Goal: Task Accomplishment & Management: Manage account settings

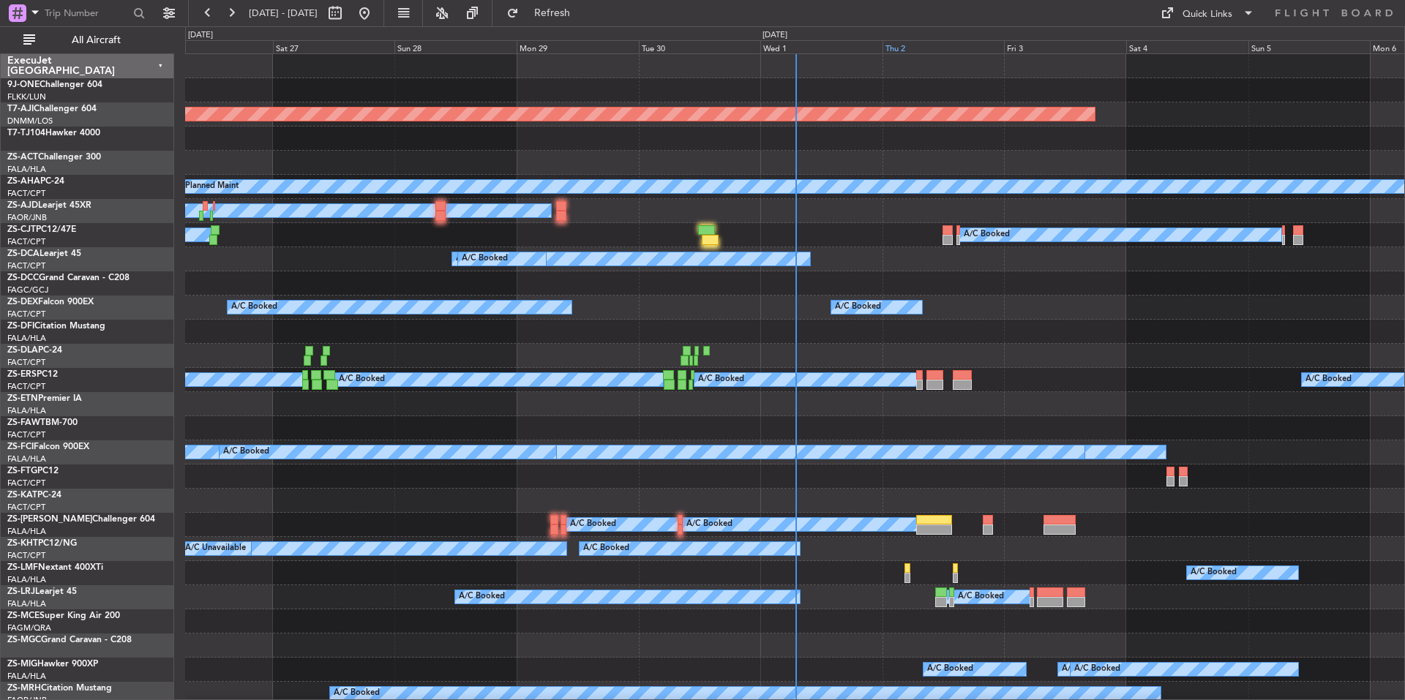
click at [936, 42] on div "Thu 2" at bounding box center [943, 46] width 122 height 13
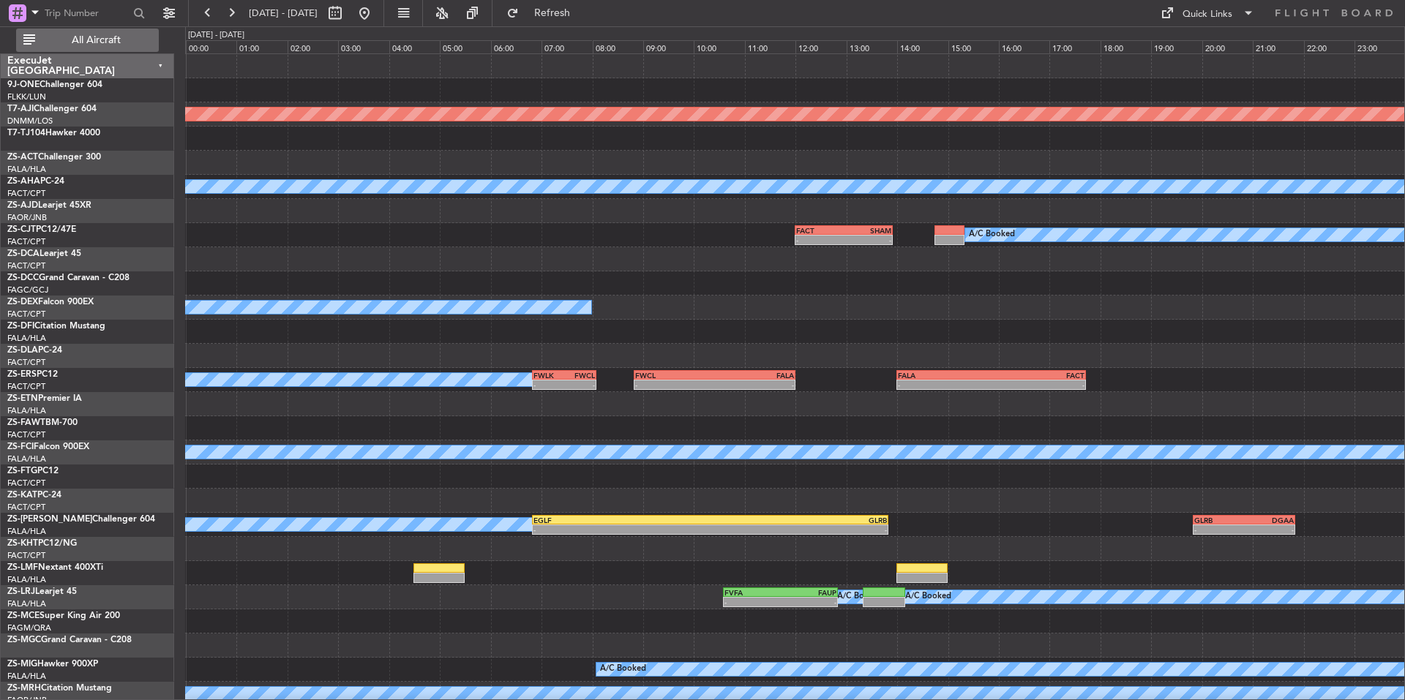
click at [126, 45] on span "All Aircraft" at bounding box center [96, 40] width 116 height 10
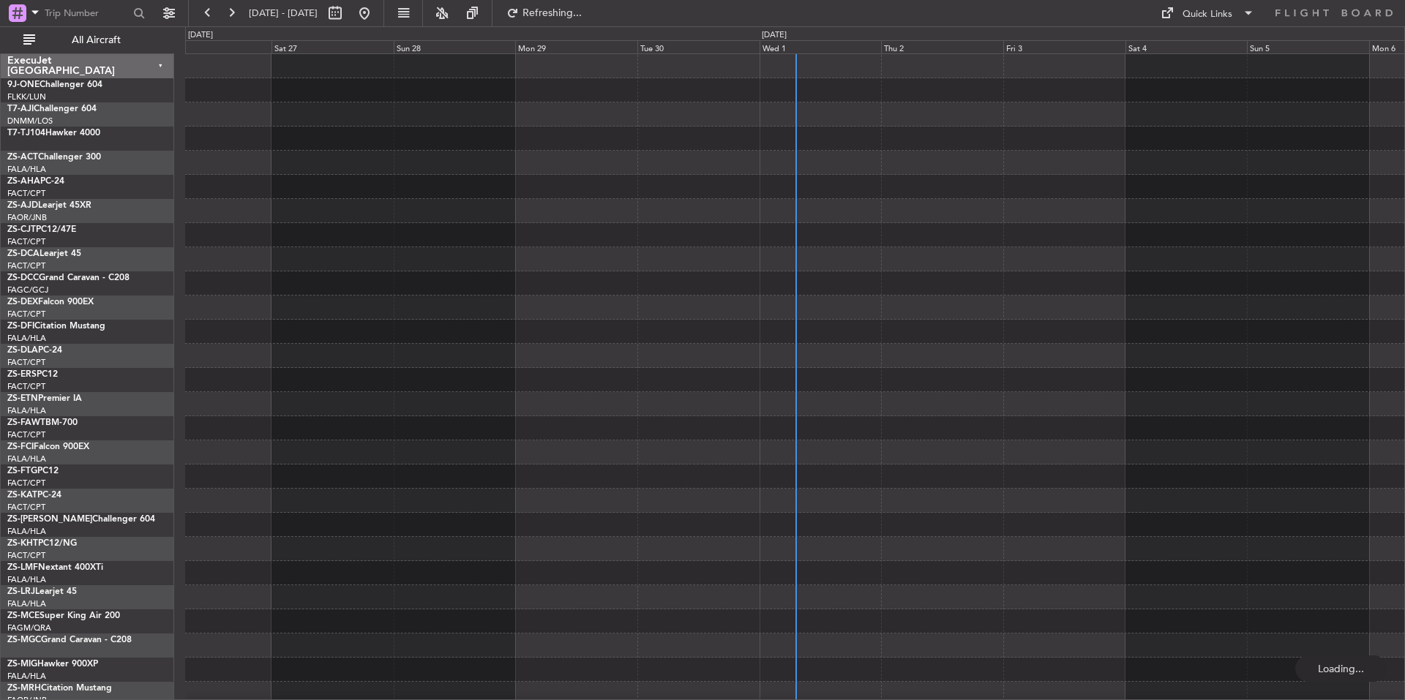
click at [822, 49] on div "Wed 1" at bounding box center [821, 46] width 122 height 13
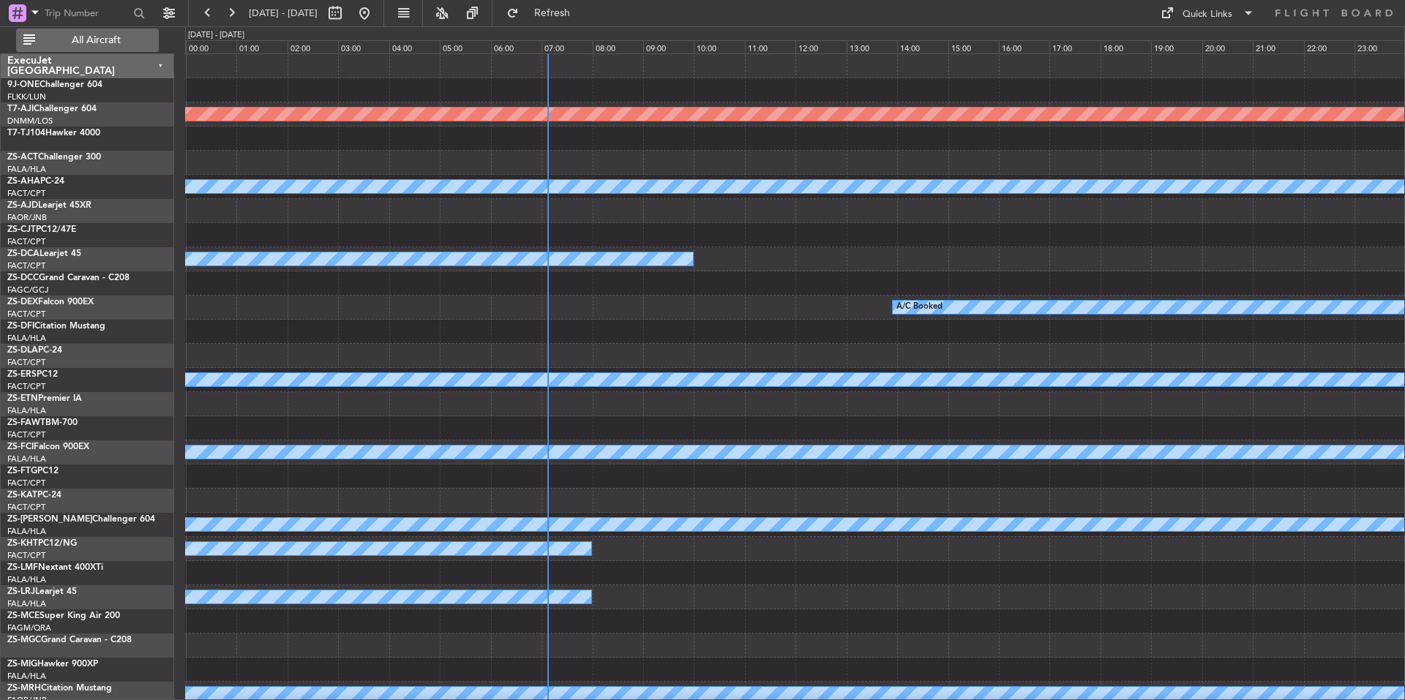
click at [146, 48] on button "All Aircraft" at bounding box center [87, 40] width 143 height 23
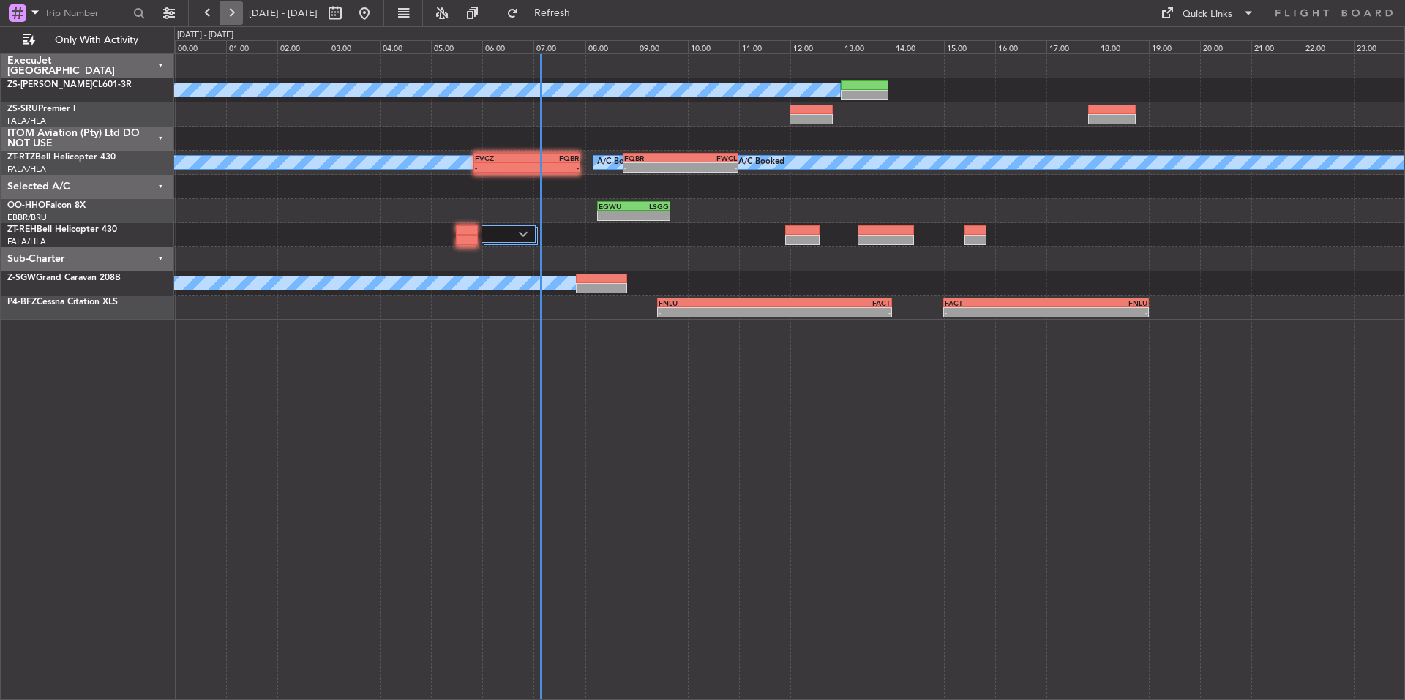
click at [236, 12] on button at bounding box center [231, 12] width 23 height 23
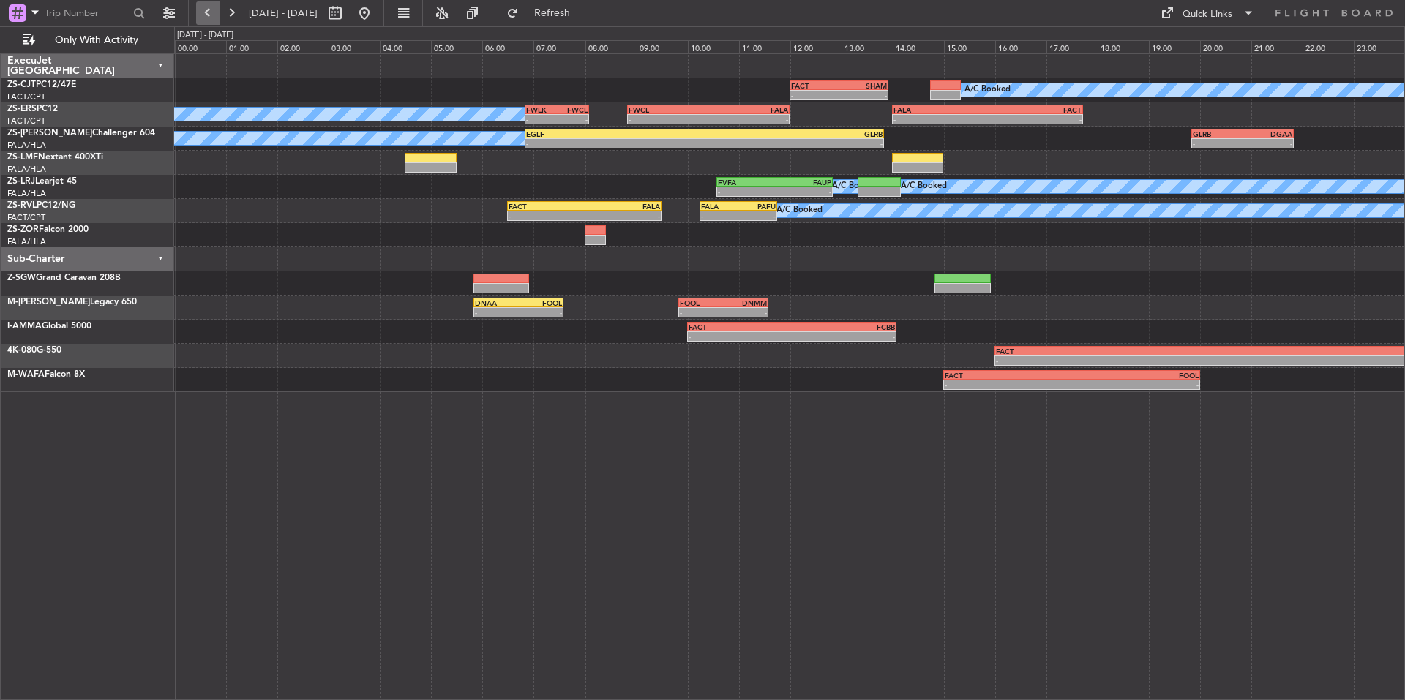
click at [209, 11] on button at bounding box center [207, 12] width 23 height 23
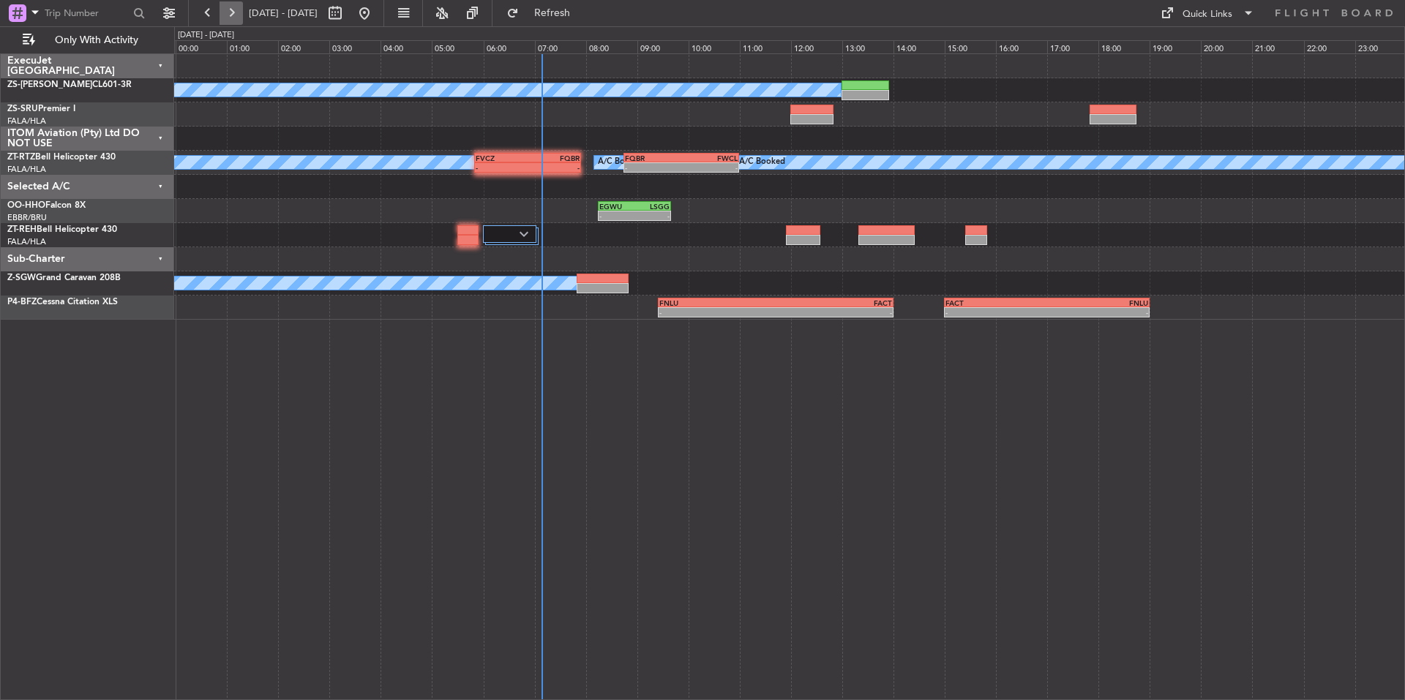
click at [230, 20] on button at bounding box center [231, 12] width 23 height 23
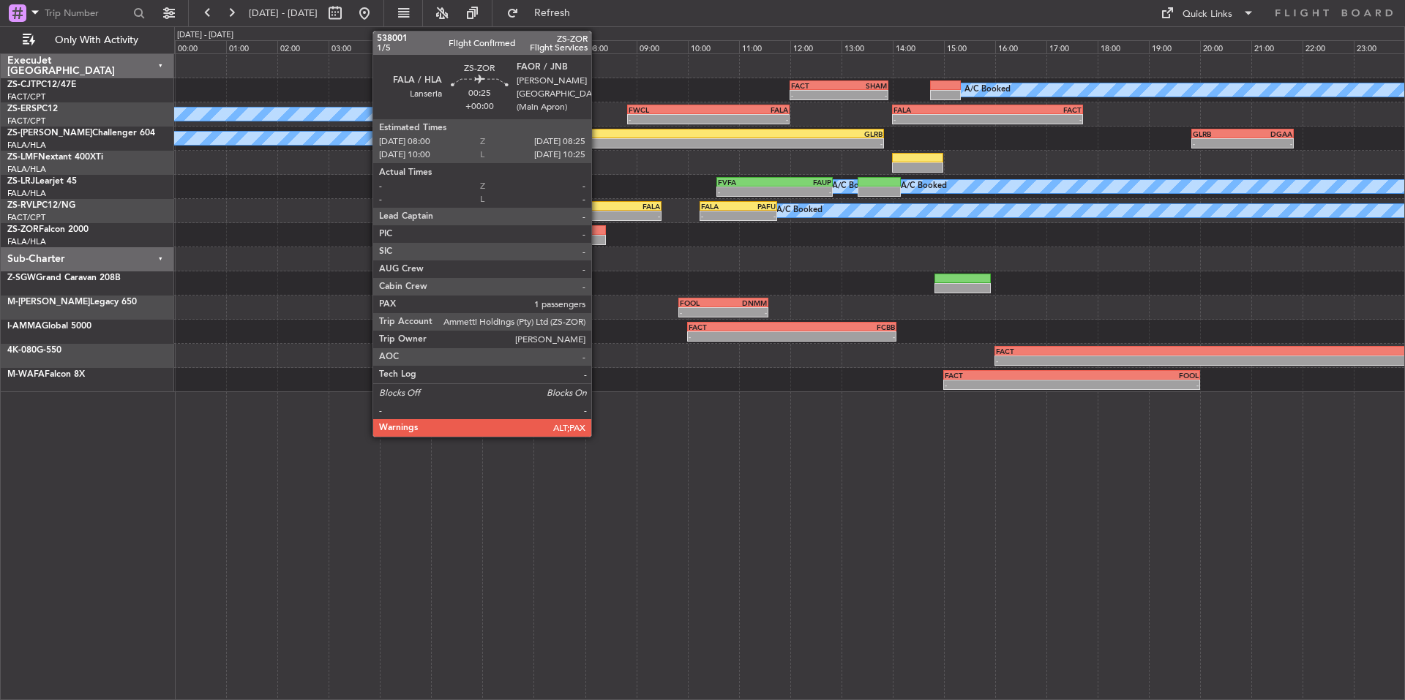
click at [598, 236] on div at bounding box center [596, 240] width 22 height 10
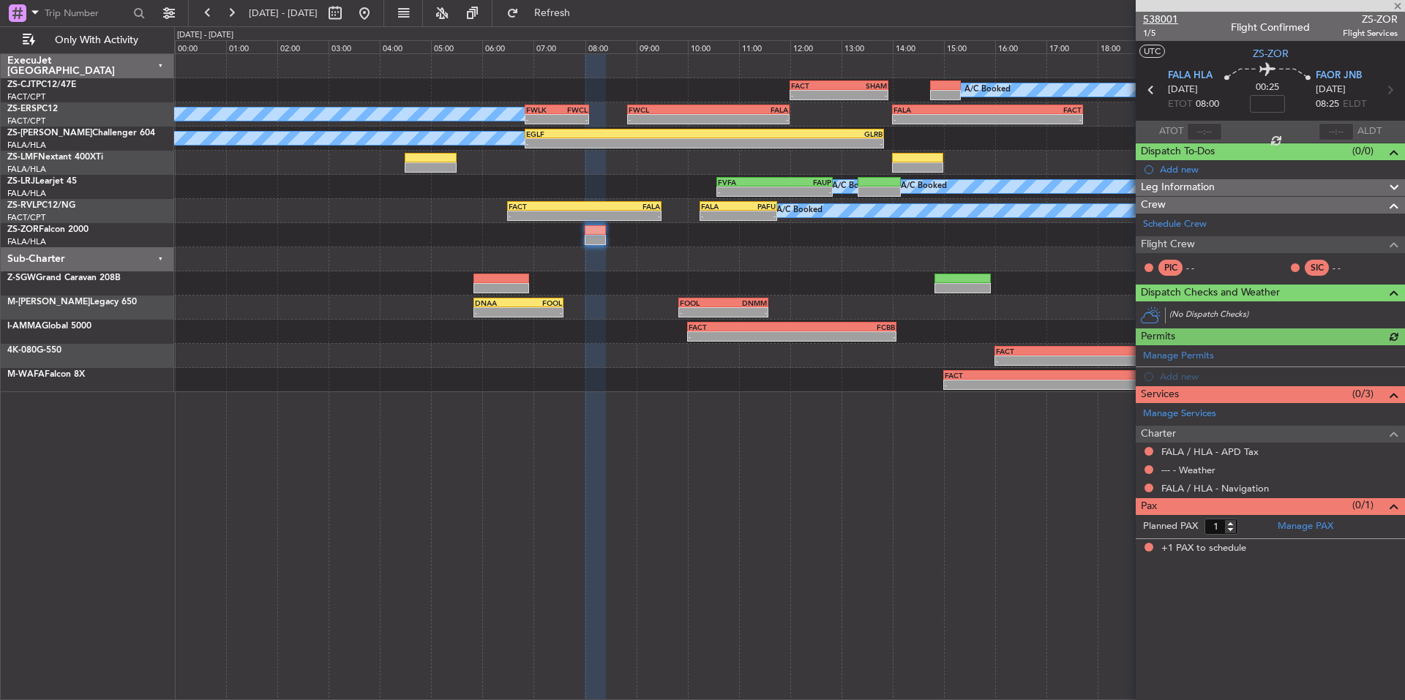
click at [1169, 18] on span "538001" at bounding box center [1160, 19] width 35 height 15
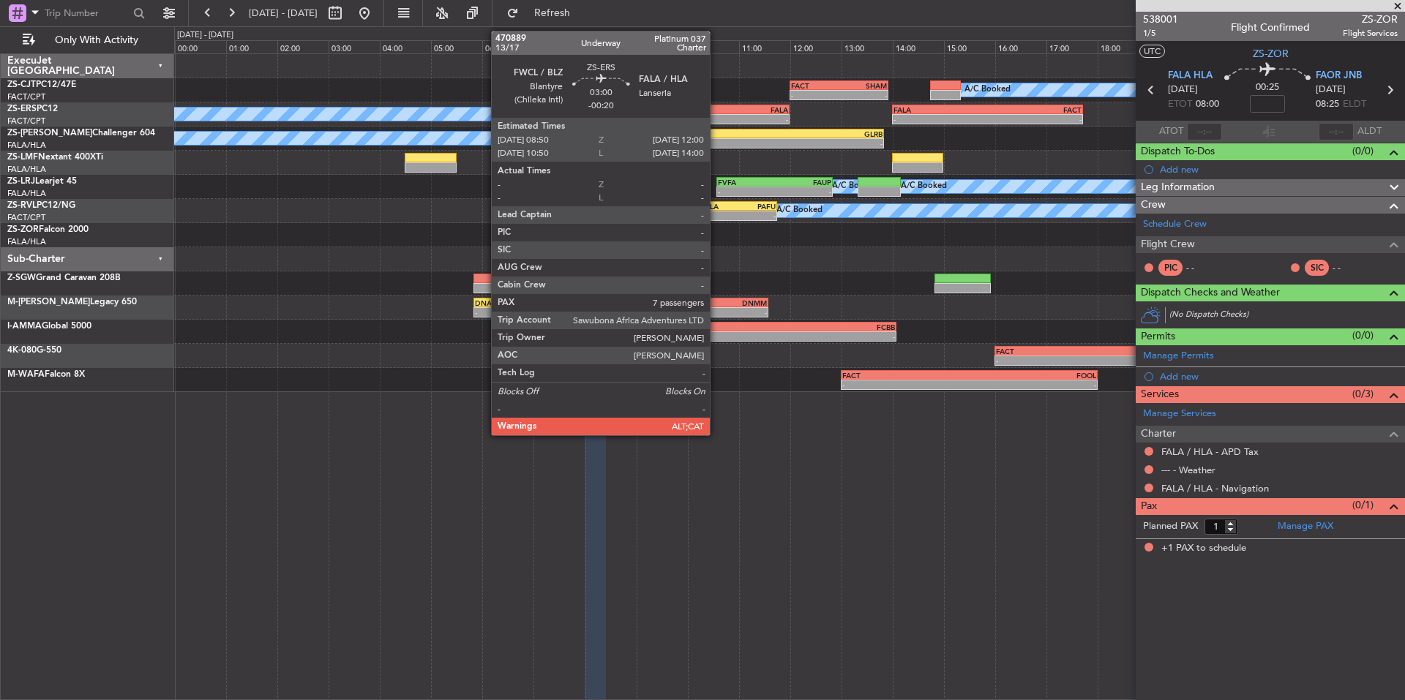
click at [716, 113] on div "FWCL 08:50 Z FALA 12:00 Z" at bounding box center [708, 110] width 162 height 10
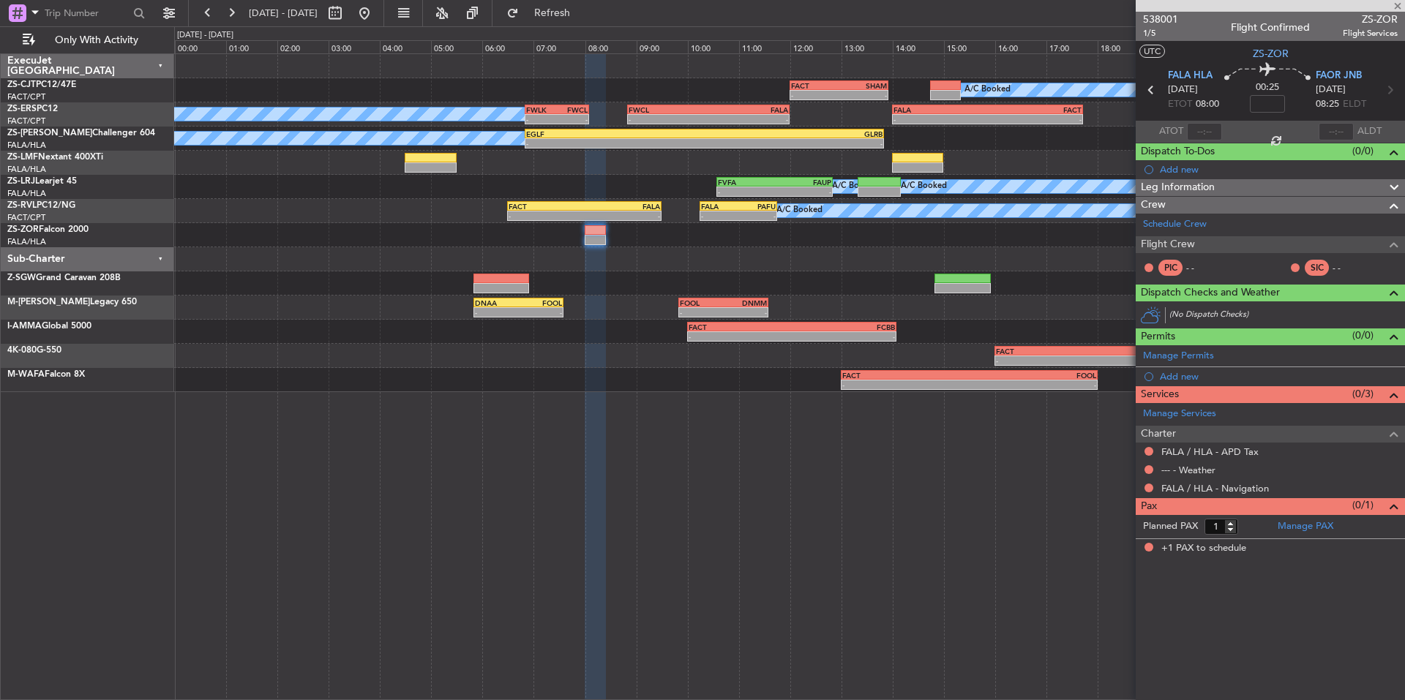
type input "-00:20"
type input "7"
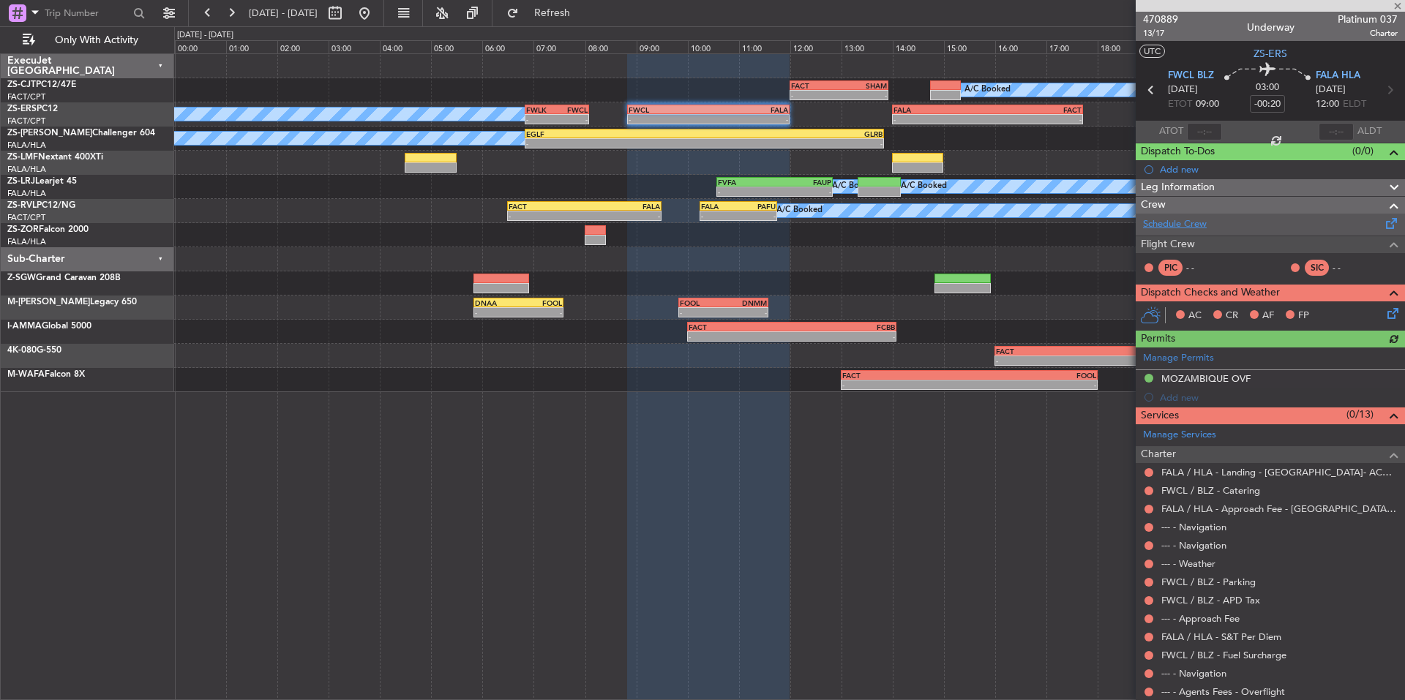
click at [1184, 224] on link "Schedule Crew" at bounding box center [1175, 224] width 64 height 15
click at [1393, 5] on span at bounding box center [1397, 6] width 15 height 13
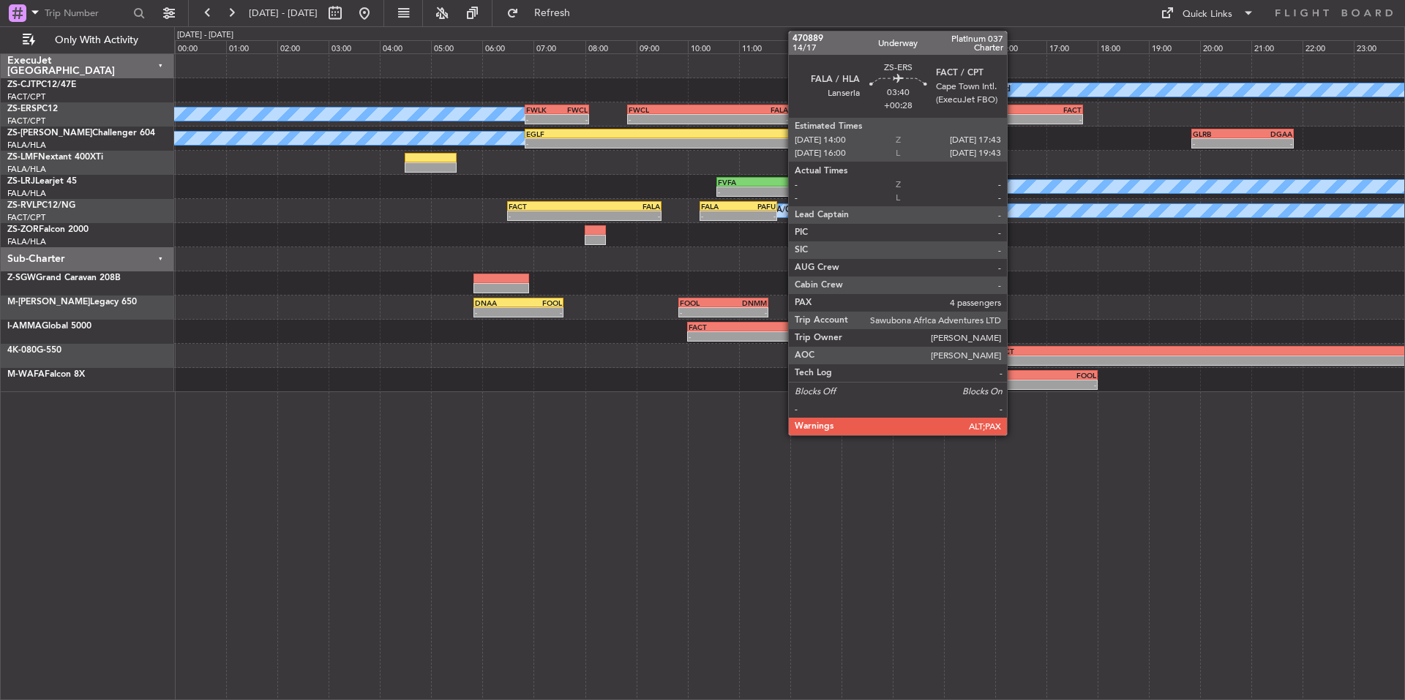
click at [1013, 121] on div "-" at bounding box center [1034, 119] width 94 height 9
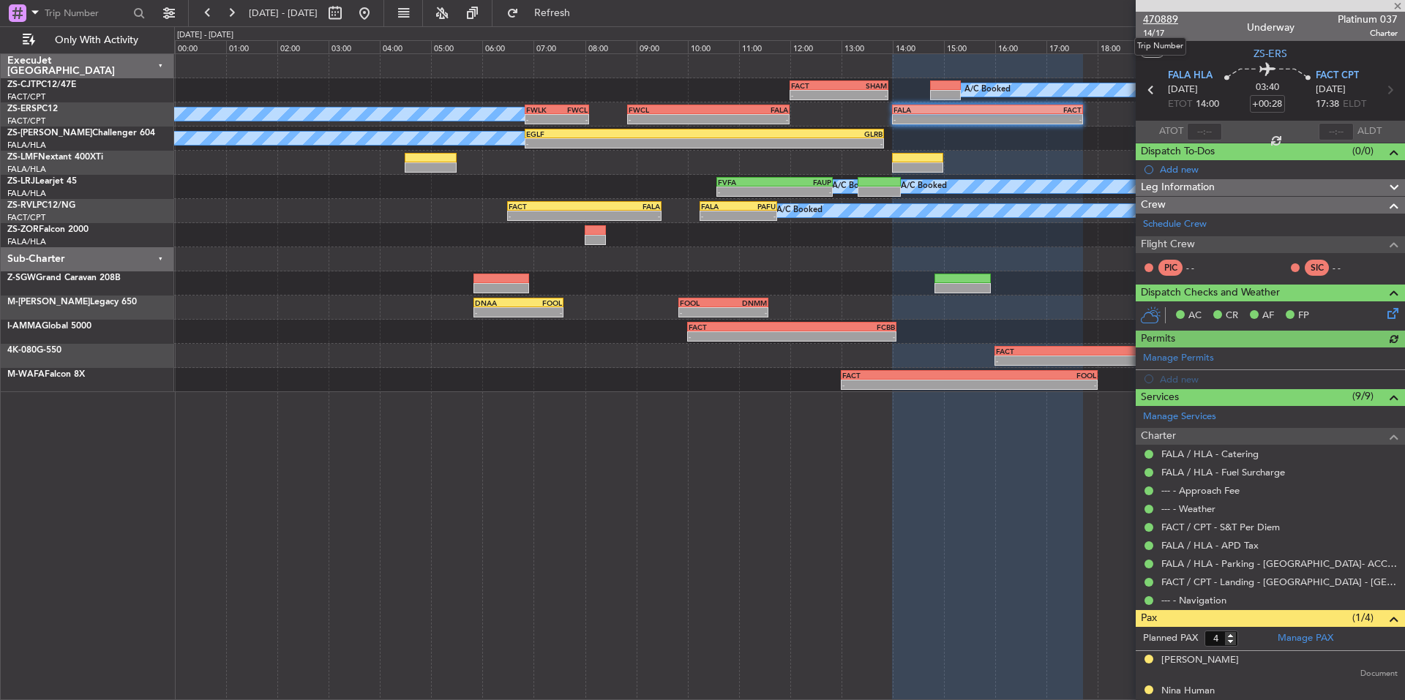
click at [1165, 17] on span "470889" at bounding box center [1160, 19] width 35 height 15
click at [1395, 5] on span at bounding box center [1397, 6] width 15 height 13
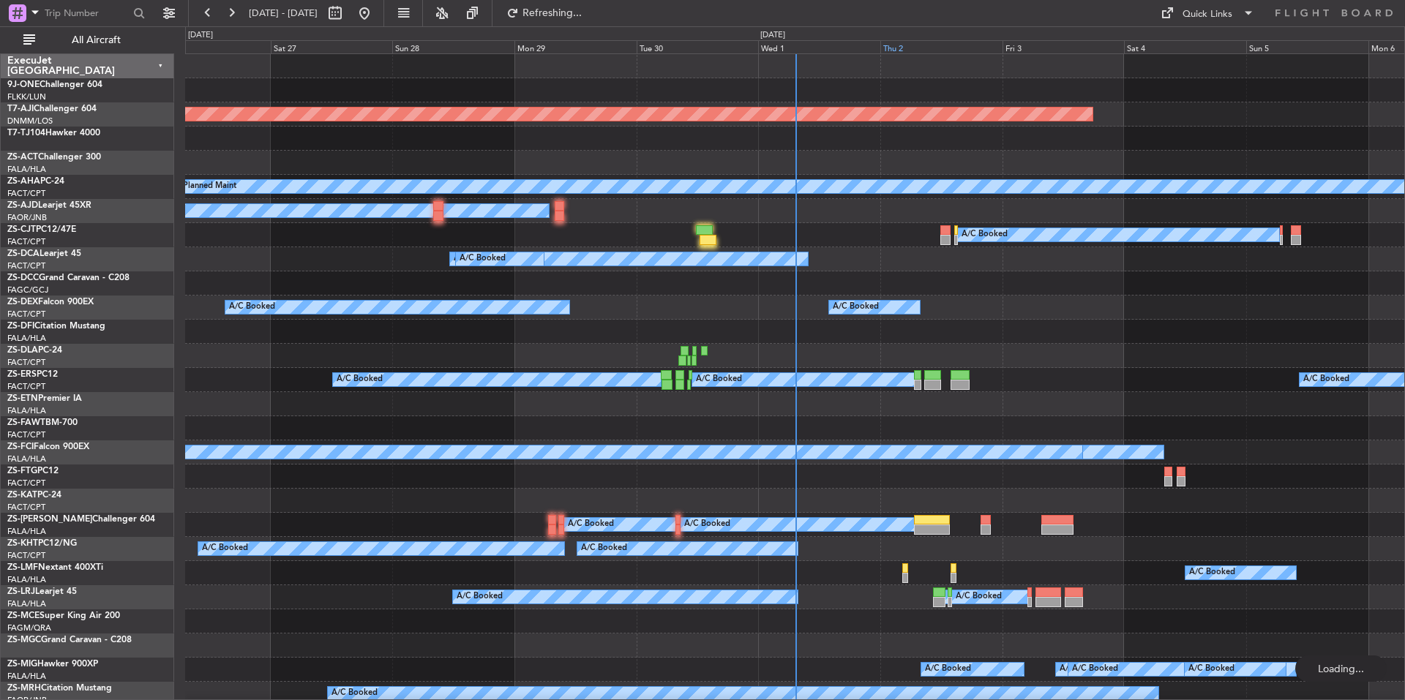
click at [957, 44] on div "Thu 2" at bounding box center [941, 46] width 122 height 13
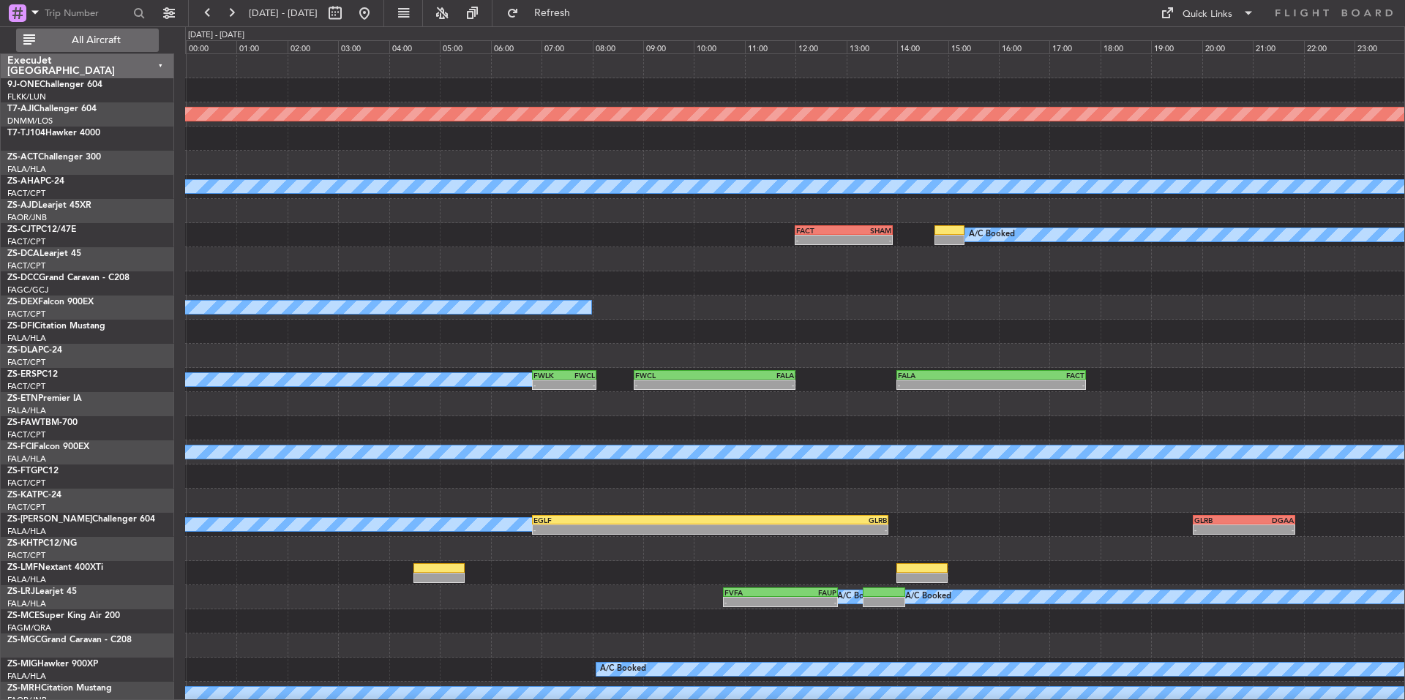
click at [110, 41] on span "All Aircraft" at bounding box center [96, 40] width 116 height 10
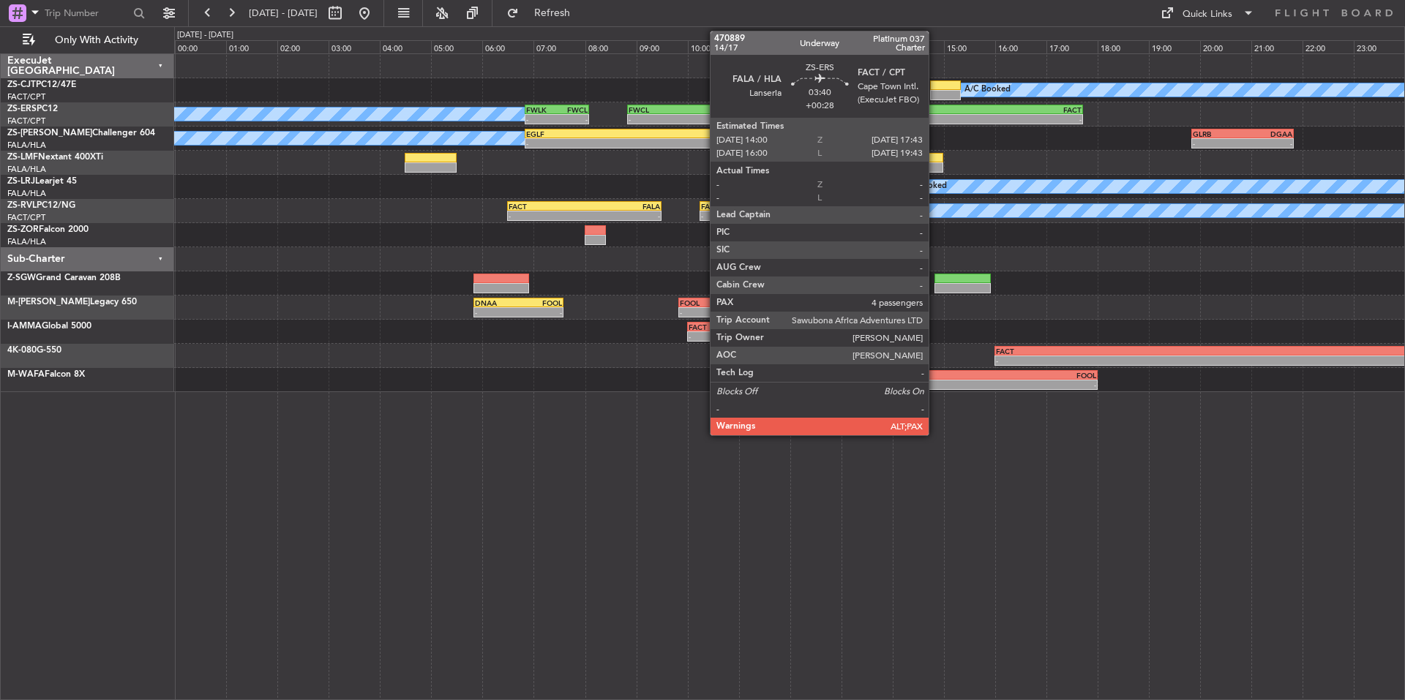
click at [935, 107] on div "FALA" at bounding box center [940, 109] width 94 height 9
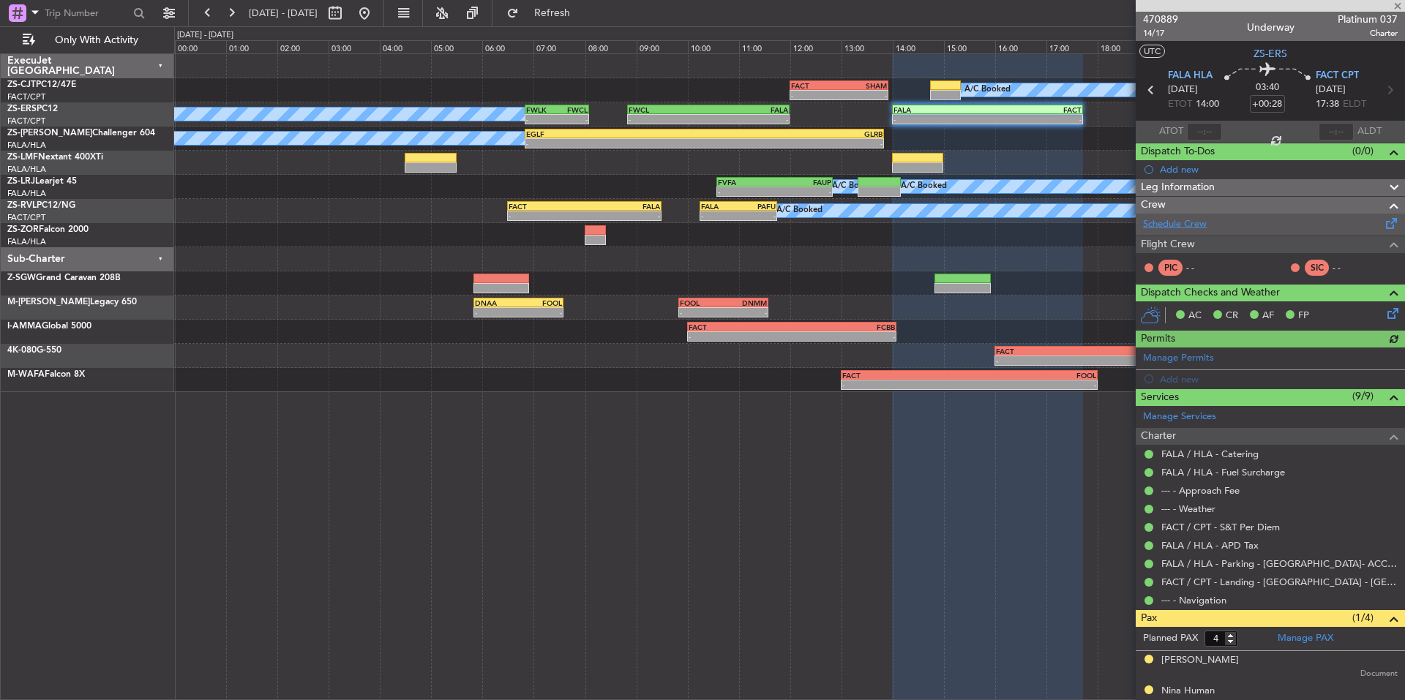
click at [1185, 225] on link "Schedule Crew" at bounding box center [1175, 224] width 64 height 15
click at [1397, 4] on span at bounding box center [1397, 6] width 15 height 13
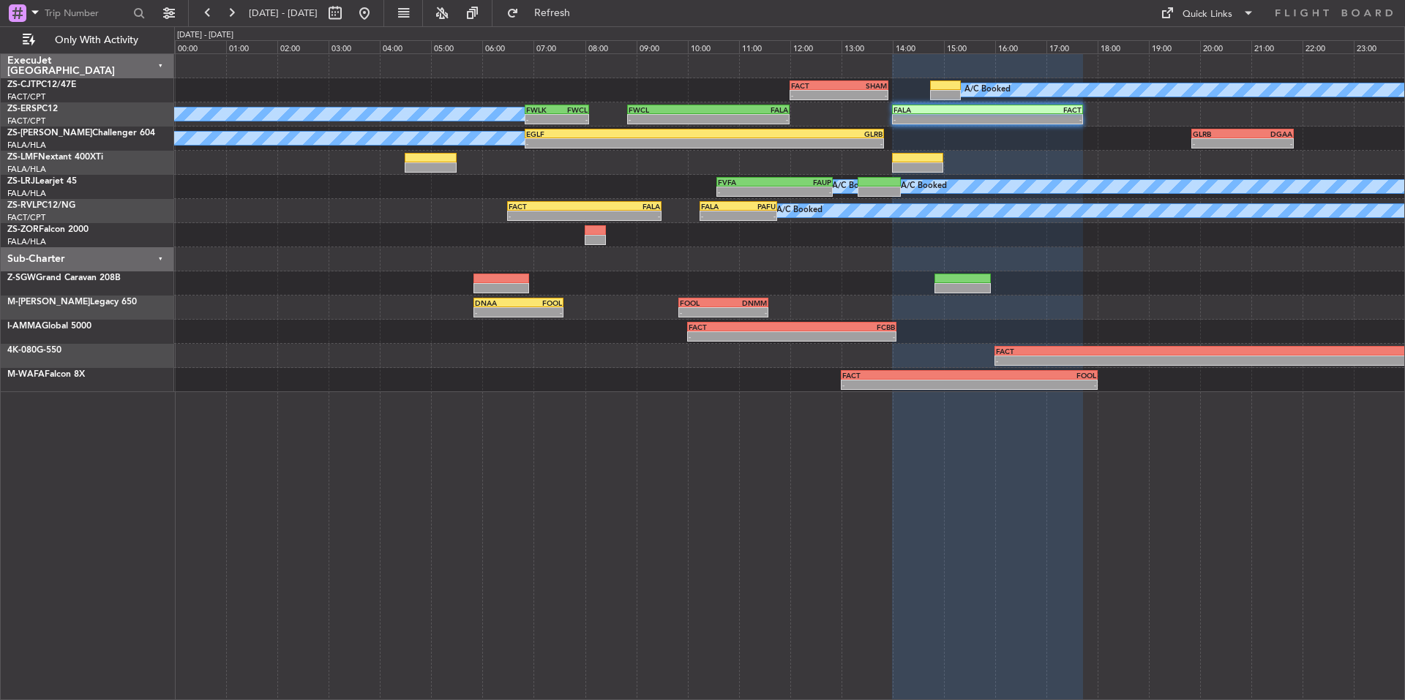
type input "0"
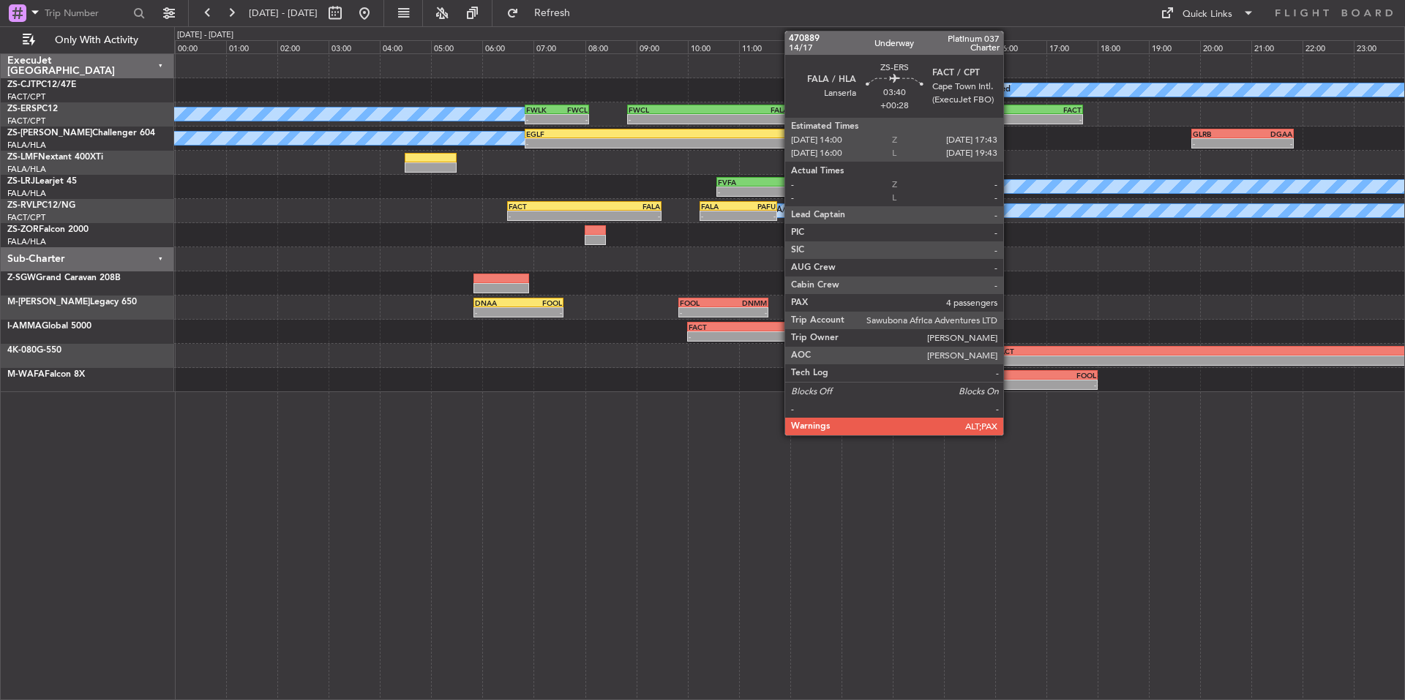
click at [1008, 120] on div "-" at bounding box center [1034, 119] width 94 height 9
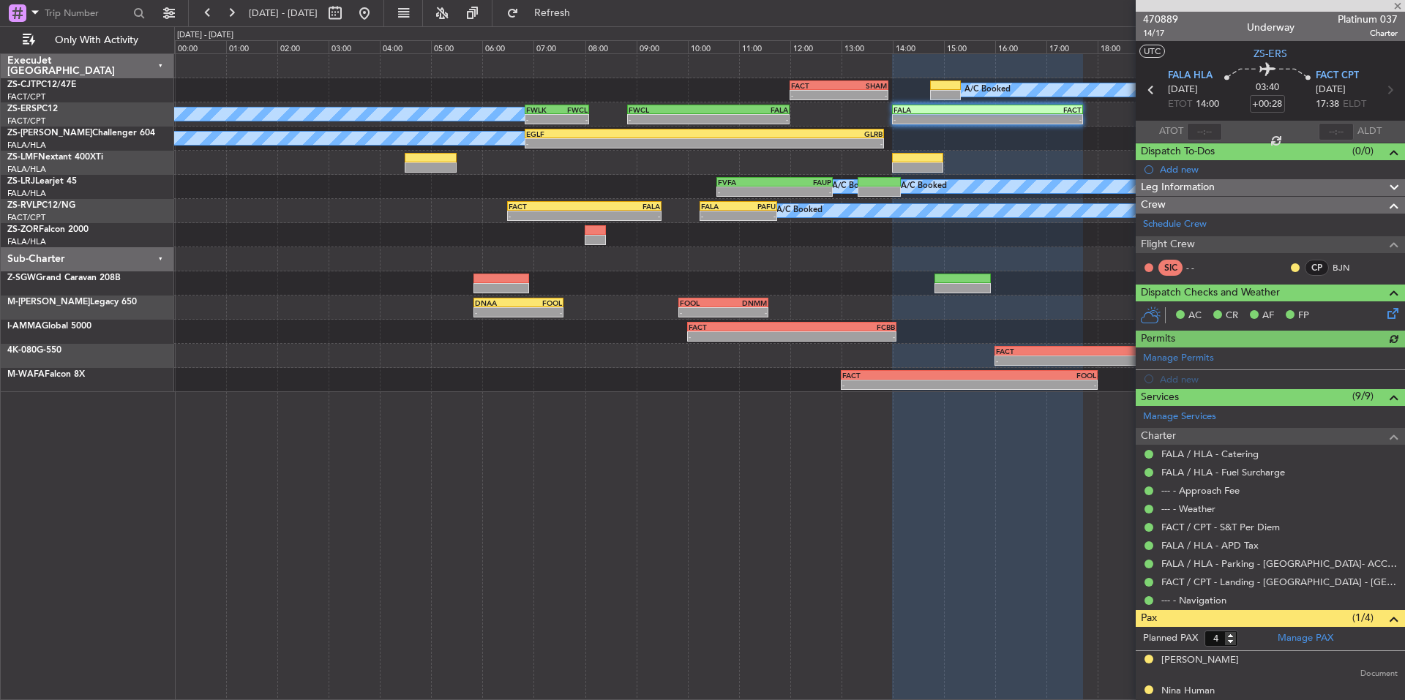
click at [1291, 266] on button at bounding box center [1295, 267] width 9 height 9
click at [1293, 310] on span "Acknowledged" at bounding box center [1288, 310] width 64 height 15
click at [1186, 223] on link "Schedule Crew" at bounding box center [1175, 224] width 64 height 15
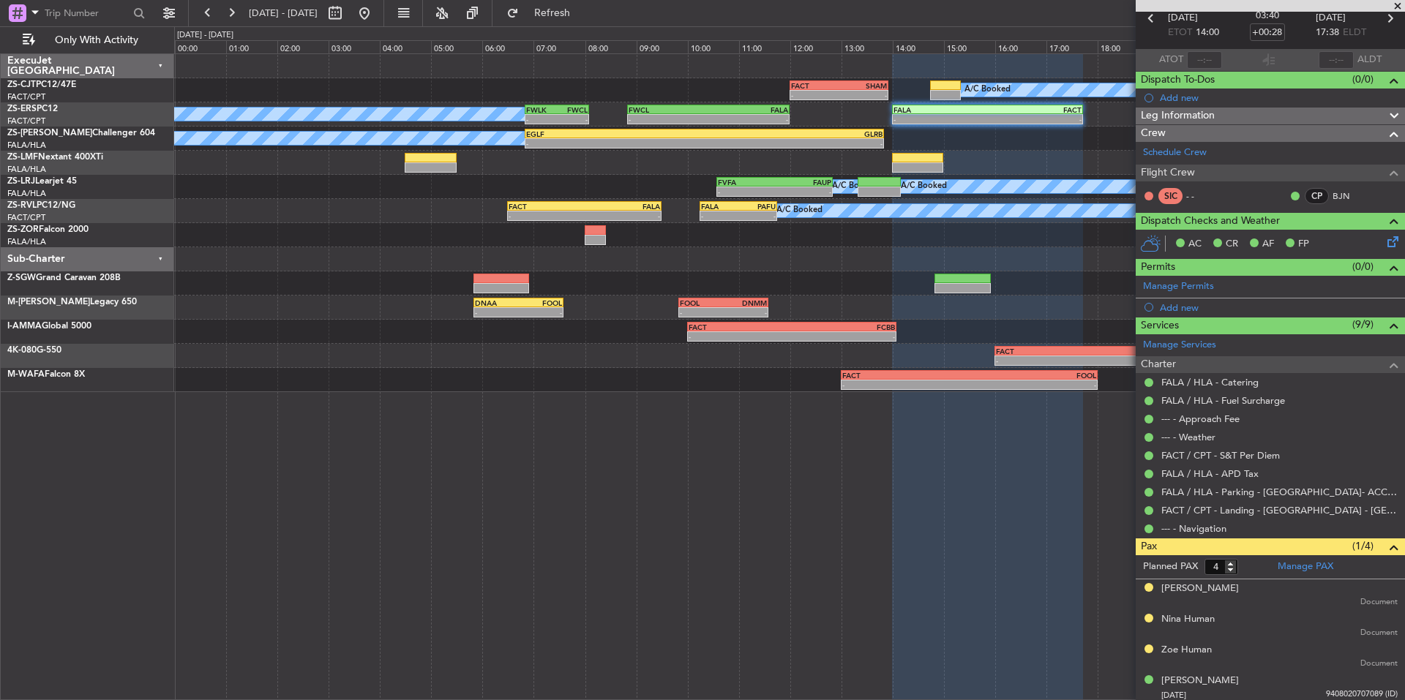
scroll to position [75, 0]
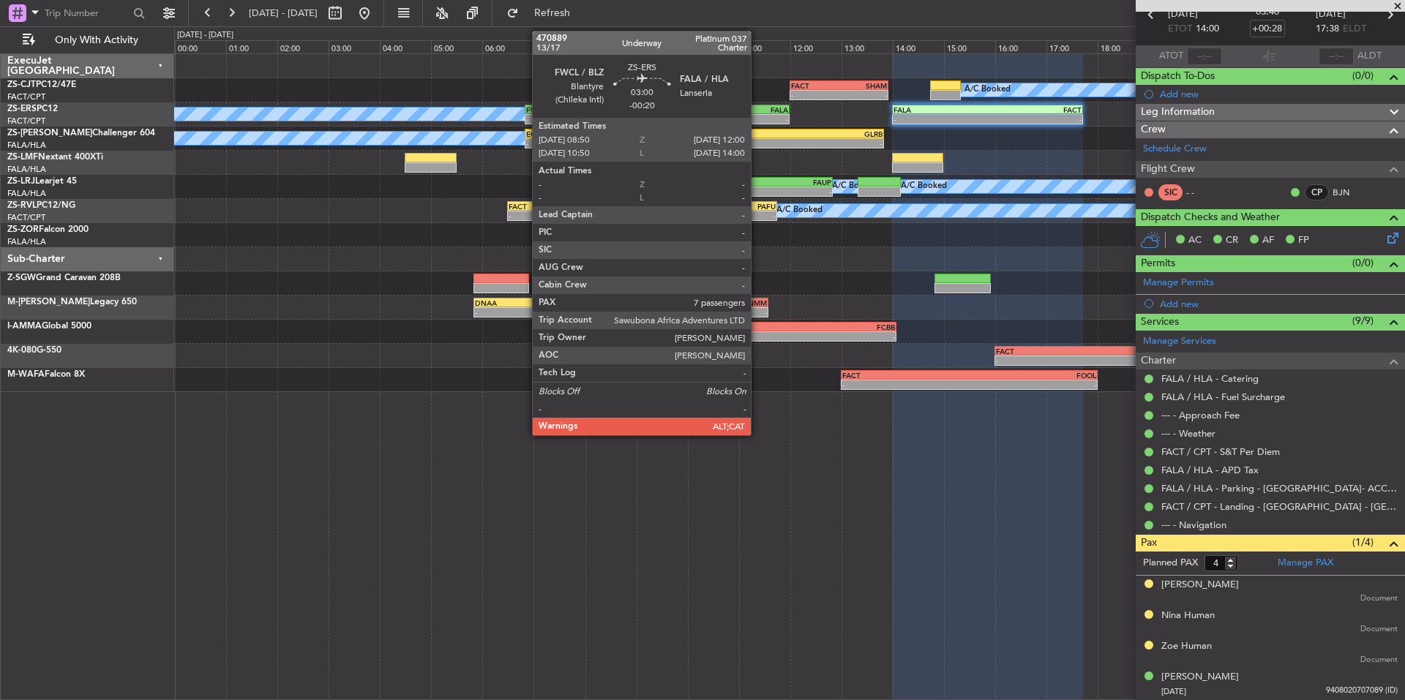
click at [757, 112] on div "FALA" at bounding box center [748, 109] width 80 height 9
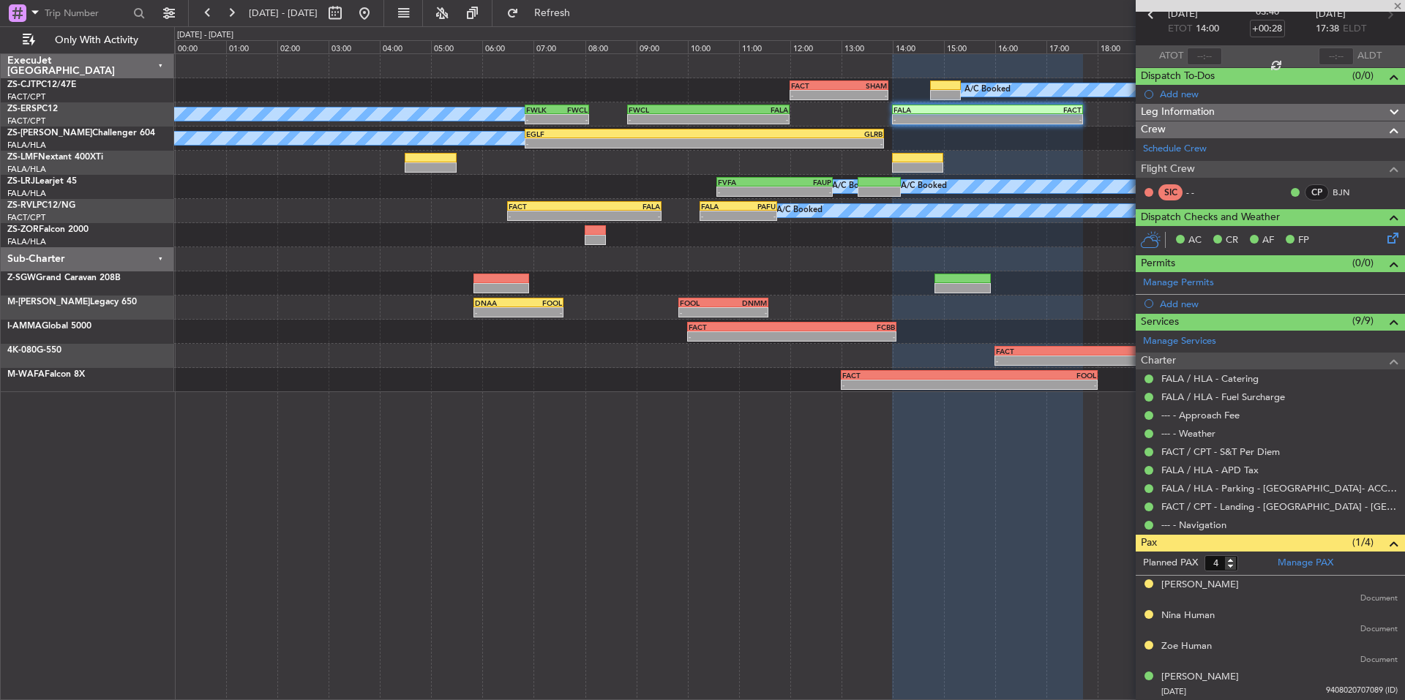
type input "-00:20"
type input "7"
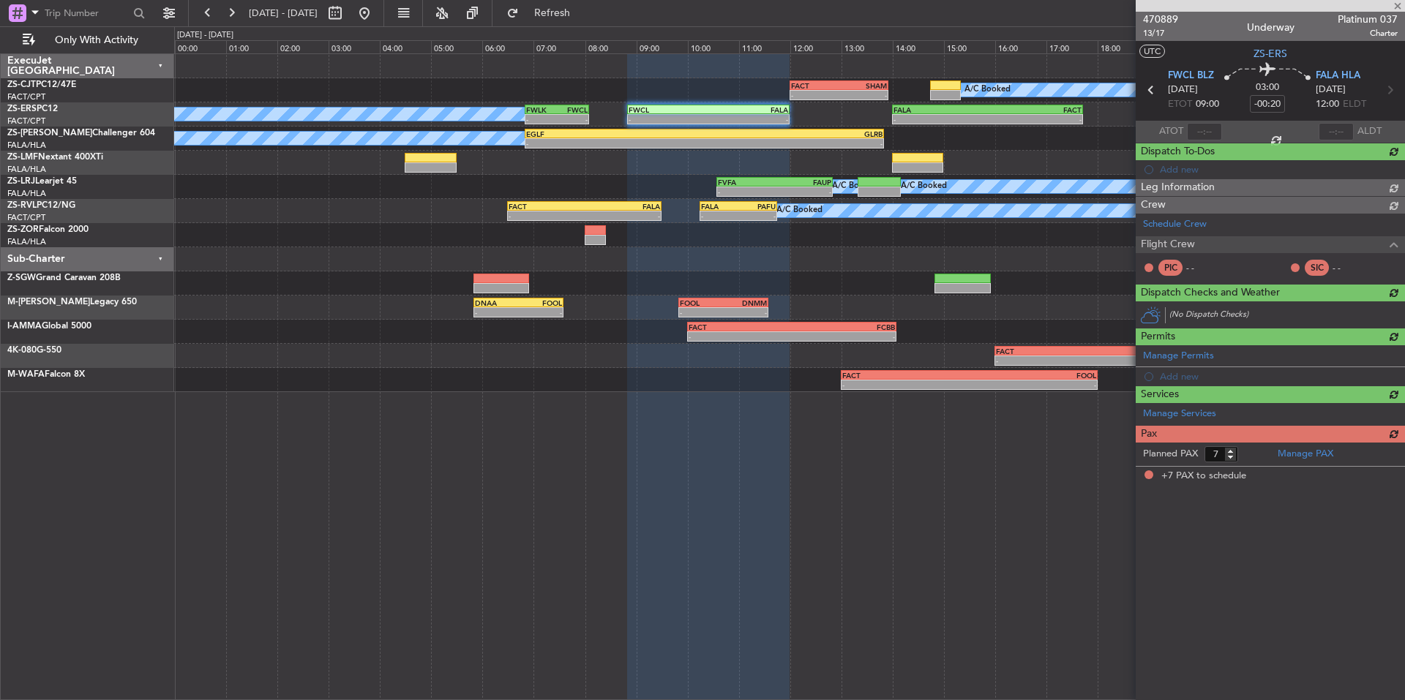
scroll to position [0, 0]
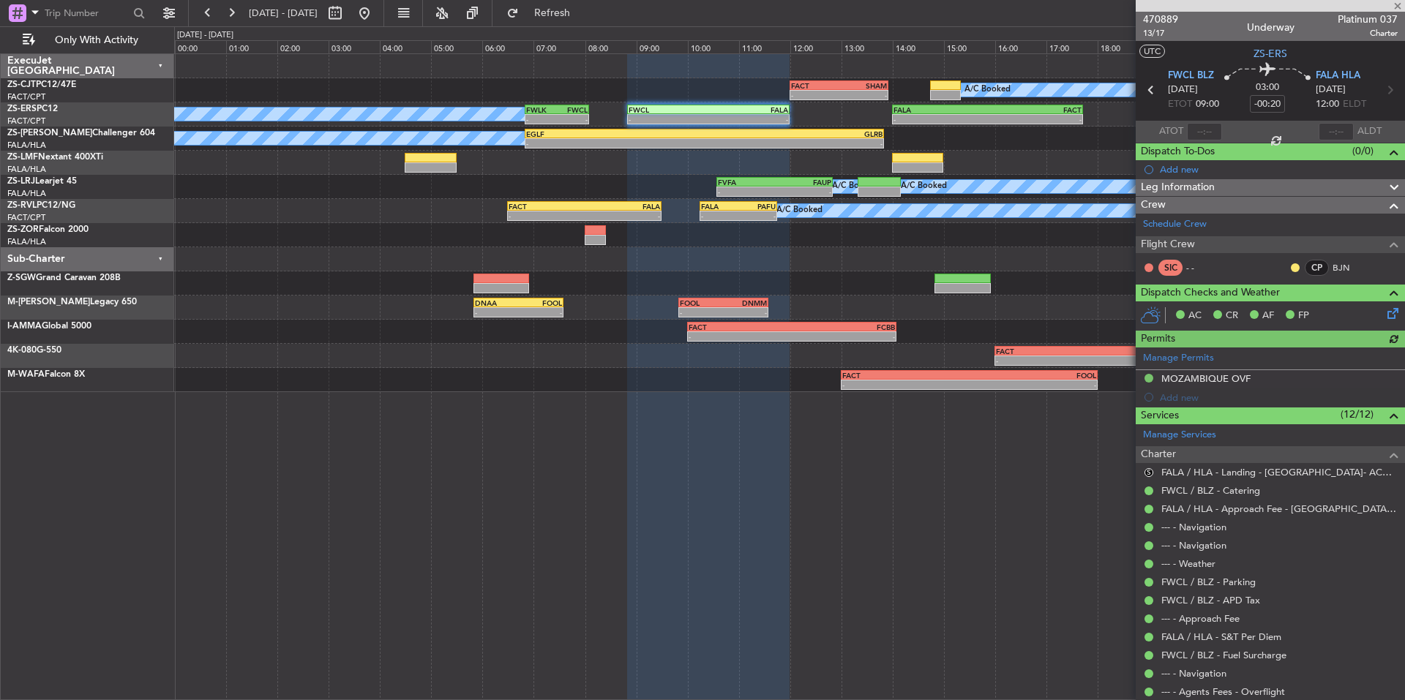
click at [1289, 262] on div at bounding box center [1295, 268] width 12 height 12
click at [1281, 271] on mat-tooltip-component "Unread" at bounding box center [1284, 290] width 53 height 39
click at [1291, 266] on button at bounding box center [1295, 267] width 9 height 9
click at [1291, 302] on li "Acknowledged" at bounding box center [1284, 310] width 98 height 22
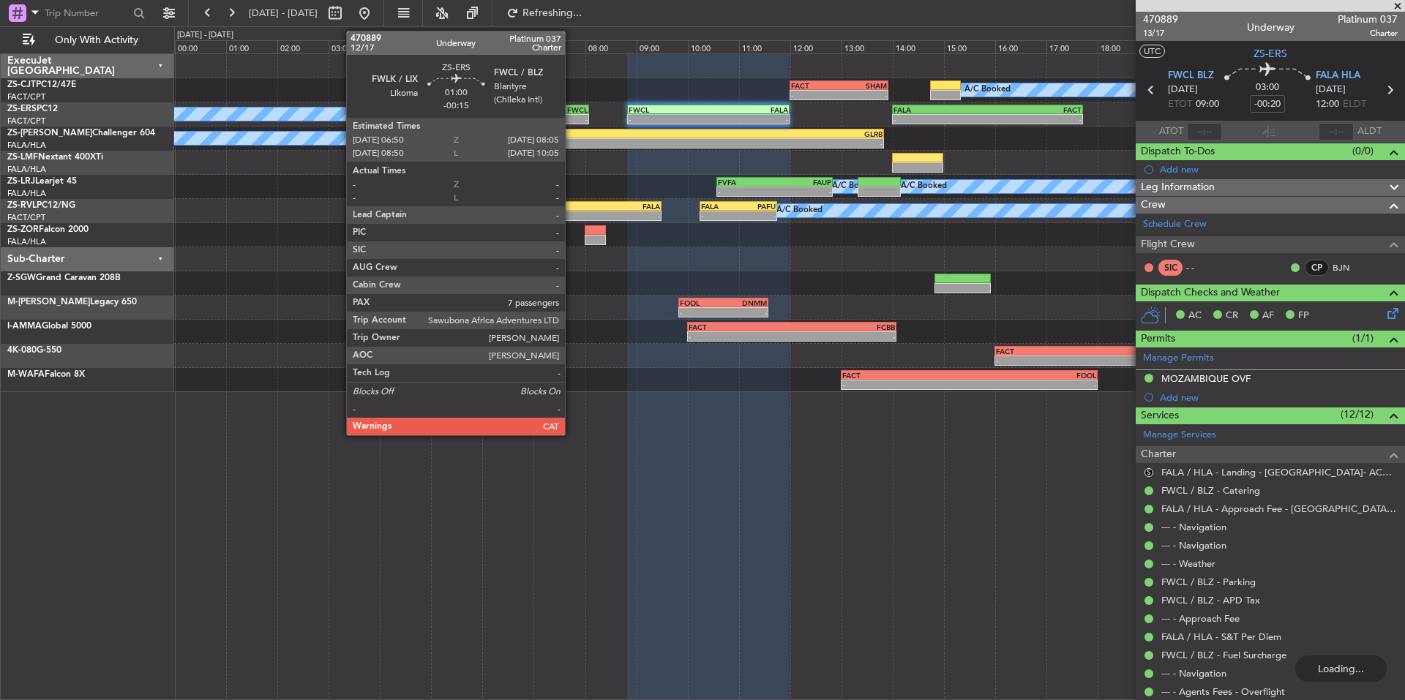
click at [571, 113] on div "FWLK 06:50 Z FWCL 08:05 Z" at bounding box center [557, 110] width 64 height 10
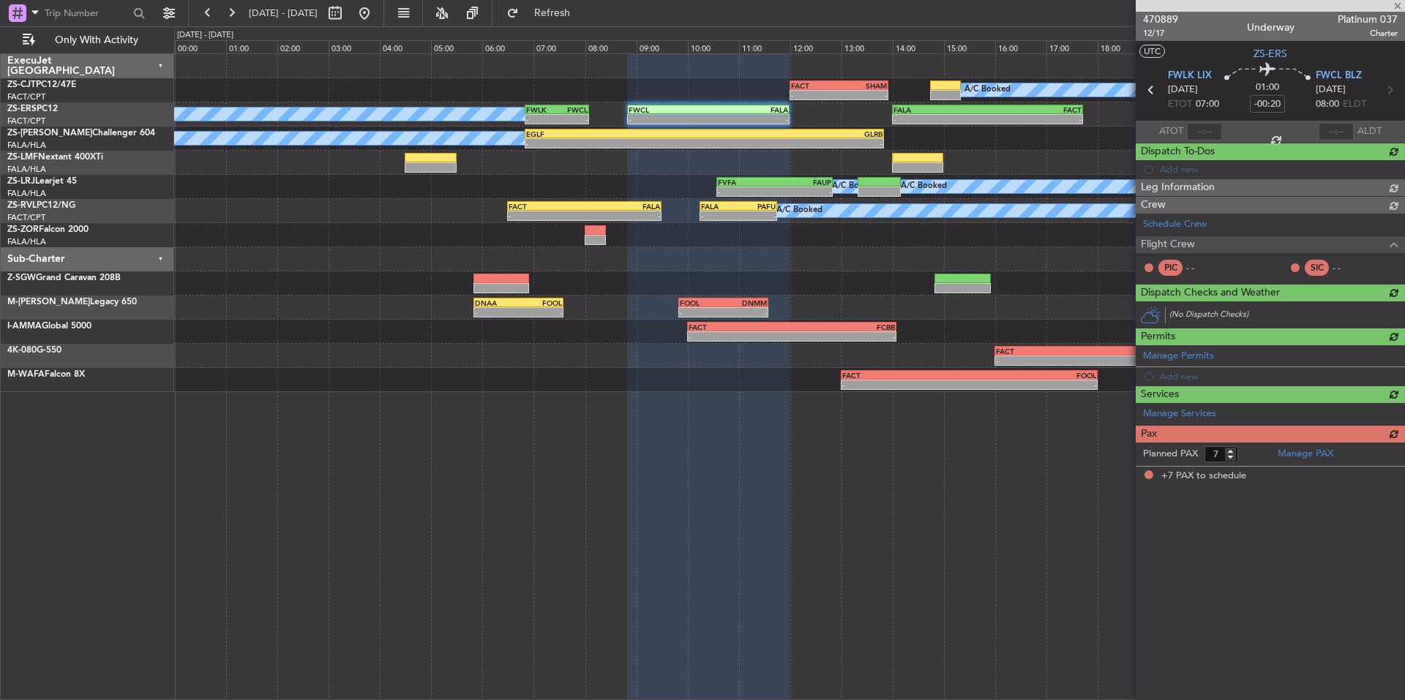
type input "-00:15"
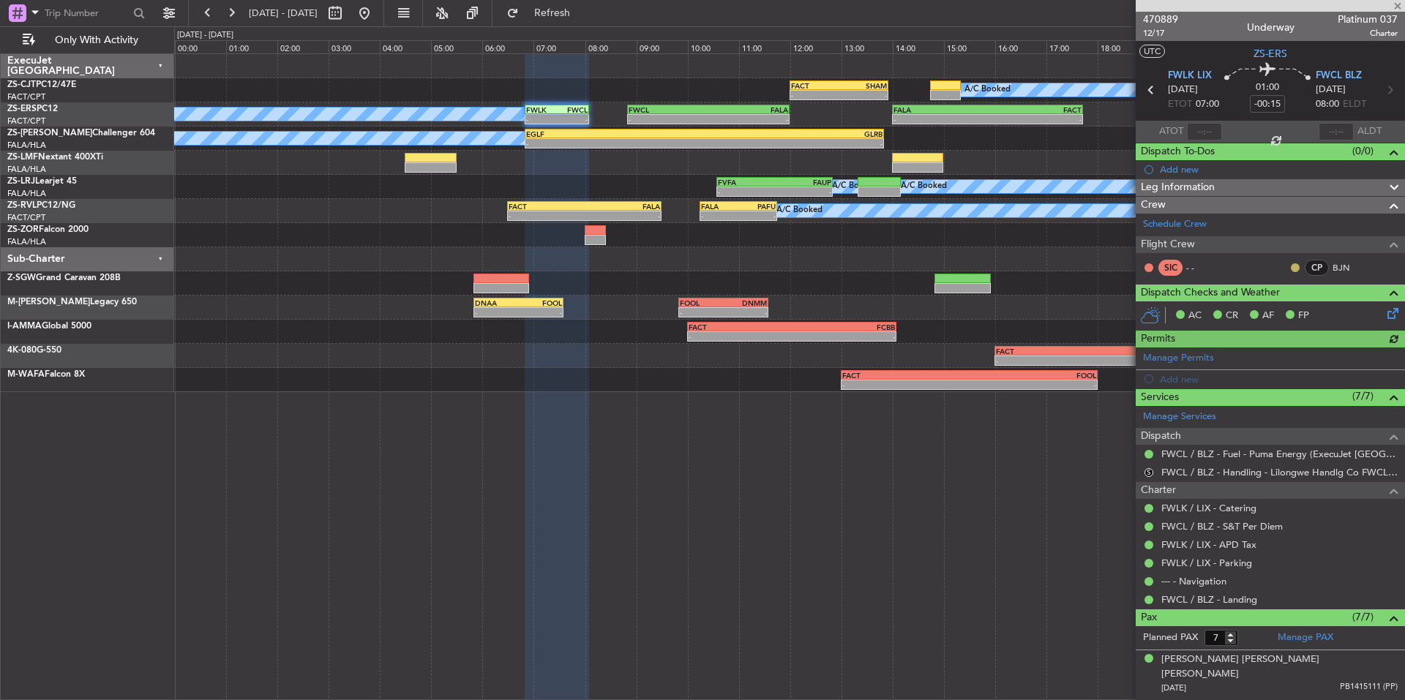
click at [1291, 269] on button at bounding box center [1295, 267] width 9 height 9
click at [1285, 309] on span "Acknowledged" at bounding box center [1288, 310] width 64 height 15
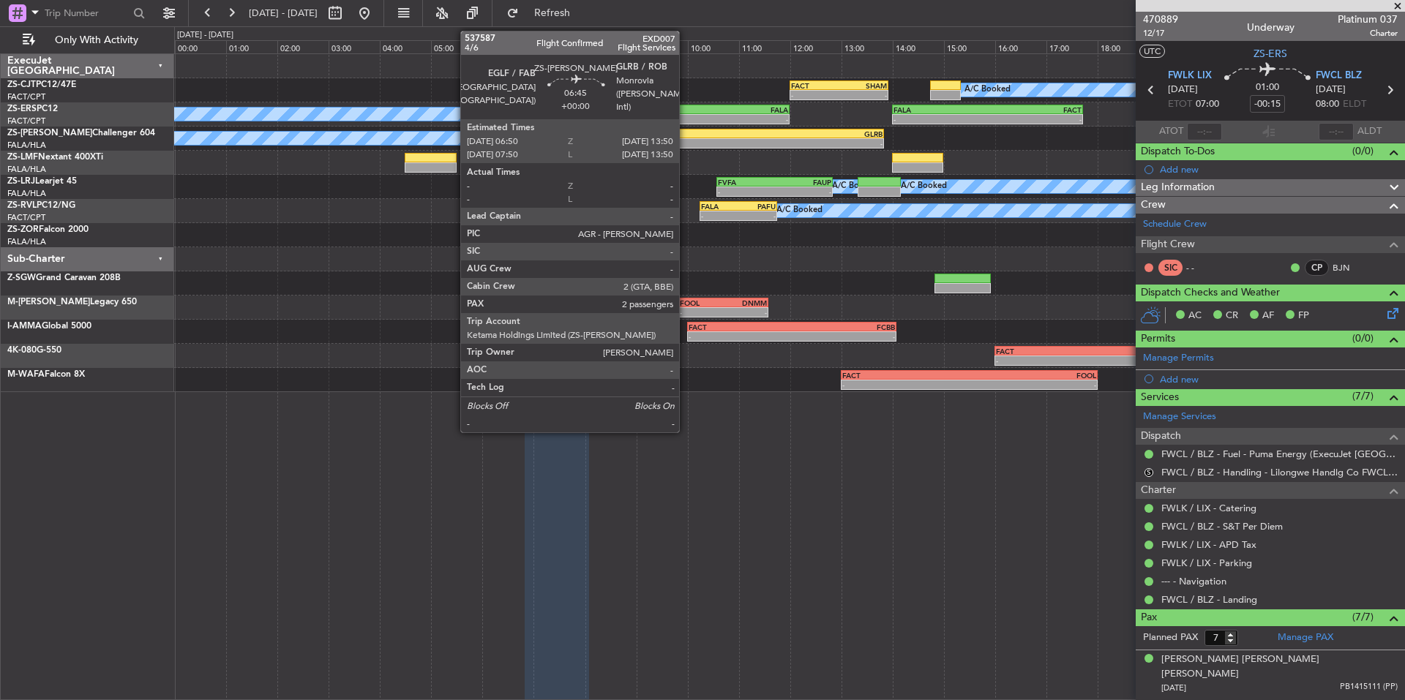
click at [686, 139] on div "-" at bounding box center [615, 143] width 178 height 9
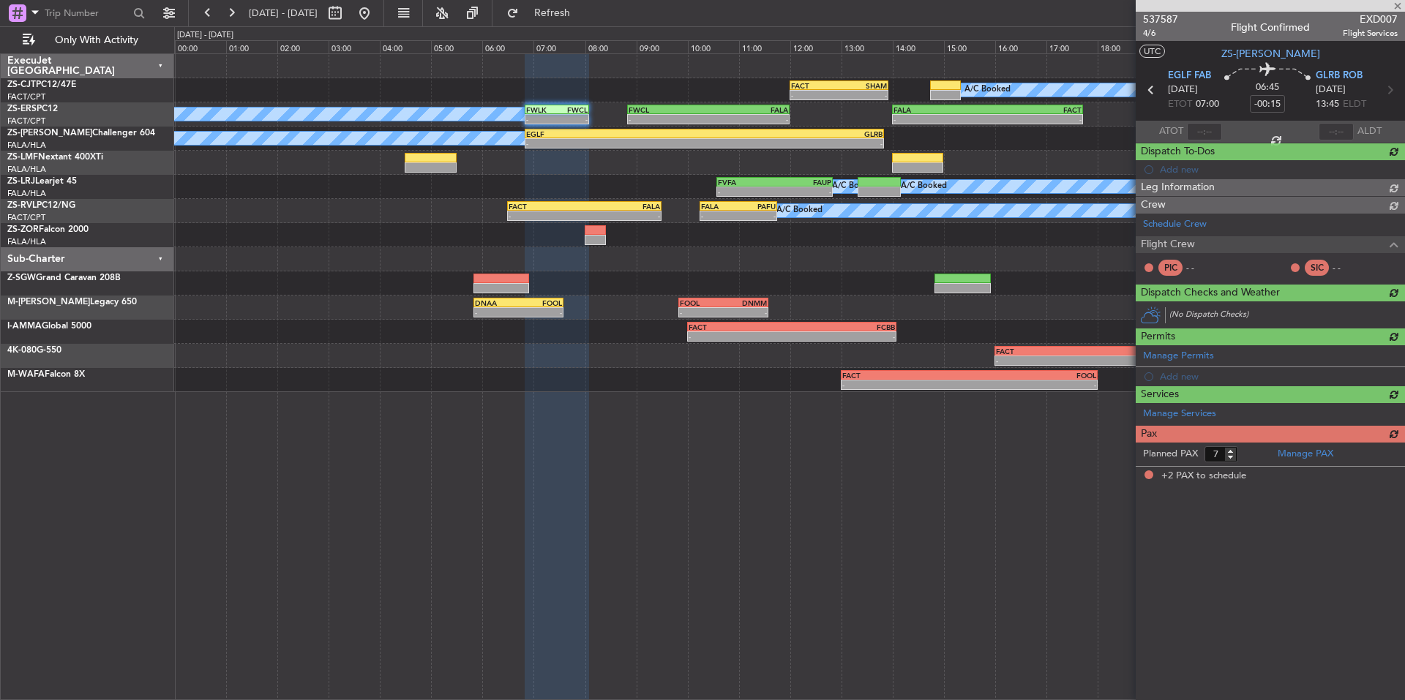
type input "2"
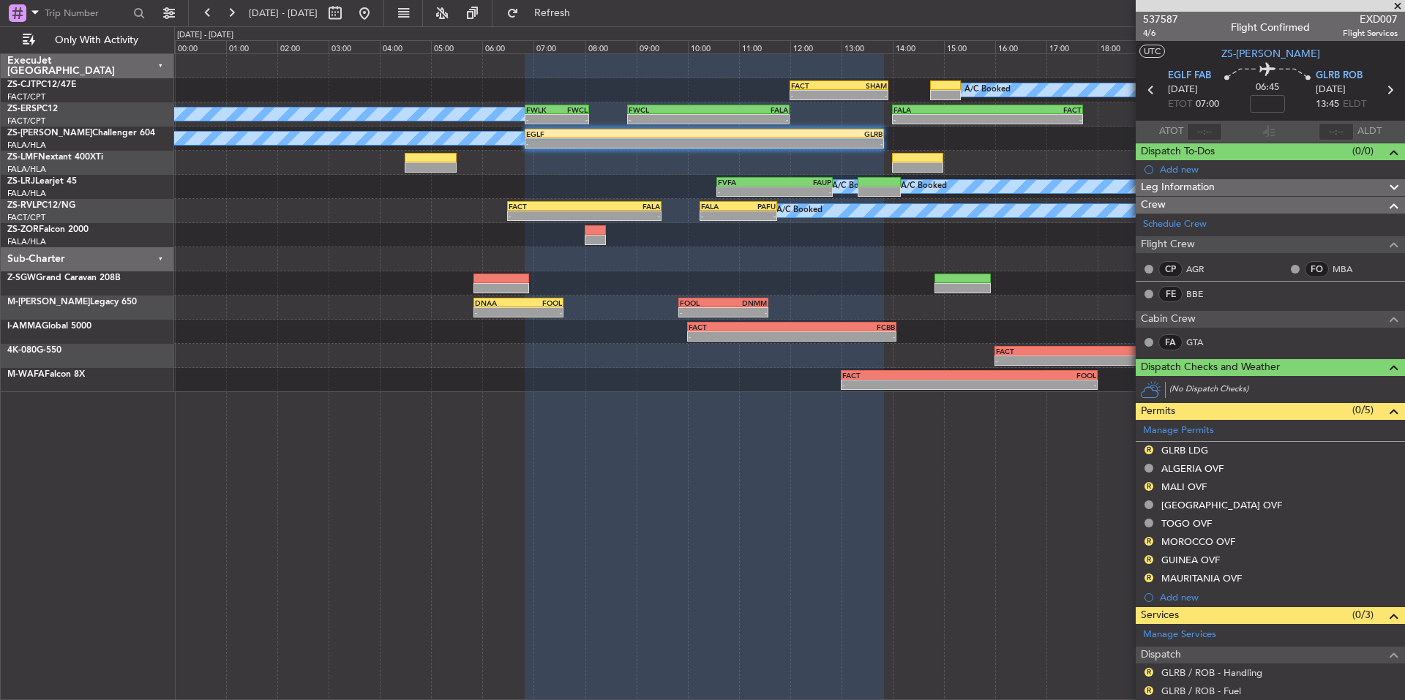
click at [1396, 1] on span at bounding box center [1397, 6] width 15 height 13
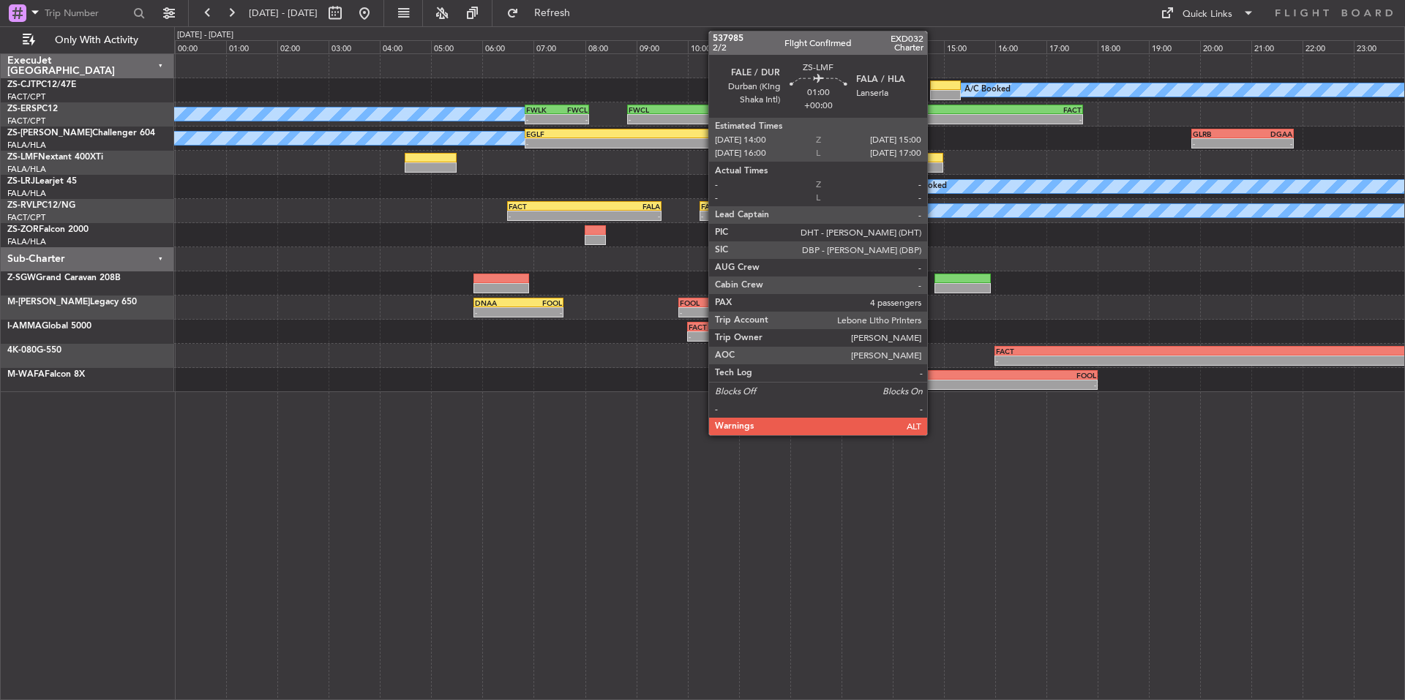
click at [934, 168] on div at bounding box center [918, 167] width 52 height 10
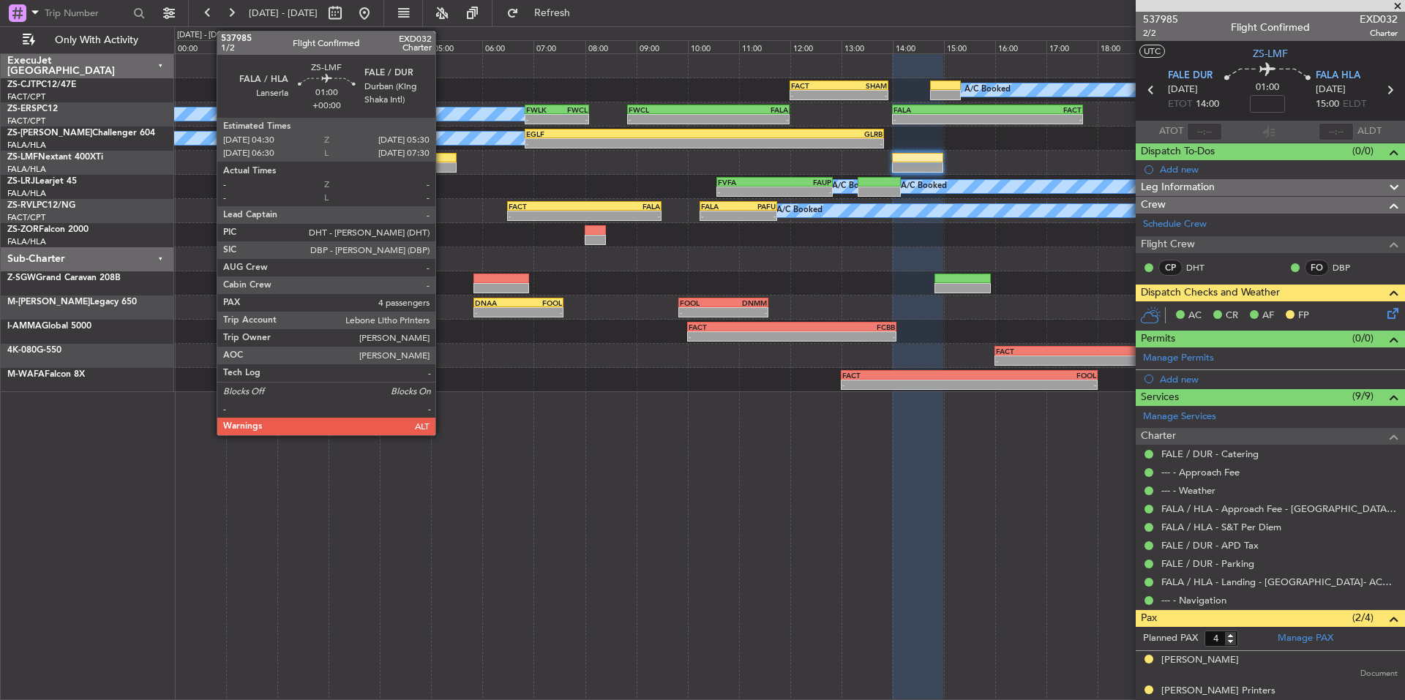
click at [442, 159] on div at bounding box center [431, 158] width 52 height 10
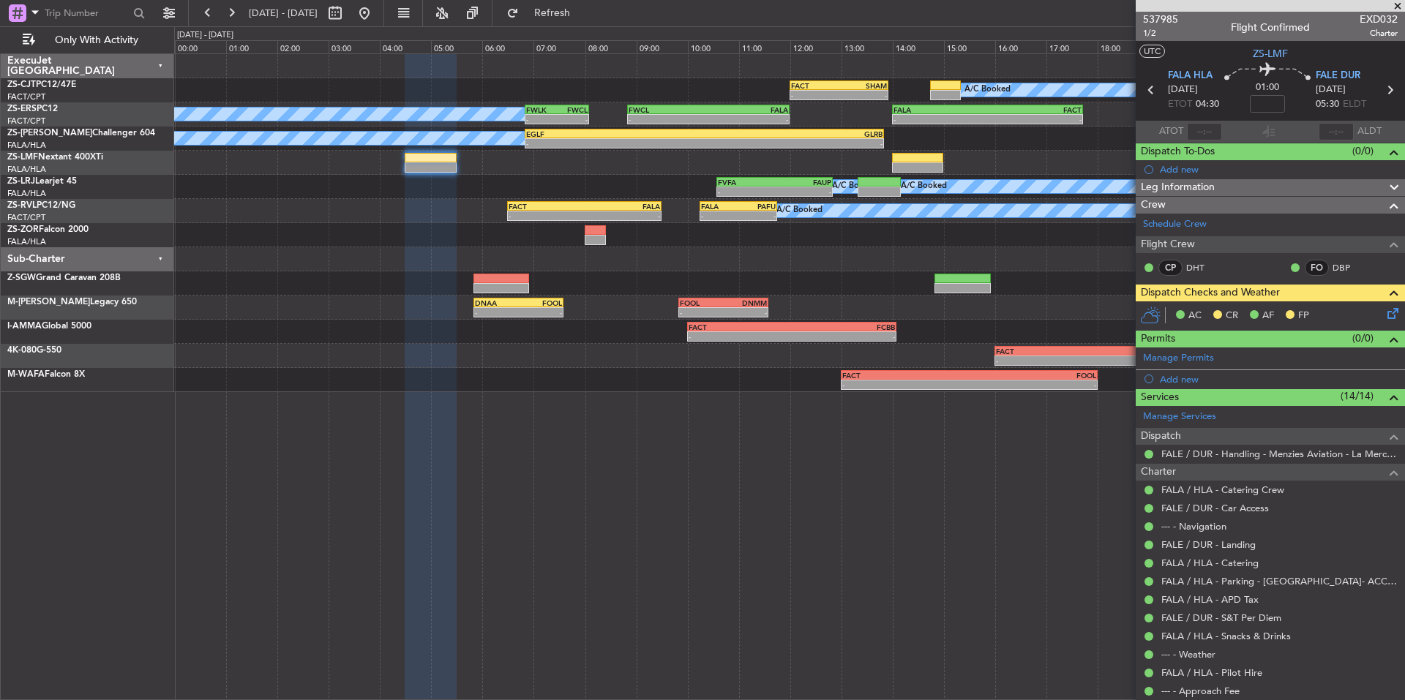
click at [1394, 5] on span at bounding box center [1397, 6] width 15 height 13
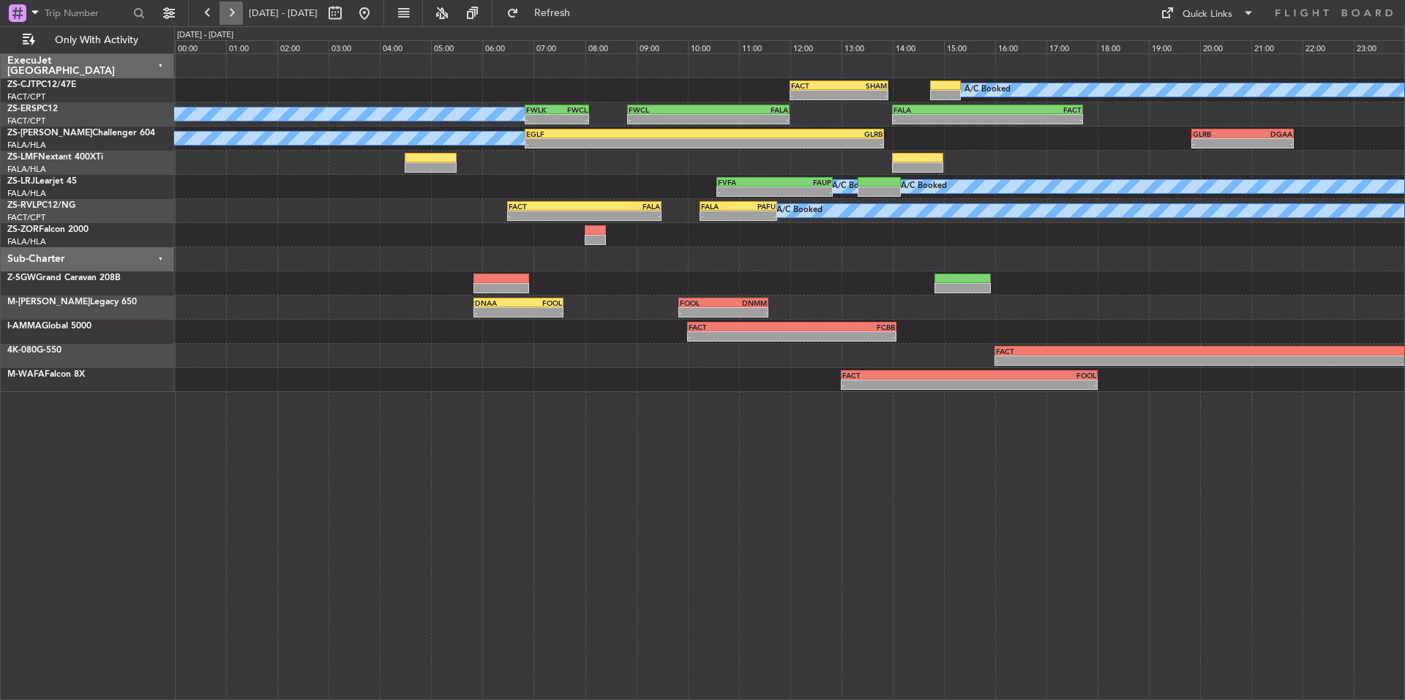
click at [233, 12] on button at bounding box center [231, 12] width 23 height 23
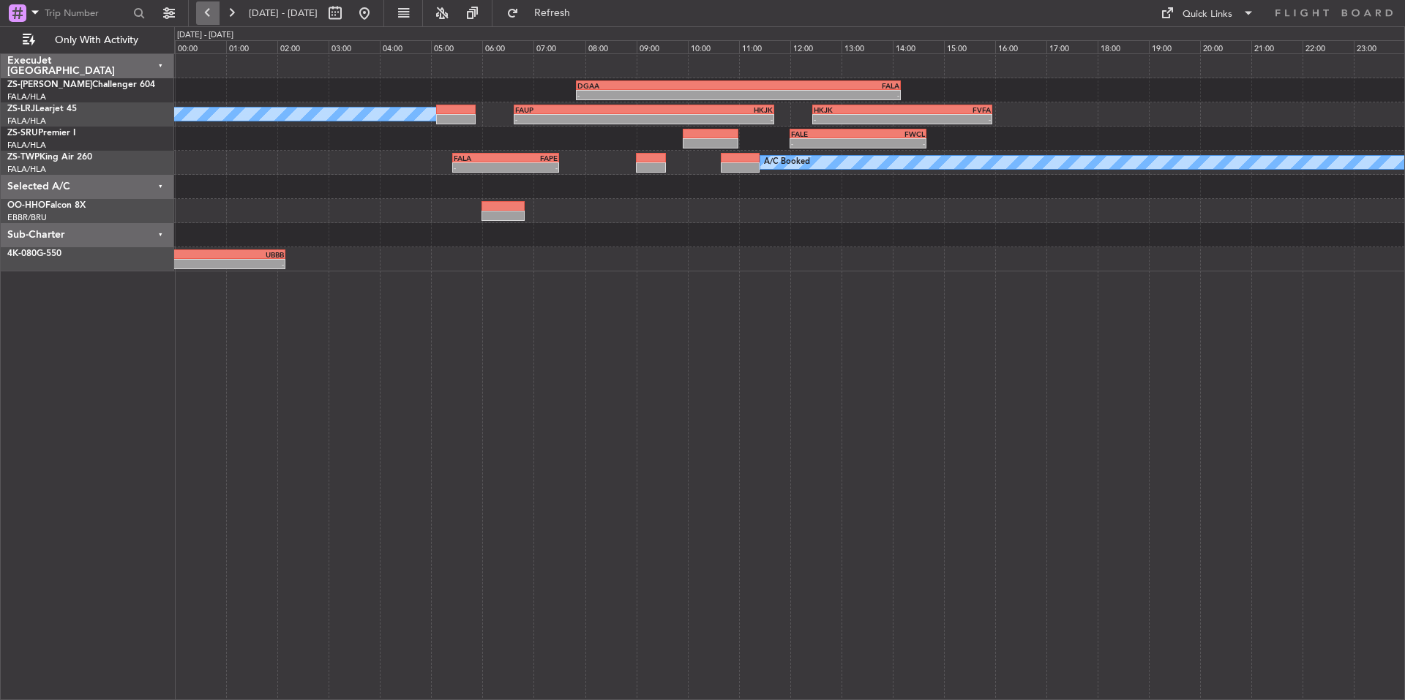
click at [218, 12] on button at bounding box center [207, 12] width 23 height 23
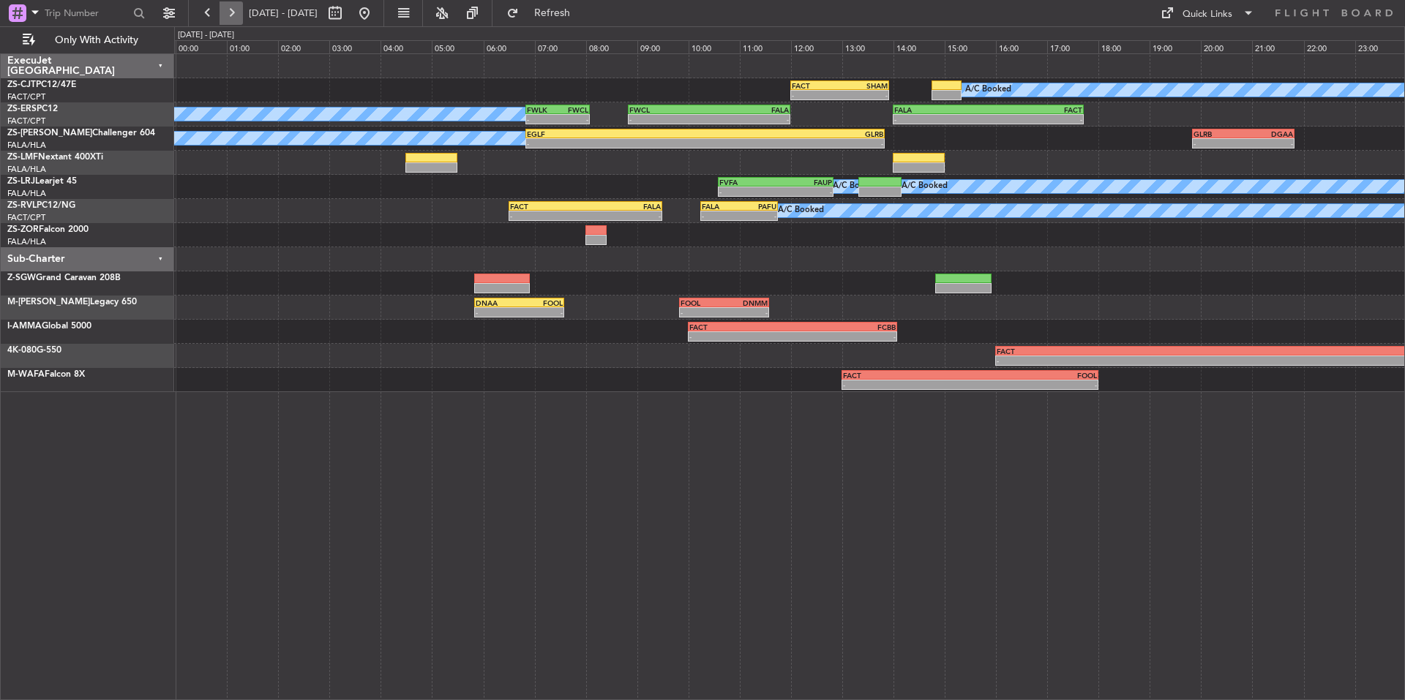
click at [222, 18] on button at bounding box center [231, 12] width 23 height 23
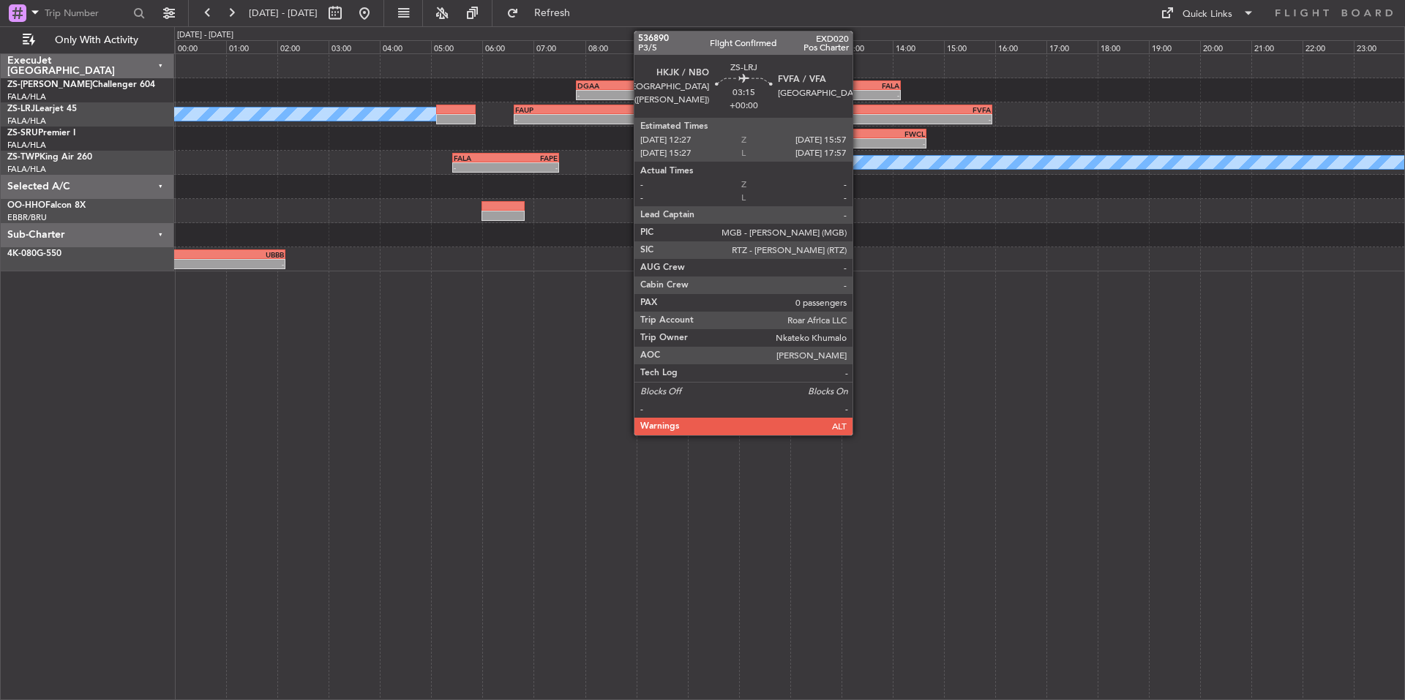
click at [861, 115] on div "- -" at bounding box center [902, 119] width 180 height 10
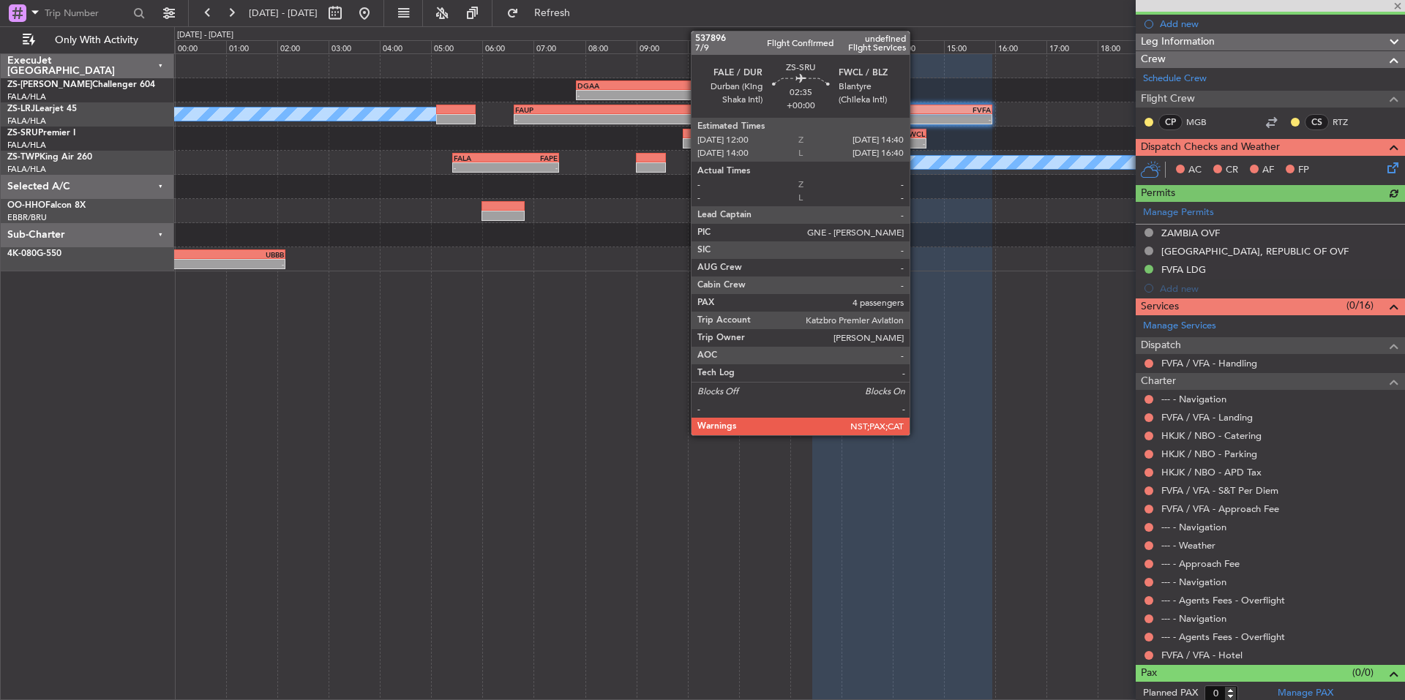
scroll to position [151, 0]
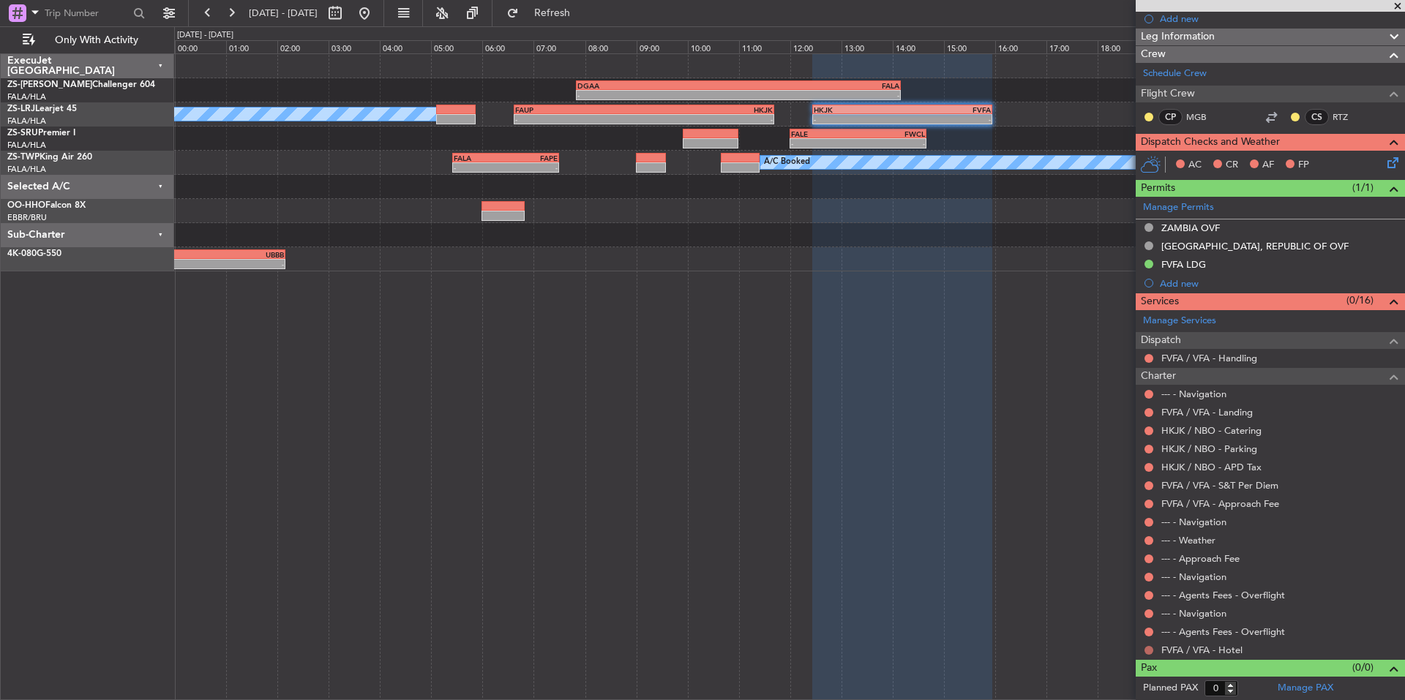
click at [1148, 646] on button at bounding box center [1148, 650] width 9 height 9
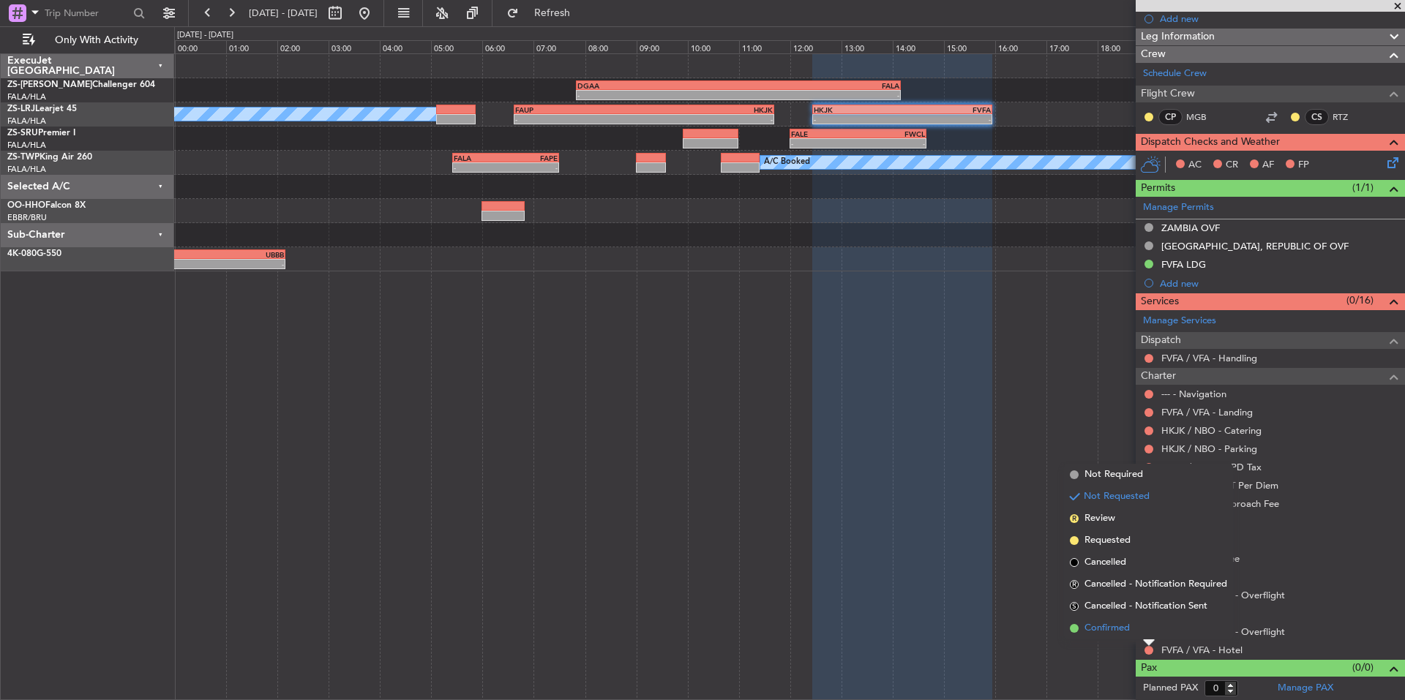
click at [1125, 632] on span "Confirmed" at bounding box center [1106, 628] width 45 height 15
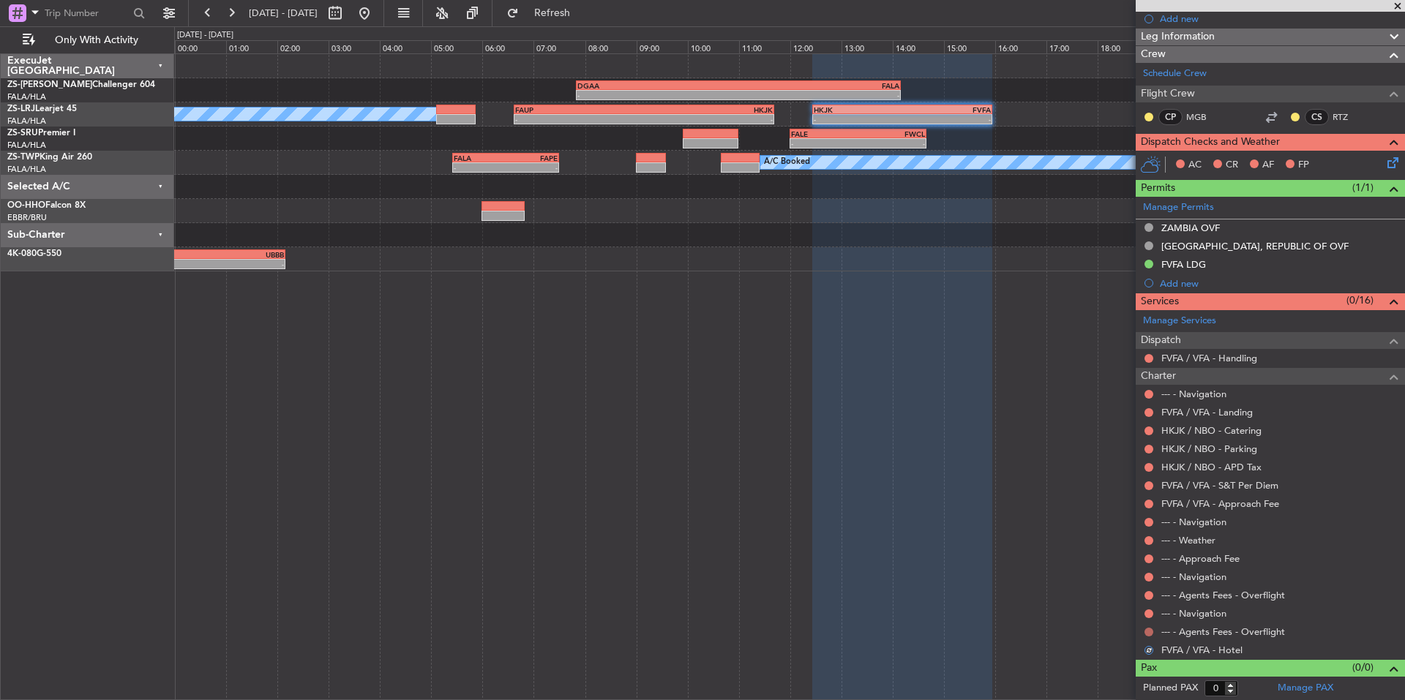
click at [1150, 632] on button at bounding box center [1148, 632] width 9 height 9
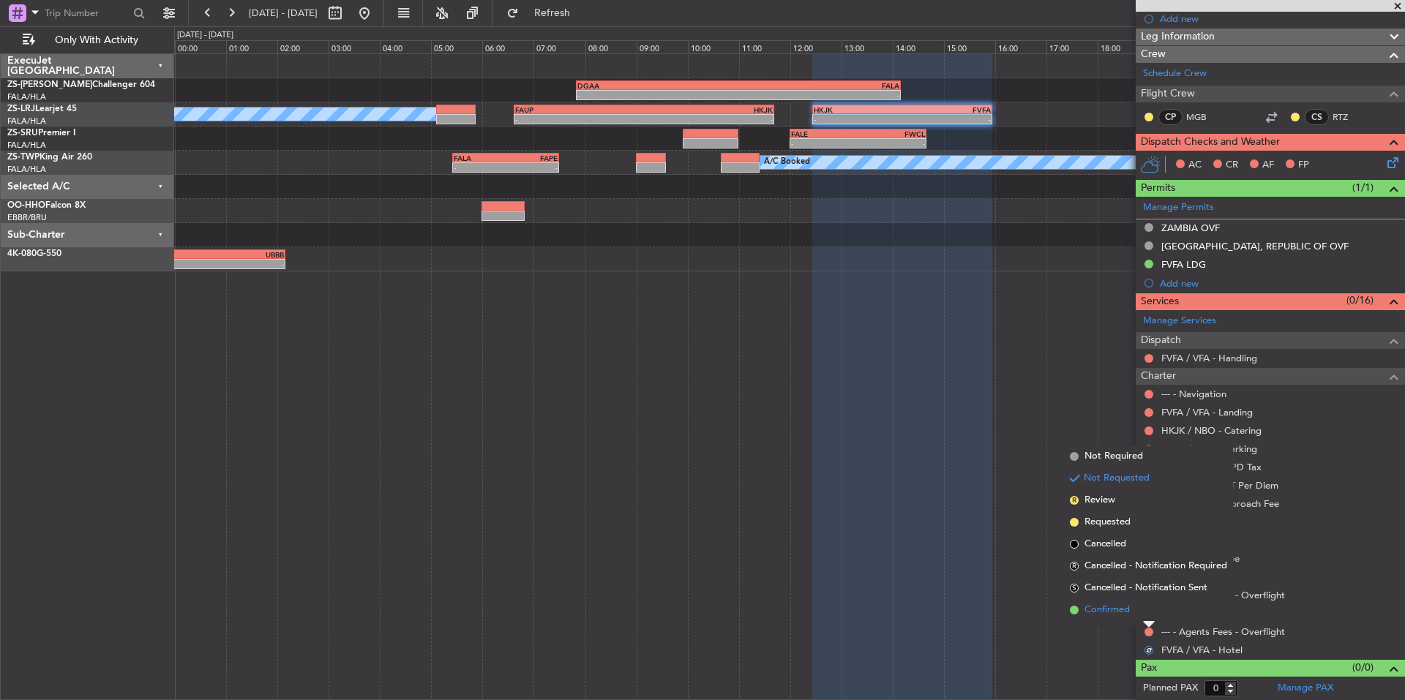
click at [1134, 614] on li "Confirmed" at bounding box center [1148, 610] width 169 height 22
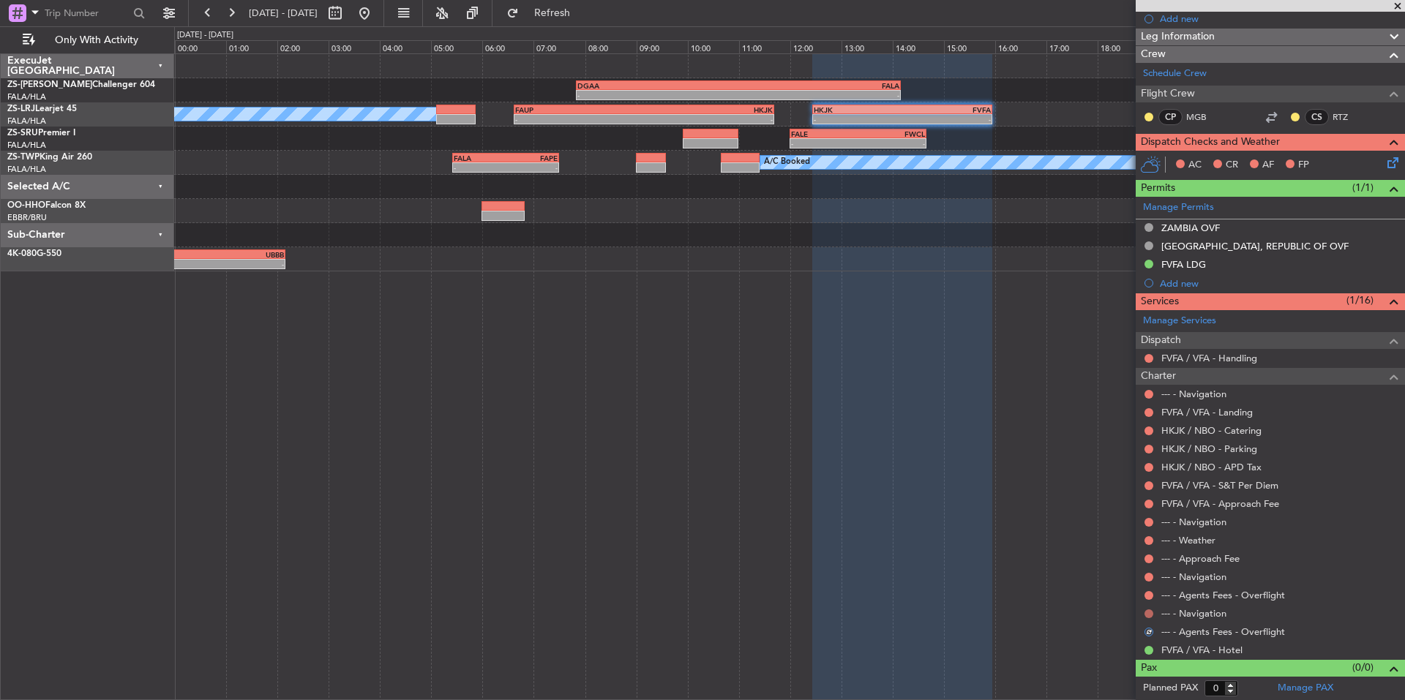
click at [1152, 612] on button at bounding box center [1148, 614] width 9 height 9
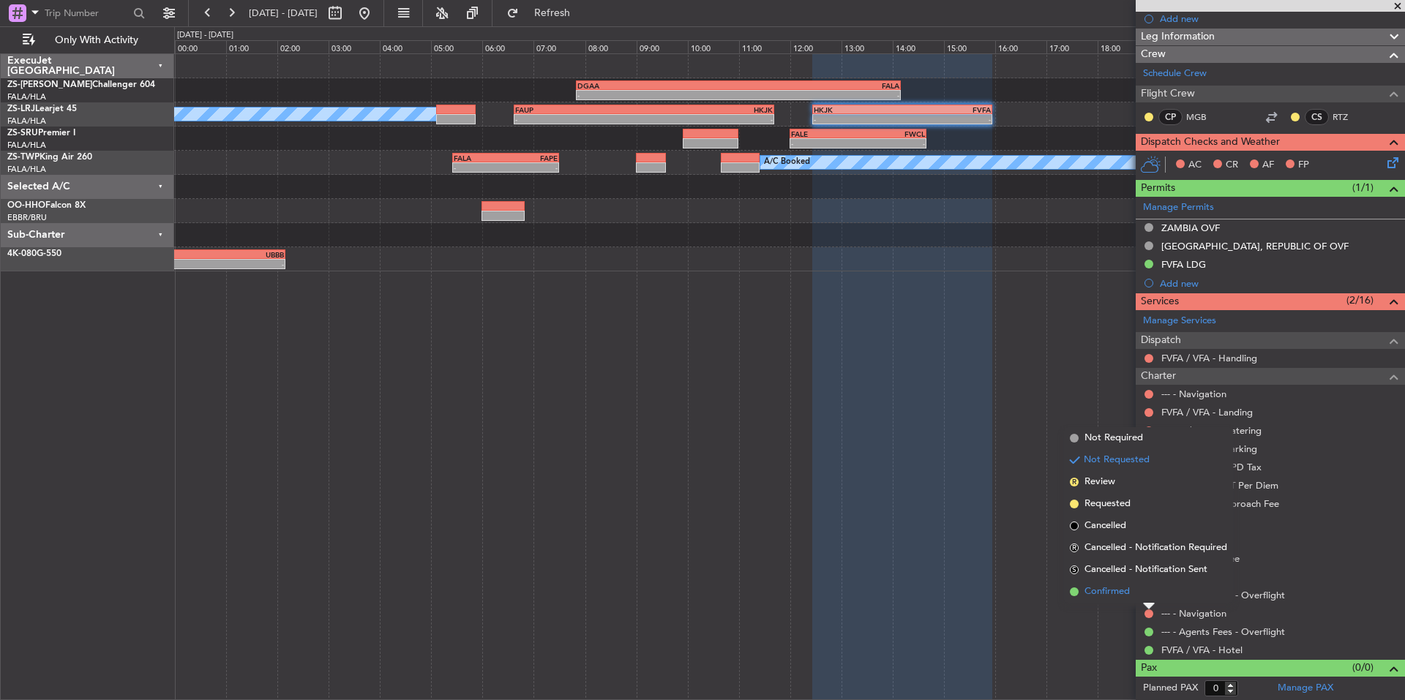
click at [1141, 594] on li "Confirmed" at bounding box center [1148, 592] width 169 height 22
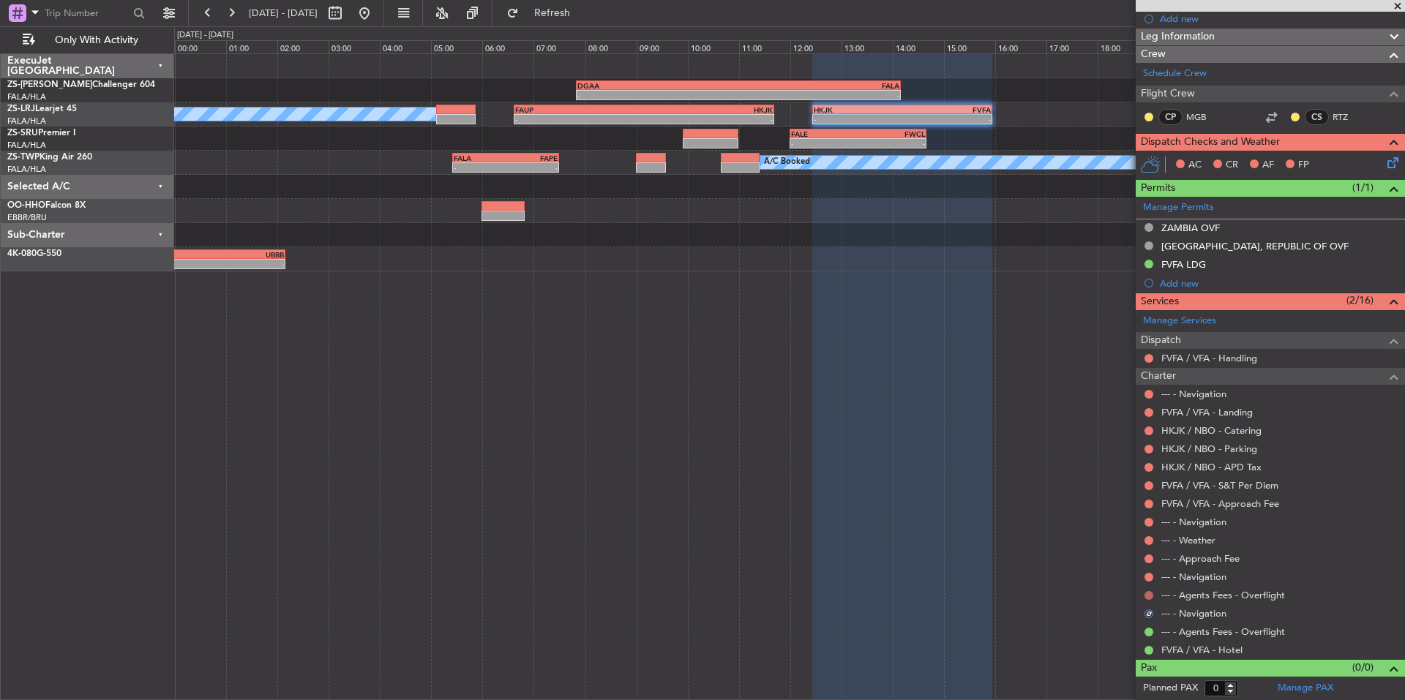
click at [1151, 596] on button at bounding box center [1148, 595] width 9 height 9
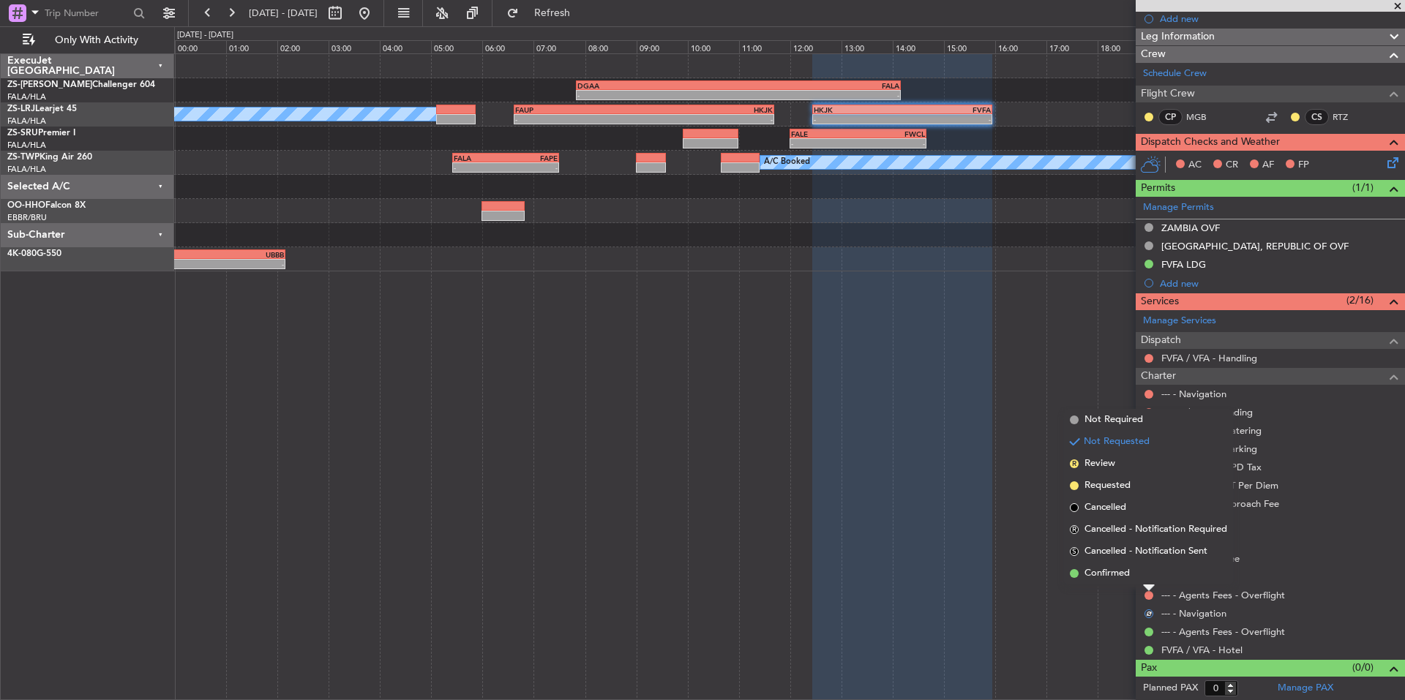
click at [1147, 585] on div at bounding box center [1149, 588] width 12 height 6
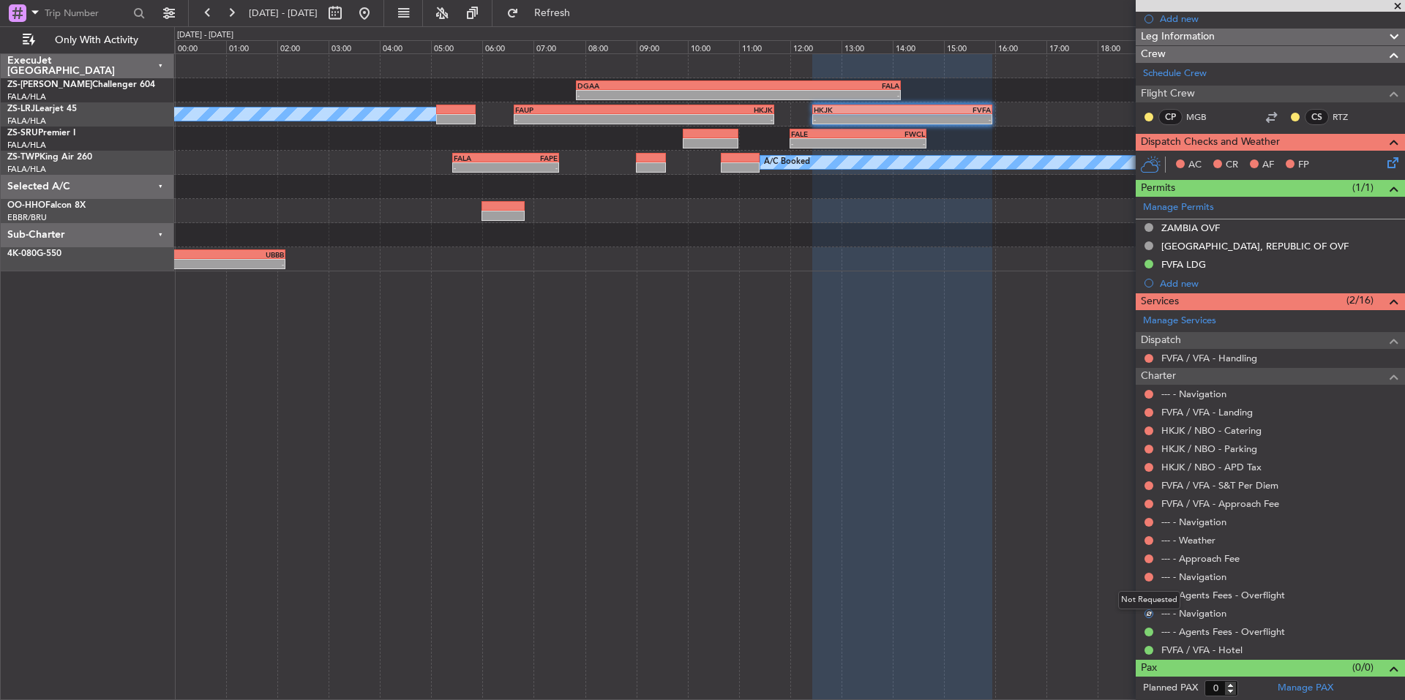
click at [1150, 596] on div "Not Requested" at bounding box center [1149, 600] width 62 height 18
click at [1150, 579] on body "[DATE] - [DATE] Refresh Quick Links Only With Activity - - DGAA 07:50 Z FALA 14…" at bounding box center [702, 350] width 1405 height 700
click at [1144, 571] on div at bounding box center [1149, 577] width 12 height 12
click at [1150, 574] on button at bounding box center [1148, 577] width 9 height 9
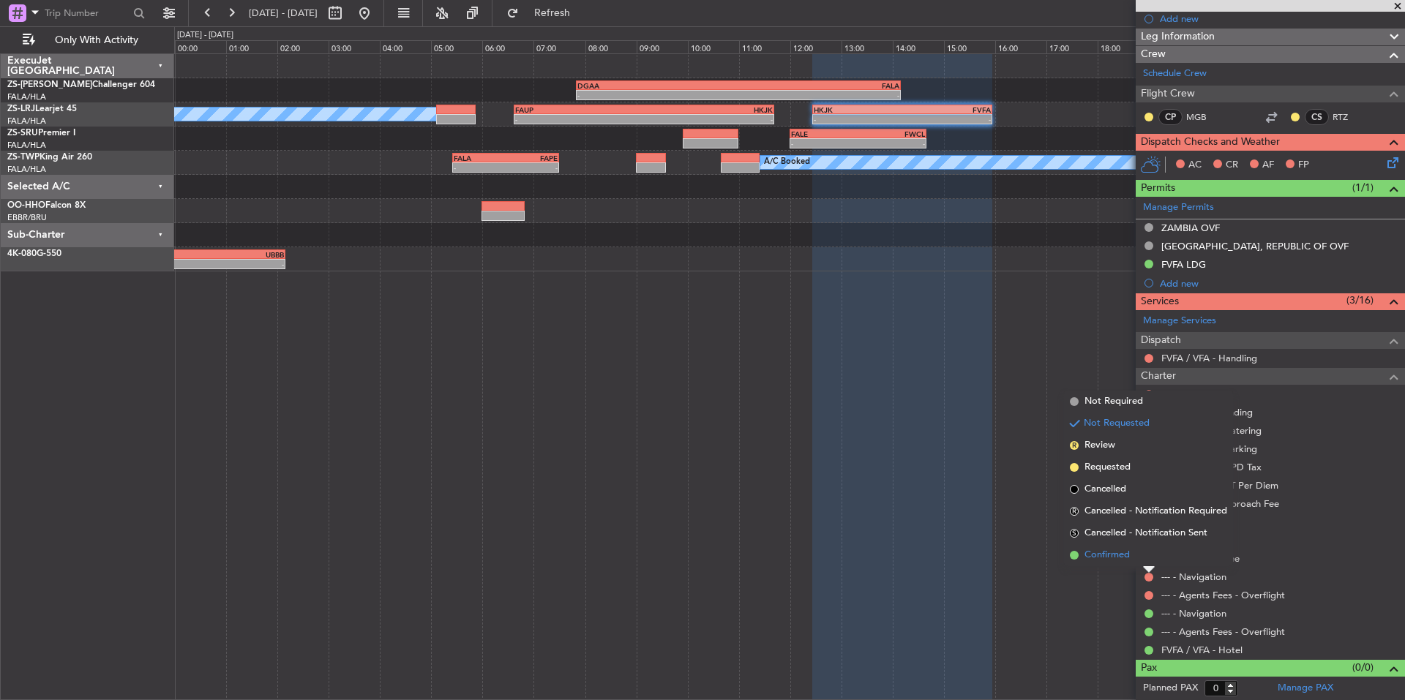
click at [1133, 554] on li "Confirmed" at bounding box center [1148, 555] width 169 height 22
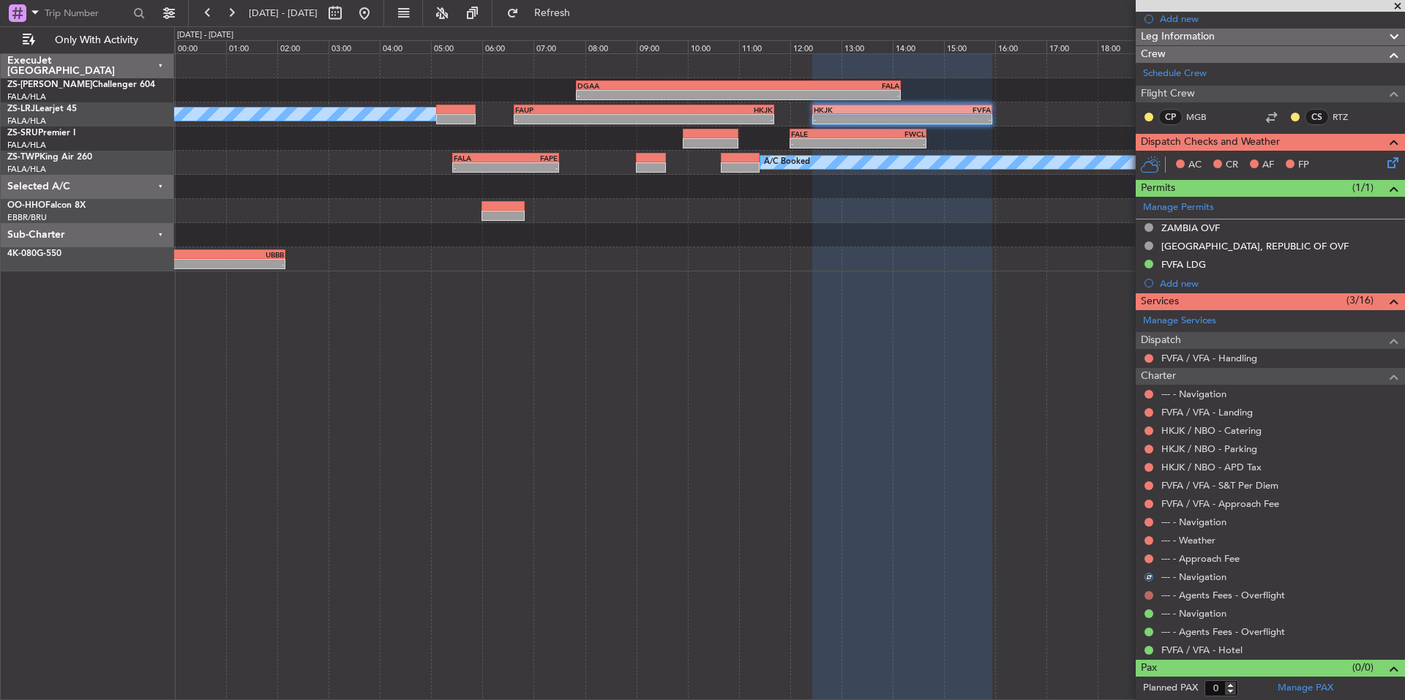
click at [1147, 593] on button at bounding box center [1148, 595] width 9 height 9
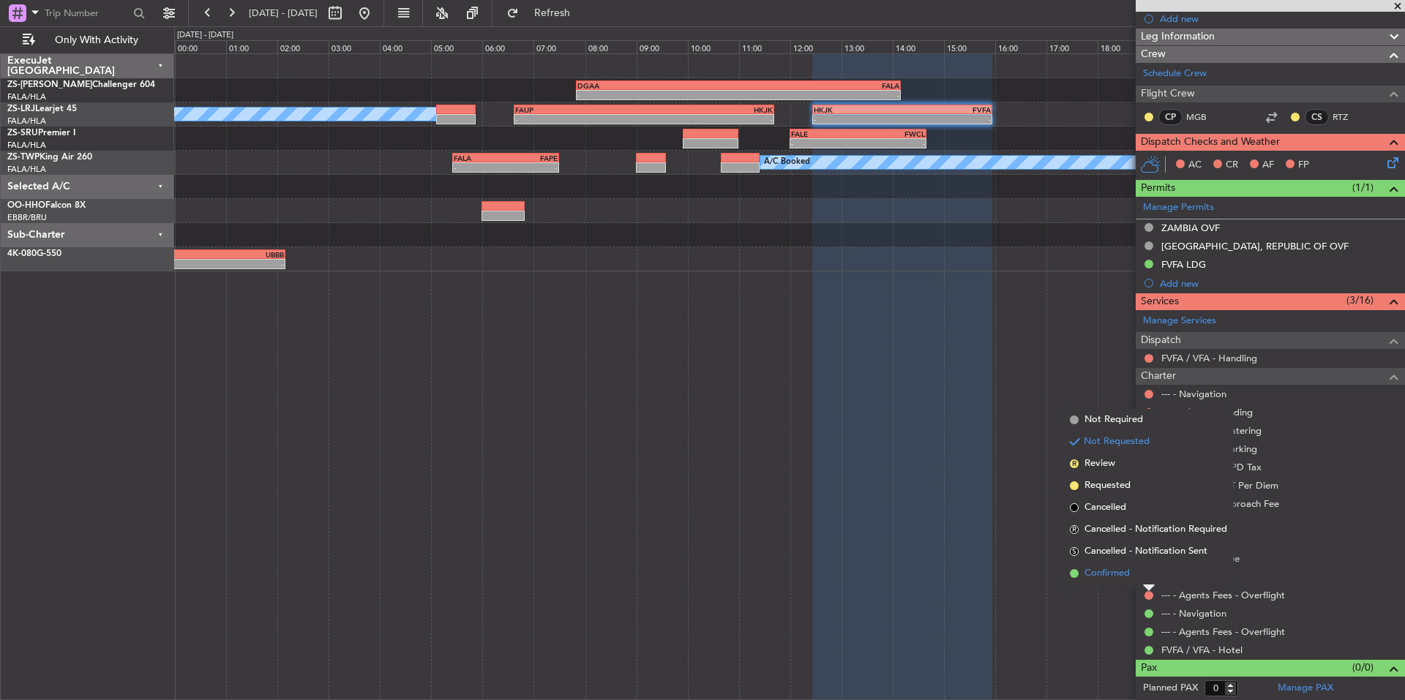
click at [1120, 569] on span "Confirmed" at bounding box center [1106, 573] width 45 height 15
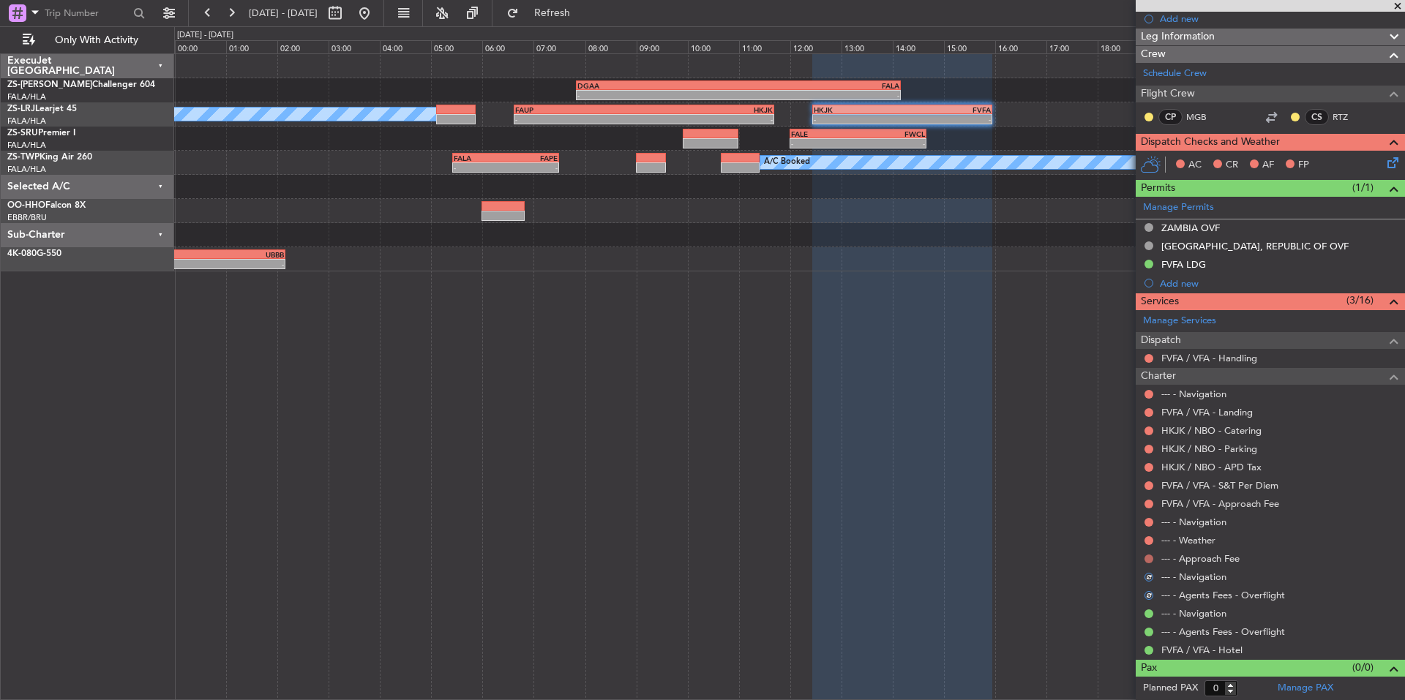
click at [1144, 558] on button at bounding box center [1148, 559] width 9 height 9
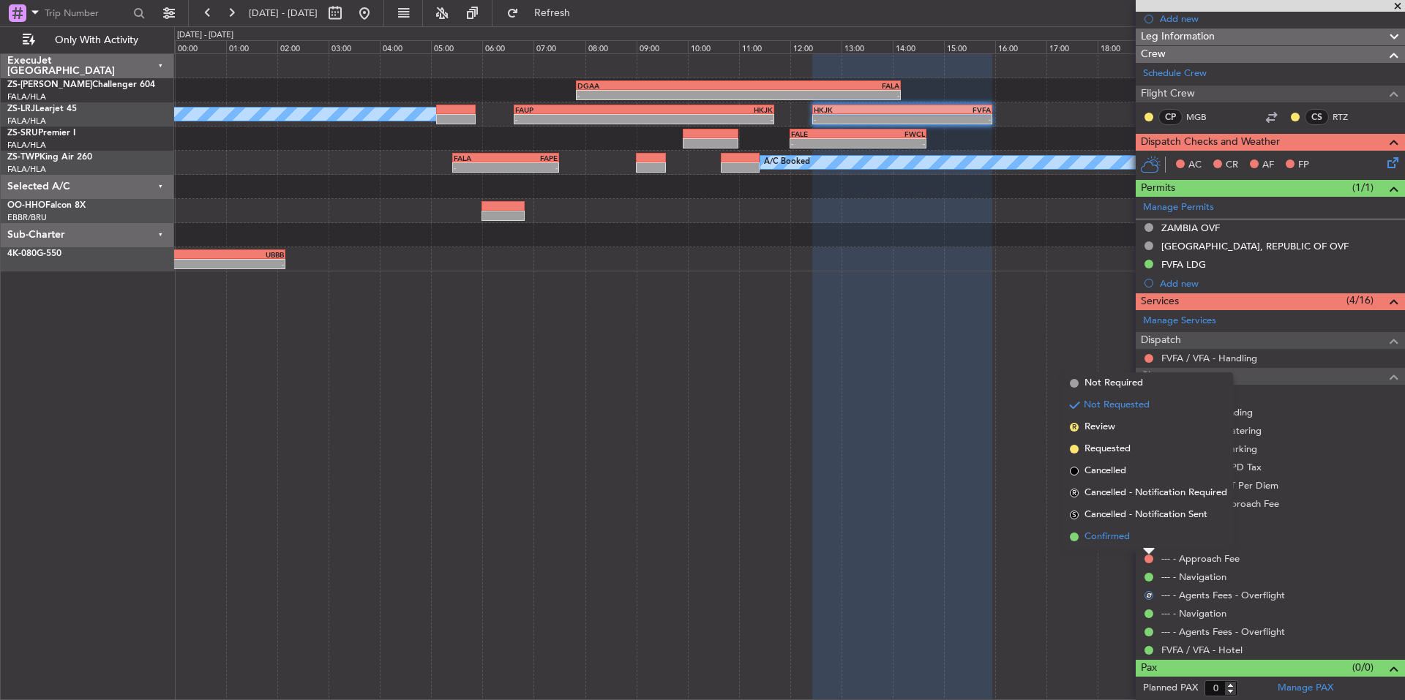
click at [1143, 547] on li "Confirmed" at bounding box center [1148, 537] width 169 height 22
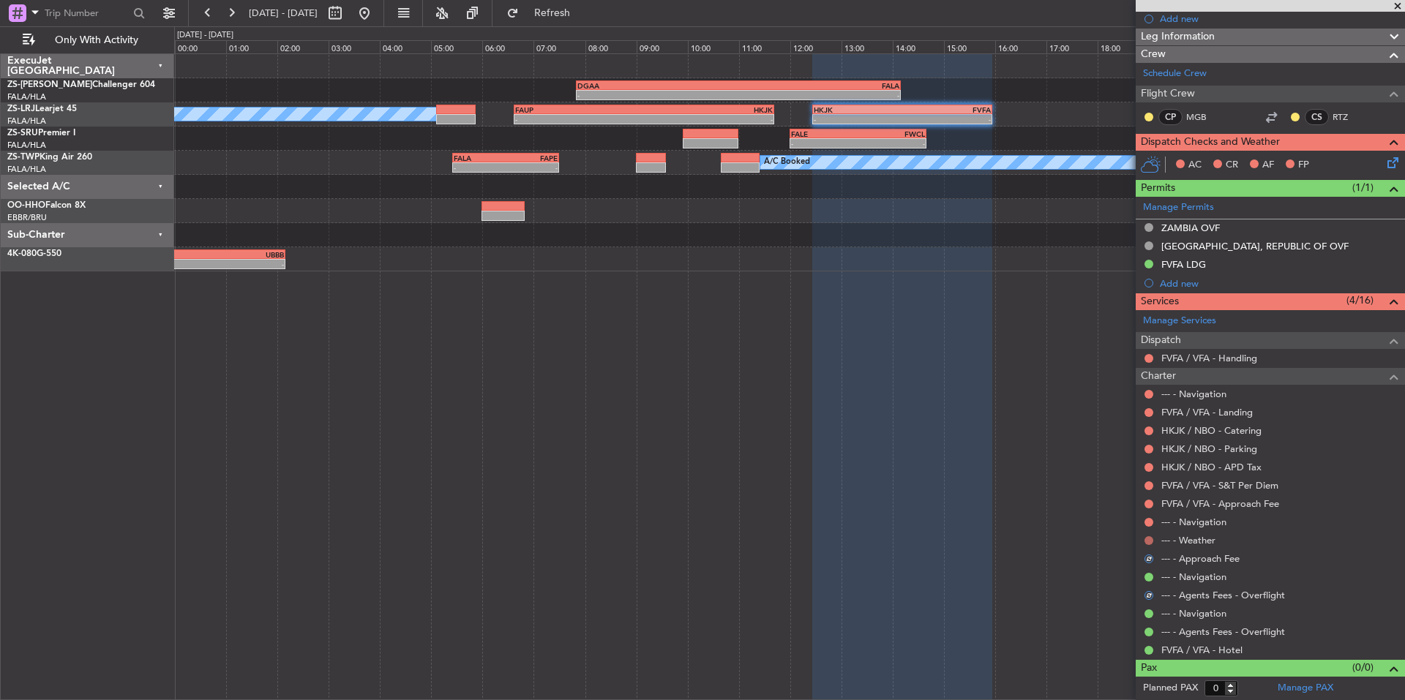
click at [1149, 540] on button at bounding box center [1148, 540] width 9 height 9
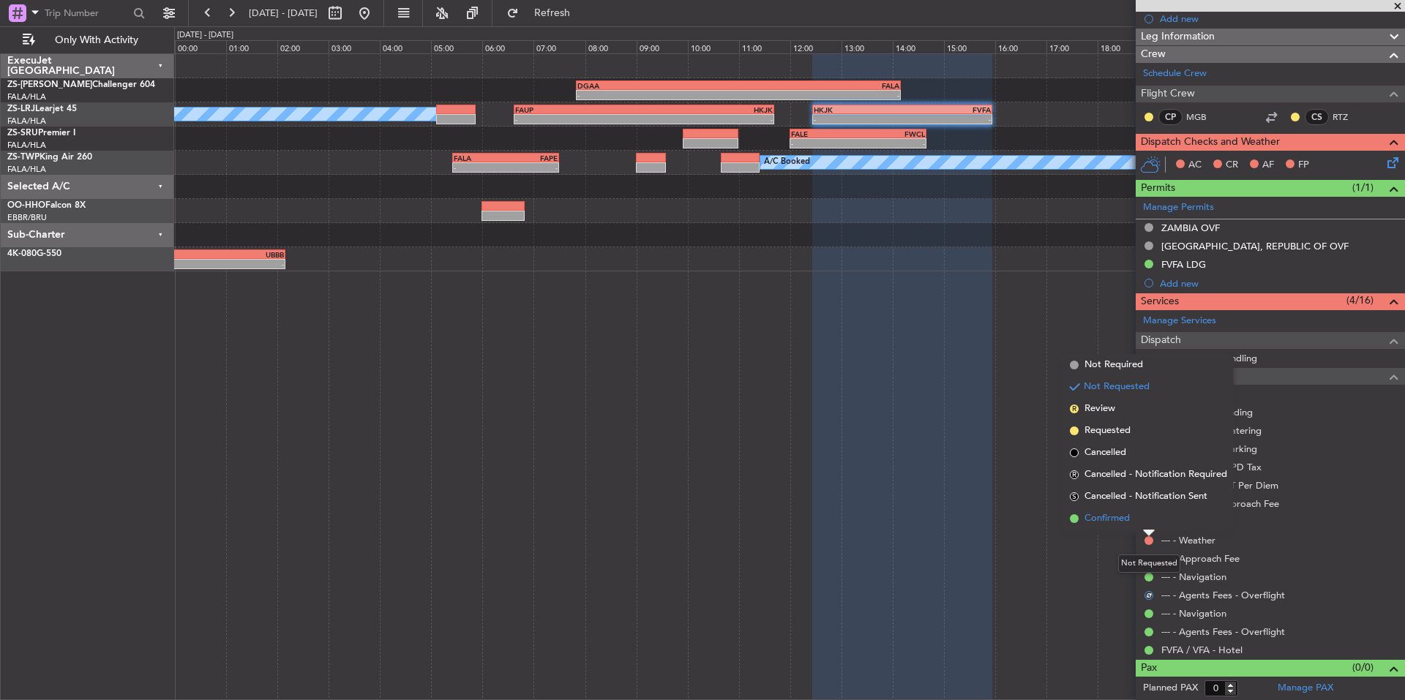
click at [1144, 528] on li "Confirmed" at bounding box center [1148, 519] width 169 height 22
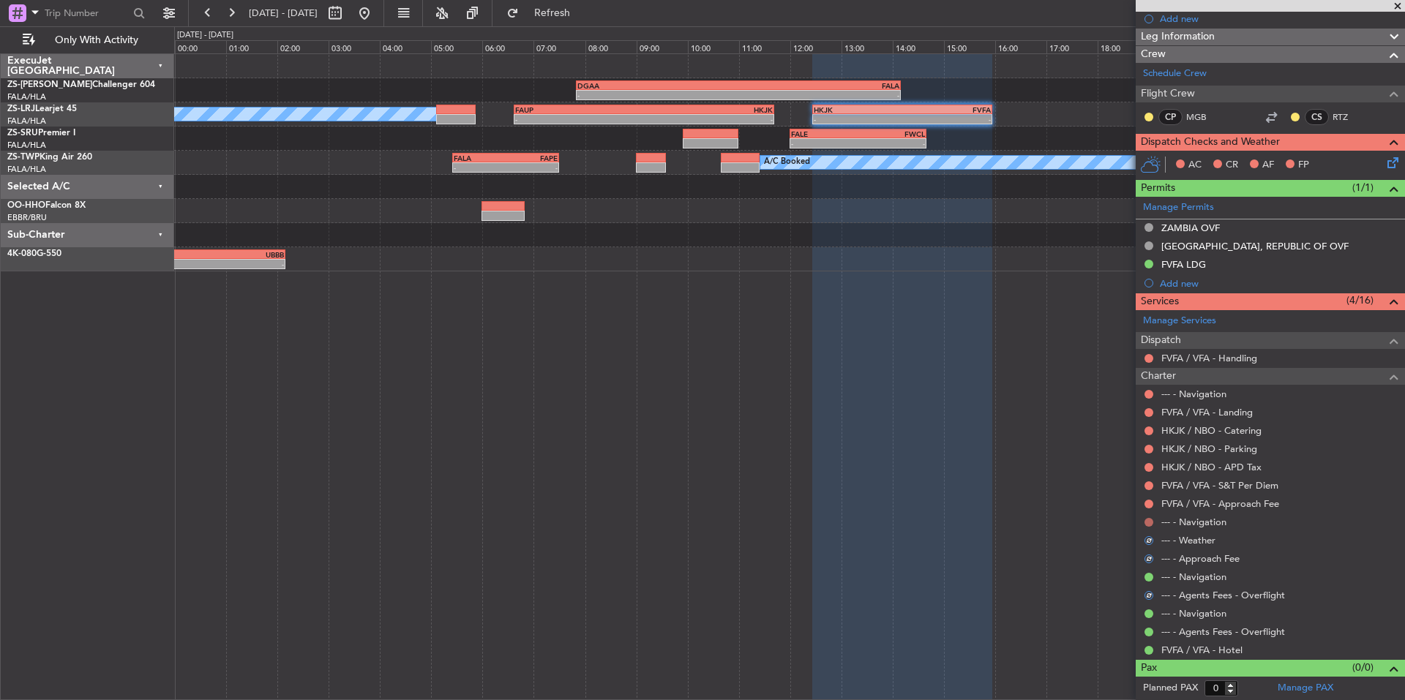
click at [1151, 519] on button at bounding box center [1148, 522] width 9 height 9
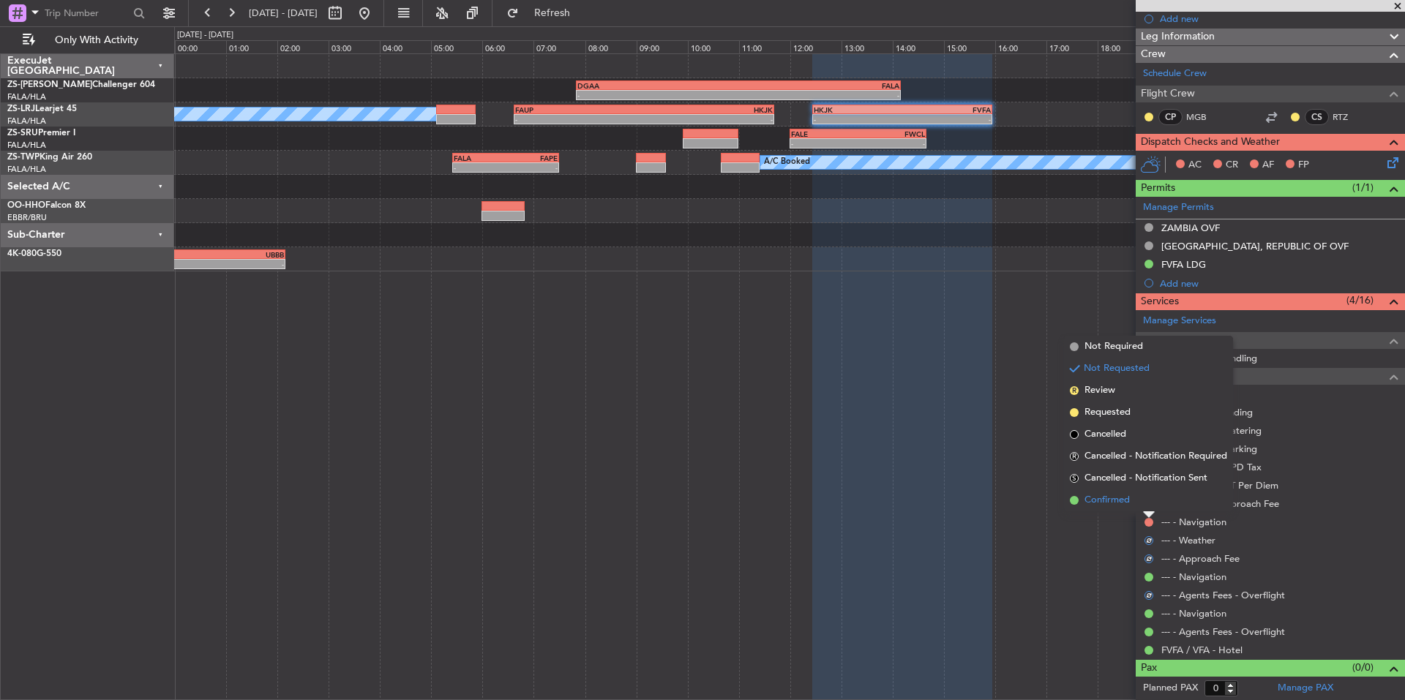
click at [1147, 500] on li "Confirmed" at bounding box center [1148, 501] width 169 height 22
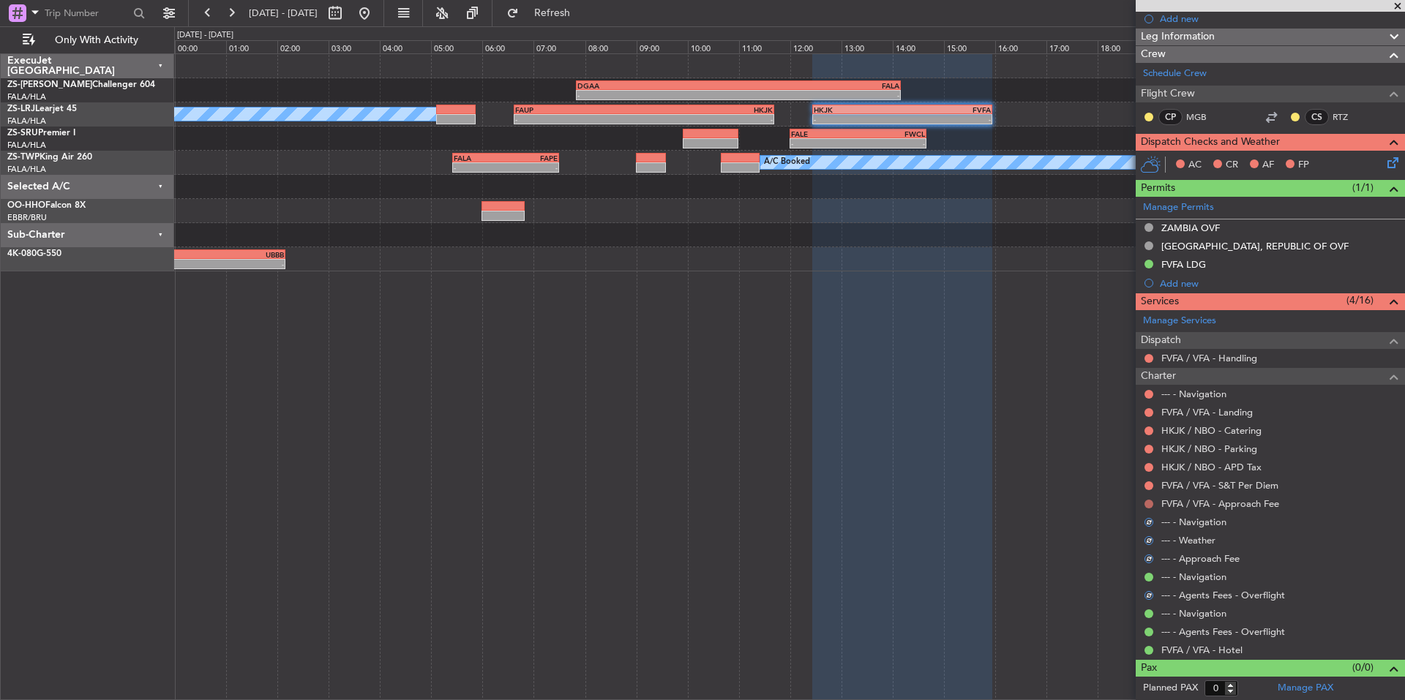
click at [1147, 501] on button at bounding box center [1148, 504] width 9 height 9
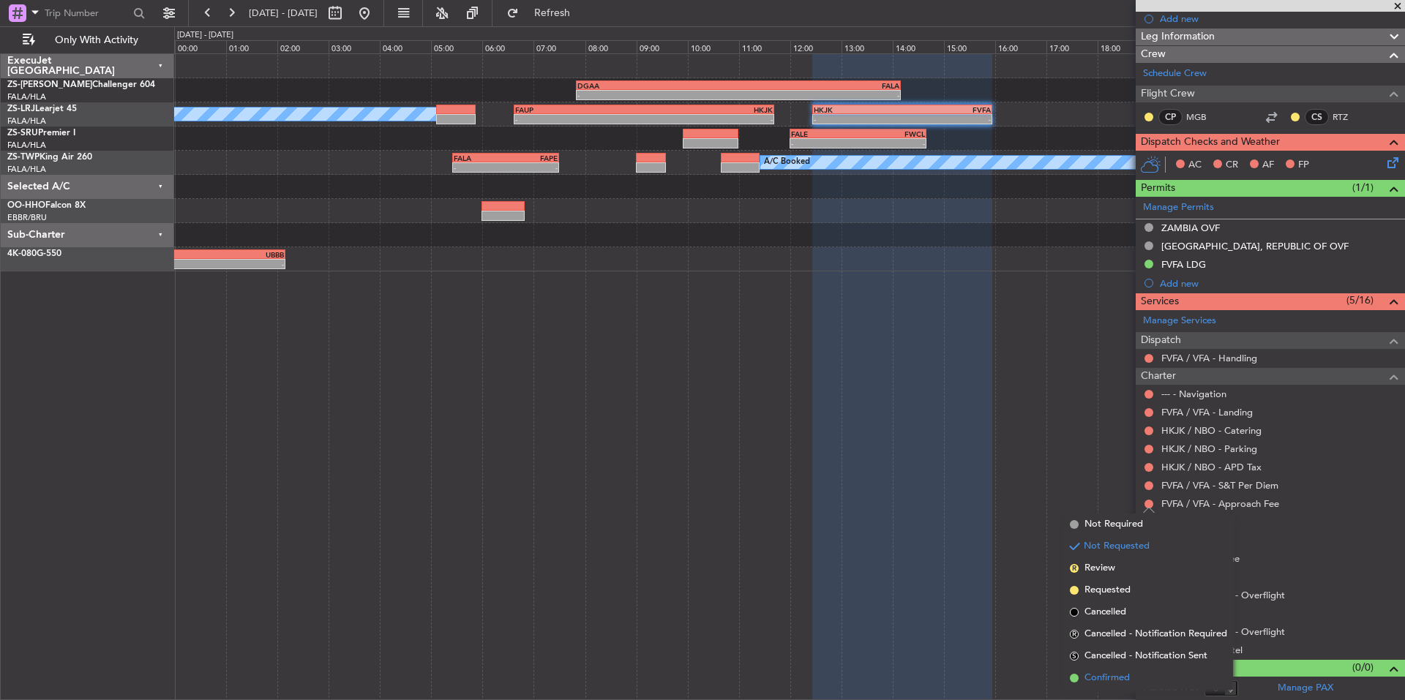
click at [1101, 669] on li "Confirmed" at bounding box center [1148, 678] width 169 height 22
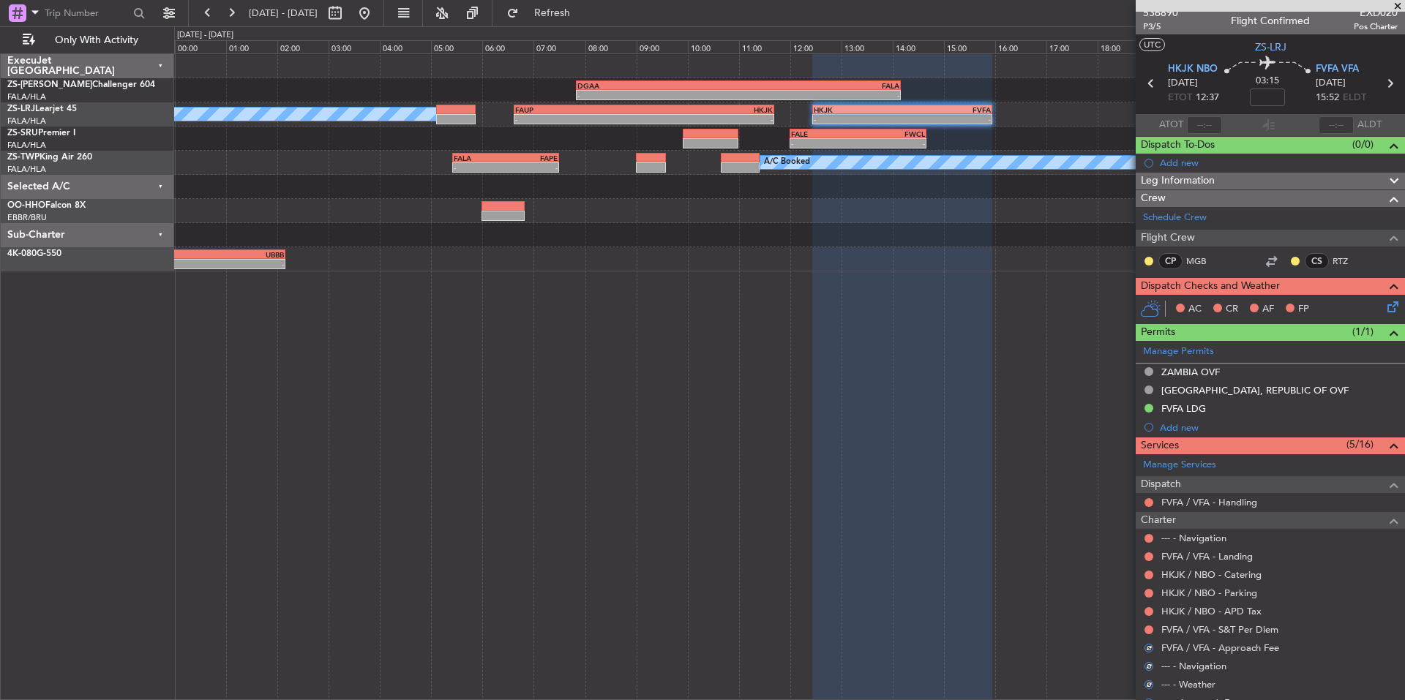
scroll to position [0, 0]
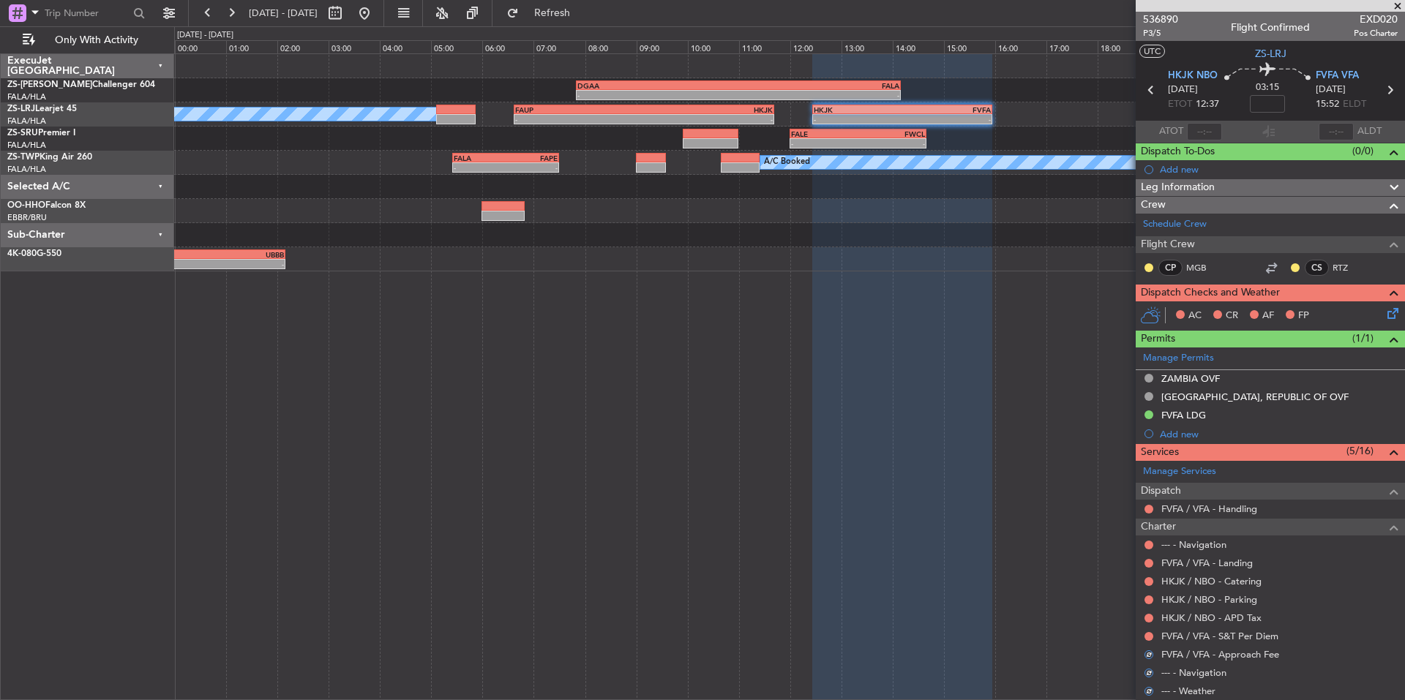
click at [1144, 631] on nimbus-traffic-light at bounding box center [1149, 637] width 12 height 12
click at [1145, 633] on button at bounding box center [1148, 636] width 9 height 9
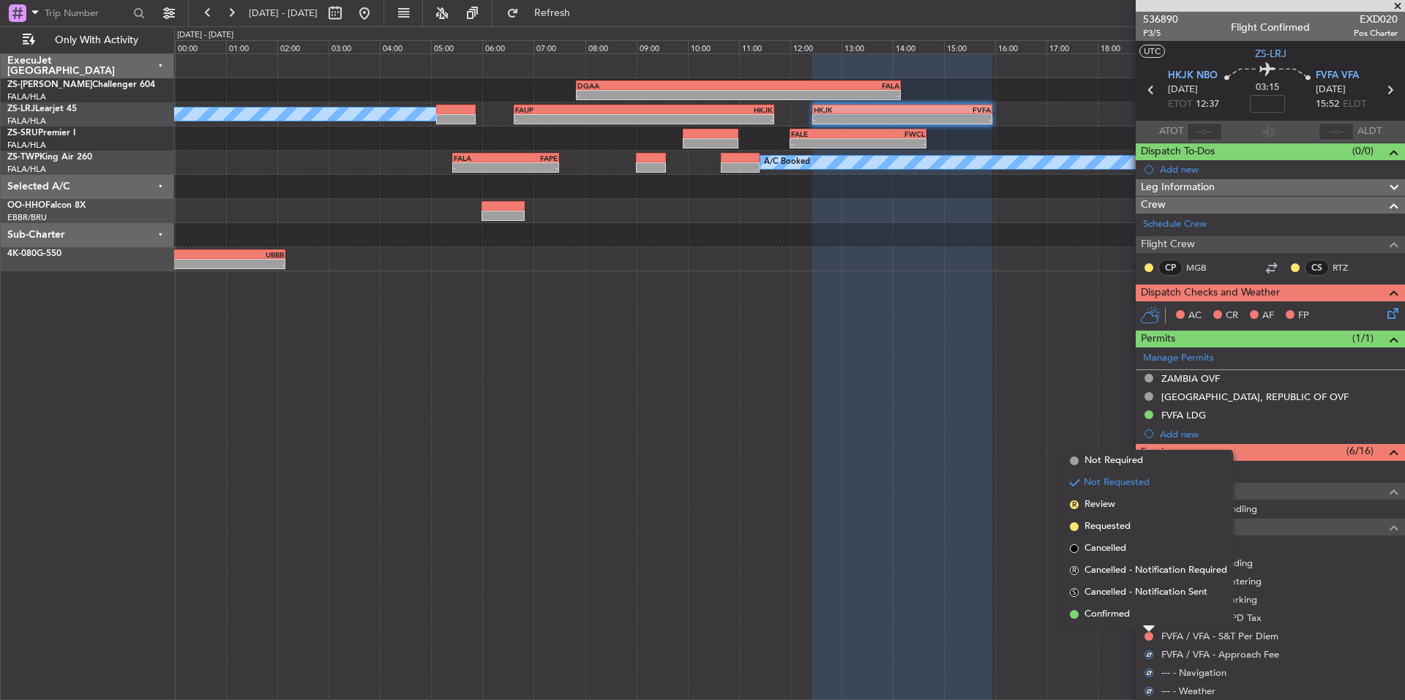
click at [1138, 623] on li "Confirmed" at bounding box center [1148, 615] width 169 height 22
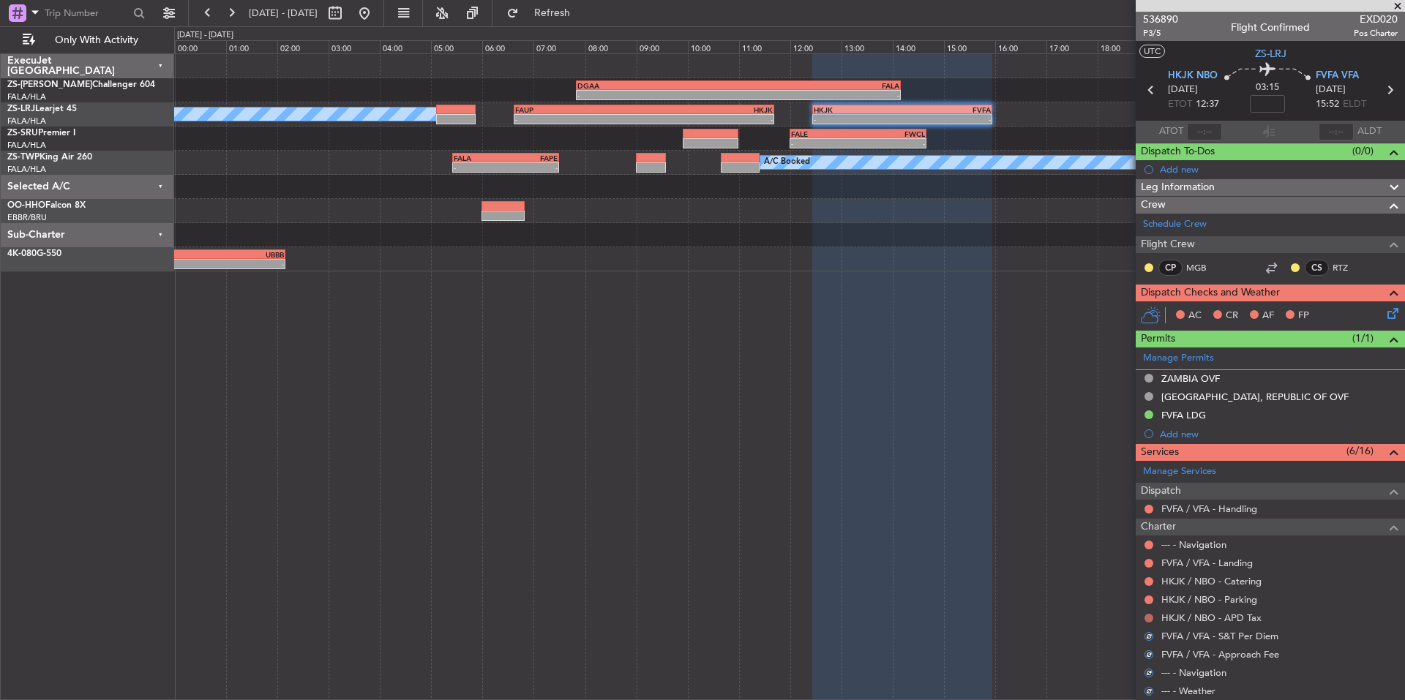
click at [1147, 618] on button at bounding box center [1148, 618] width 9 height 9
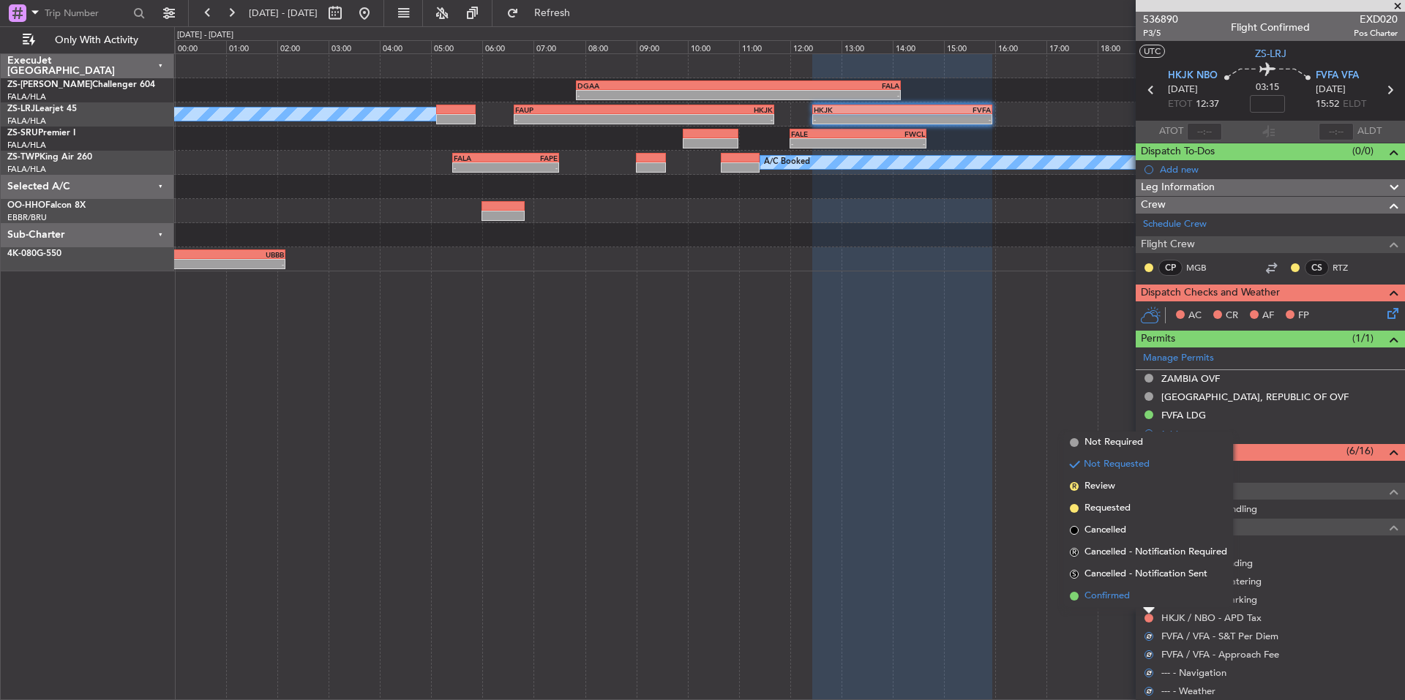
click at [1140, 601] on li "Confirmed" at bounding box center [1148, 596] width 169 height 22
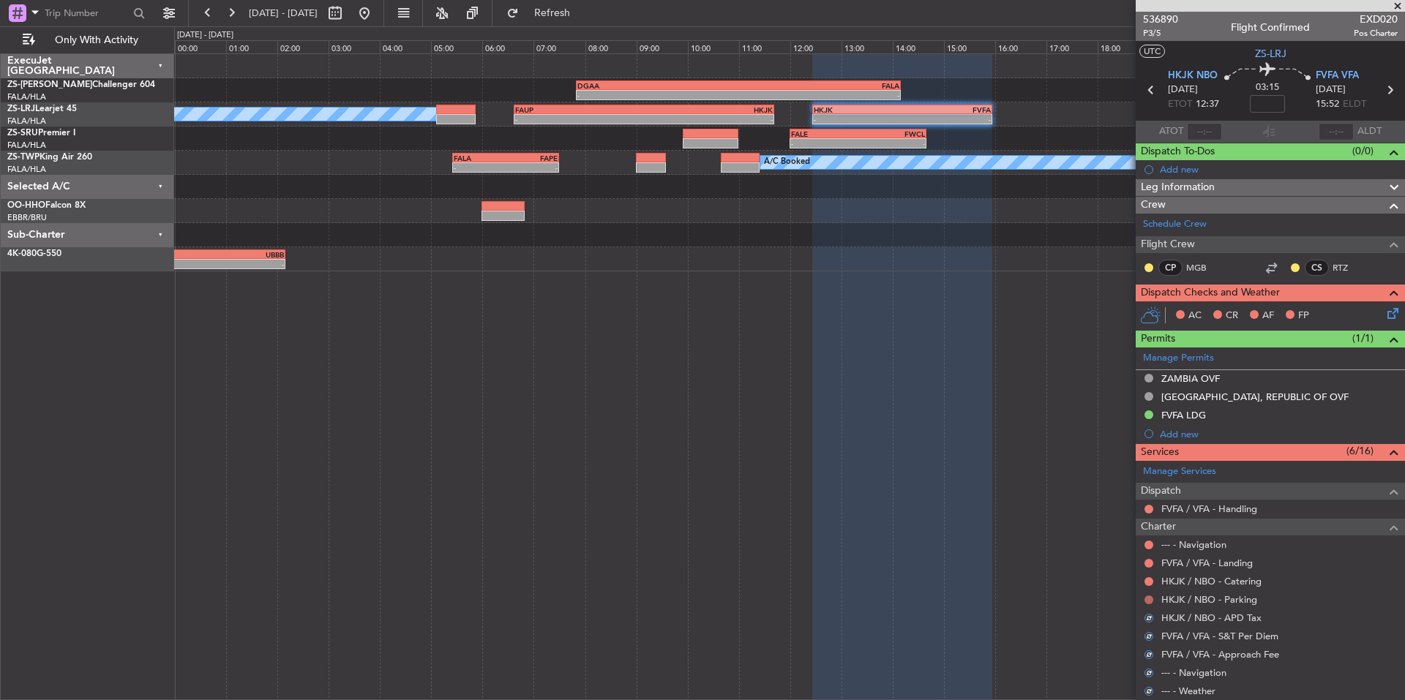
click at [1146, 599] on button at bounding box center [1148, 600] width 9 height 9
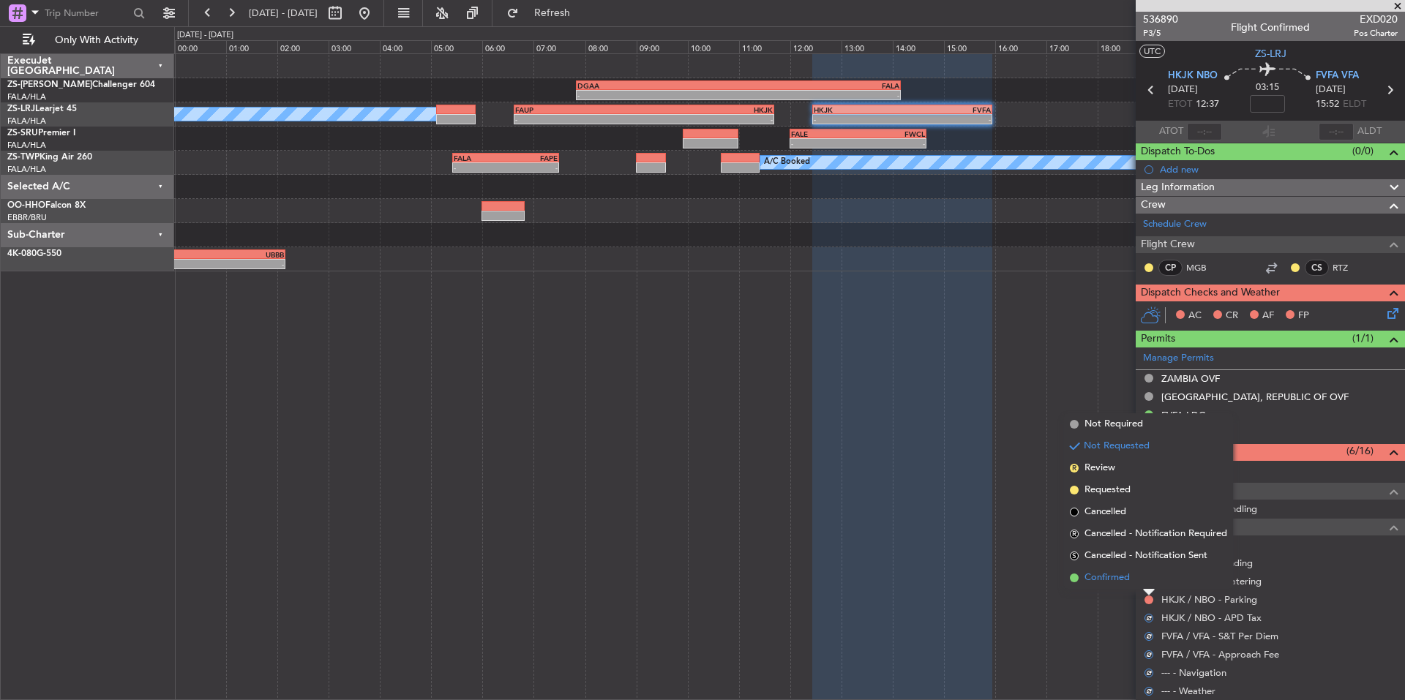
click at [1139, 586] on li "Confirmed" at bounding box center [1148, 578] width 169 height 22
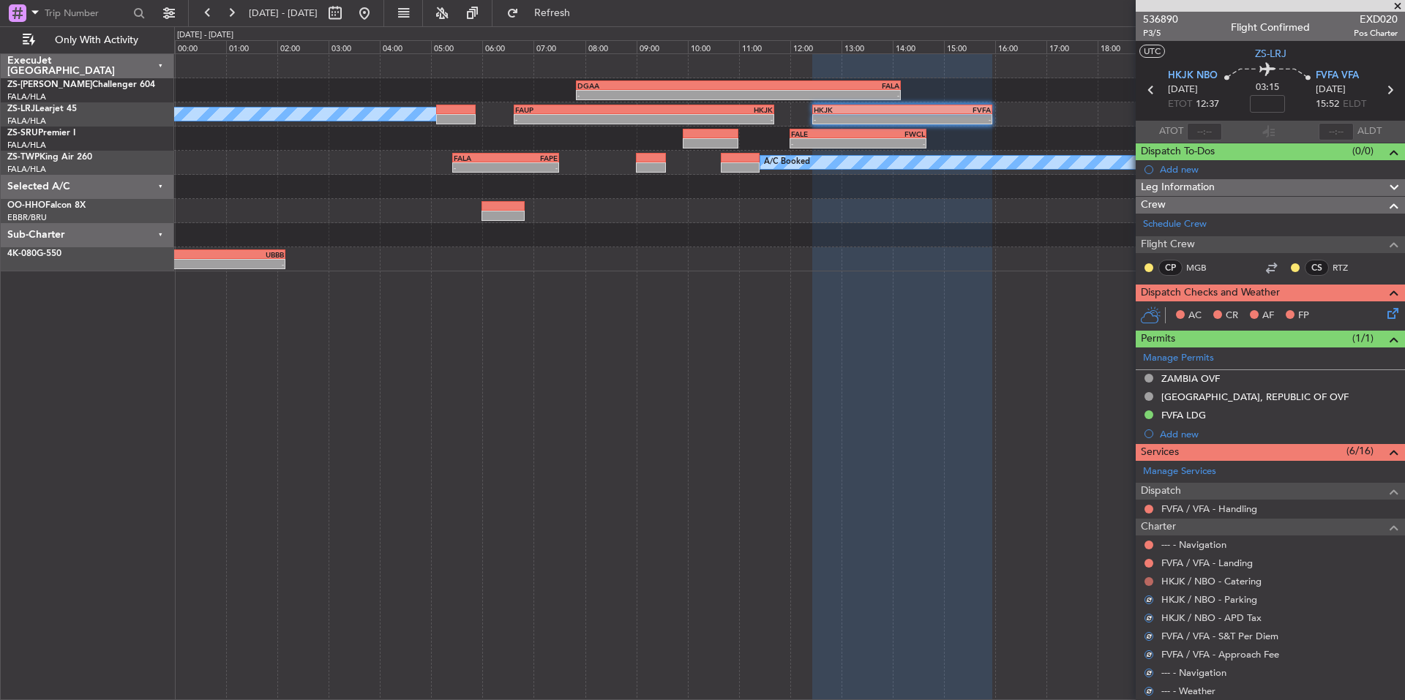
click at [1149, 582] on button at bounding box center [1148, 581] width 9 height 9
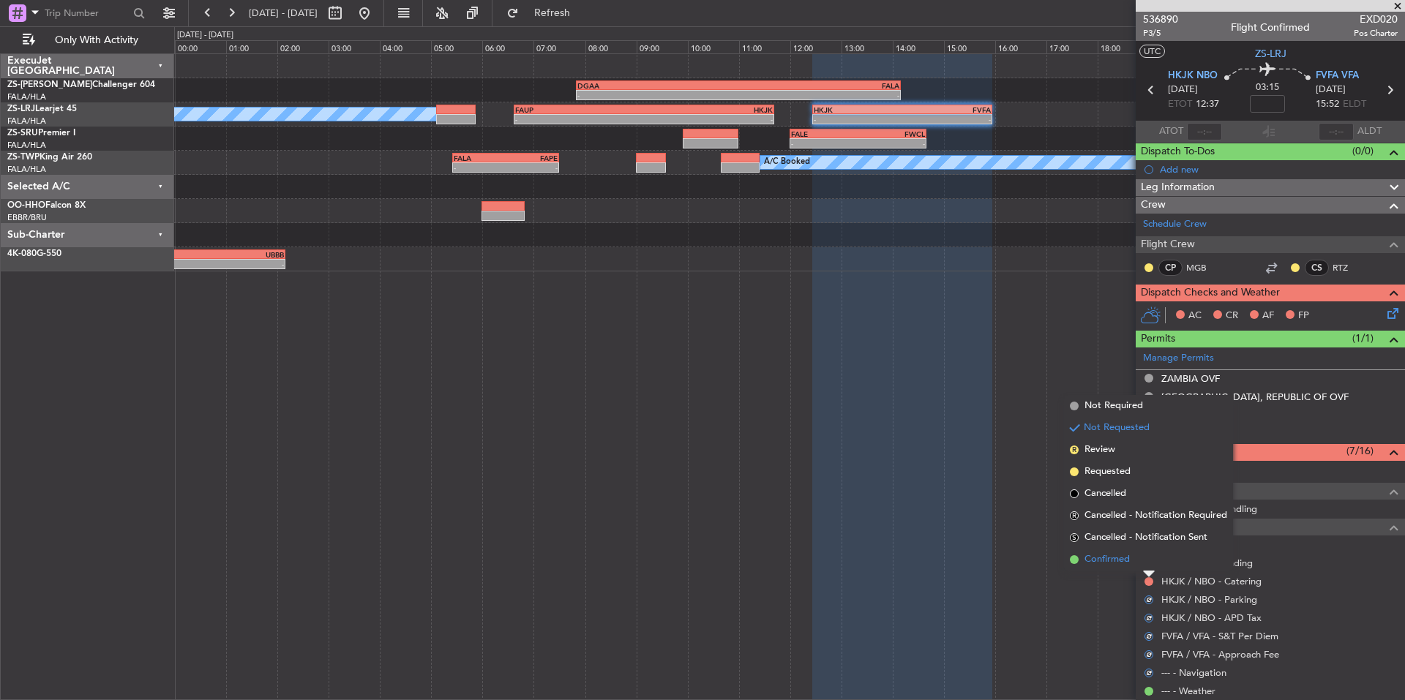
click at [1141, 566] on li "Confirmed" at bounding box center [1148, 560] width 169 height 22
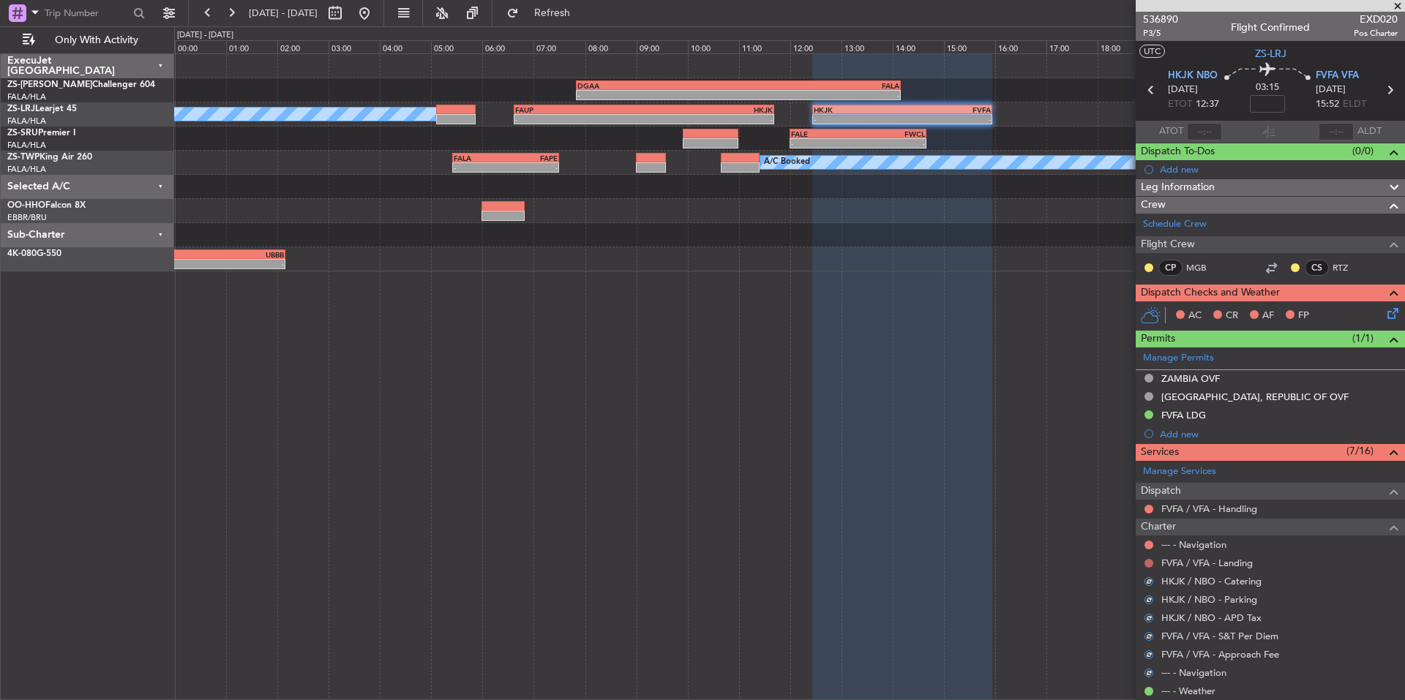
click at [1147, 563] on button at bounding box center [1148, 563] width 9 height 9
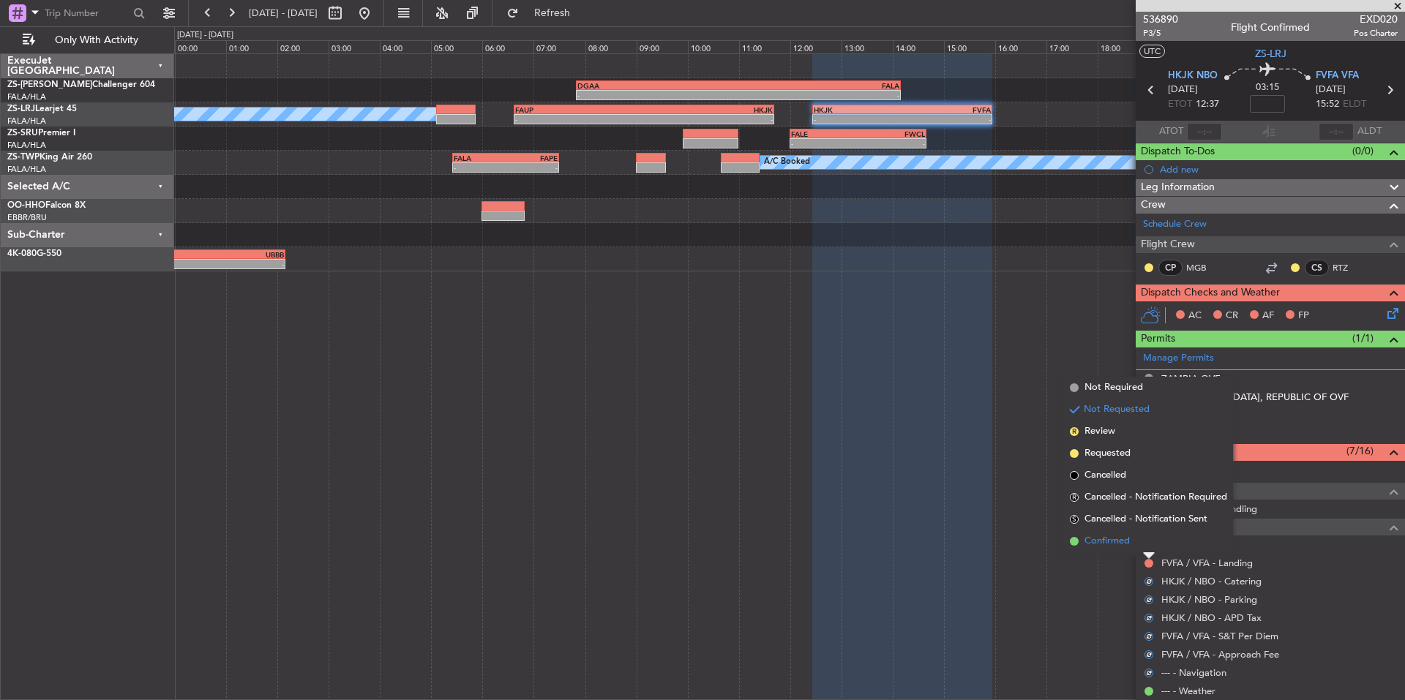
click at [1139, 539] on li "Confirmed" at bounding box center [1148, 541] width 169 height 22
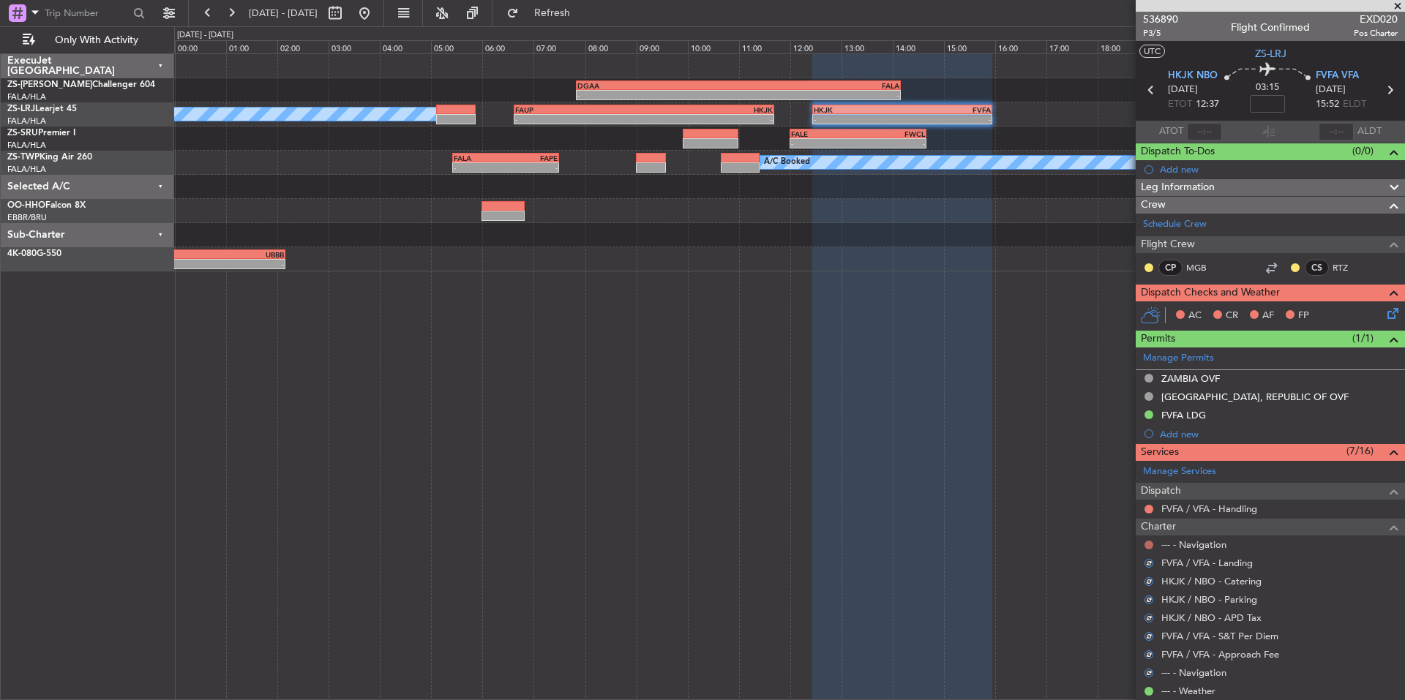
click at [1147, 542] on button at bounding box center [1148, 545] width 9 height 9
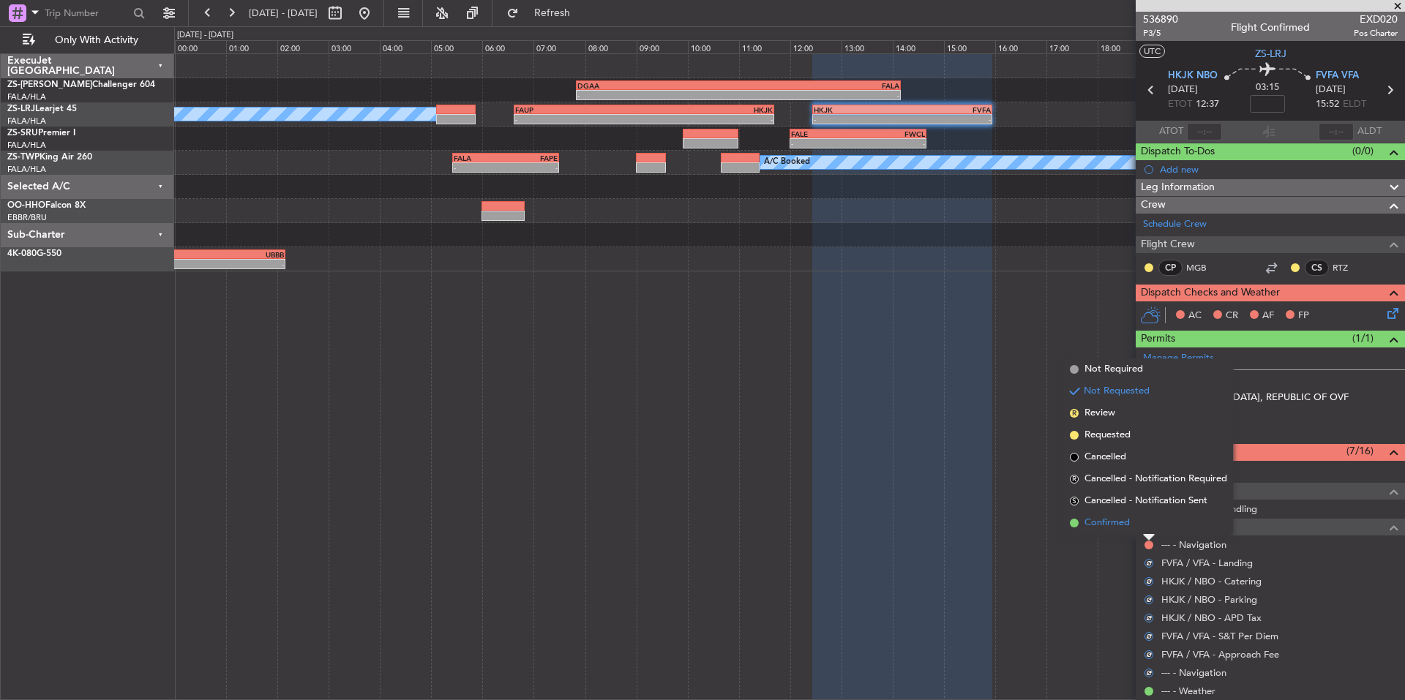
click at [1137, 525] on li "Confirmed" at bounding box center [1148, 523] width 169 height 22
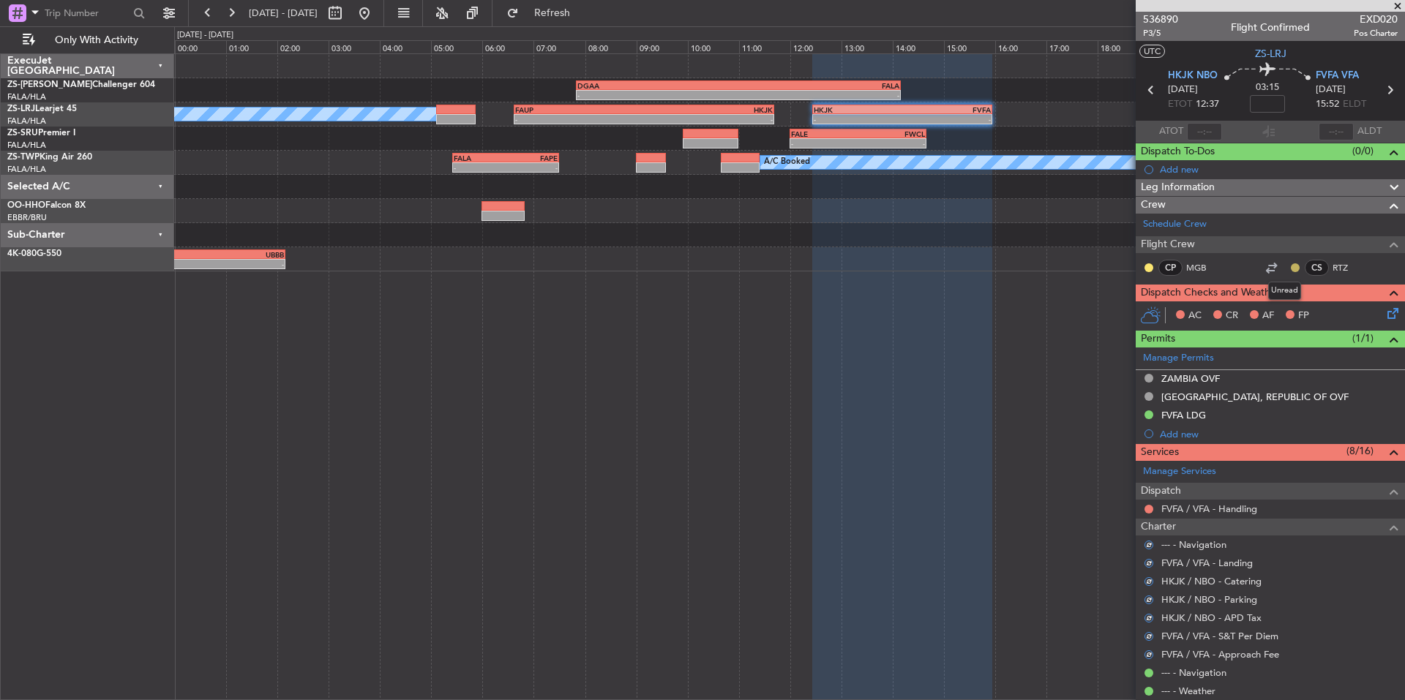
click at [1291, 263] on button at bounding box center [1295, 267] width 9 height 9
click at [1311, 312] on span "Acknowledged" at bounding box center [1288, 310] width 64 height 15
click at [1147, 269] on button at bounding box center [1148, 267] width 9 height 9
click at [1384, 317] on icon at bounding box center [1390, 311] width 12 height 12
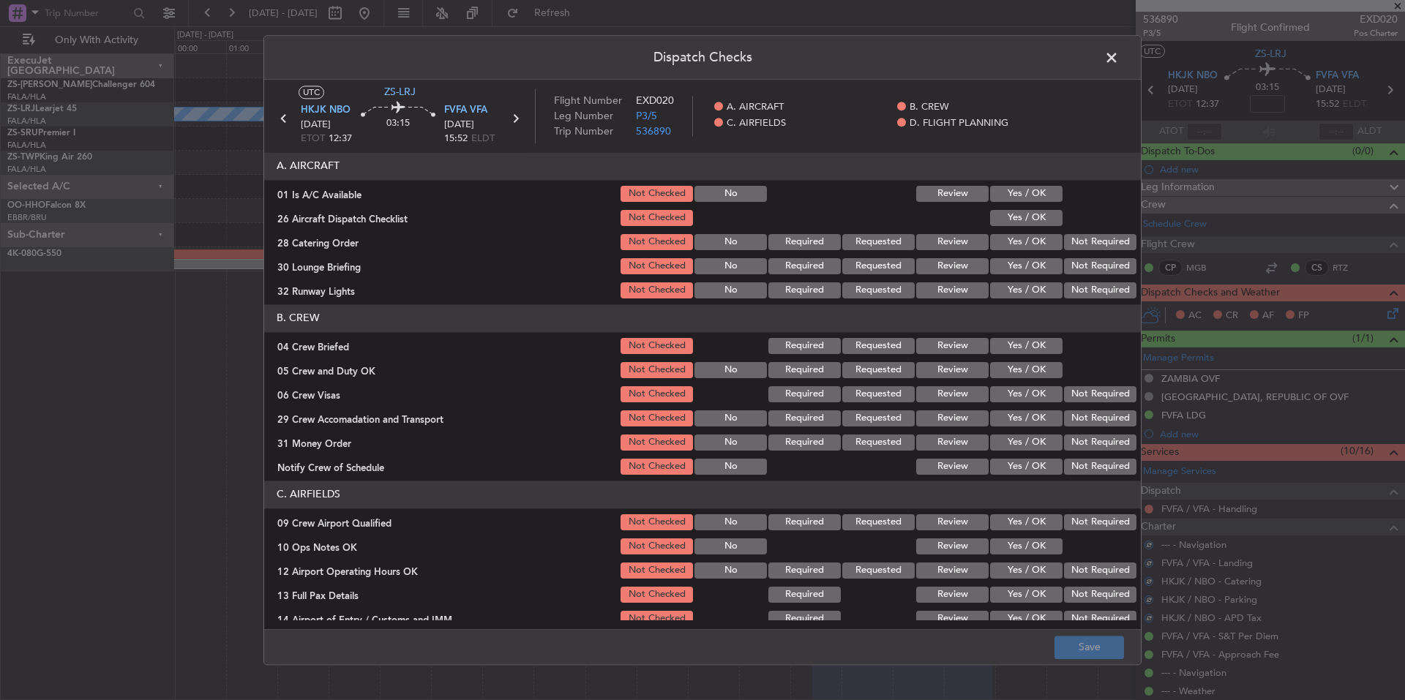
click at [1025, 200] on button "Yes / OK" at bounding box center [1026, 194] width 72 height 16
click at [1030, 217] on button "Yes / OK" at bounding box center [1026, 218] width 72 height 16
click at [1072, 243] on button "Not Required" at bounding box center [1100, 242] width 72 height 16
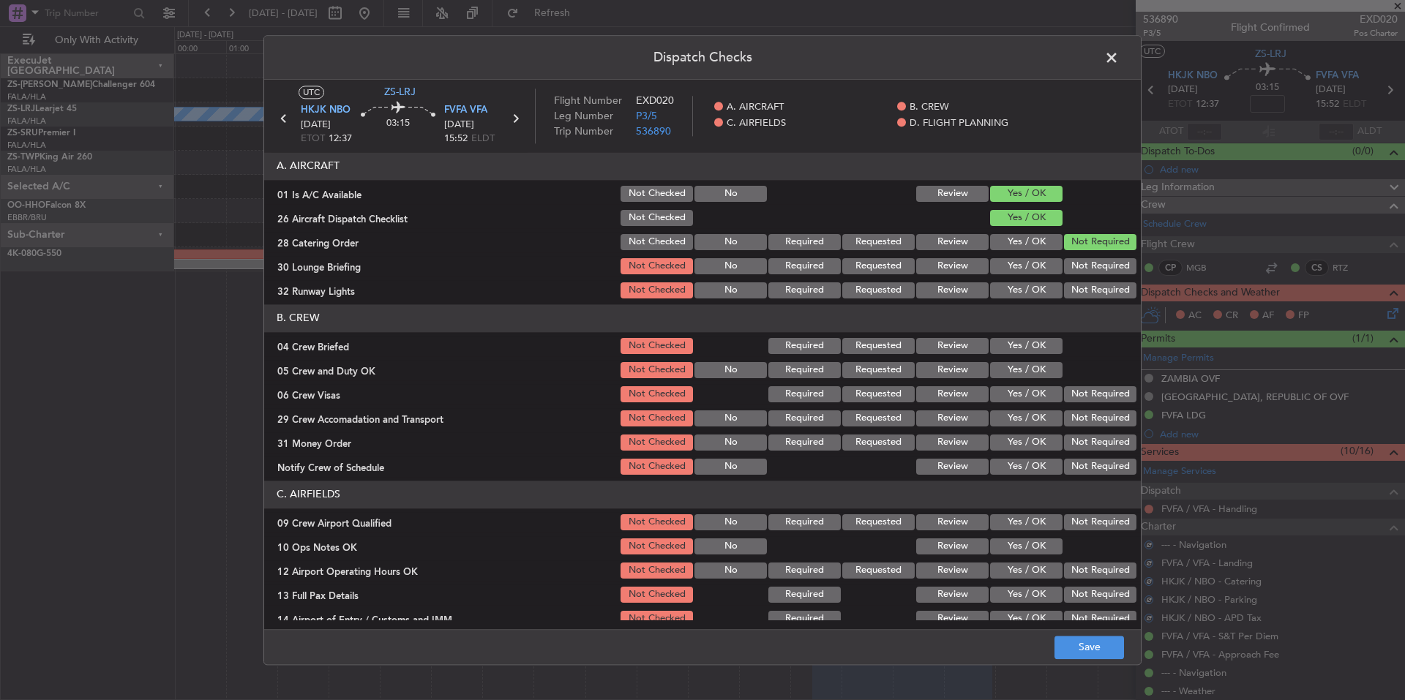
click at [1079, 257] on section "A. AIRCRAFT 01 Is A/C Available Not Checked No Review Yes / OK 26 Aircraft Disp…" at bounding box center [702, 226] width 877 height 149
click at [1085, 269] on button "Not Required" at bounding box center [1100, 266] width 72 height 16
click at [1085, 274] on div "Not Required" at bounding box center [1099, 266] width 74 height 20
click at [1087, 282] on button "Not Required" at bounding box center [1100, 290] width 72 height 16
drag, startPoint x: 1046, startPoint y: 342, endPoint x: 1044, endPoint y: 353, distance: 11.2
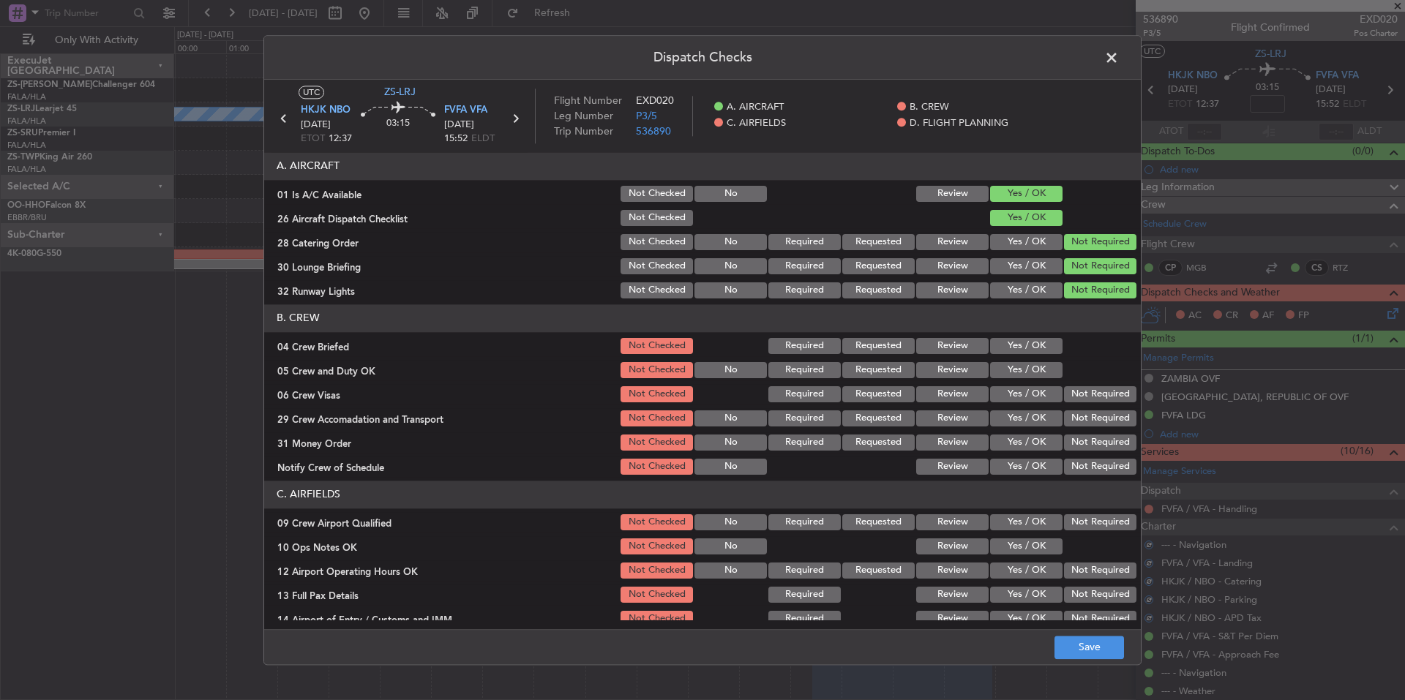
click at [1046, 342] on button "Yes / OK" at bounding box center [1026, 346] width 72 height 16
click at [1043, 354] on div "Yes / OK" at bounding box center [1025, 346] width 74 height 20
click at [1043, 367] on button "Yes / OK" at bounding box center [1026, 370] width 72 height 16
drag, startPoint x: 1058, startPoint y: 387, endPoint x: 1066, endPoint y: 397, distance: 13.0
click at [1064, 389] on button "Not Required" at bounding box center [1100, 394] width 72 height 16
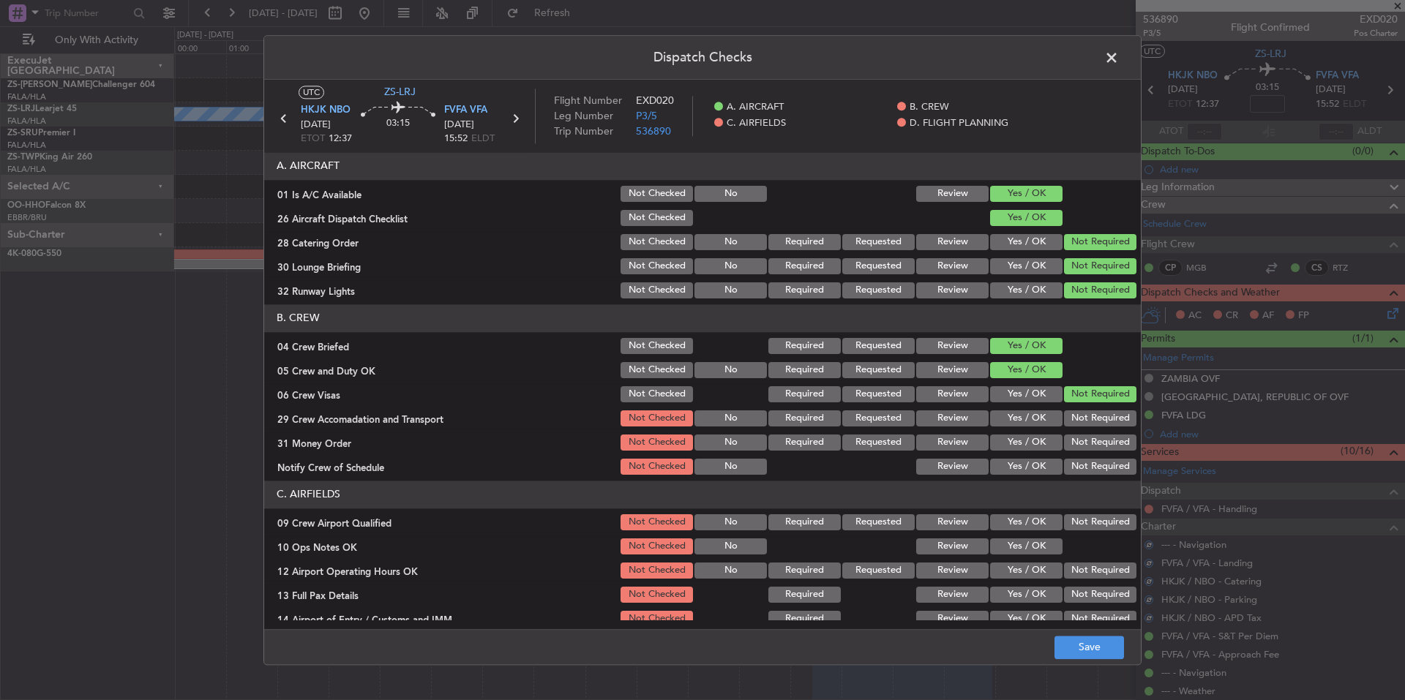
drag, startPoint x: 1067, startPoint y: 400, endPoint x: 1070, endPoint y: 414, distance: 14.2
click at [1068, 407] on section "B. CREW 04 Crew Briefed Not Checked Required Requested Review Yes / OK 05 Crew …" at bounding box center [702, 390] width 877 height 173
click at [1070, 419] on button "Not Required" at bounding box center [1100, 418] width 72 height 16
click at [1072, 428] on div "Not Required" at bounding box center [1099, 418] width 74 height 20
drag, startPoint x: 1074, startPoint y: 438, endPoint x: 1076, endPoint y: 447, distance: 9.6
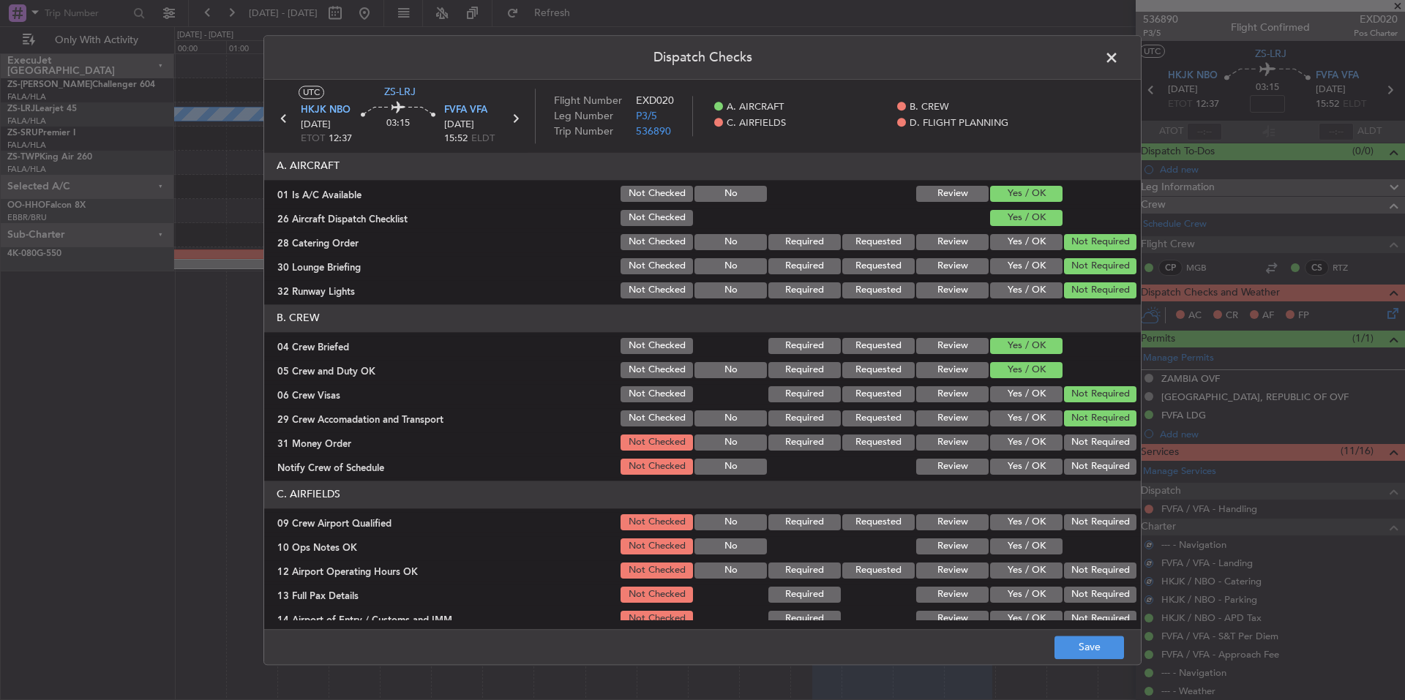
click at [1074, 440] on button "Not Required" at bounding box center [1100, 443] width 72 height 16
click at [1076, 448] on button "Not Required" at bounding box center [1100, 443] width 72 height 16
click at [1076, 454] on section "B. CREW 04 Crew Briefed Not Checked Required Requested Review Yes / OK 05 Crew …" at bounding box center [702, 390] width 877 height 173
click at [1079, 461] on button "Not Required" at bounding box center [1100, 467] width 72 height 16
click at [1084, 525] on button "Not Required" at bounding box center [1100, 522] width 72 height 16
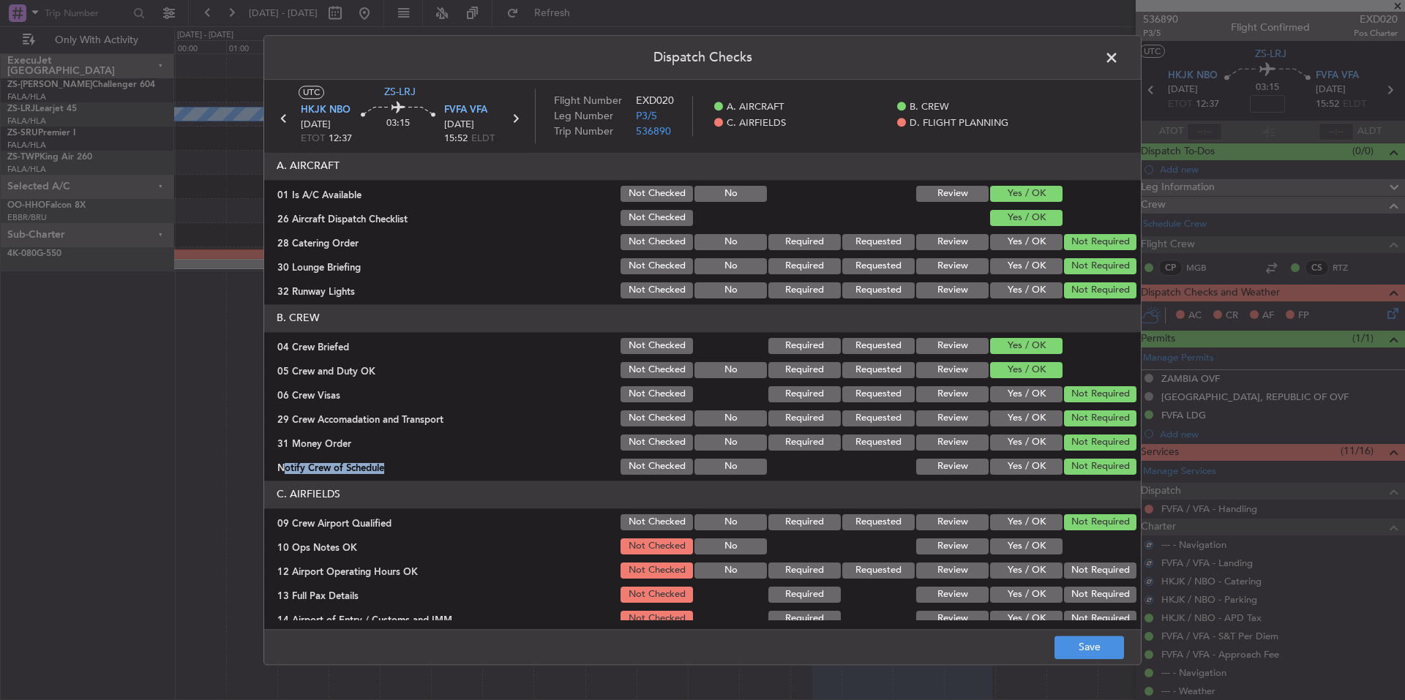
scroll to position [190, 0]
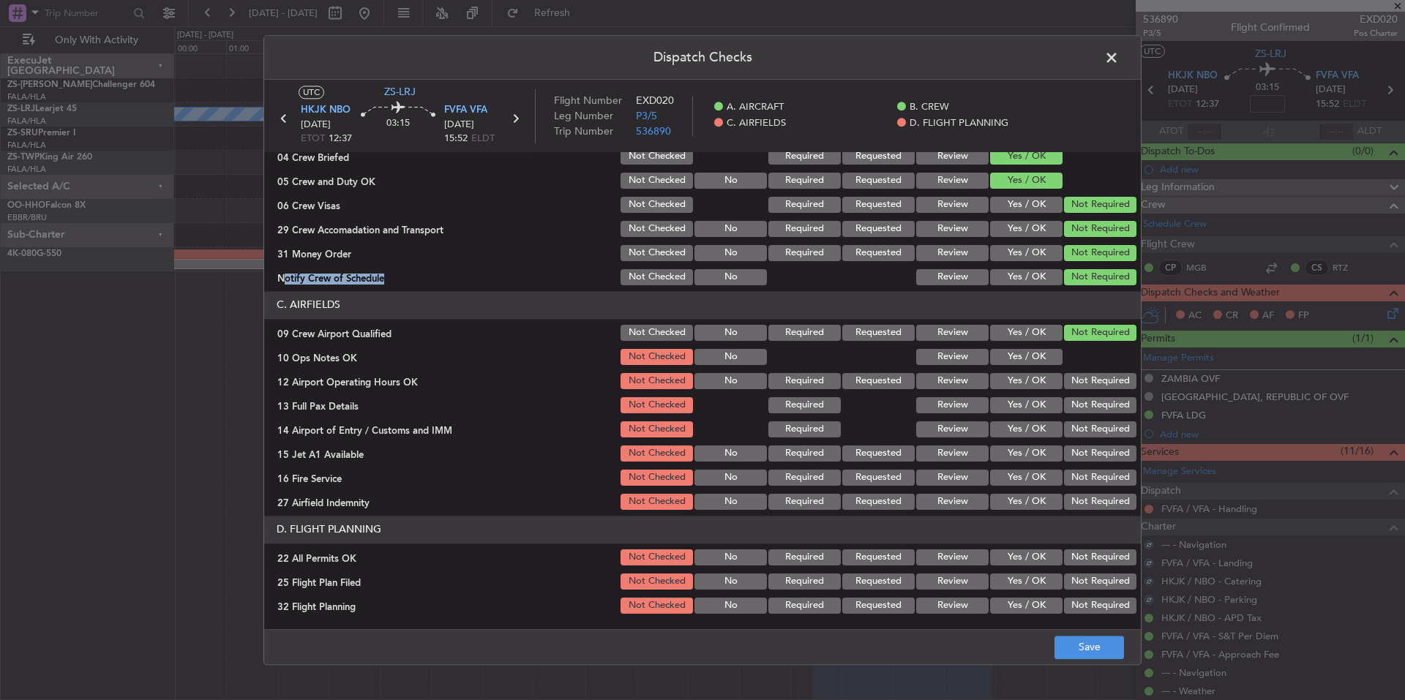
click at [1088, 498] on button "Not Required" at bounding box center [1100, 502] width 72 height 16
click at [1088, 489] on section "C. AIRFIELDS 09 Crew Airport Qualified Not Checked No Required Requested Review…" at bounding box center [702, 401] width 877 height 221
click at [1090, 473] on button "Not Required" at bounding box center [1100, 478] width 72 height 16
click at [1090, 470] on button "Not Required" at bounding box center [1100, 478] width 72 height 16
click at [1091, 460] on div "Not Required" at bounding box center [1099, 453] width 74 height 20
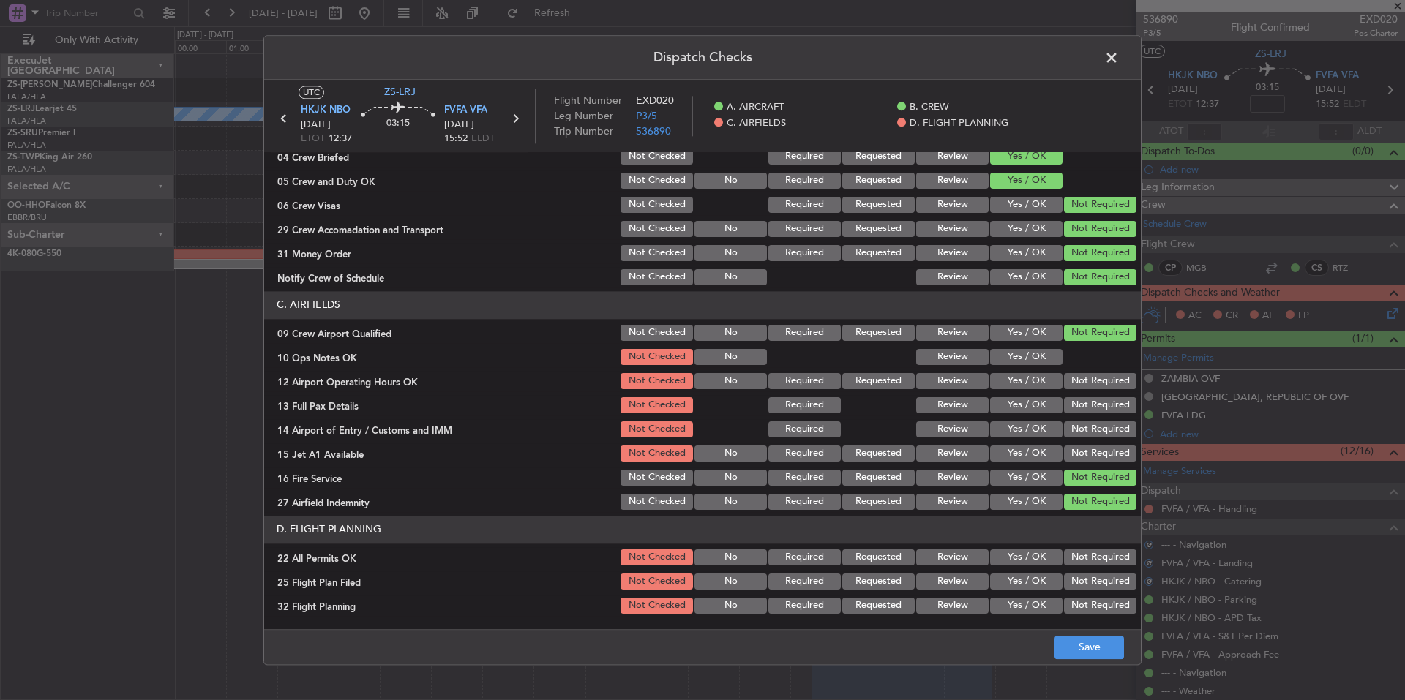
click at [1091, 447] on button "Not Required" at bounding box center [1100, 454] width 72 height 16
drag, startPoint x: 1091, startPoint y: 435, endPoint x: 1091, endPoint y: 424, distance: 11.0
click at [1091, 433] on button "Not Required" at bounding box center [1100, 429] width 72 height 16
click at [1091, 424] on button "Not Required" at bounding box center [1100, 429] width 72 height 16
drag, startPoint x: 1092, startPoint y: 410, endPoint x: 1092, endPoint y: 400, distance: 9.5
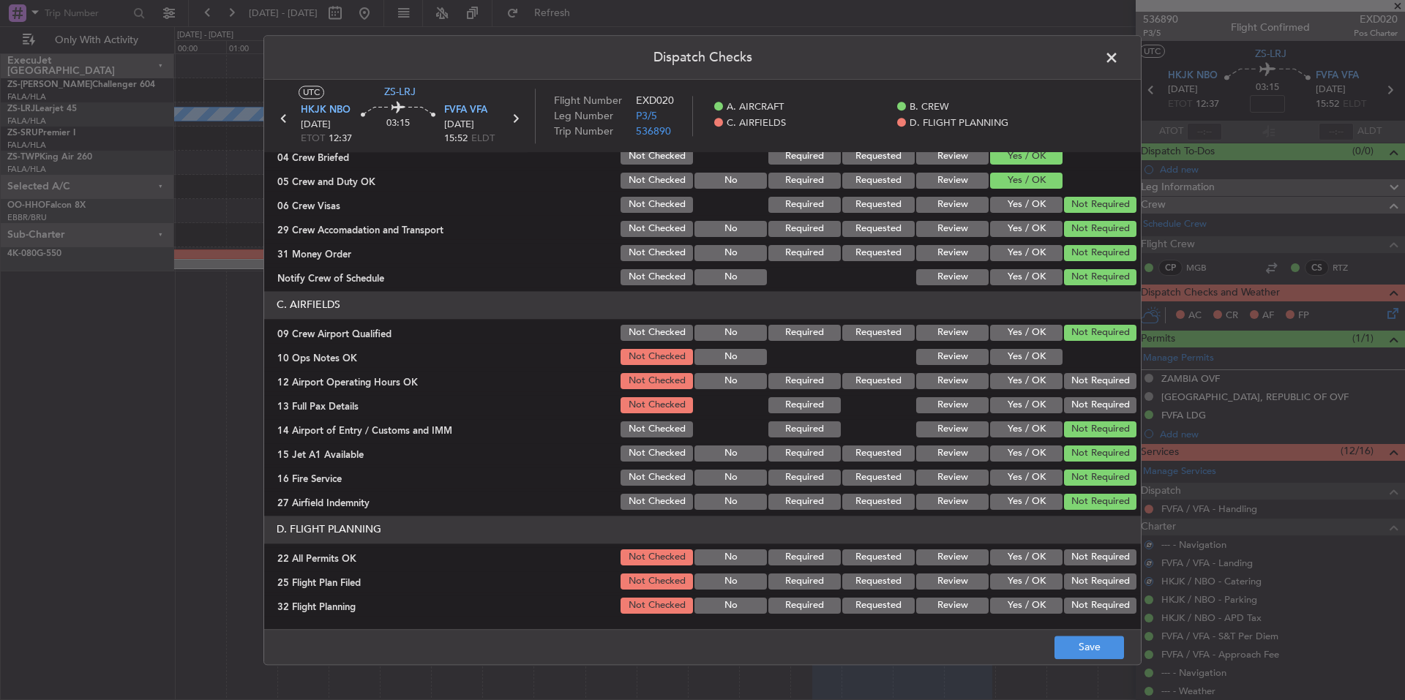
click at [1092, 409] on button "Not Required" at bounding box center [1100, 405] width 72 height 16
click at [1092, 400] on button "Not Required" at bounding box center [1100, 405] width 72 height 16
click at [1092, 386] on button "Not Required" at bounding box center [1100, 381] width 72 height 16
click at [1080, 378] on button "Not Required" at bounding box center [1100, 381] width 72 height 16
drag, startPoint x: 1043, startPoint y: 360, endPoint x: 1045, endPoint y: 375, distance: 14.8
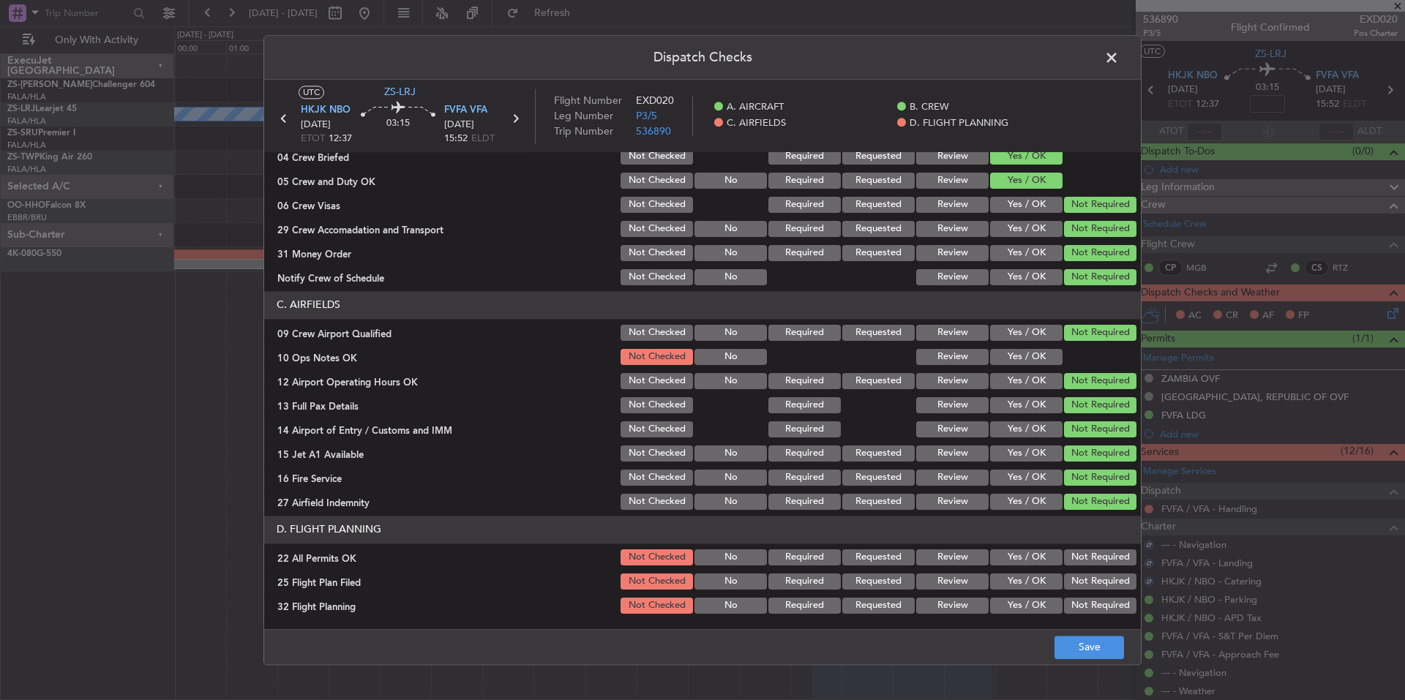
click at [1043, 359] on button "Yes / OK" at bounding box center [1026, 357] width 72 height 16
click at [1085, 550] on button "Not Required" at bounding box center [1100, 558] width 72 height 16
click at [960, 576] on button "Review" at bounding box center [952, 582] width 72 height 16
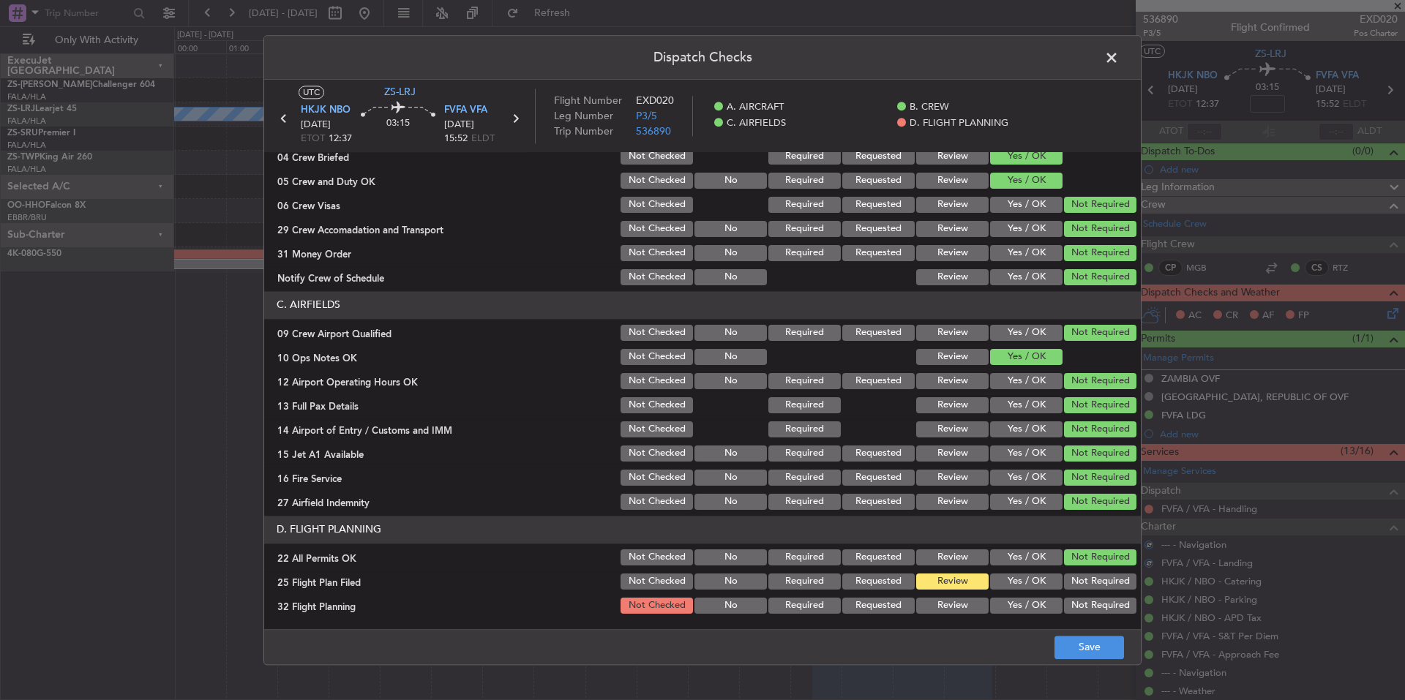
click at [951, 596] on div "Review" at bounding box center [951, 606] width 74 height 20
click at [954, 603] on button "Review" at bounding box center [952, 606] width 72 height 16
click at [1041, 609] on button "Yes / OK" at bounding box center [1026, 606] width 72 height 16
click at [1034, 576] on button "Yes / OK" at bounding box center [1026, 582] width 72 height 16
click at [1070, 650] on button "Save" at bounding box center [1089, 647] width 70 height 23
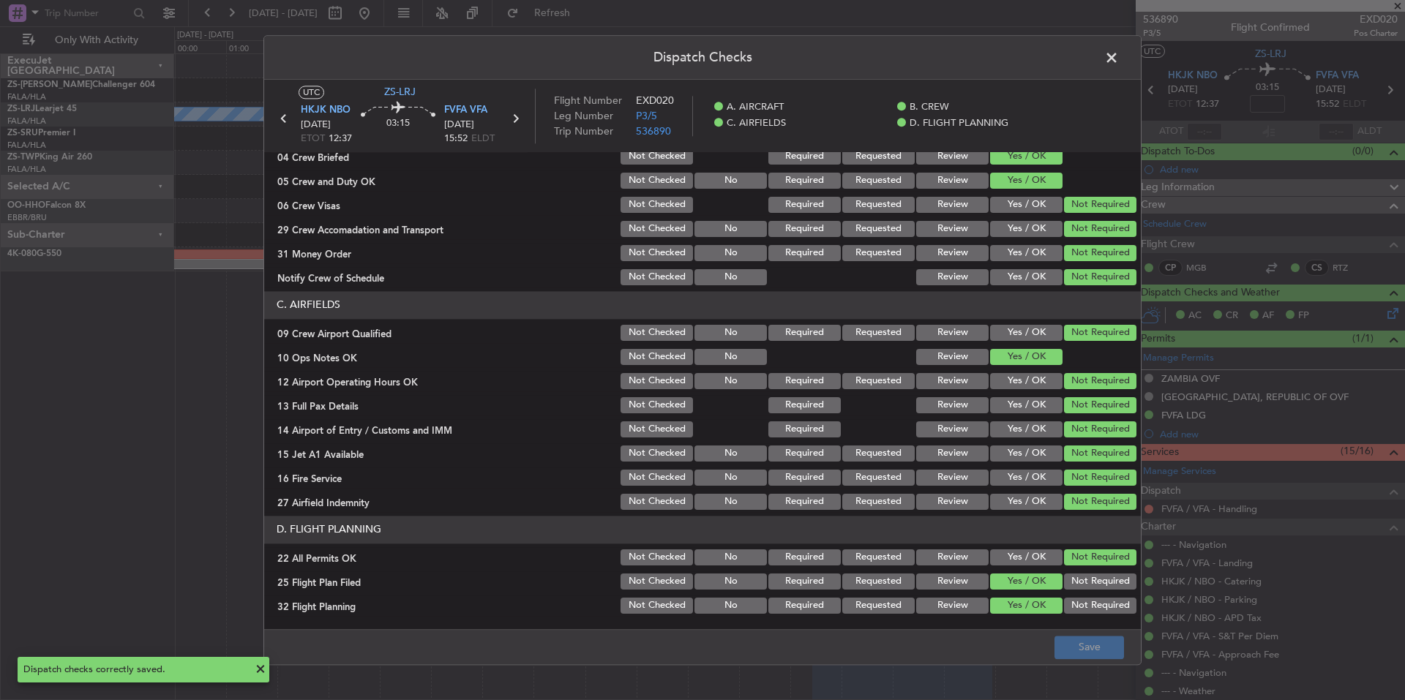
click at [1119, 56] on span at bounding box center [1119, 61] width 0 height 29
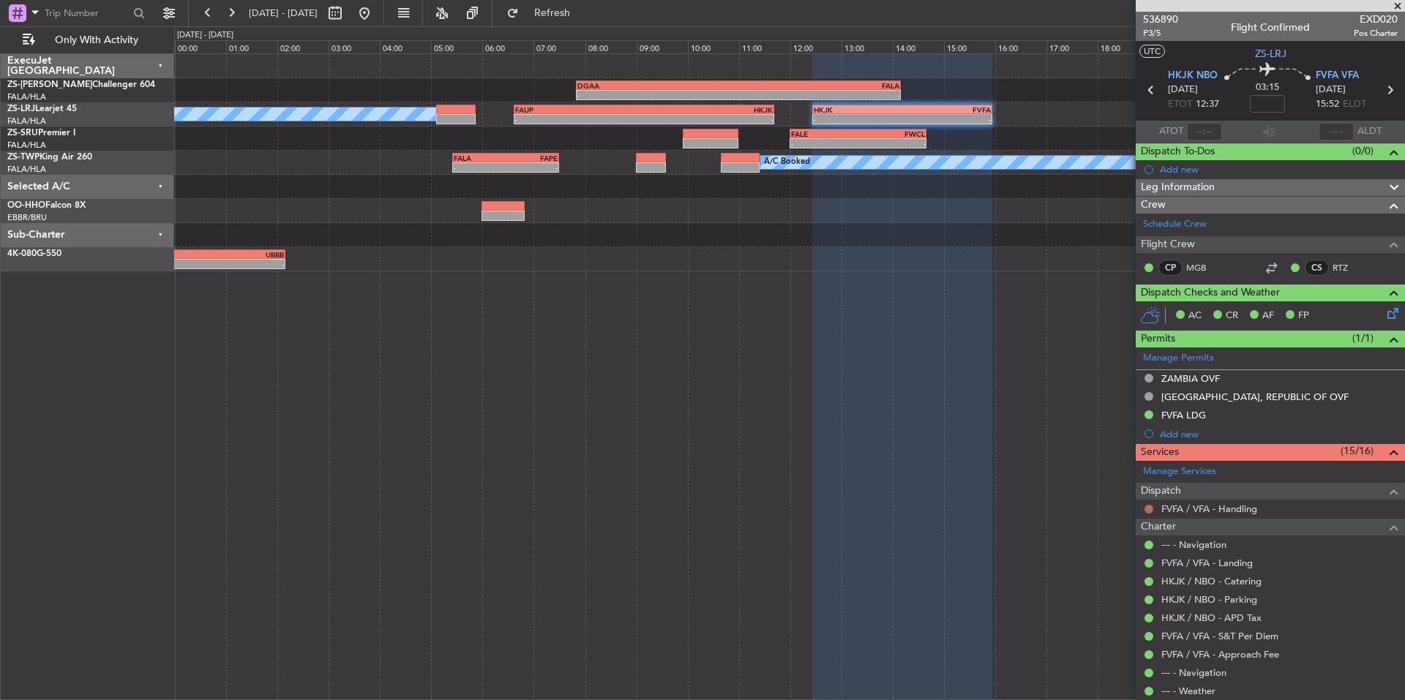
click at [1147, 511] on button at bounding box center [1148, 509] width 9 height 9
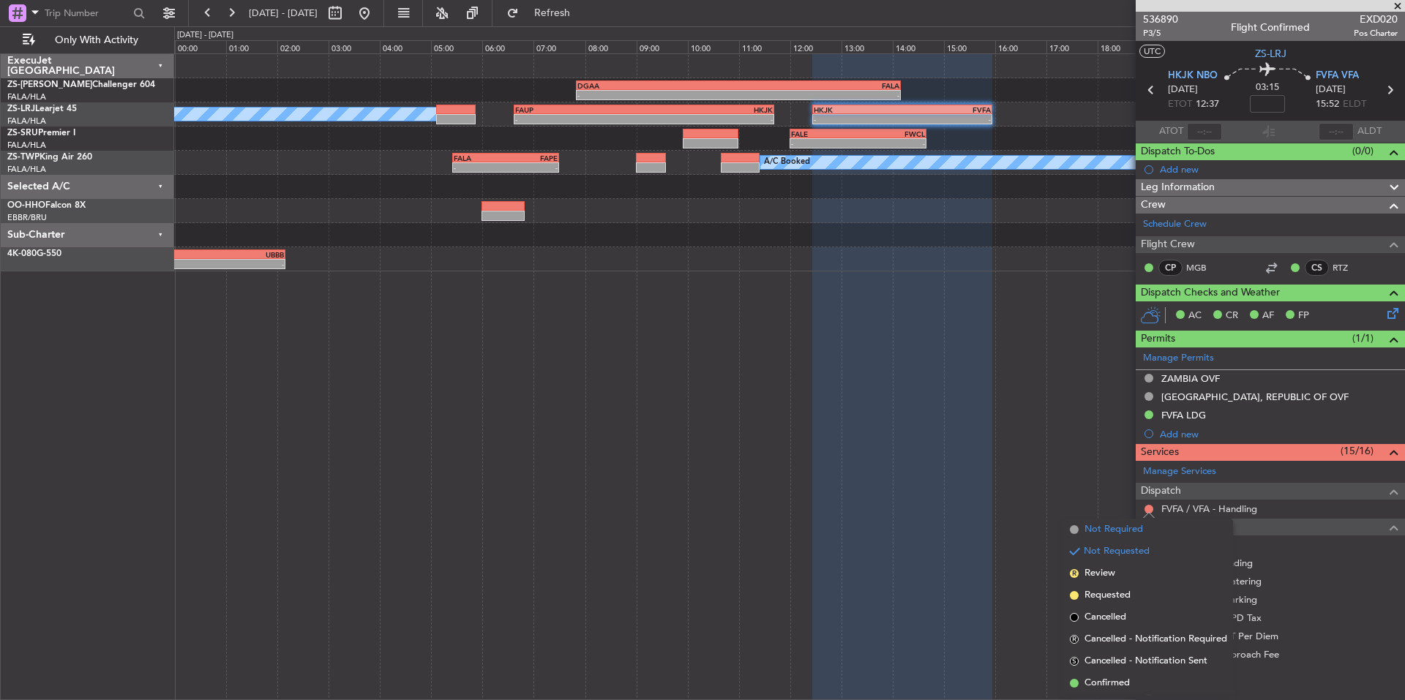
click at [1115, 524] on span "Not Required" at bounding box center [1113, 529] width 59 height 15
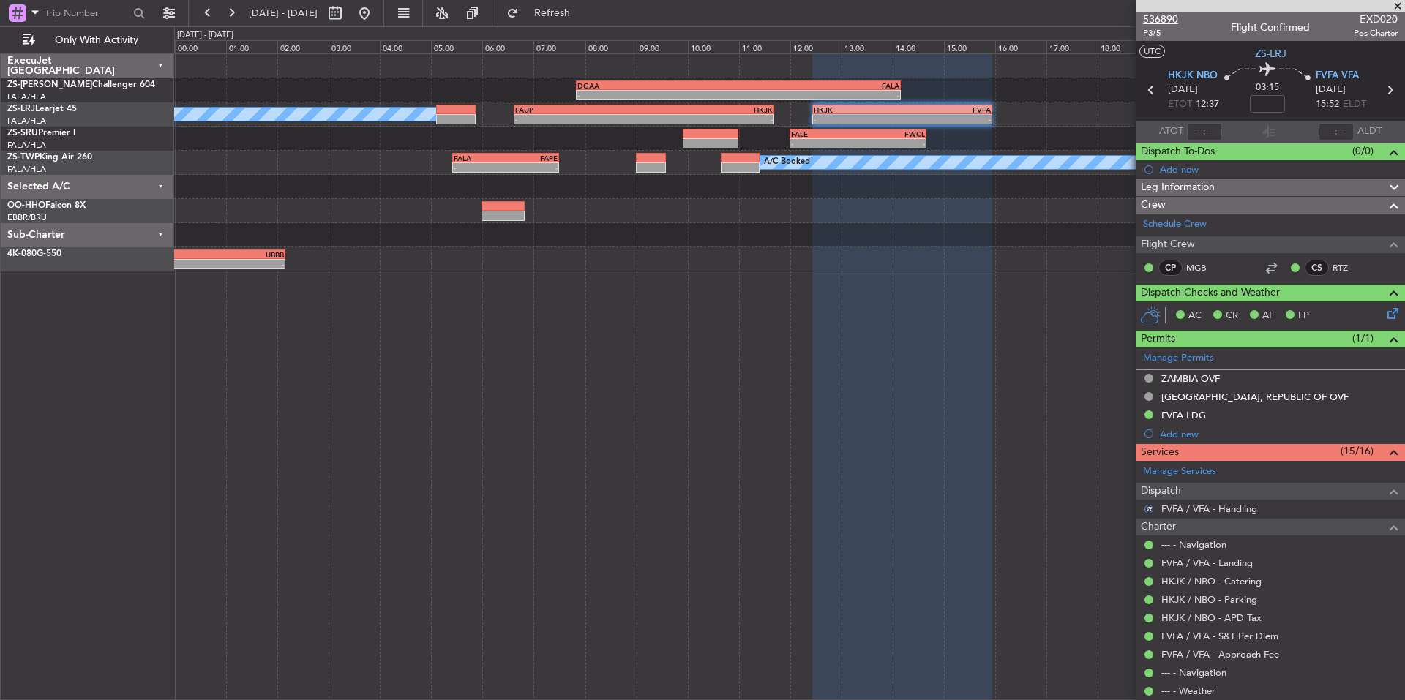
click at [1176, 15] on span "536890" at bounding box center [1160, 19] width 35 height 15
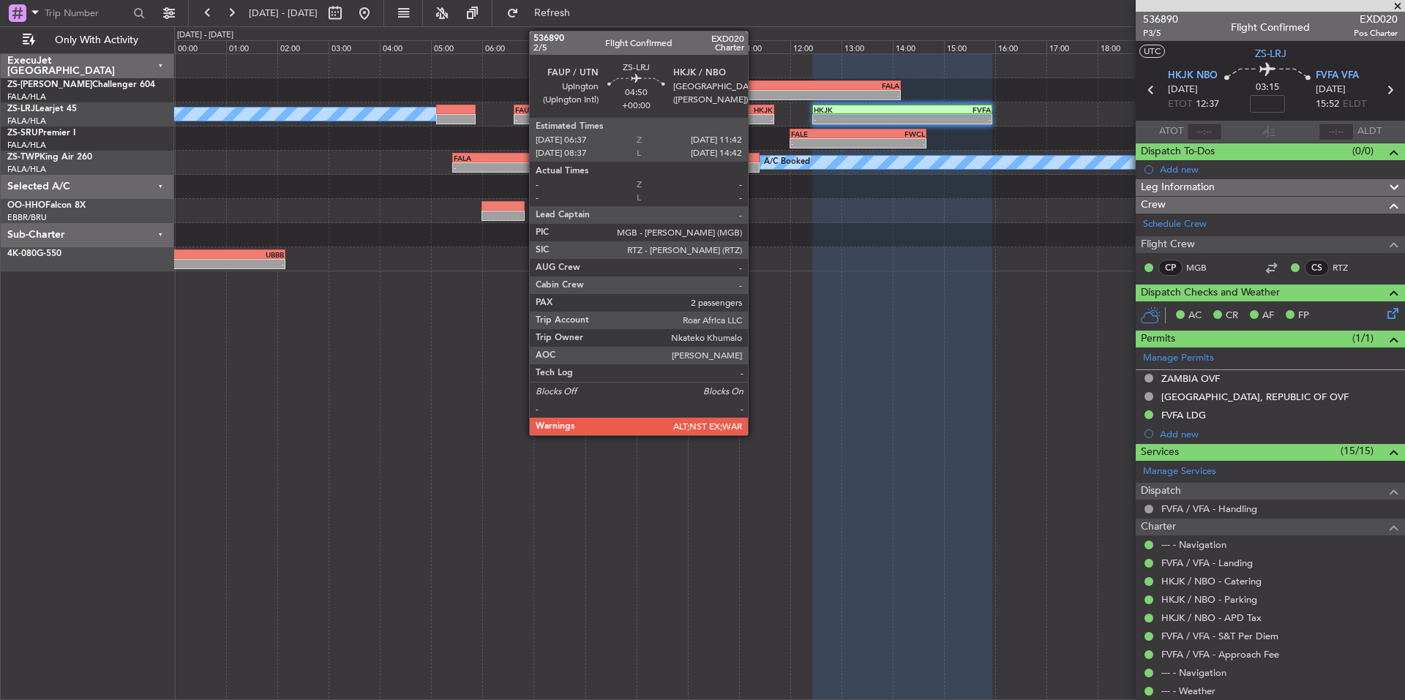
click at [754, 107] on div "HKJK" at bounding box center [708, 109] width 129 height 9
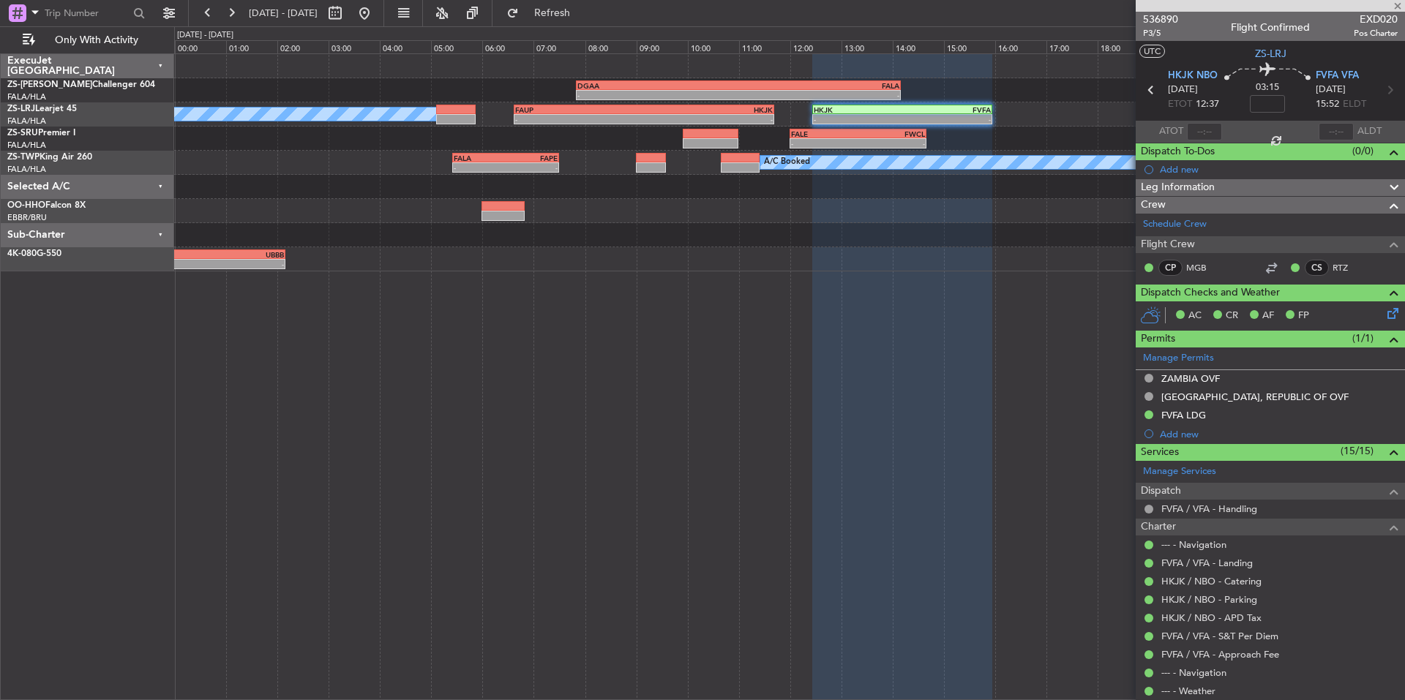
type input "2"
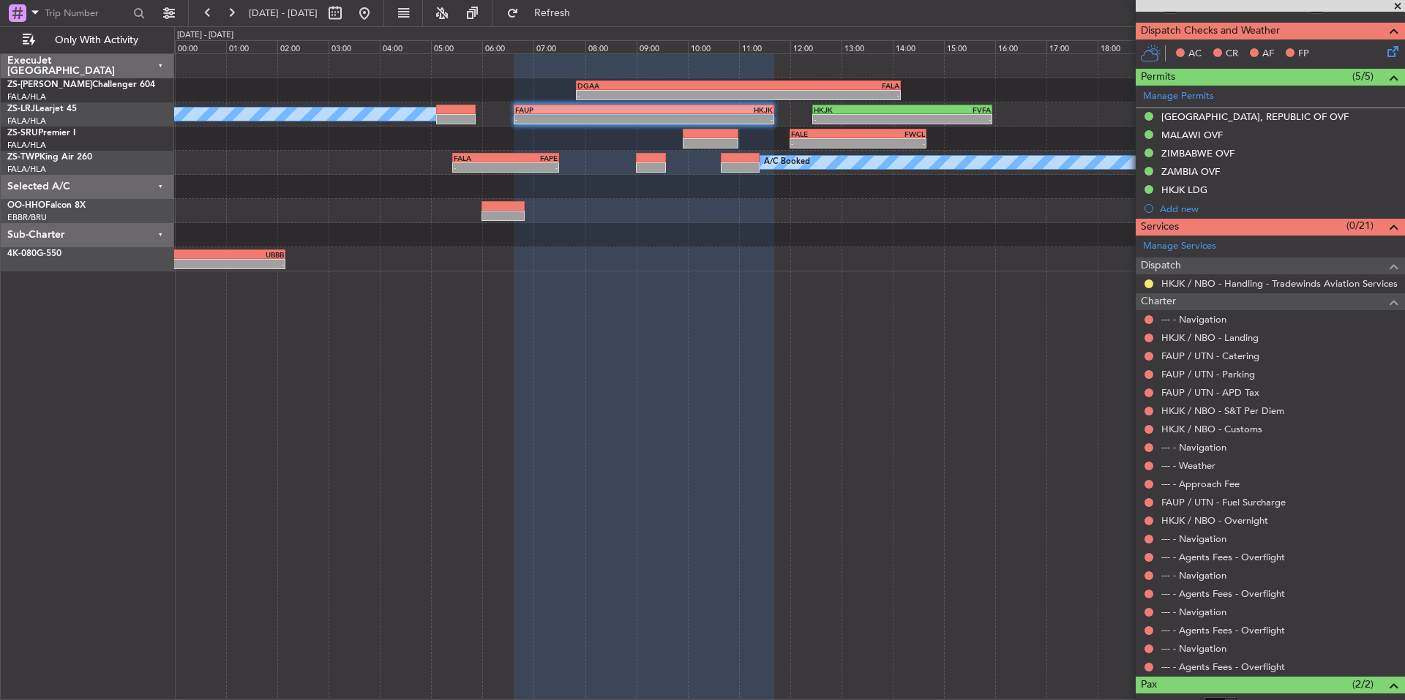
scroll to position [345, 0]
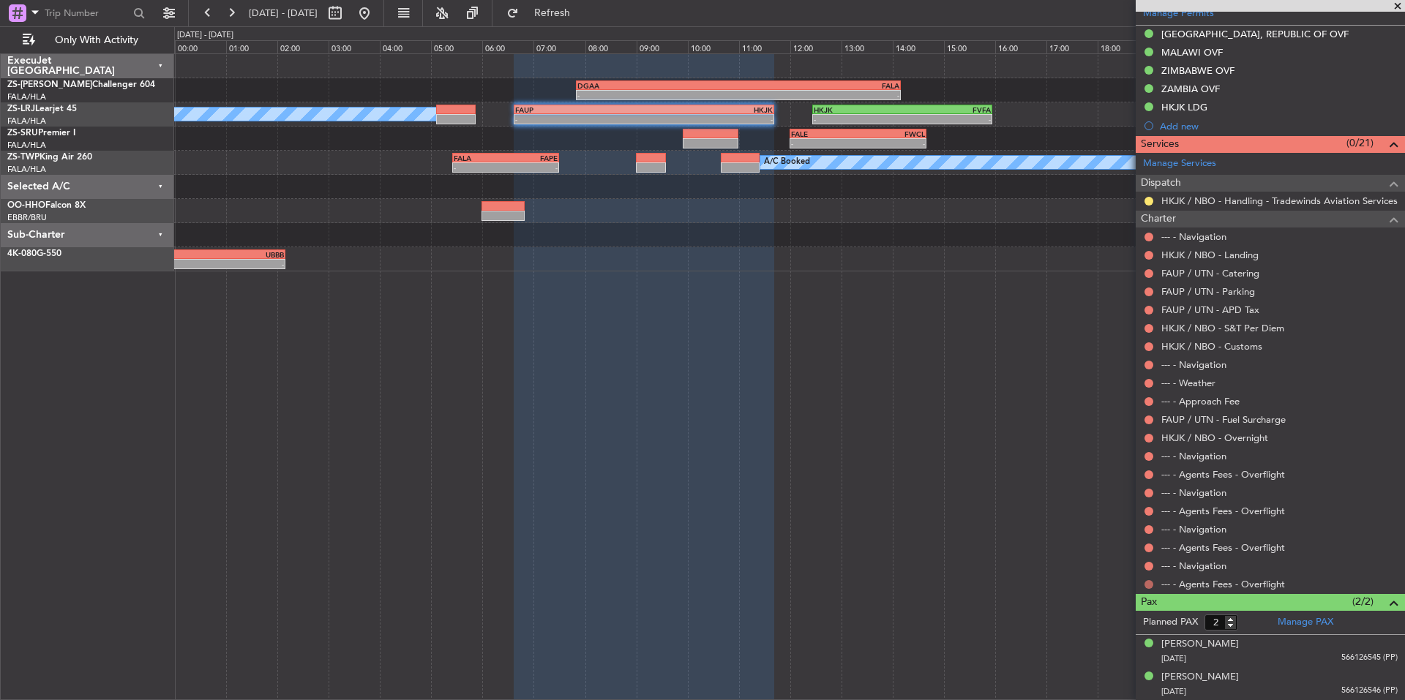
click at [1147, 585] on button at bounding box center [1148, 584] width 9 height 9
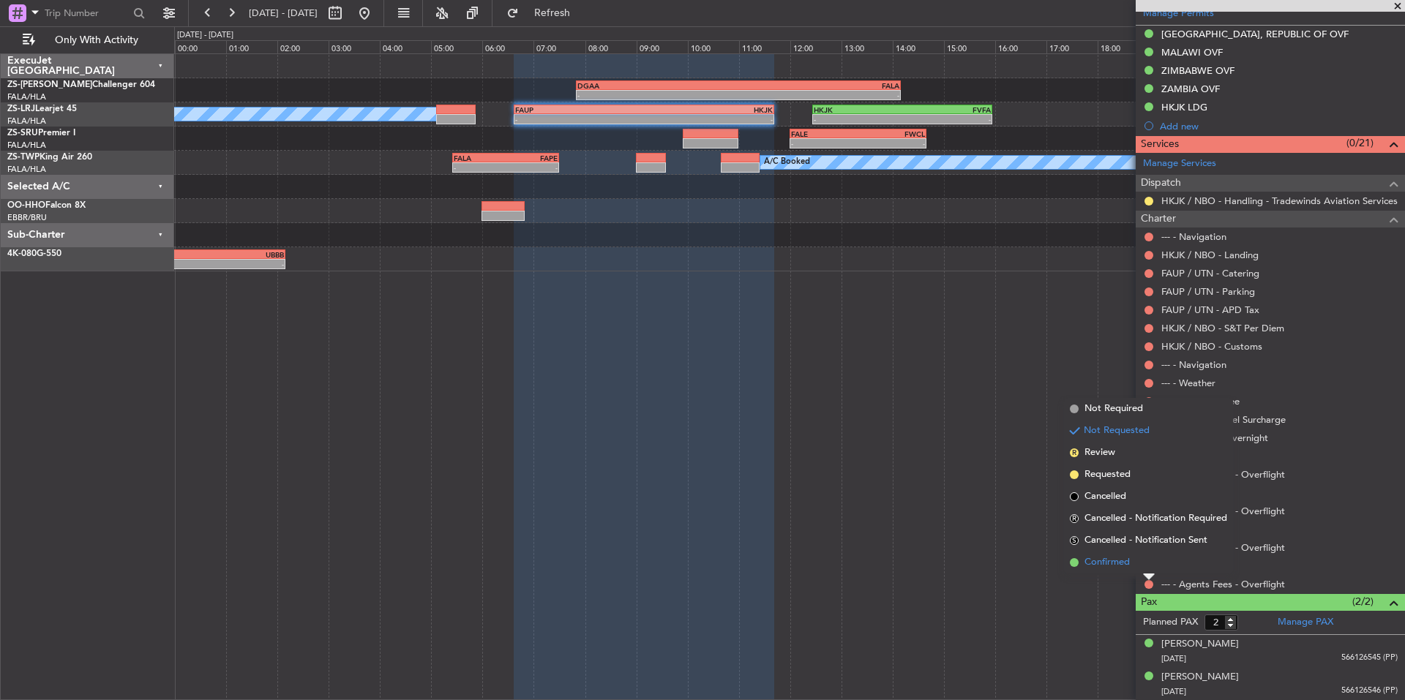
click at [1128, 565] on span "Confirmed" at bounding box center [1106, 562] width 45 height 15
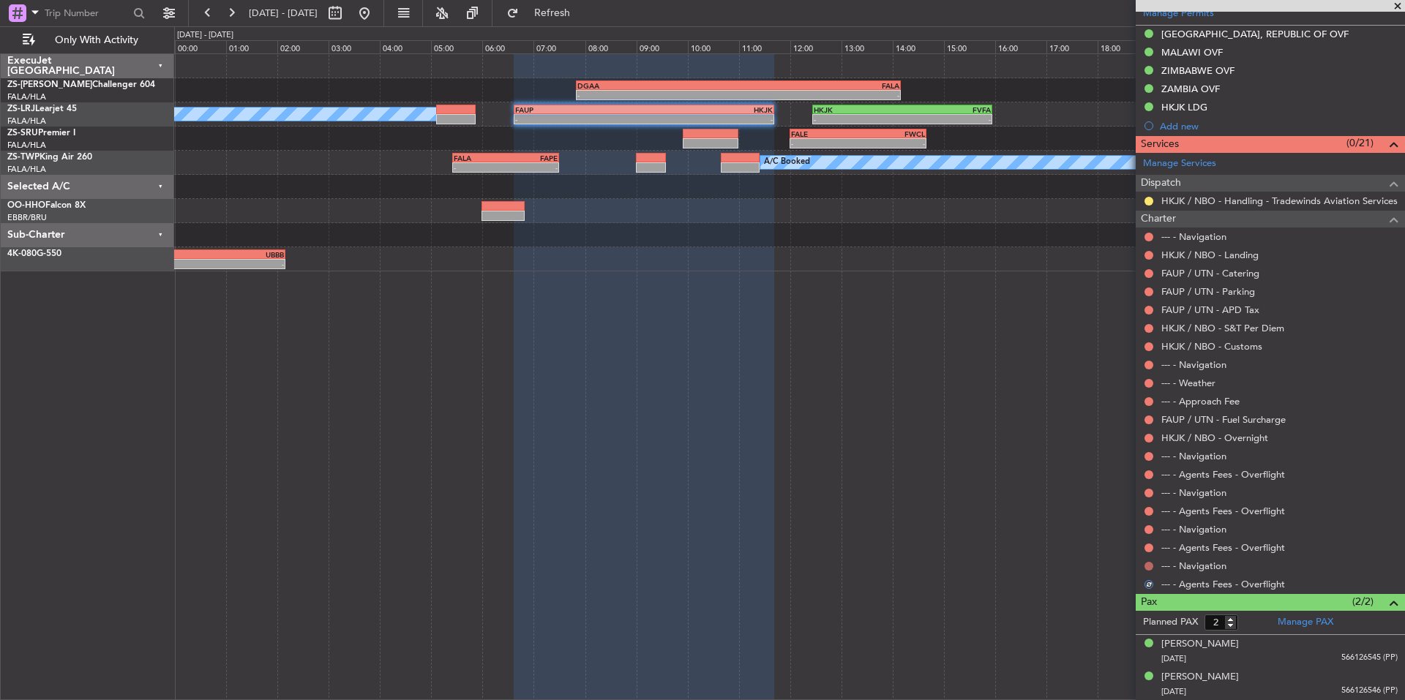
click at [1146, 563] on button at bounding box center [1148, 566] width 9 height 9
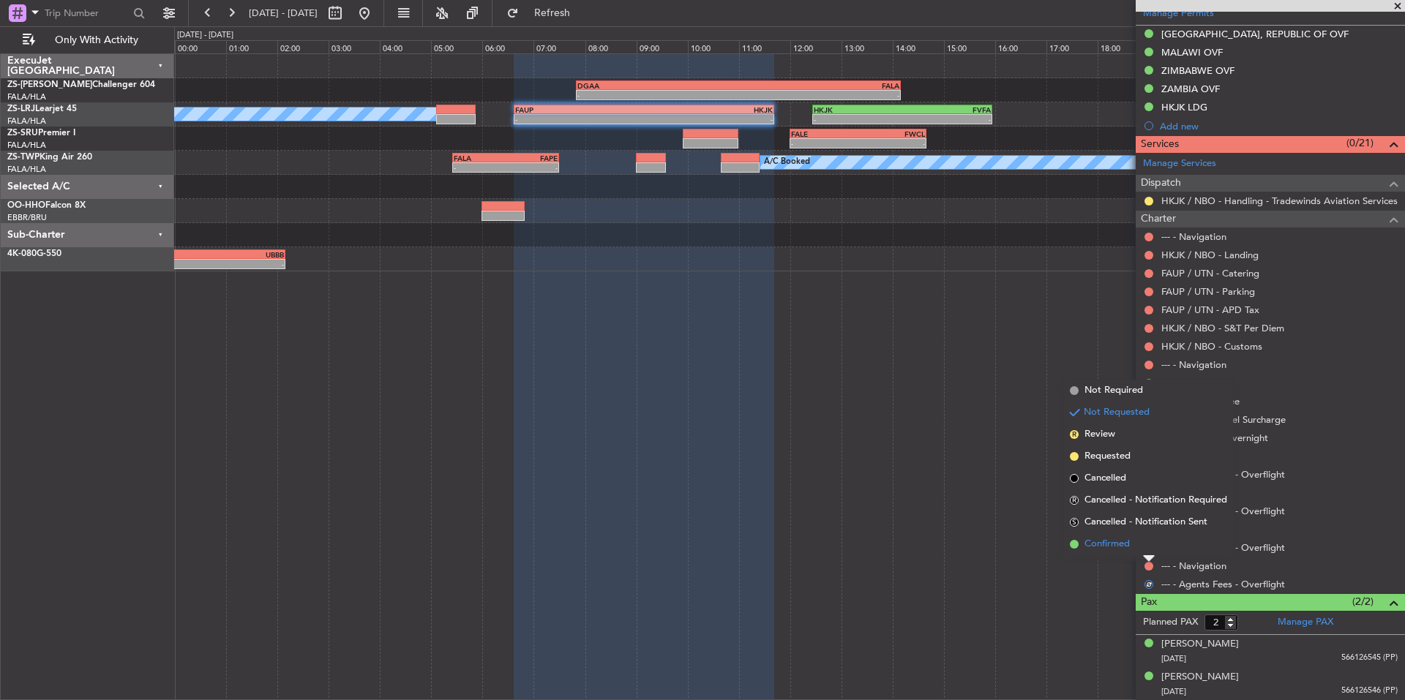
click at [1133, 552] on li "Confirmed" at bounding box center [1148, 544] width 169 height 22
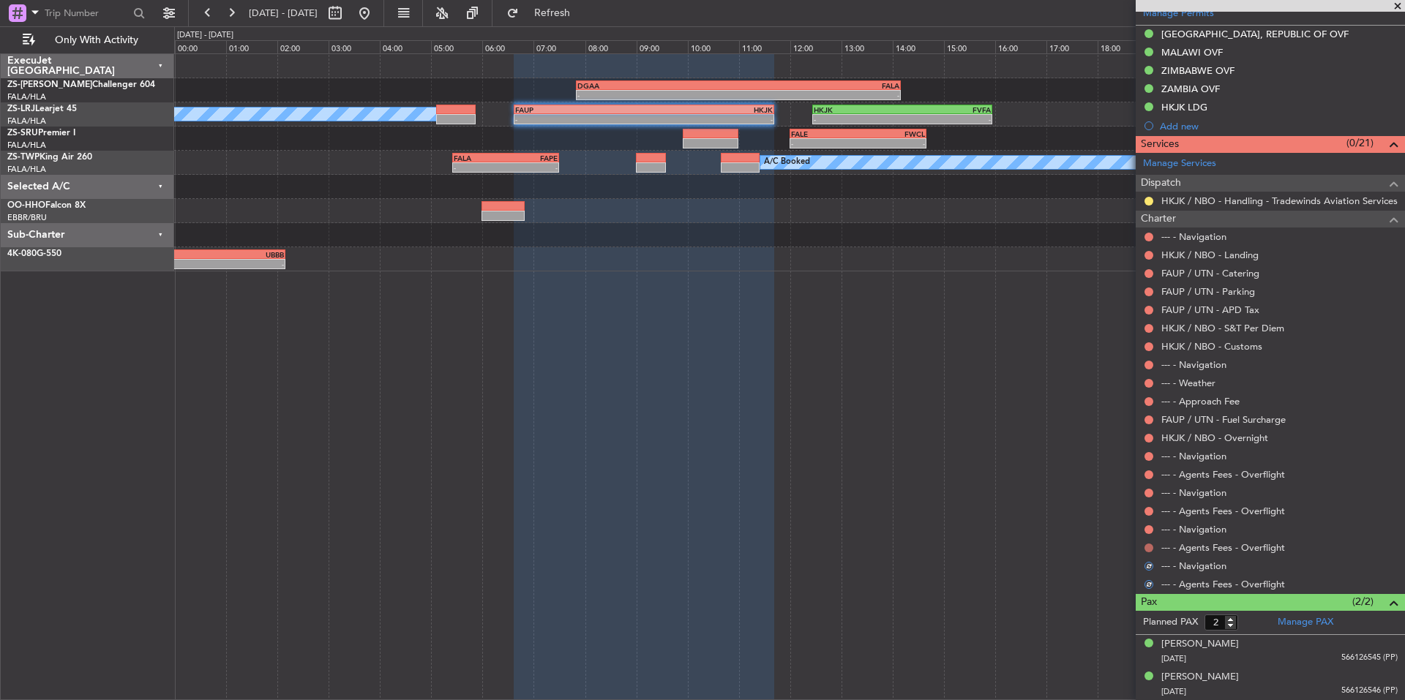
click at [1150, 550] on button at bounding box center [1148, 548] width 9 height 9
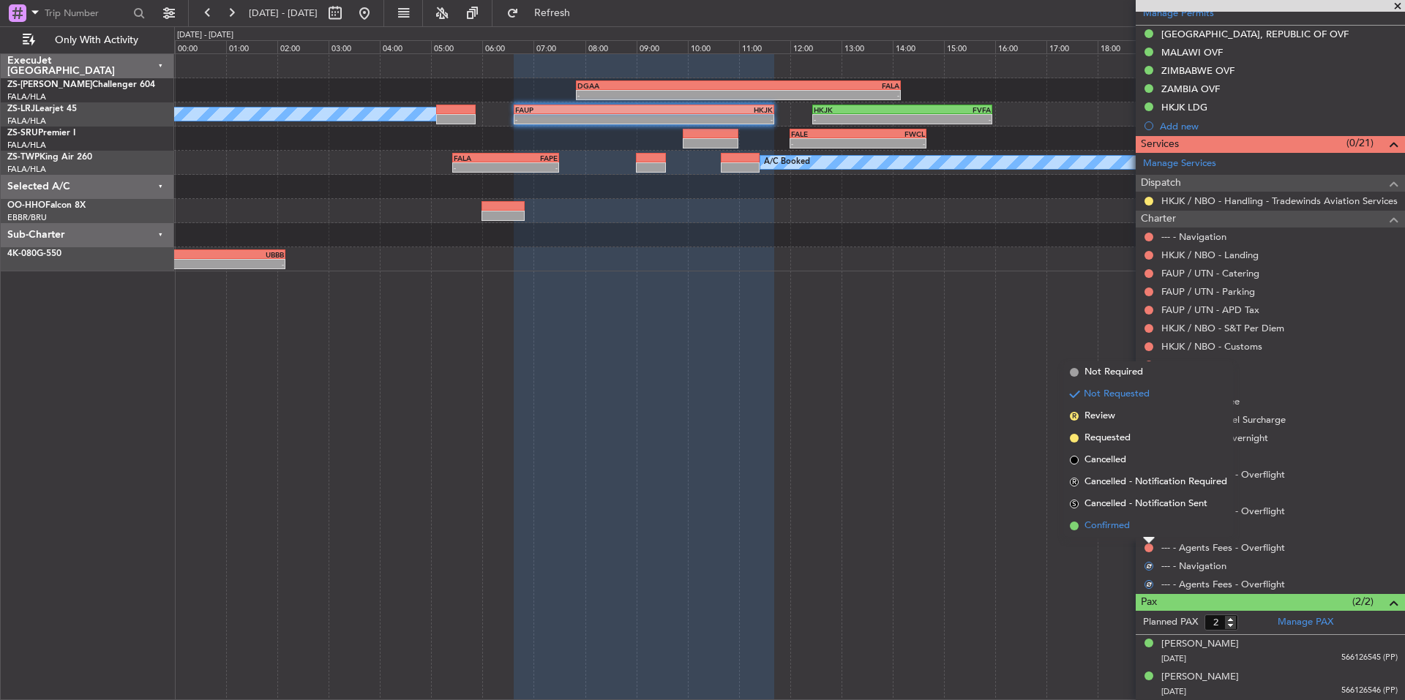
click at [1138, 527] on li "Confirmed" at bounding box center [1148, 526] width 169 height 22
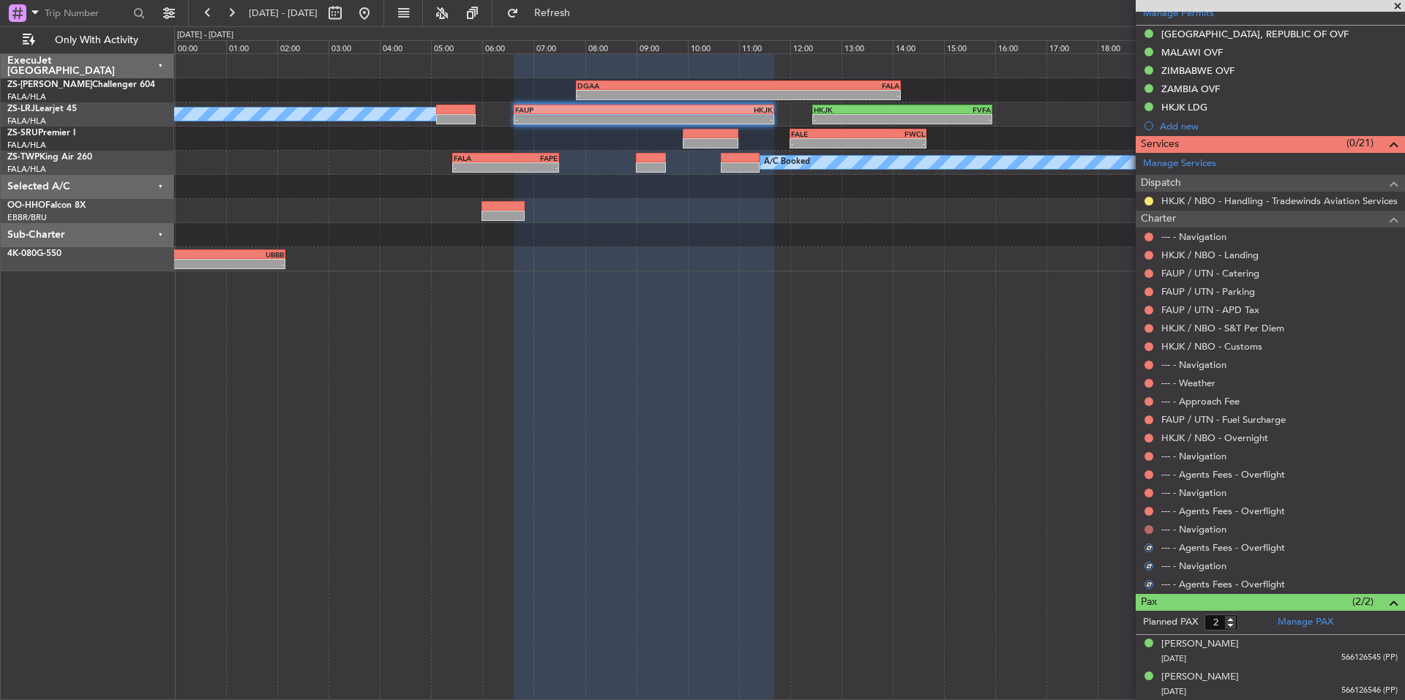
click at [1148, 529] on button at bounding box center [1148, 529] width 9 height 9
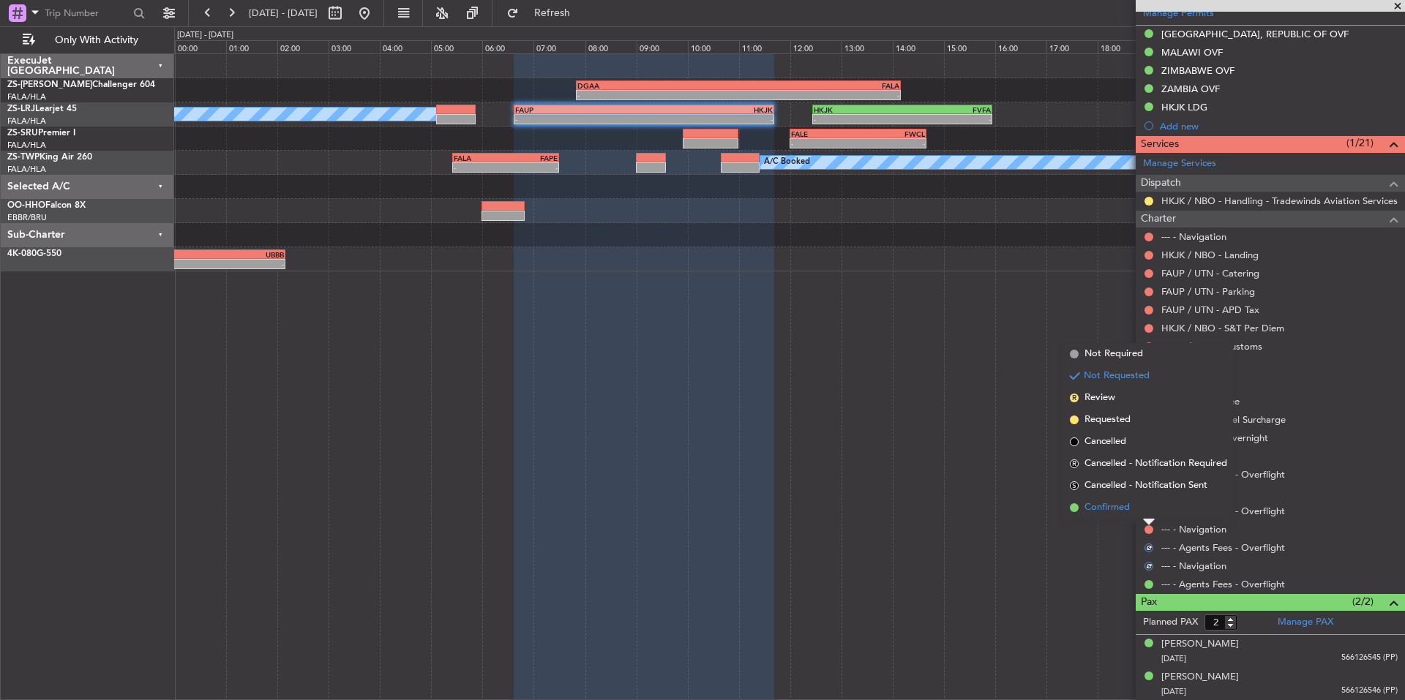
click at [1136, 511] on li "Confirmed" at bounding box center [1148, 508] width 169 height 22
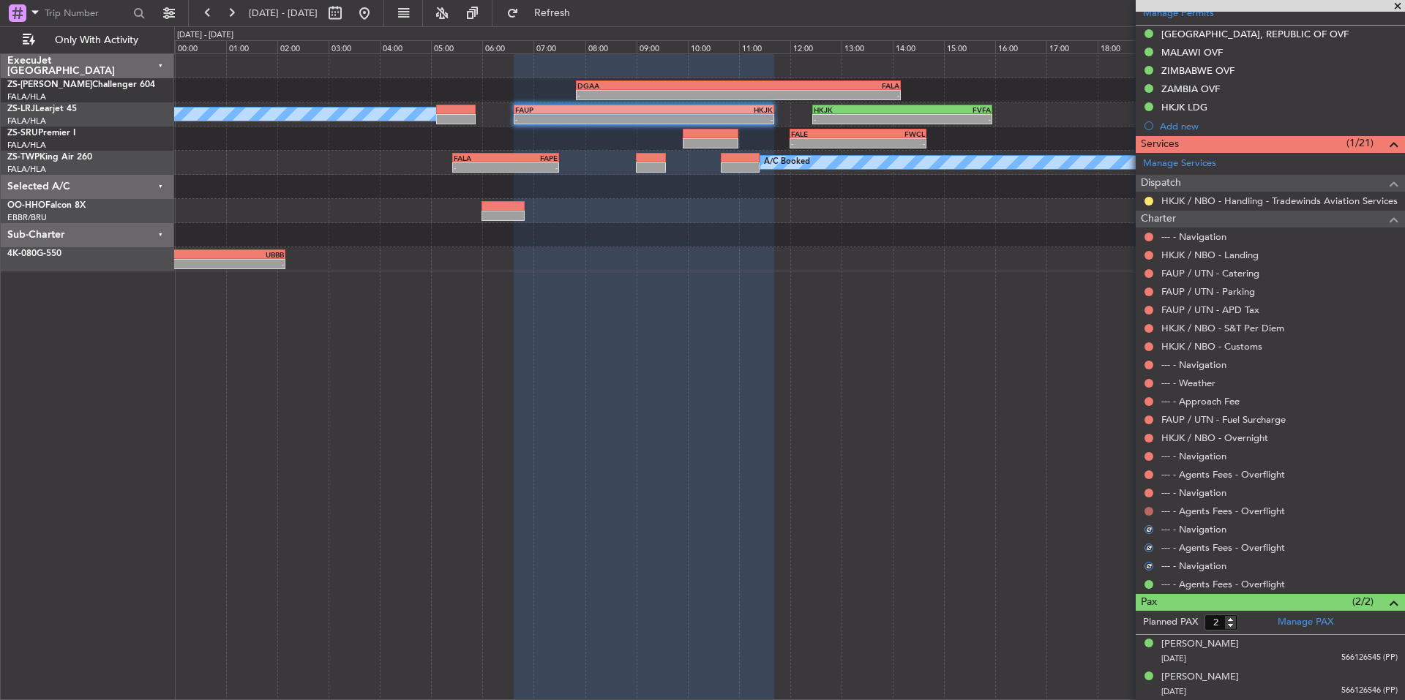
click at [1147, 511] on button at bounding box center [1148, 511] width 9 height 9
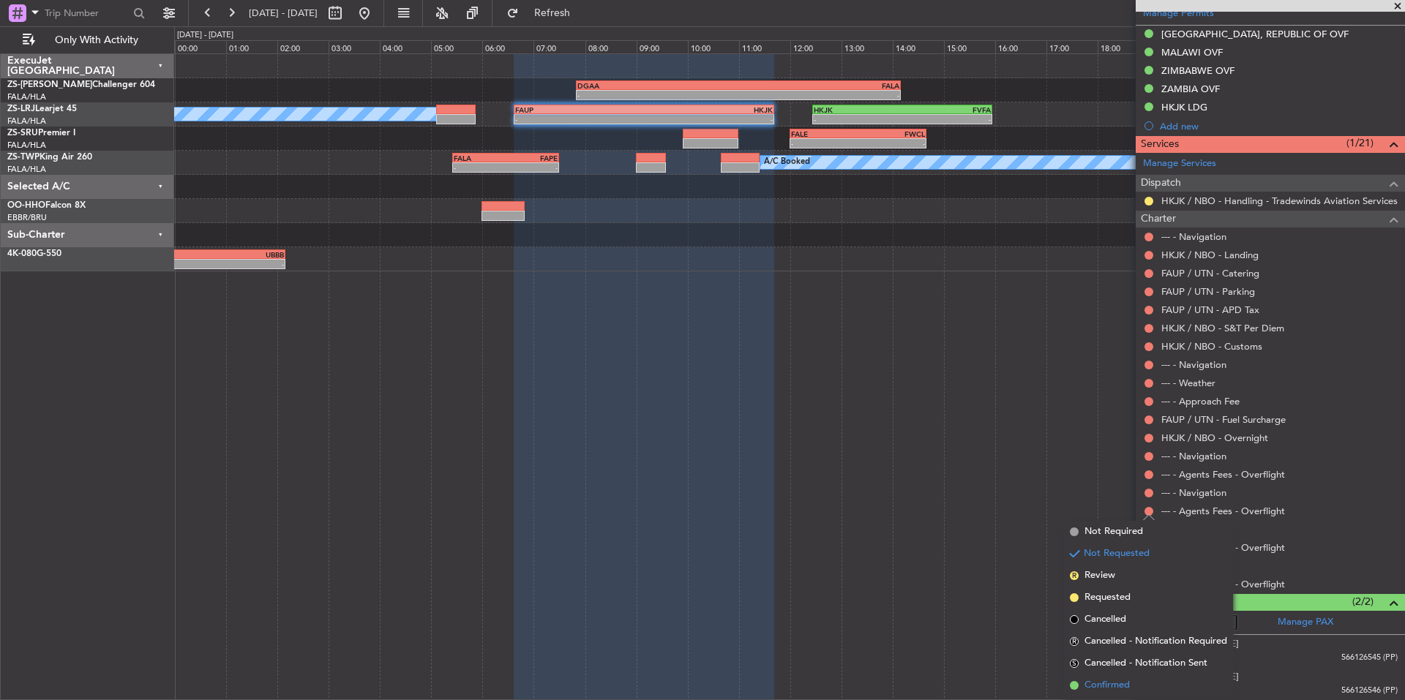
click at [1128, 685] on span "Confirmed" at bounding box center [1106, 685] width 45 height 15
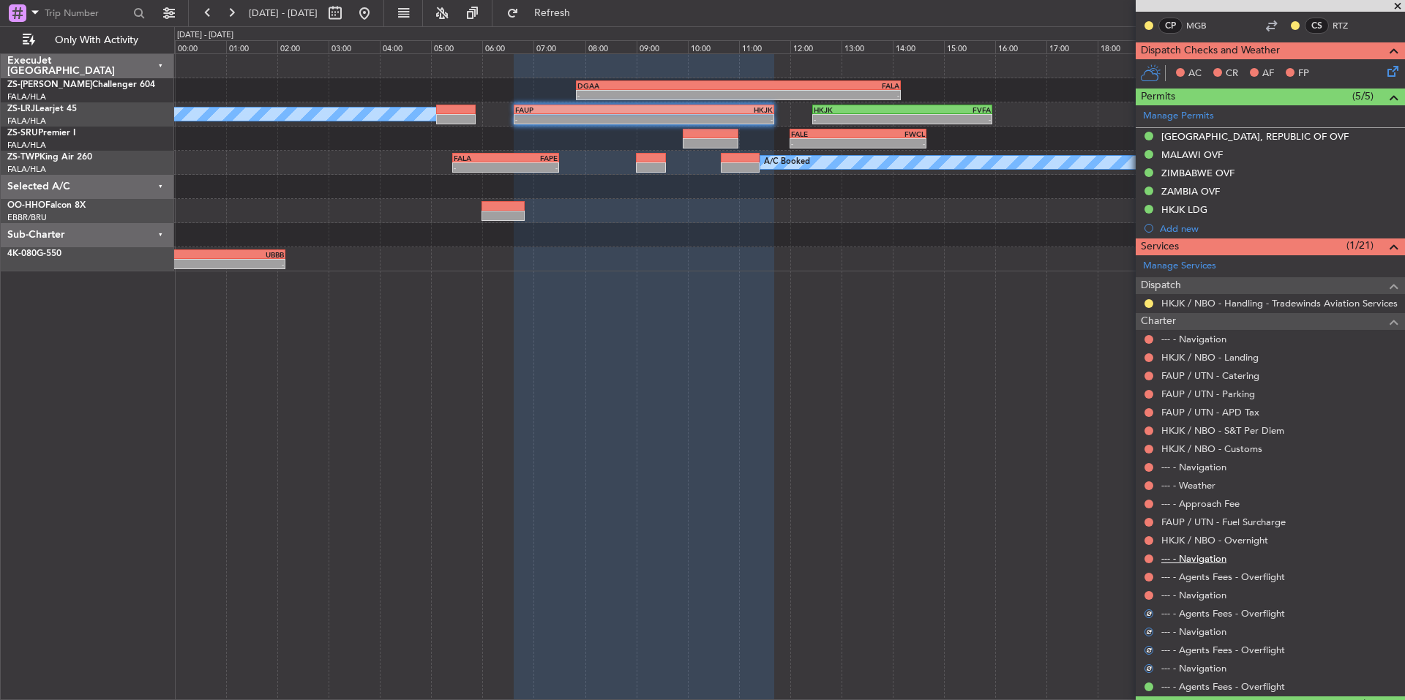
scroll to position [222, 0]
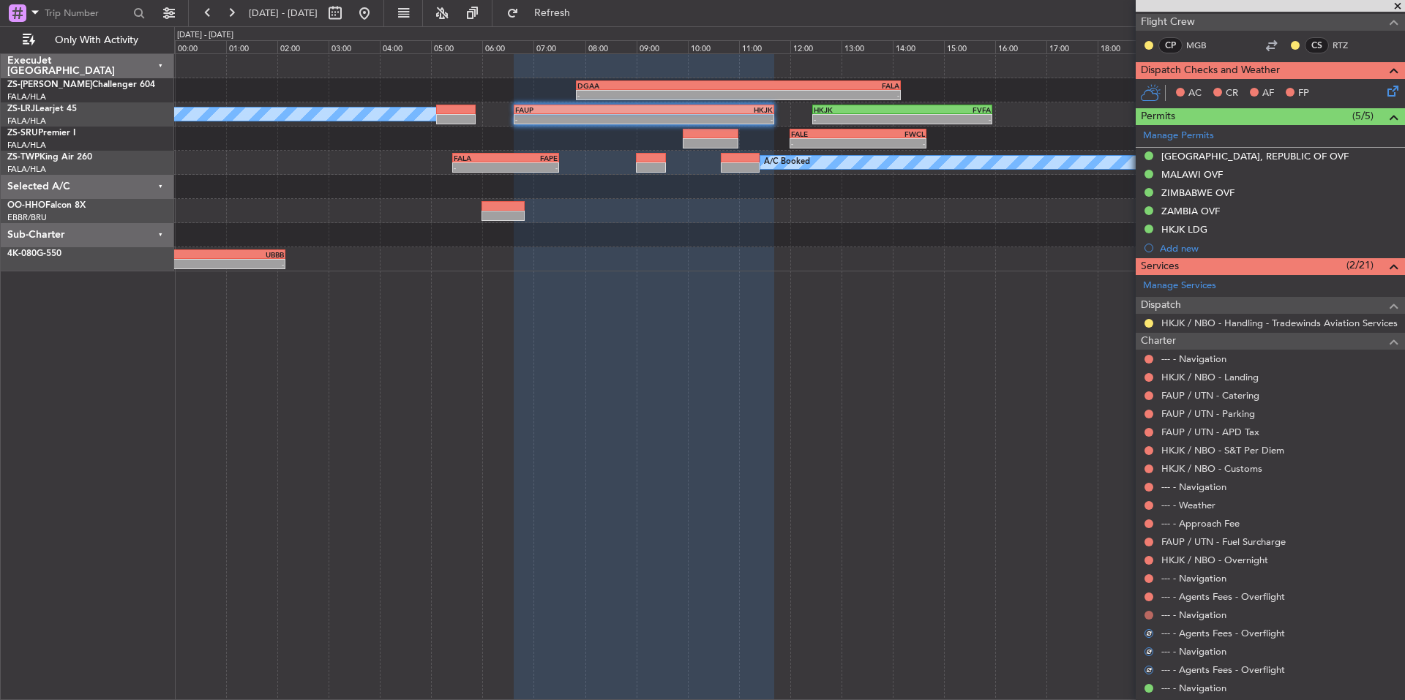
click at [1149, 615] on button at bounding box center [1148, 615] width 9 height 9
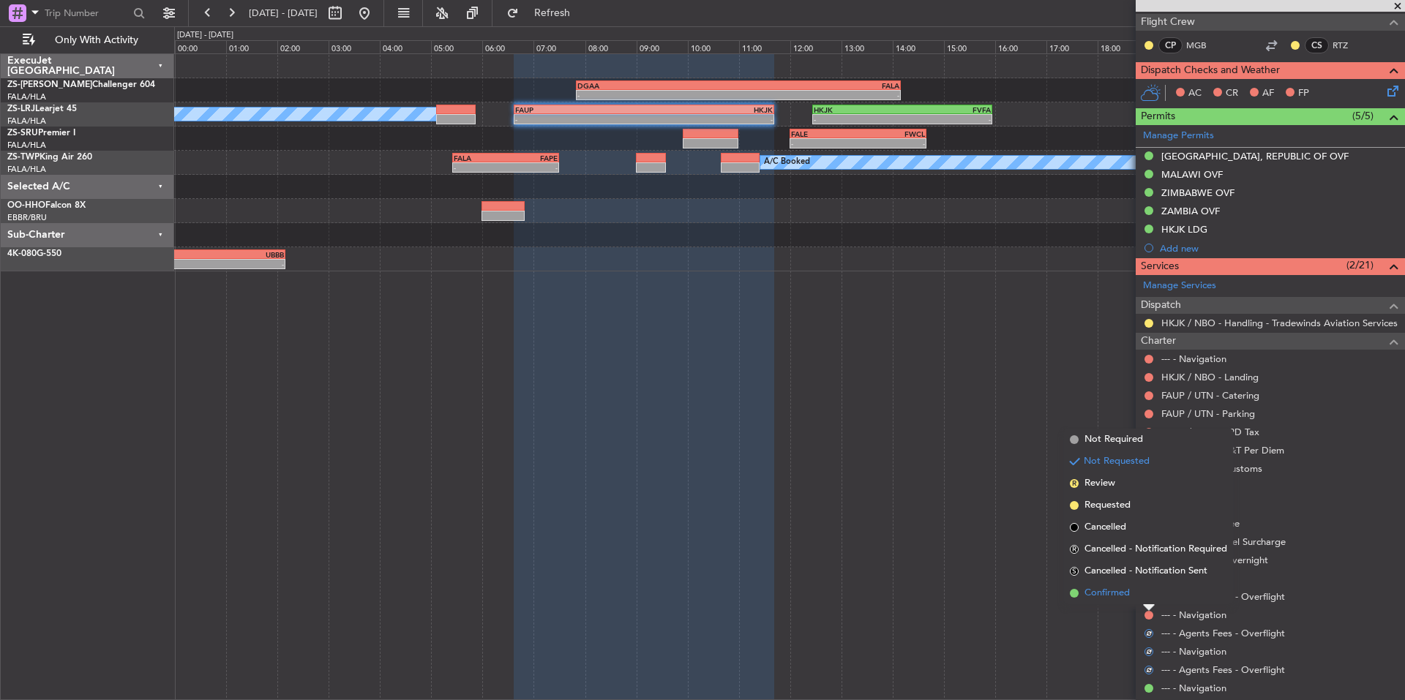
click at [1133, 593] on li "Confirmed" at bounding box center [1148, 593] width 169 height 22
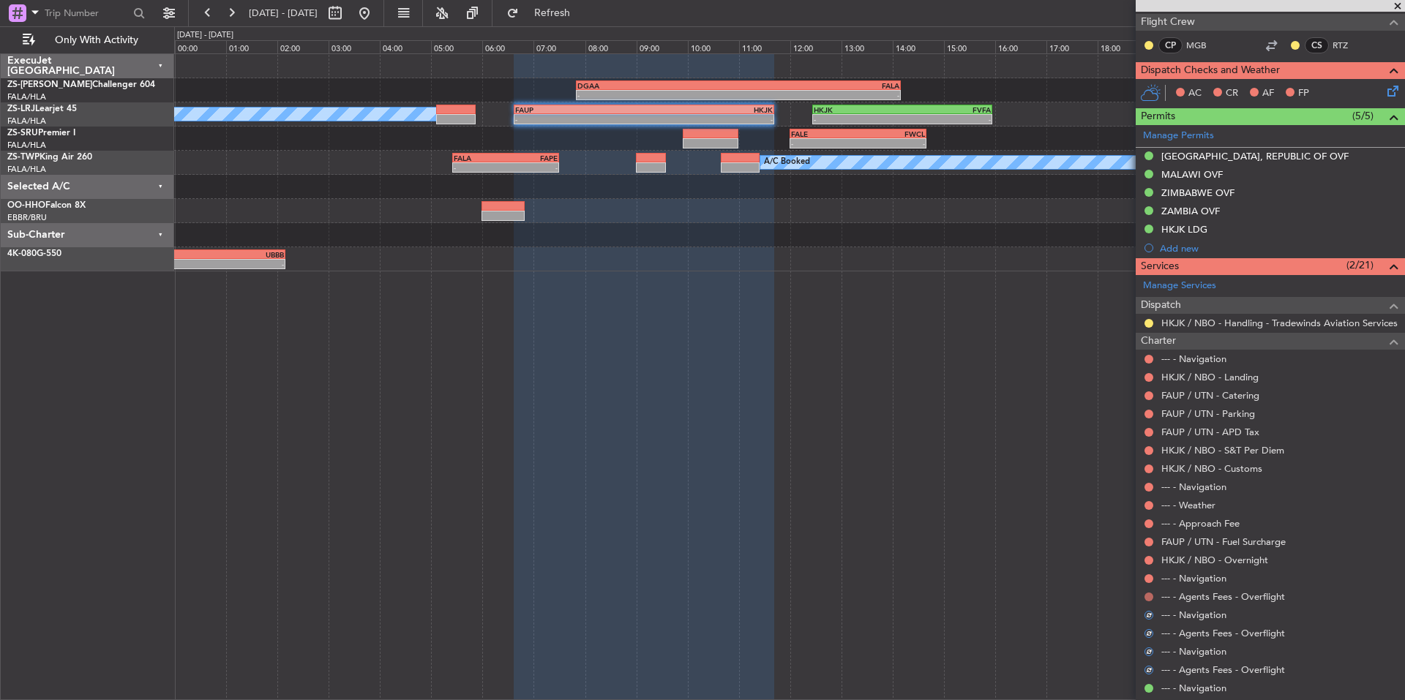
click at [1147, 593] on button at bounding box center [1148, 597] width 9 height 9
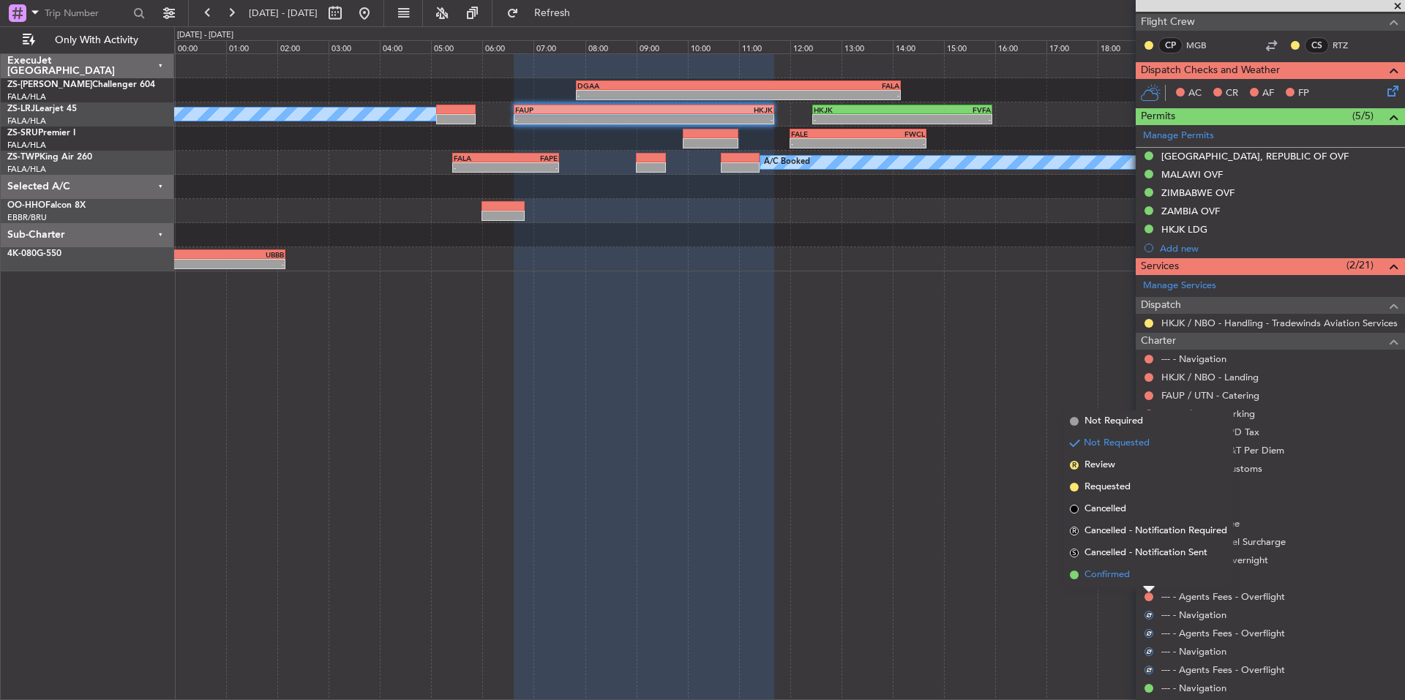
click at [1131, 579] on li "Confirmed" at bounding box center [1148, 575] width 169 height 22
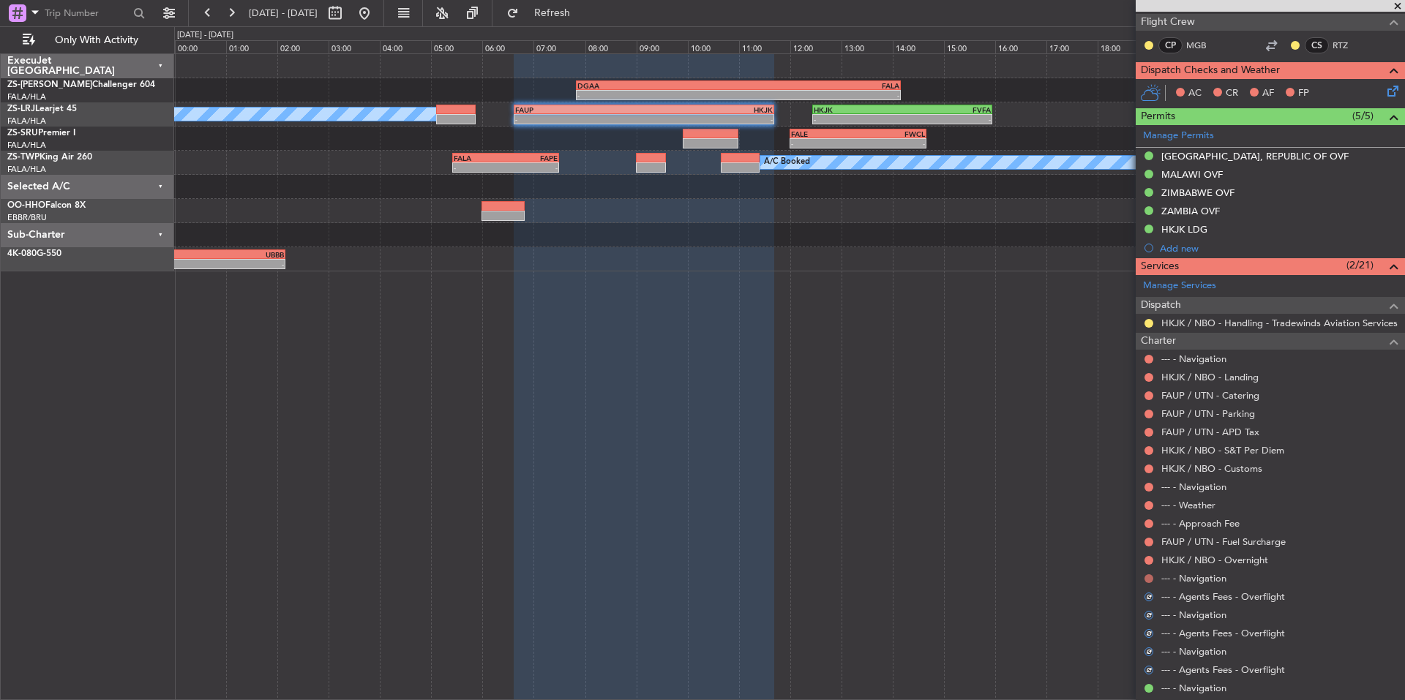
click at [1151, 579] on button at bounding box center [1148, 578] width 9 height 9
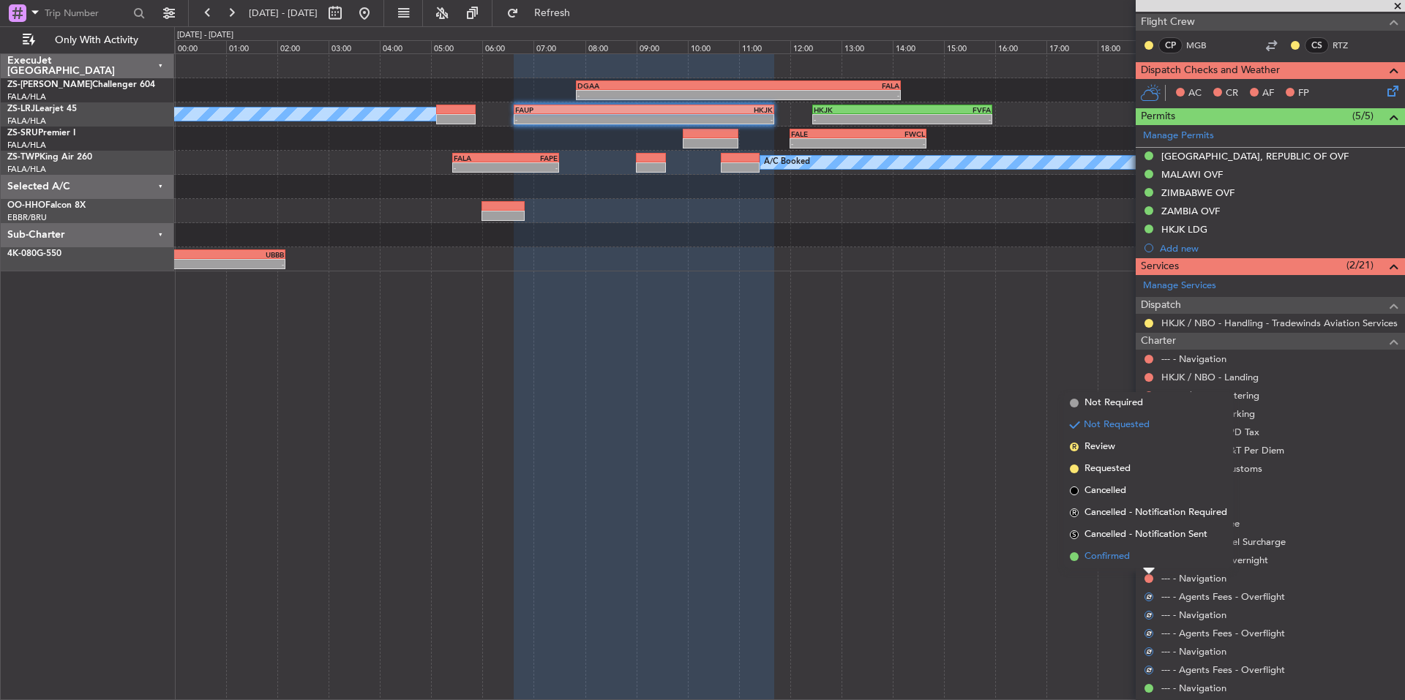
click at [1137, 555] on li "Confirmed" at bounding box center [1148, 557] width 169 height 22
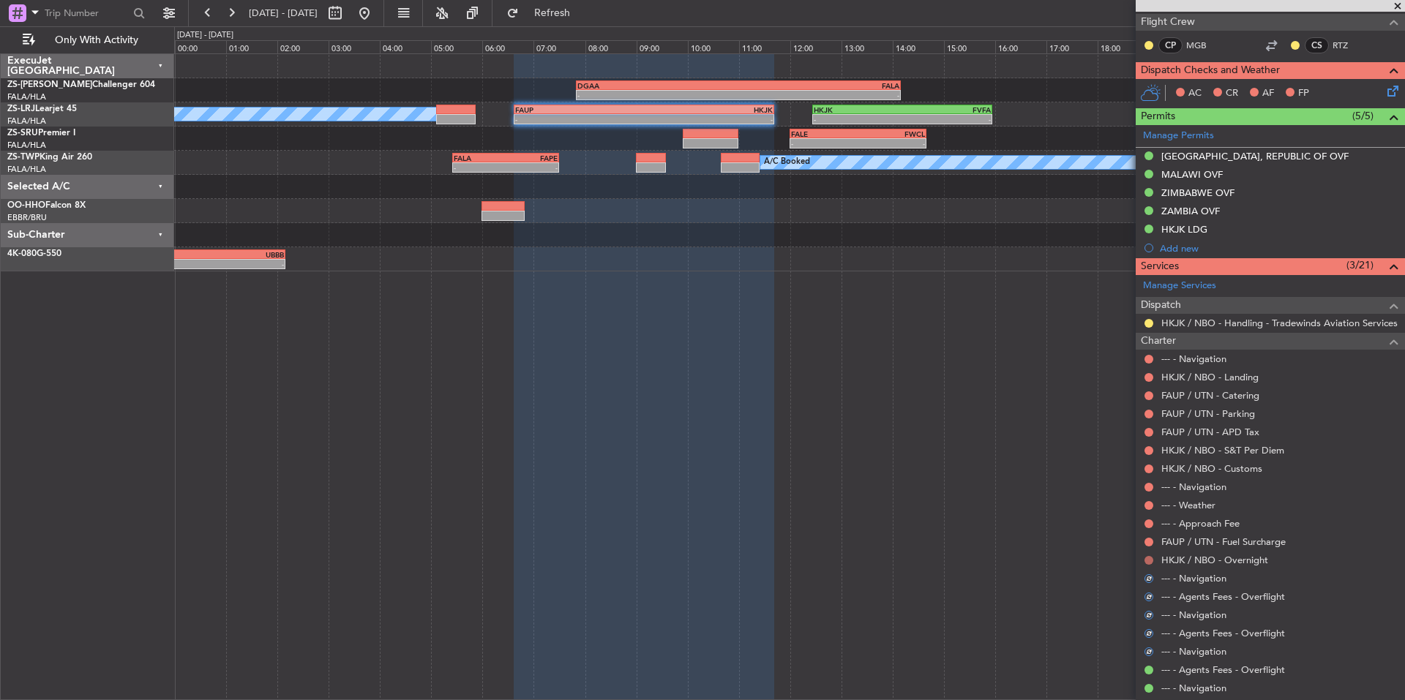
click at [1147, 559] on button at bounding box center [1148, 560] width 9 height 9
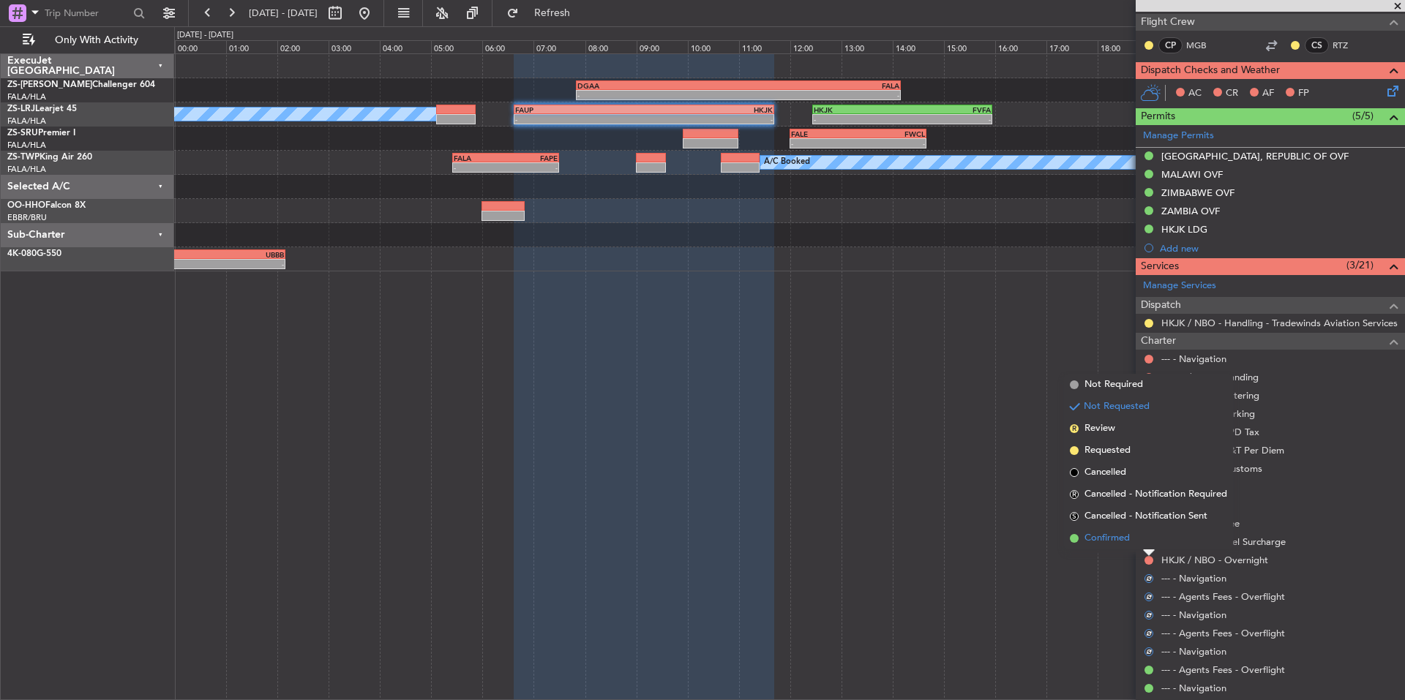
click at [1134, 544] on li "Confirmed" at bounding box center [1148, 539] width 169 height 22
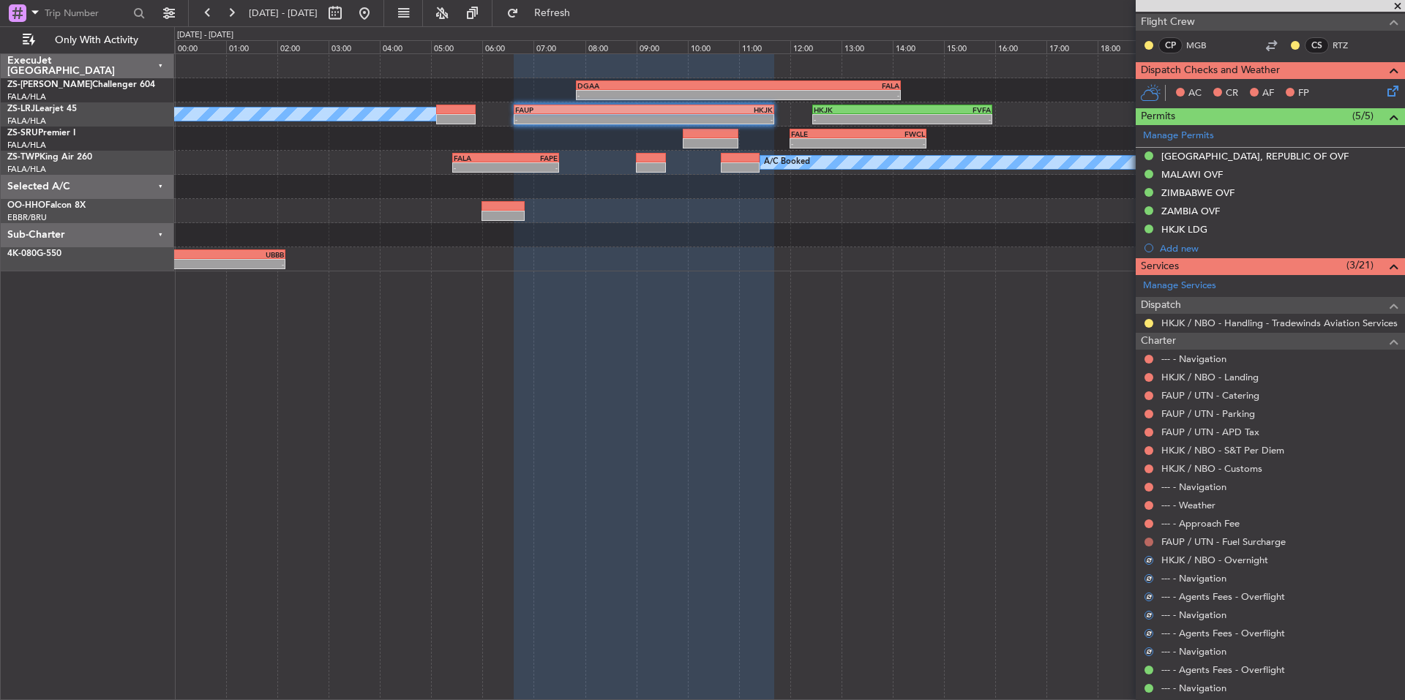
click at [1148, 544] on button at bounding box center [1148, 542] width 9 height 9
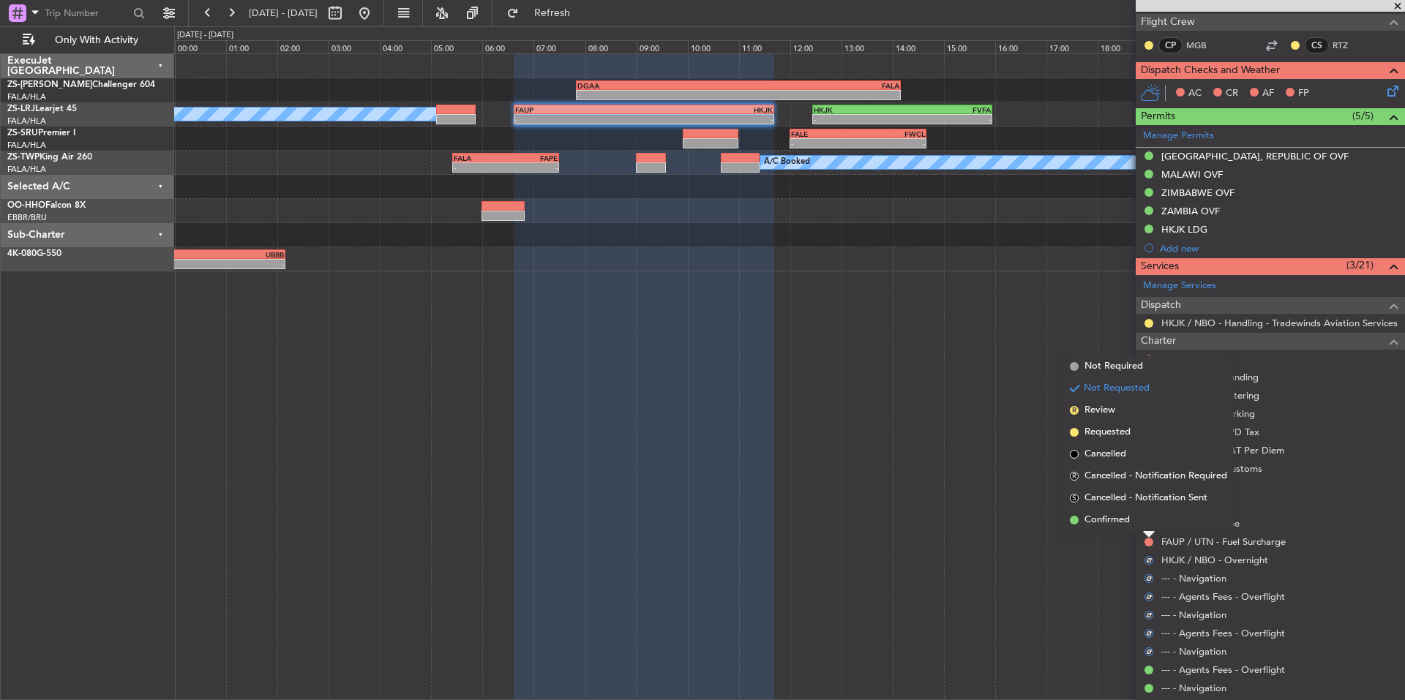
click at [1136, 522] on li "Confirmed" at bounding box center [1148, 520] width 169 height 22
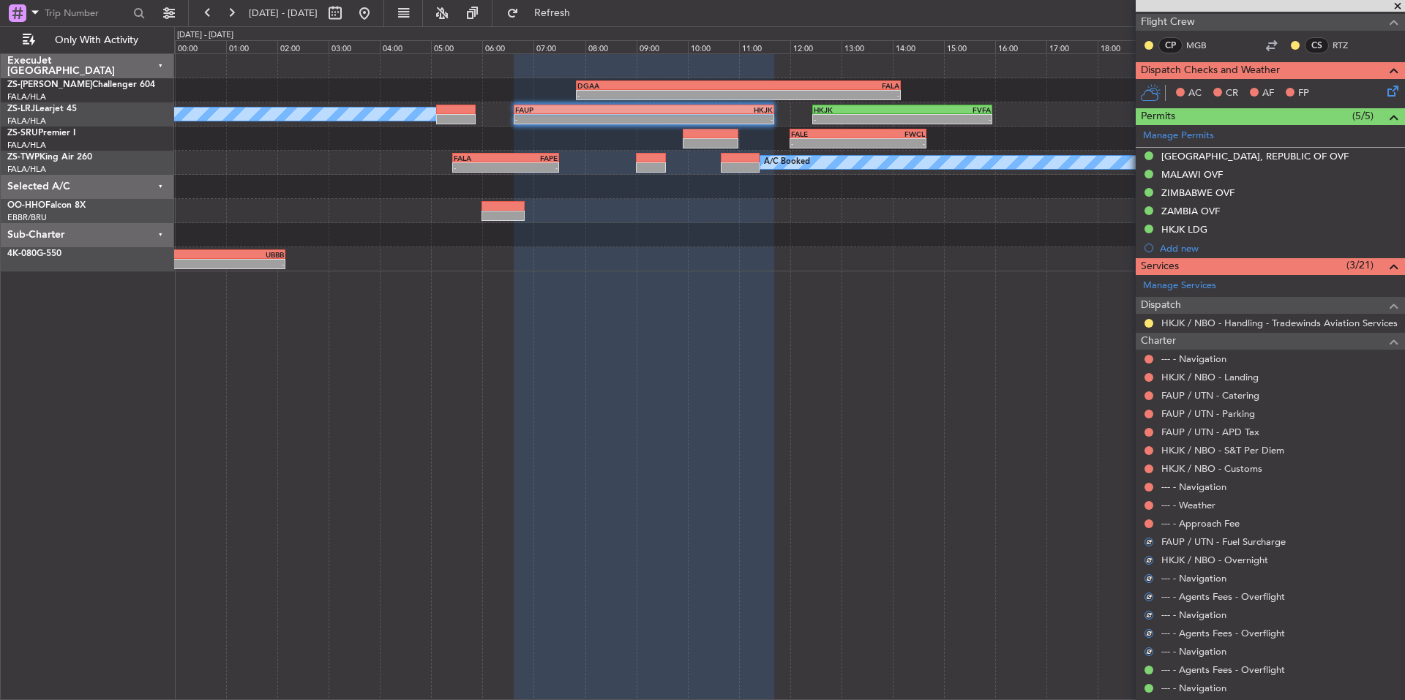
click at [1144, 522] on div at bounding box center [1149, 524] width 12 height 12
click at [1146, 521] on button at bounding box center [1148, 524] width 9 height 9
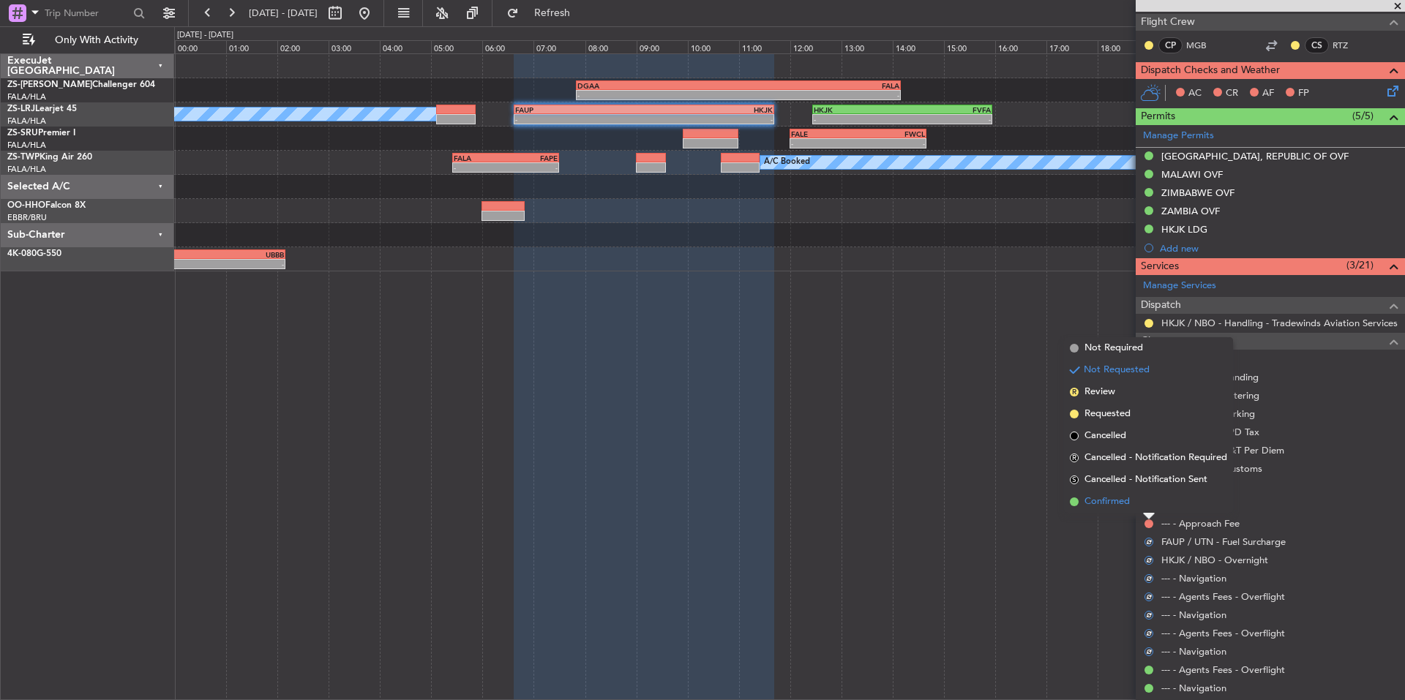
click at [1132, 509] on li "Confirmed" at bounding box center [1148, 502] width 169 height 22
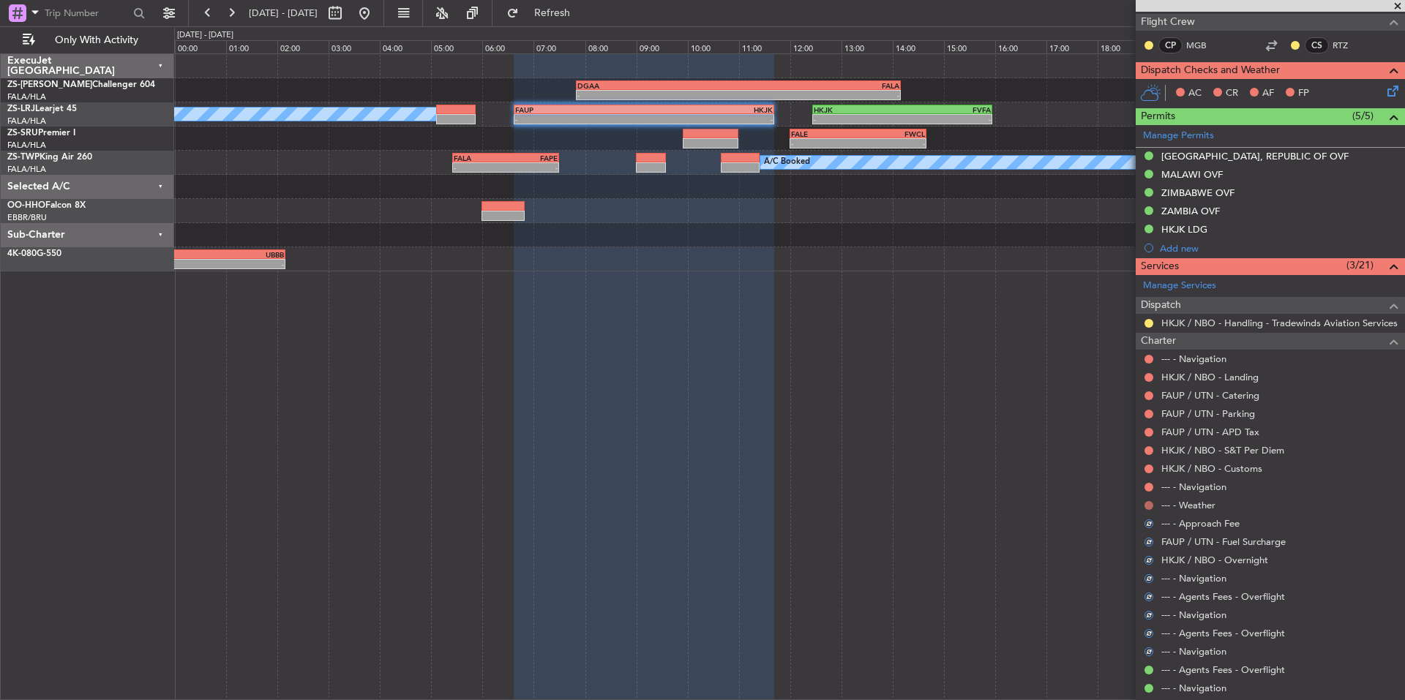
click at [1146, 506] on button at bounding box center [1148, 505] width 9 height 9
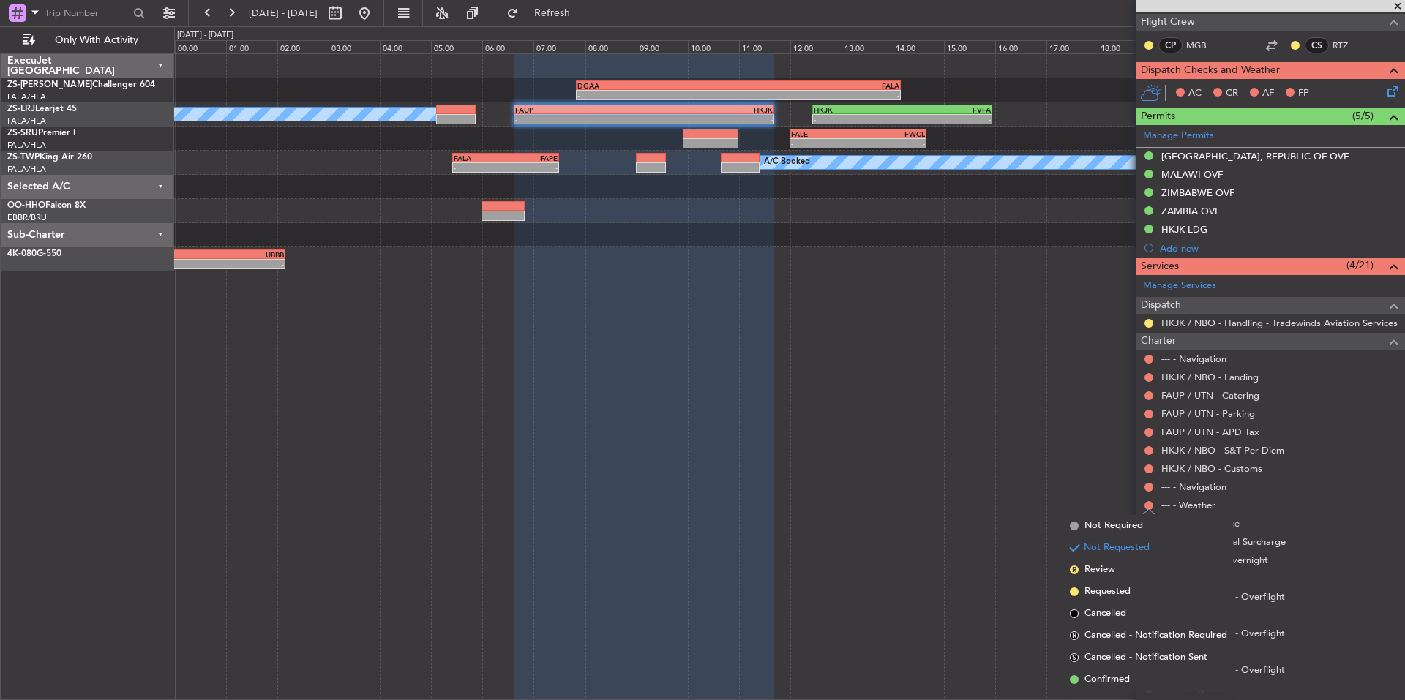
click at [1136, 490] on div "--- - Navigation" at bounding box center [1270, 487] width 269 height 18
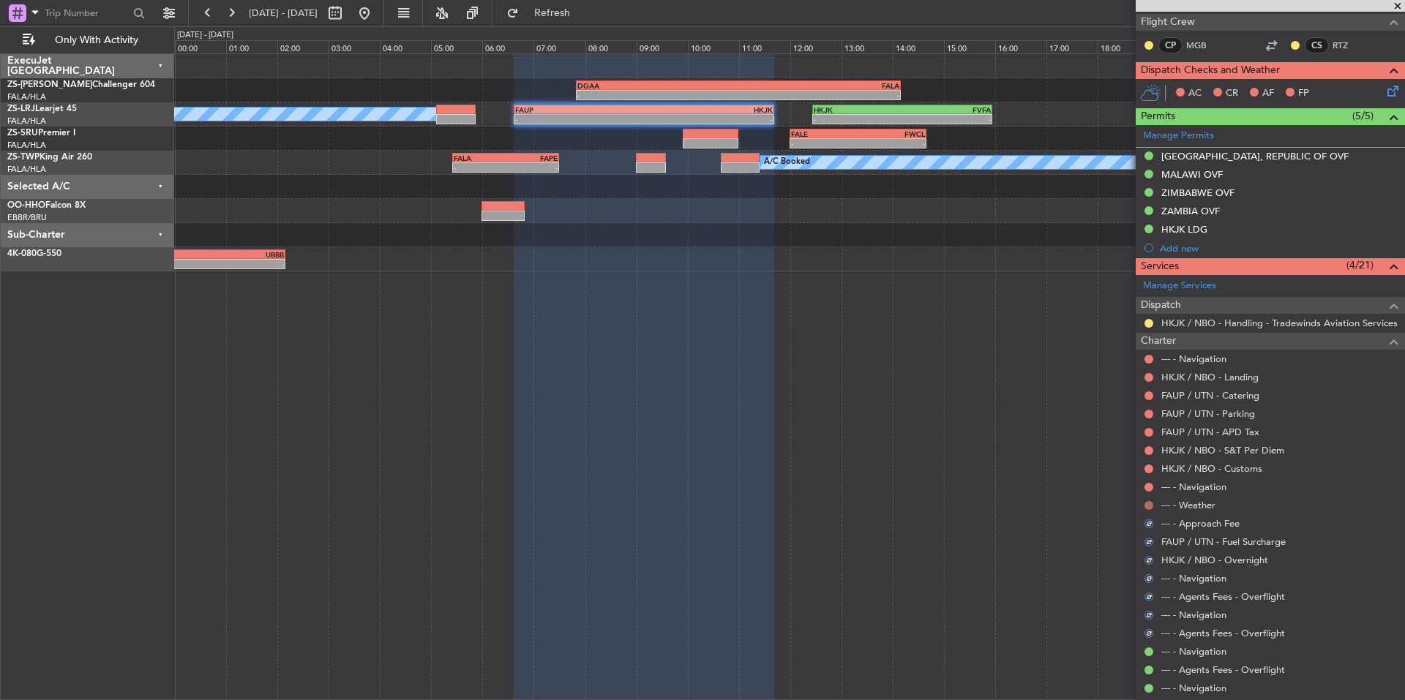
click at [1147, 502] on button at bounding box center [1148, 505] width 9 height 9
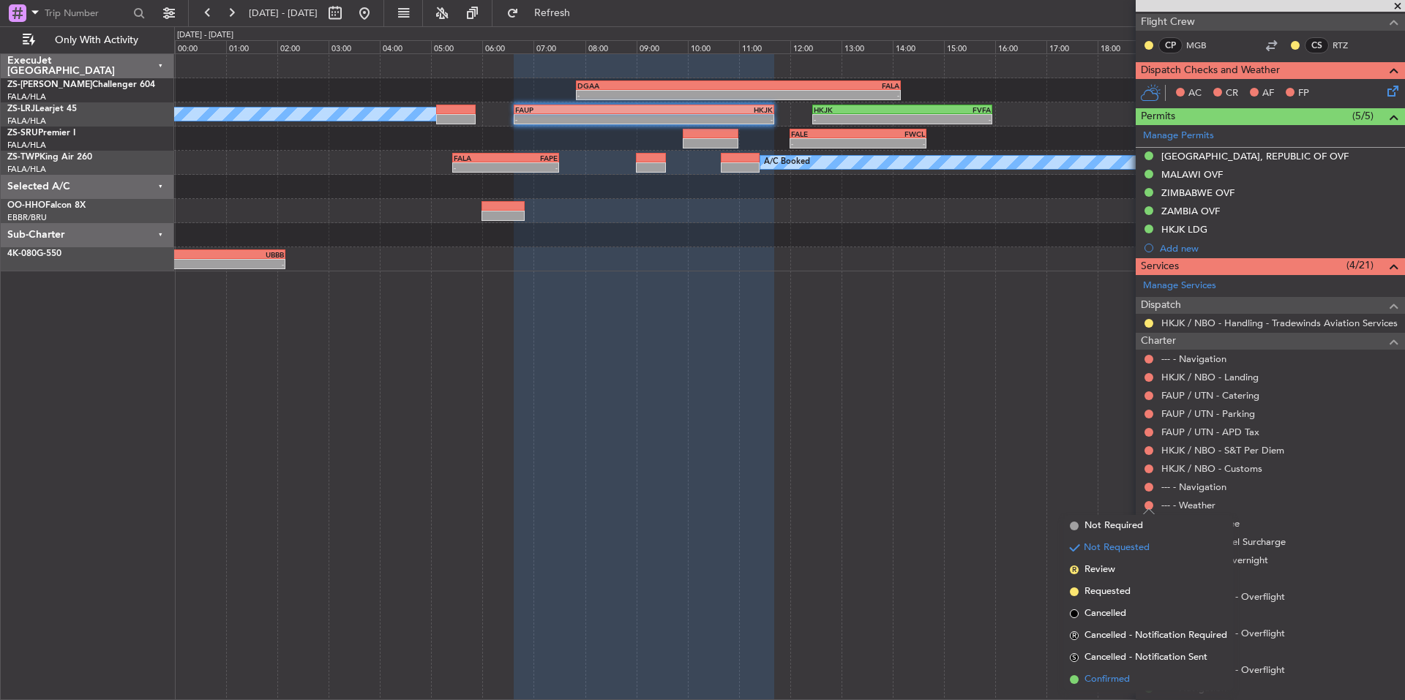
click at [1126, 680] on span "Confirmed" at bounding box center [1106, 679] width 45 height 15
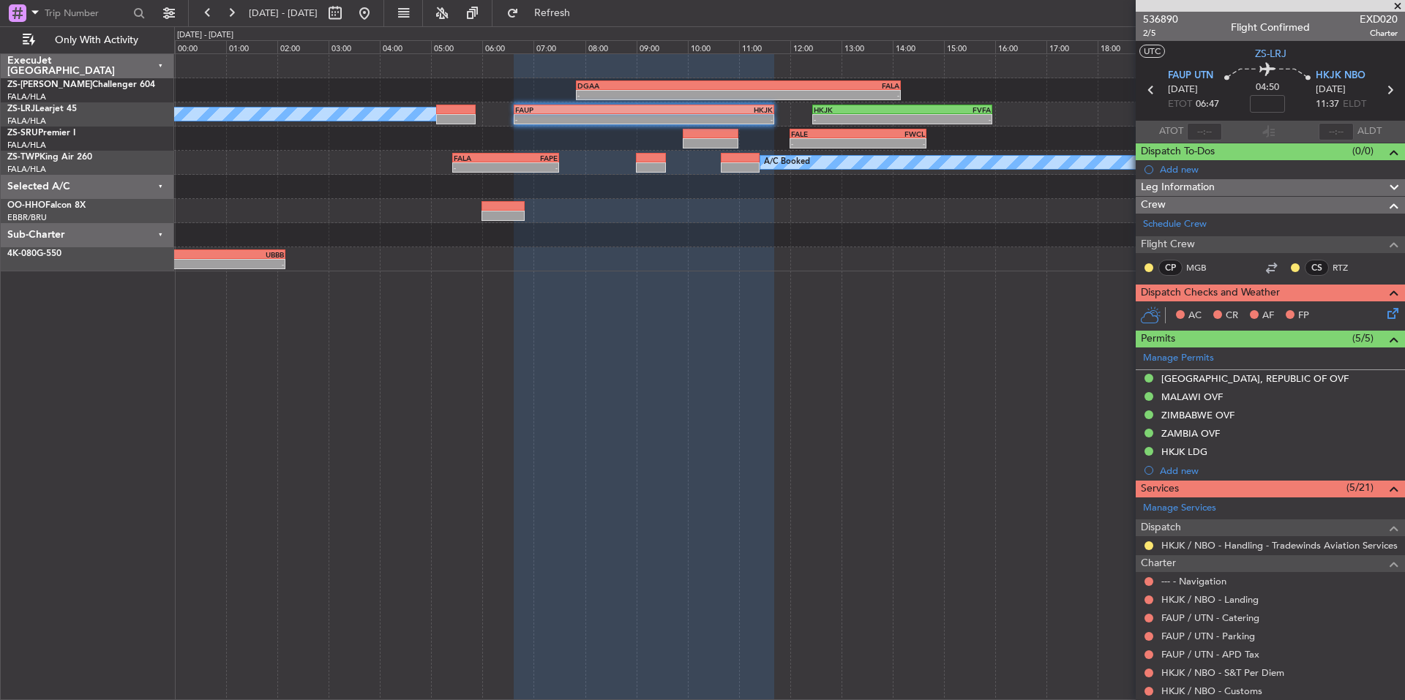
scroll to position [122, 0]
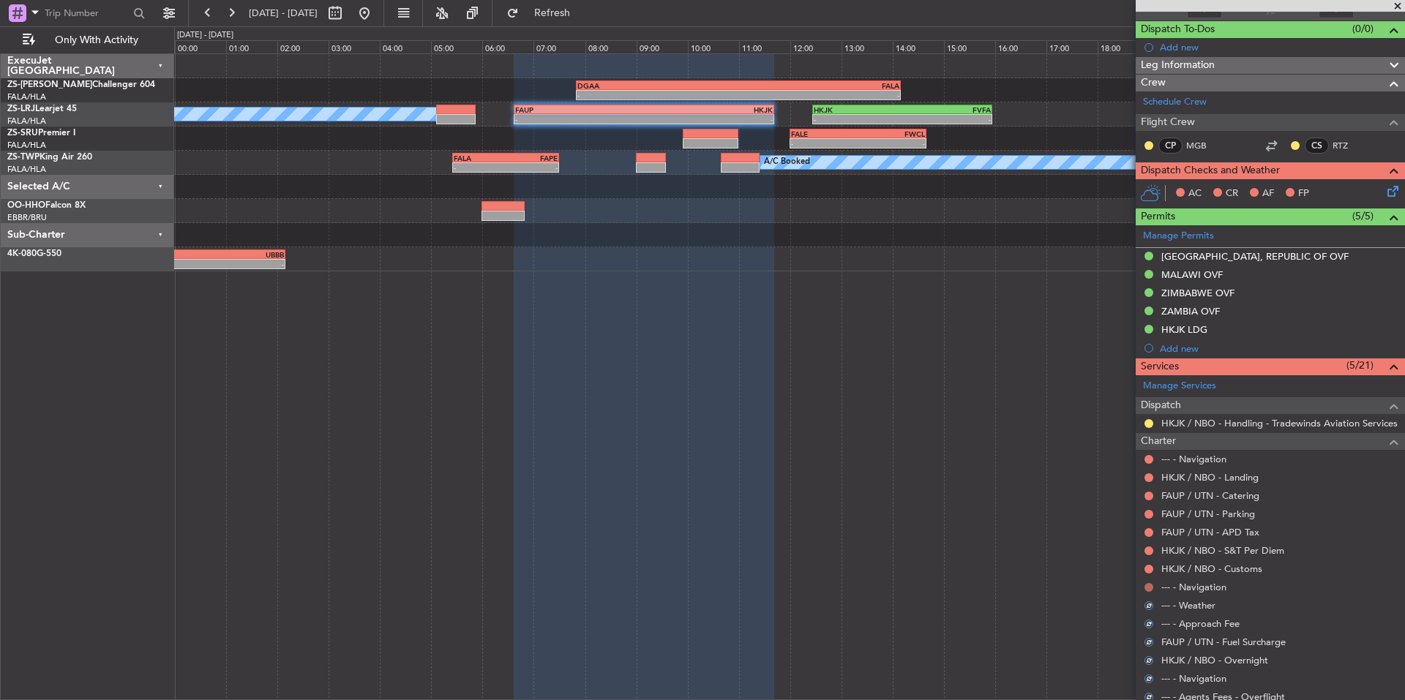
click at [1148, 591] on mat-tooltip-component "Not Requested" at bounding box center [1149, 610] width 83 height 39
click at [1148, 589] on button at bounding box center [1148, 587] width 9 height 9
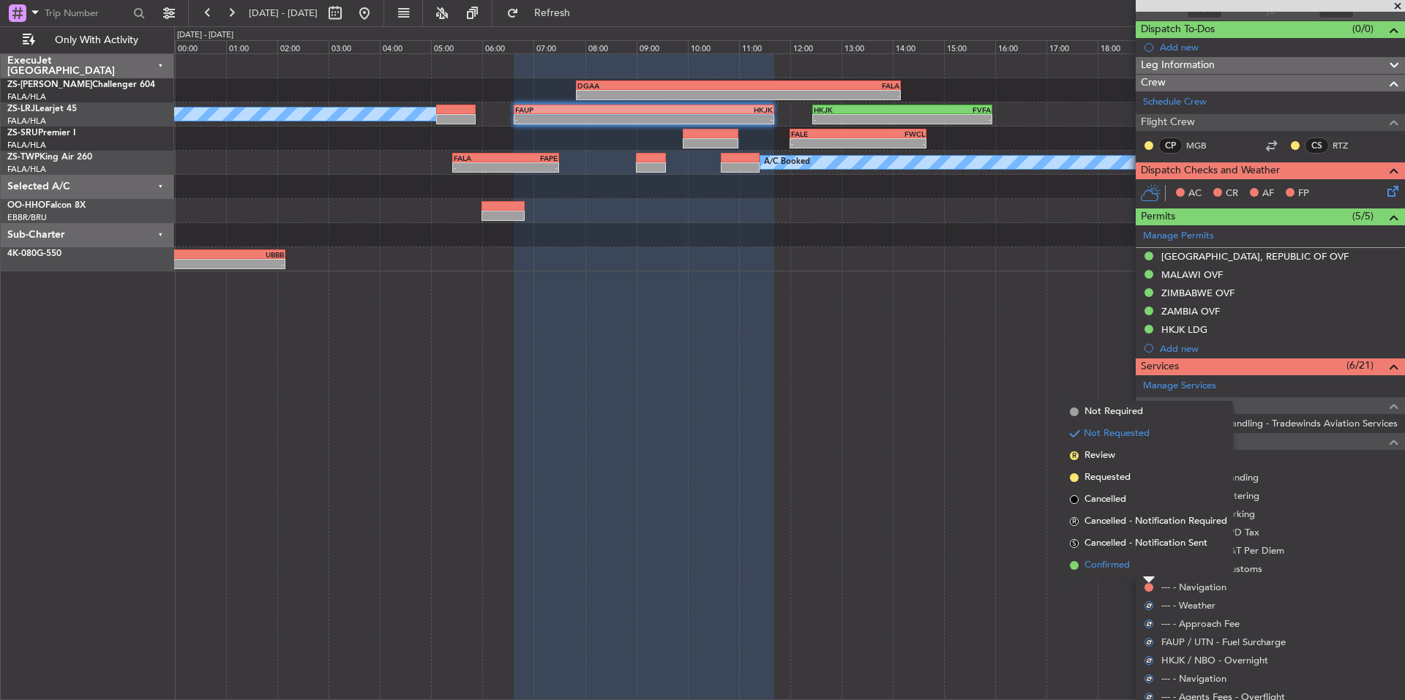
click at [1121, 560] on span "Confirmed" at bounding box center [1106, 565] width 45 height 15
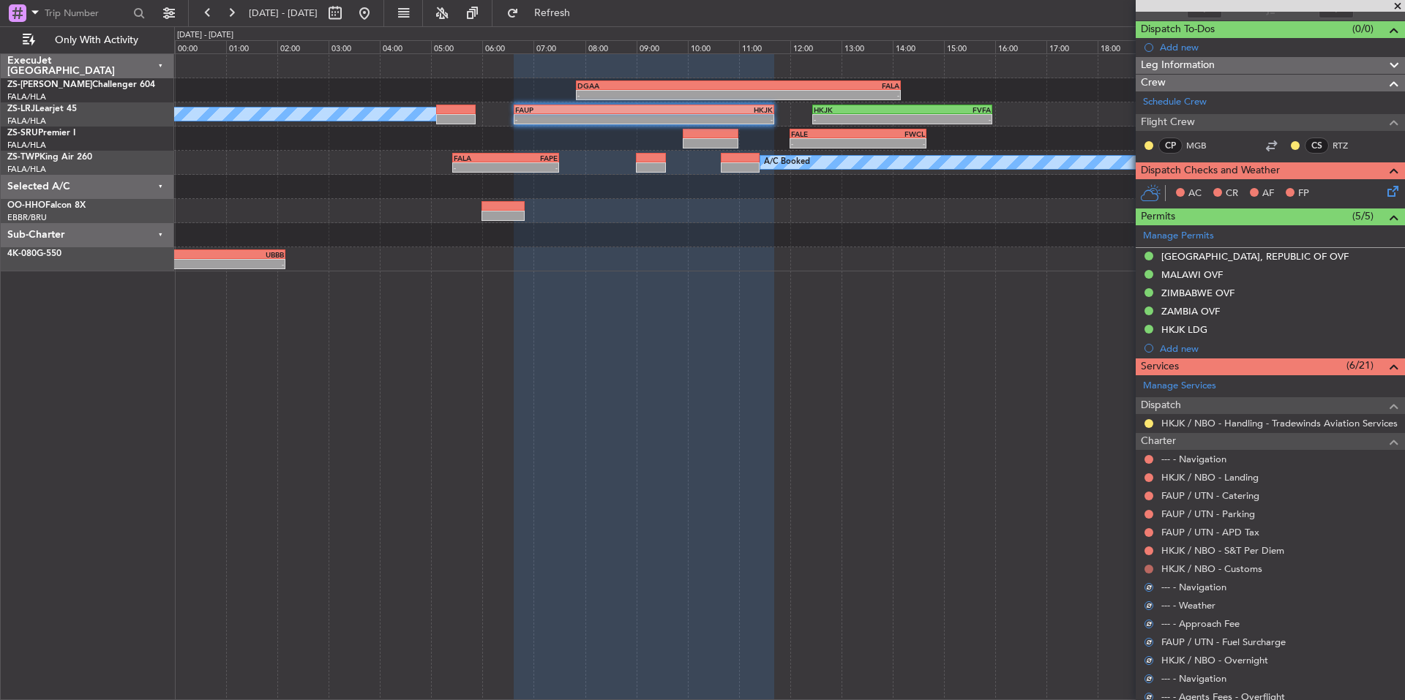
click at [1144, 570] on button at bounding box center [1148, 569] width 9 height 9
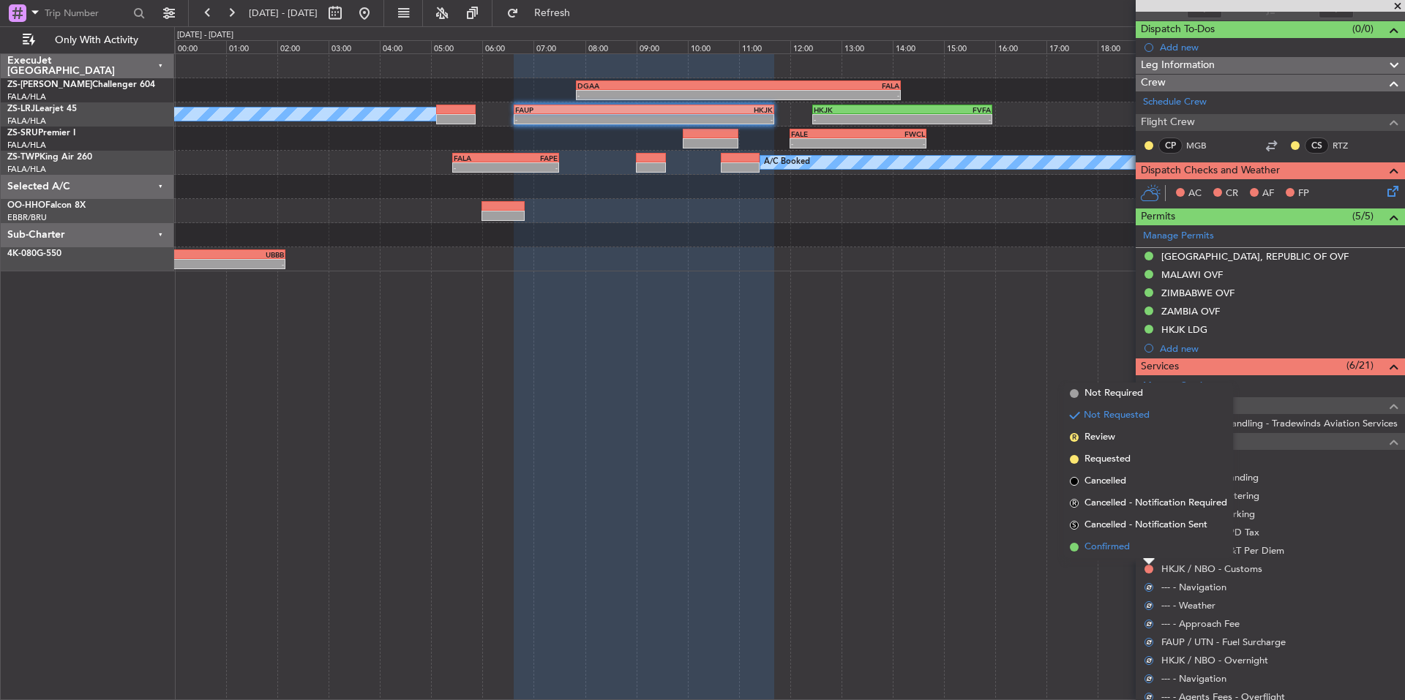
click at [1128, 557] on li "Confirmed" at bounding box center [1148, 547] width 169 height 22
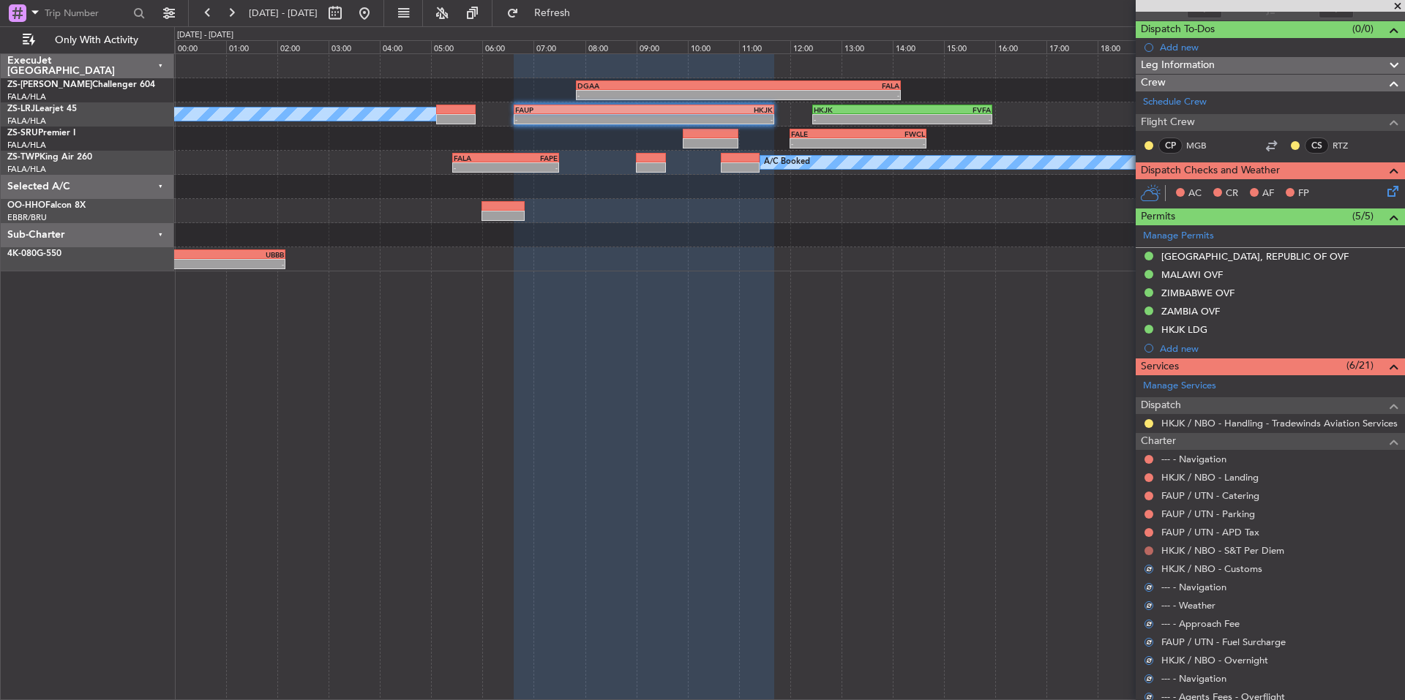
click at [1147, 552] on button at bounding box center [1148, 551] width 9 height 9
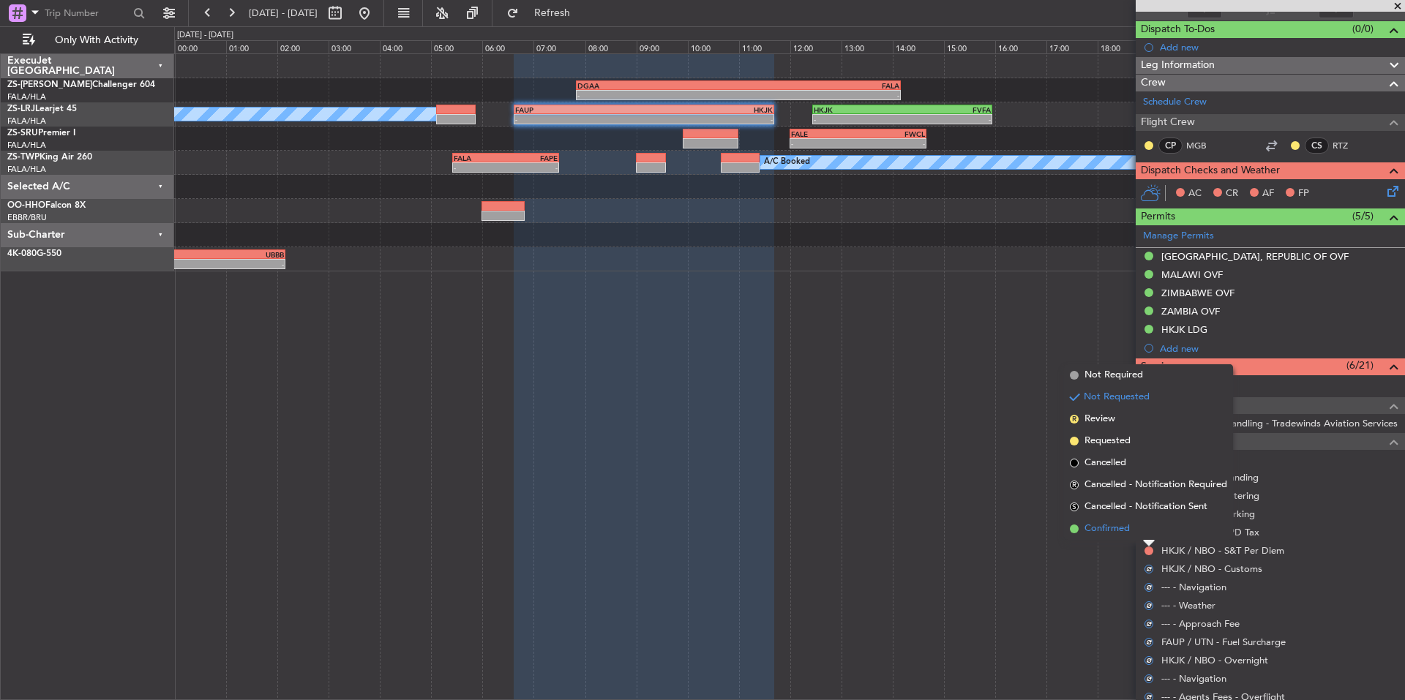
click at [1134, 530] on li "Confirmed" at bounding box center [1148, 529] width 169 height 22
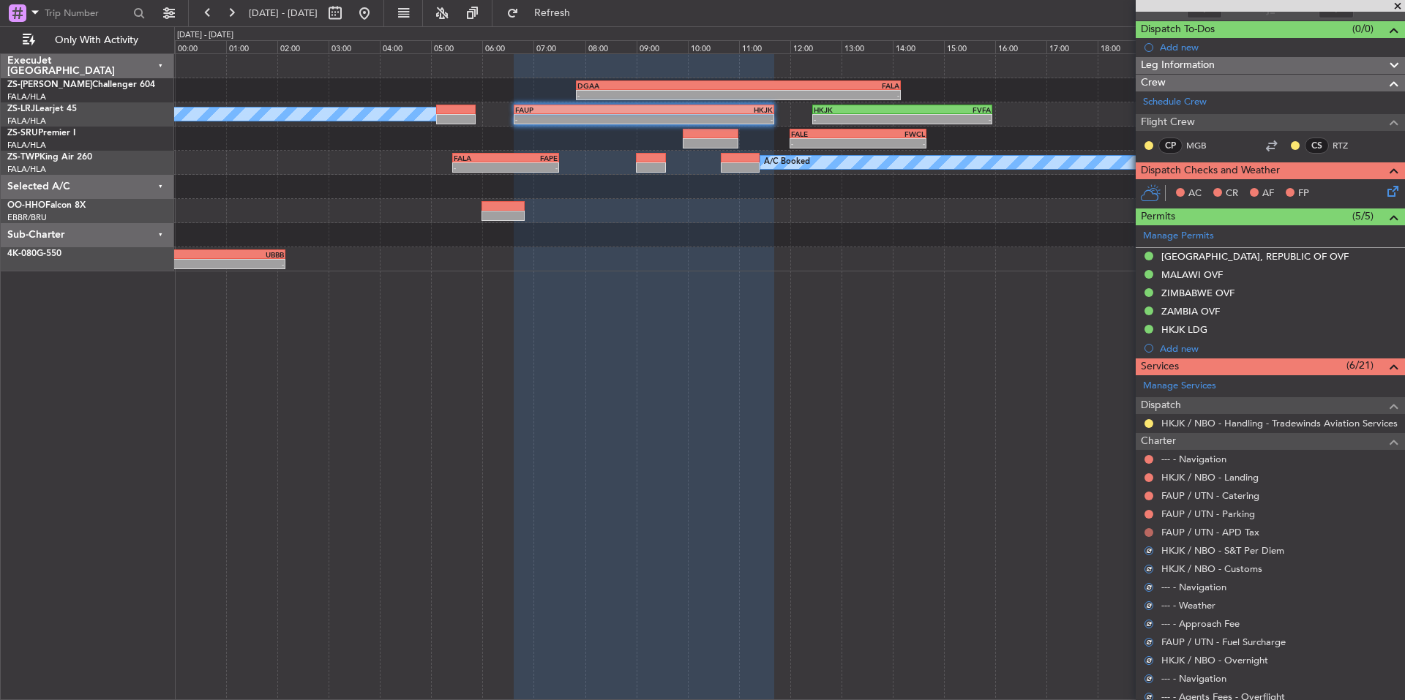
click at [1149, 533] on button at bounding box center [1148, 532] width 9 height 9
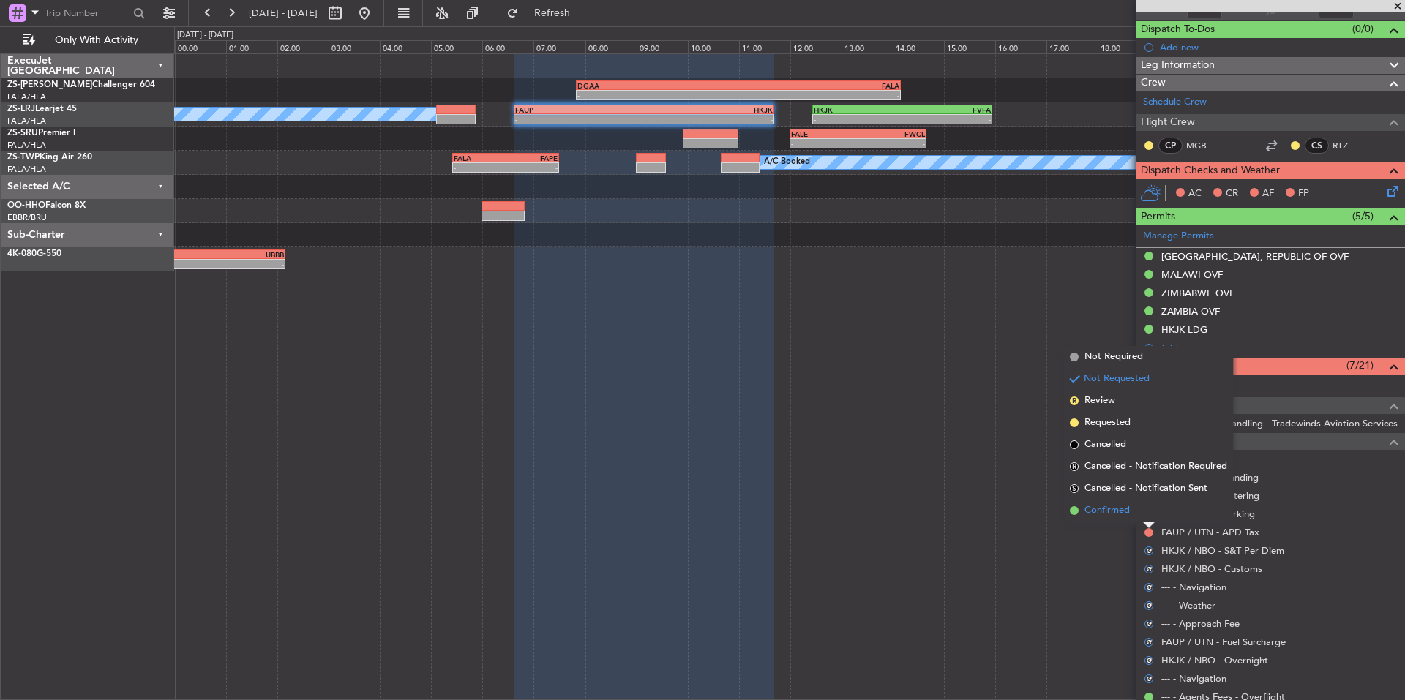
click at [1133, 516] on li "Confirmed" at bounding box center [1148, 511] width 169 height 22
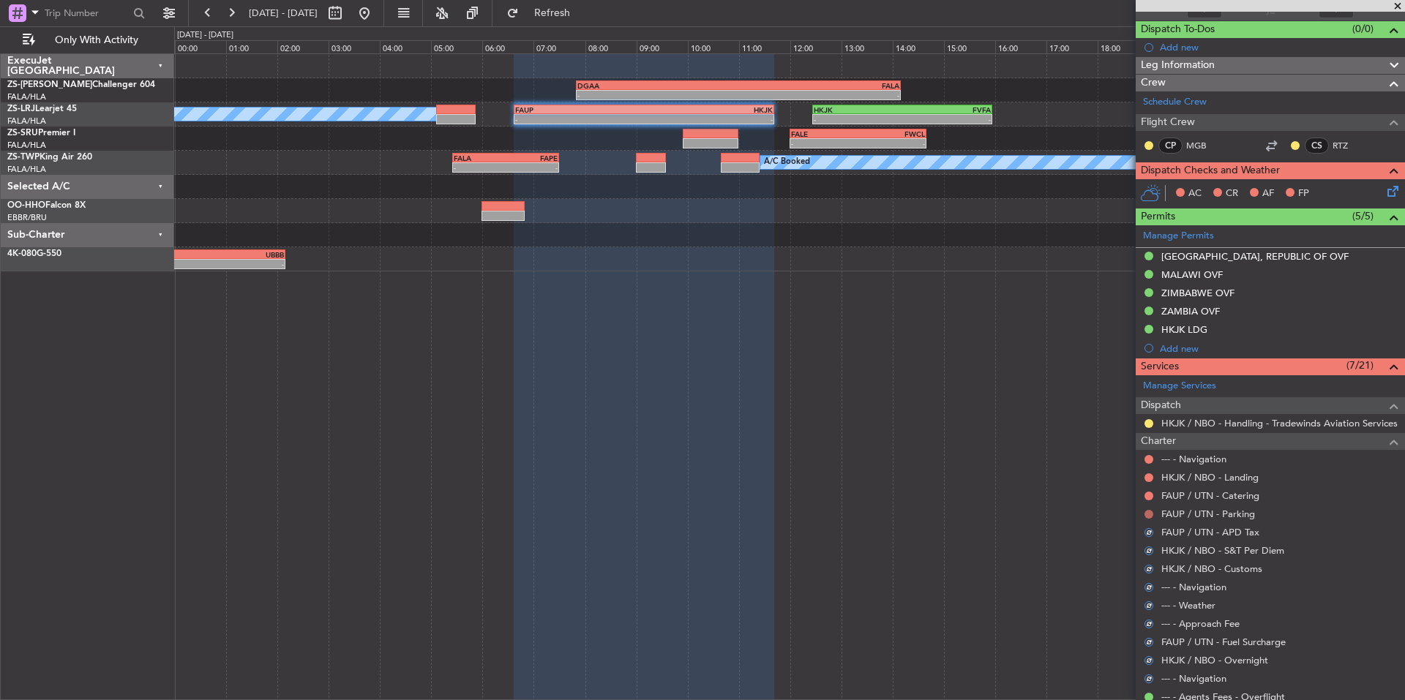
click at [1147, 516] on button at bounding box center [1148, 514] width 9 height 9
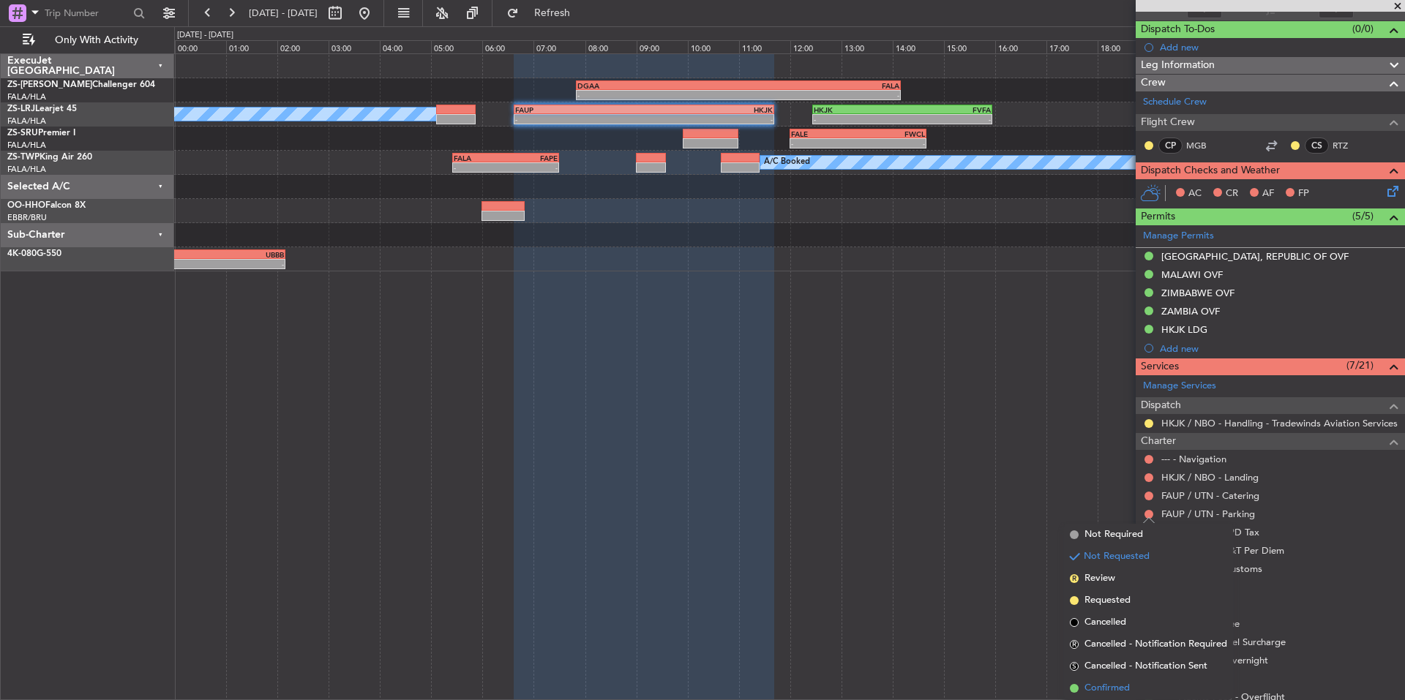
click at [1148, 678] on li "Confirmed" at bounding box center [1148, 689] width 169 height 22
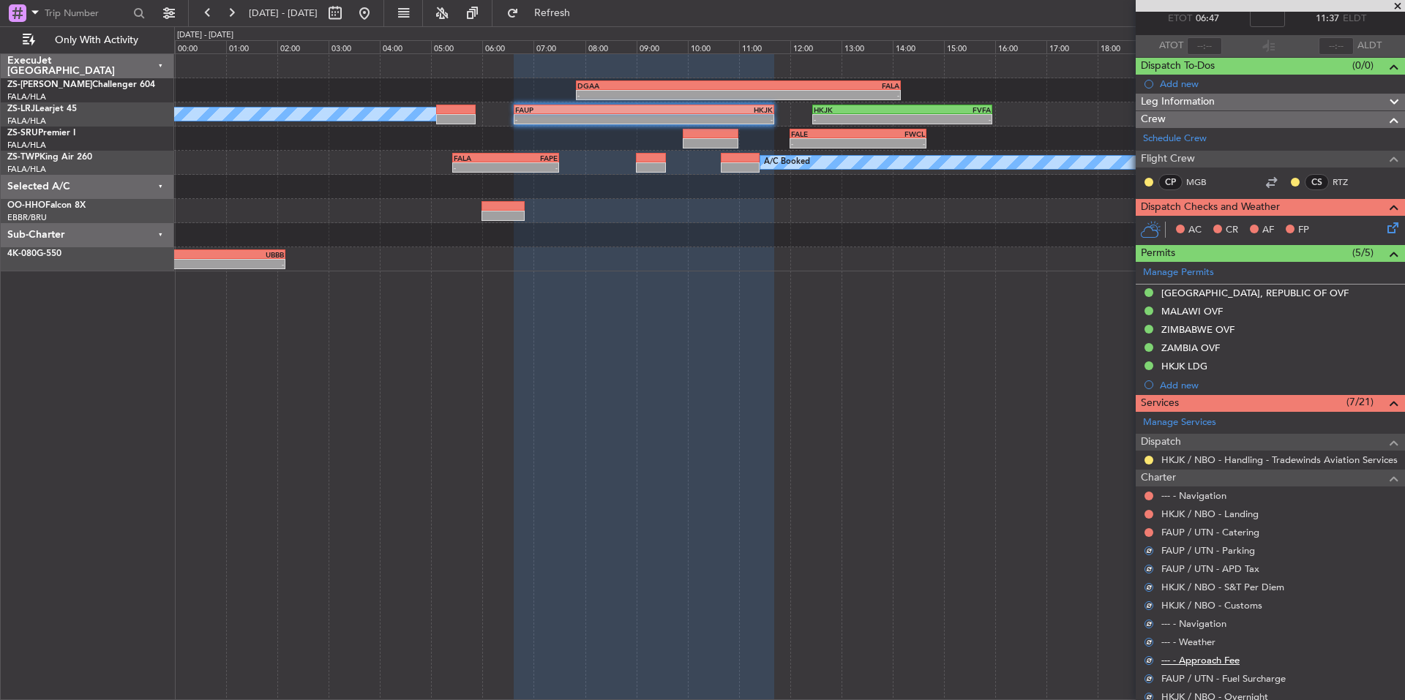
scroll to position [0, 0]
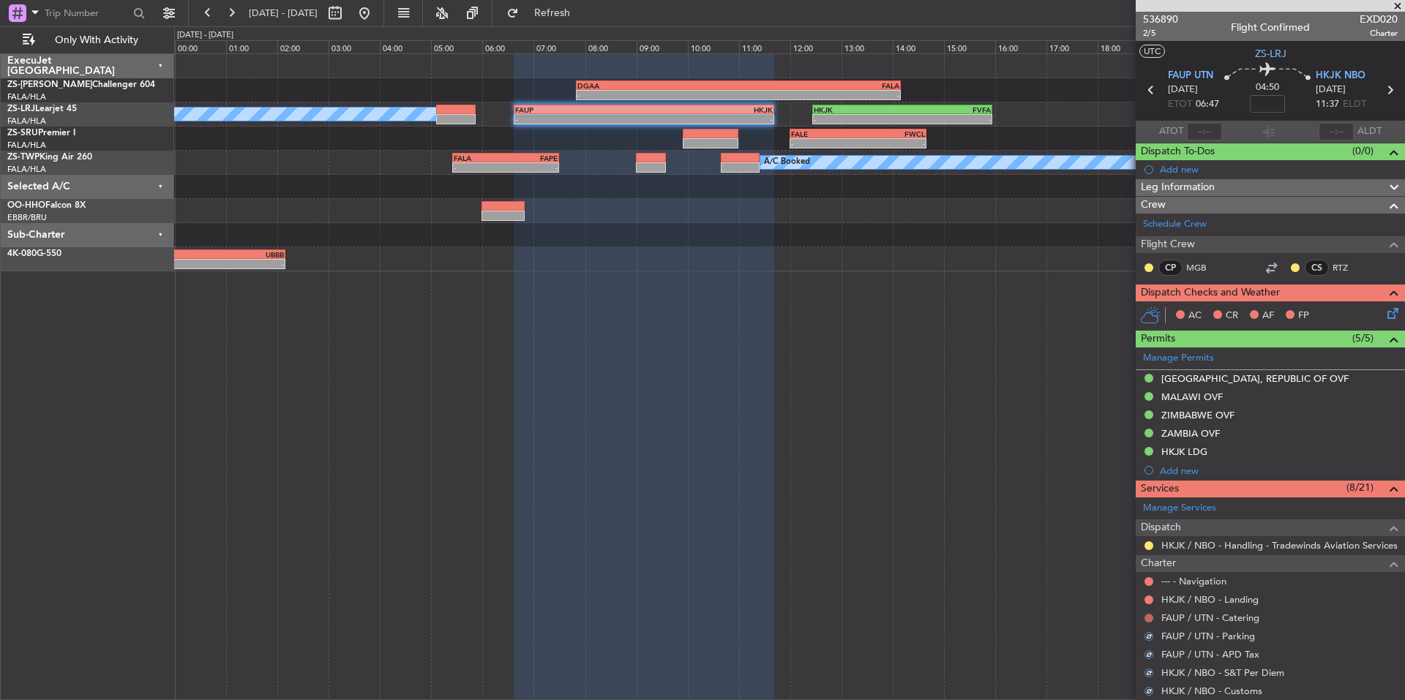
click at [1147, 617] on button at bounding box center [1148, 618] width 9 height 9
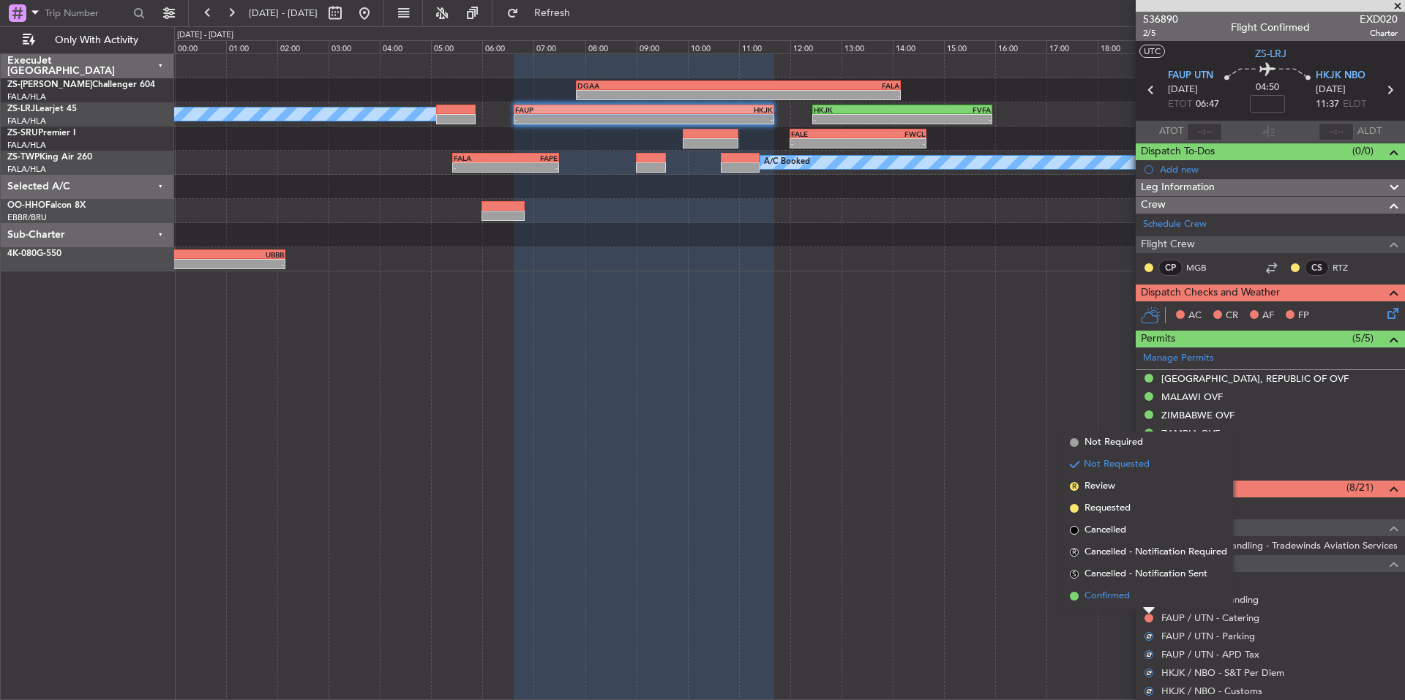
click at [1133, 599] on li "Confirmed" at bounding box center [1148, 596] width 169 height 22
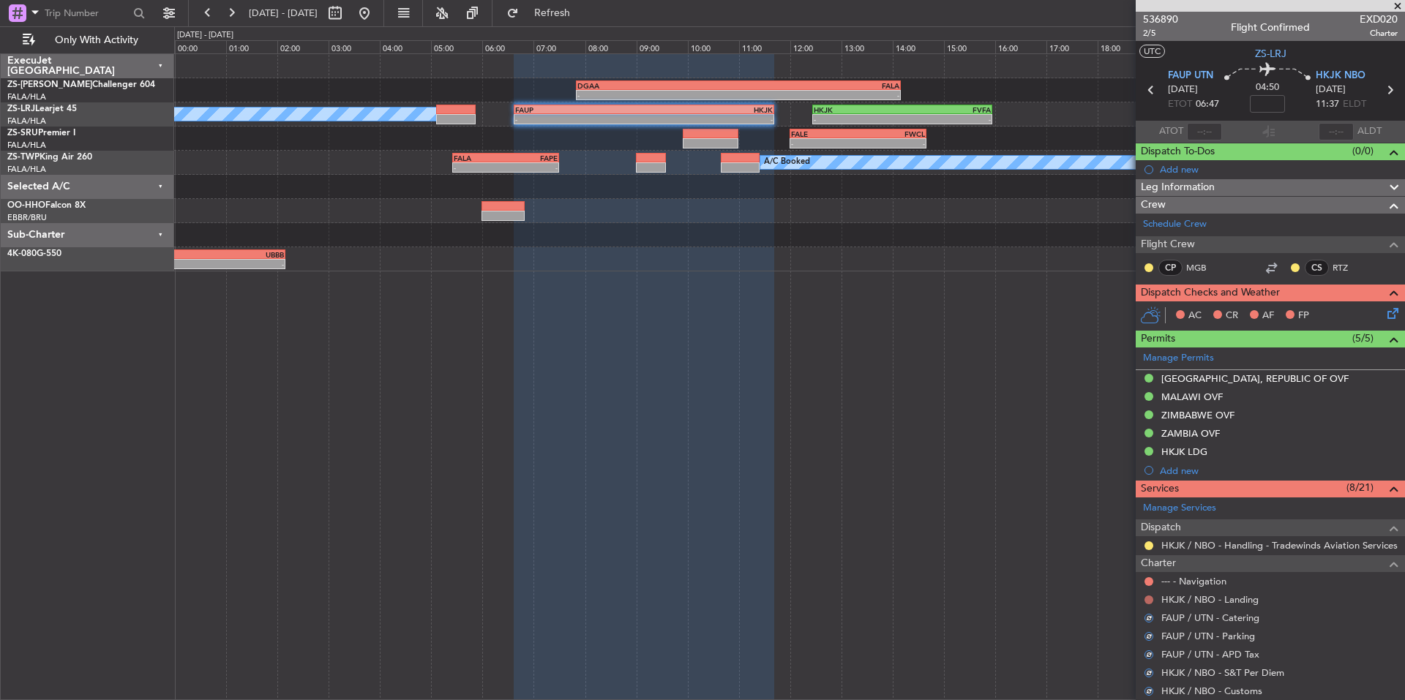
click at [1149, 596] on button at bounding box center [1148, 600] width 9 height 9
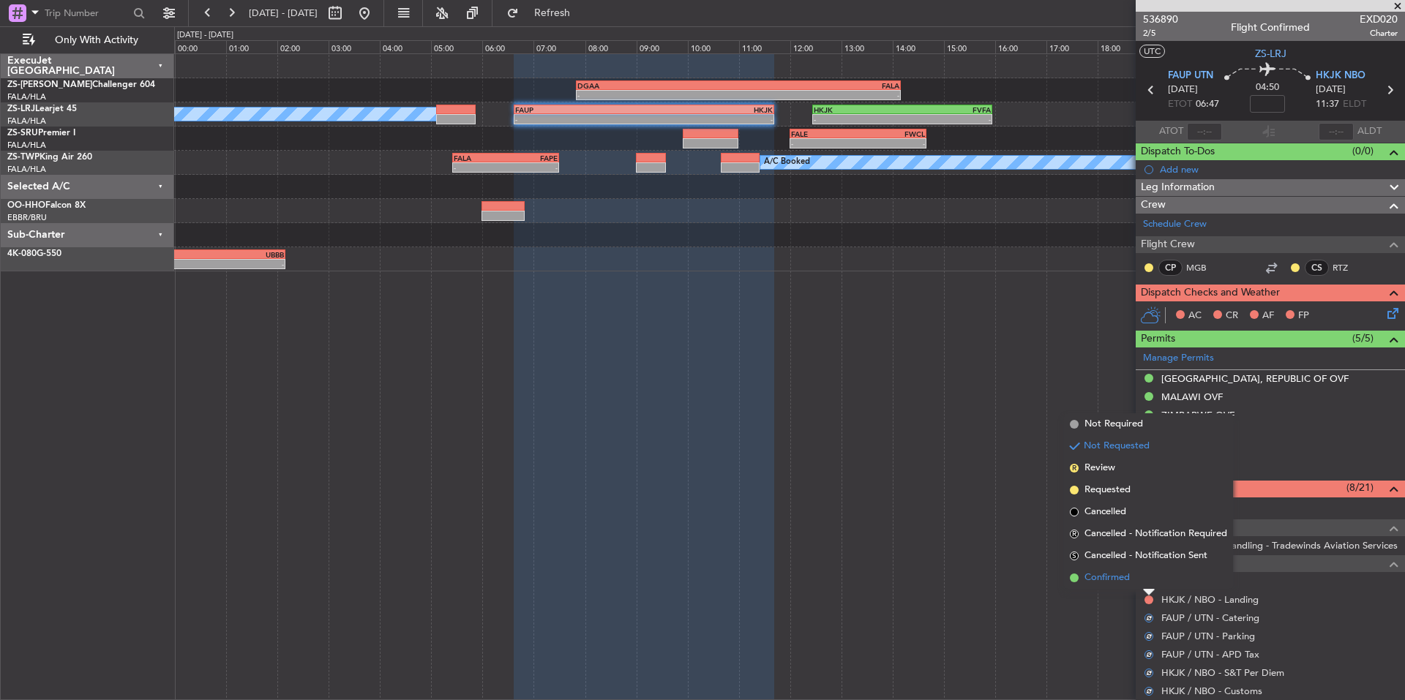
click at [1136, 585] on li "Confirmed" at bounding box center [1148, 578] width 169 height 22
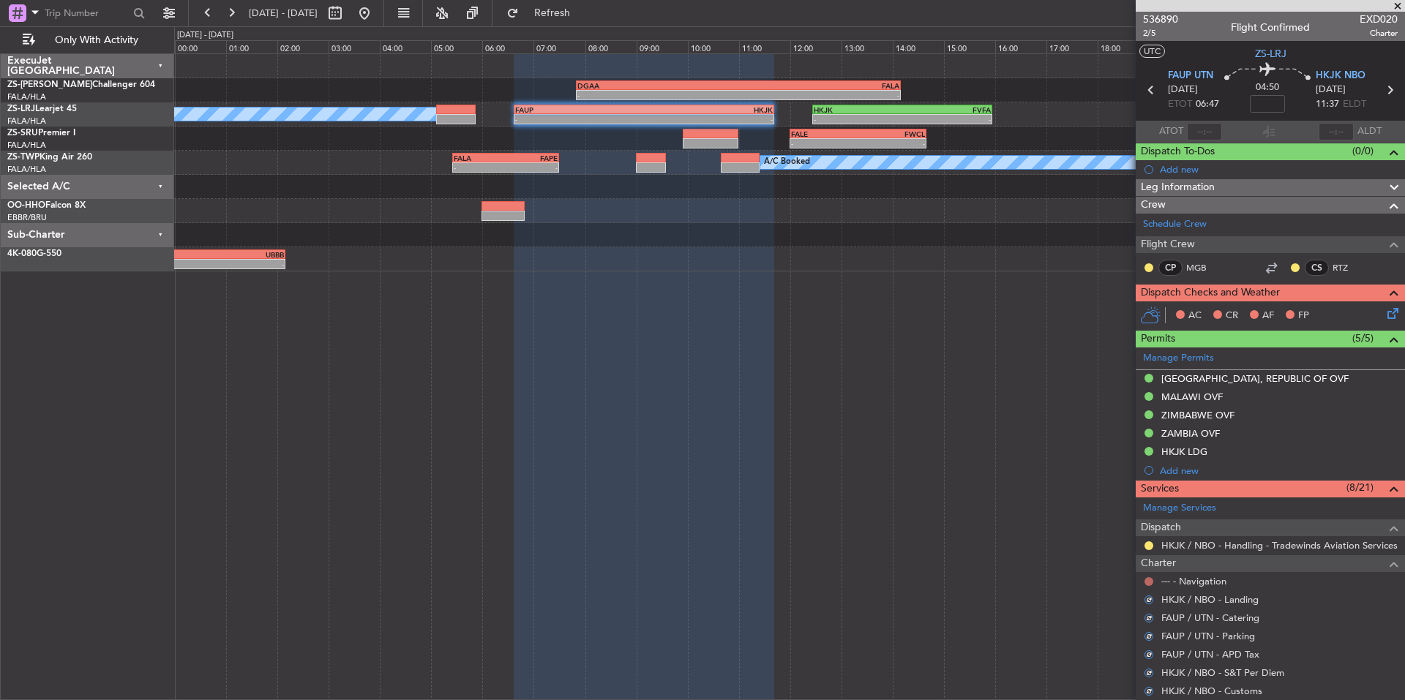
click at [1148, 581] on button at bounding box center [1148, 581] width 9 height 9
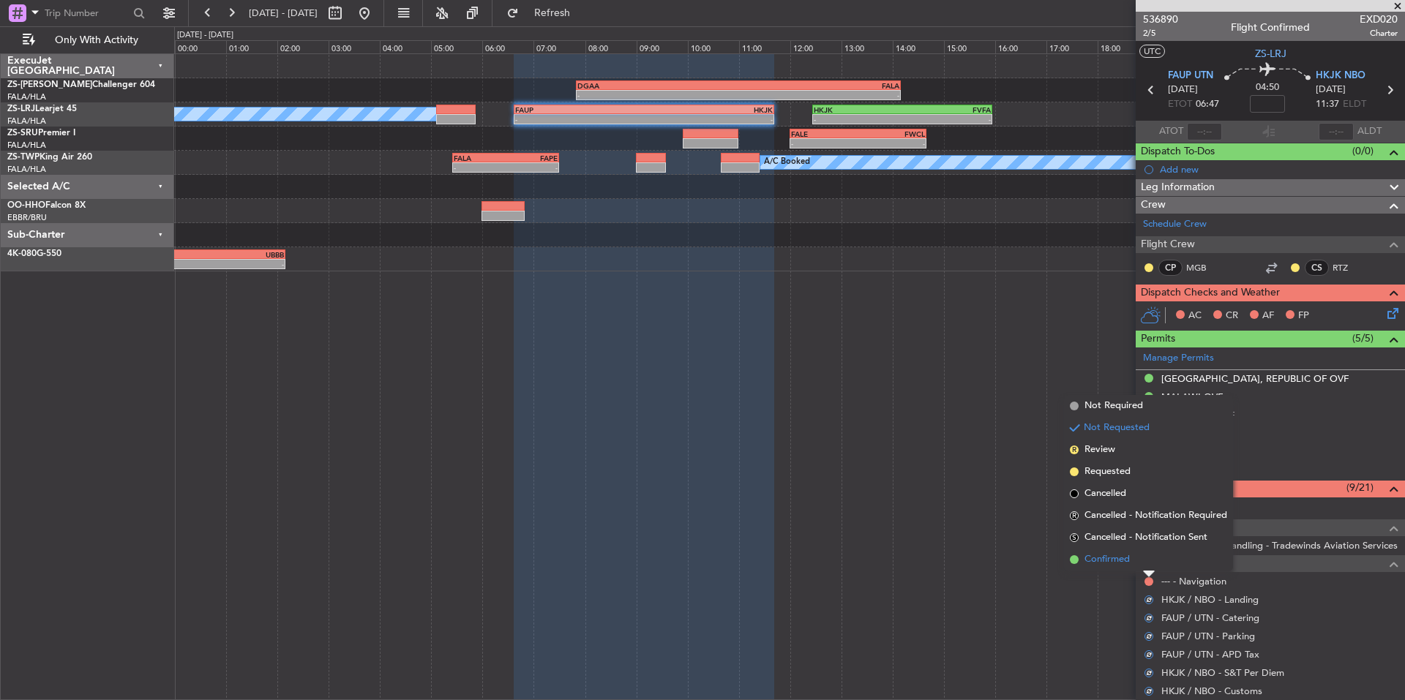
click at [1126, 569] on li "Confirmed" at bounding box center [1148, 560] width 169 height 22
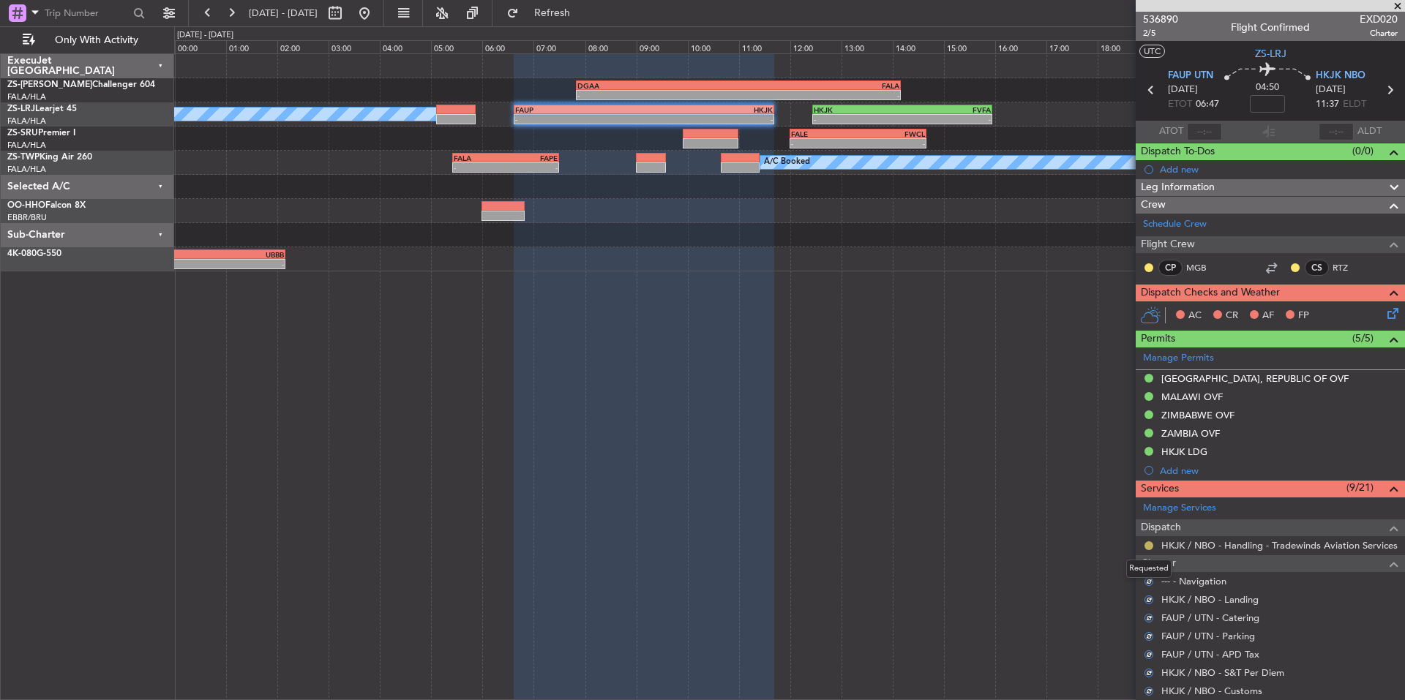
click at [1146, 547] on button at bounding box center [1148, 545] width 9 height 9
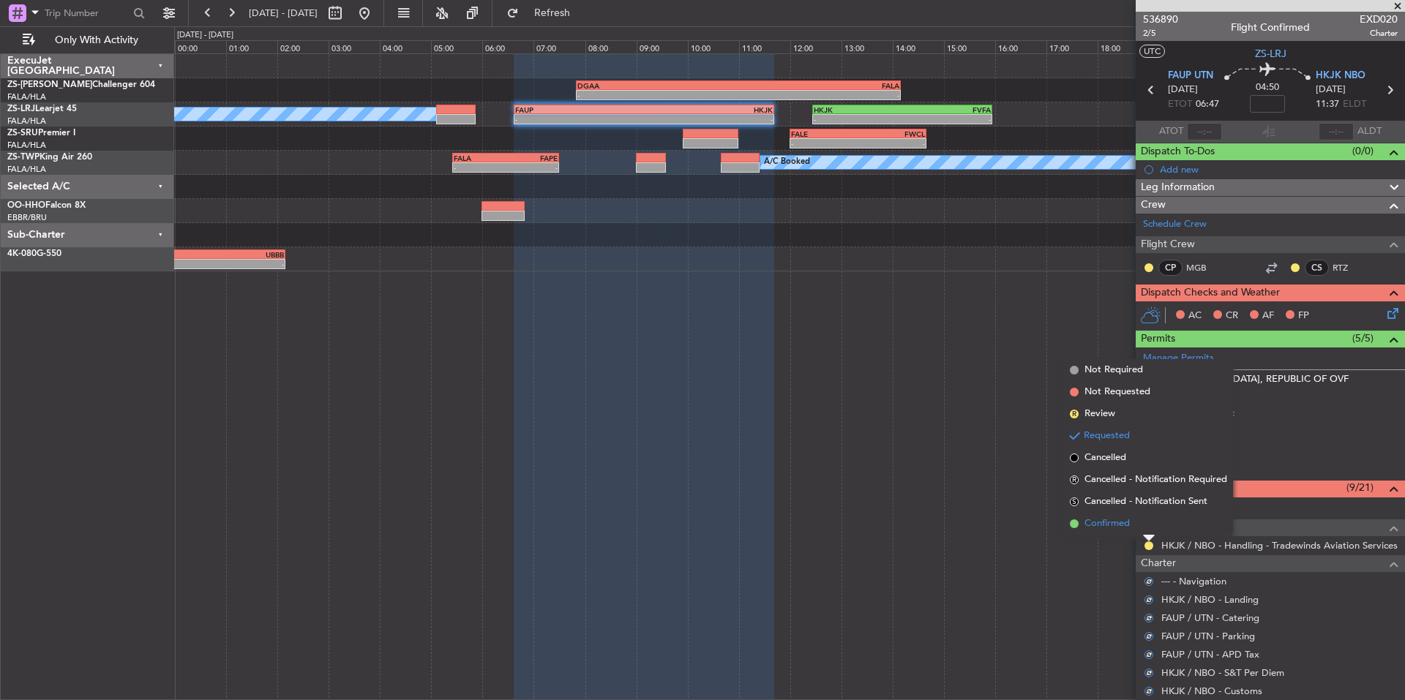
click at [1120, 526] on span "Confirmed" at bounding box center [1106, 524] width 45 height 15
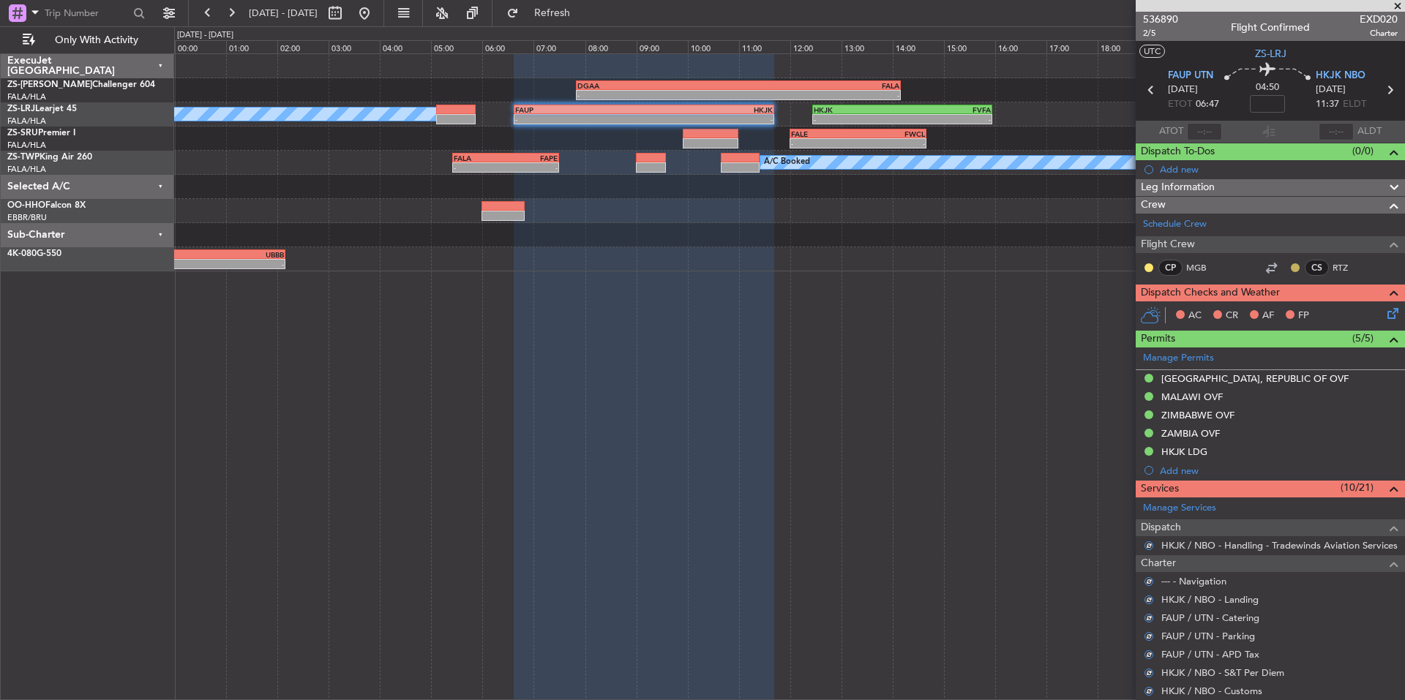
click at [1291, 267] on button at bounding box center [1295, 267] width 9 height 9
click at [1317, 307] on span "Acknowledged" at bounding box center [1288, 310] width 64 height 15
click at [1149, 270] on button at bounding box center [1148, 267] width 9 height 9
click at [1176, 310] on span "Acknowledged" at bounding box center [1152, 310] width 64 height 15
click at [1384, 314] on icon at bounding box center [1390, 311] width 12 height 12
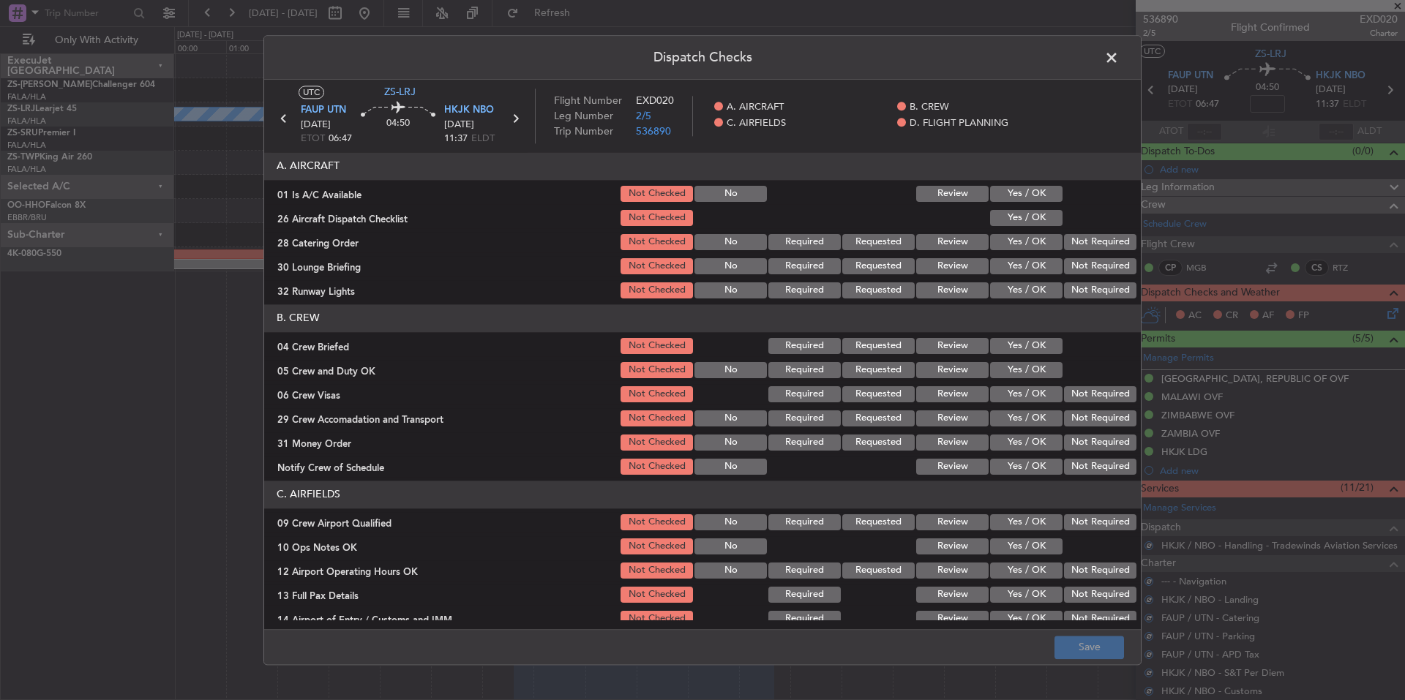
drag, startPoint x: 1056, startPoint y: 201, endPoint x: 1041, endPoint y: 200, distance: 14.7
click at [1062, 200] on div at bounding box center [1099, 194] width 74 height 20
click at [1038, 194] on button "Yes / OK" at bounding box center [1026, 194] width 72 height 16
click at [1040, 208] on div "Yes / OK" at bounding box center [1025, 218] width 74 height 20
click at [1062, 226] on div at bounding box center [1099, 218] width 74 height 20
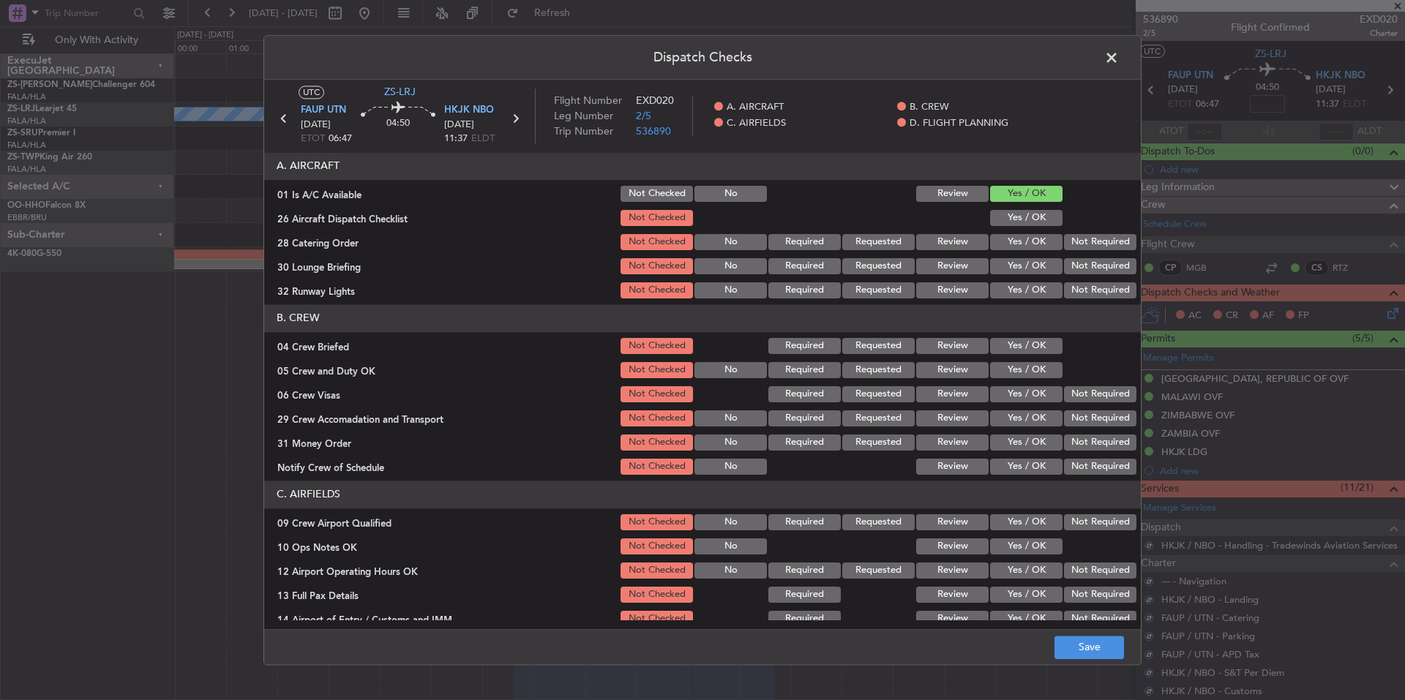
click at [1046, 220] on button "Yes / OK" at bounding box center [1026, 218] width 72 height 16
click at [1070, 236] on button "Not Required" at bounding box center [1100, 242] width 72 height 16
click at [1074, 248] on button "Not Required" at bounding box center [1100, 242] width 72 height 16
drag, startPoint x: 1074, startPoint y: 253, endPoint x: 1077, endPoint y: 267, distance: 14.2
click at [1074, 258] on section "A. AIRCRAFT 01 Is A/C Available Not Checked No Review Yes / OK 26 Aircraft Disp…" at bounding box center [702, 226] width 877 height 149
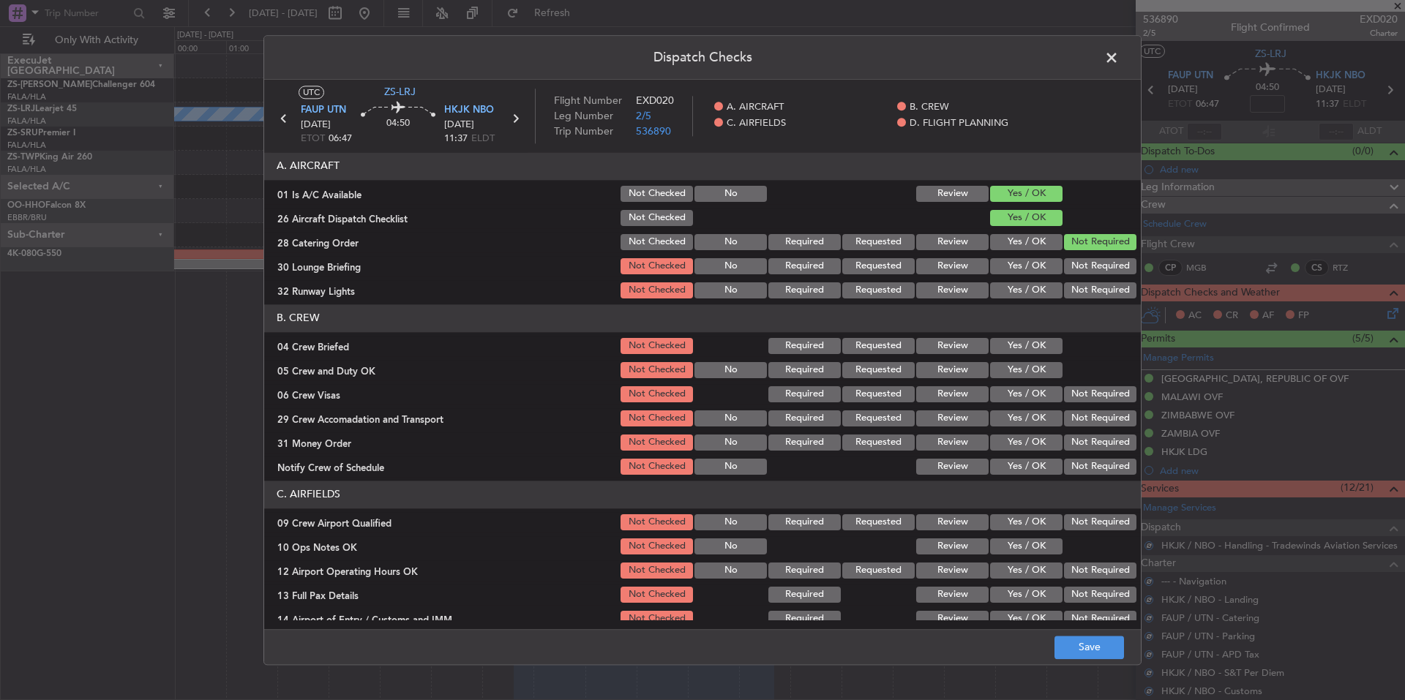
click at [1077, 272] on button "Not Required" at bounding box center [1100, 266] width 72 height 16
drag, startPoint x: 1077, startPoint y: 274, endPoint x: 1080, endPoint y: 283, distance: 10.0
click at [1077, 276] on div "Not Required" at bounding box center [1099, 266] width 74 height 20
click at [1081, 285] on button "Not Required" at bounding box center [1100, 290] width 72 height 16
click at [1081, 287] on button "Not Required" at bounding box center [1100, 290] width 72 height 16
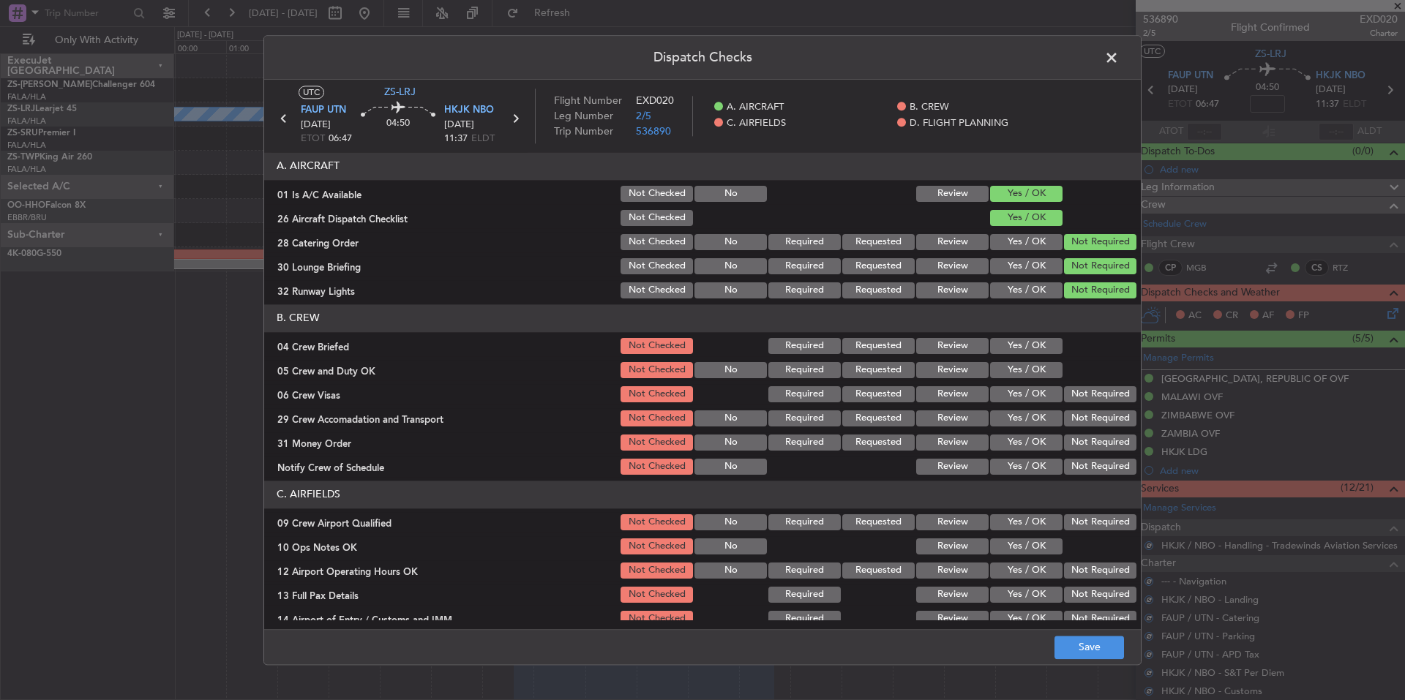
click at [1043, 344] on button "Yes / OK" at bounding box center [1026, 346] width 72 height 16
drag, startPoint x: 1042, startPoint y: 350, endPoint x: 1045, endPoint y: 367, distance: 16.4
click at [1042, 352] on button "Yes / OK" at bounding box center [1026, 346] width 72 height 16
click at [1045, 367] on button "Yes / OK" at bounding box center [1026, 370] width 72 height 16
drag, startPoint x: 1074, startPoint y: 395, endPoint x: 1081, endPoint y: 405, distance: 11.6
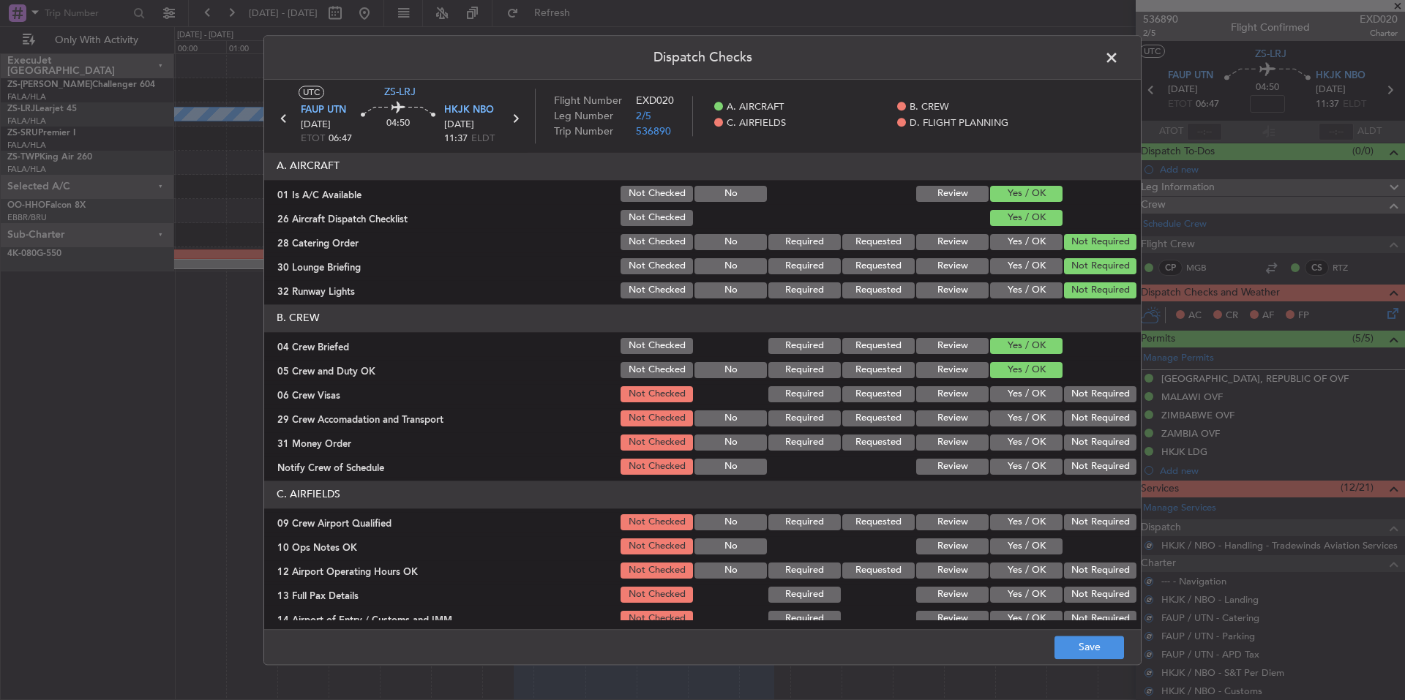
click at [1074, 396] on button "Not Required" at bounding box center [1100, 394] width 72 height 16
drag, startPoint x: 1081, startPoint y: 405, endPoint x: 1087, endPoint y: 419, distance: 15.8
click at [1081, 407] on section "B. CREW 04 Crew Briefed Not Checked Required Requested Review Yes / OK 05 Crew …" at bounding box center [702, 390] width 877 height 173
drag, startPoint x: 1087, startPoint y: 419, endPoint x: 1087, endPoint y: 428, distance: 8.8
click at [1087, 421] on button "Not Required" at bounding box center [1100, 418] width 72 height 16
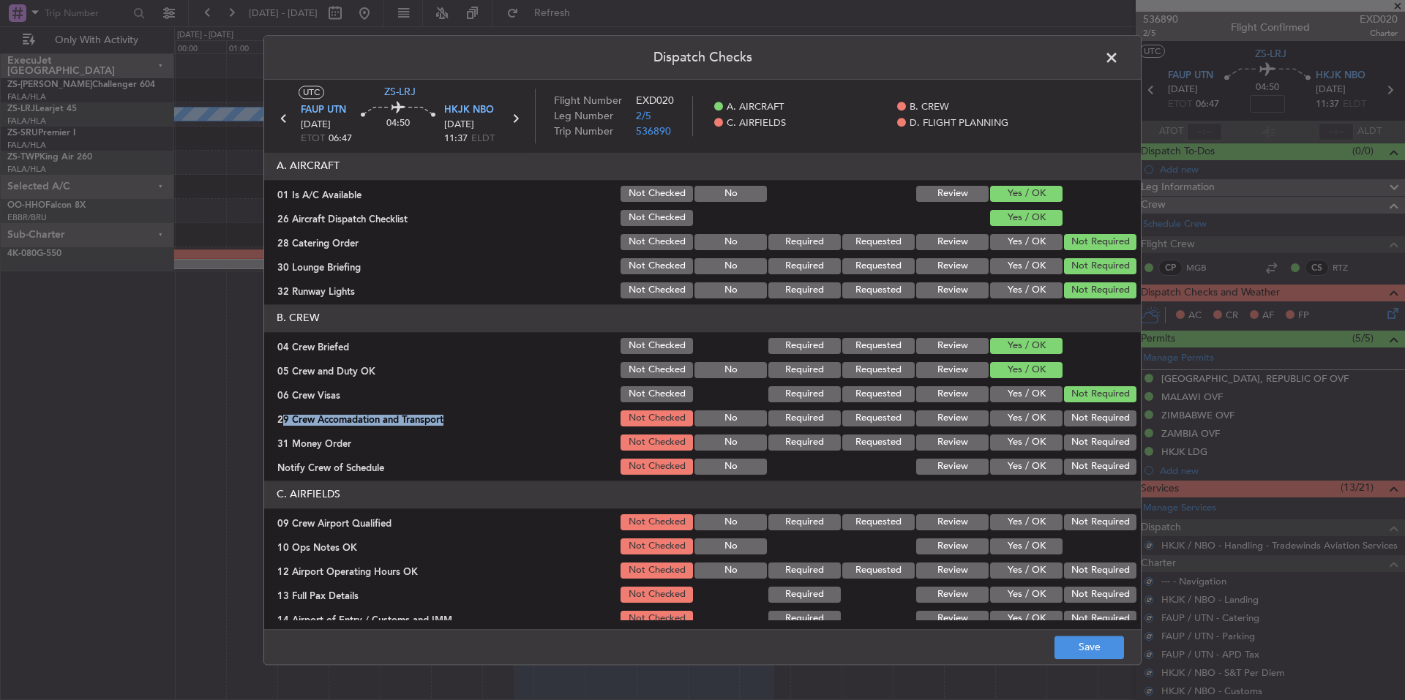
click at [1087, 429] on div "Not Required" at bounding box center [1099, 418] width 74 height 20
drag, startPoint x: 1088, startPoint y: 436, endPoint x: 1088, endPoint y: 450, distance: 13.9
click at [1088, 441] on button "Not Required" at bounding box center [1100, 443] width 72 height 16
drag, startPoint x: 1088, startPoint y: 450, endPoint x: 1088, endPoint y: 459, distance: 8.8
click at [1088, 451] on div "Not Required" at bounding box center [1099, 442] width 74 height 20
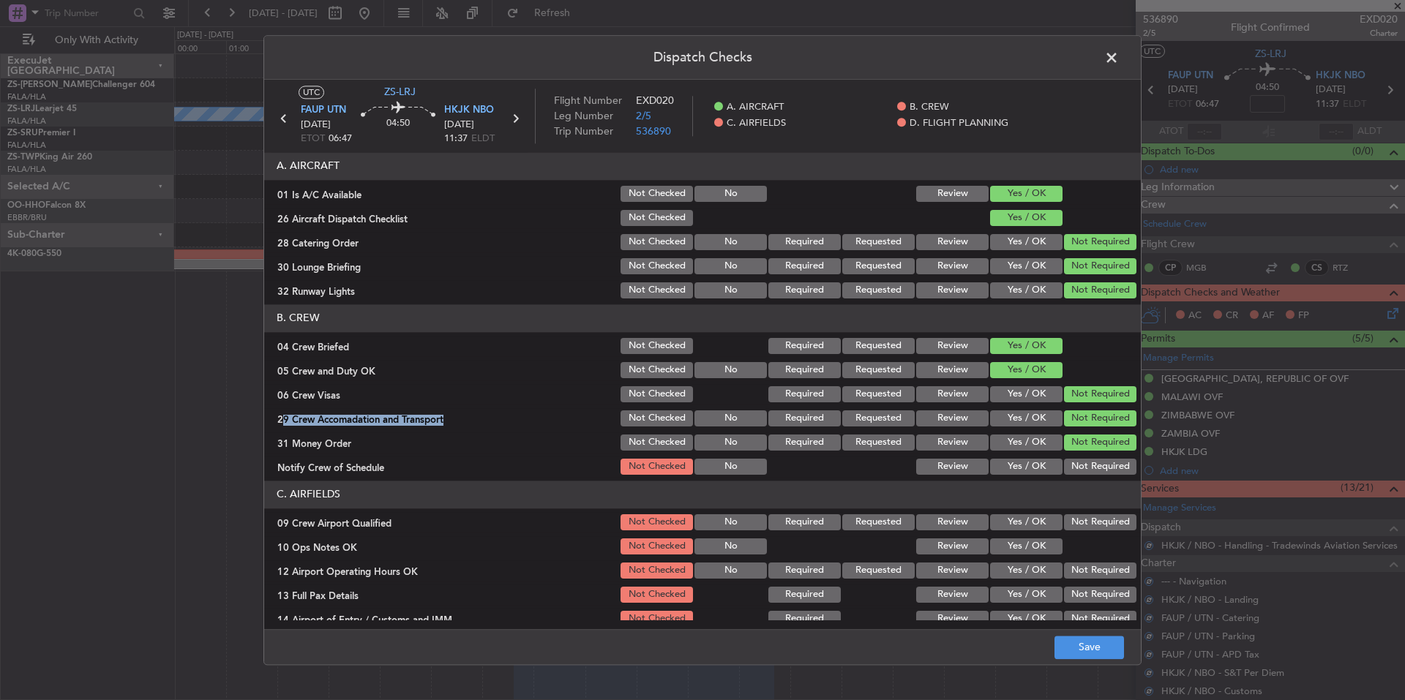
drag, startPoint x: 1088, startPoint y: 459, endPoint x: 1087, endPoint y: 466, distance: 7.4
click at [1088, 460] on button "Not Required" at bounding box center [1100, 467] width 72 height 16
click at [1087, 471] on button "Not Required" at bounding box center [1100, 467] width 72 height 16
click at [1090, 513] on div "Not Required" at bounding box center [1099, 522] width 74 height 20
click at [1090, 516] on button "Not Required" at bounding box center [1100, 522] width 72 height 16
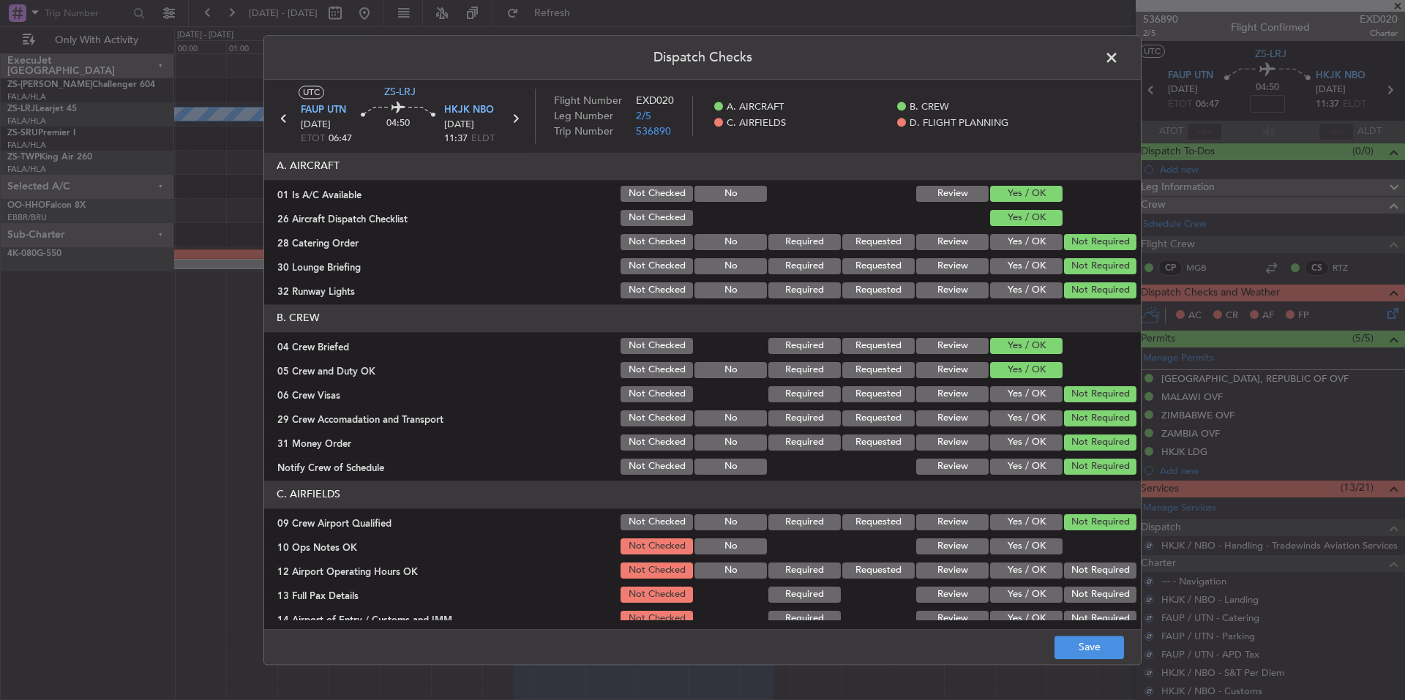
scroll to position [190, 0]
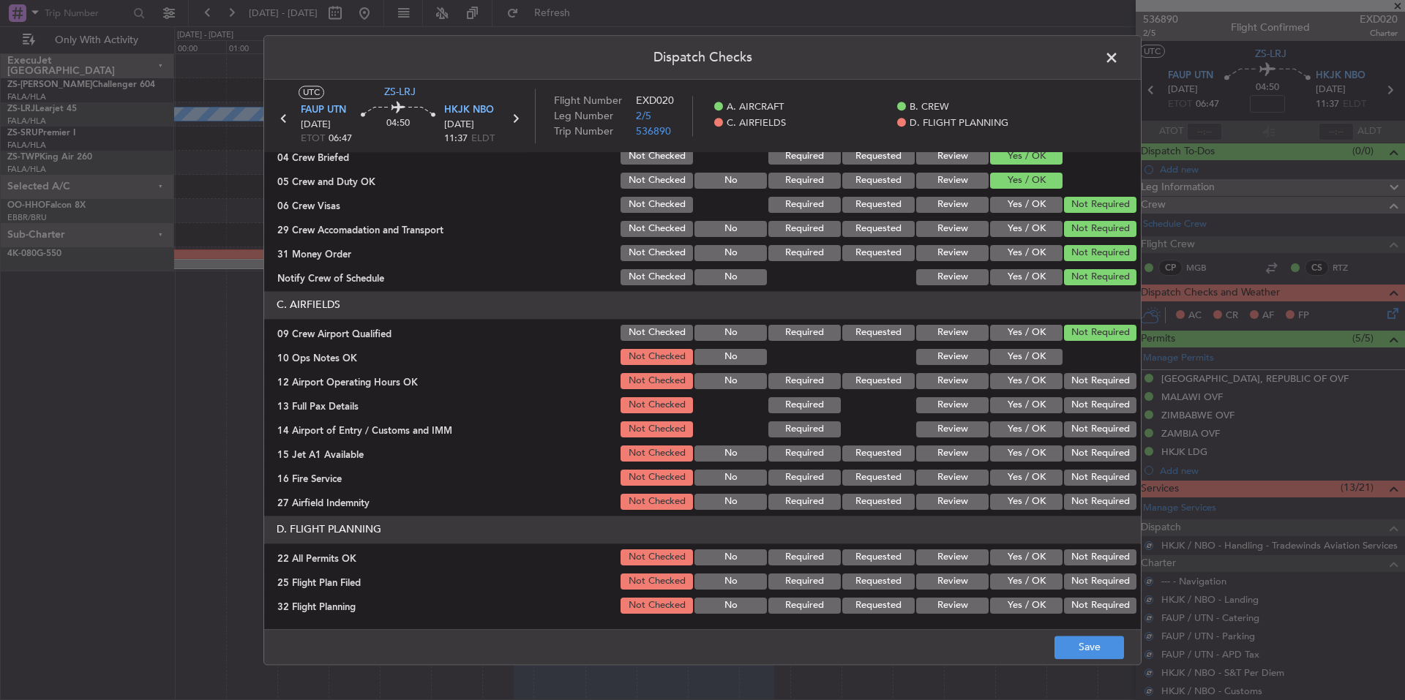
click at [1082, 495] on button "Not Required" at bounding box center [1100, 502] width 72 height 16
drag, startPoint x: 1082, startPoint y: 486, endPoint x: 1084, endPoint y: 470, distance: 16.2
click at [1082, 481] on div "Not Required" at bounding box center [1099, 478] width 74 height 20
drag, startPoint x: 1084, startPoint y: 470, endPoint x: 1090, endPoint y: 460, distance: 12.2
click at [1084, 467] on section "C. AIRFIELDS 09 Crew Airport Qualified Not Checked No Required Requested Review…" at bounding box center [702, 401] width 877 height 221
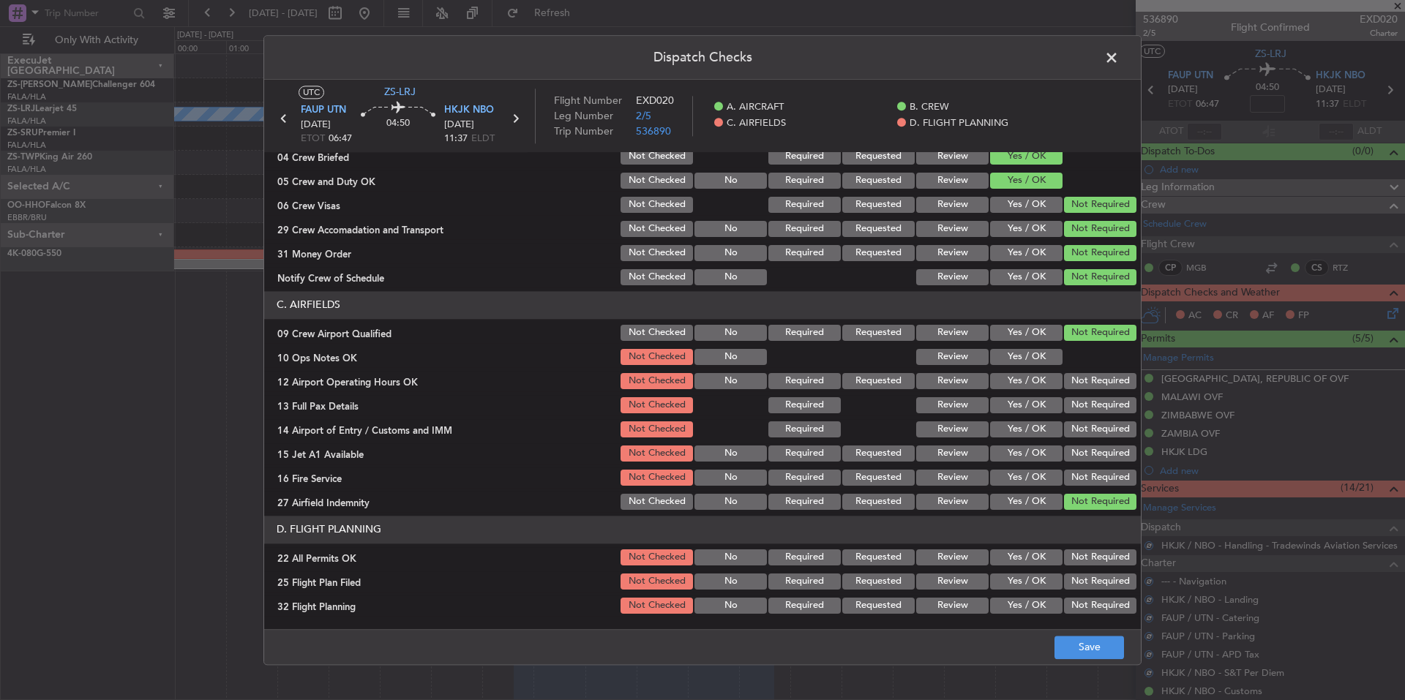
click at [1091, 457] on button "Not Required" at bounding box center [1100, 454] width 72 height 16
click at [1095, 441] on section "C. AIRFIELDS 09 Crew Airport Qualified Not Checked No Required Requested Review…" at bounding box center [702, 401] width 877 height 221
drag, startPoint x: 1098, startPoint y: 427, endPoint x: 1098, endPoint y: 415, distance: 11.7
click at [1098, 423] on button "Not Required" at bounding box center [1100, 429] width 72 height 16
click at [1097, 410] on button "Not Required" at bounding box center [1100, 405] width 72 height 16
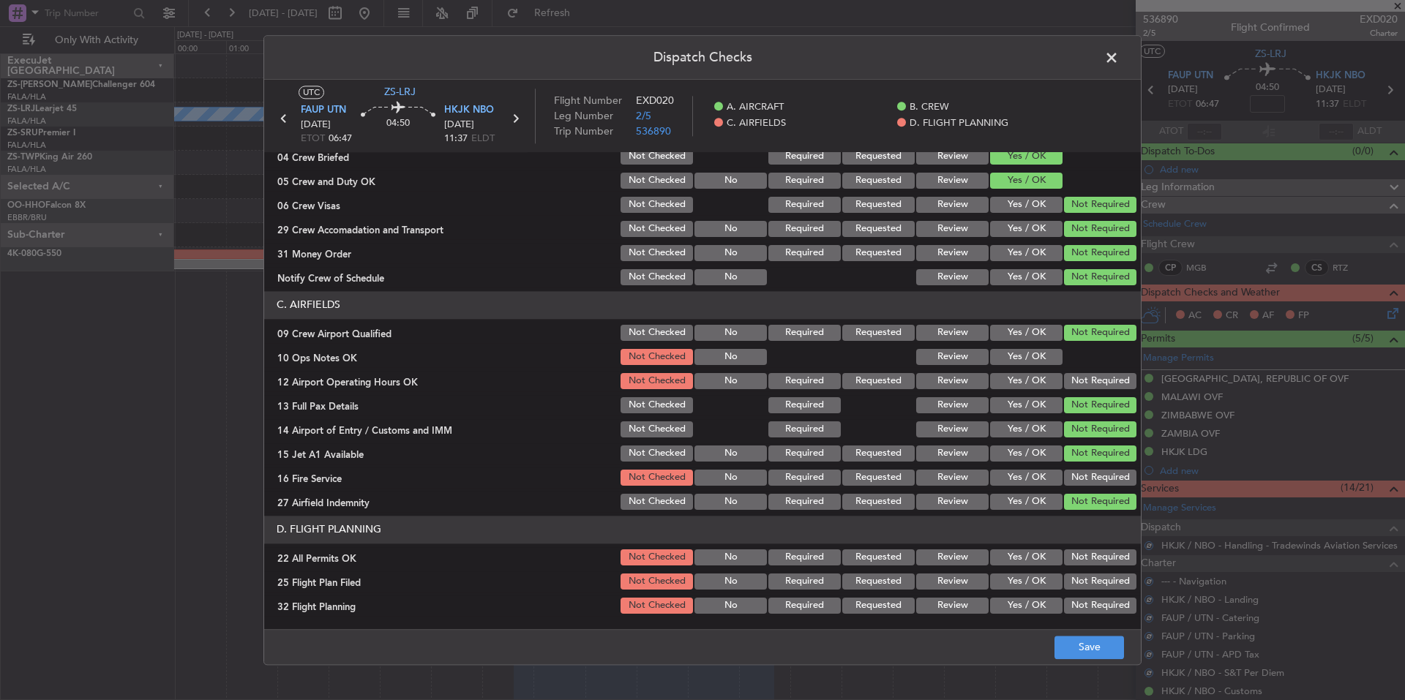
drag, startPoint x: 1094, startPoint y: 400, endPoint x: 1090, endPoint y: 388, distance: 12.5
click at [1092, 397] on div "Not Required" at bounding box center [1099, 405] width 74 height 20
click at [1090, 381] on button "Not Required" at bounding box center [1100, 381] width 72 height 16
click at [1038, 357] on button "Yes / OK" at bounding box center [1026, 357] width 72 height 16
click at [1106, 474] on button "Not Required" at bounding box center [1100, 478] width 72 height 16
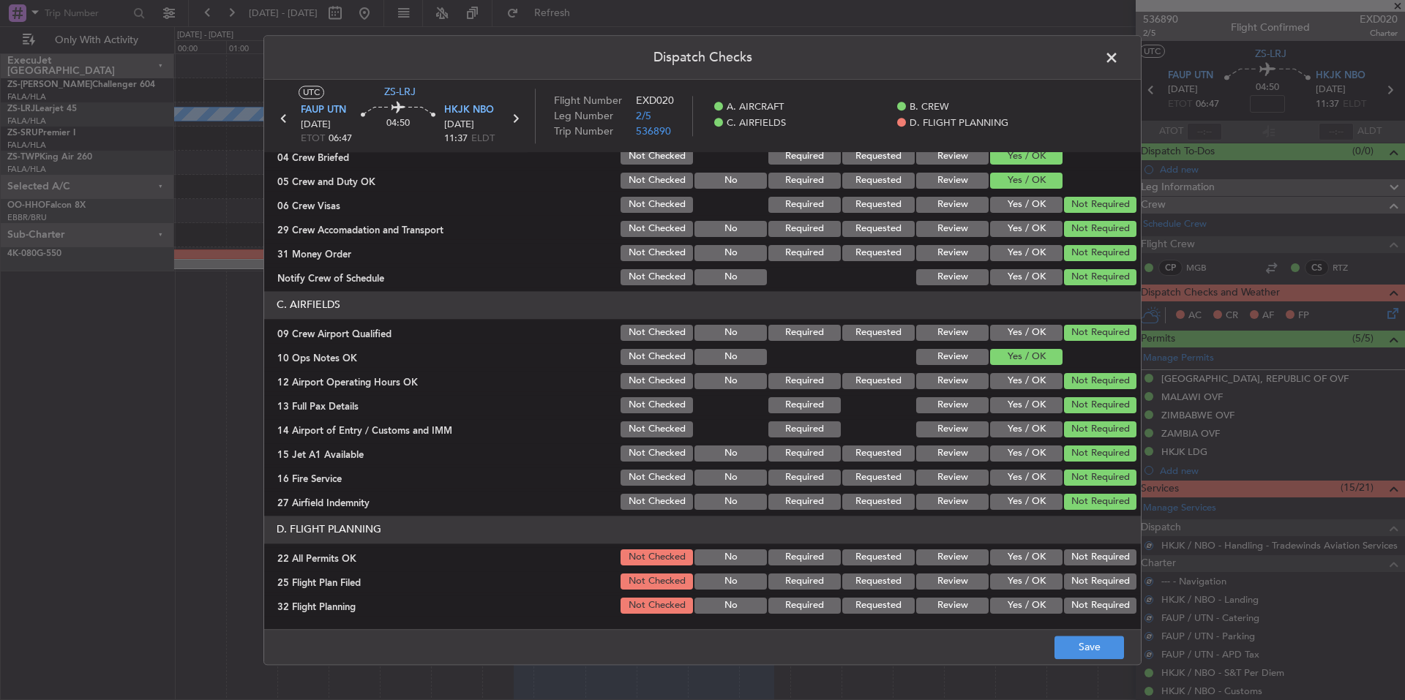
click at [1090, 550] on button "Not Required" at bounding box center [1100, 558] width 72 height 16
click at [1054, 573] on section "D. FLIGHT PLANNING 22 All Permits OK Not Checked No Required Requested Review Y…" at bounding box center [702, 566] width 877 height 100
click at [1038, 607] on button "Yes / OK" at bounding box center [1026, 606] width 72 height 16
click at [1031, 590] on div "Yes / OK" at bounding box center [1025, 581] width 74 height 20
drag, startPoint x: 1031, startPoint y: 590, endPoint x: 1037, endPoint y: 599, distance: 10.0
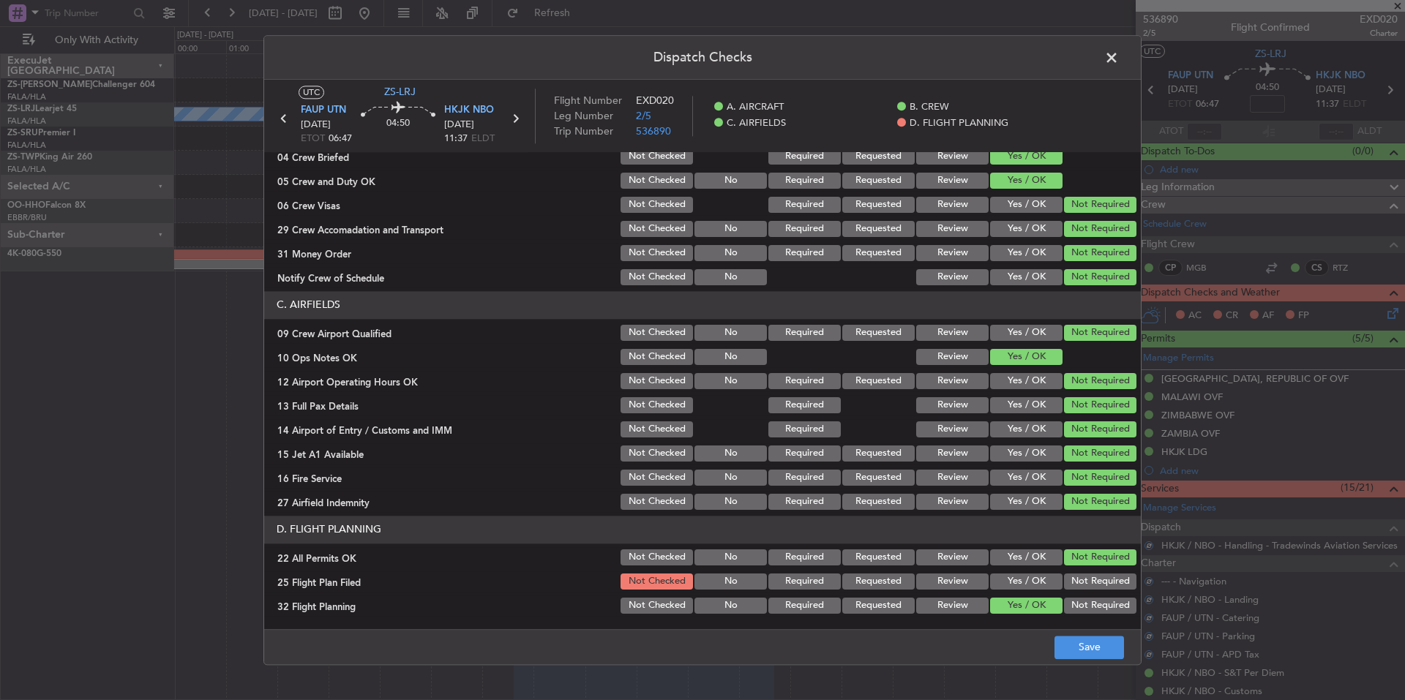
click at [1033, 595] on section "D. FLIGHT PLANNING 22 All Permits OK Not Checked No Required Requested Review Y…" at bounding box center [702, 566] width 877 height 100
click at [1030, 577] on button "Yes / OK" at bounding box center [1026, 582] width 72 height 16
click at [1078, 634] on footer "Save" at bounding box center [702, 646] width 877 height 35
click at [1082, 639] on button "Save" at bounding box center [1089, 647] width 70 height 23
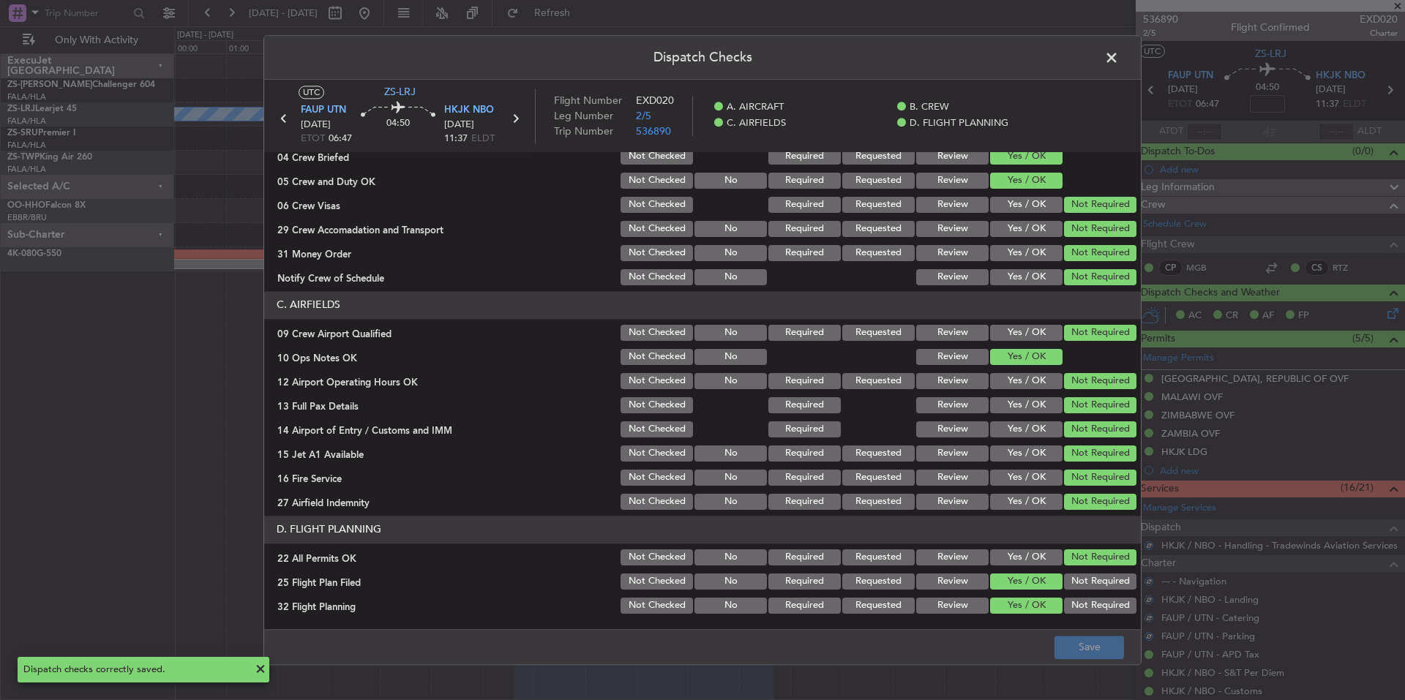
click at [1119, 53] on span at bounding box center [1119, 61] width 0 height 29
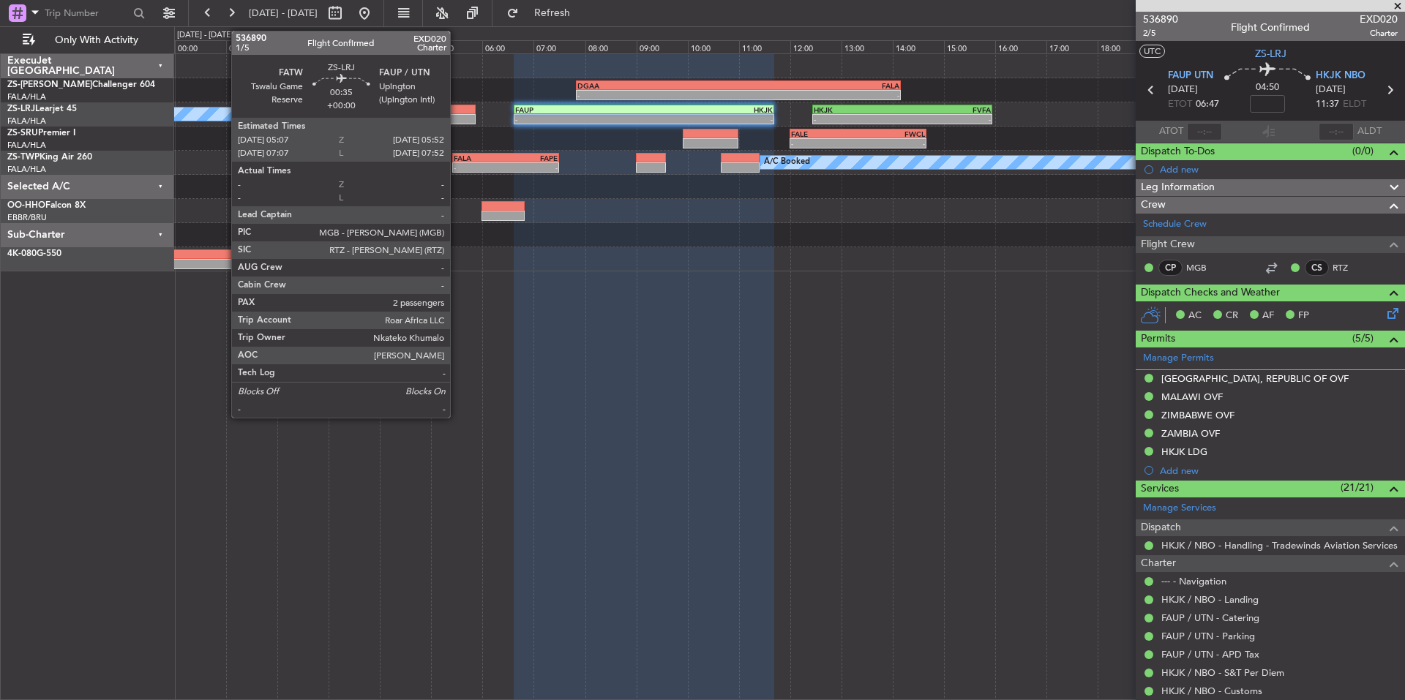
click at [457, 117] on div at bounding box center [455, 119] width 39 height 10
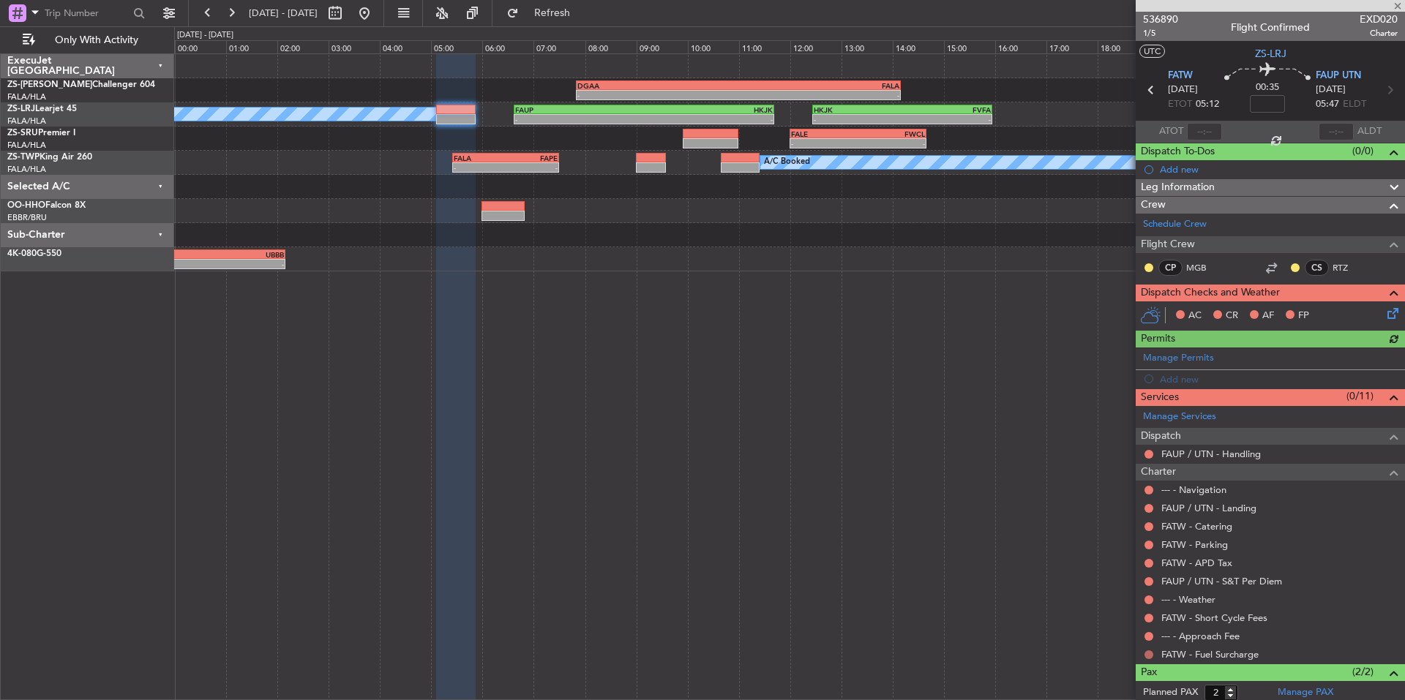
click at [1148, 652] on button at bounding box center [1148, 654] width 9 height 9
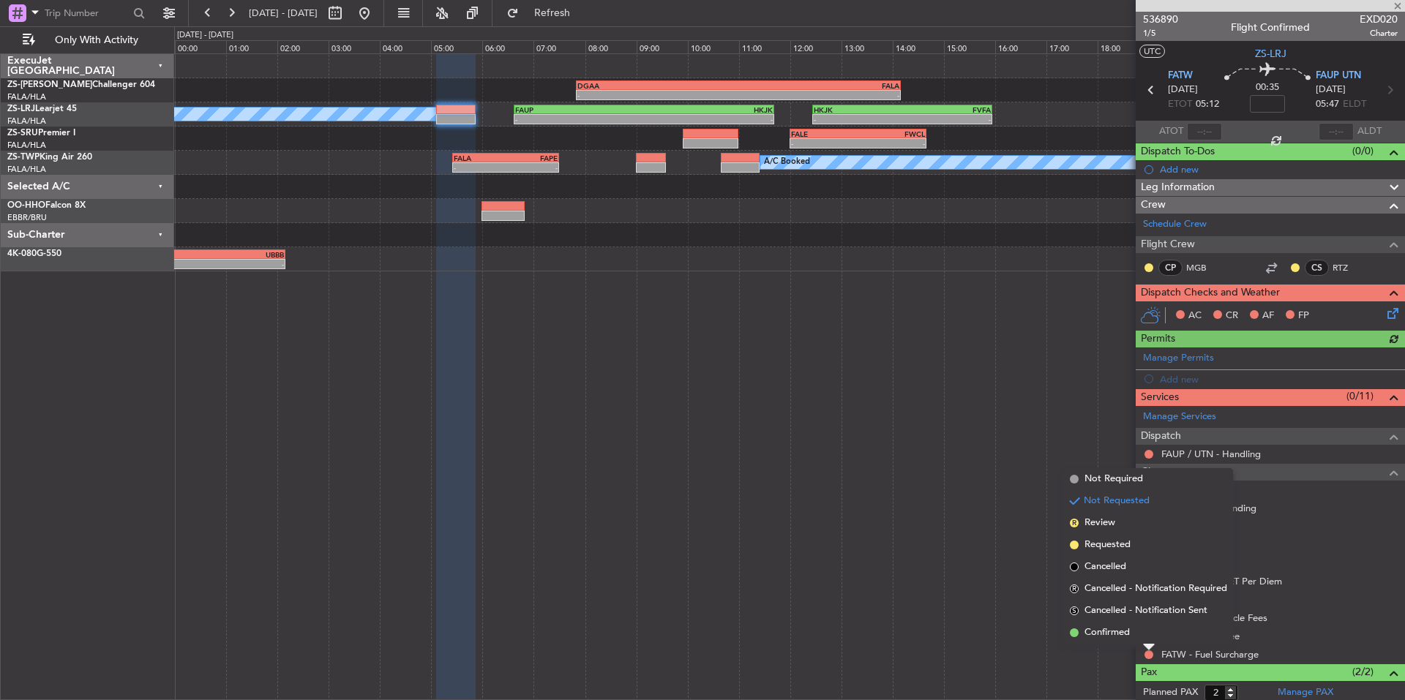
click at [1133, 636] on div "Not Requested" at bounding box center [1149, 630] width 62 height 18
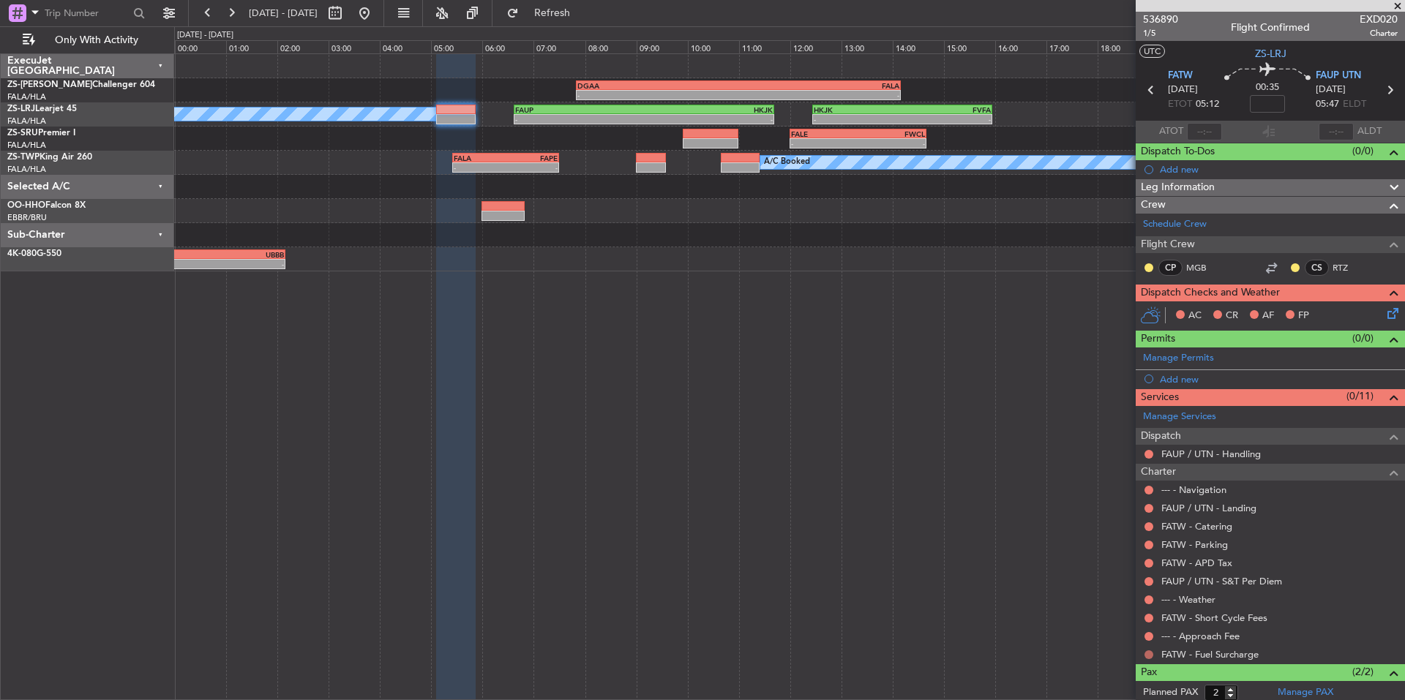
click at [1147, 653] on button at bounding box center [1148, 654] width 9 height 9
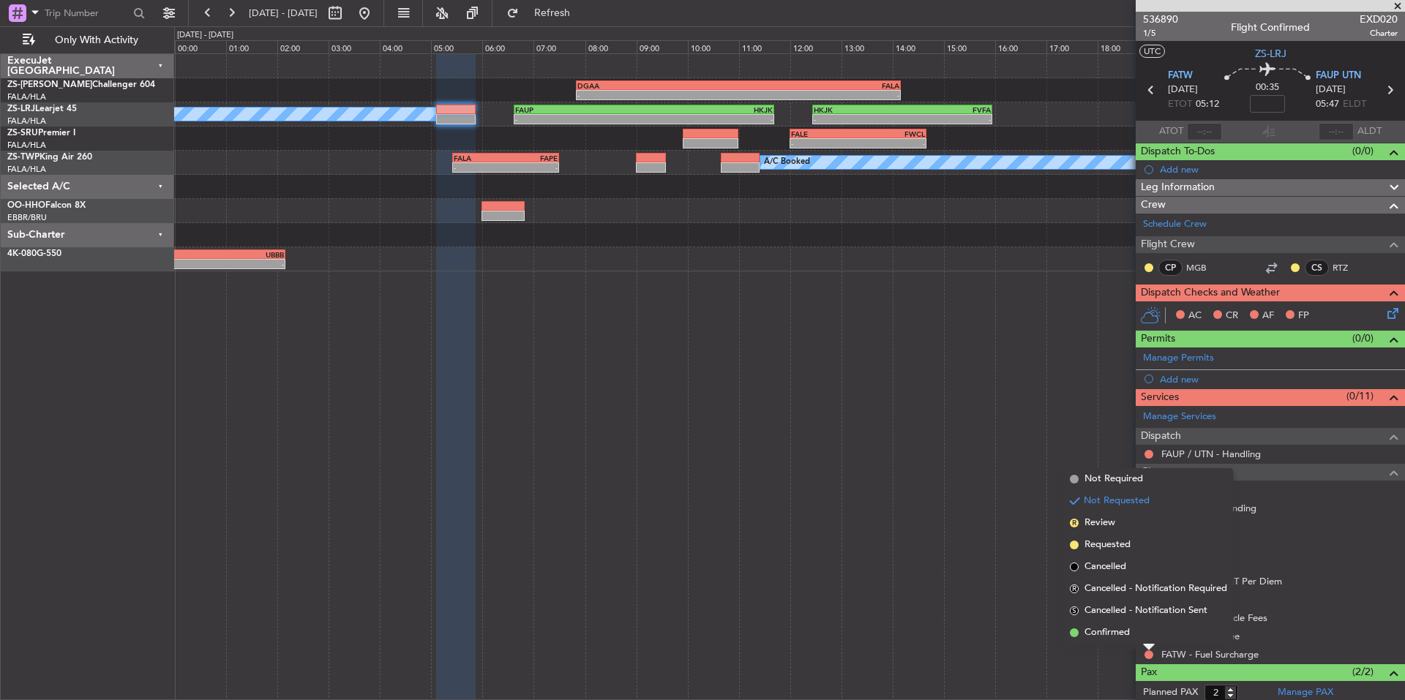
drag, startPoint x: 1120, startPoint y: 637, endPoint x: 1144, endPoint y: 641, distance: 24.5
click at [1122, 639] on span "Confirmed" at bounding box center [1106, 633] width 45 height 15
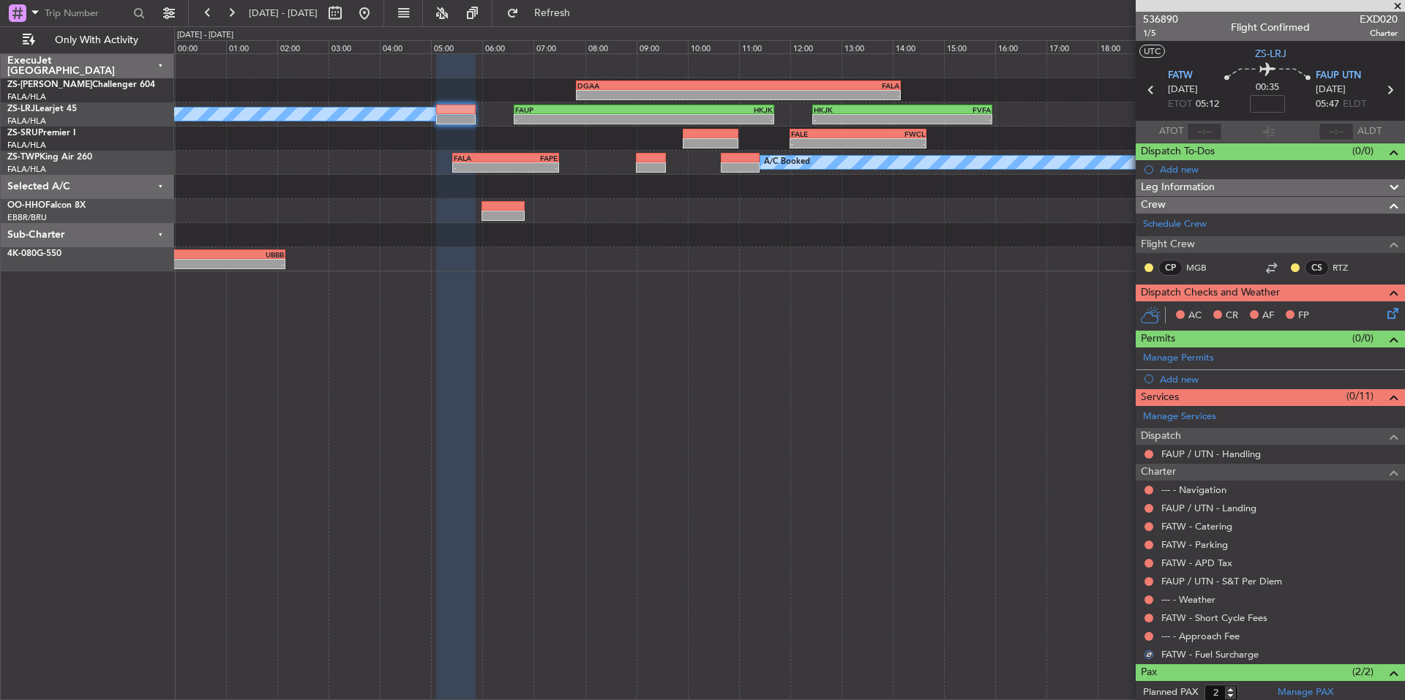
click at [1155, 636] on div "--- - Approach Fee" at bounding box center [1270, 636] width 269 height 18
click at [1152, 635] on button at bounding box center [1148, 636] width 9 height 9
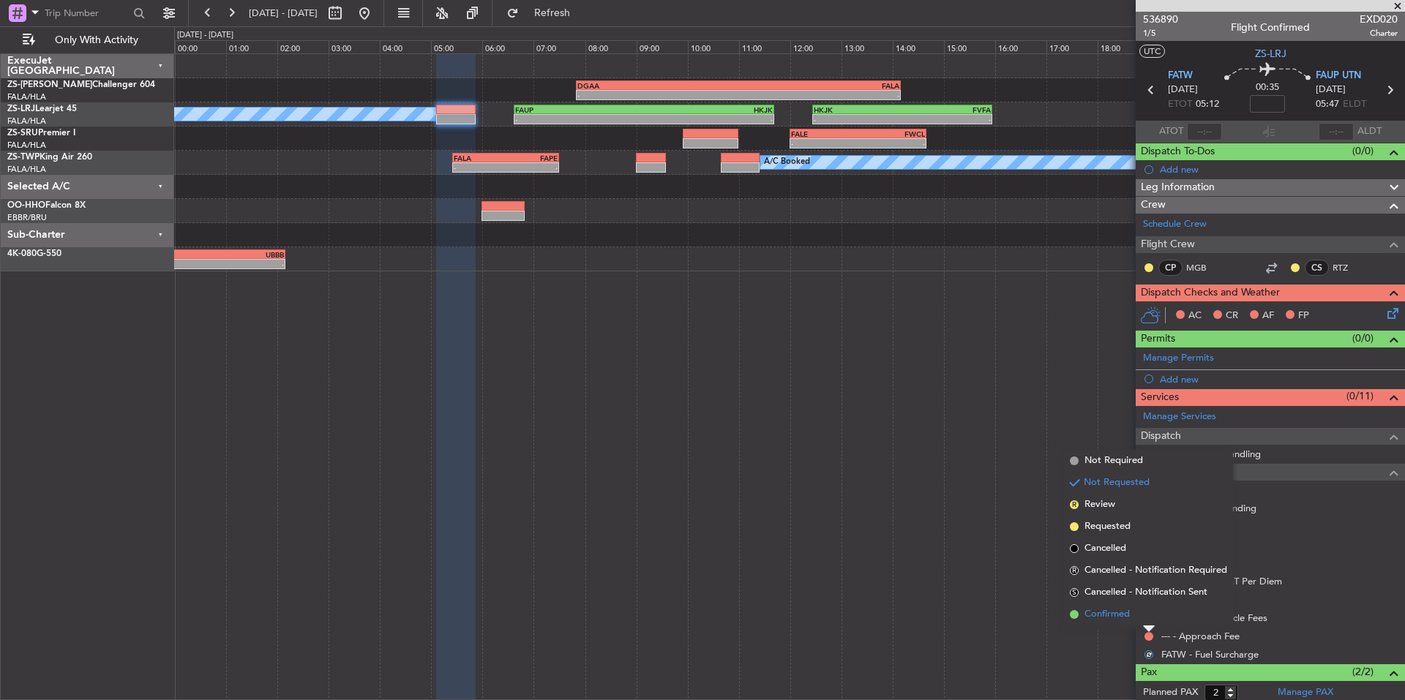
click at [1122, 615] on span "Confirmed" at bounding box center [1106, 614] width 45 height 15
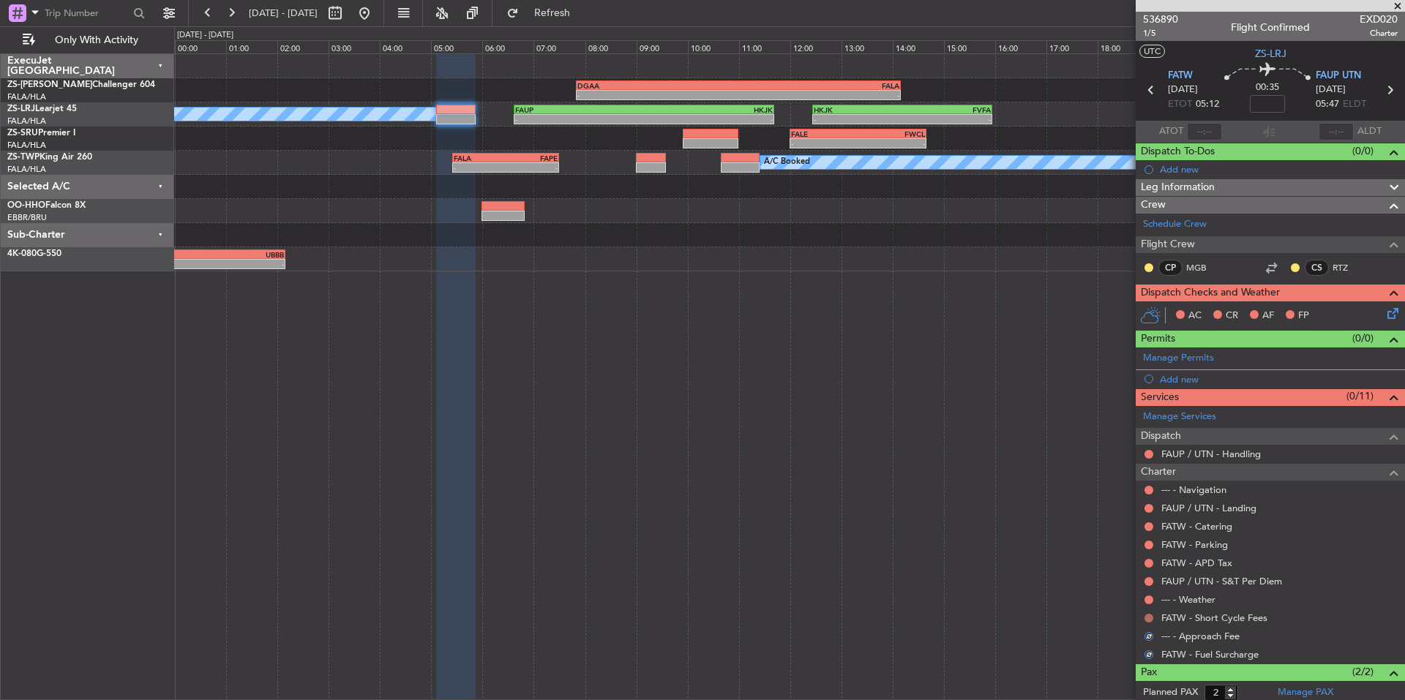
click at [1148, 616] on button at bounding box center [1148, 618] width 9 height 9
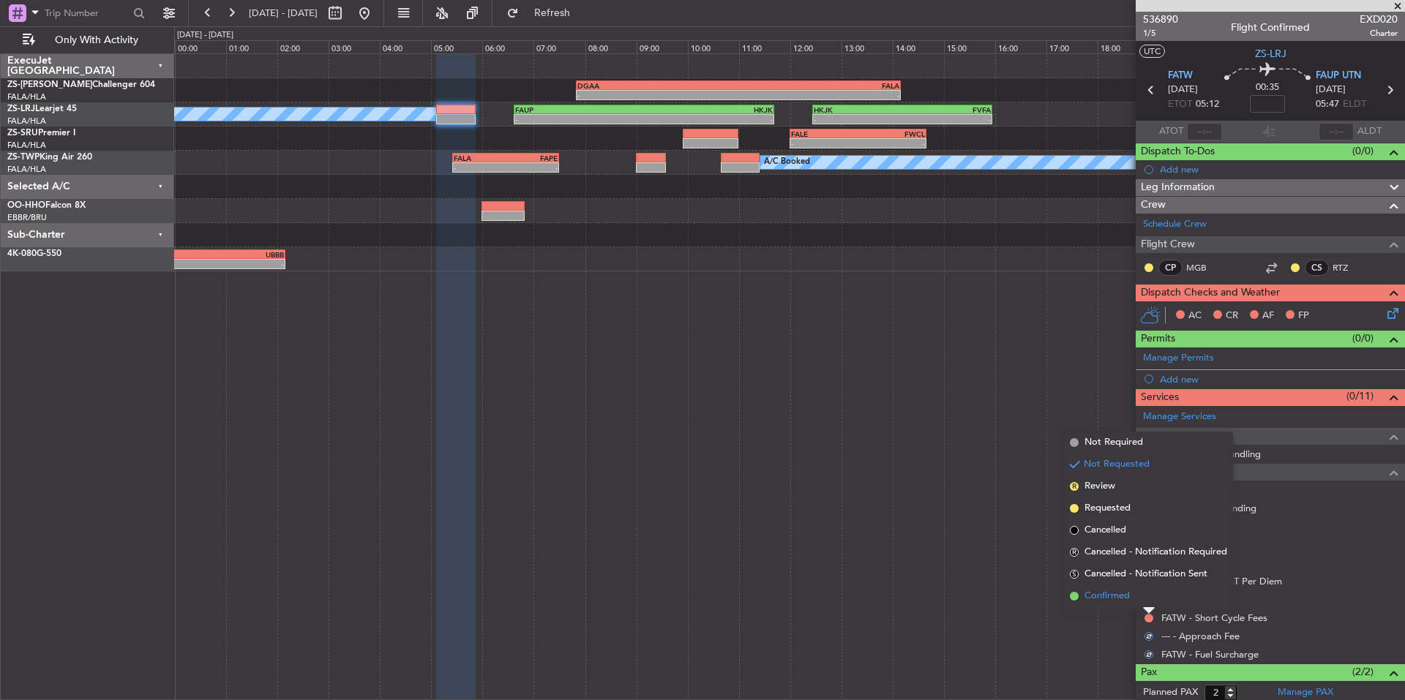
click at [1122, 600] on span "Confirmed" at bounding box center [1106, 596] width 45 height 15
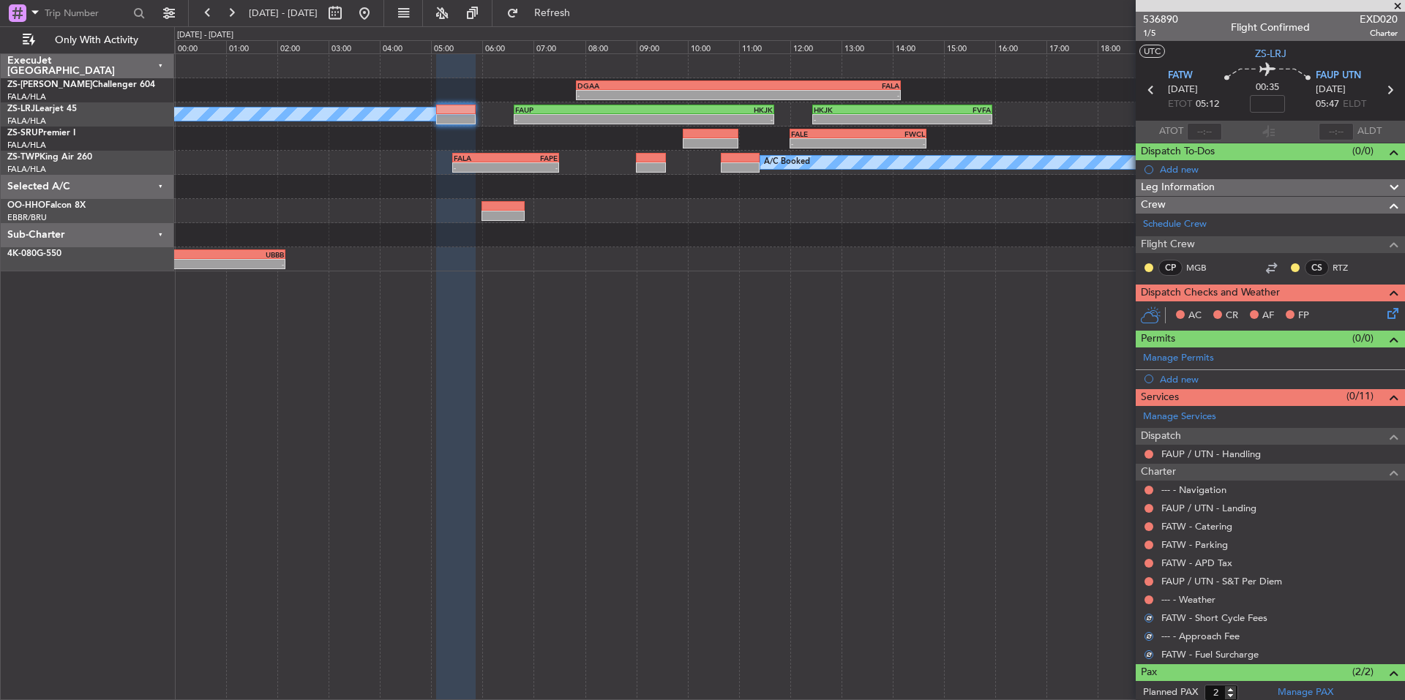
click at [1154, 598] on div at bounding box center [1149, 600] width 12 height 12
click at [1148, 598] on button at bounding box center [1148, 600] width 9 height 9
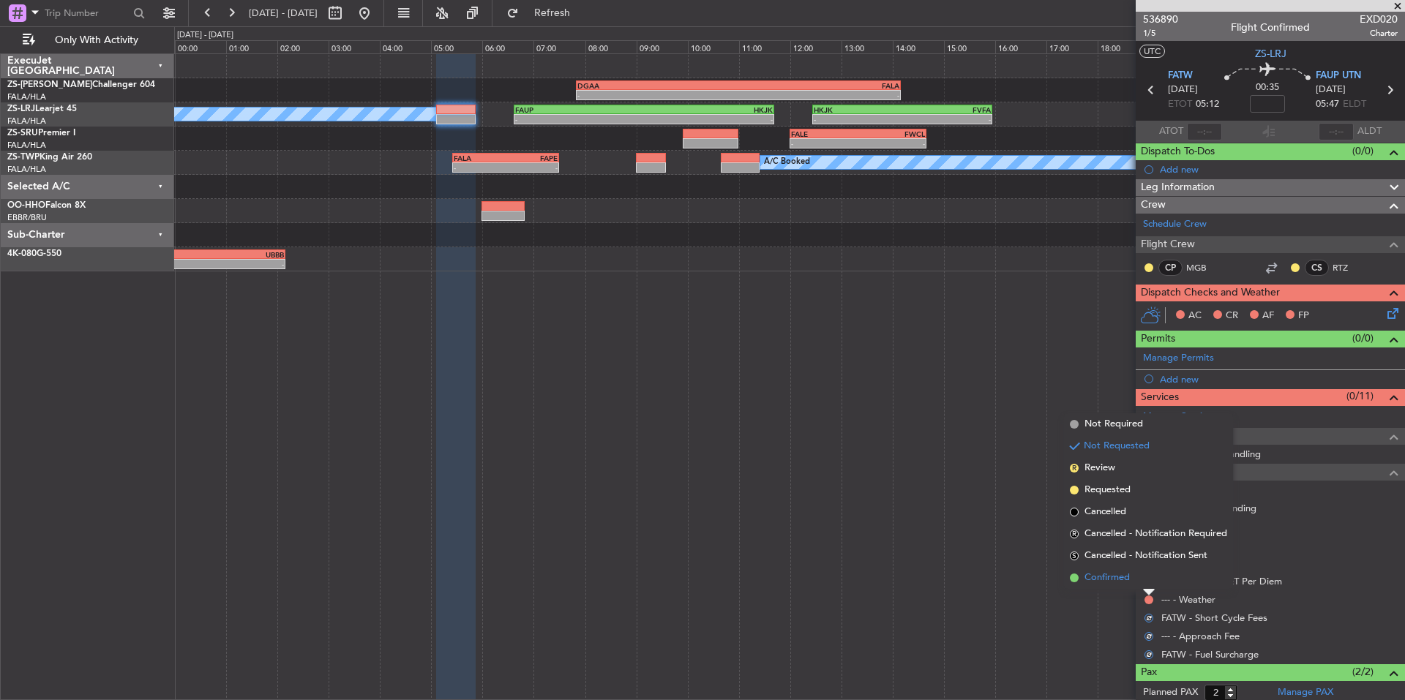
click at [1123, 579] on span "Confirmed" at bounding box center [1106, 578] width 45 height 15
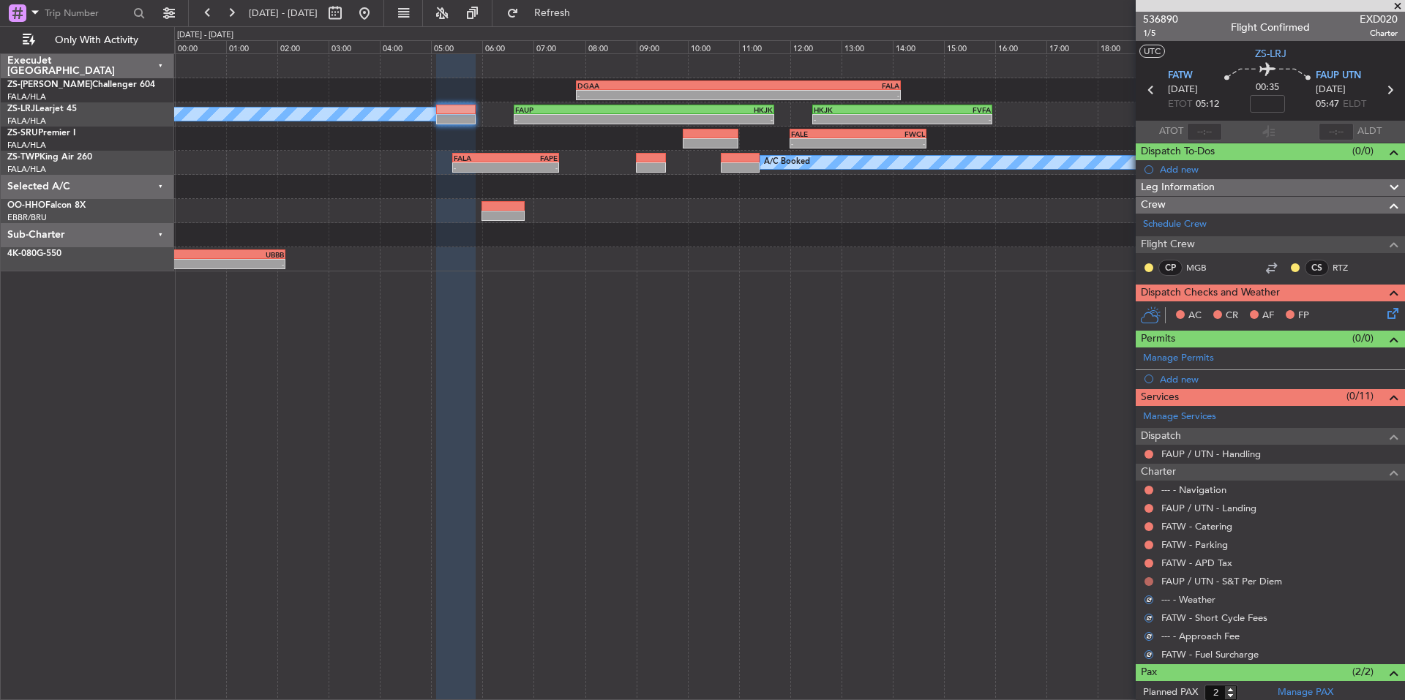
click at [1148, 581] on button at bounding box center [1148, 581] width 9 height 9
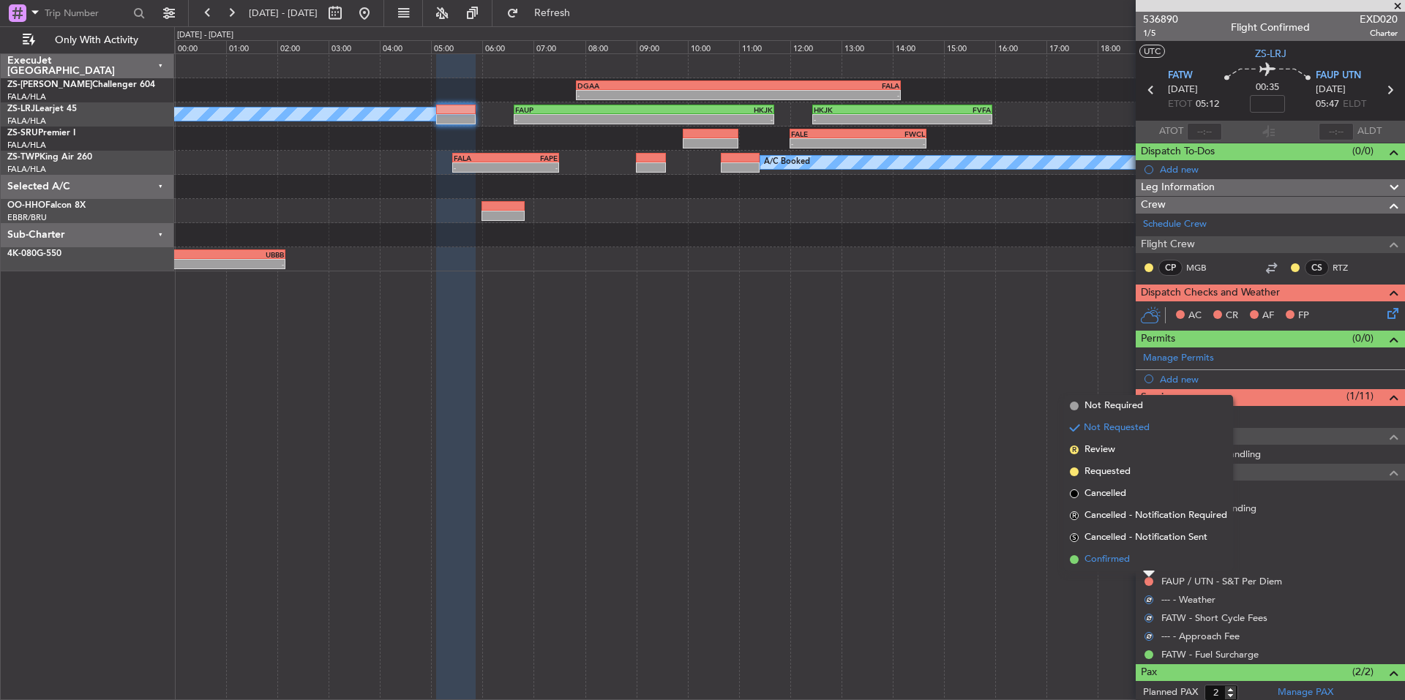
click at [1126, 557] on span "Confirmed" at bounding box center [1106, 559] width 45 height 15
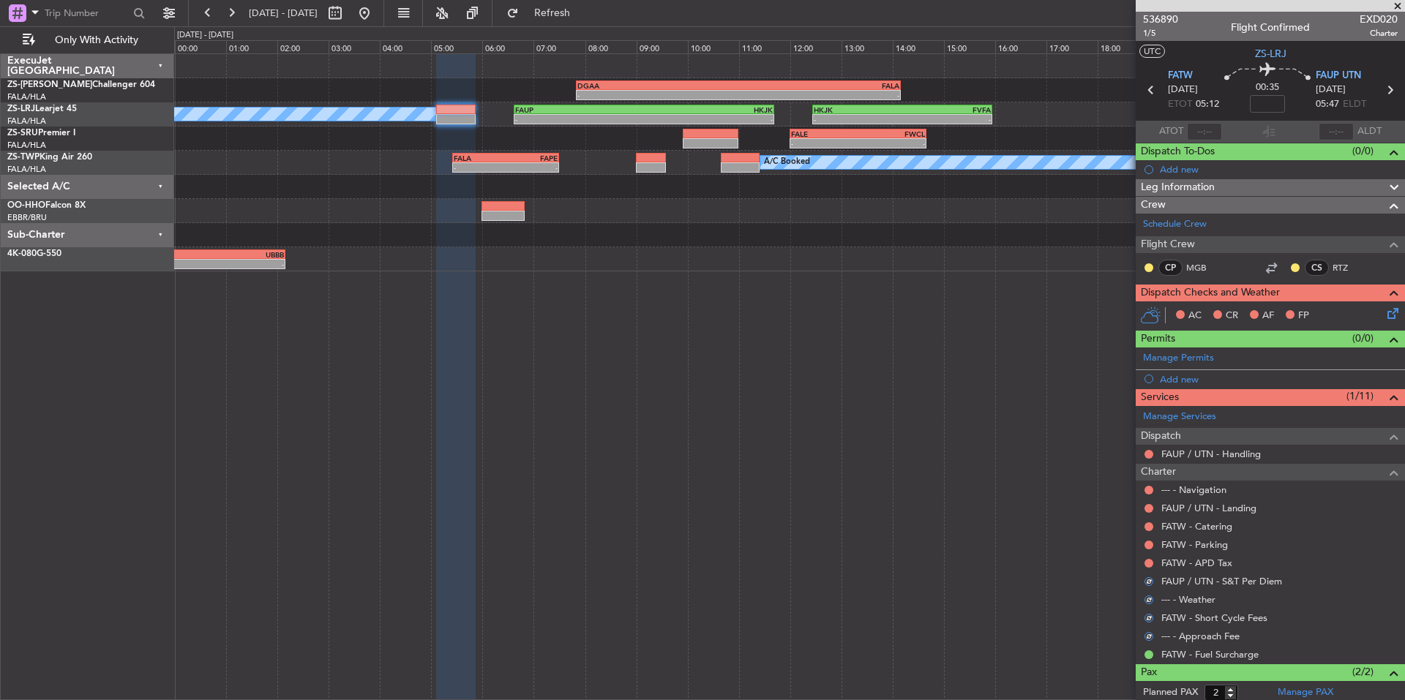
click at [1148, 558] on div at bounding box center [1149, 564] width 12 height 12
click at [1148, 561] on button at bounding box center [1148, 563] width 9 height 9
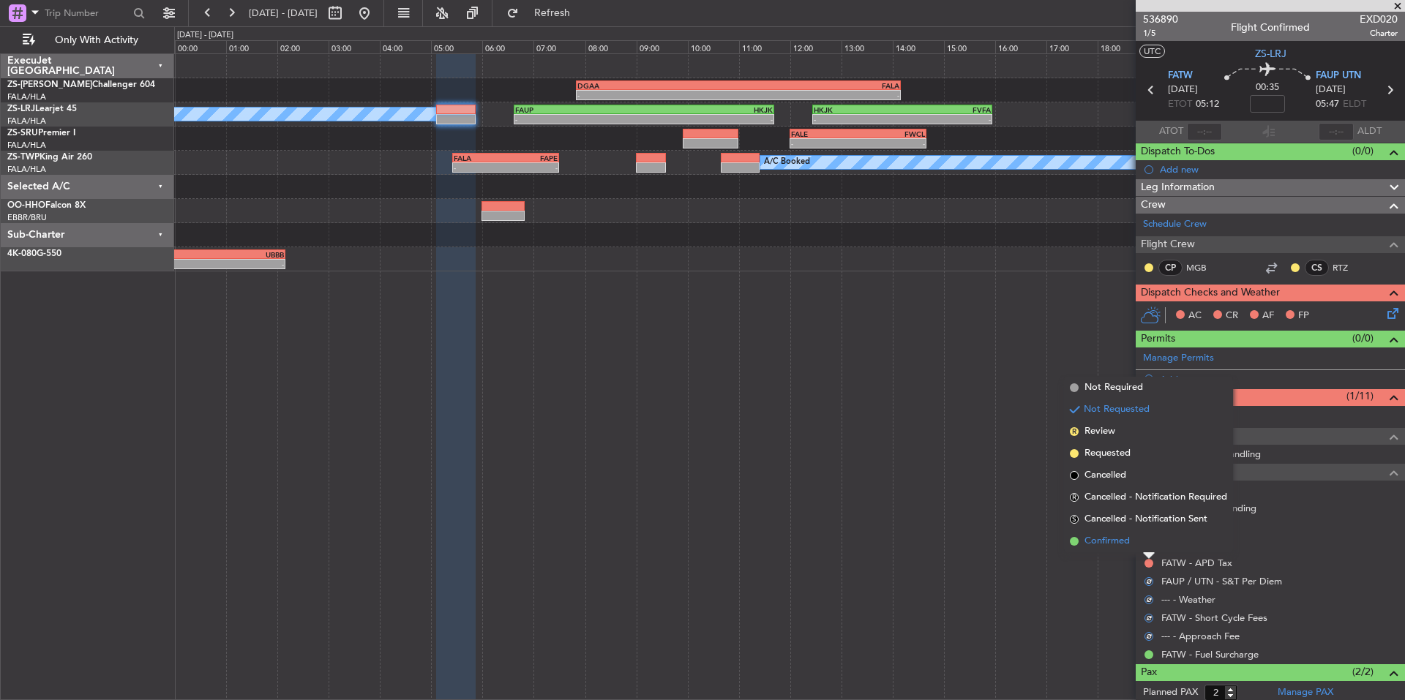
click at [1125, 547] on span "Confirmed" at bounding box center [1106, 541] width 45 height 15
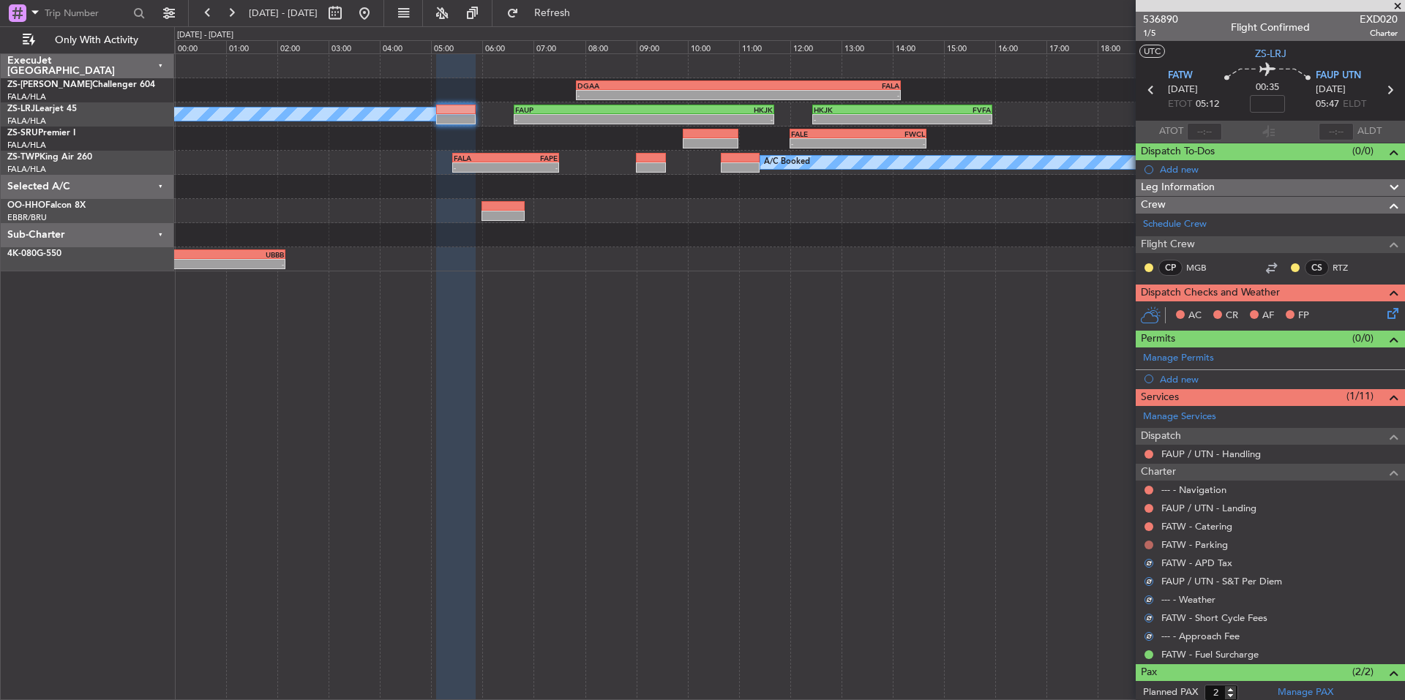
click at [1150, 544] on button at bounding box center [1148, 545] width 9 height 9
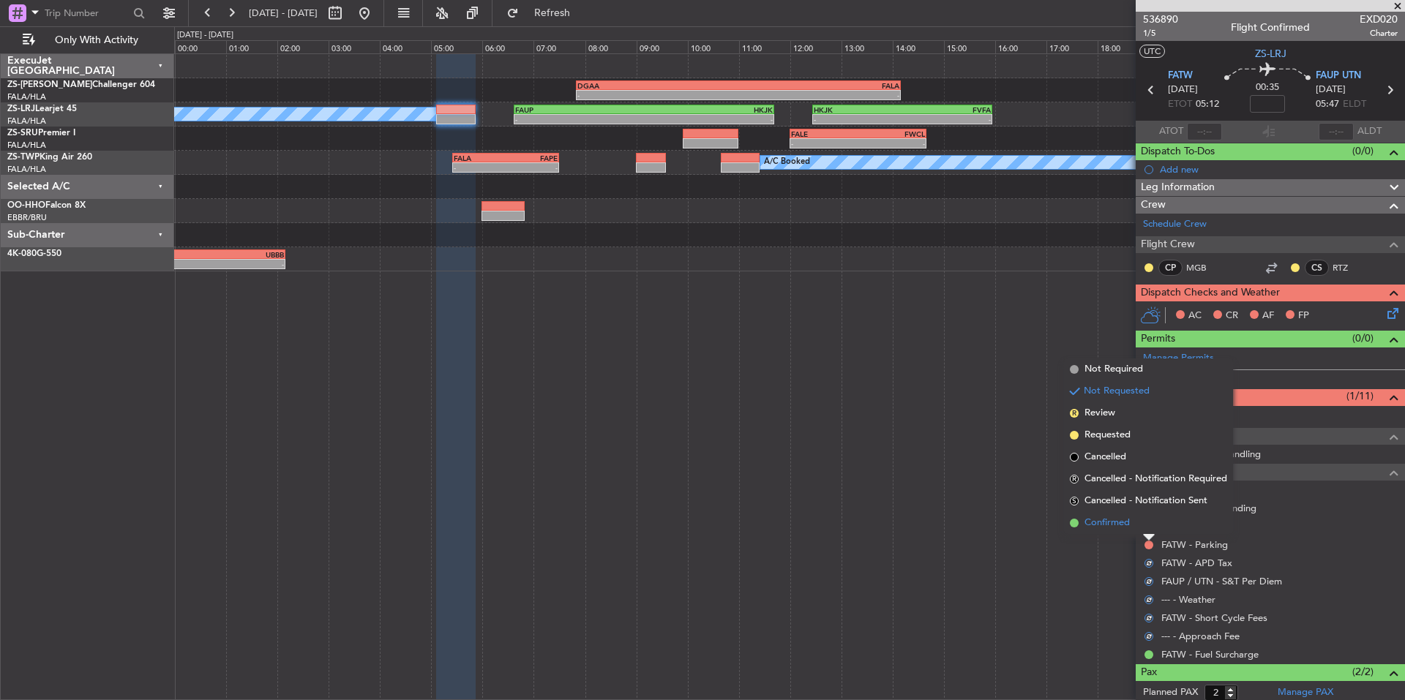
click at [1128, 526] on span "Confirmed" at bounding box center [1106, 523] width 45 height 15
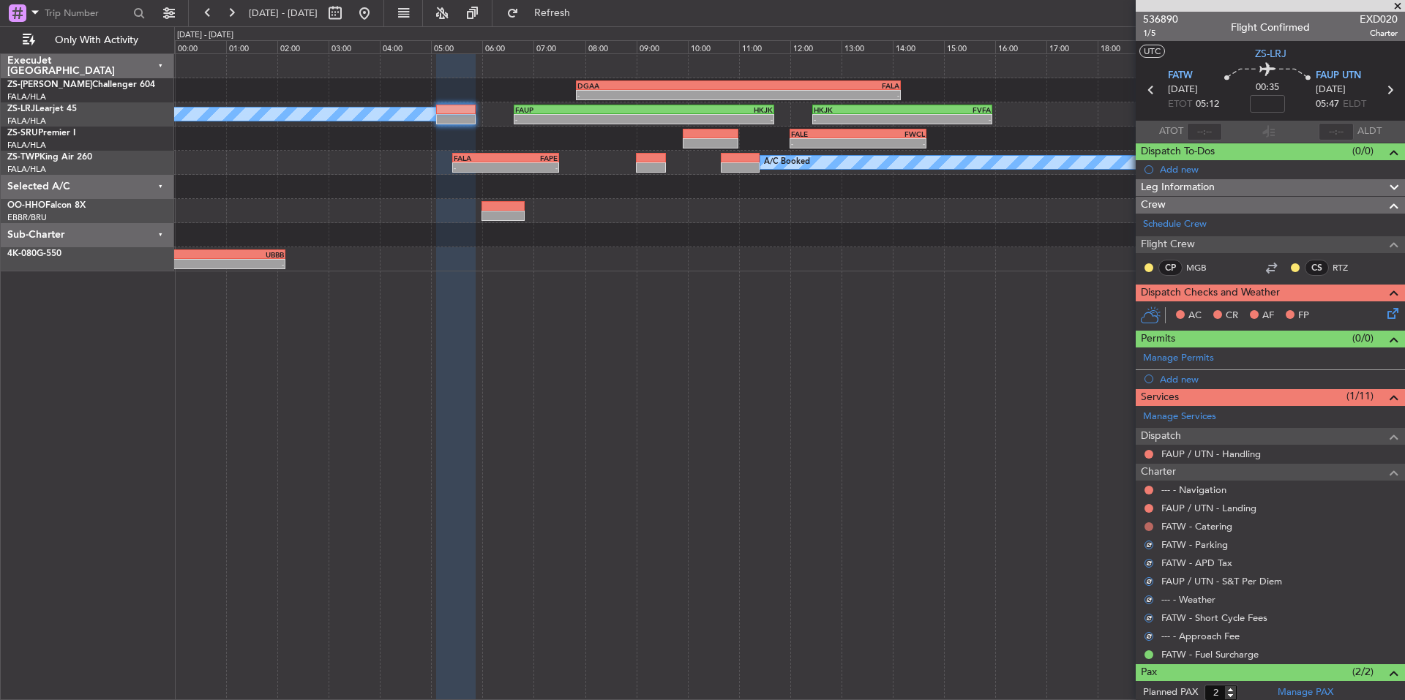
click at [1145, 523] on button at bounding box center [1148, 526] width 9 height 9
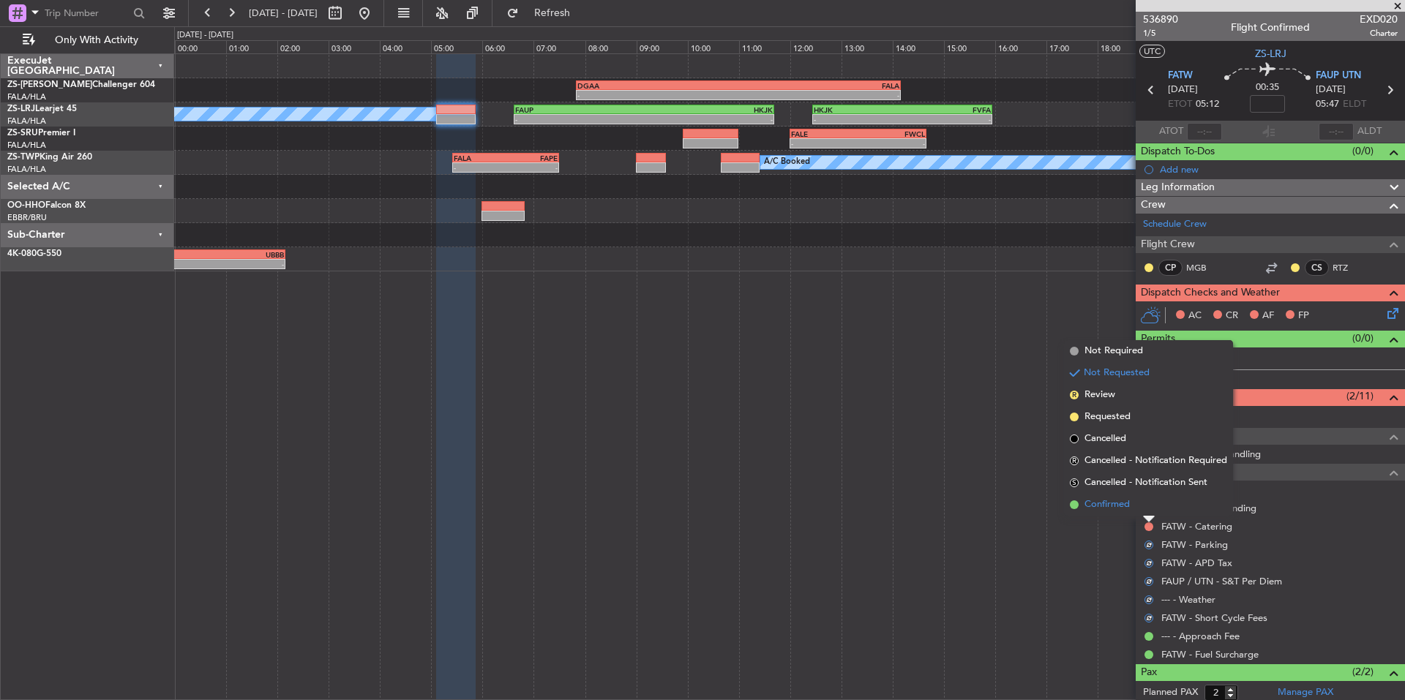
click at [1128, 507] on span "Confirmed" at bounding box center [1106, 505] width 45 height 15
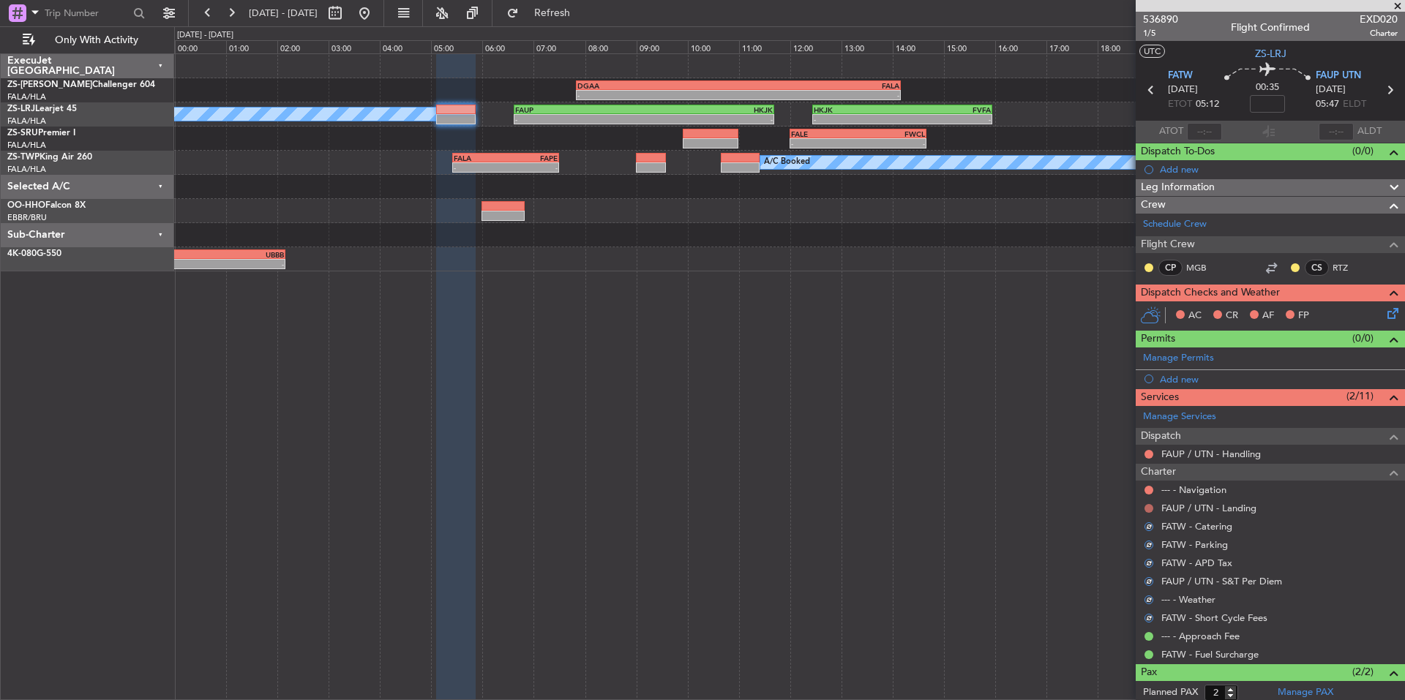
click at [1145, 507] on button at bounding box center [1148, 508] width 9 height 9
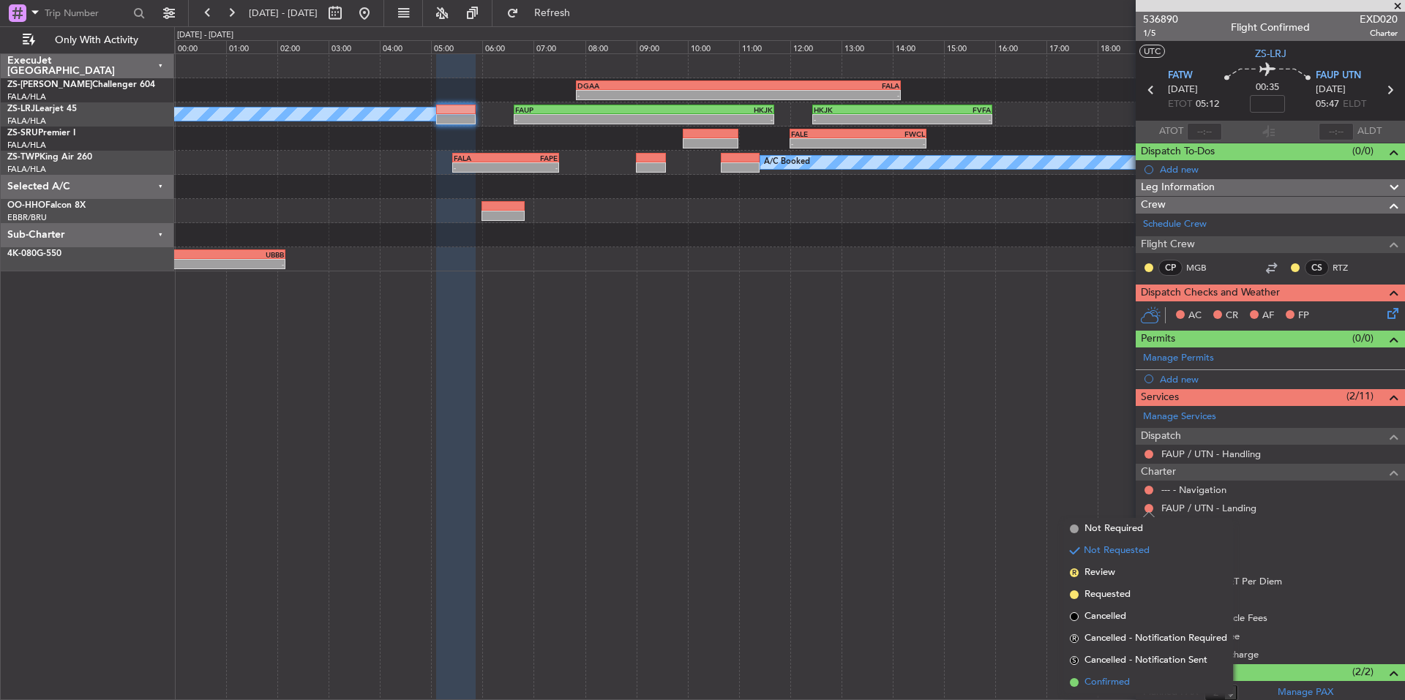
click at [1103, 675] on li "Confirmed" at bounding box center [1148, 683] width 169 height 22
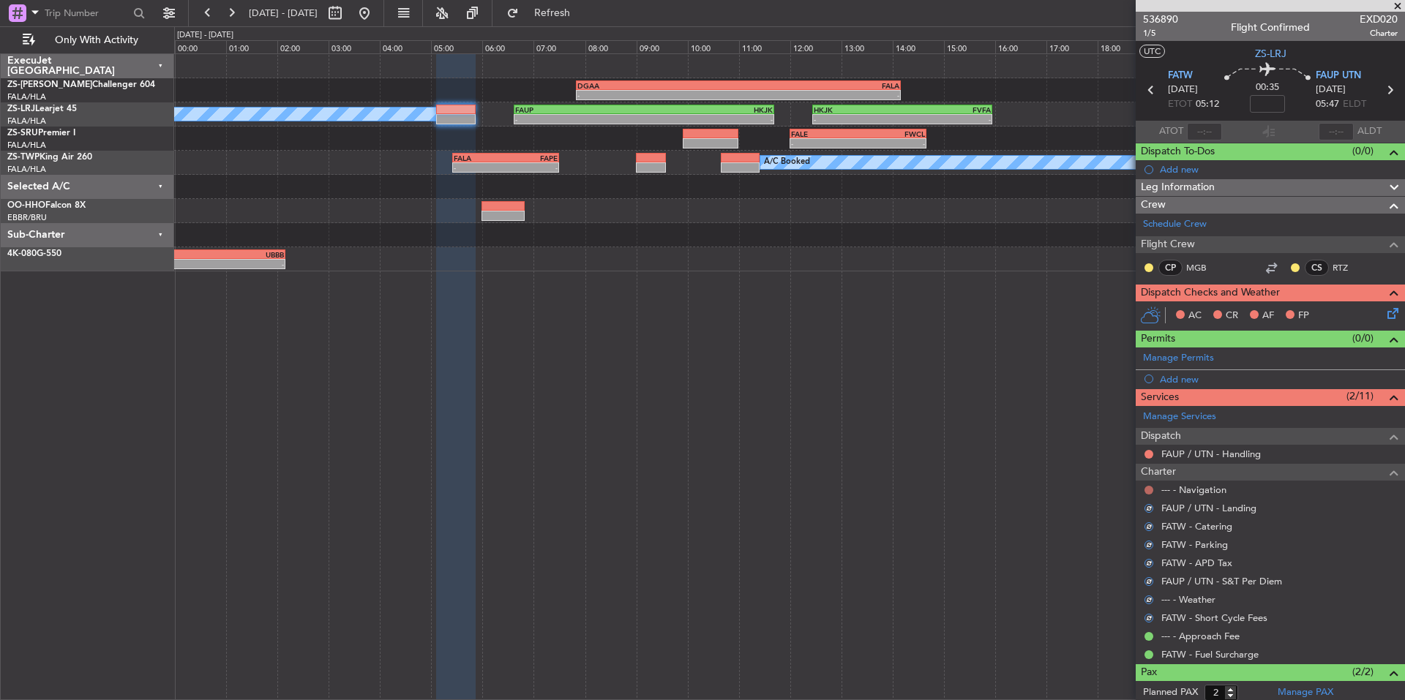
click at [1148, 486] on button at bounding box center [1148, 490] width 9 height 9
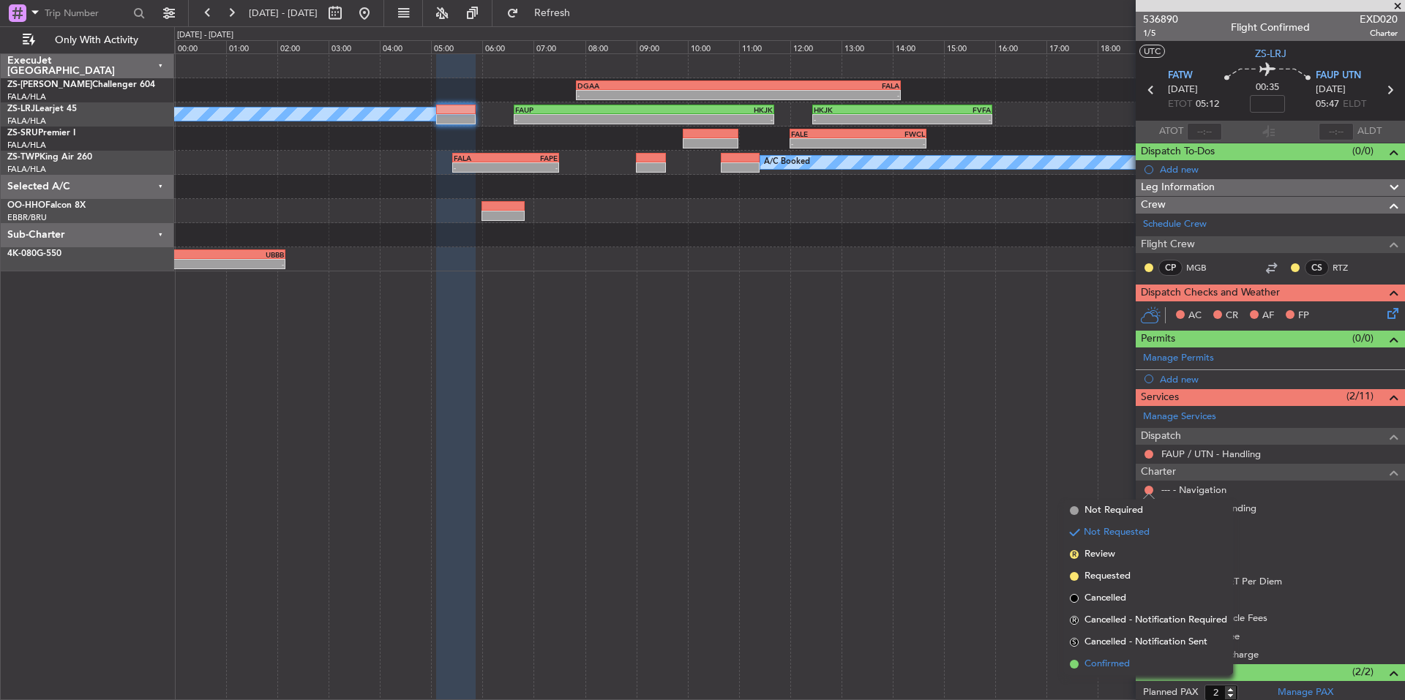
click at [1133, 659] on li "Confirmed" at bounding box center [1148, 664] width 169 height 22
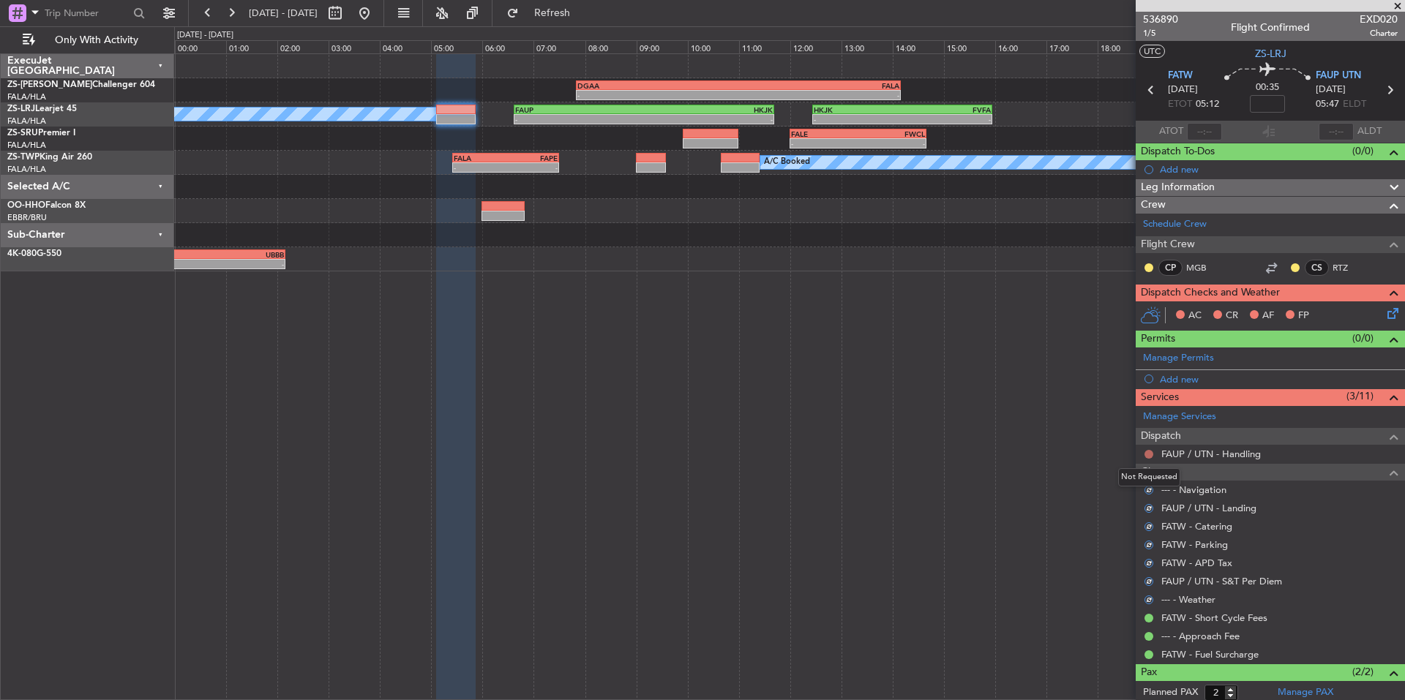
click at [1150, 452] on button at bounding box center [1148, 454] width 9 height 9
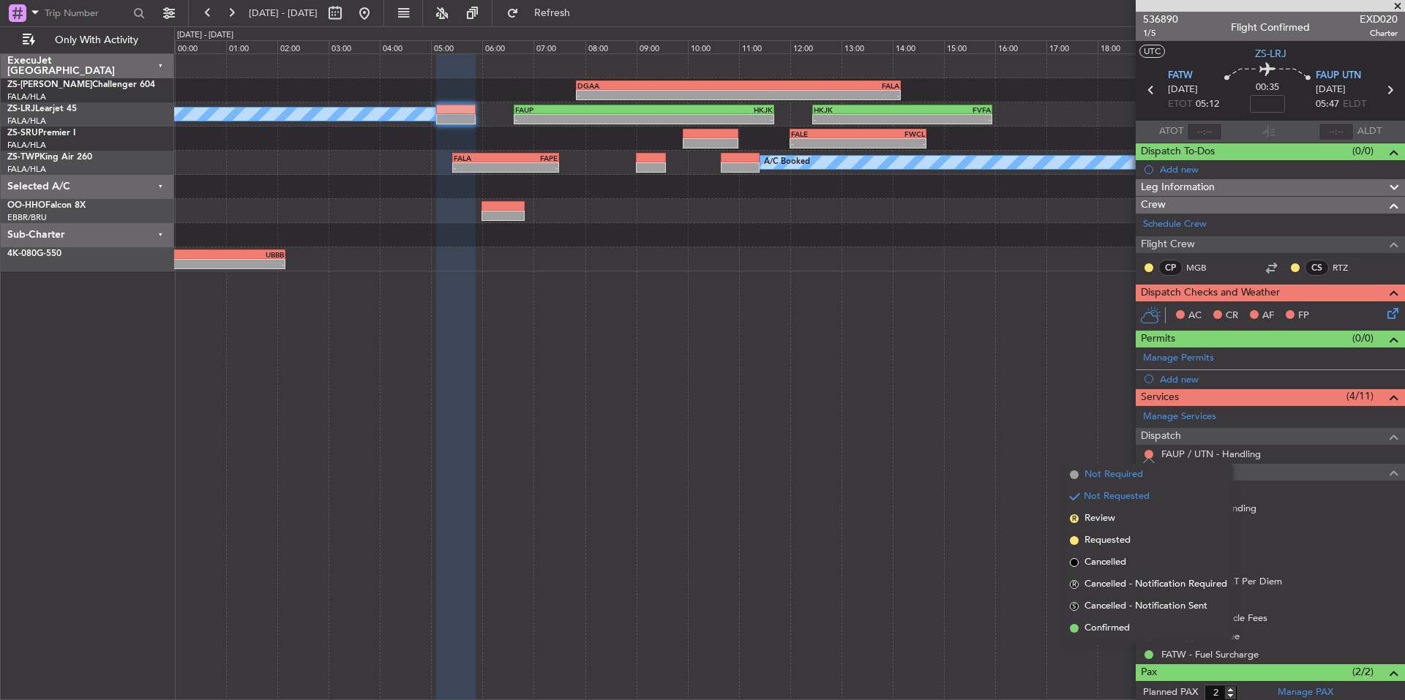
click at [1125, 476] on span "Not Required" at bounding box center [1113, 475] width 59 height 15
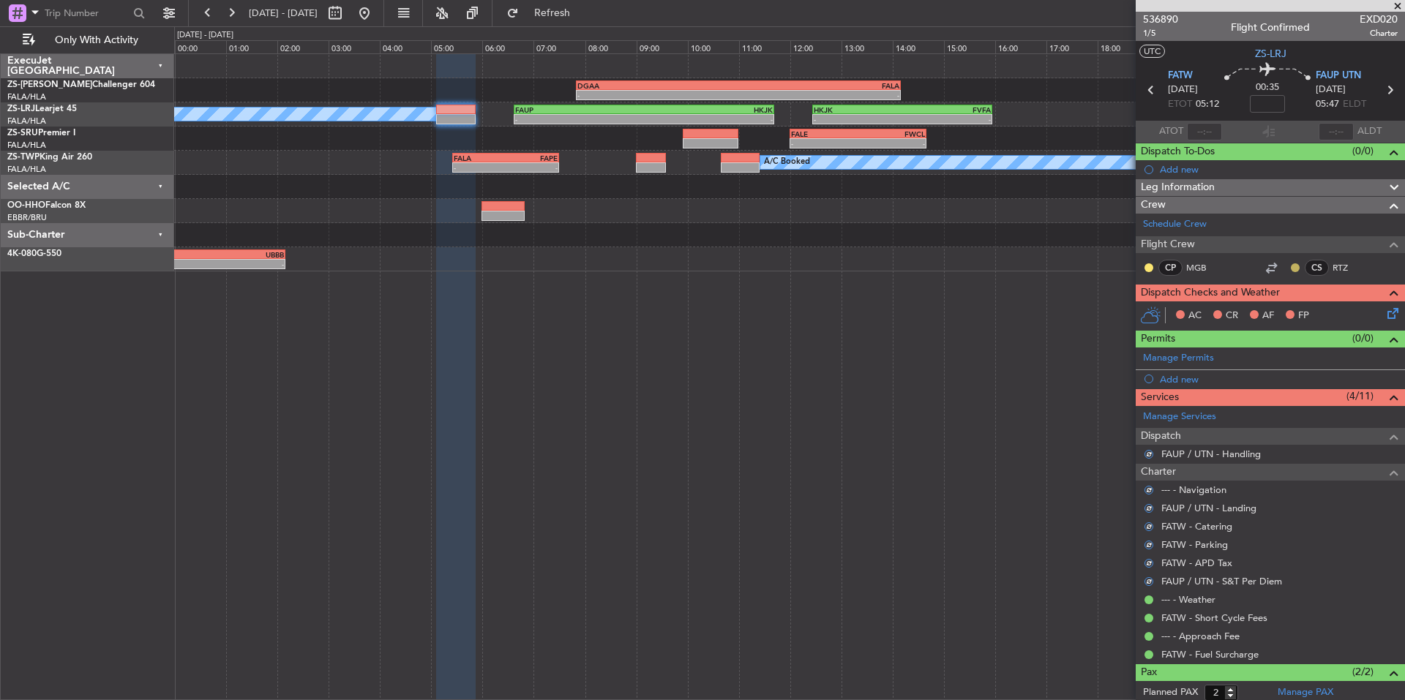
click at [1291, 268] on button at bounding box center [1295, 267] width 9 height 9
click at [1311, 310] on span "Acknowledged" at bounding box center [1288, 310] width 64 height 15
click at [1148, 271] on div at bounding box center [1149, 268] width 12 height 12
click at [1149, 268] on button at bounding box center [1148, 267] width 9 height 9
click at [1175, 310] on span "Acknowledged" at bounding box center [1152, 310] width 64 height 15
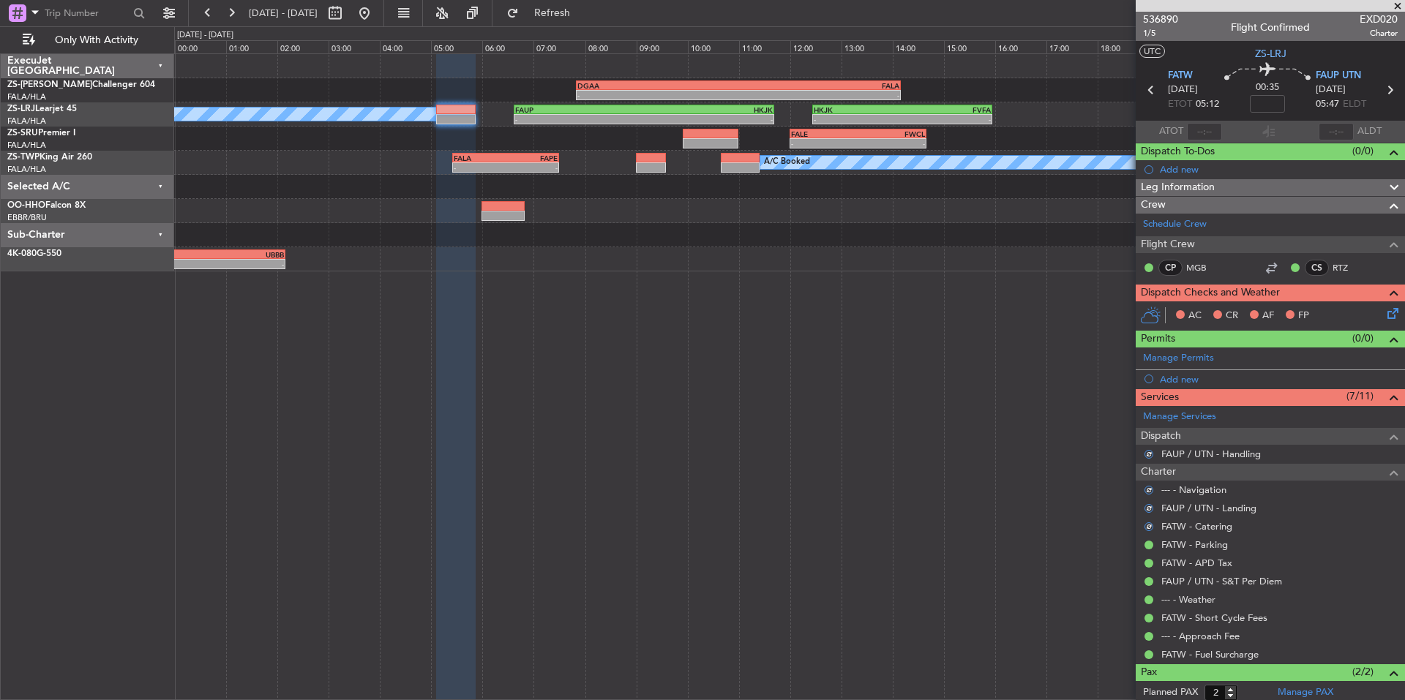
click at [1384, 308] on icon at bounding box center [1390, 311] width 12 height 12
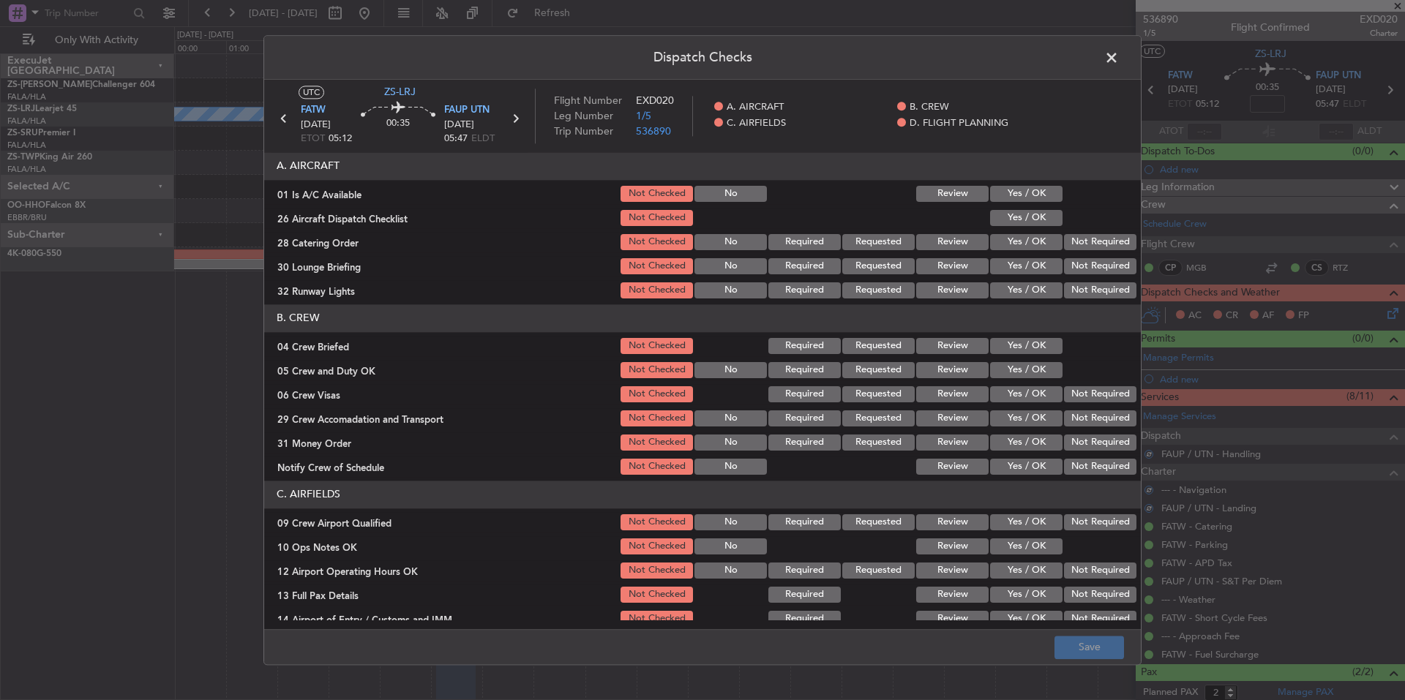
click at [1016, 198] on button "Yes / OK" at bounding box center [1026, 194] width 72 height 16
click at [1023, 217] on button "Yes / OK" at bounding box center [1026, 218] width 72 height 16
click at [1071, 244] on button "Not Required" at bounding box center [1100, 242] width 72 height 16
click at [1074, 257] on section "A. AIRCRAFT 01 Is A/C Available Not Checked No Review Yes / OK 26 Aircraft Disp…" at bounding box center [702, 226] width 877 height 149
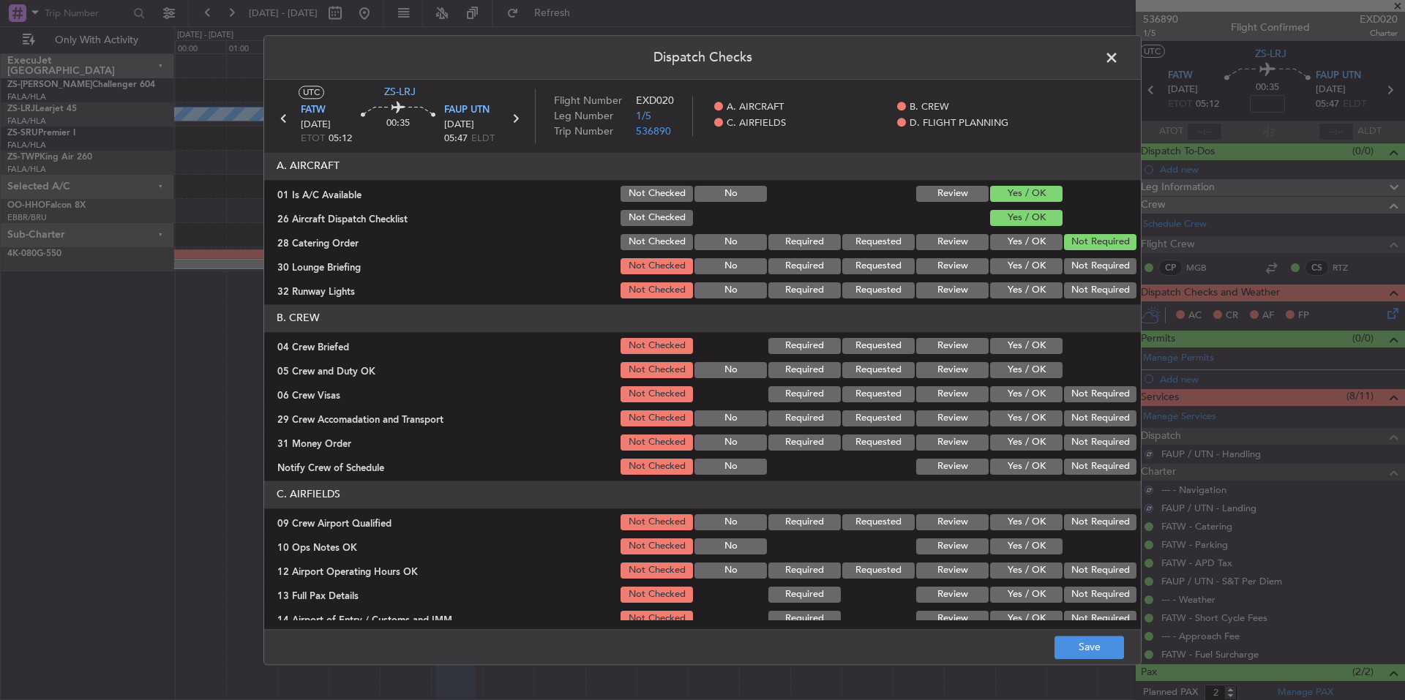
click at [1076, 266] on button "Not Required" at bounding box center [1100, 266] width 72 height 16
click at [1076, 273] on button "Not Required" at bounding box center [1100, 266] width 72 height 16
click at [1079, 288] on button "Not Required" at bounding box center [1100, 290] width 72 height 16
drag, startPoint x: 1049, startPoint y: 341, endPoint x: 1046, endPoint y: 357, distance: 16.4
click at [1049, 342] on button "Yes / OK" at bounding box center [1026, 346] width 72 height 16
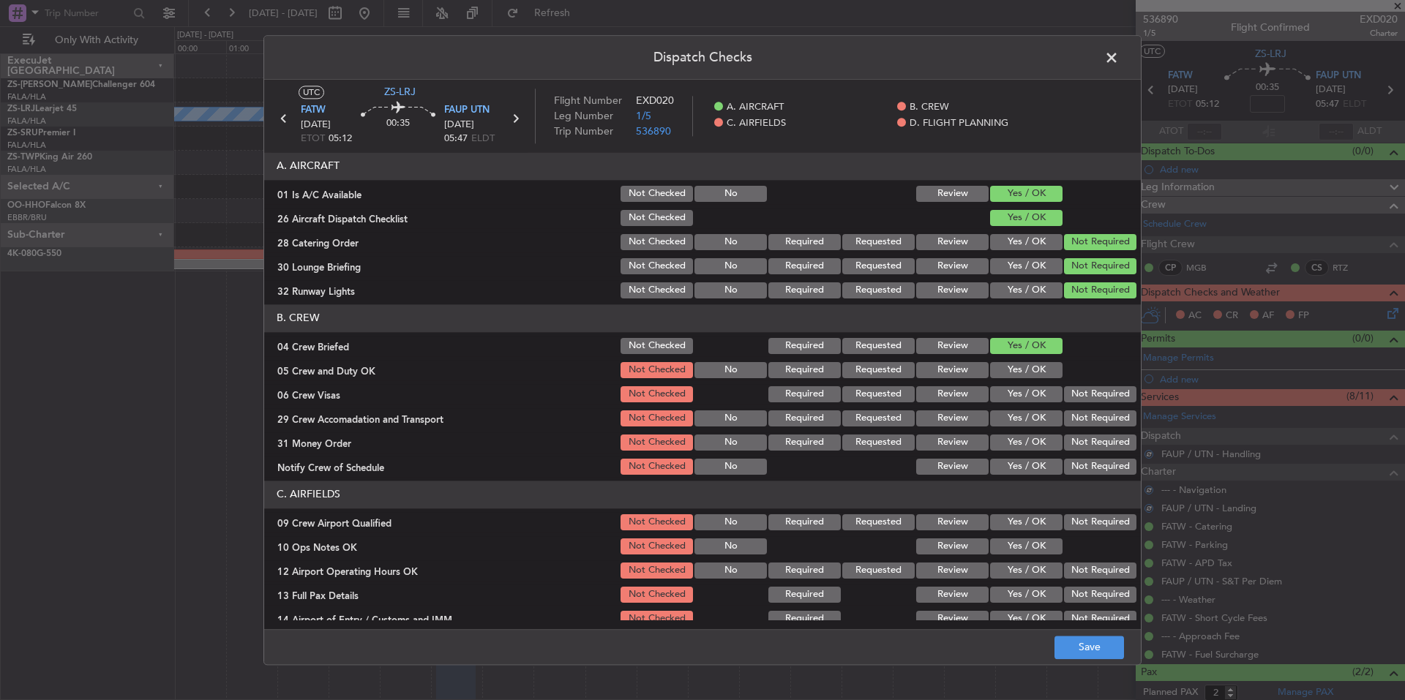
click at [1044, 369] on button "Yes / OK" at bounding box center [1026, 370] width 72 height 16
click at [1076, 400] on button "Not Required" at bounding box center [1100, 394] width 72 height 16
click at [1079, 410] on section "B. CREW 04 Crew Briefed Not Checked Required Requested Review Yes / OK 05 Crew …" at bounding box center [702, 390] width 877 height 173
click at [1081, 422] on button "Not Required" at bounding box center [1100, 418] width 72 height 16
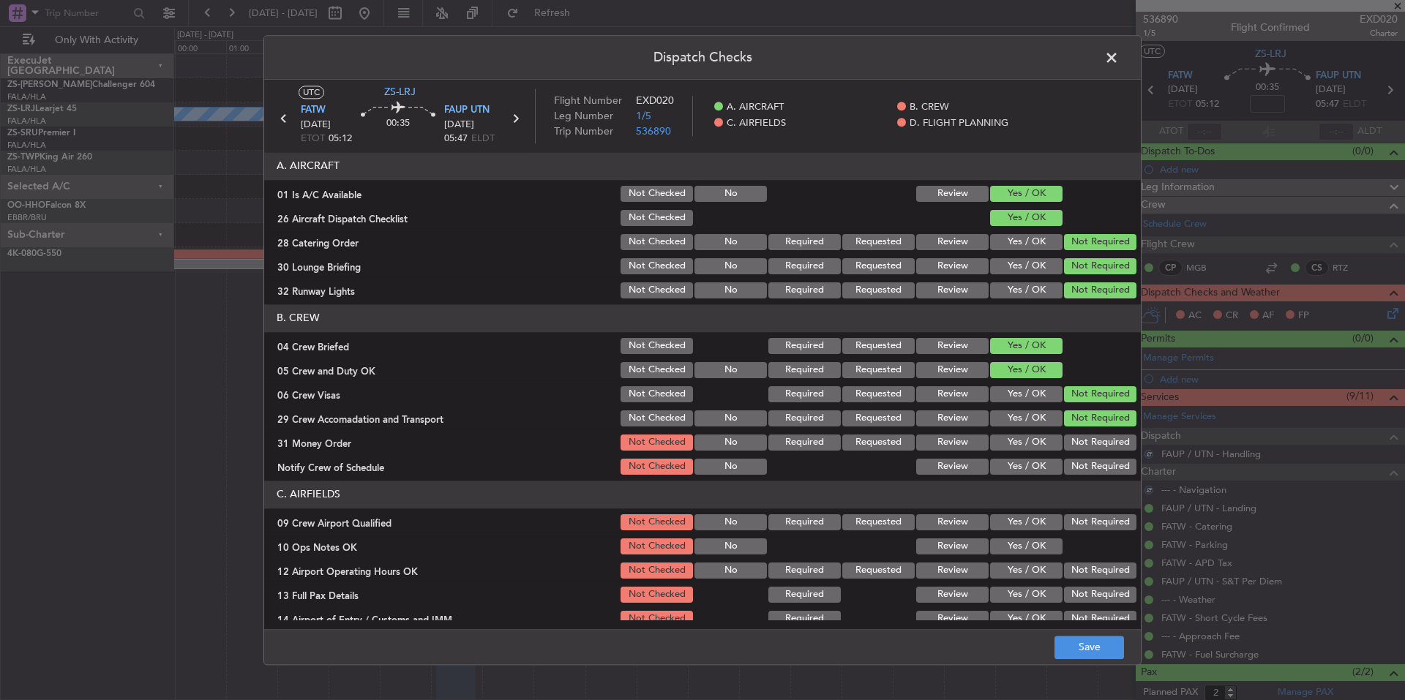
click at [1083, 432] on section "B. CREW 04 Crew Briefed Not Checked Required Requested Review Yes / OK 05 Crew …" at bounding box center [702, 390] width 877 height 173
click at [1086, 447] on button "Not Required" at bounding box center [1100, 443] width 72 height 16
click at [1090, 457] on div "Not Required" at bounding box center [1099, 467] width 74 height 20
click at [1092, 470] on button "Not Required" at bounding box center [1100, 467] width 72 height 16
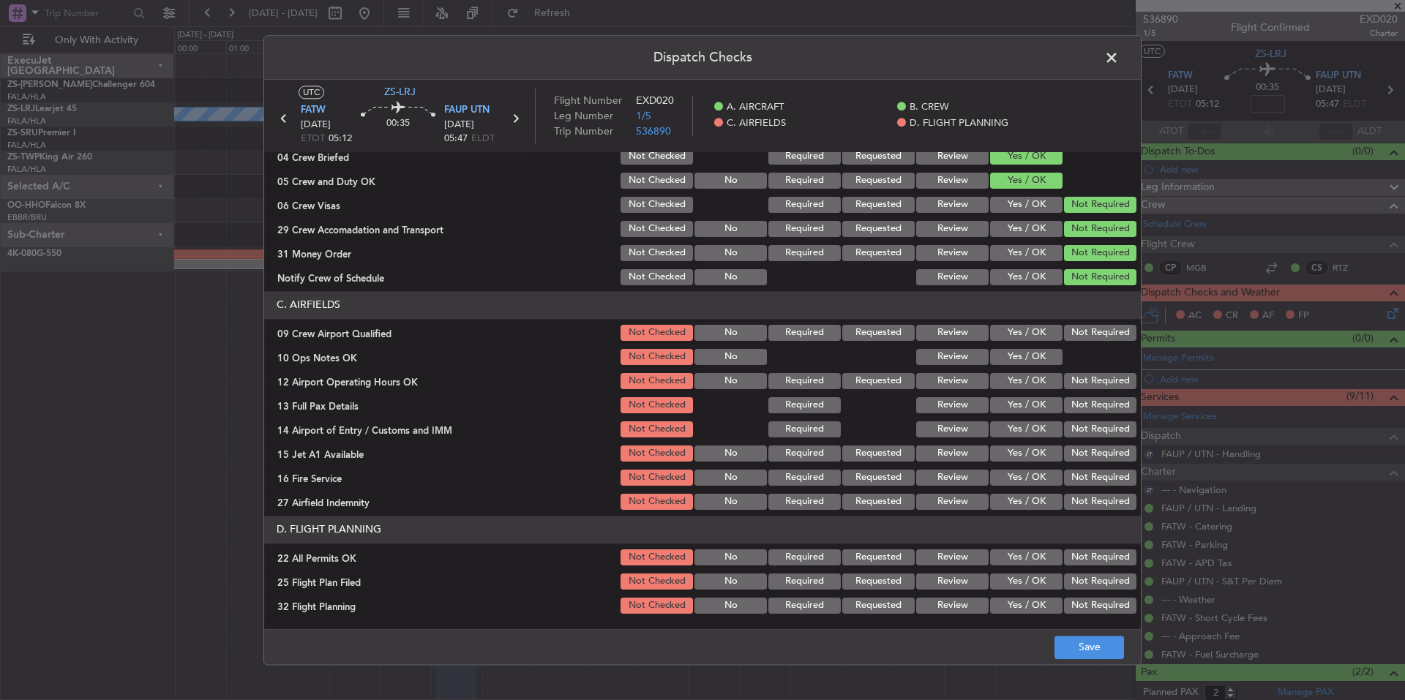
click at [1088, 468] on div "Not Required" at bounding box center [1099, 478] width 74 height 20
drag, startPoint x: 1085, startPoint y: 457, endPoint x: 1085, endPoint y: 449, distance: 8.8
click at [1085, 456] on button "Not Required" at bounding box center [1100, 454] width 72 height 16
drag, startPoint x: 1085, startPoint y: 445, endPoint x: 1085, endPoint y: 436, distance: 8.8
click at [1085, 444] on div "Not Required" at bounding box center [1099, 453] width 74 height 20
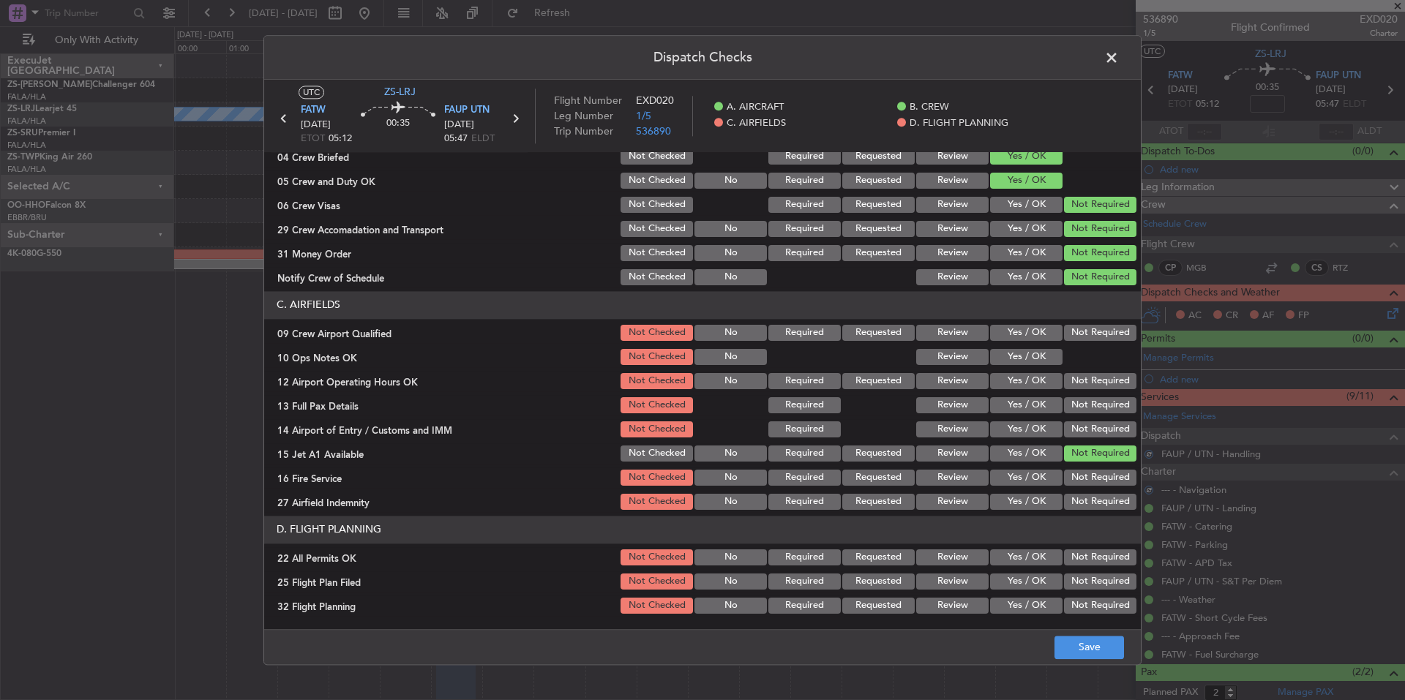
drag, startPoint x: 1085, startPoint y: 434, endPoint x: 1085, endPoint y: 419, distance: 14.6
click at [1085, 430] on button "Not Required" at bounding box center [1100, 429] width 72 height 16
drag, startPoint x: 1085, startPoint y: 419, endPoint x: 1085, endPoint y: 410, distance: 8.8
click at [1085, 416] on section "C. AIRFIELDS 09 Crew Airport Qualified Not Checked No Required Requested Review…" at bounding box center [702, 401] width 877 height 221
click at [1085, 410] on button "Not Required" at bounding box center [1100, 405] width 72 height 16
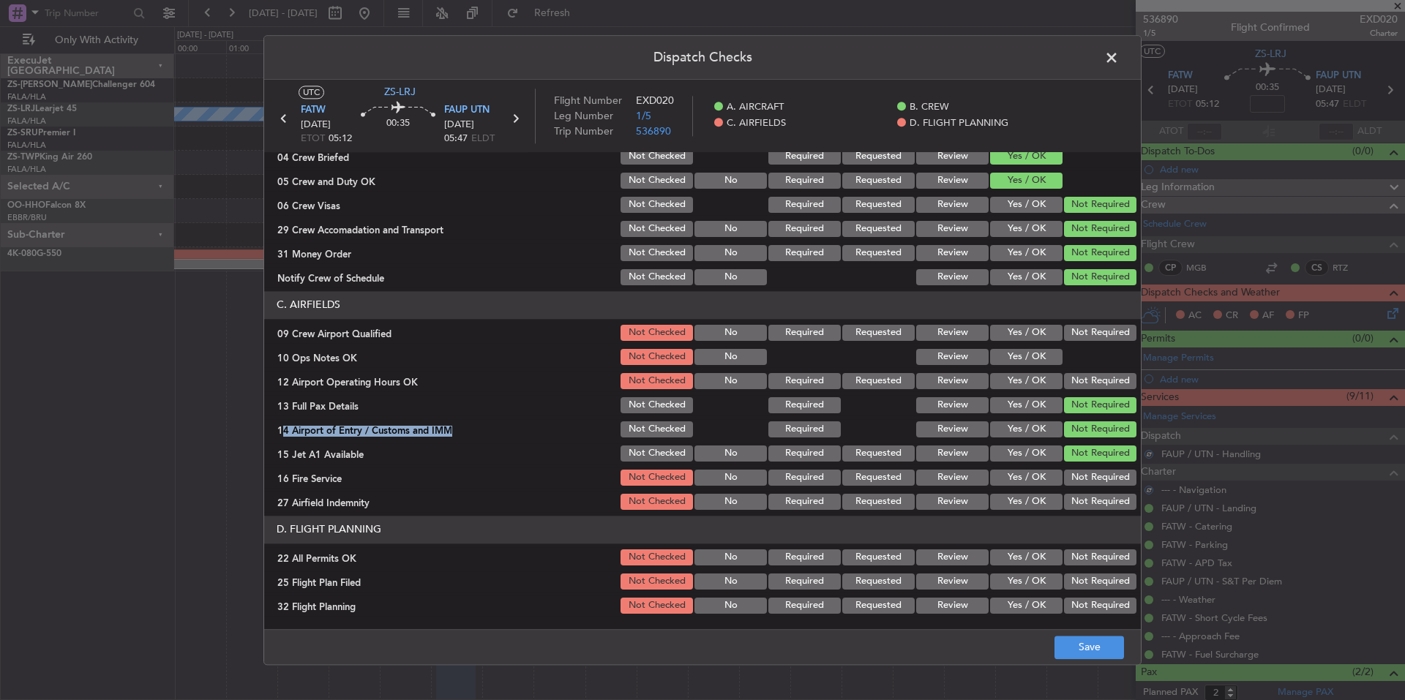
drag, startPoint x: 1085, startPoint y: 403, endPoint x: 1081, endPoint y: 386, distance: 17.9
click at [1085, 400] on button "Not Required" at bounding box center [1100, 405] width 72 height 16
click at [1081, 380] on button "Not Required" at bounding box center [1100, 381] width 72 height 16
click at [1068, 367] on section "C. AIRFIELDS 09 Crew Airport Qualified Not Checked No Required Requested Review…" at bounding box center [702, 401] width 877 height 221
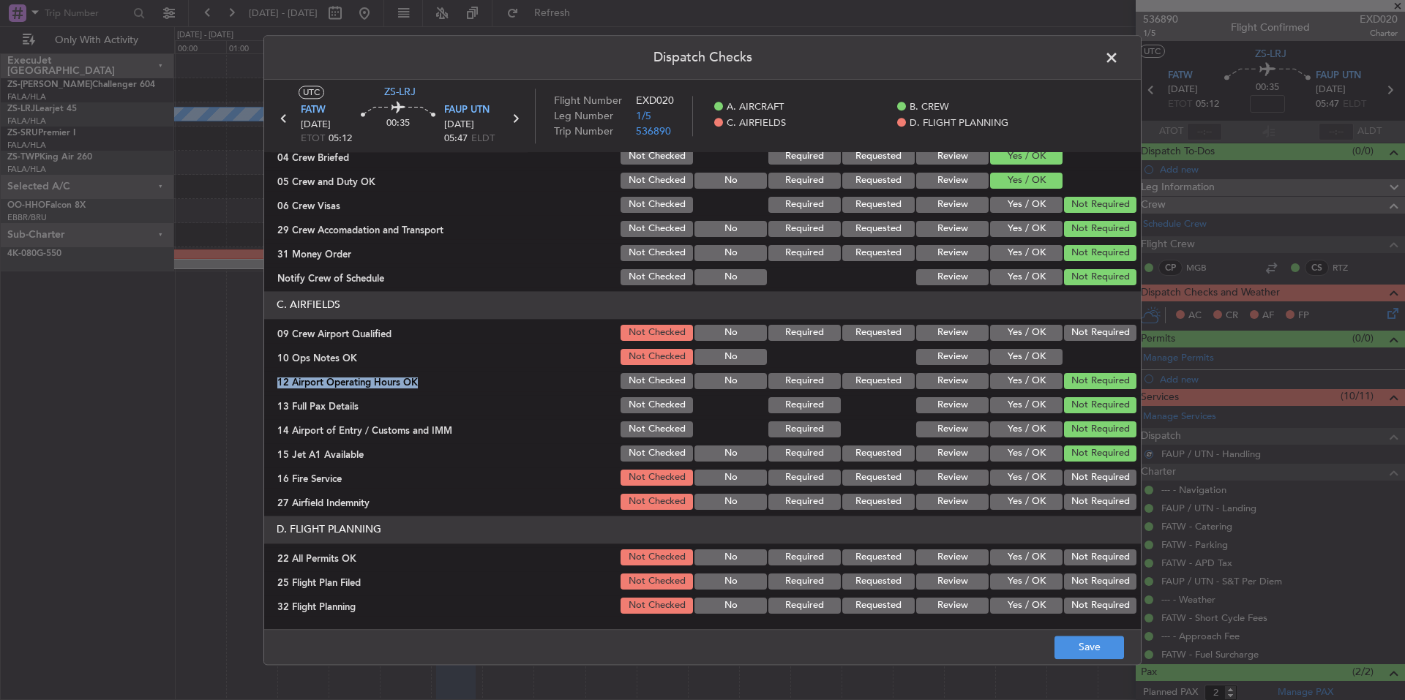
click at [1040, 352] on button "Yes / OK" at bounding box center [1026, 357] width 72 height 16
drag, startPoint x: 1079, startPoint y: 339, endPoint x: 1081, endPoint y: 349, distance: 10.5
click at [1079, 334] on button "Not Required" at bounding box center [1100, 333] width 72 height 16
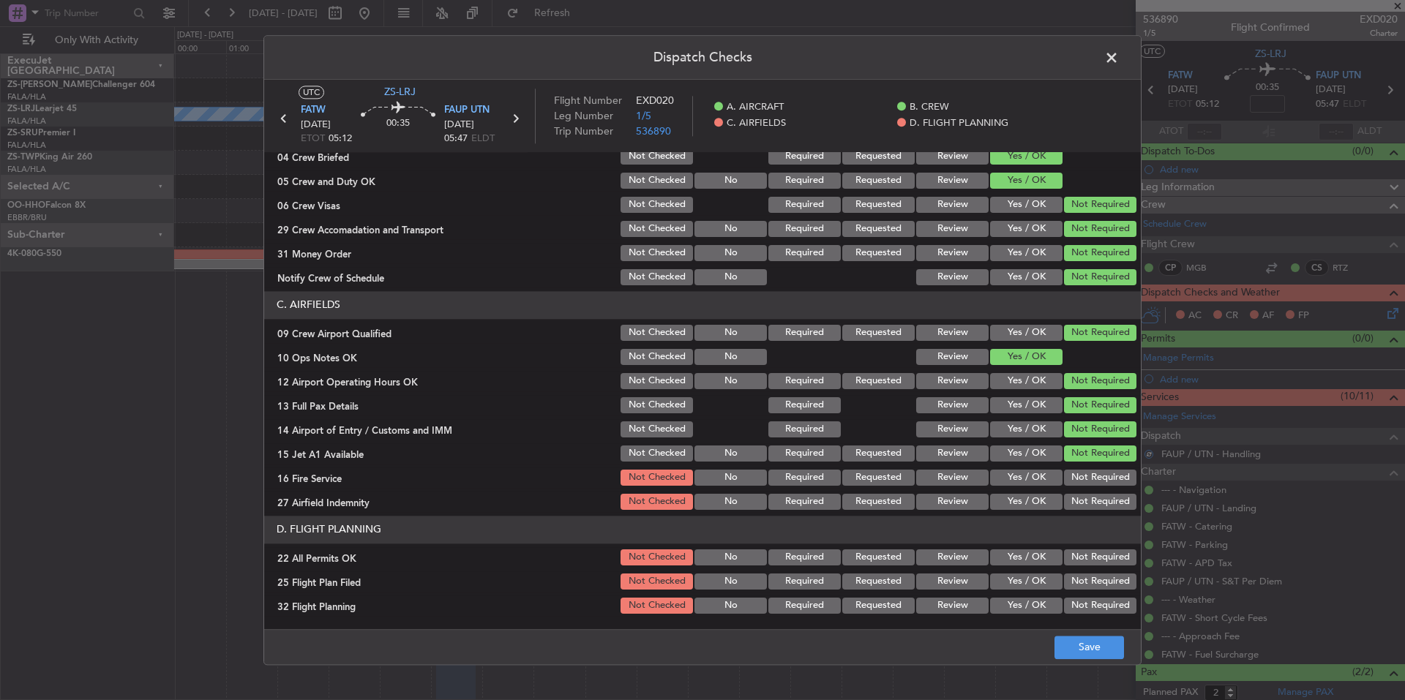
click at [1085, 470] on section "C. AIRFIELDS 09 Crew Airport Qualified Not Checked No Required Requested Review…" at bounding box center [702, 401] width 877 height 221
click at [1087, 490] on section "C. AIRFIELDS 09 Crew Airport Qualified Not Checked No Required Requested Review…" at bounding box center [702, 401] width 877 height 221
click at [1087, 496] on button "Not Required" at bounding box center [1100, 502] width 72 height 16
click at [1087, 503] on button "Not Required" at bounding box center [1100, 502] width 72 height 16
click at [1085, 483] on button "Not Required" at bounding box center [1100, 478] width 72 height 16
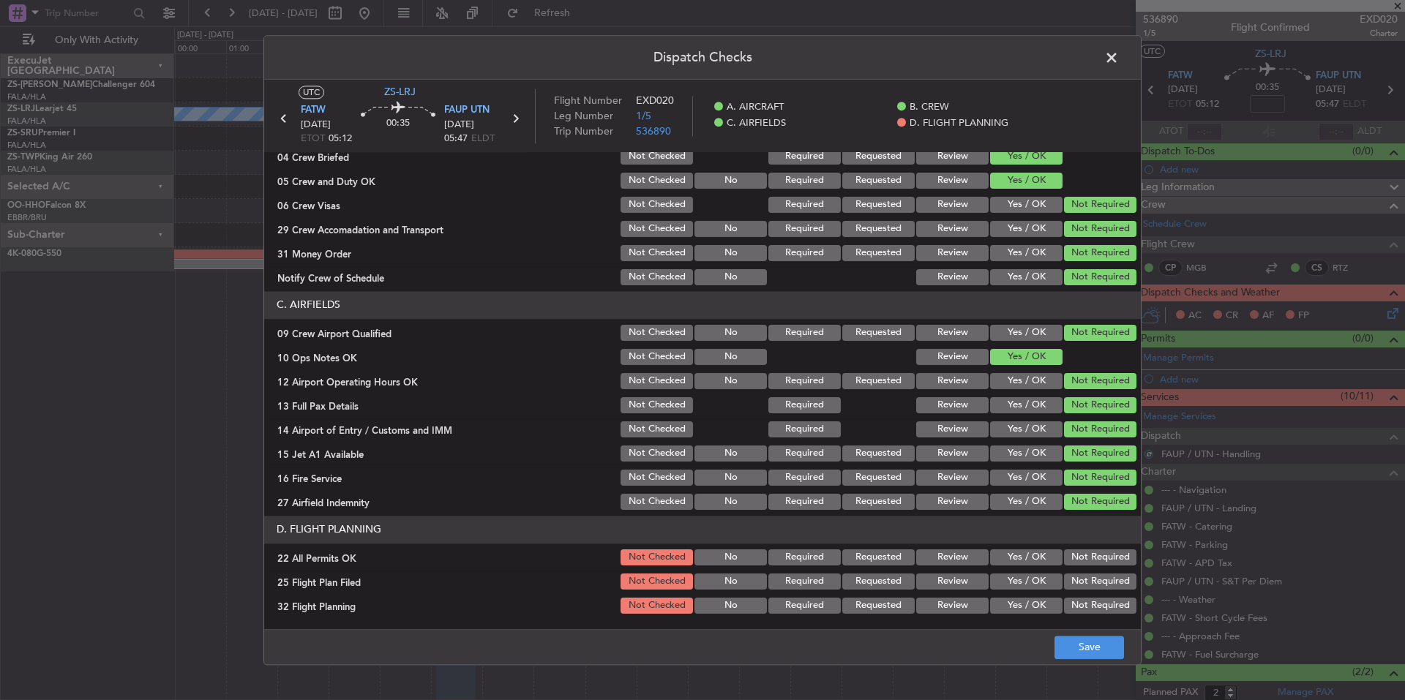
click at [1085, 547] on section "D. FLIGHT PLANNING 22 All Permits OK Not Checked No Required Requested Review Y…" at bounding box center [702, 566] width 877 height 100
drag, startPoint x: 1035, startPoint y: 579, endPoint x: 1035, endPoint y: 603, distance: 24.1
click at [1035, 580] on button "Yes / OK" at bounding box center [1026, 582] width 72 height 16
click at [1035, 607] on button "Yes / OK" at bounding box center [1026, 606] width 72 height 16
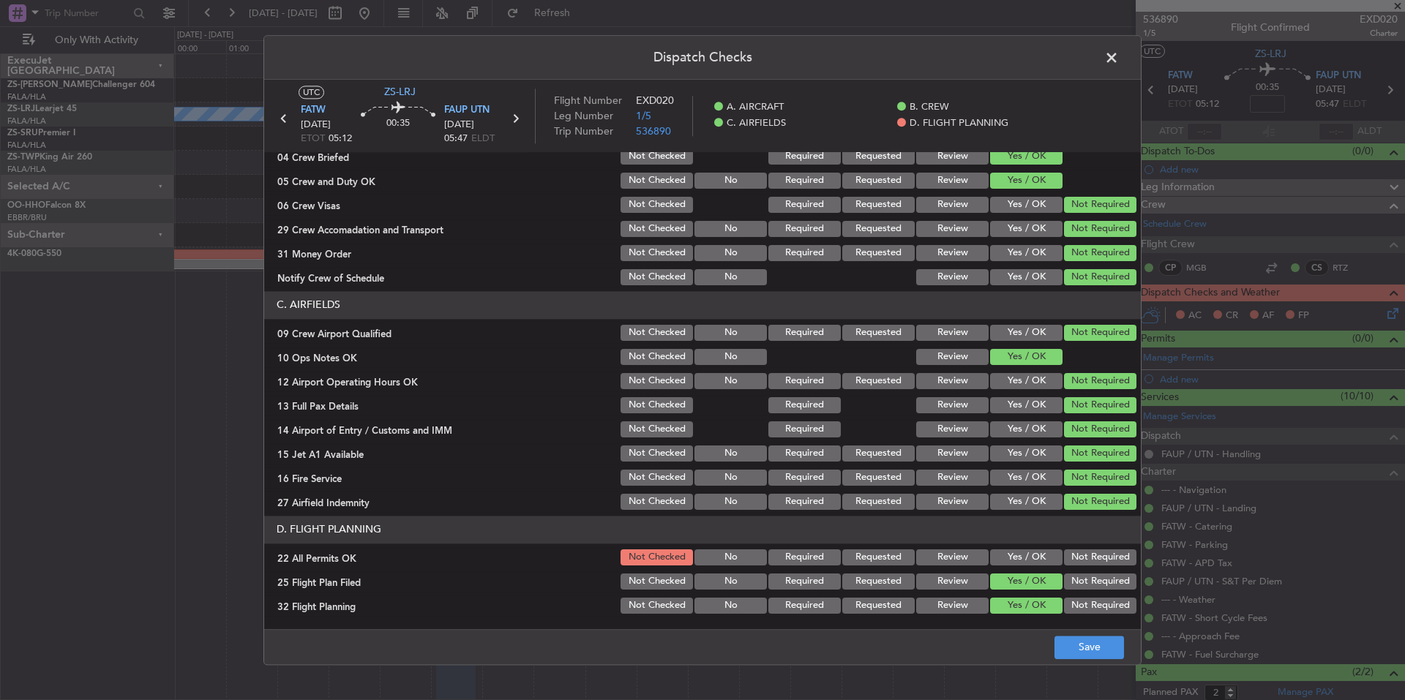
click at [1038, 596] on div "Yes / OK" at bounding box center [1025, 606] width 74 height 20
click at [1077, 560] on button "Not Required" at bounding box center [1100, 558] width 72 height 16
drag, startPoint x: 1079, startPoint y: 618, endPoint x: 1084, endPoint y: 636, distance: 18.1
click at [1080, 623] on main "UTC ZS-LRJ FATW [DATE] ETOT 05:12 00:35 FAUP UTN [DATE] 05:47 ELDT Flight Numbe…" at bounding box center [702, 357] width 877 height 555
click at [1084, 637] on button "Save" at bounding box center [1089, 647] width 70 height 23
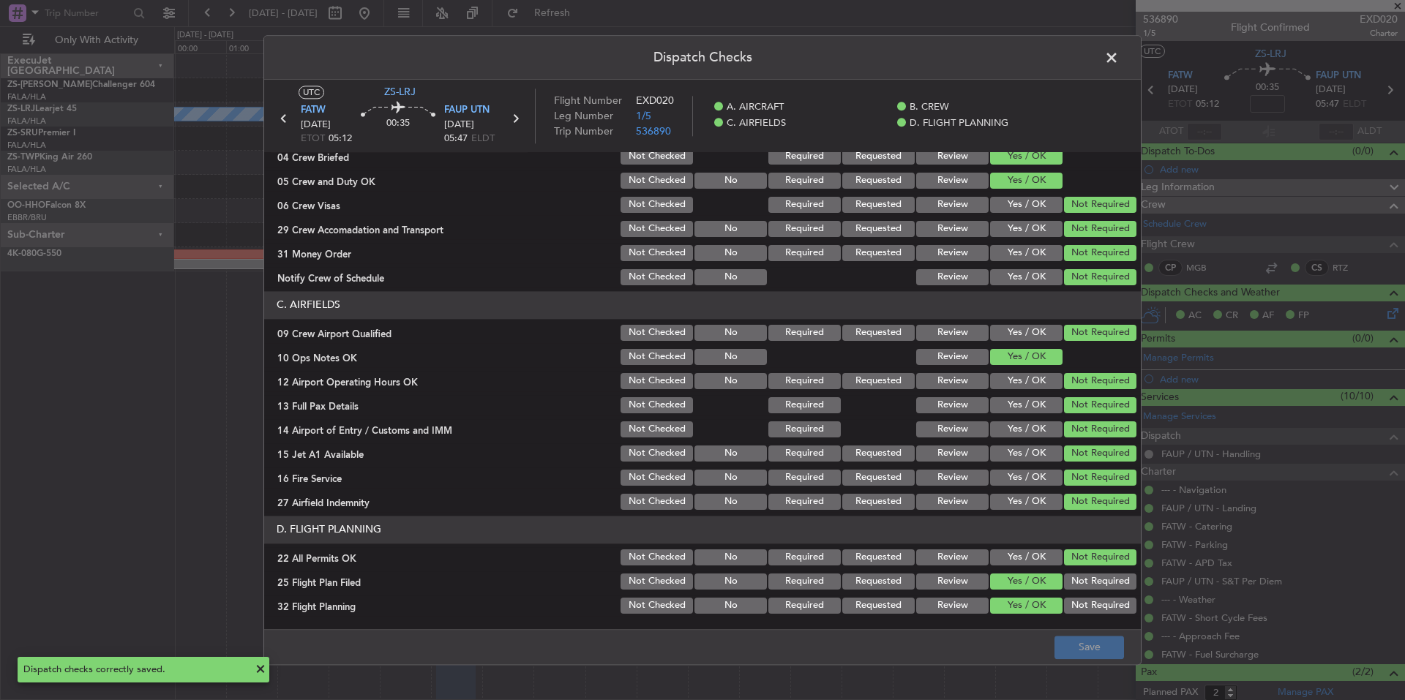
click at [1119, 62] on span at bounding box center [1119, 61] width 0 height 29
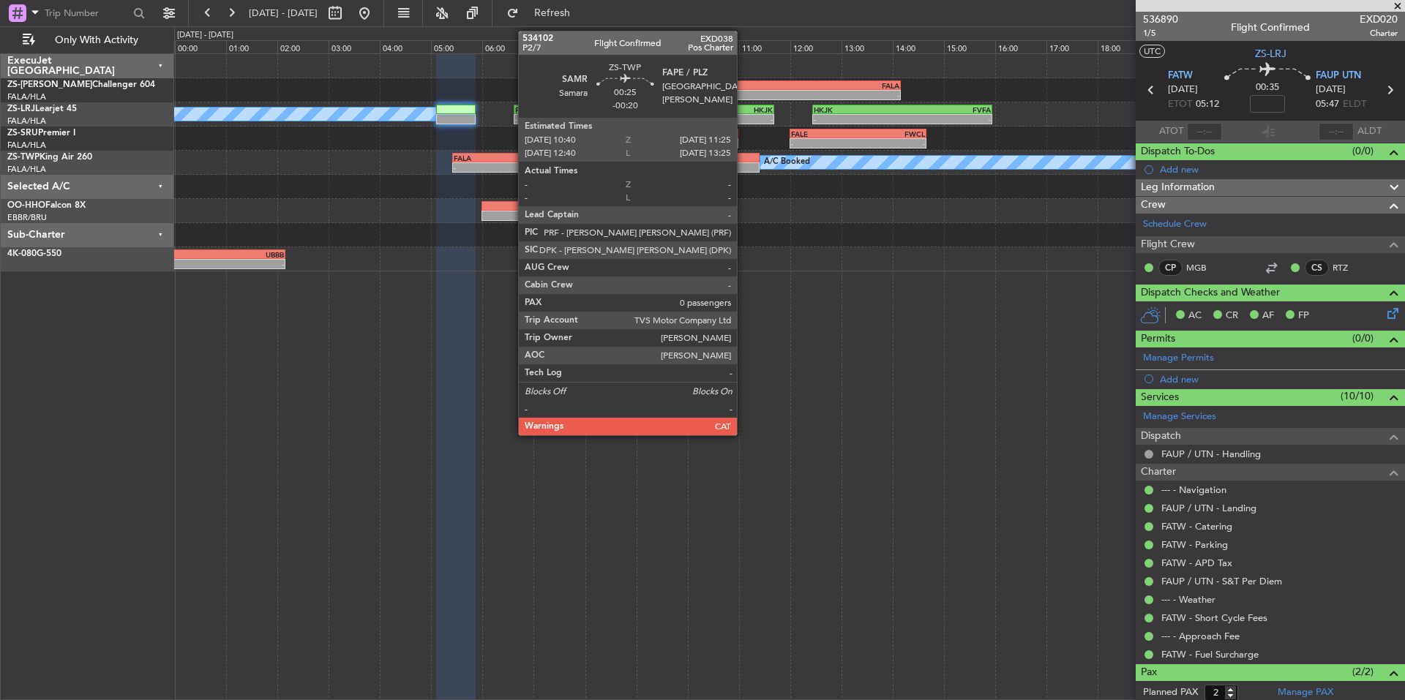
click at [743, 161] on div at bounding box center [740, 158] width 39 height 10
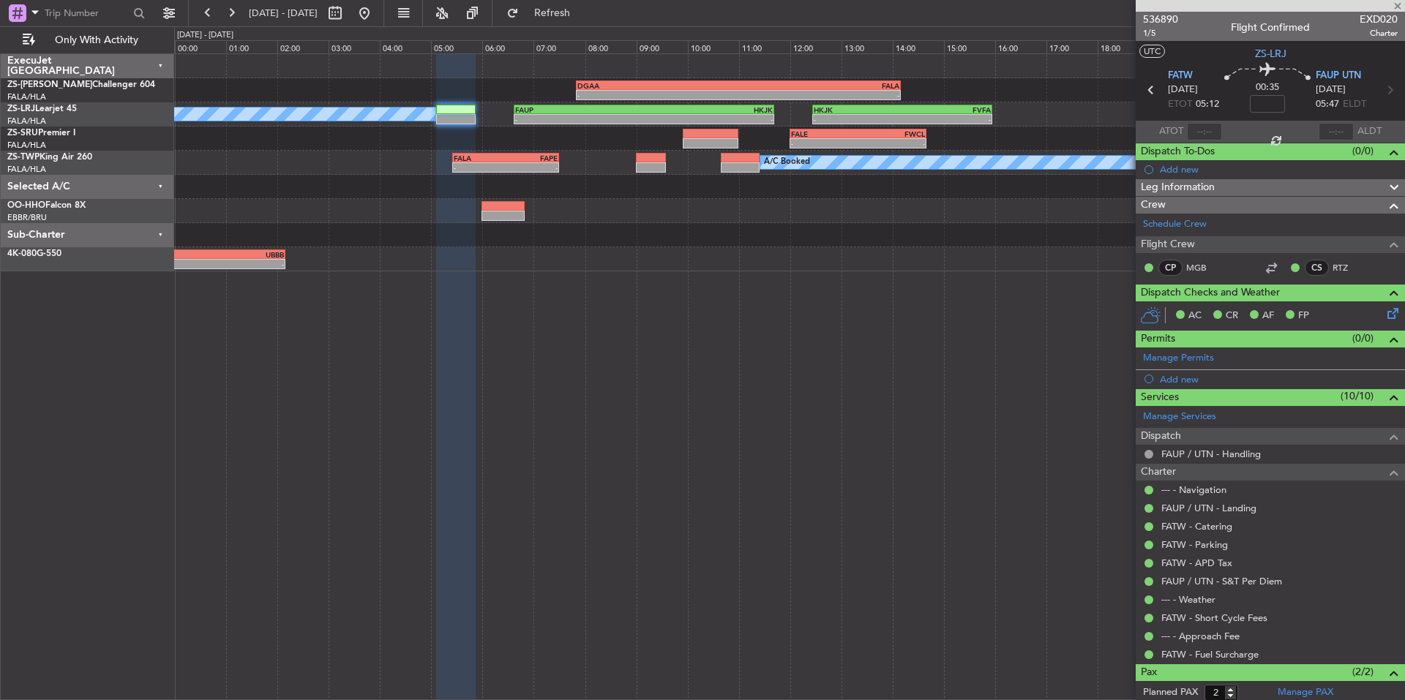
type input "-00:20"
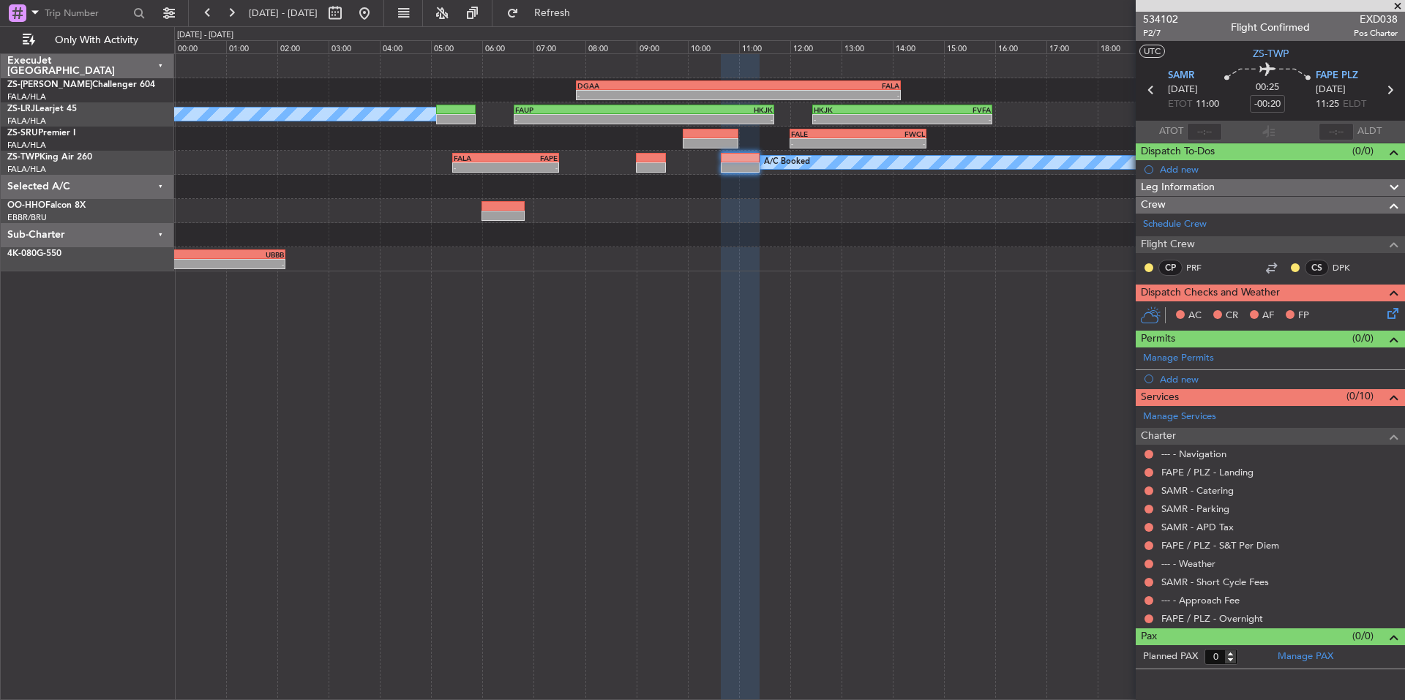
click at [1144, 618] on mat-tooltip-component "Not Requested" at bounding box center [1149, 605] width 83 height 39
click at [1149, 617] on button at bounding box center [1148, 619] width 9 height 9
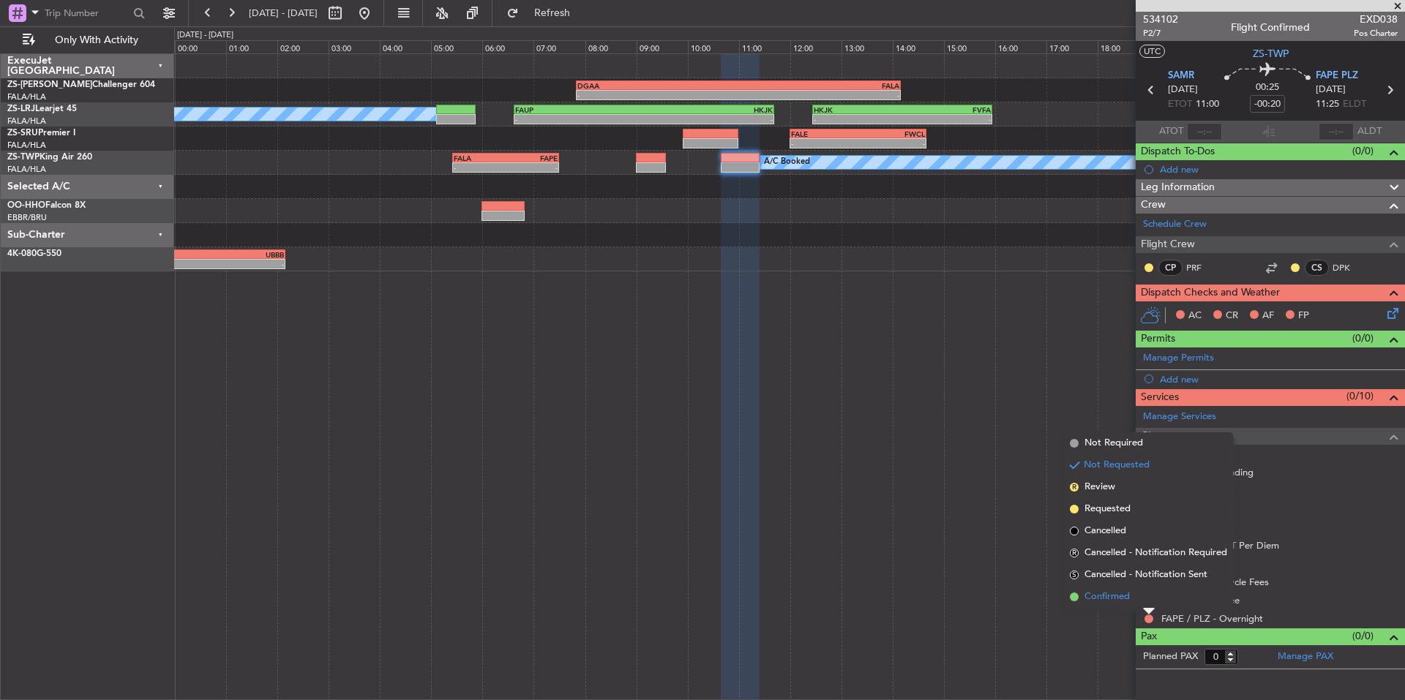
click at [1121, 598] on span "Confirmed" at bounding box center [1106, 597] width 45 height 15
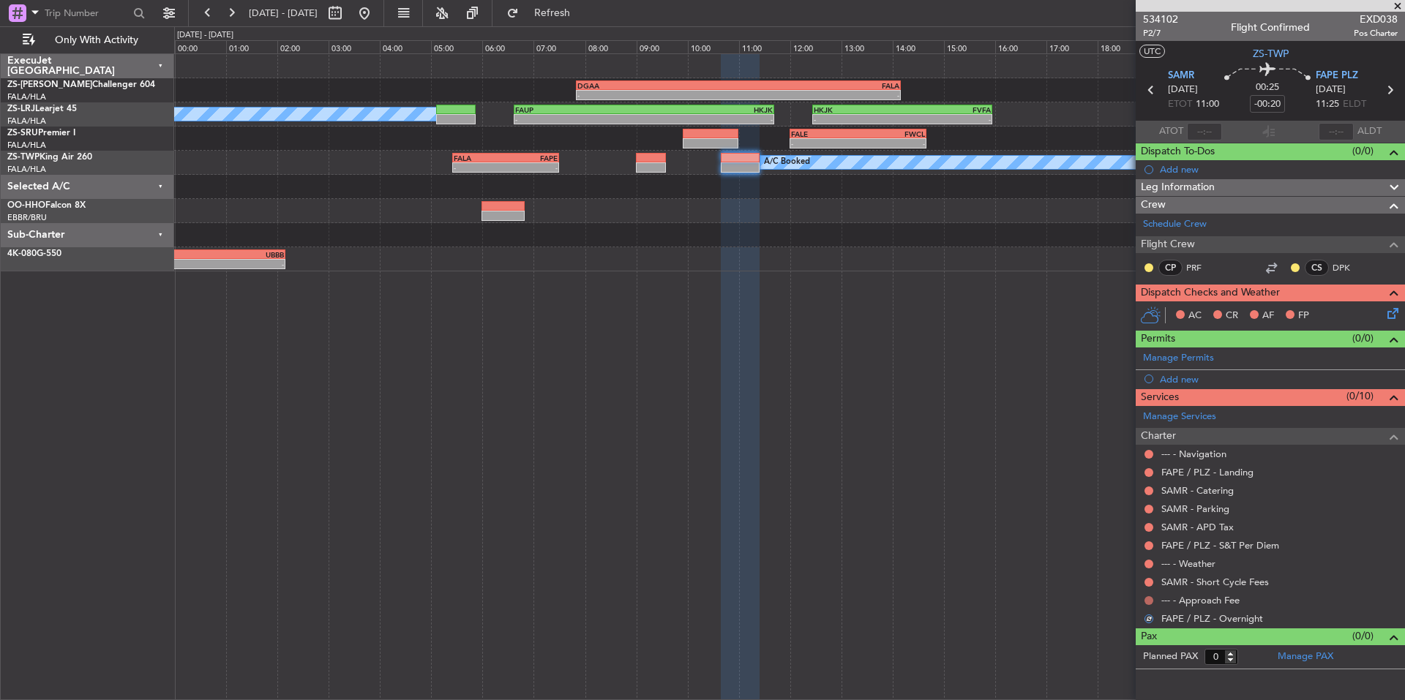
click at [1150, 596] on button at bounding box center [1148, 600] width 9 height 9
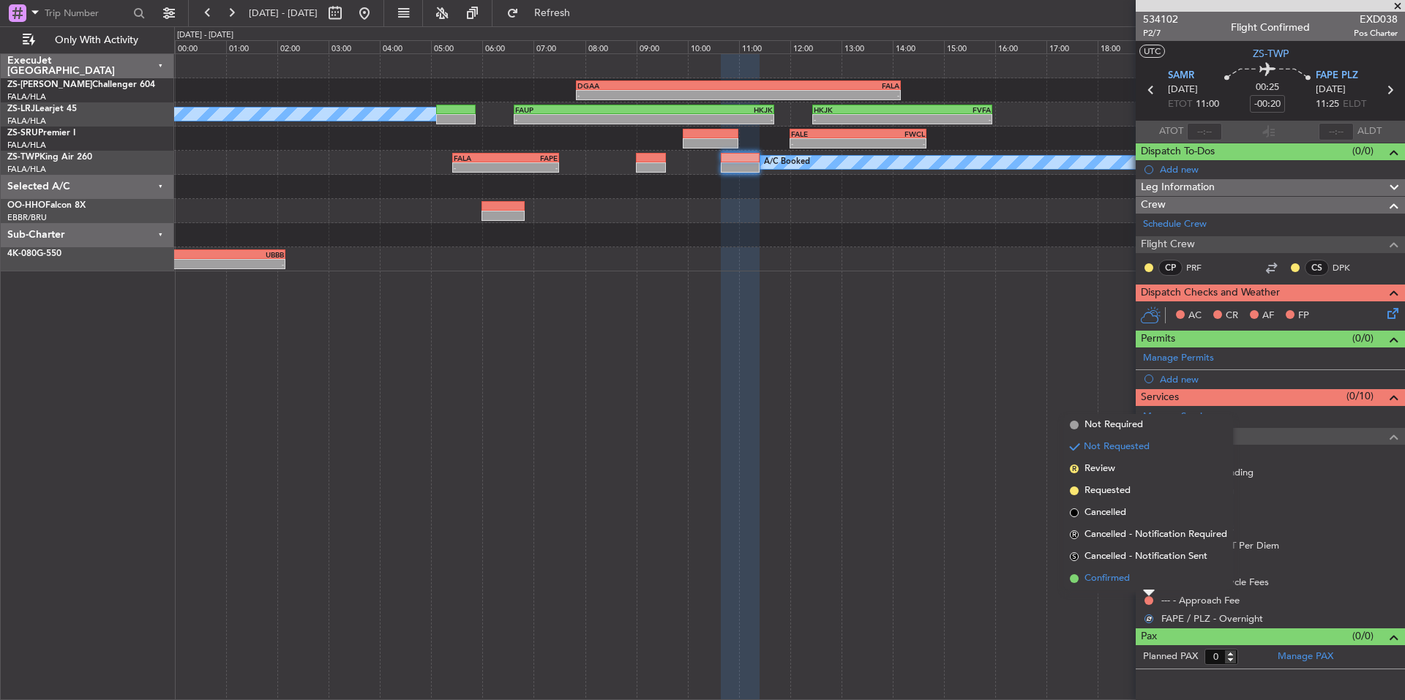
click at [1128, 580] on span "Confirmed" at bounding box center [1106, 578] width 45 height 15
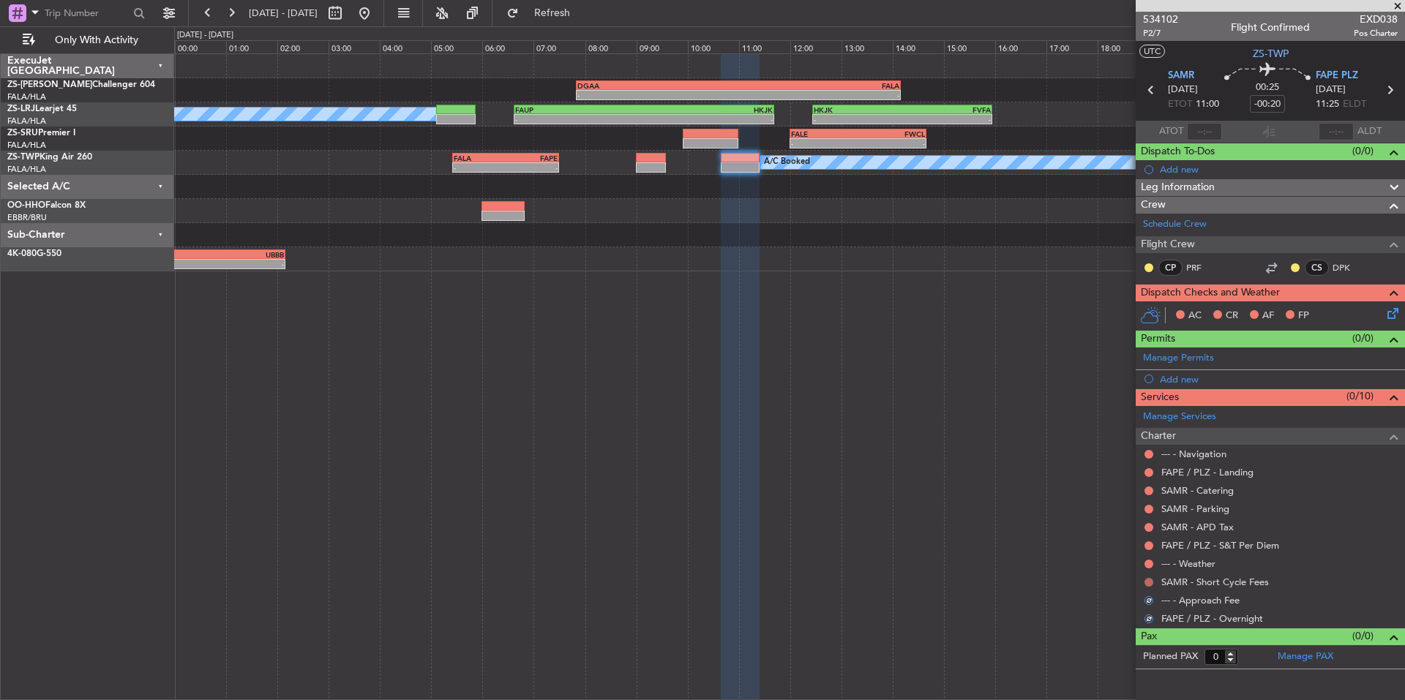
click at [1150, 582] on button at bounding box center [1148, 582] width 9 height 9
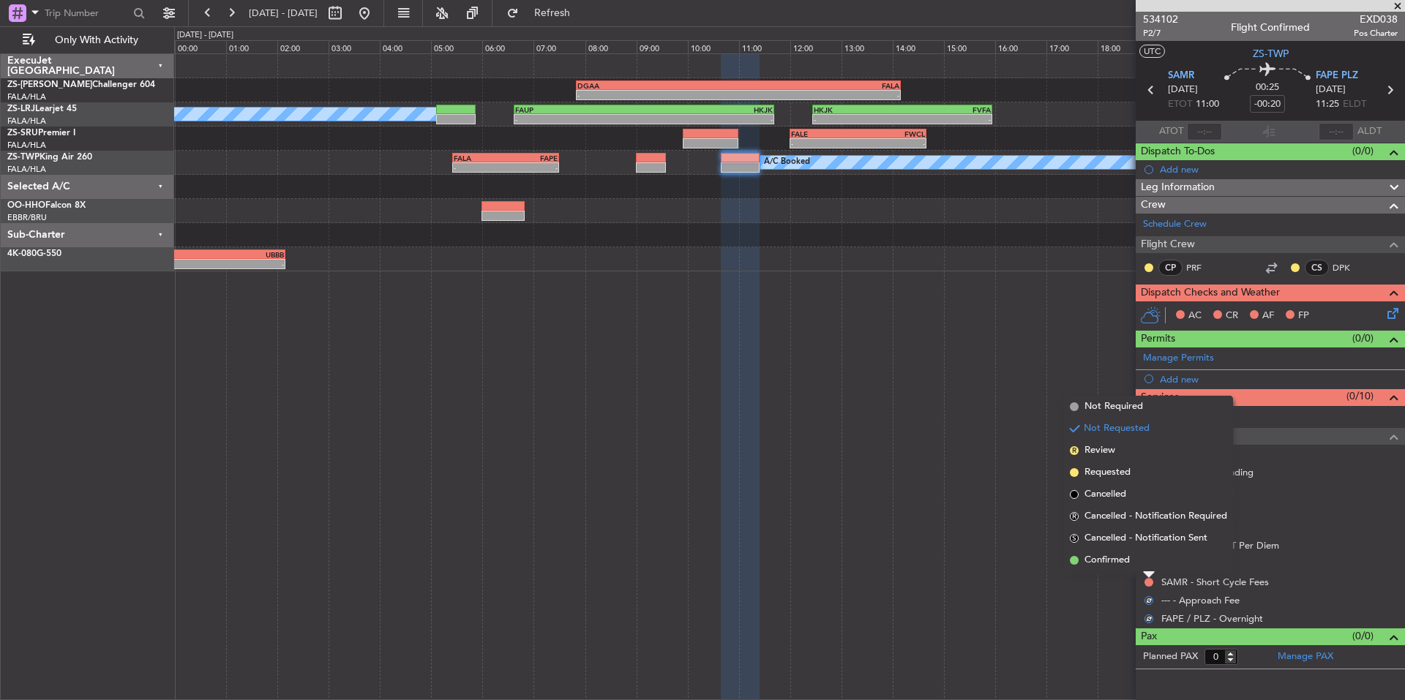
click at [1130, 560] on li "Confirmed" at bounding box center [1148, 561] width 169 height 22
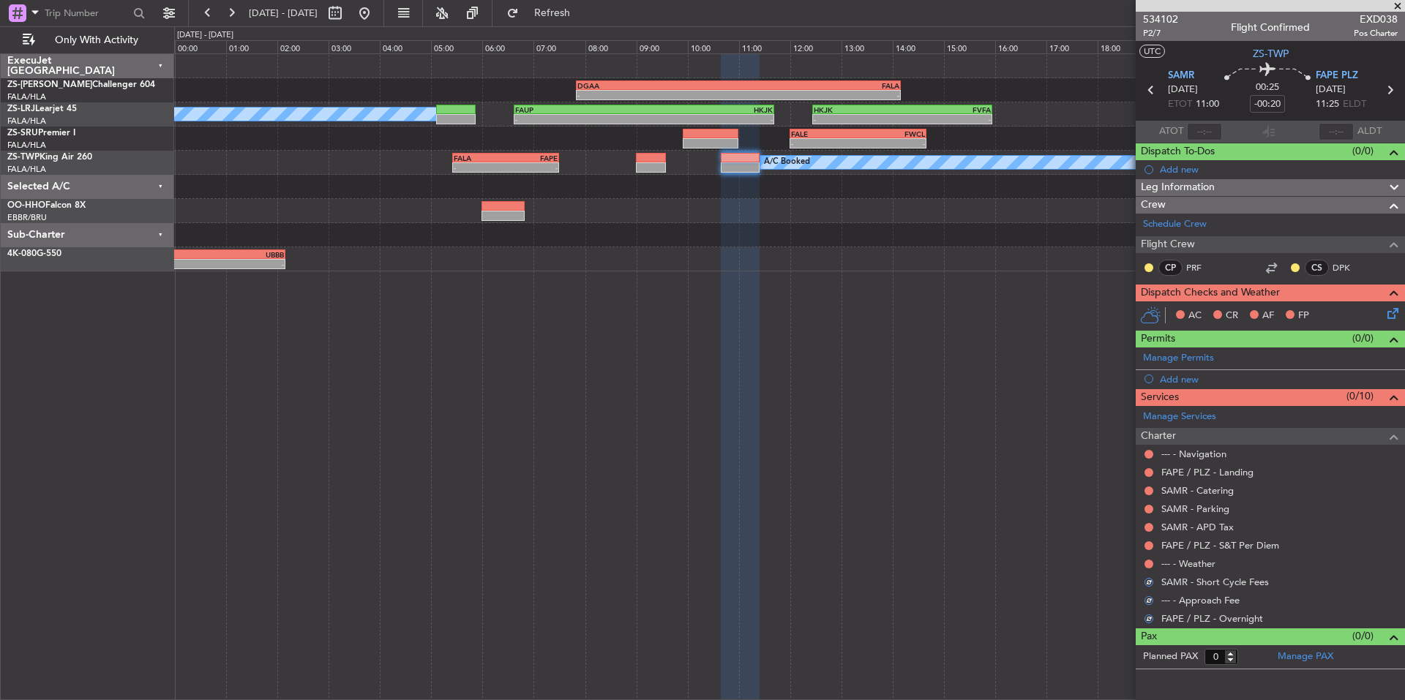
drag, startPoint x: 1148, startPoint y: 566, endPoint x: 1141, endPoint y: 561, distance: 8.9
click at [1148, 563] on button at bounding box center [1148, 564] width 9 height 9
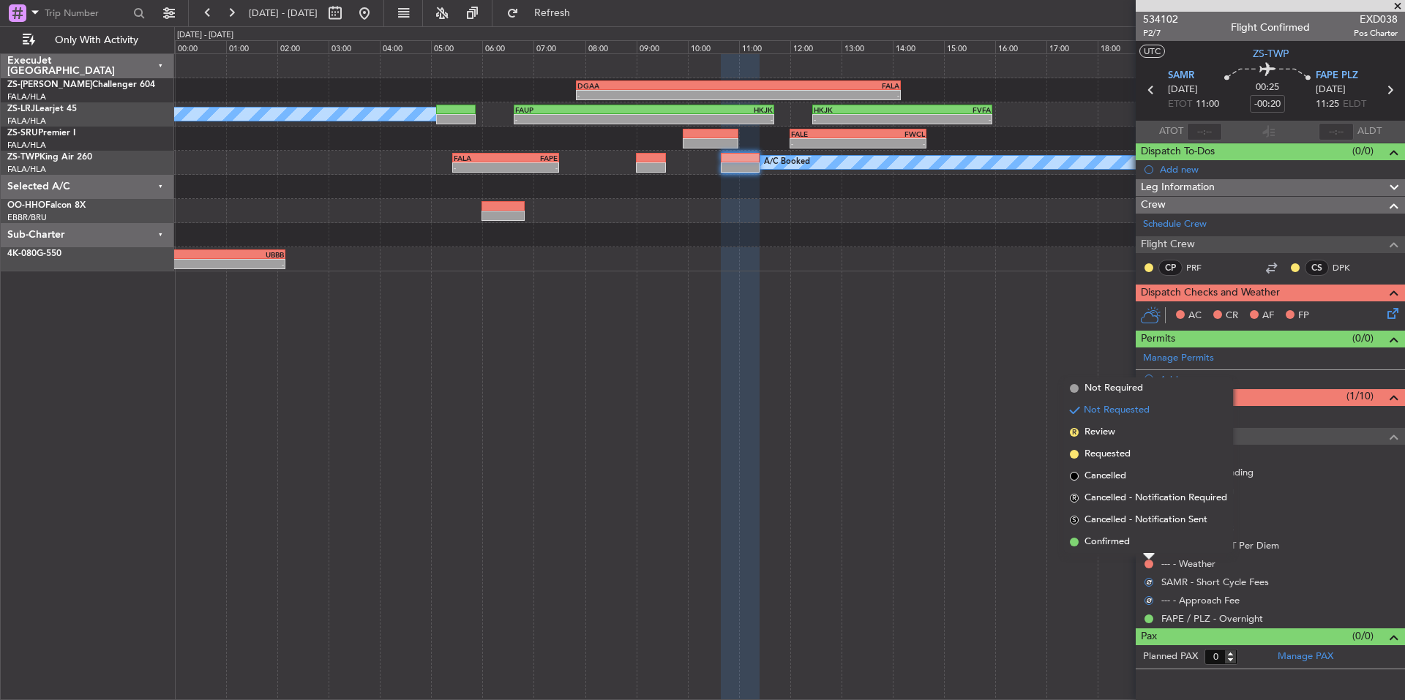
click at [1132, 543] on li "Confirmed" at bounding box center [1148, 542] width 169 height 22
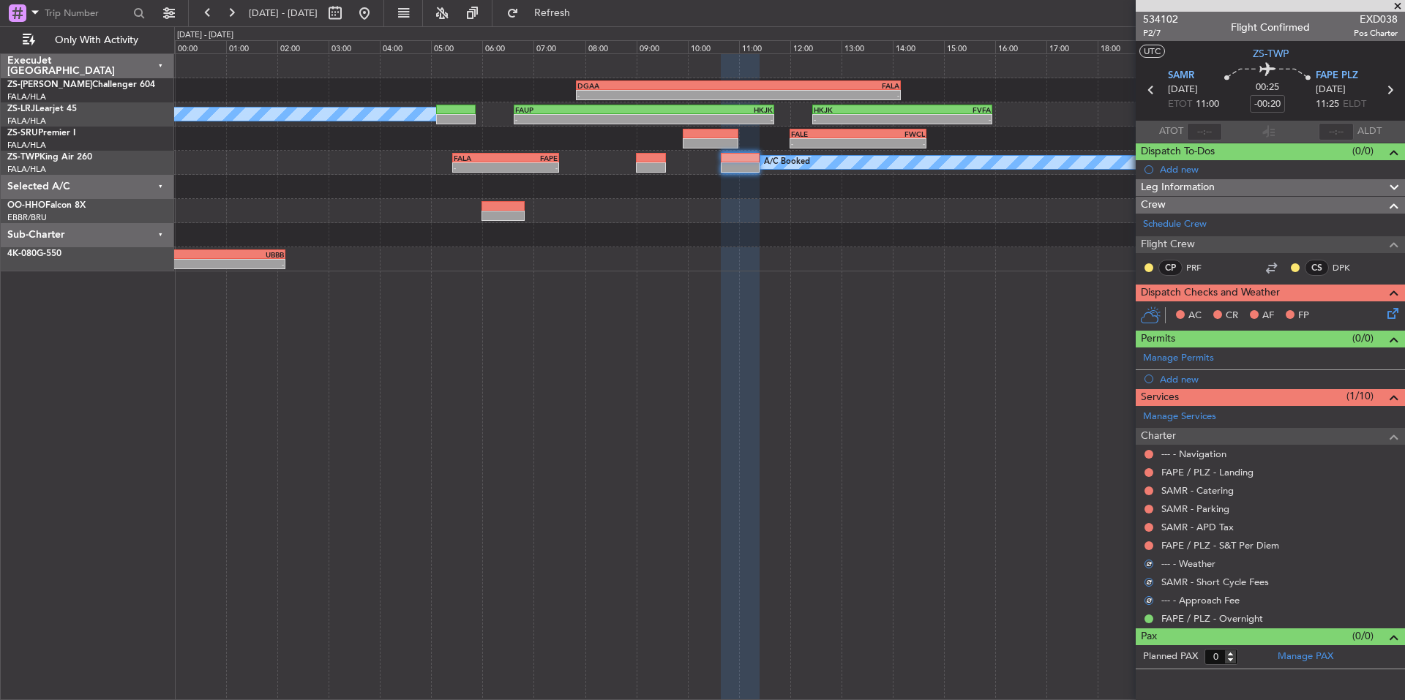
drag, startPoint x: 1150, startPoint y: 548, endPoint x: 1142, endPoint y: 543, distance: 9.5
click at [1149, 547] on button at bounding box center [1148, 545] width 9 height 9
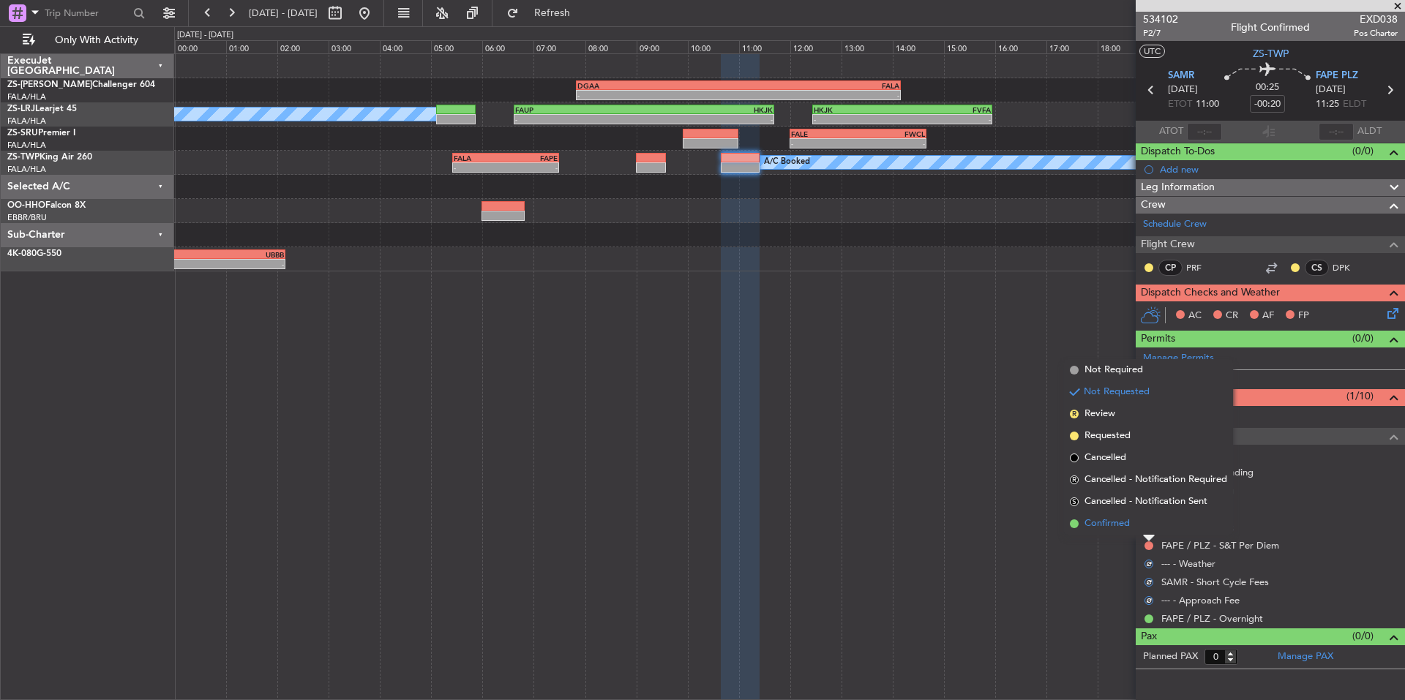
click at [1130, 528] on li "Confirmed" at bounding box center [1148, 524] width 169 height 22
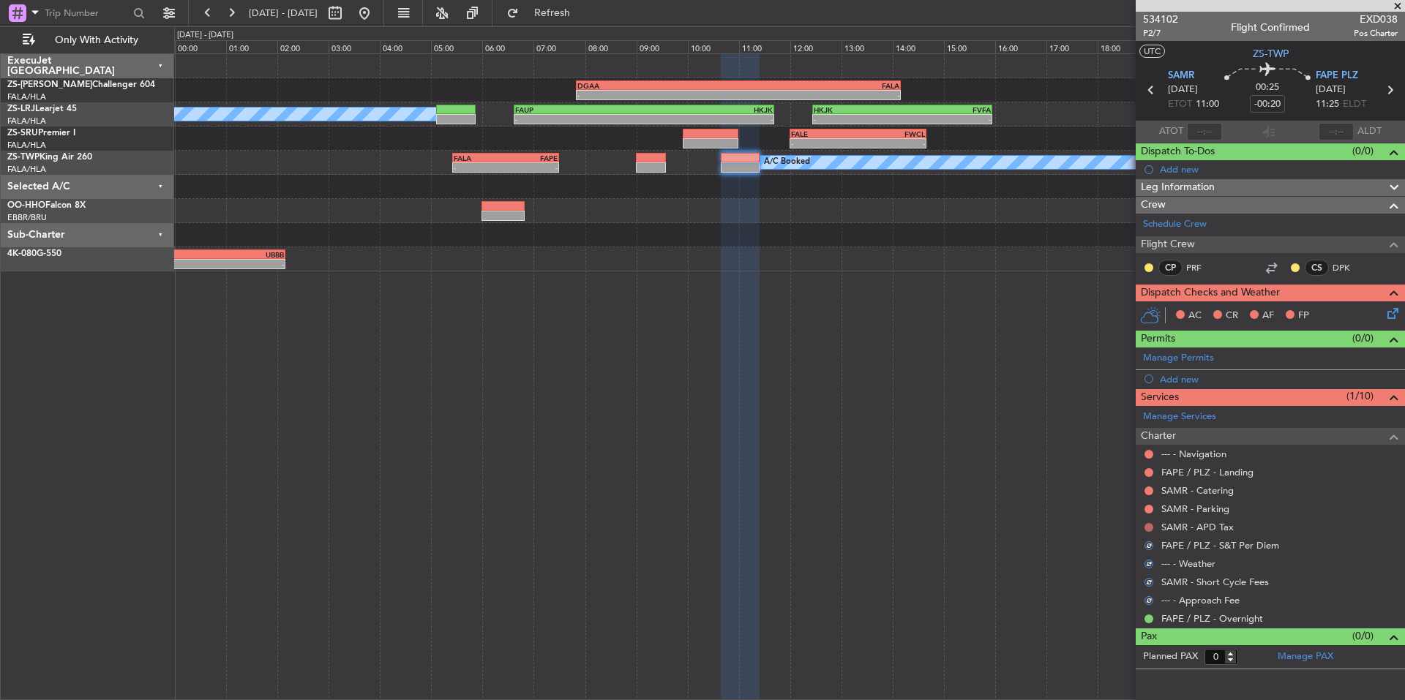
click at [1147, 526] on button at bounding box center [1148, 527] width 9 height 9
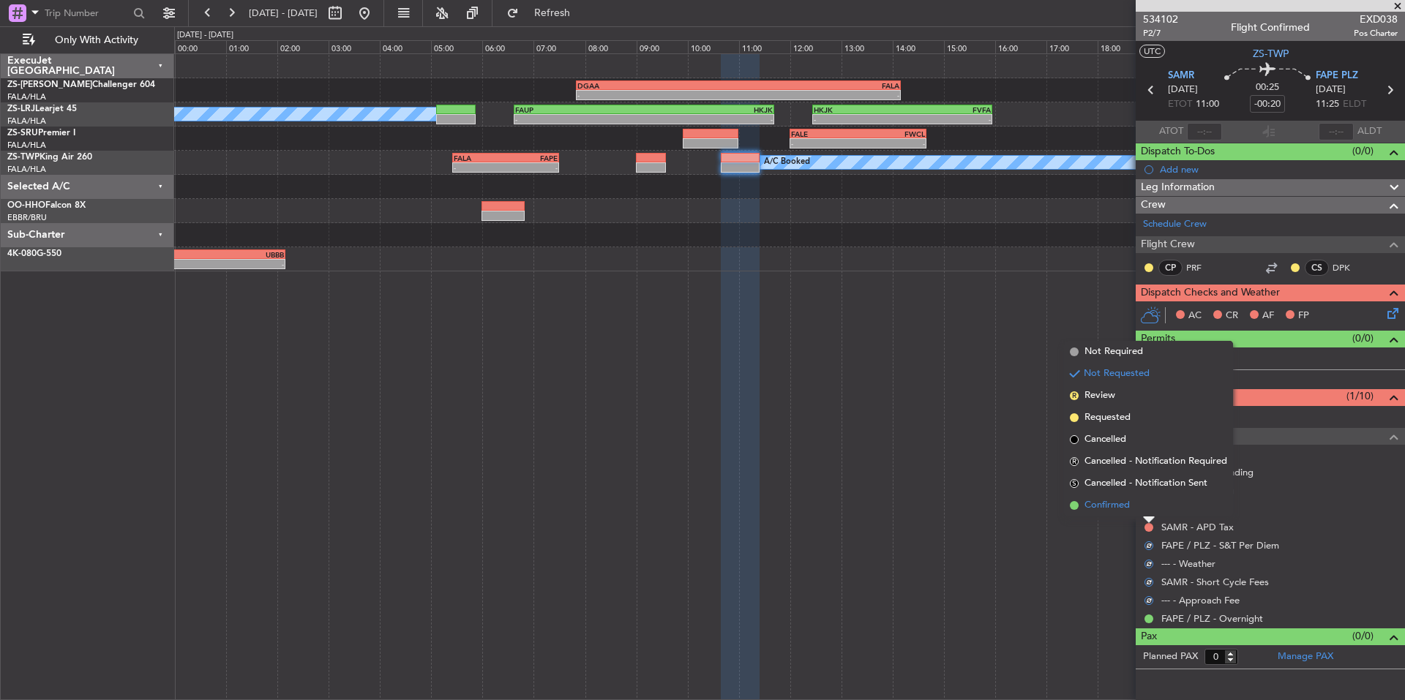
click at [1128, 503] on span "Confirmed" at bounding box center [1106, 505] width 45 height 15
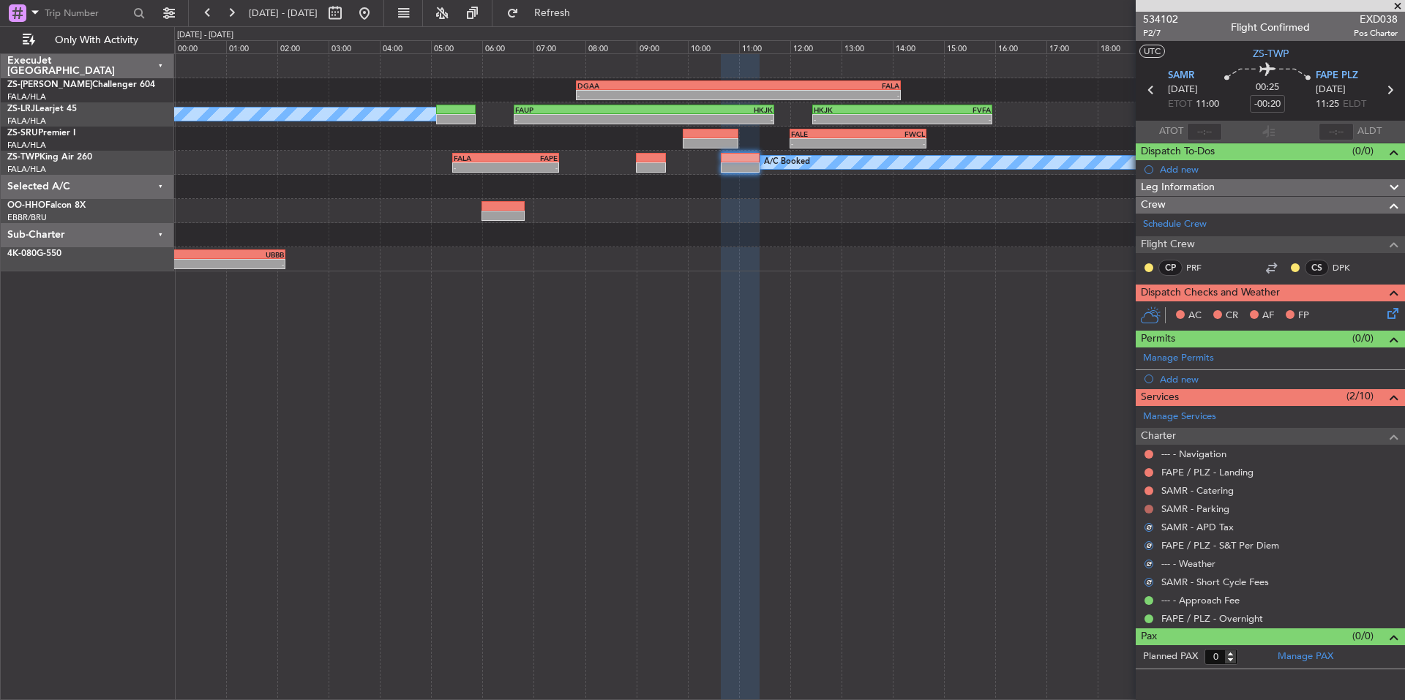
click at [1152, 509] on button at bounding box center [1148, 509] width 9 height 9
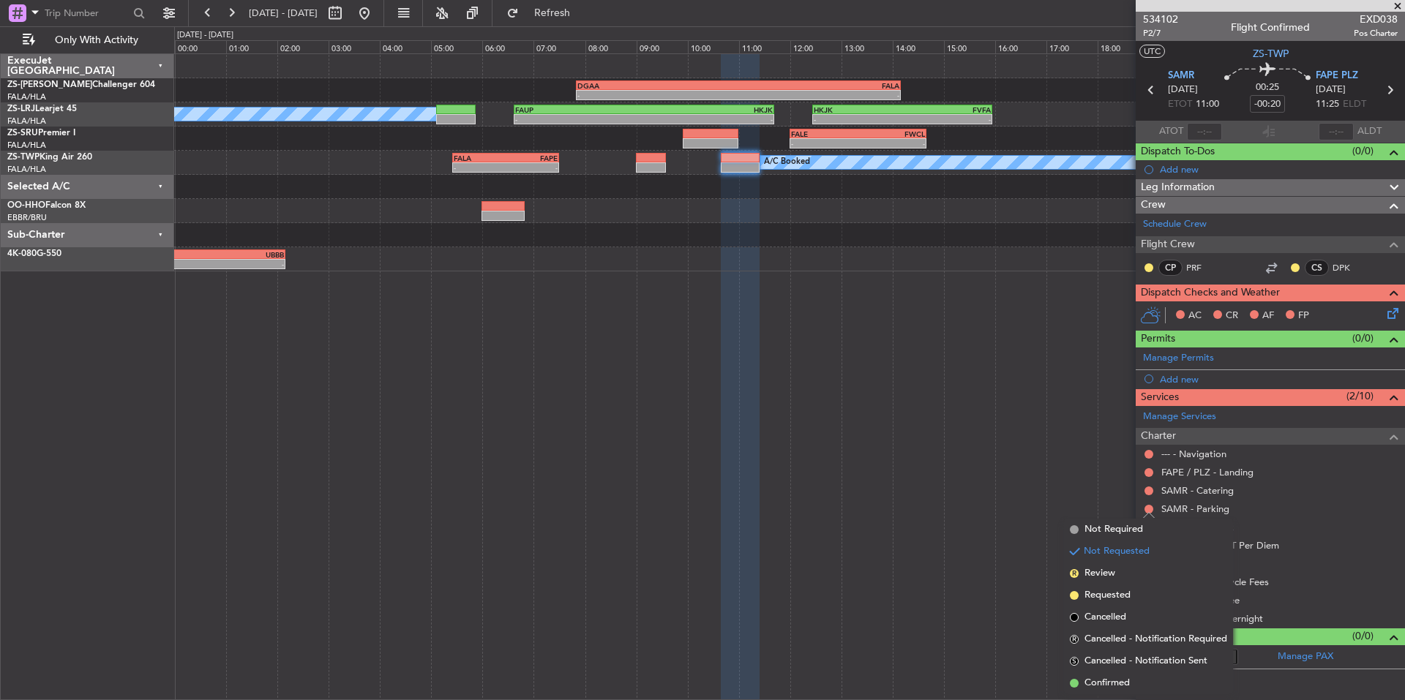
click at [1130, 683] on span "Confirmed" at bounding box center [1106, 683] width 45 height 15
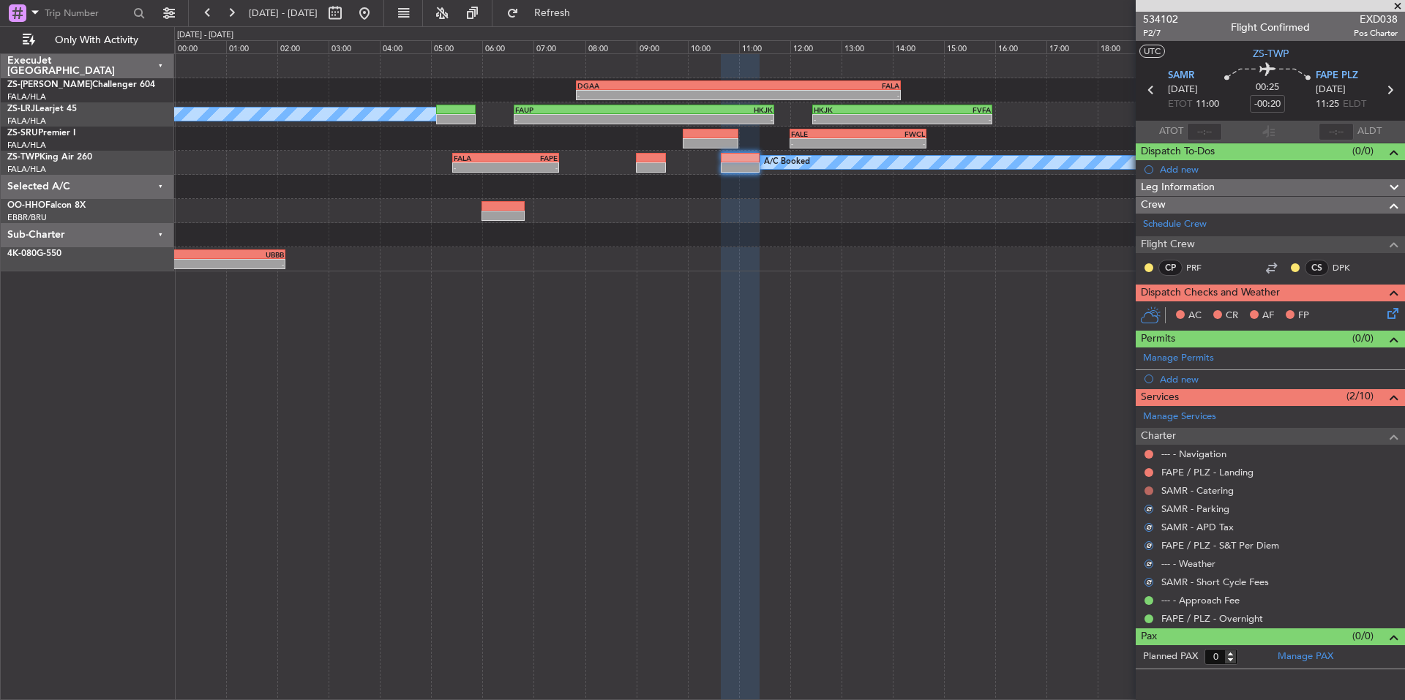
click at [1150, 490] on button at bounding box center [1148, 491] width 9 height 9
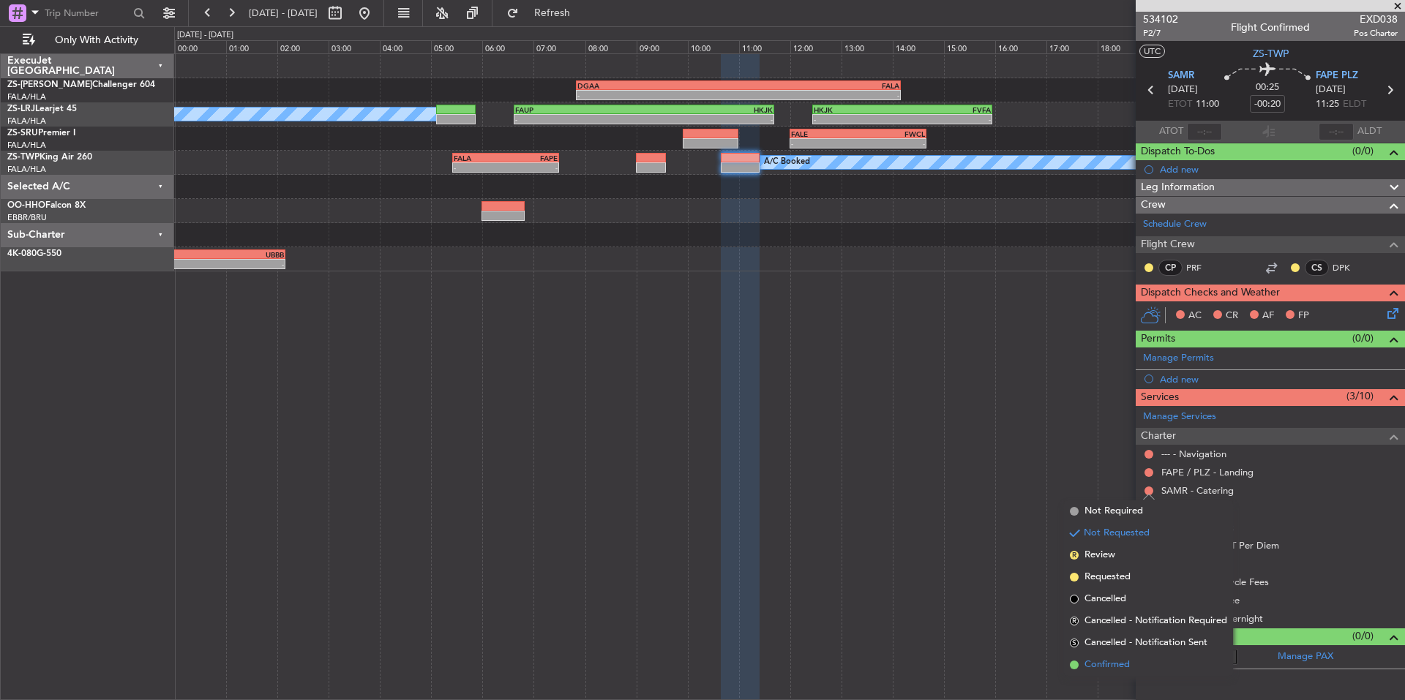
click at [1114, 664] on span "Confirmed" at bounding box center [1106, 665] width 45 height 15
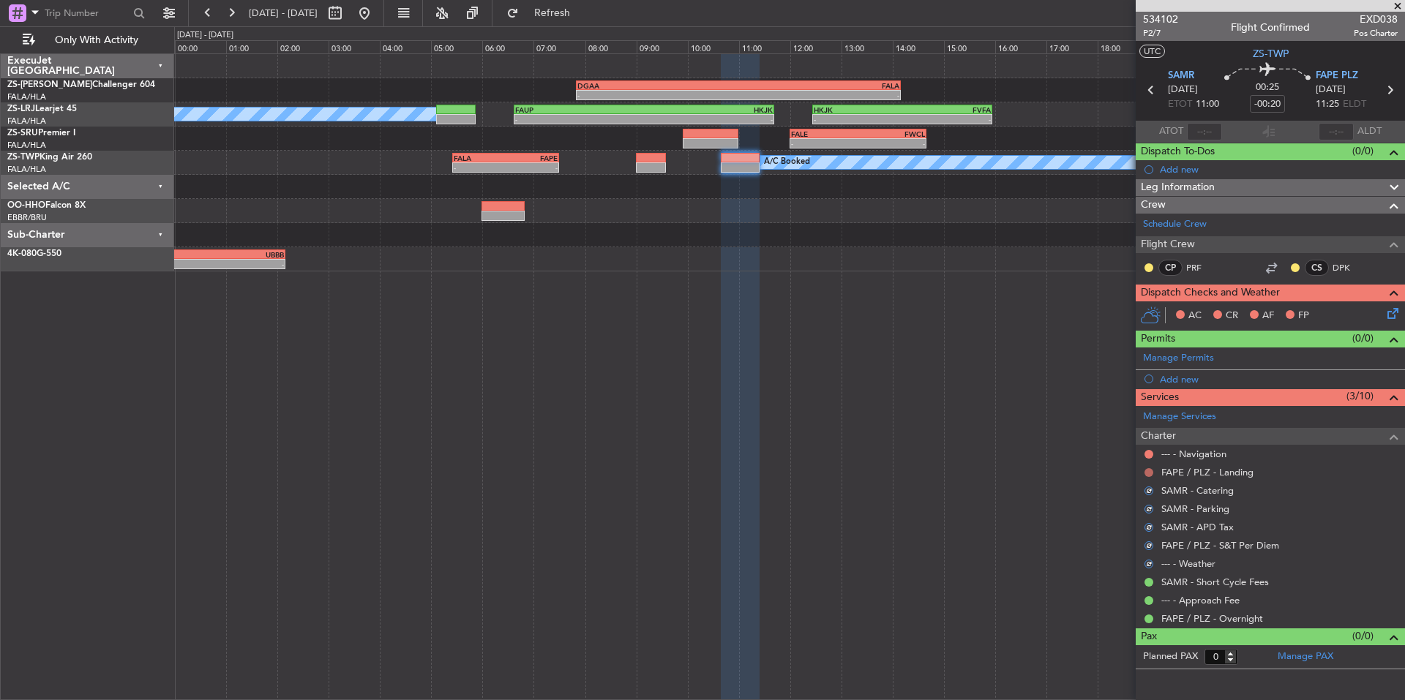
click at [1150, 471] on button at bounding box center [1148, 472] width 9 height 9
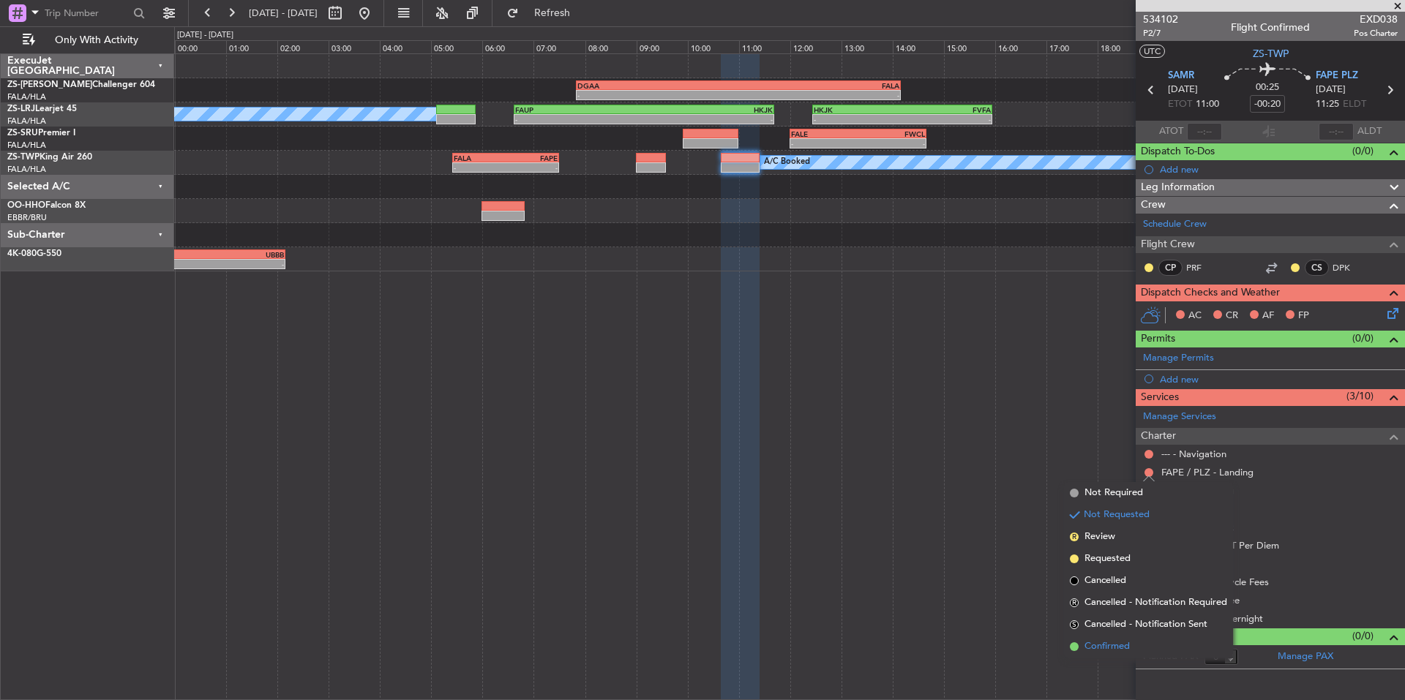
click at [1106, 648] on span "Confirmed" at bounding box center [1106, 647] width 45 height 15
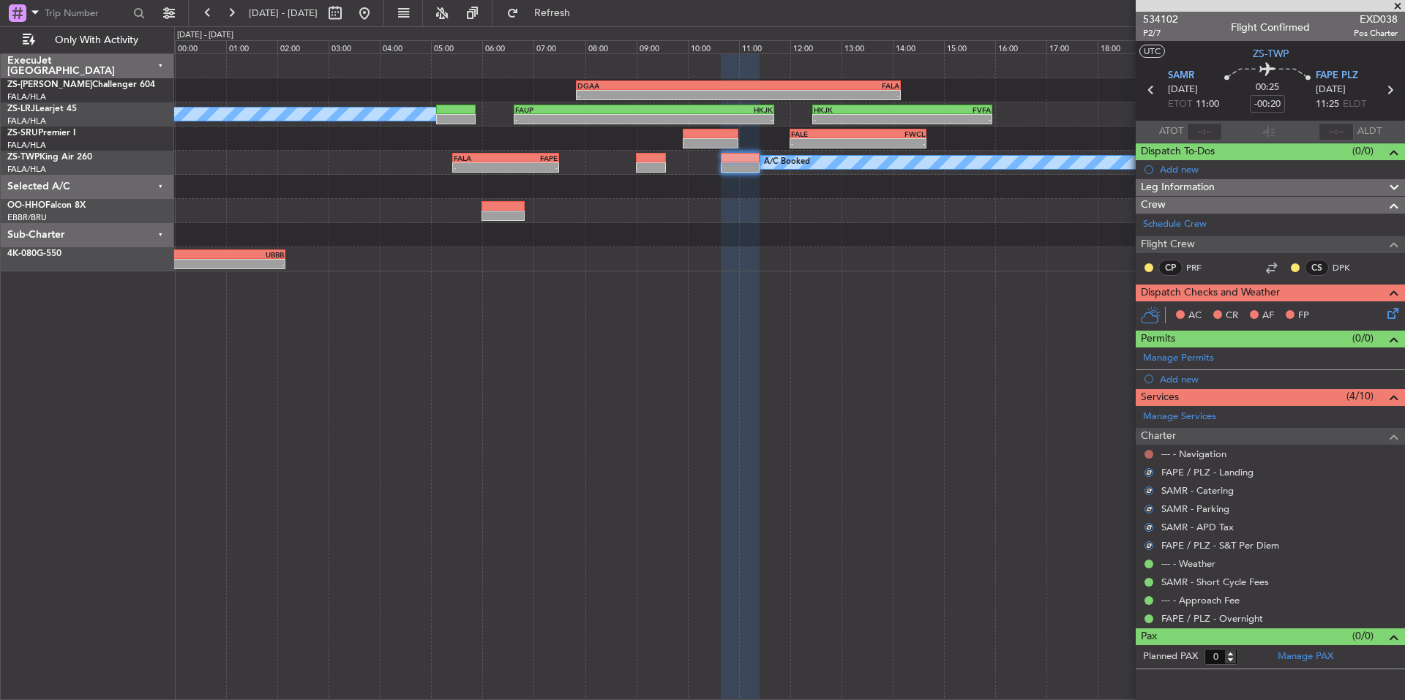
click at [1151, 451] on button at bounding box center [1148, 454] width 9 height 9
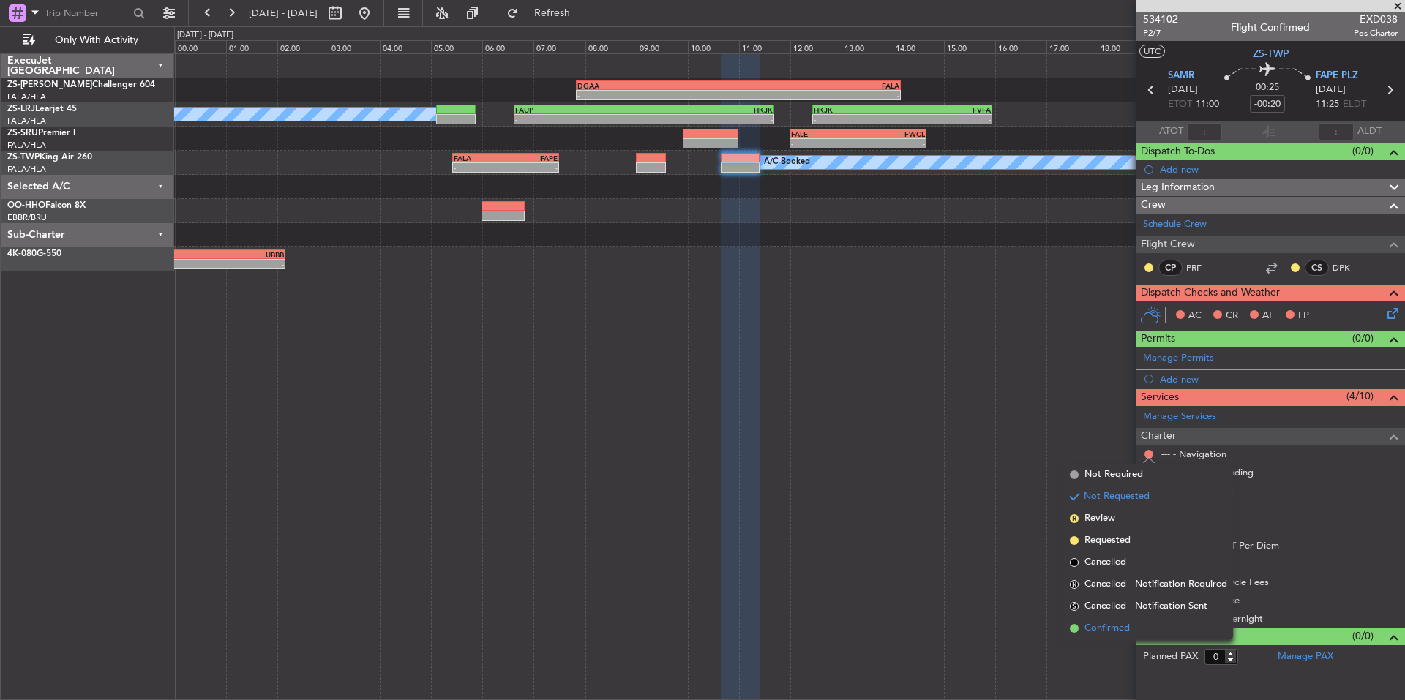
click at [1122, 627] on span "Confirmed" at bounding box center [1106, 628] width 45 height 15
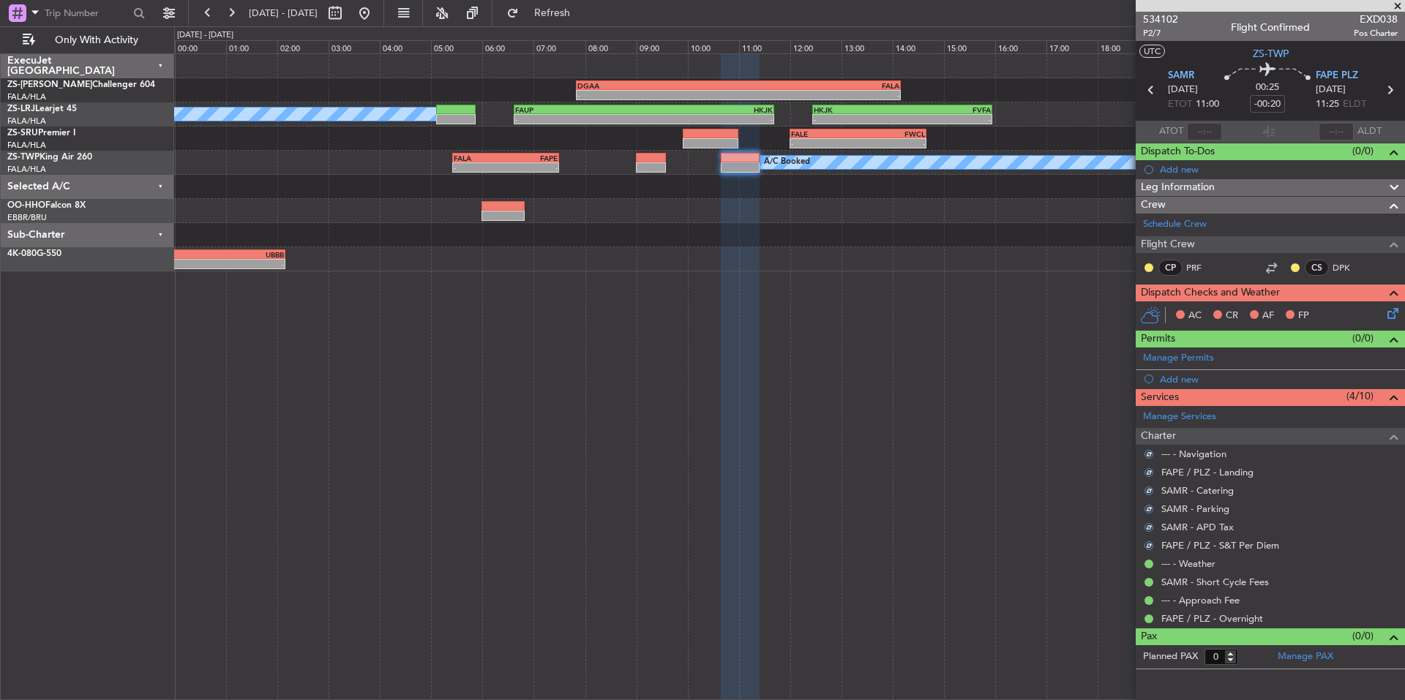
click at [1260, 657] on form "Planned PAX 0" at bounding box center [1203, 656] width 135 height 23
click at [1295, 266] on button at bounding box center [1295, 267] width 9 height 9
click at [1148, 267] on button at bounding box center [1148, 267] width 9 height 9
click at [1181, 307] on span "Acknowledged" at bounding box center [1152, 310] width 64 height 15
click at [1396, 310] on icon at bounding box center [1390, 311] width 12 height 12
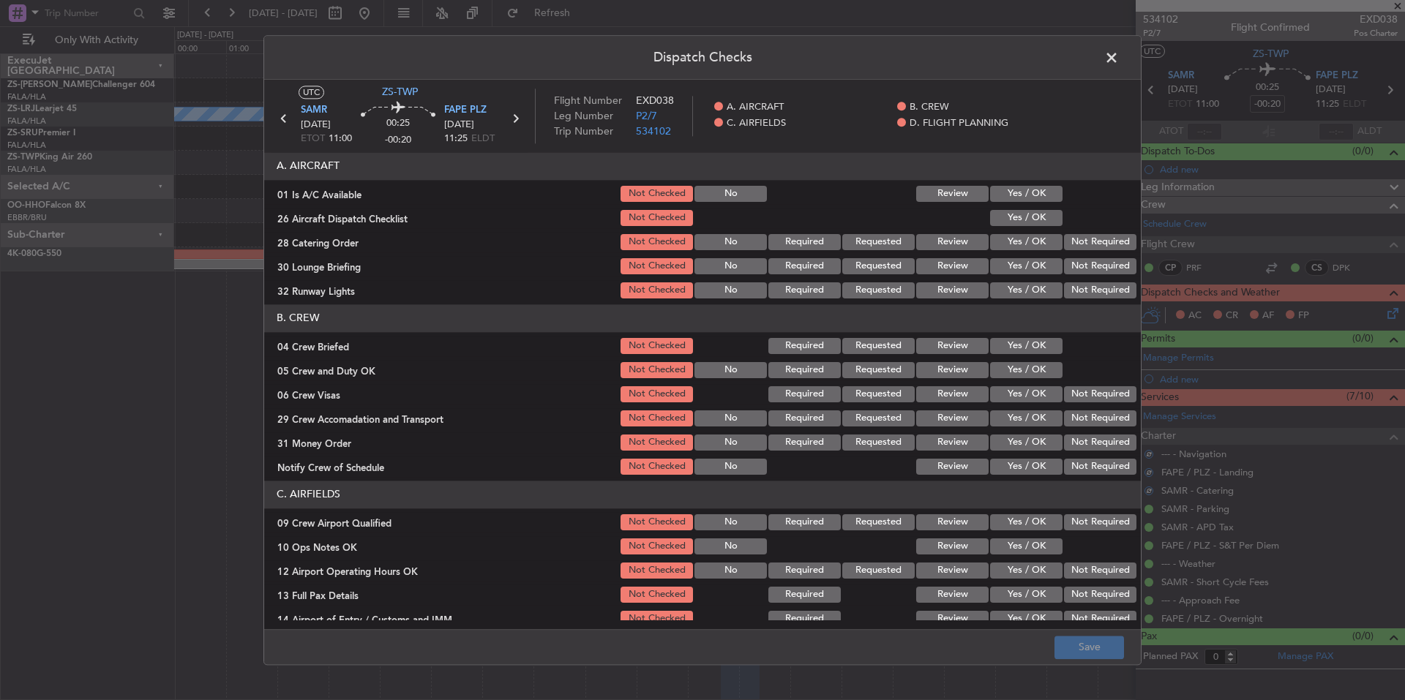
click at [1035, 195] on button "Yes / OK" at bounding box center [1026, 194] width 72 height 16
click at [1037, 219] on button "Yes / OK" at bounding box center [1026, 218] width 72 height 16
click at [1070, 247] on button "Not Required" at bounding box center [1100, 242] width 72 height 16
click at [1073, 260] on div "Not Required" at bounding box center [1099, 266] width 74 height 20
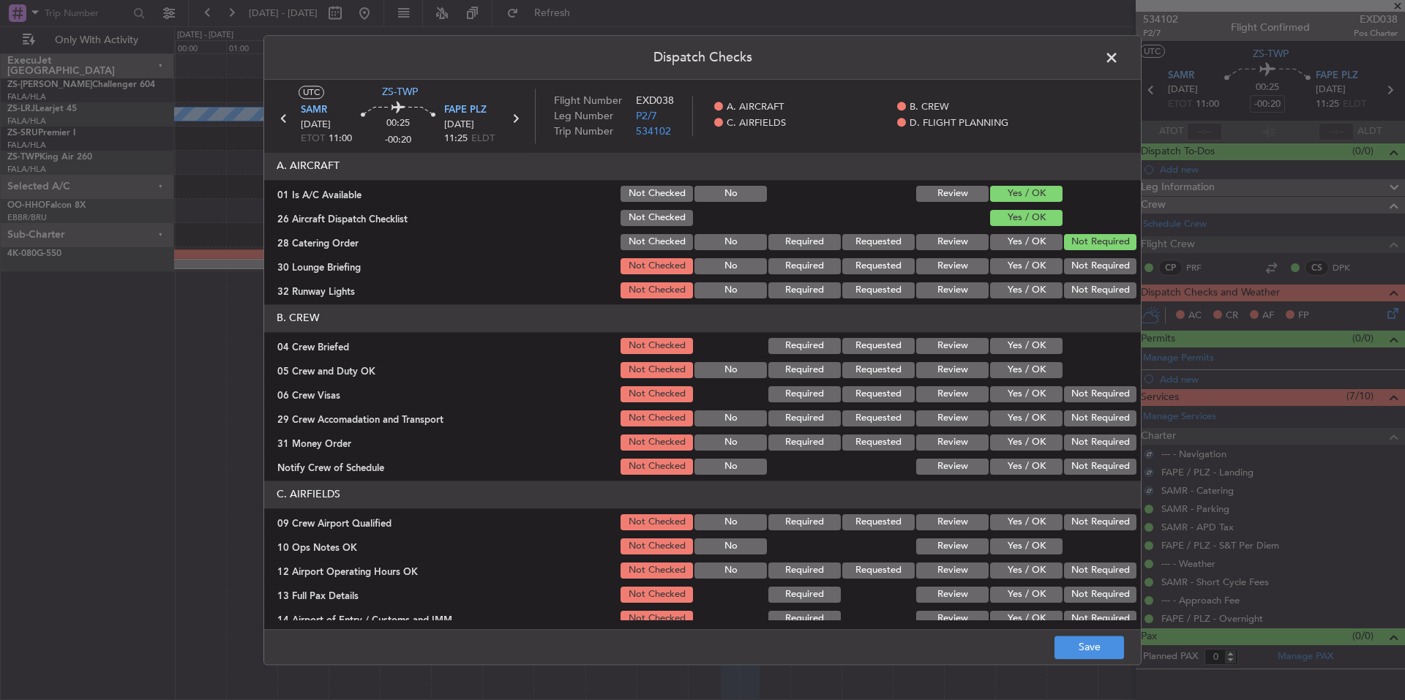
click at [1079, 276] on div "Not Required" at bounding box center [1099, 266] width 74 height 20
click at [1079, 282] on div "Not Required" at bounding box center [1099, 290] width 74 height 20
click at [1081, 289] on button "Not Required" at bounding box center [1100, 290] width 72 height 16
click at [1076, 268] on button "Not Required" at bounding box center [1100, 266] width 72 height 16
drag, startPoint x: 1039, startPoint y: 337, endPoint x: 1040, endPoint y: 356, distance: 18.3
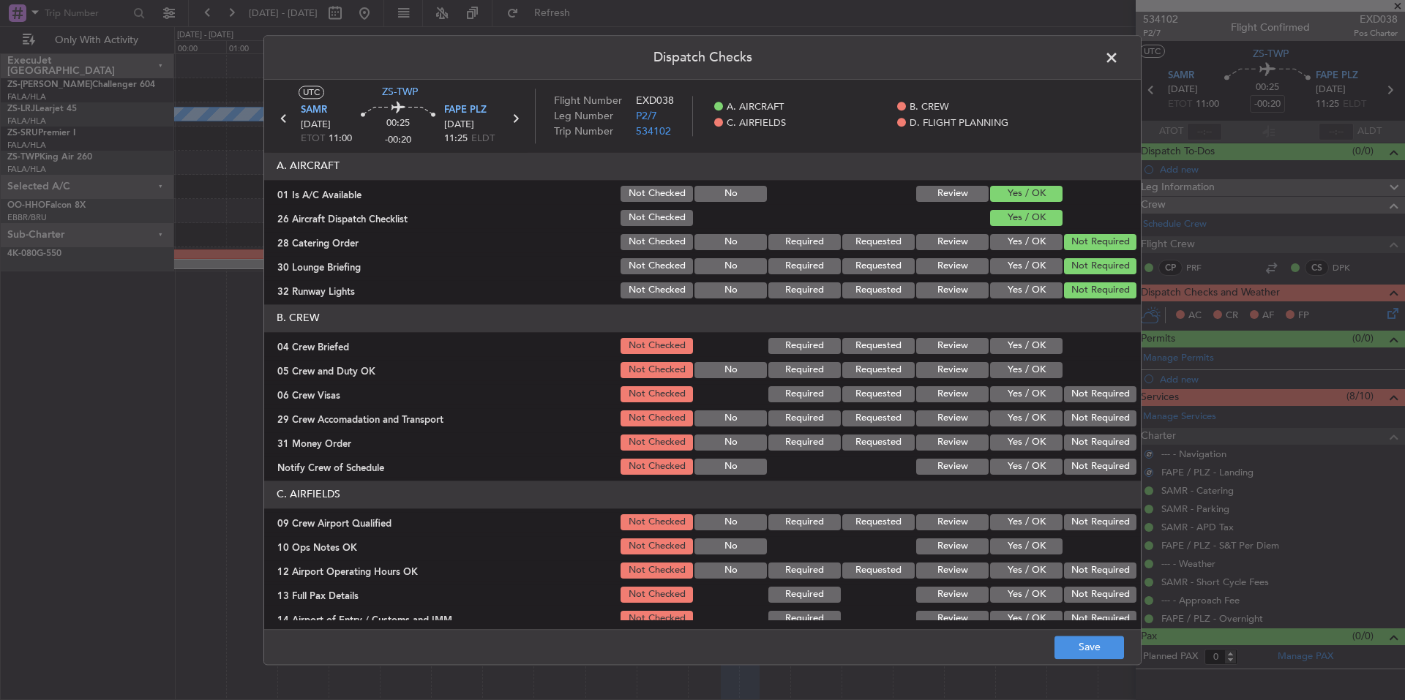
click at [1039, 344] on div "Yes / OK" at bounding box center [1025, 346] width 74 height 20
click at [1040, 358] on section "B. CREW 04 Crew Briefed Not Checked Required Requested Review Yes / OK 05 Crew …" at bounding box center [702, 390] width 877 height 173
click at [1041, 377] on button "Yes / OK" at bounding box center [1026, 370] width 72 height 16
click at [1035, 345] on button "Yes / OK" at bounding box center [1026, 346] width 72 height 16
click at [1076, 390] on button "Not Required" at bounding box center [1100, 394] width 72 height 16
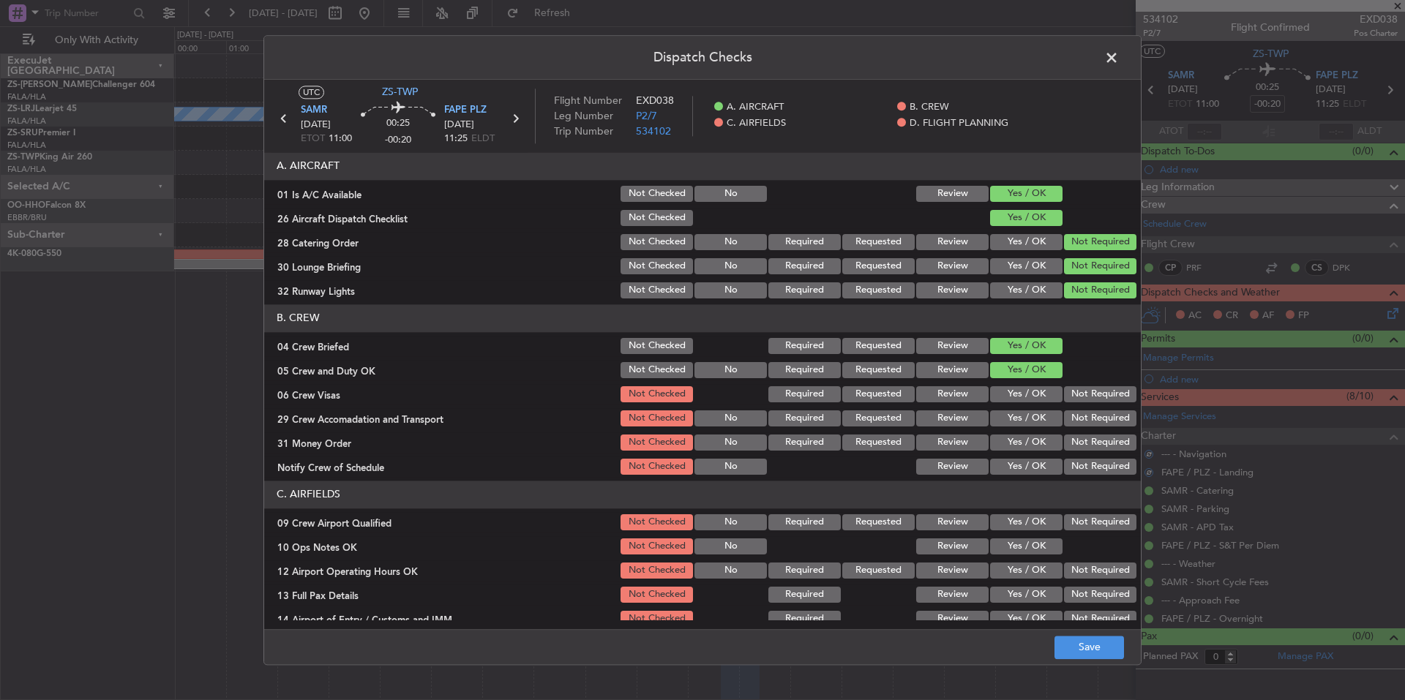
click at [1078, 406] on section "B. CREW 04 Crew Briefed Not Checked Required Requested Review Yes / OK 05 Crew …" at bounding box center [702, 390] width 877 height 173
click at [1079, 421] on button "Not Required" at bounding box center [1100, 418] width 72 height 16
drag, startPoint x: 1081, startPoint y: 432, endPoint x: 1084, endPoint y: 446, distance: 14.1
click at [1082, 438] on section "B. CREW 04 Crew Briefed Not Checked Required Requested Review Yes / OK 05 Crew …" at bounding box center [702, 390] width 877 height 173
click at [1084, 455] on section "B. CREW 04 Crew Briefed Not Checked Required Requested Review Yes / OK 05 Crew …" at bounding box center [702, 390] width 877 height 173
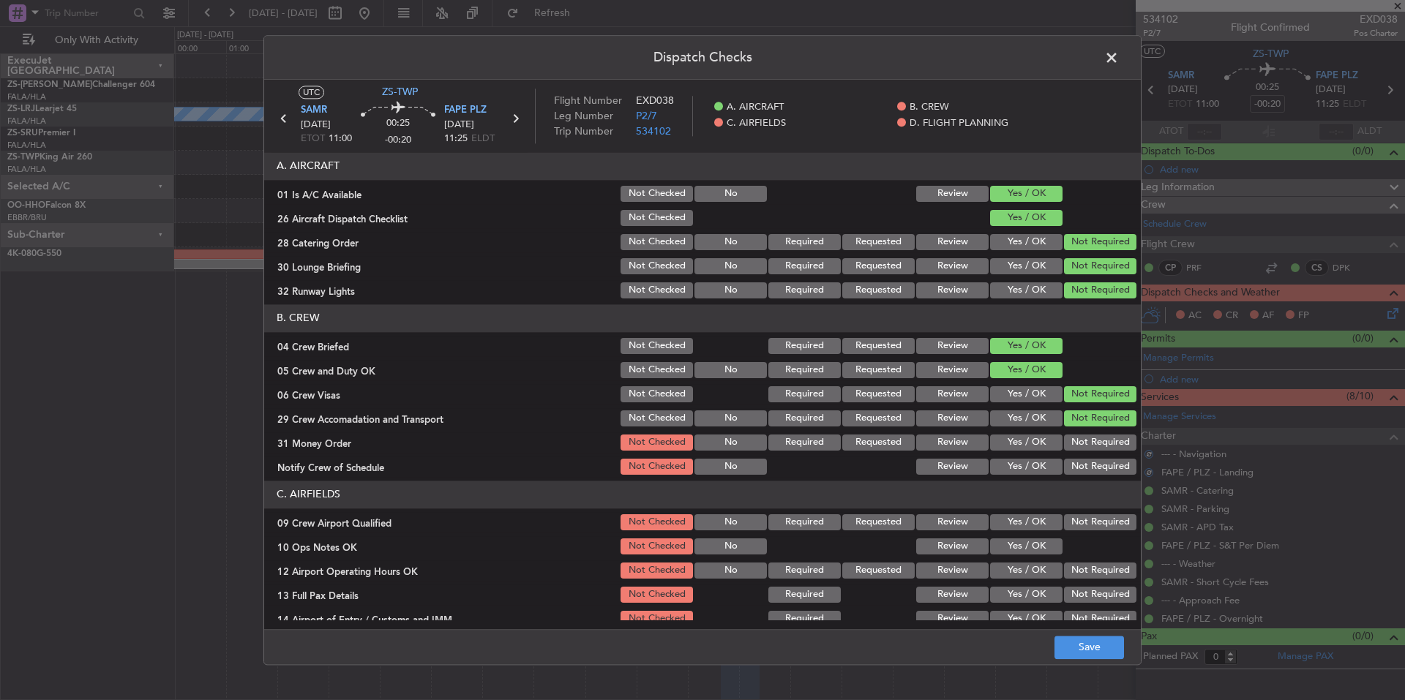
click at [1087, 469] on button "Not Required" at bounding box center [1100, 467] width 72 height 16
drag, startPoint x: 1087, startPoint y: 474, endPoint x: 1082, endPoint y: 432, distance: 41.9
click at [1087, 473] on button "Not Required" at bounding box center [1100, 467] width 72 height 16
click at [1082, 432] on div "Not Required" at bounding box center [1099, 442] width 74 height 20
click at [1085, 446] on button "Not Required" at bounding box center [1100, 443] width 72 height 16
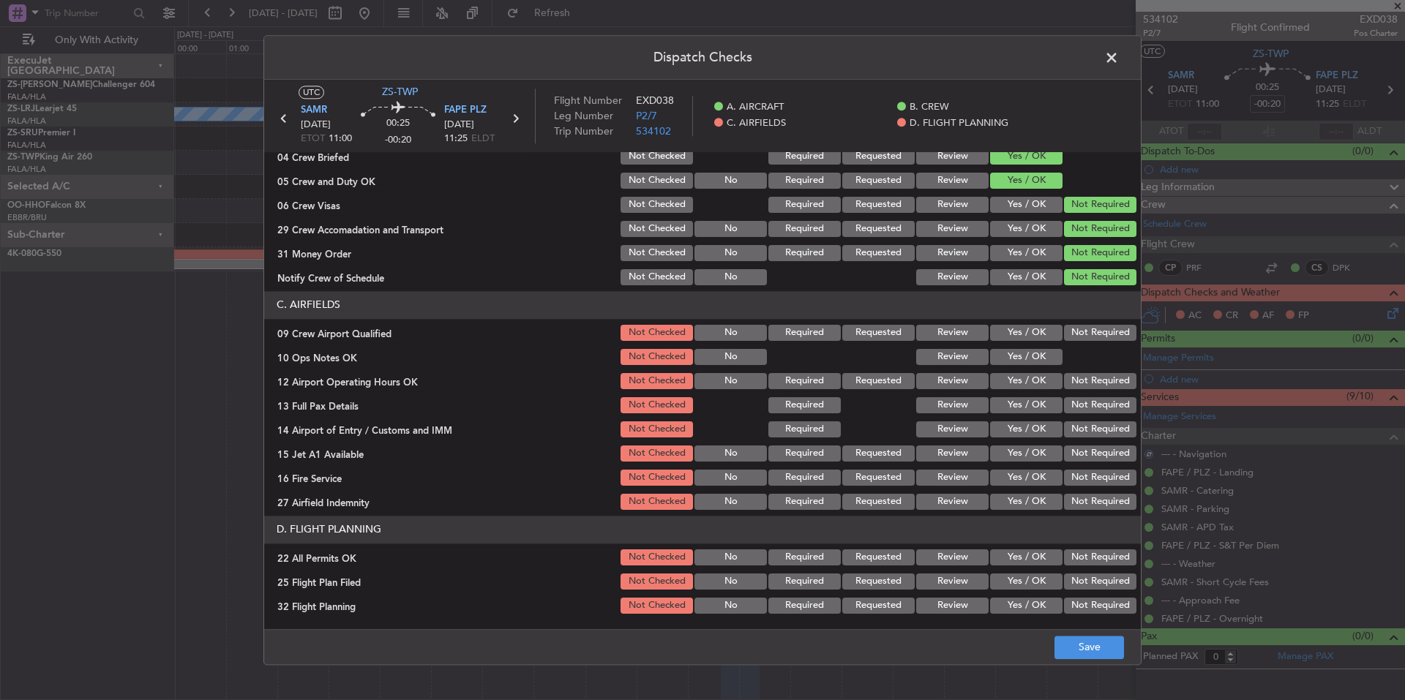
click at [1078, 450] on button "Not Required" at bounding box center [1100, 454] width 72 height 16
drag, startPoint x: 1081, startPoint y: 462, endPoint x: 1091, endPoint y: 480, distance: 21.0
click at [1081, 464] on div "Not Required" at bounding box center [1099, 453] width 74 height 20
drag, startPoint x: 1091, startPoint y: 480, endPoint x: 1091, endPoint y: 489, distance: 8.8
click at [1091, 486] on div "Not Required" at bounding box center [1099, 478] width 74 height 20
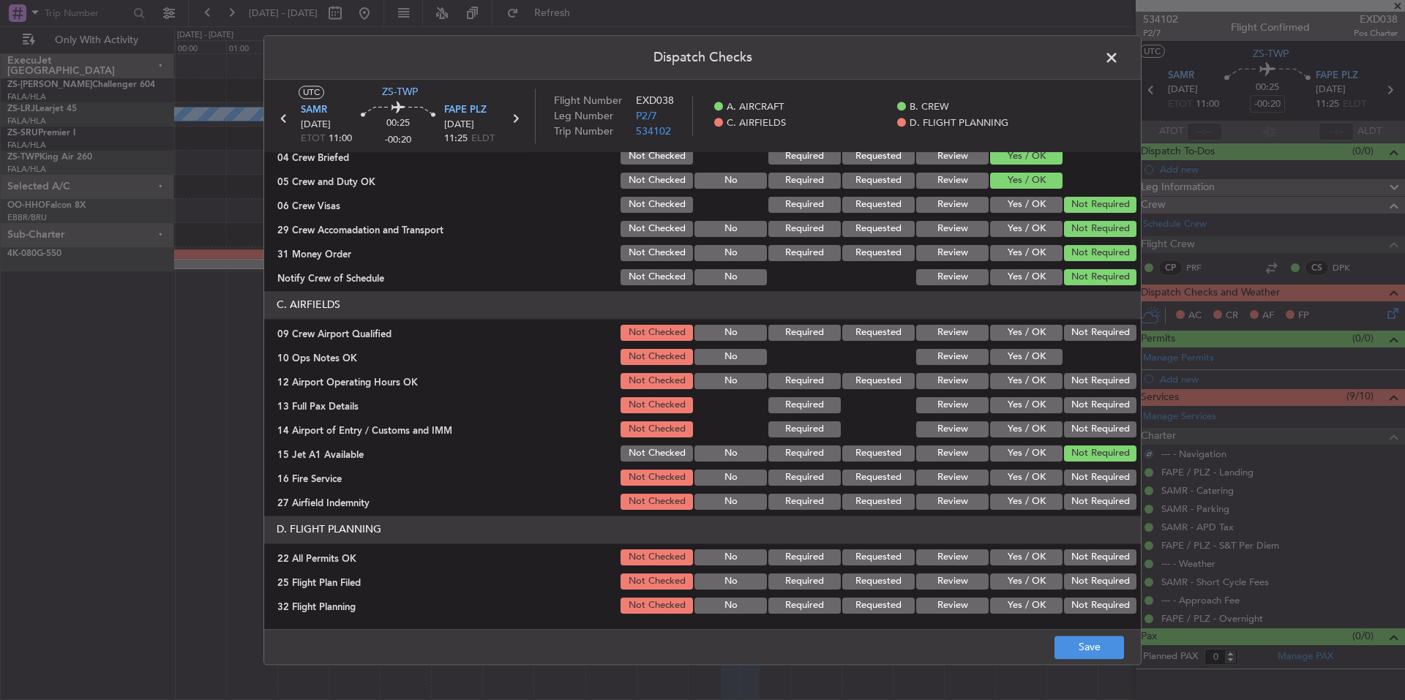
drag, startPoint x: 1091, startPoint y: 489, endPoint x: 1092, endPoint y: 500, distance: 11.8
click at [1091, 491] on section "C. AIRFIELDS 09 Crew Airport Qualified Not Checked No Required Requested Review…" at bounding box center [702, 401] width 877 height 221
click at [1092, 500] on button "Not Required" at bounding box center [1100, 502] width 72 height 16
click at [1092, 501] on button "Not Required" at bounding box center [1100, 502] width 72 height 16
click at [1092, 480] on button "Not Required" at bounding box center [1100, 478] width 72 height 16
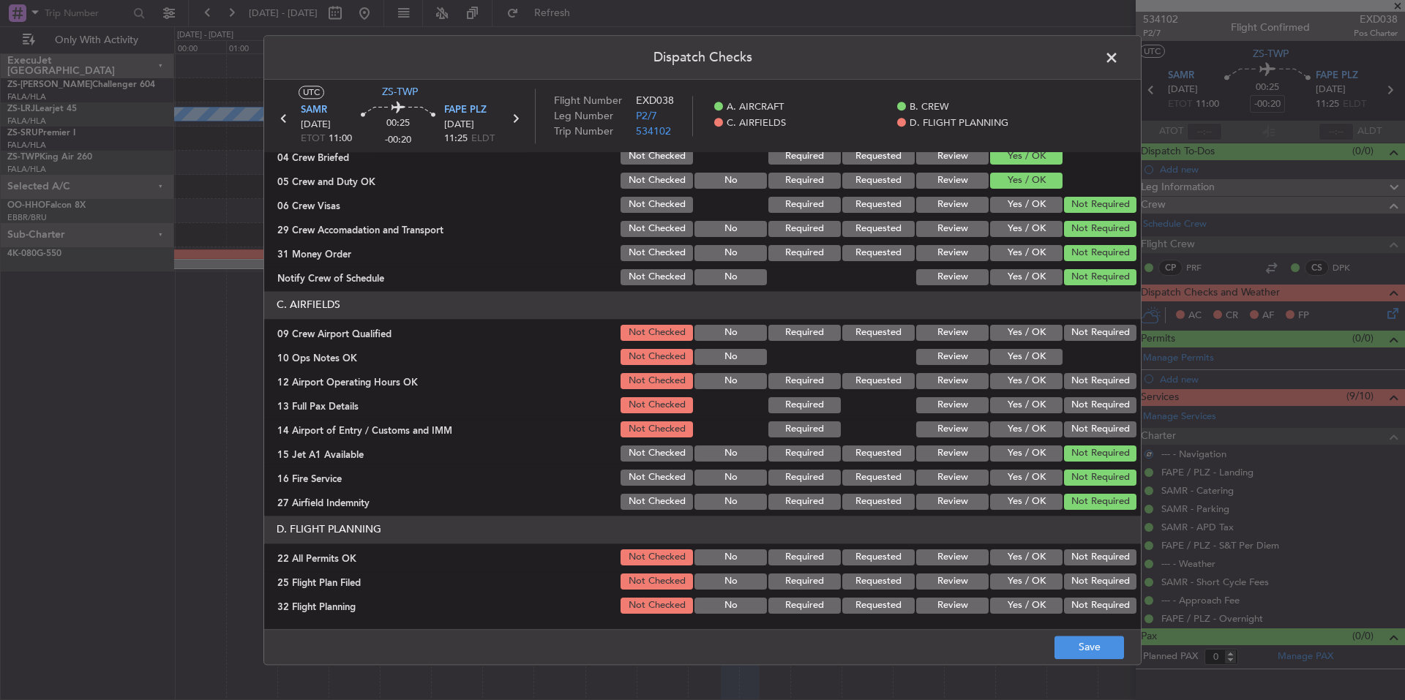
drag, startPoint x: 1091, startPoint y: 465, endPoint x: 1090, endPoint y: 430, distance: 34.4
click at [1091, 462] on section "C. AIRFIELDS 09 Crew Airport Qualified Not Checked No Required Requested Review…" at bounding box center [702, 401] width 877 height 221
drag, startPoint x: 1090, startPoint y: 422, endPoint x: 1087, endPoint y: 413, distance: 9.1
click at [1090, 421] on div "Not Required" at bounding box center [1099, 429] width 74 height 20
click at [1086, 408] on button "Not Required" at bounding box center [1100, 405] width 72 height 16
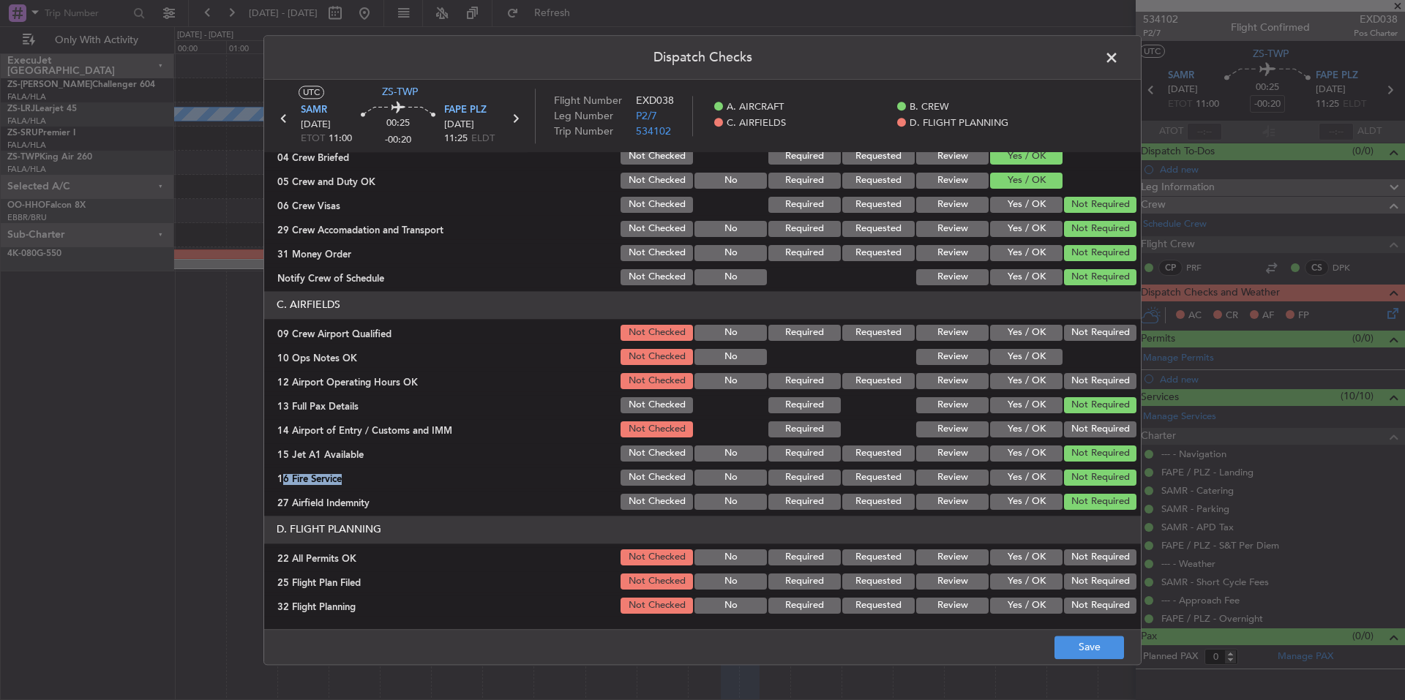
click at [1084, 395] on div "Not Required" at bounding box center [1099, 405] width 74 height 20
click at [1083, 383] on button "Not Required" at bounding box center [1100, 381] width 72 height 16
click at [1043, 352] on button "Yes / OK" at bounding box center [1026, 357] width 72 height 16
click at [1064, 331] on button "Not Required" at bounding box center [1100, 333] width 72 height 16
click at [1087, 430] on button "Not Required" at bounding box center [1100, 429] width 72 height 16
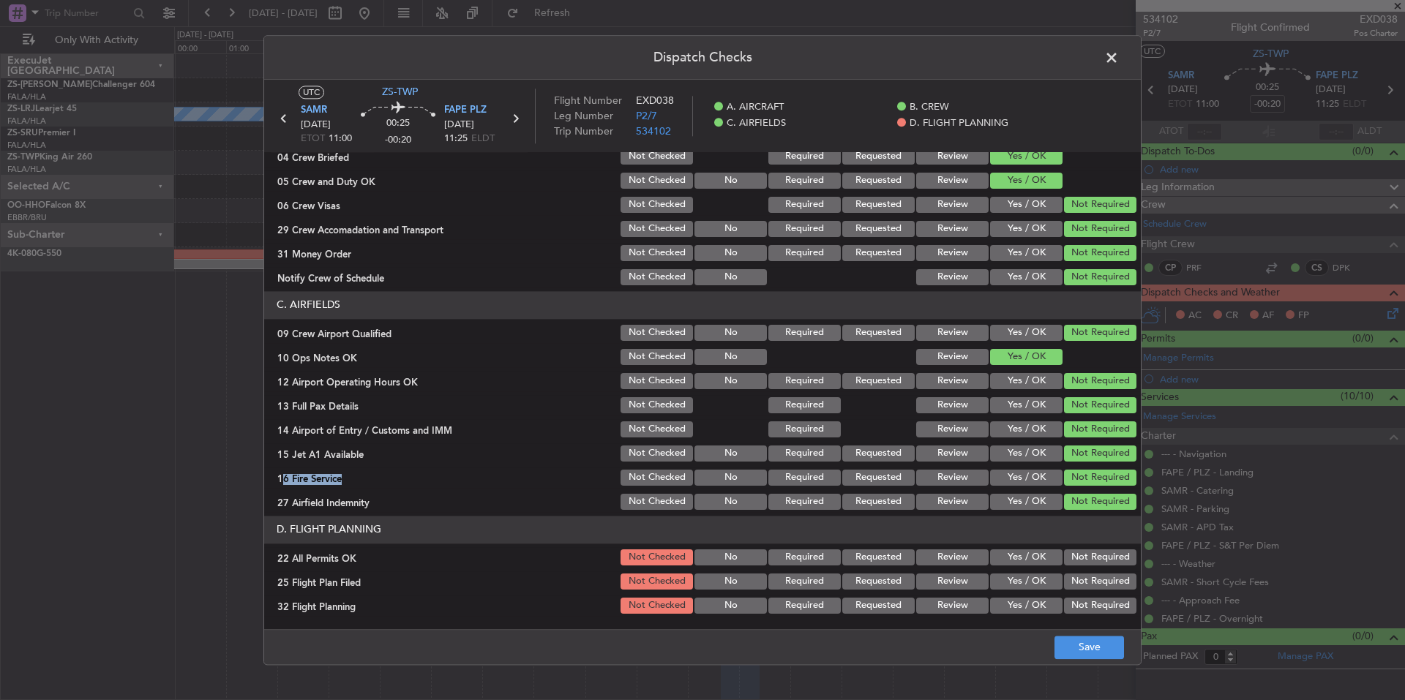
click at [1084, 554] on button "Not Required" at bounding box center [1100, 558] width 72 height 16
click at [936, 586] on button "Review" at bounding box center [952, 582] width 72 height 16
click at [940, 599] on button "Review" at bounding box center [952, 606] width 72 height 16
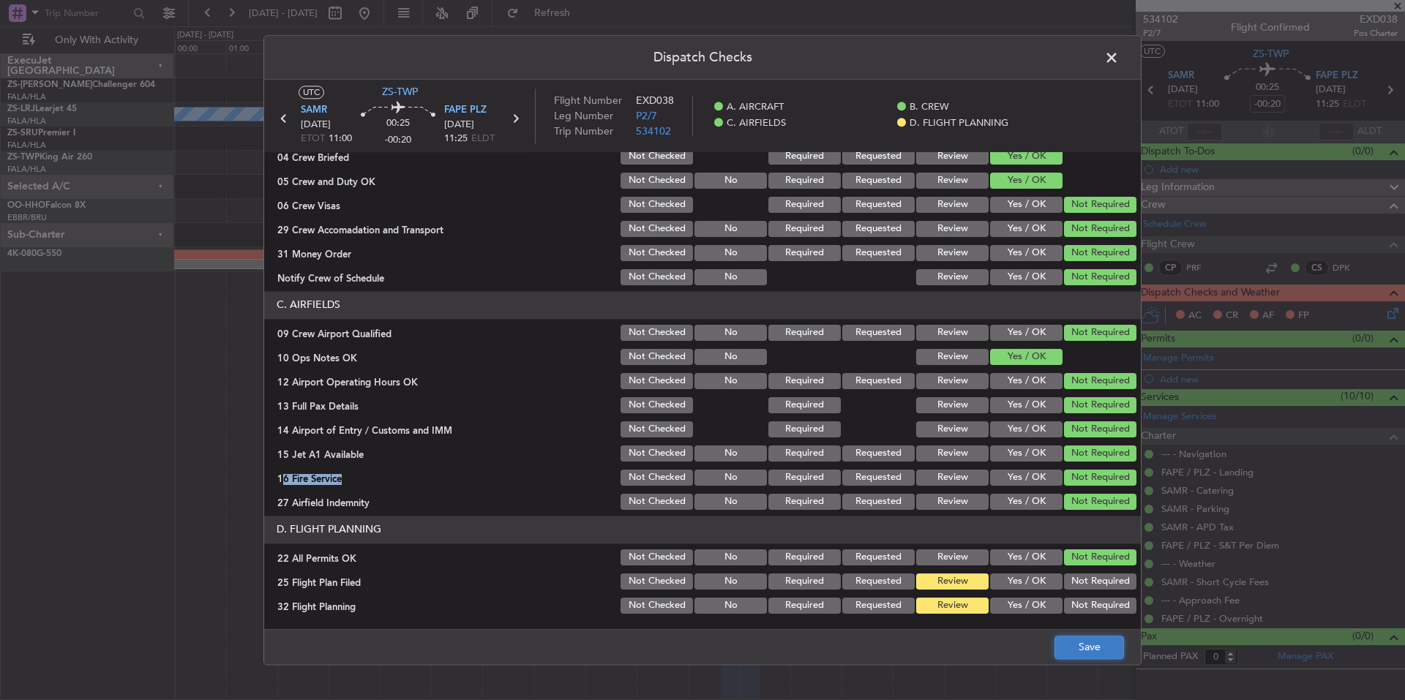
click at [1056, 636] on button "Save" at bounding box center [1089, 647] width 70 height 23
click at [1070, 640] on footer "Save" at bounding box center [702, 646] width 877 height 35
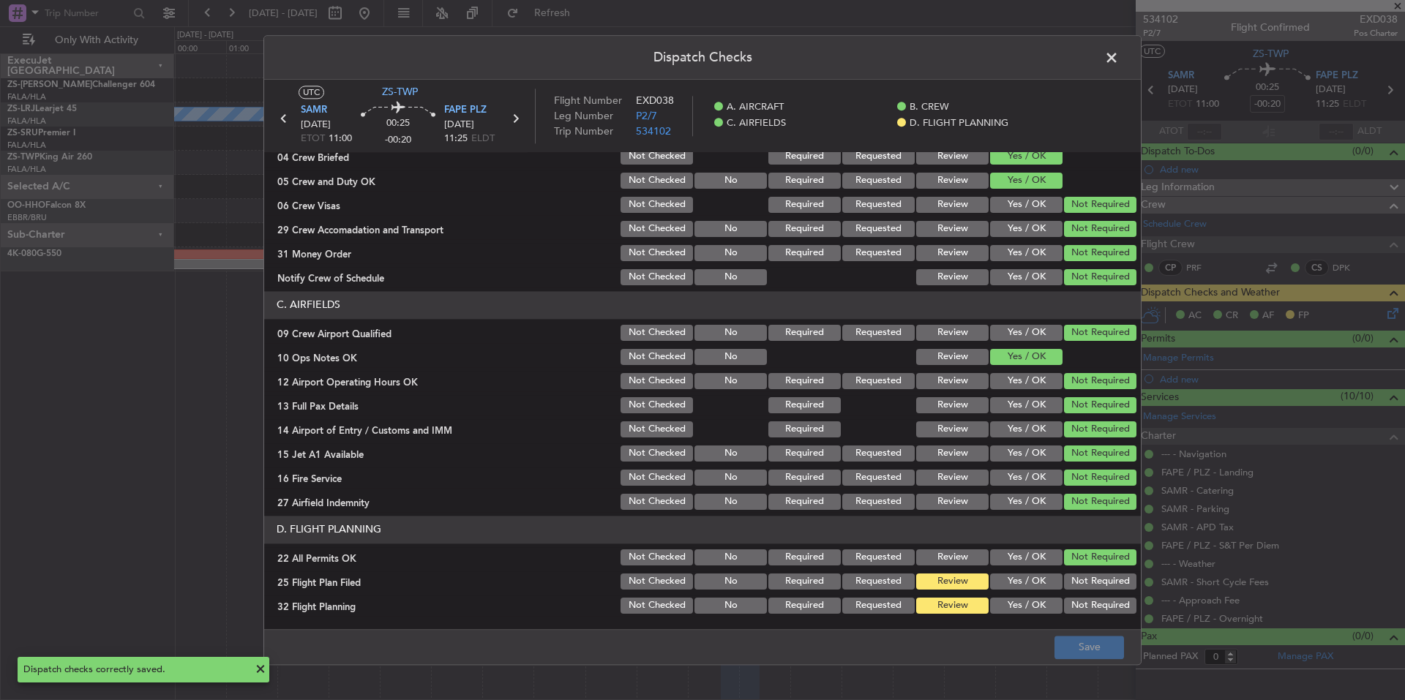
click at [1119, 56] on span at bounding box center [1119, 61] width 0 height 29
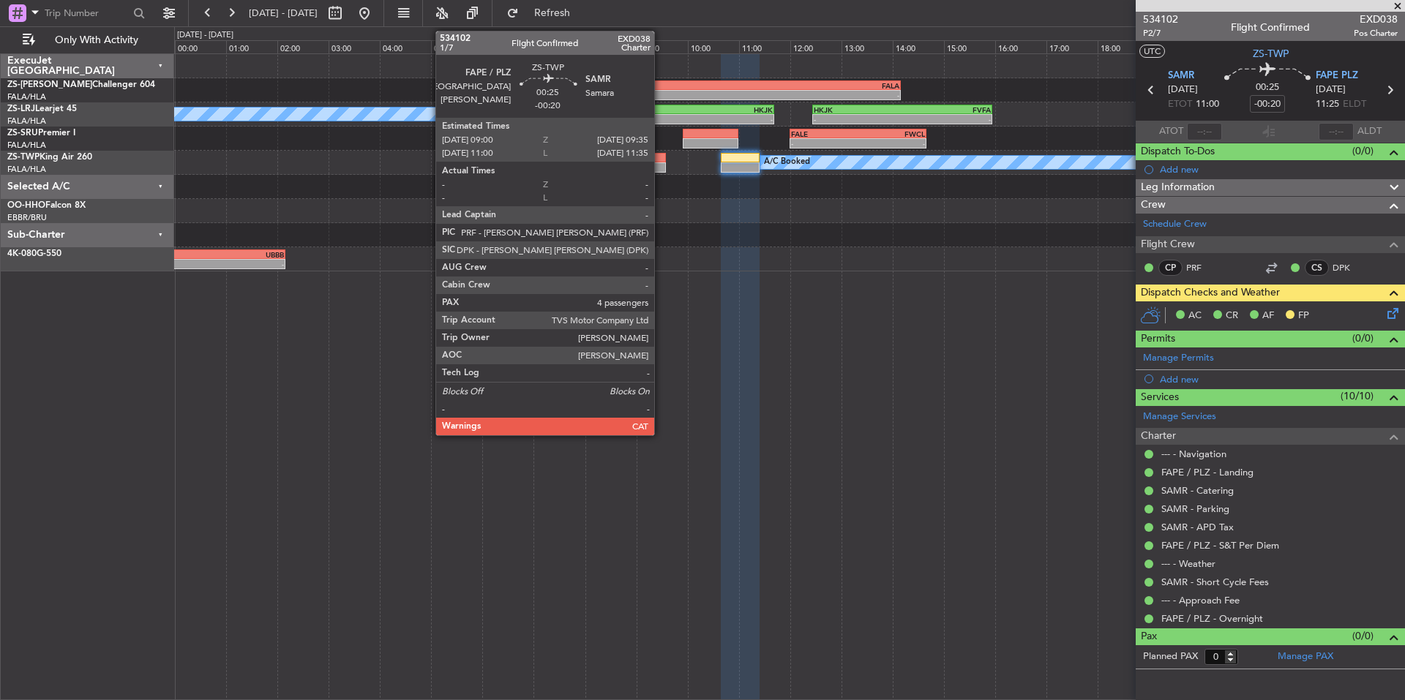
click at [661, 159] on div at bounding box center [651, 158] width 30 height 10
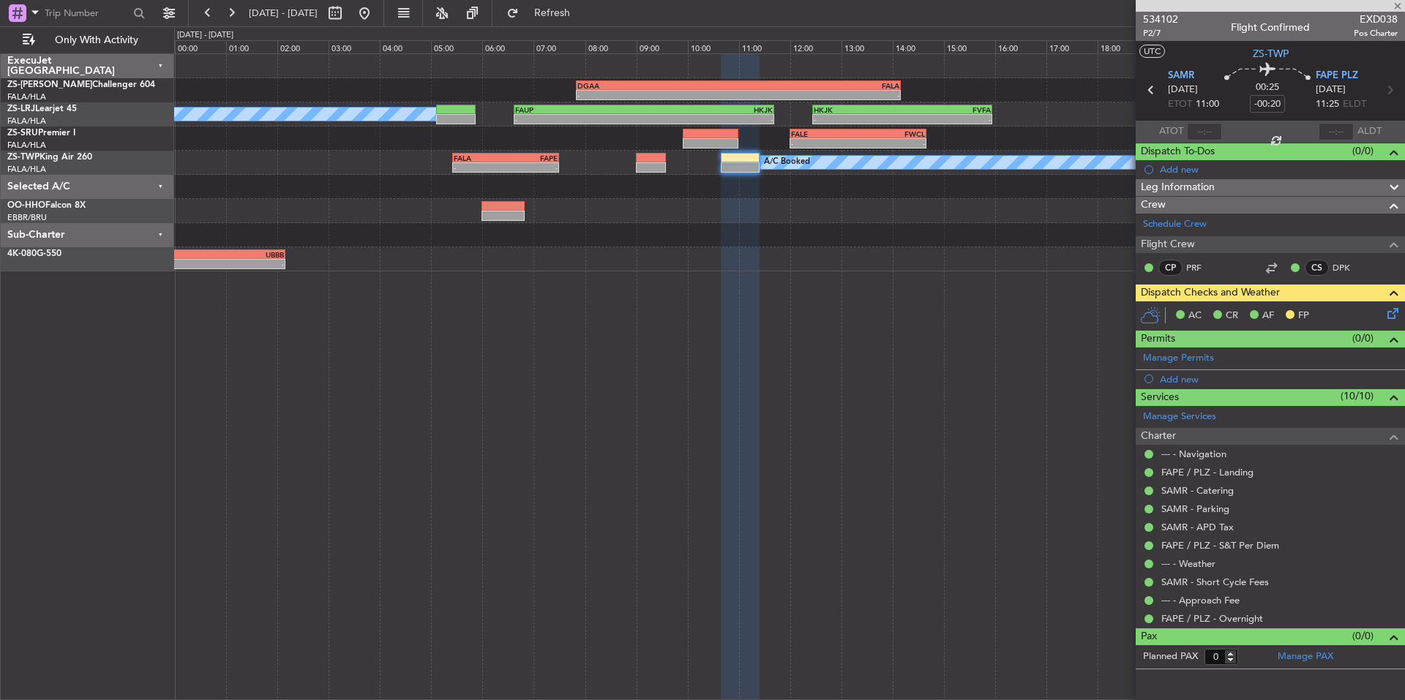
type input "4"
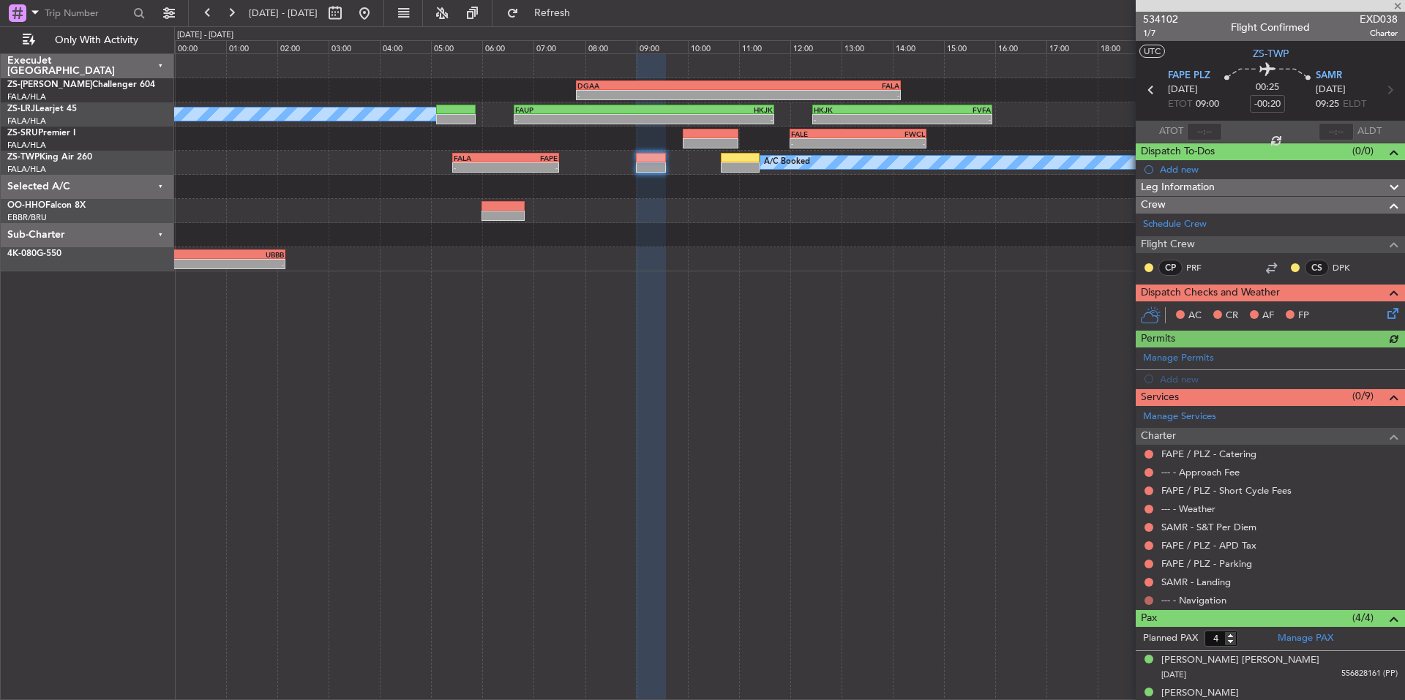
click at [1150, 599] on button at bounding box center [1148, 600] width 9 height 9
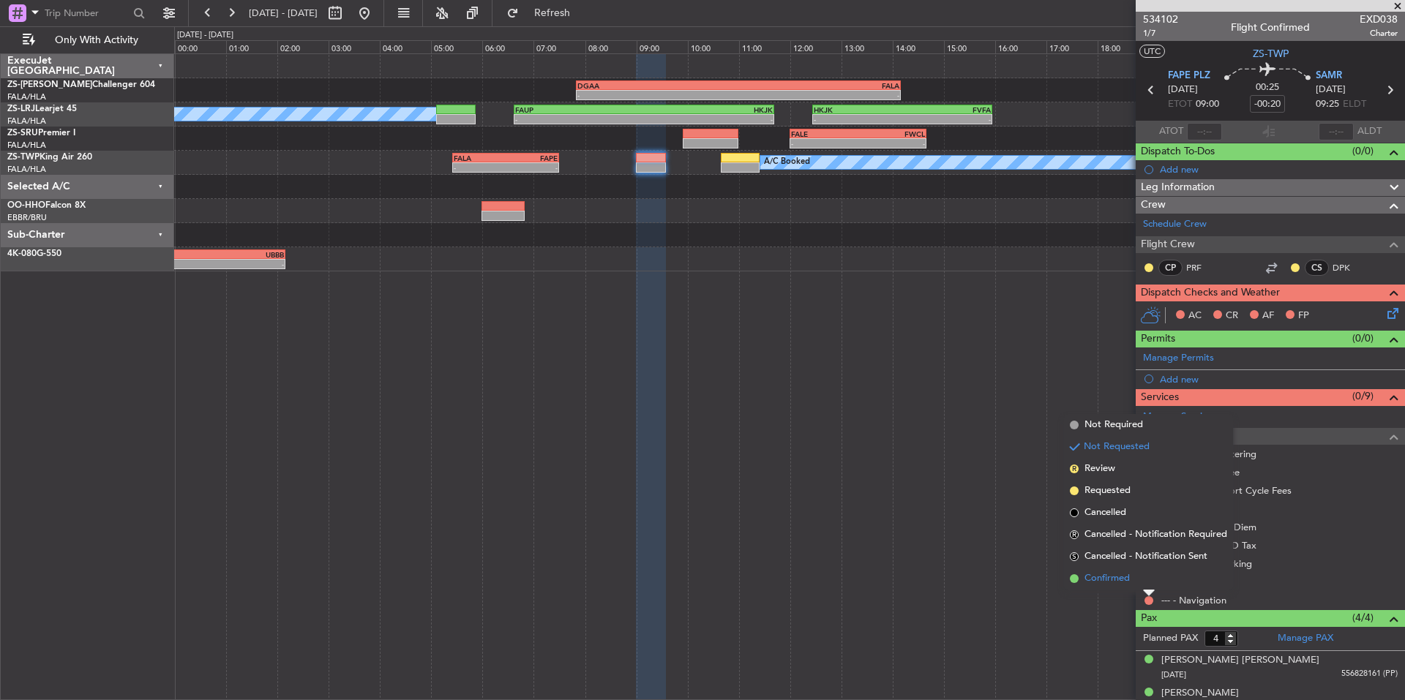
click at [1130, 579] on li "Confirmed" at bounding box center [1148, 579] width 169 height 22
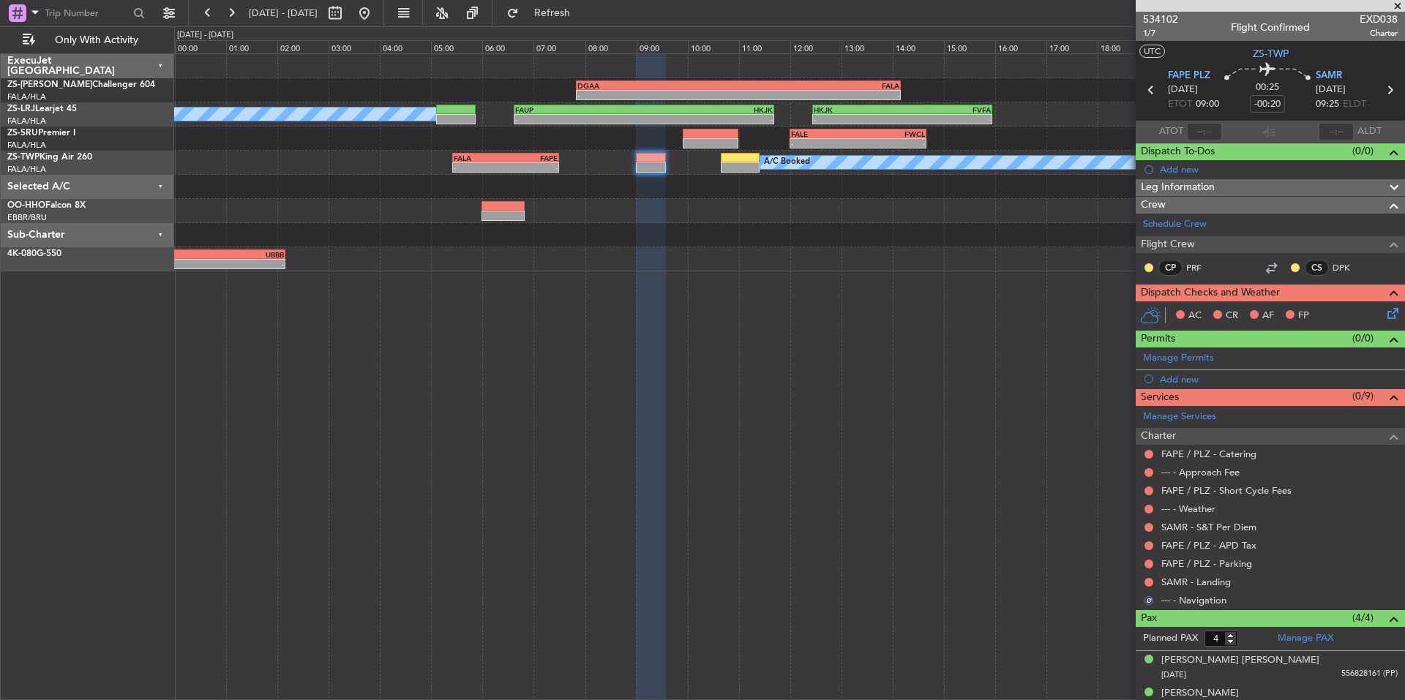
click at [1153, 582] on div at bounding box center [1149, 583] width 12 height 12
click at [1150, 582] on button at bounding box center [1148, 582] width 9 height 9
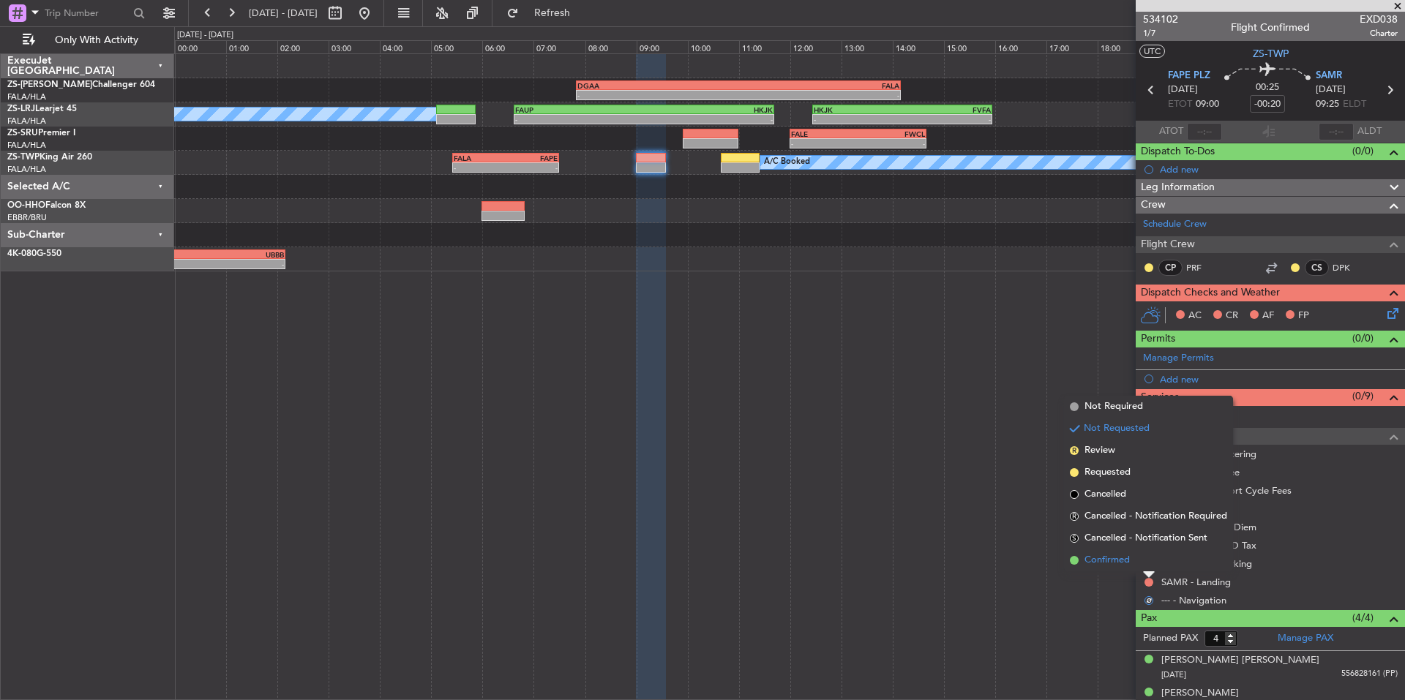
click at [1133, 568] on li "Confirmed" at bounding box center [1148, 561] width 169 height 22
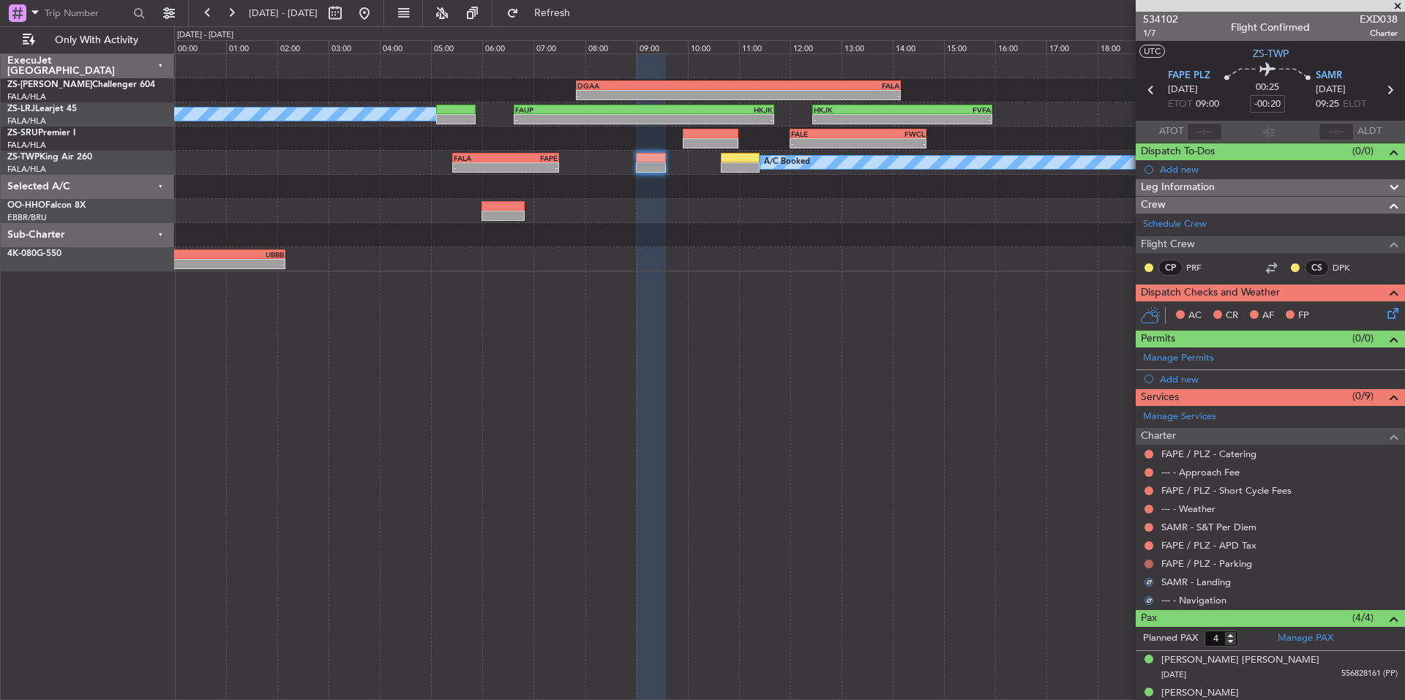
click at [1146, 560] on button at bounding box center [1148, 564] width 9 height 9
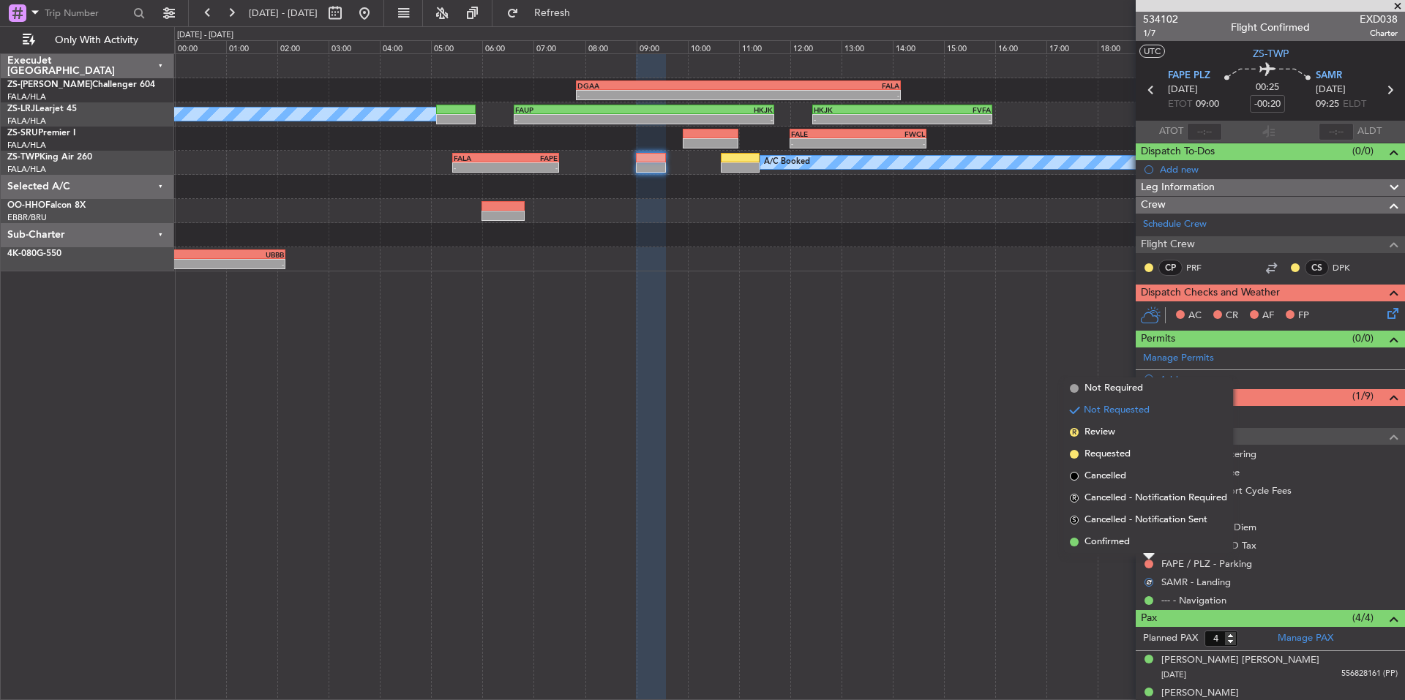
click at [1133, 544] on li "Confirmed" at bounding box center [1148, 542] width 169 height 22
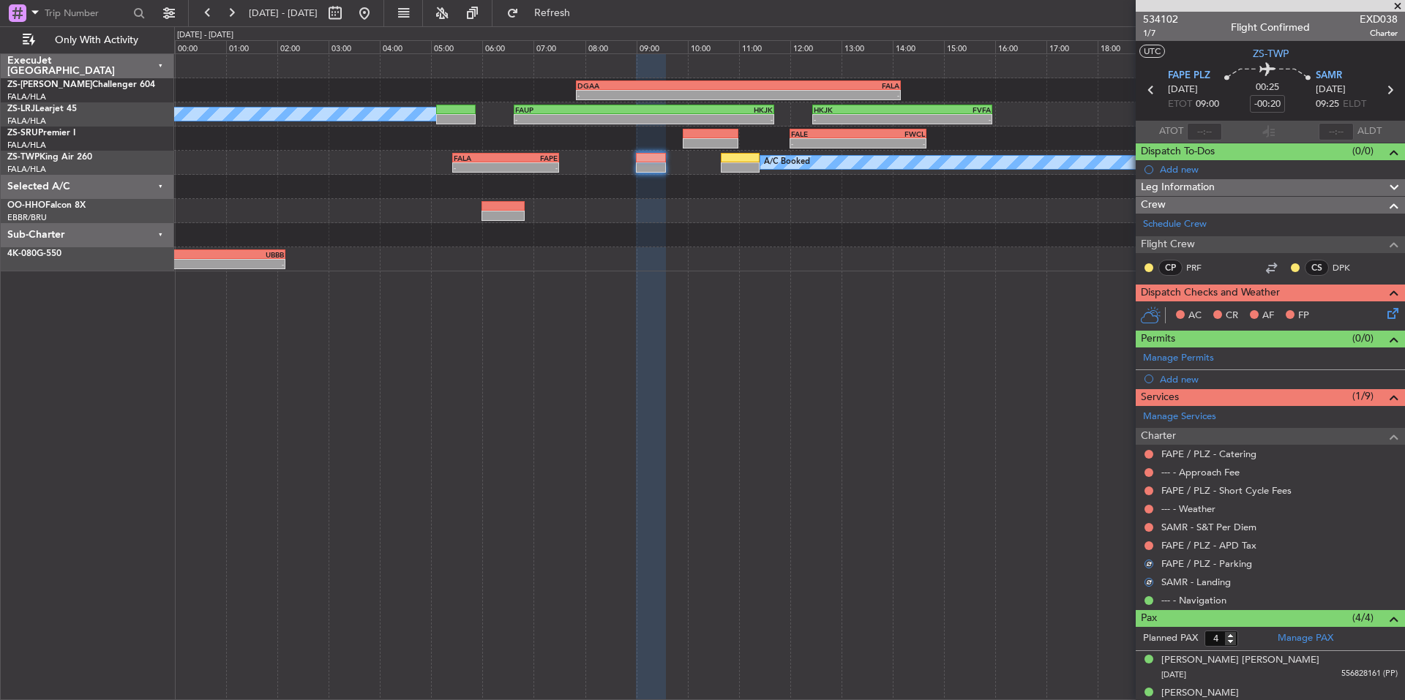
click at [1153, 543] on div at bounding box center [1149, 546] width 12 height 12
click at [1147, 541] on button at bounding box center [1148, 545] width 9 height 9
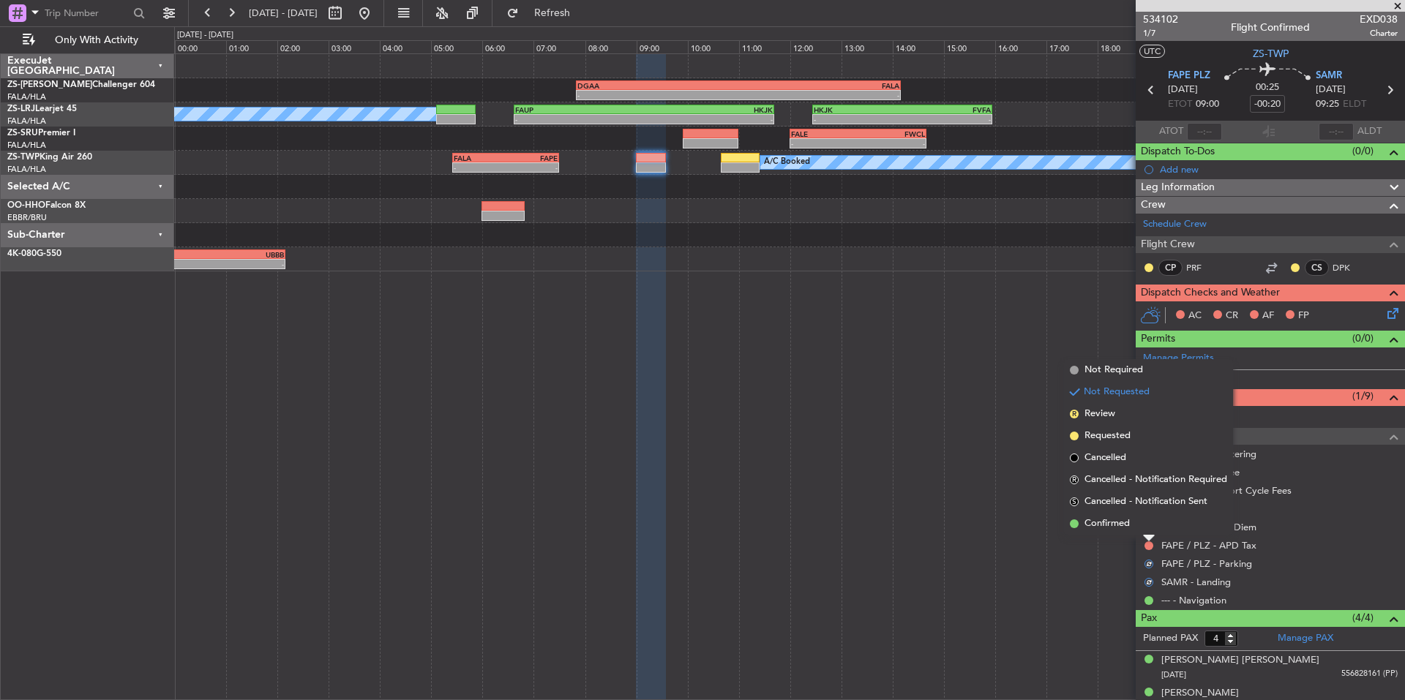
click at [1136, 528] on li "Confirmed" at bounding box center [1148, 524] width 169 height 22
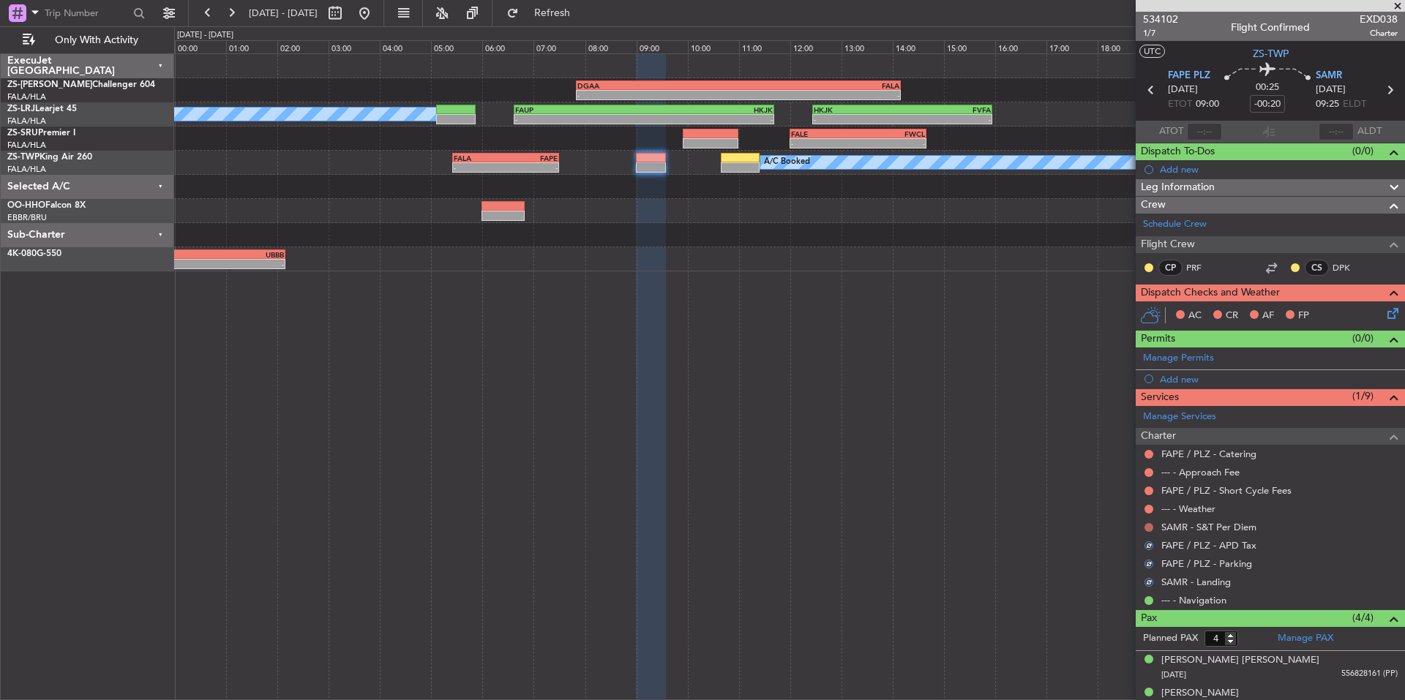
click at [1145, 528] on button at bounding box center [1148, 527] width 9 height 9
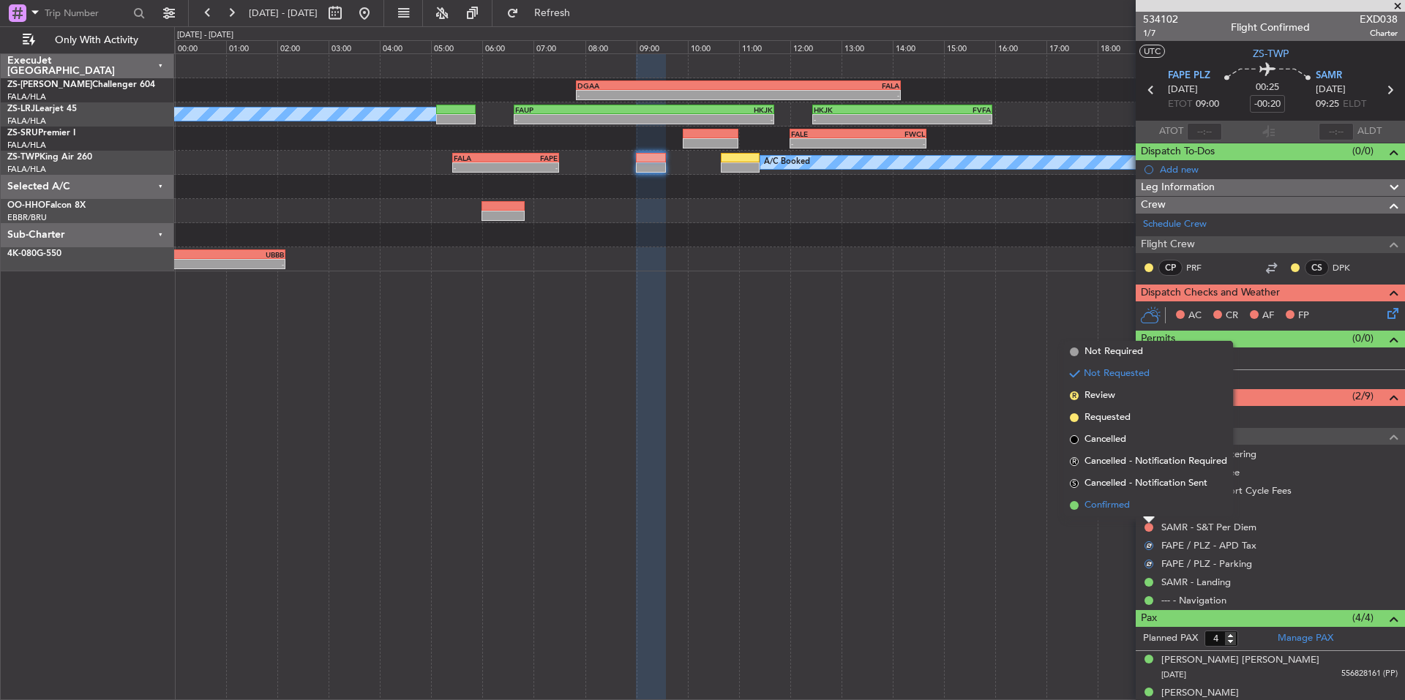
click at [1132, 511] on li "Confirmed" at bounding box center [1148, 506] width 169 height 22
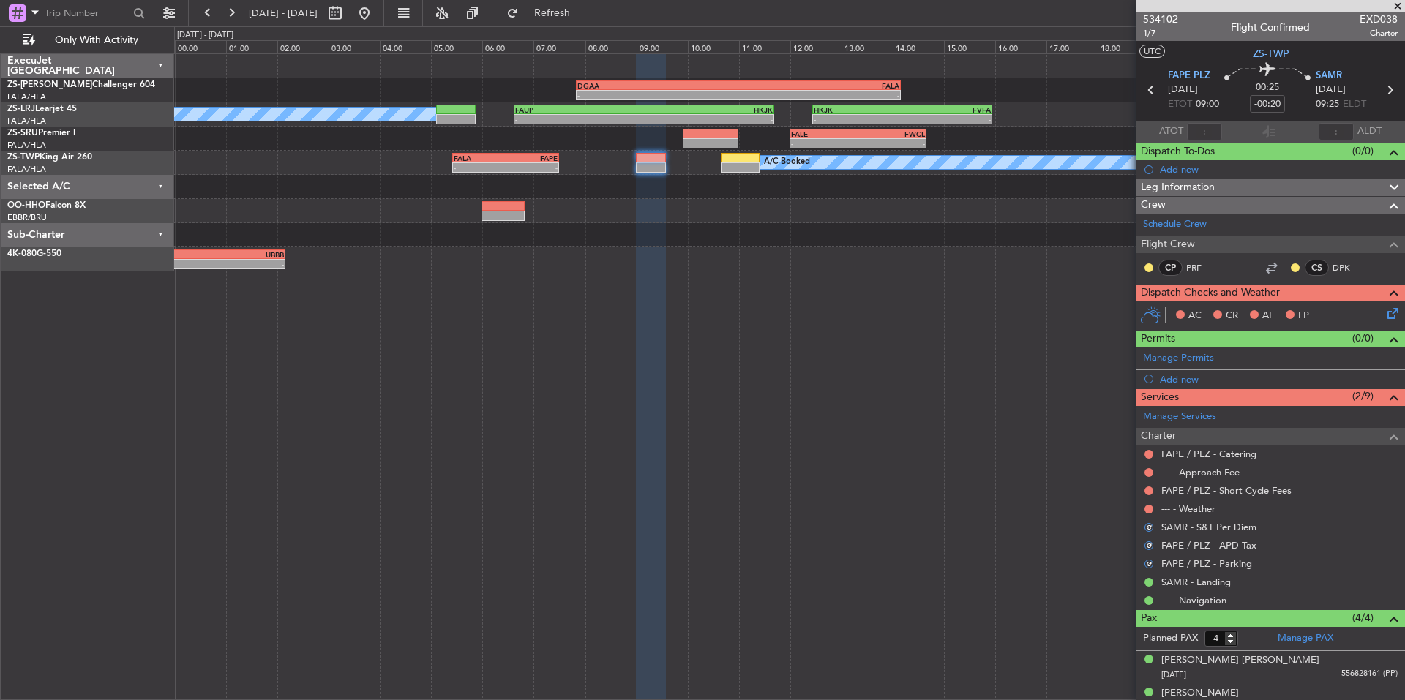
click at [1144, 511] on div at bounding box center [1149, 509] width 12 height 12
click at [1150, 508] on button at bounding box center [1148, 509] width 9 height 9
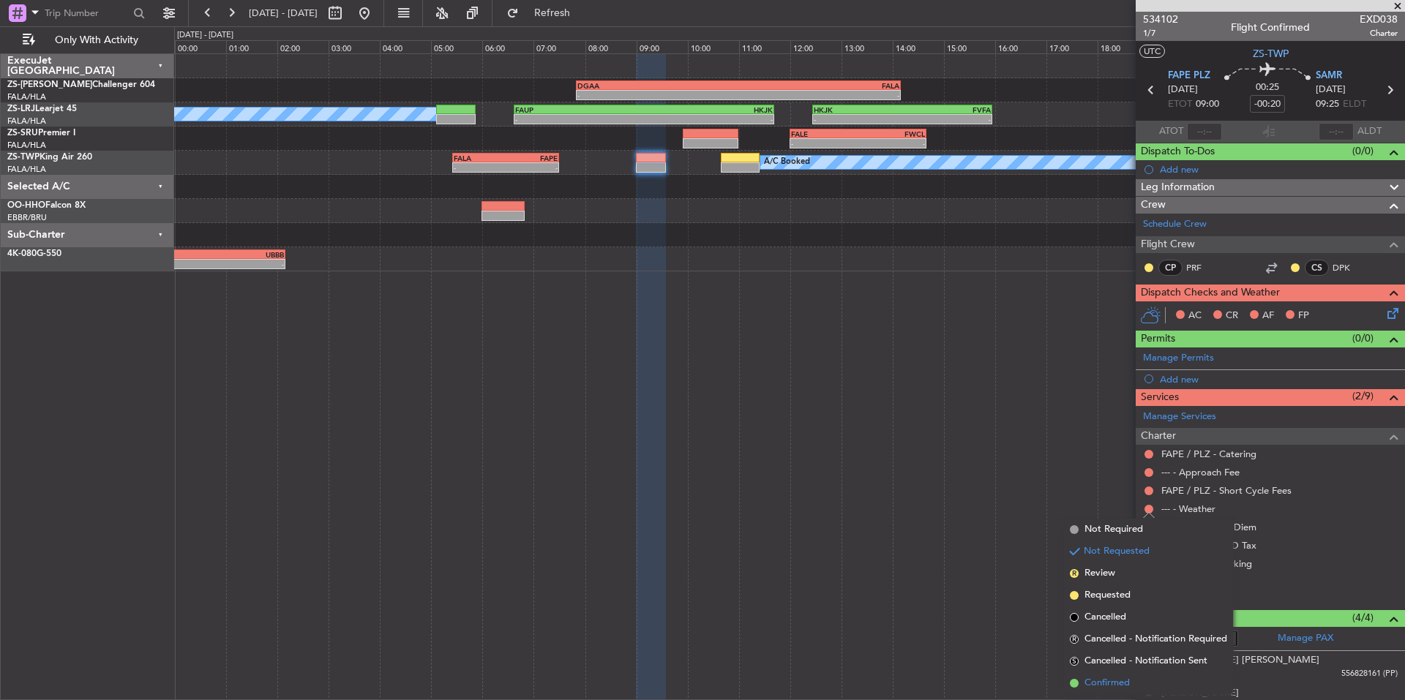
click at [1131, 676] on li "Confirmed" at bounding box center [1148, 683] width 169 height 22
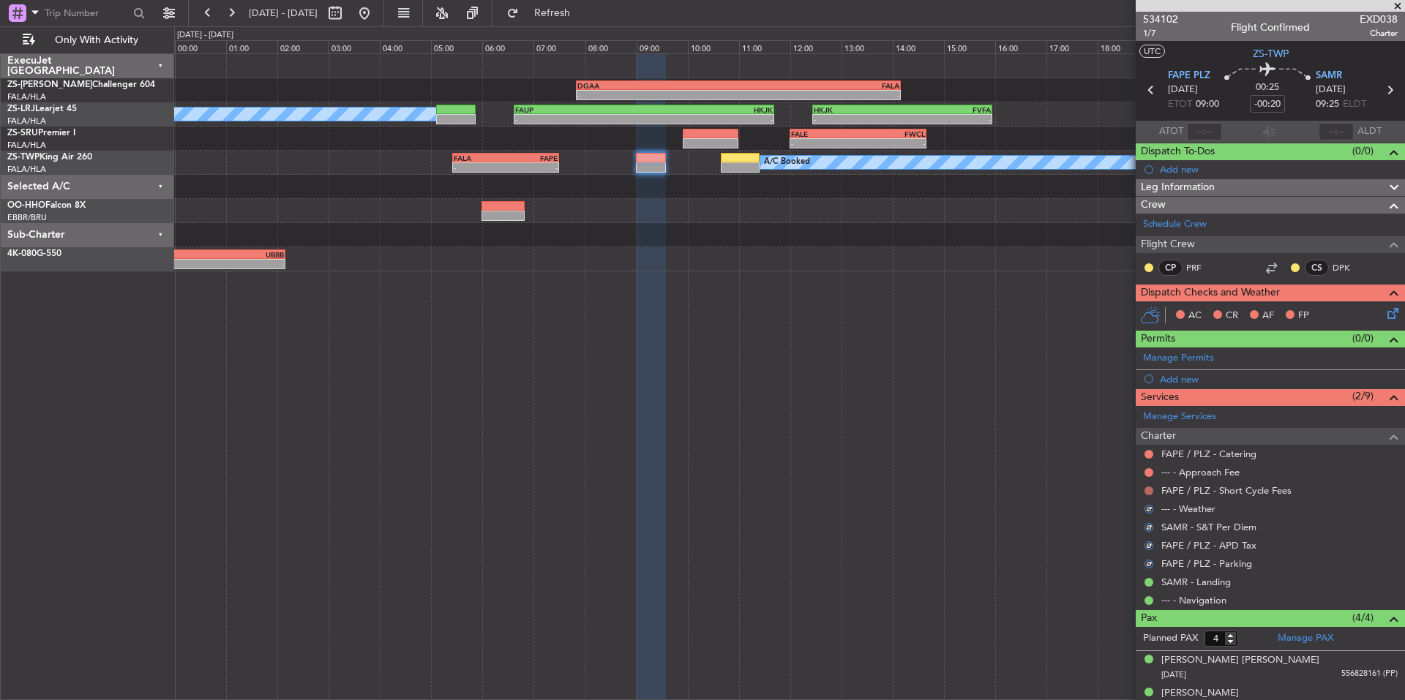
click at [1147, 488] on button at bounding box center [1148, 491] width 9 height 9
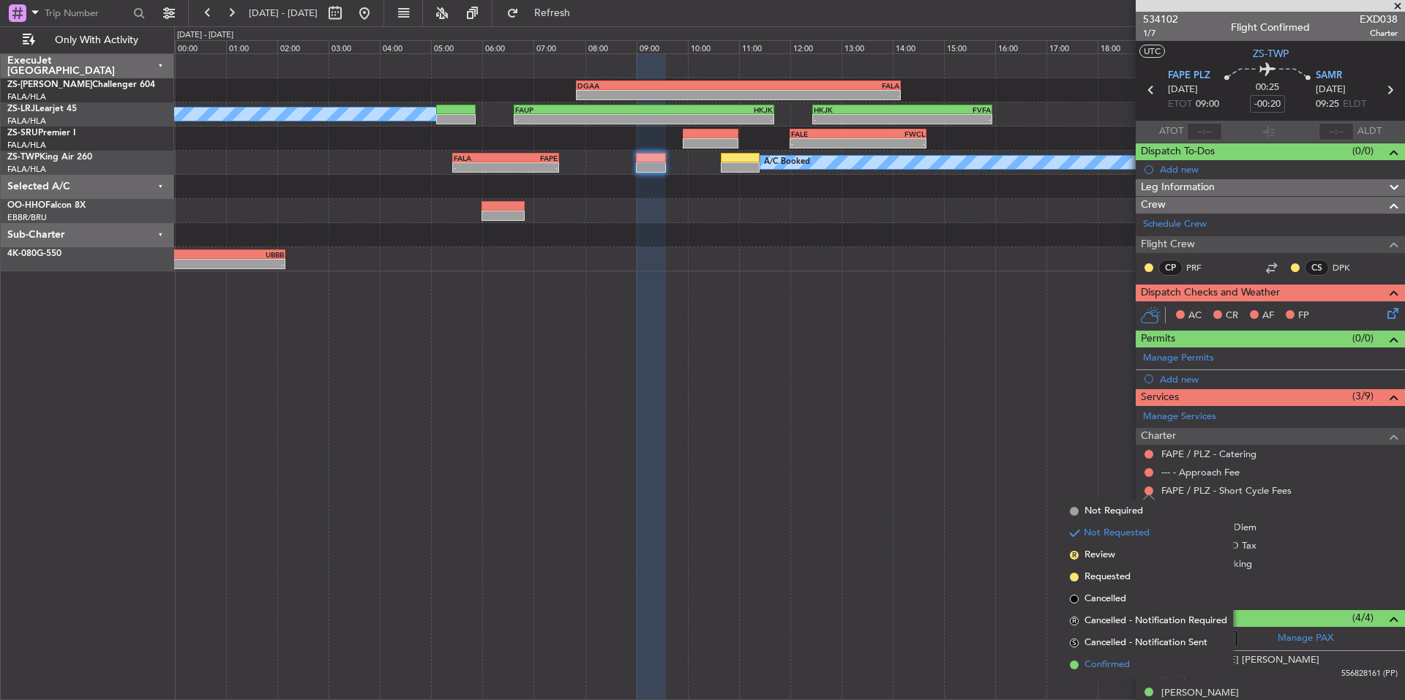
click at [1122, 664] on span "Confirmed" at bounding box center [1106, 665] width 45 height 15
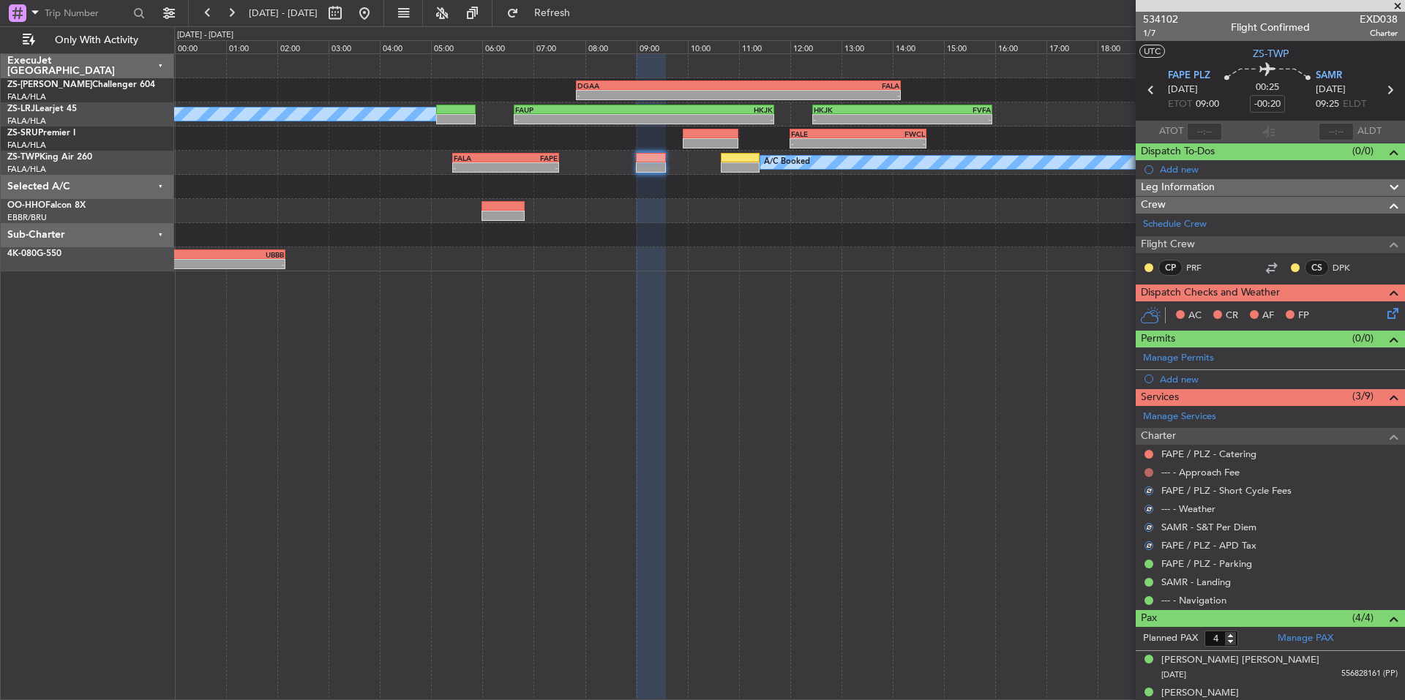
click at [1147, 470] on button at bounding box center [1148, 472] width 9 height 9
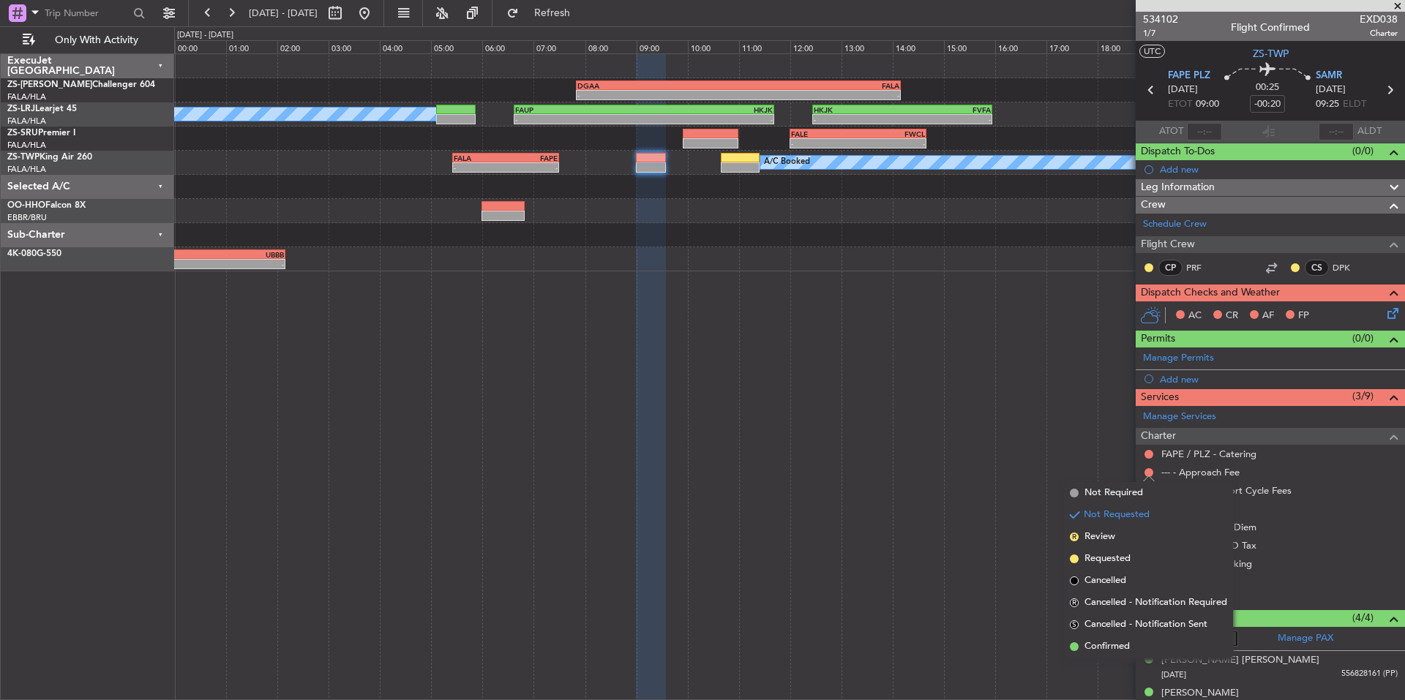
drag, startPoint x: 1122, startPoint y: 649, endPoint x: 1122, endPoint y: 626, distance: 23.4
click at [1121, 648] on span "Confirmed" at bounding box center [1106, 647] width 45 height 15
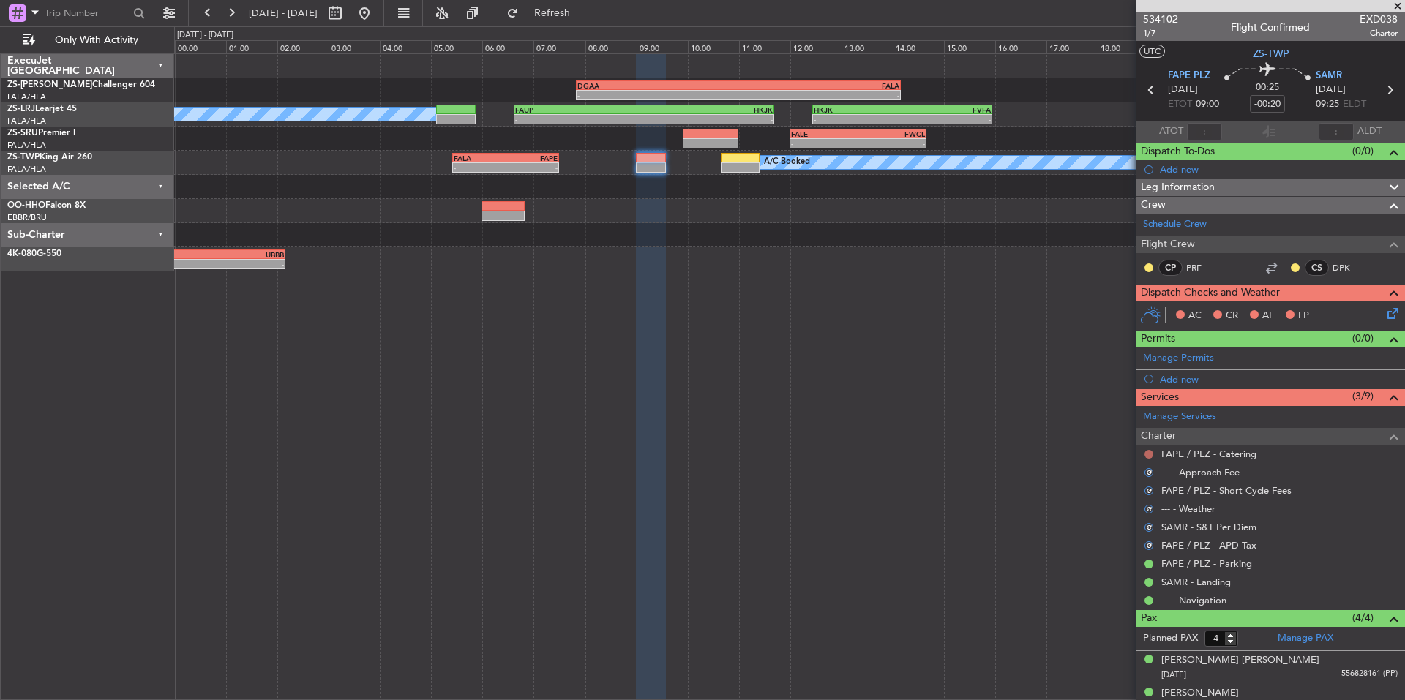
click at [1145, 450] on button at bounding box center [1148, 454] width 9 height 9
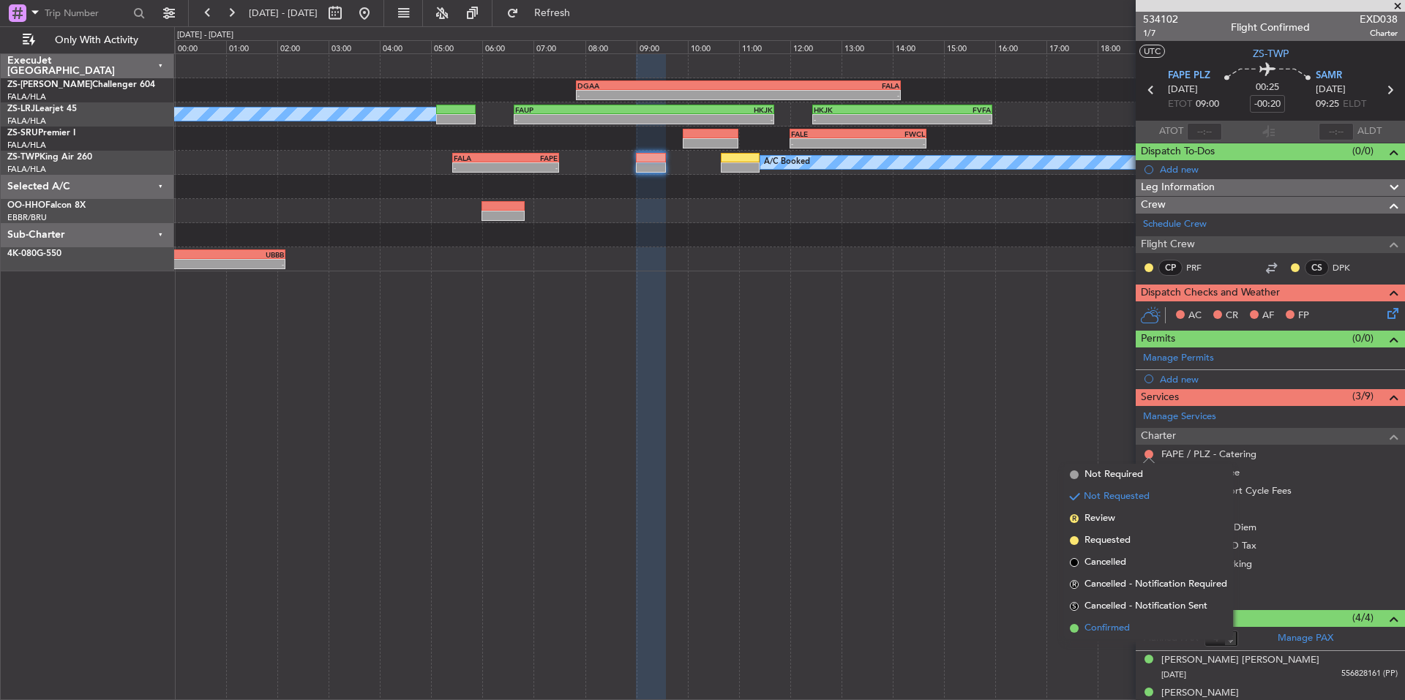
click at [1130, 623] on span "Confirmed" at bounding box center [1106, 628] width 45 height 15
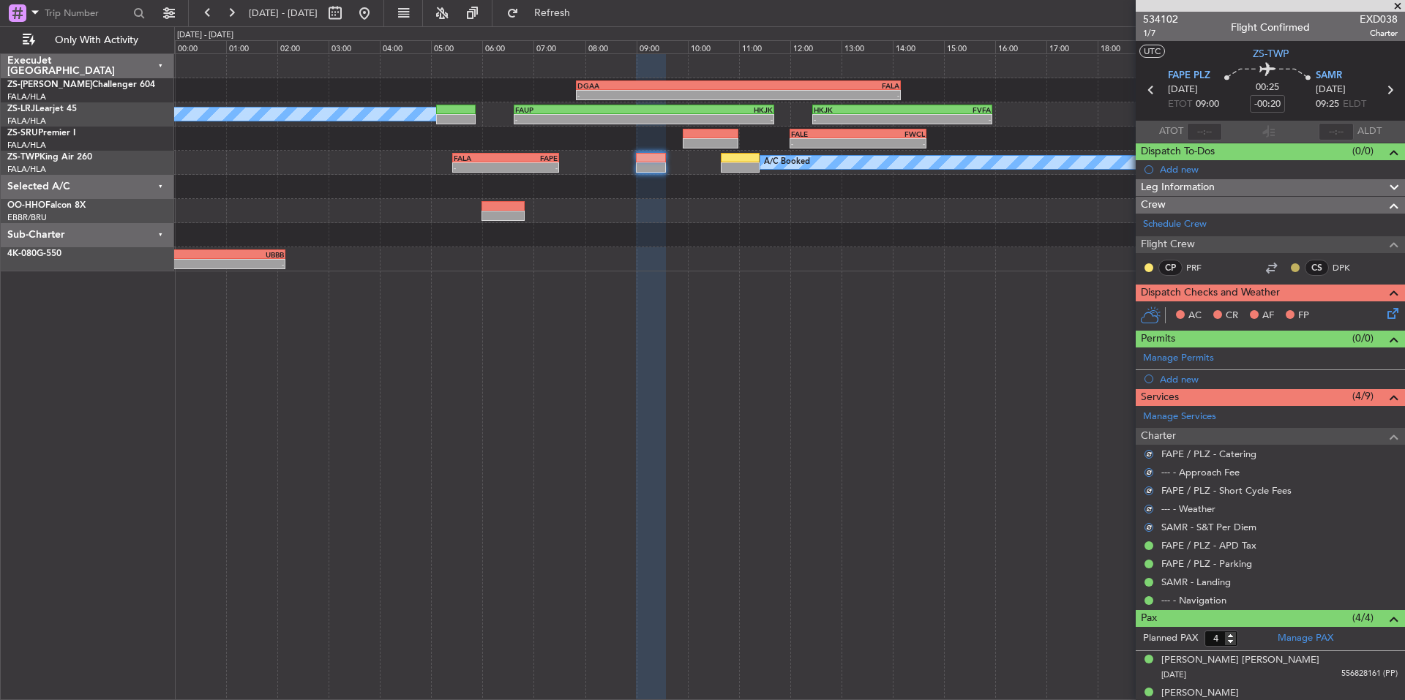
click at [1291, 266] on button at bounding box center [1295, 267] width 9 height 9
click at [1287, 310] on span "Acknowledged" at bounding box center [1288, 310] width 64 height 15
click at [1148, 265] on button at bounding box center [1148, 267] width 9 height 9
click at [1159, 309] on span "Acknowledged" at bounding box center [1152, 310] width 64 height 15
click at [1387, 315] on icon at bounding box center [1390, 311] width 12 height 12
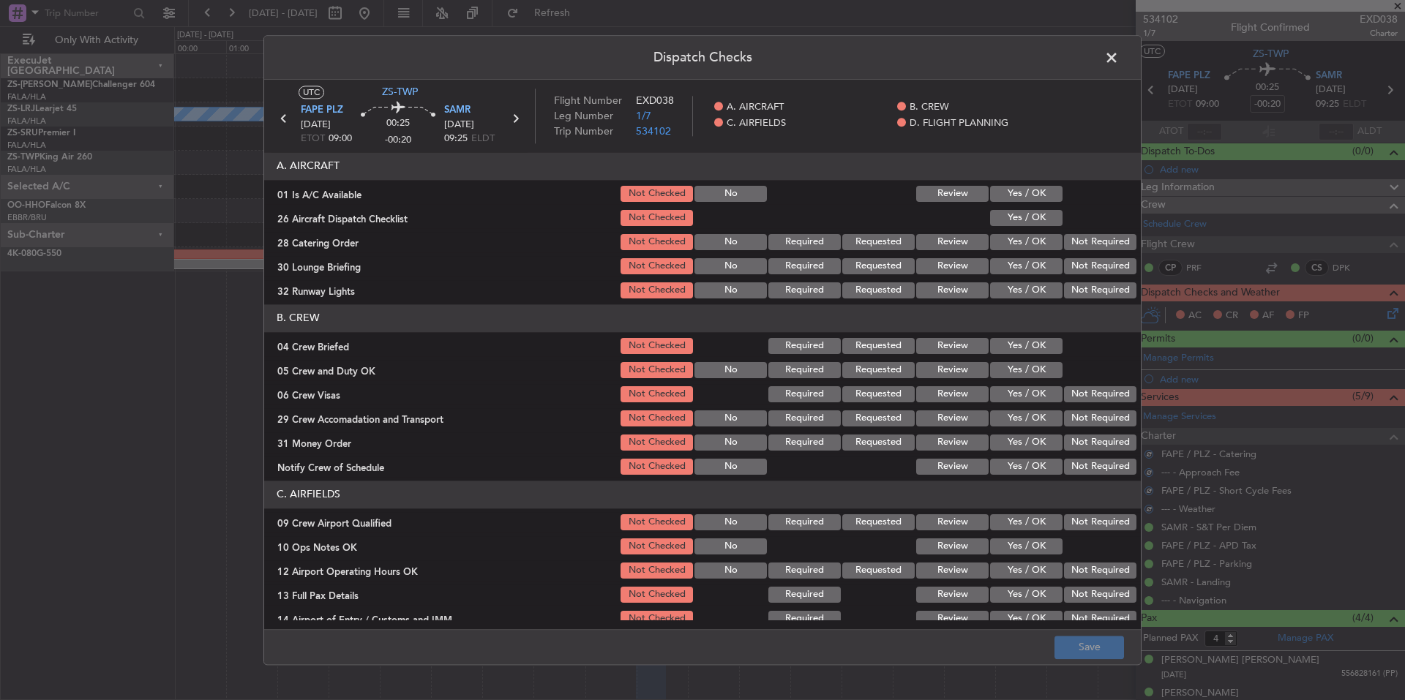
click at [1040, 194] on button "Yes / OK" at bounding box center [1026, 194] width 72 height 16
click at [1043, 219] on button "Yes / OK" at bounding box center [1026, 218] width 72 height 16
click at [1079, 242] on button "Not Required" at bounding box center [1100, 242] width 72 height 16
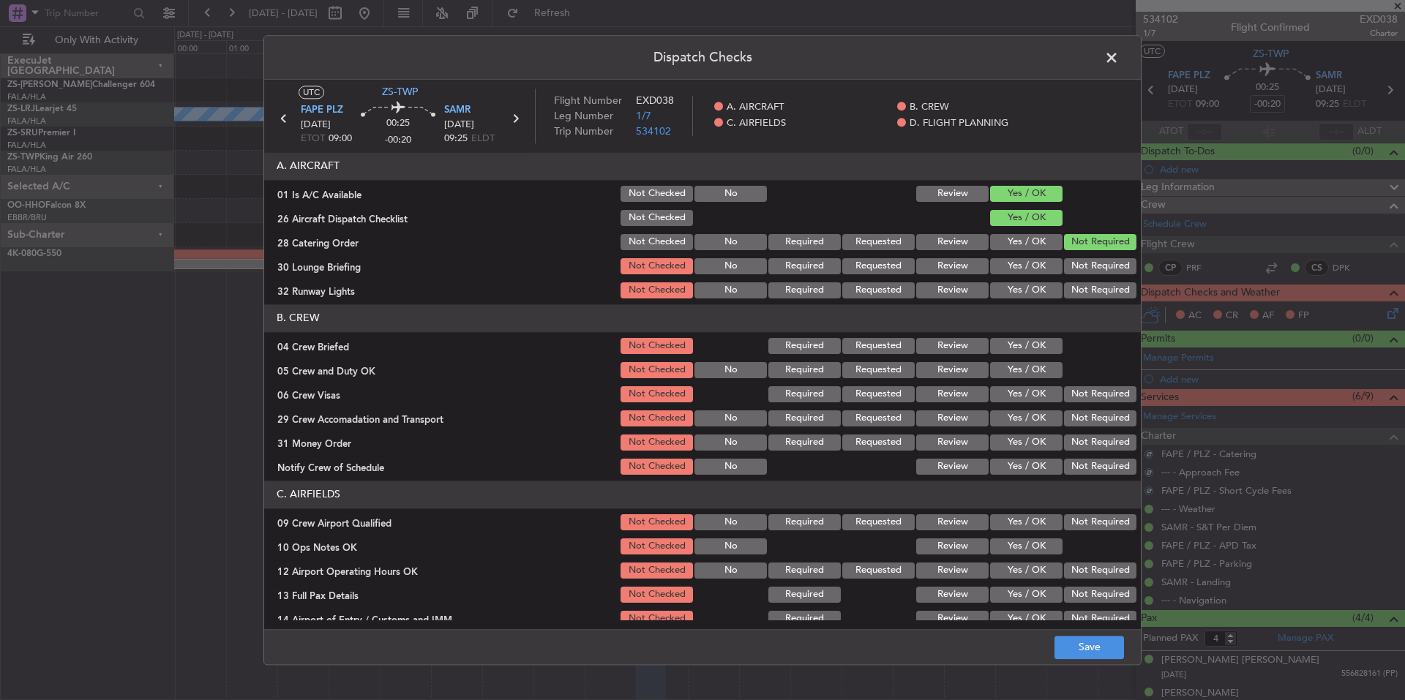
click at [1084, 252] on div "Not Required" at bounding box center [1099, 242] width 74 height 20
click at [1090, 267] on button "Not Required" at bounding box center [1100, 266] width 72 height 16
drag, startPoint x: 1090, startPoint y: 272, endPoint x: 1093, endPoint y: 285, distance: 12.8
click at [1090, 274] on button "Not Required" at bounding box center [1100, 266] width 72 height 16
click at [1093, 285] on button "Not Required" at bounding box center [1100, 290] width 72 height 16
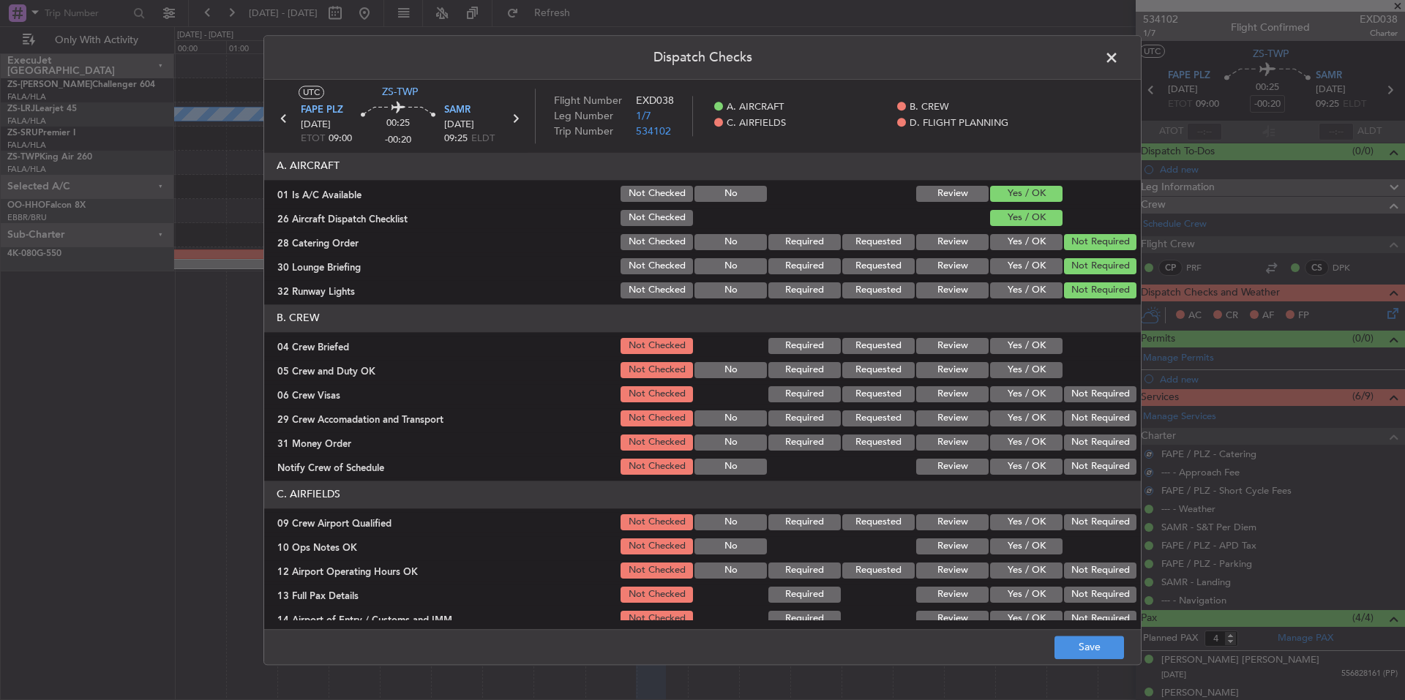
click at [1094, 291] on button "Not Required" at bounding box center [1100, 290] width 72 height 16
click at [1021, 354] on div "Yes / OK" at bounding box center [1025, 346] width 74 height 20
click at [1035, 374] on button "Yes / OK" at bounding box center [1026, 370] width 72 height 16
click at [1035, 359] on section "B. CREW 04 Crew Briefed Not Checked Required Requested Review Yes / OK 05 Crew …" at bounding box center [702, 390] width 877 height 173
drag, startPoint x: 1039, startPoint y: 350, endPoint x: 1050, endPoint y: 361, distance: 16.0
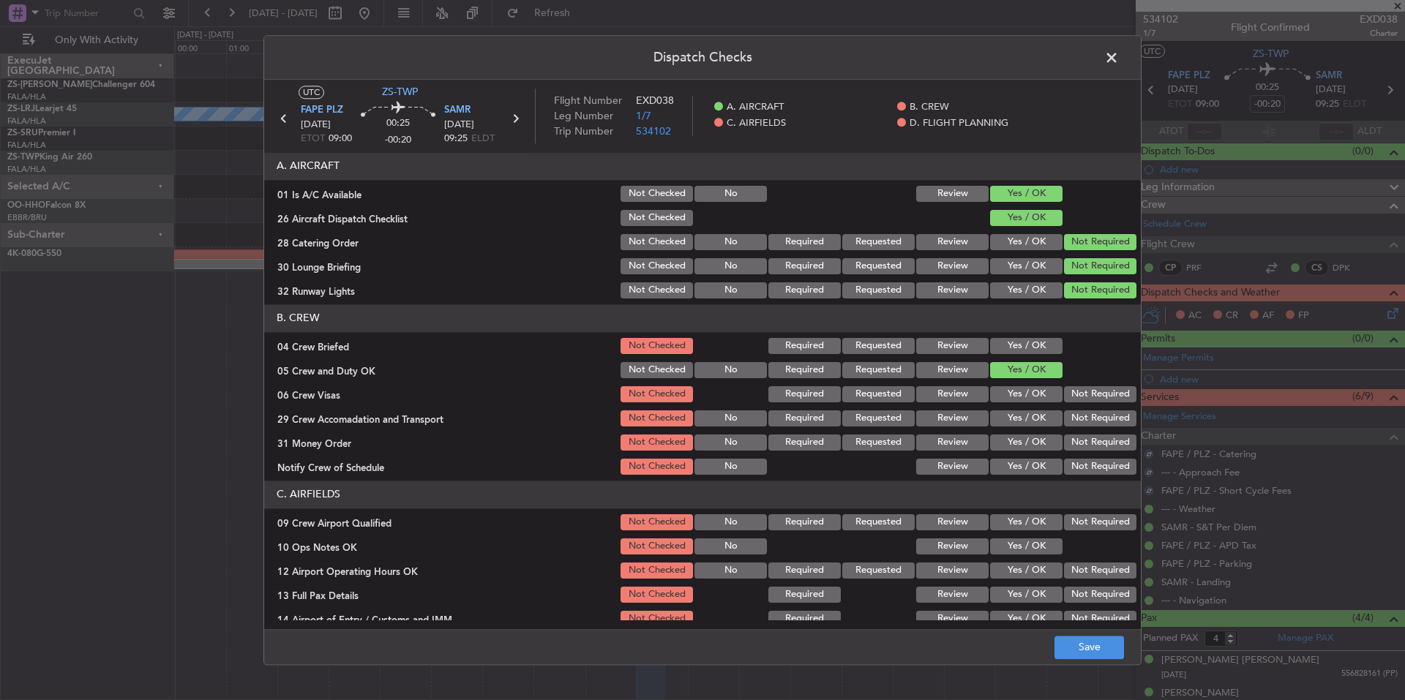
click at [1040, 353] on button "Yes / OK" at bounding box center [1026, 346] width 72 height 16
click at [1079, 405] on div "Not Required" at bounding box center [1099, 394] width 74 height 20
click at [1083, 423] on button "Not Required" at bounding box center [1100, 418] width 72 height 16
drag, startPoint x: 1090, startPoint y: 436, endPoint x: 1091, endPoint y: 447, distance: 11.0
click at [1090, 440] on button "Not Required" at bounding box center [1100, 443] width 72 height 16
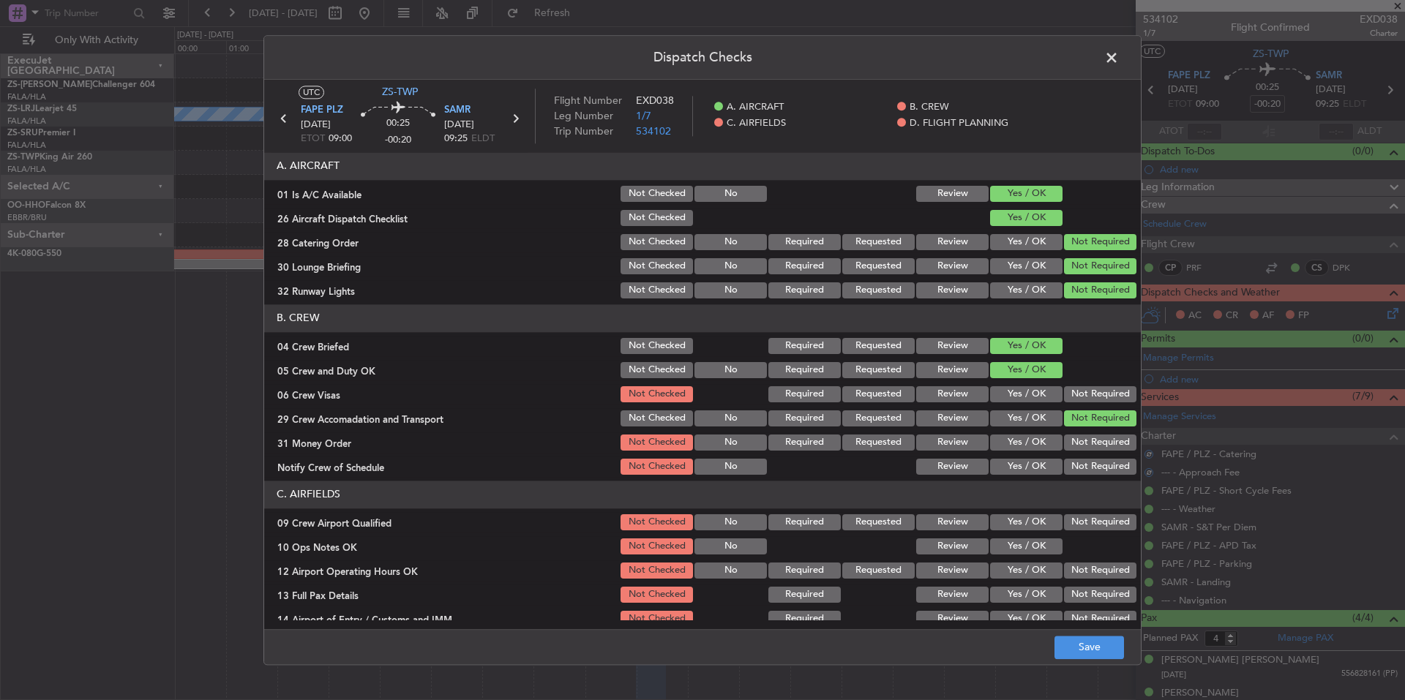
click at [1092, 454] on section "B. CREW 04 Crew Briefed Not Checked Required Requested Review Yes / OK 05 Crew …" at bounding box center [702, 390] width 877 height 173
click at [1096, 467] on button "Not Required" at bounding box center [1100, 467] width 72 height 16
drag, startPoint x: 1096, startPoint y: 469, endPoint x: 1092, endPoint y: 446, distance: 23.7
click at [1095, 464] on button "Not Required" at bounding box center [1100, 467] width 72 height 16
click at [1092, 413] on button "Not Required" at bounding box center [1100, 418] width 72 height 16
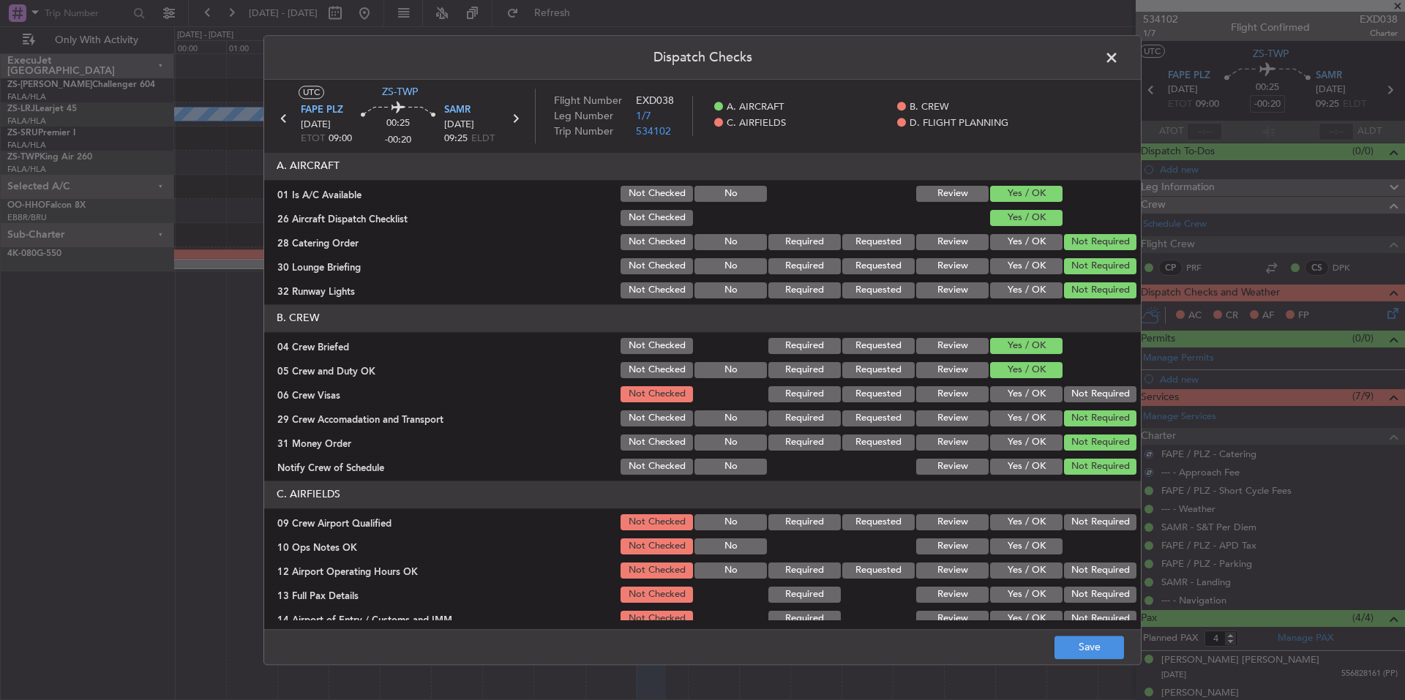
click at [1092, 402] on div "Not Required" at bounding box center [1099, 394] width 74 height 20
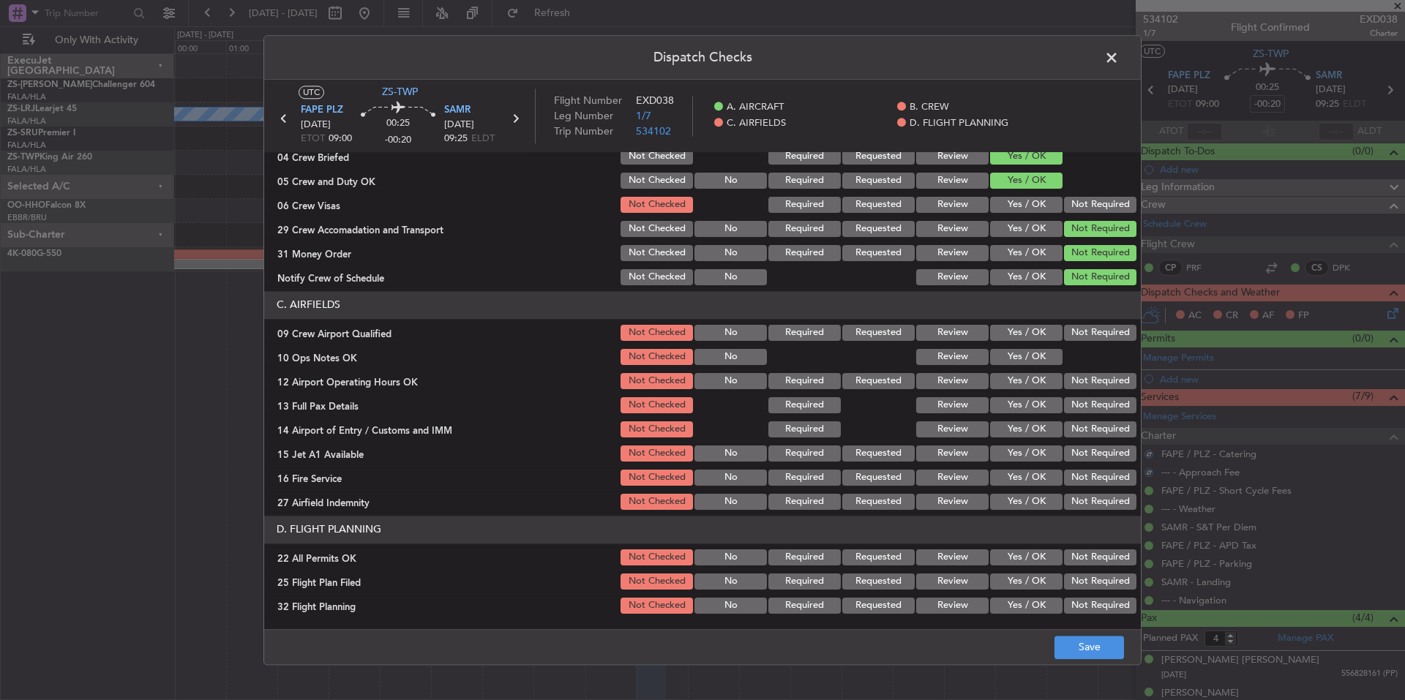
drag, startPoint x: 1076, startPoint y: 200, endPoint x: 1085, endPoint y: 241, distance: 42.8
click at [1076, 199] on button "Not Required" at bounding box center [1100, 205] width 72 height 16
click at [1081, 335] on button "Not Required" at bounding box center [1100, 333] width 72 height 16
click at [1044, 350] on button "Yes / OK" at bounding box center [1026, 357] width 72 height 16
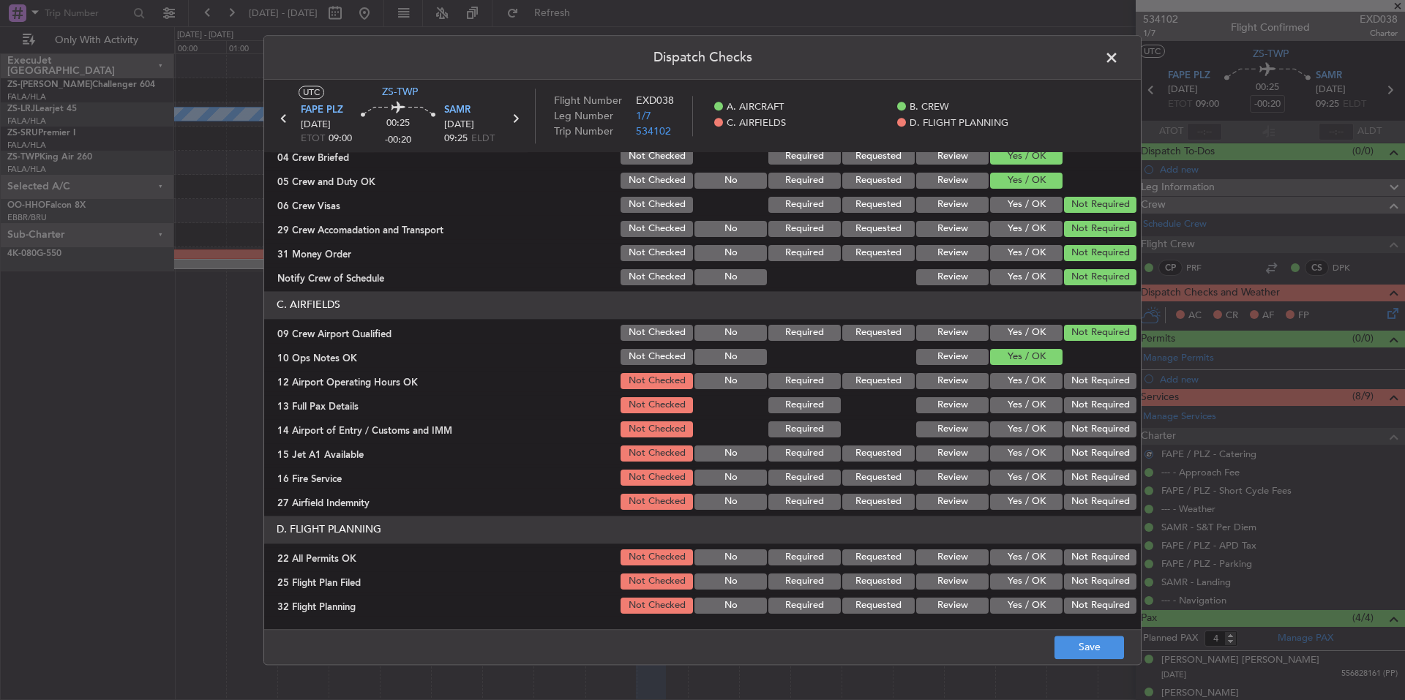
click at [1093, 391] on div "Not Required" at bounding box center [1099, 381] width 74 height 20
drag, startPoint x: 1098, startPoint y: 405, endPoint x: 1103, endPoint y: 417, distance: 13.2
click at [1098, 410] on button "Not Required" at bounding box center [1100, 405] width 72 height 16
drag, startPoint x: 1105, startPoint y: 424, endPoint x: 1107, endPoint y: 443, distance: 19.2
click at [1105, 433] on button "Not Required" at bounding box center [1100, 429] width 72 height 16
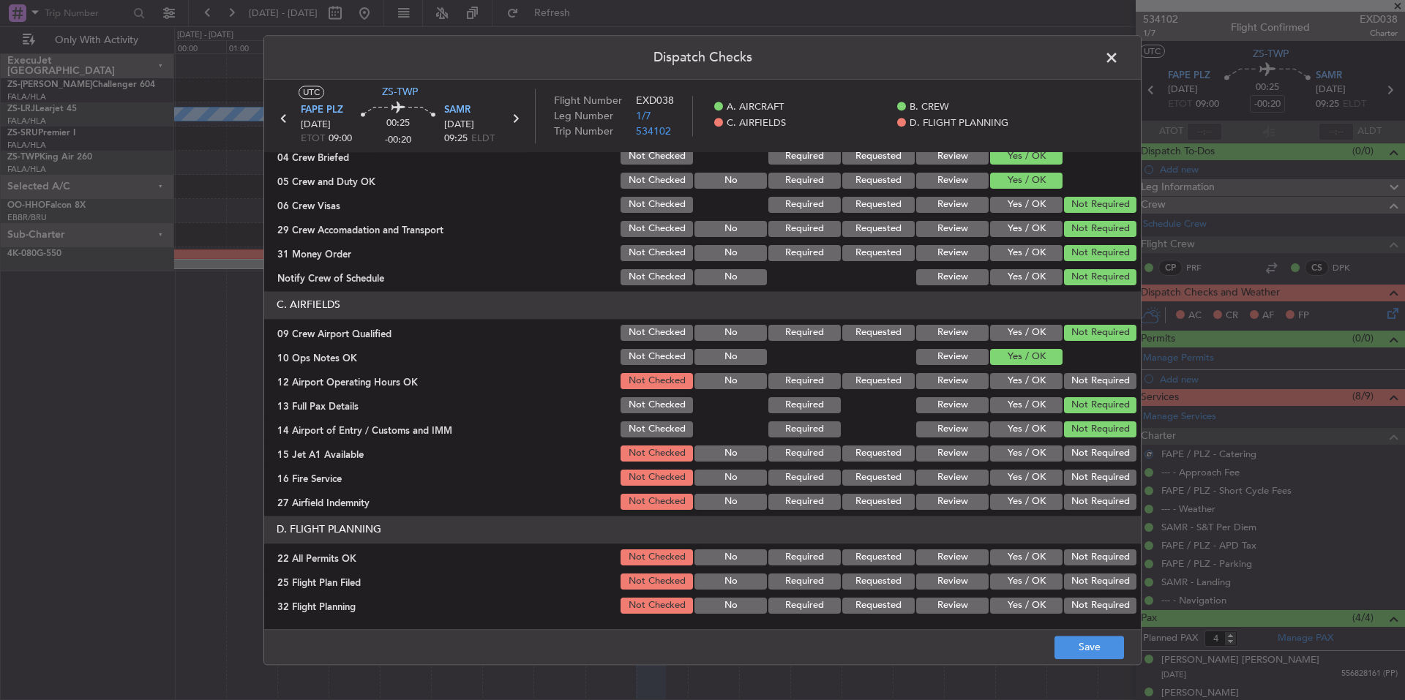
drag, startPoint x: 1108, startPoint y: 447, endPoint x: 1108, endPoint y: 458, distance: 11.0
click at [1108, 451] on div "Not Required" at bounding box center [1099, 453] width 74 height 20
click at [1107, 467] on section "C. AIRFIELDS 09 Crew Airport Qualified Not Checked No Required Requested Review…" at bounding box center [702, 401] width 877 height 221
click at [1106, 484] on button "Not Required" at bounding box center [1100, 478] width 72 height 16
click at [1105, 497] on div "Not Required" at bounding box center [1099, 502] width 74 height 20
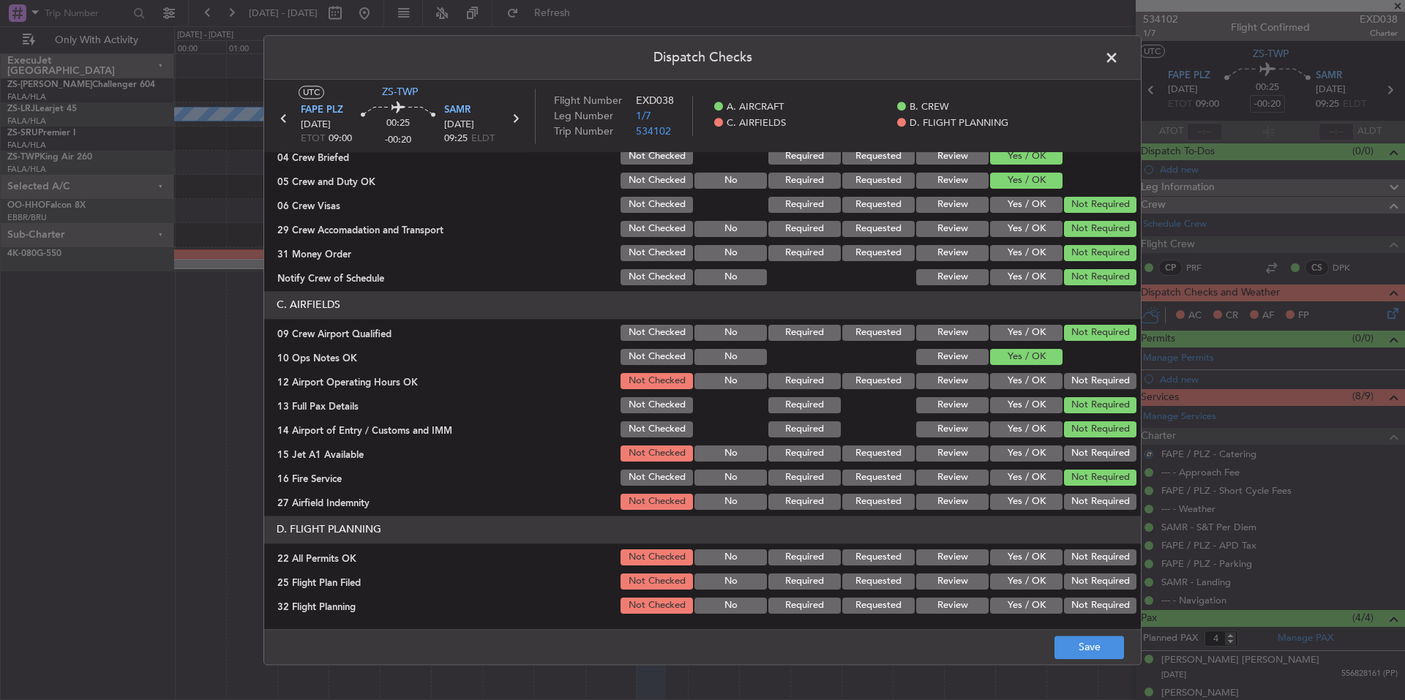
click at [1106, 503] on button "Not Required" at bounding box center [1100, 502] width 72 height 16
drag, startPoint x: 1097, startPoint y: 468, endPoint x: 1097, endPoint y: 454, distance: 14.6
click at [1097, 466] on section "C. AIRFIELDS 09 Crew Airport Qualified Not Checked No Required Requested Review…" at bounding box center [702, 401] width 877 height 221
click at [1097, 454] on button "Not Required" at bounding box center [1100, 454] width 72 height 16
drag, startPoint x: 1097, startPoint y: 404, endPoint x: 1098, endPoint y: 392, distance: 11.8
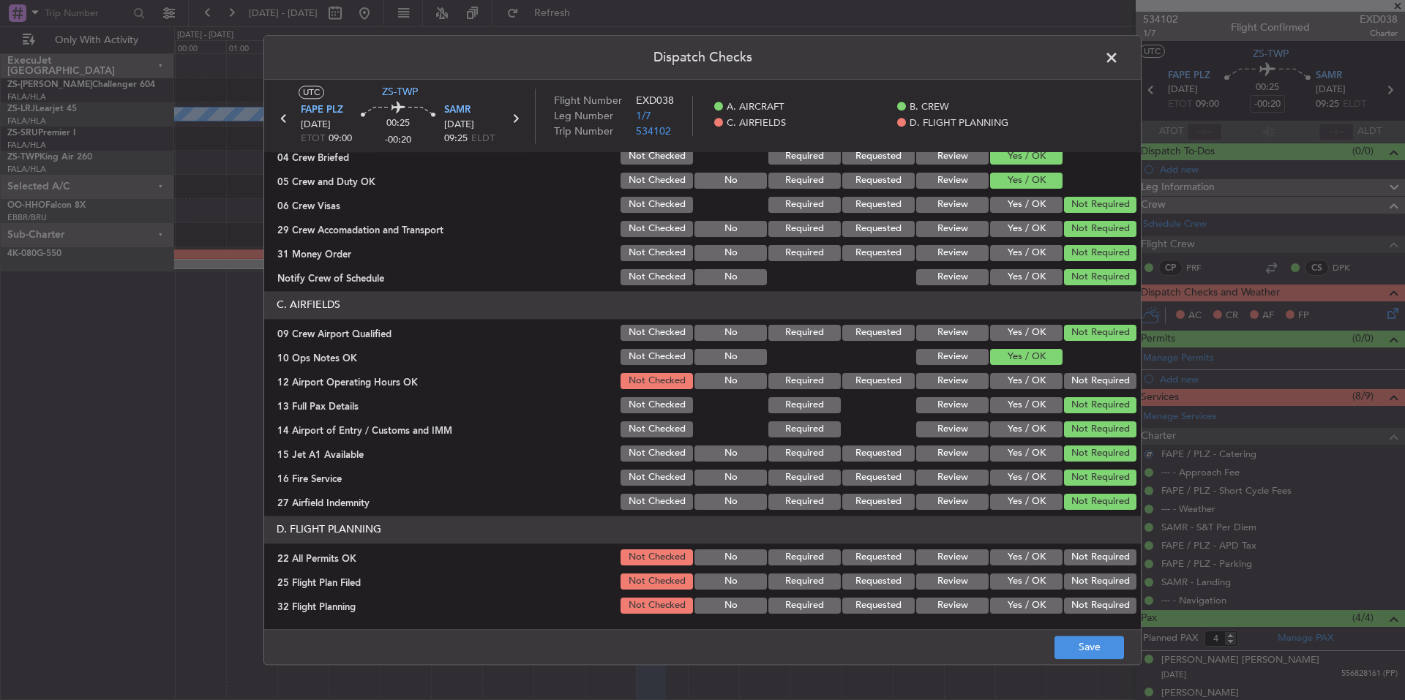
click at [1097, 402] on button "Not Required" at bounding box center [1100, 405] width 72 height 16
click at [1099, 383] on button "Not Required" at bounding box center [1100, 381] width 72 height 16
drag, startPoint x: 1095, startPoint y: 565, endPoint x: 1095, endPoint y: 550, distance: 15.4
click at [1095, 564] on button "Not Required" at bounding box center [1100, 558] width 72 height 16
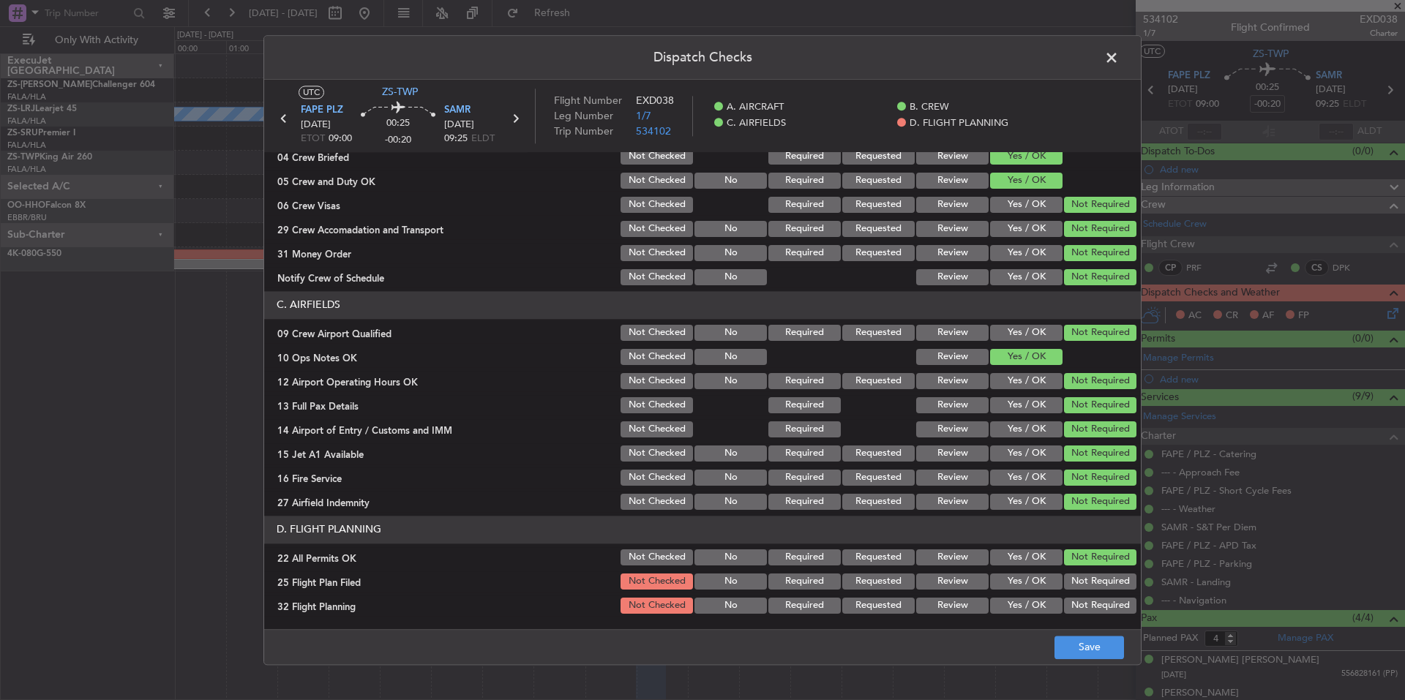
click at [1095, 550] on button "Not Required" at bounding box center [1100, 558] width 72 height 16
drag, startPoint x: 921, startPoint y: 577, endPoint x: 932, endPoint y: 592, distance: 18.3
click at [921, 581] on button "Review" at bounding box center [952, 582] width 72 height 16
click at [936, 596] on div "Review" at bounding box center [951, 606] width 74 height 20
drag, startPoint x: 943, startPoint y: 603, endPoint x: 986, endPoint y: 618, distance: 45.1
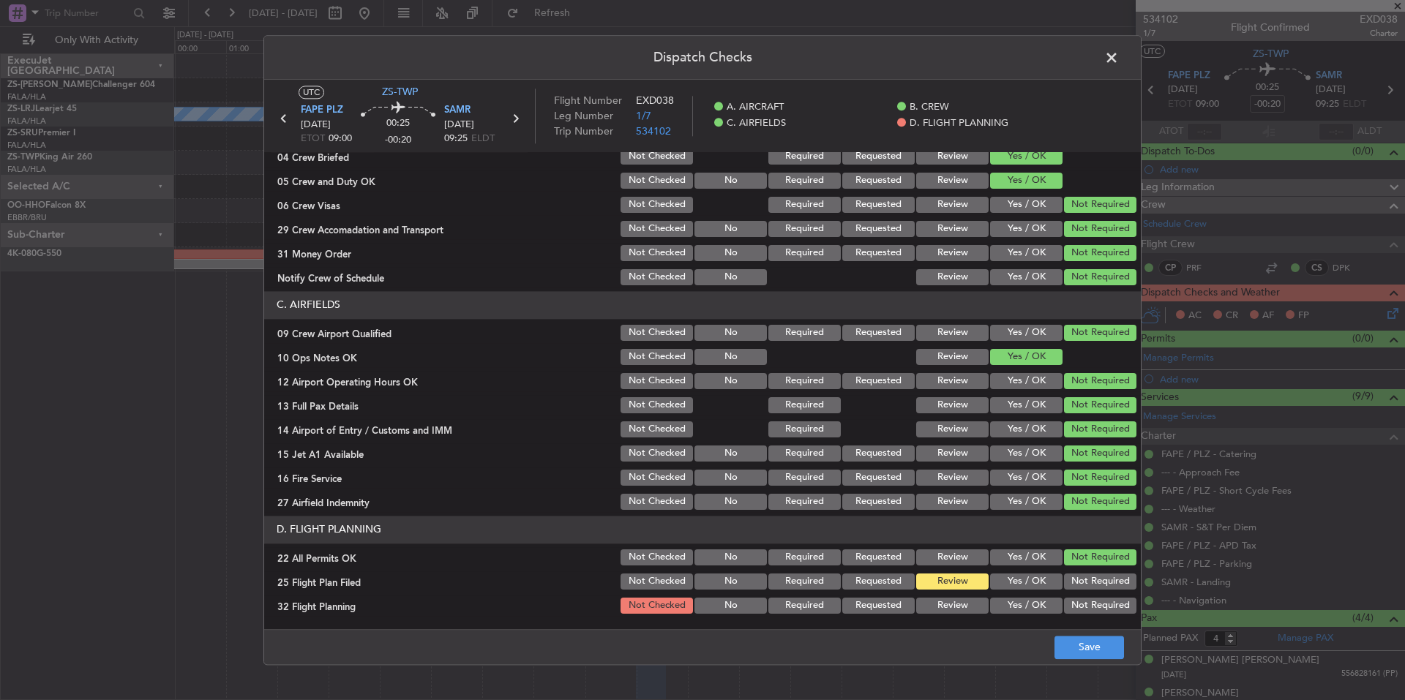
click at [944, 604] on button "Review" at bounding box center [952, 606] width 72 height 16
click at [1076, 642] on button "Save" at bounding box center [1089, 647] width 70 height 23
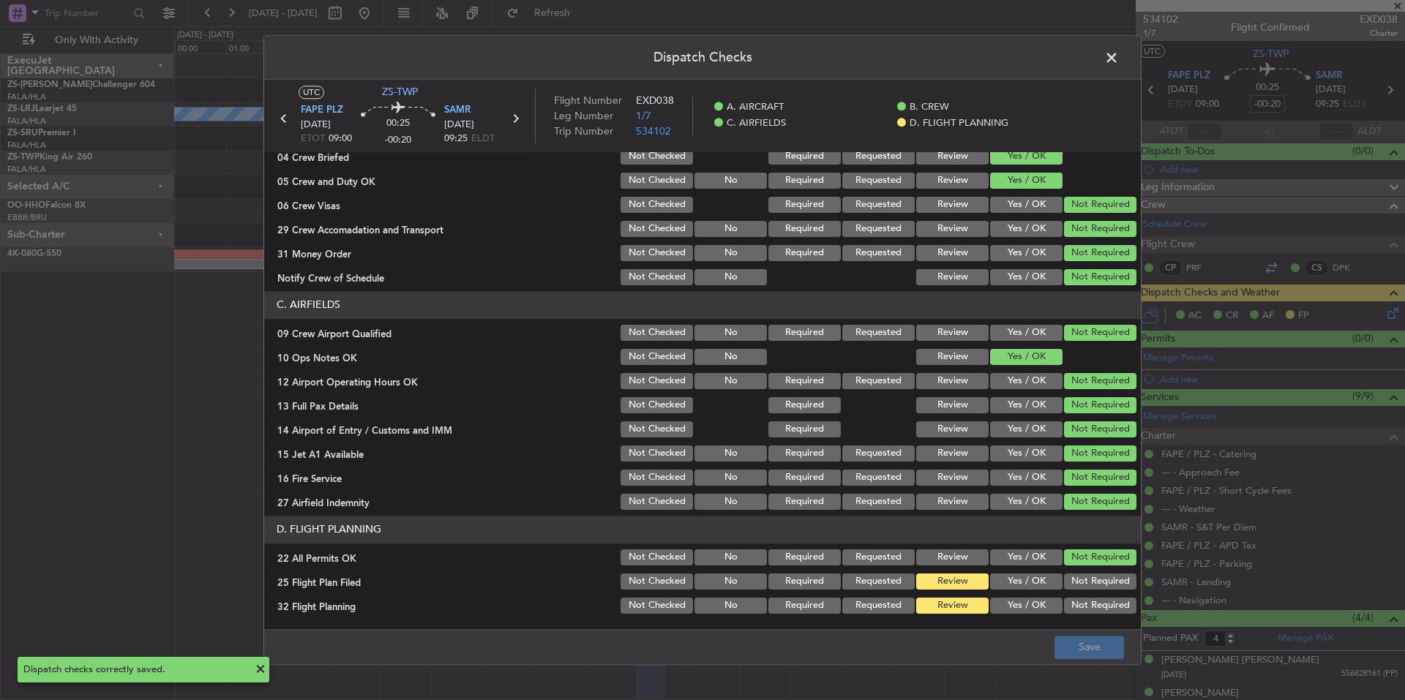
click at [1119, 59] on span at bounding box center [1119, 61] width 0 height 29
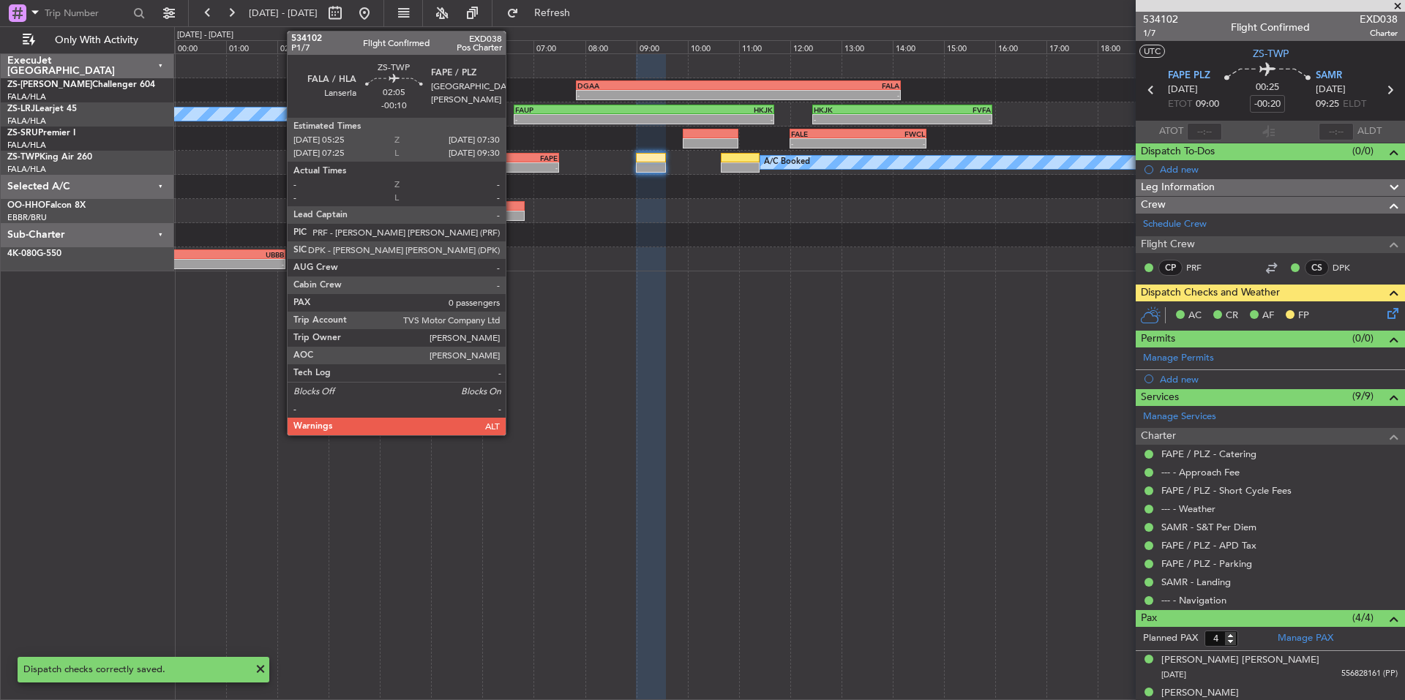
click at [512, 170] on div "-" at bounding box center [532, 167] width 52 height 9
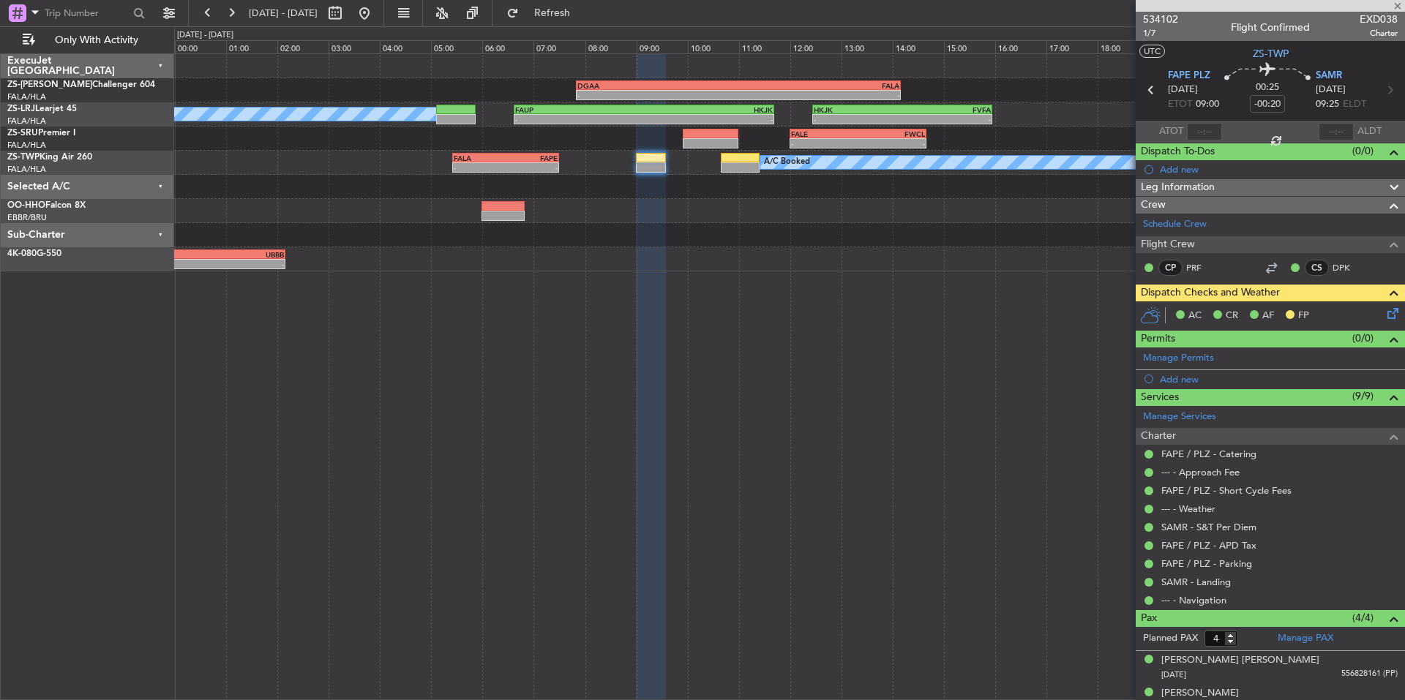
type input "-00:10"
type input "0"
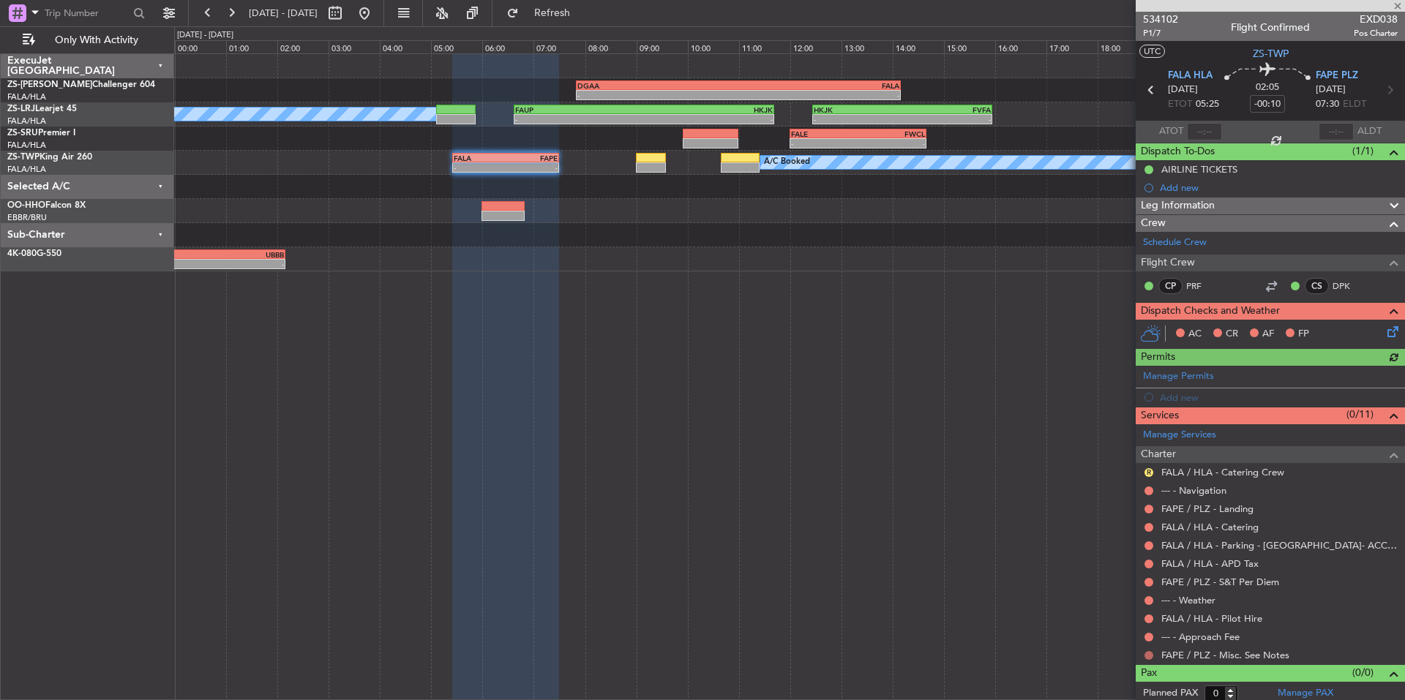
click at [1145, 653] on button at bounding box center [1148, 655] width 9 height 9
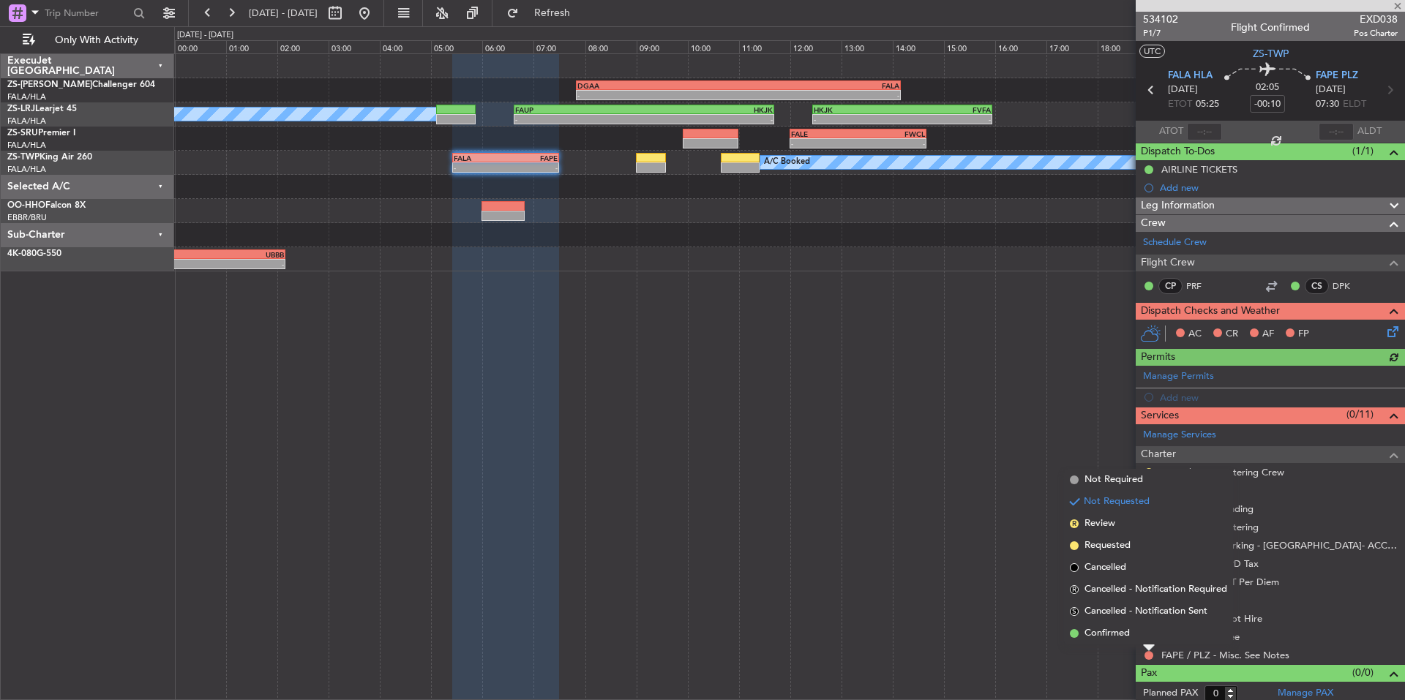
click at [1126, 634] on span "Confirmed" at bounding box center [1106, 633] width 45 height 15
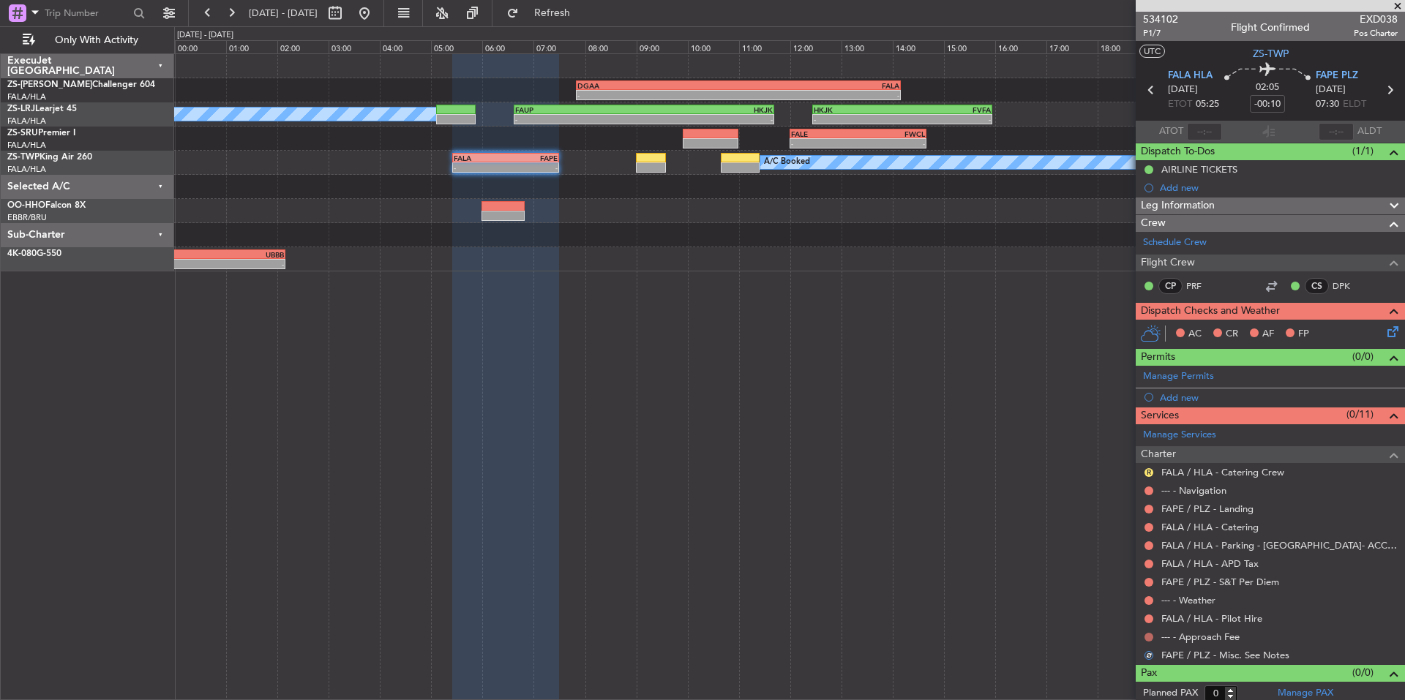
click at [1152, 637] on div at bounding box center [1149, 637] width 12 height 12
click at [1146, 634] on button at bounding box center [1148, 637] width 9 height 9
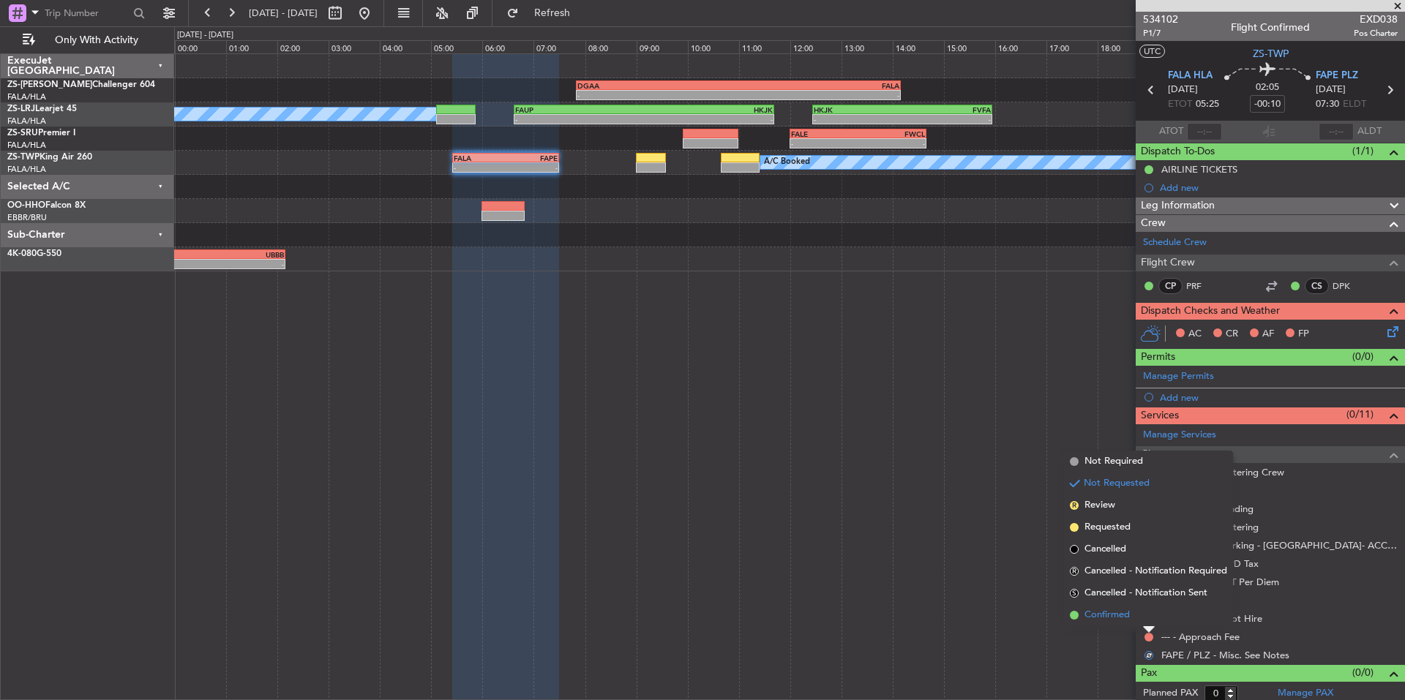
click at [1130, 615] on li "Confirmed" at bounding box center [1148, 615] width 169 height 22
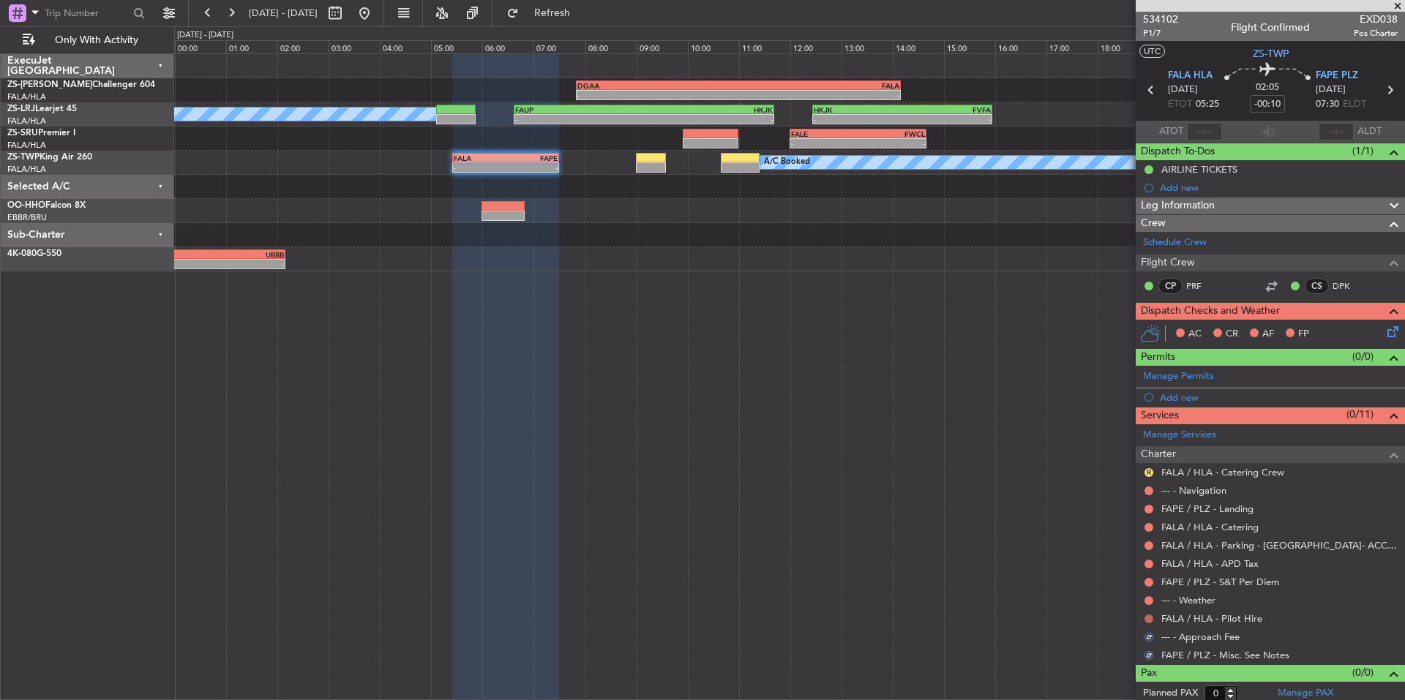
click at [1145, 618] on button at bounding box center [1148, 619] width 9 height 9
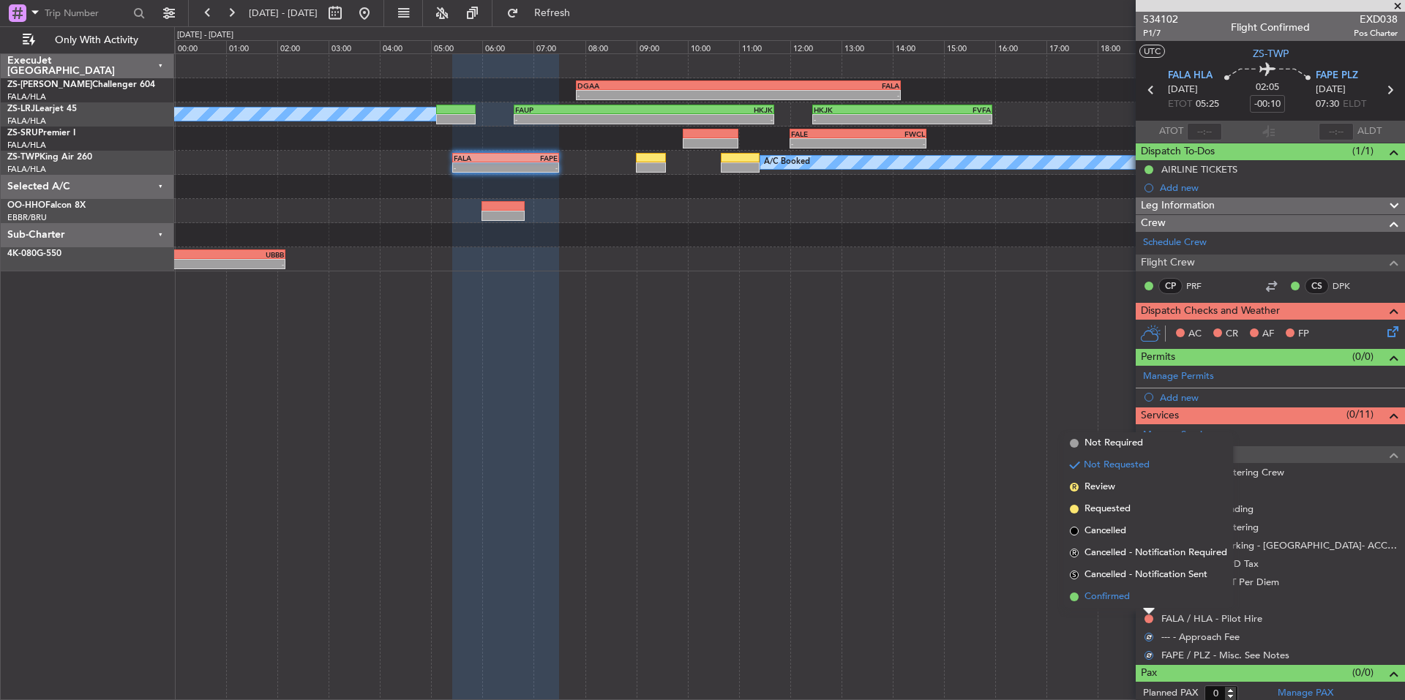
click at [1125, 594] on span "Confirmed" at bounding box center [1106, 597] width 45 height 15
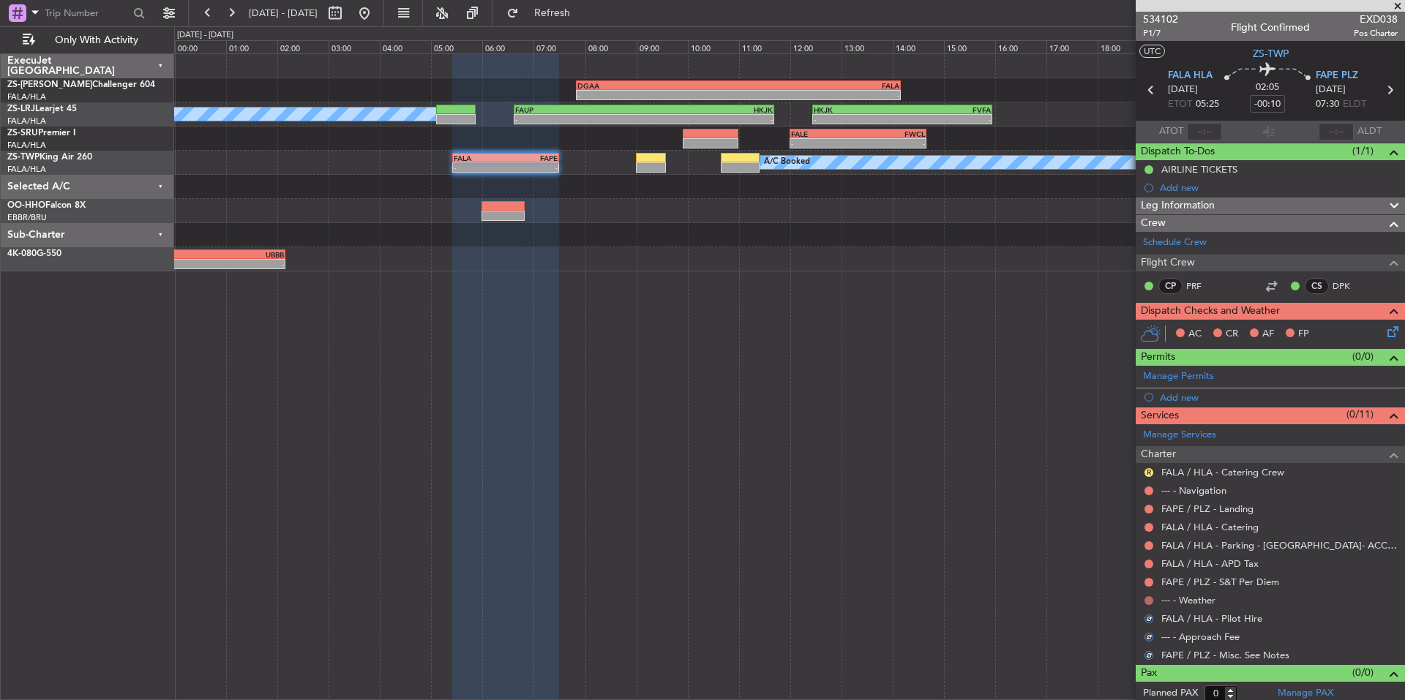
click at [1146, 599] on button at bounding box center [1148, 600] width 9 height 9
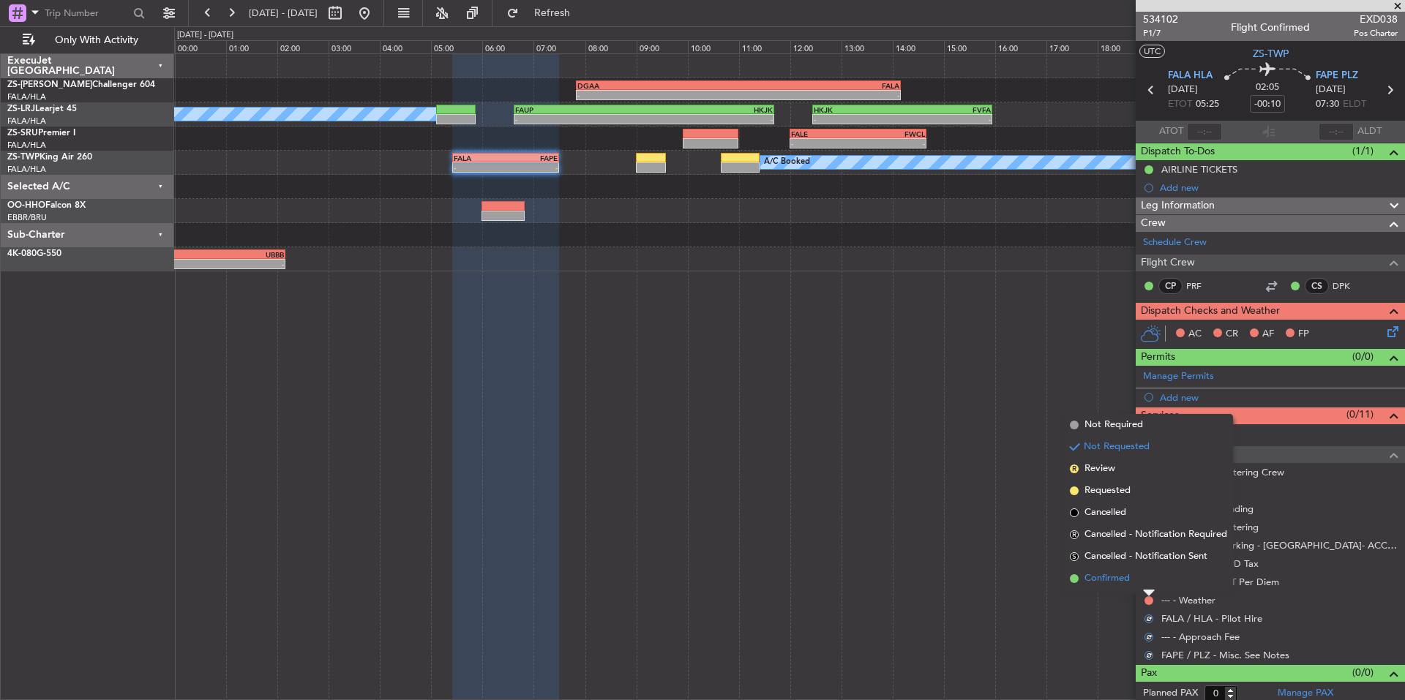
click at [1132, 582] on li "Confirmed" at bounding box center [1148, 579] width 169 height 22
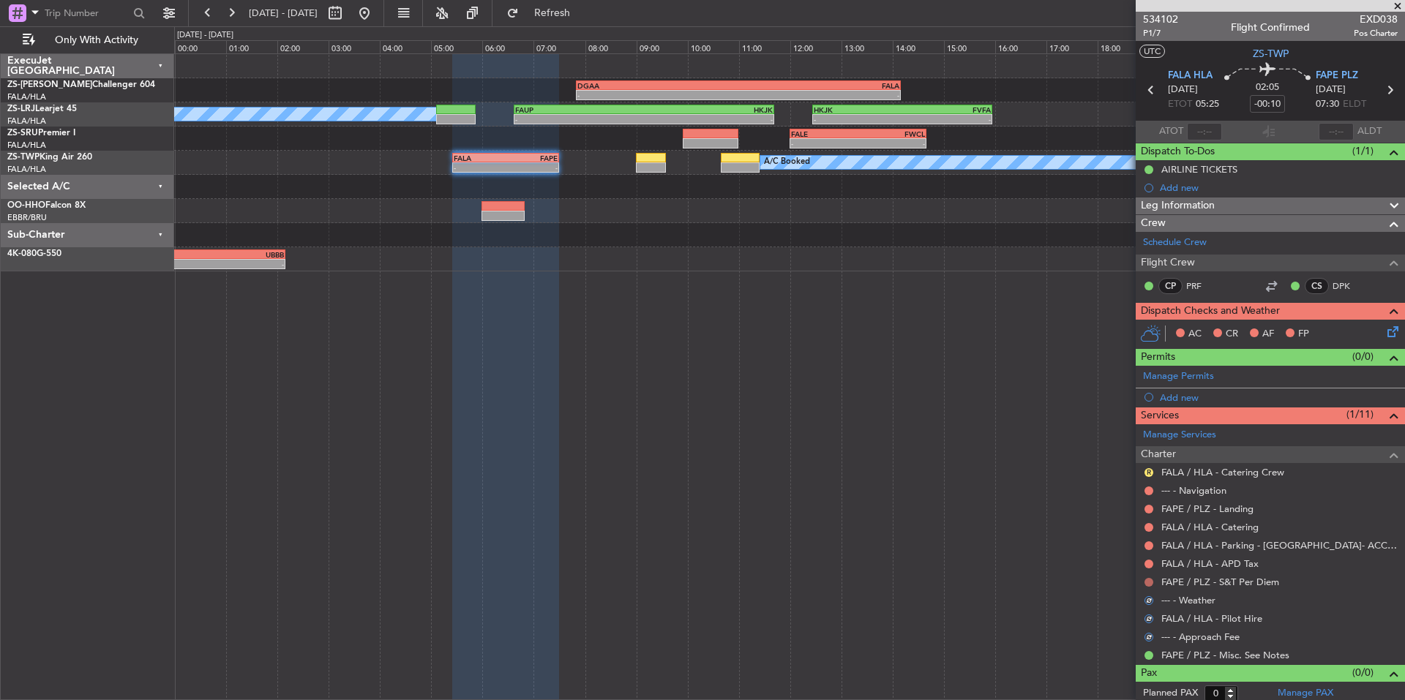
click at [1147, 582] on button at bounding box center [1148, 582] width 9 height 9
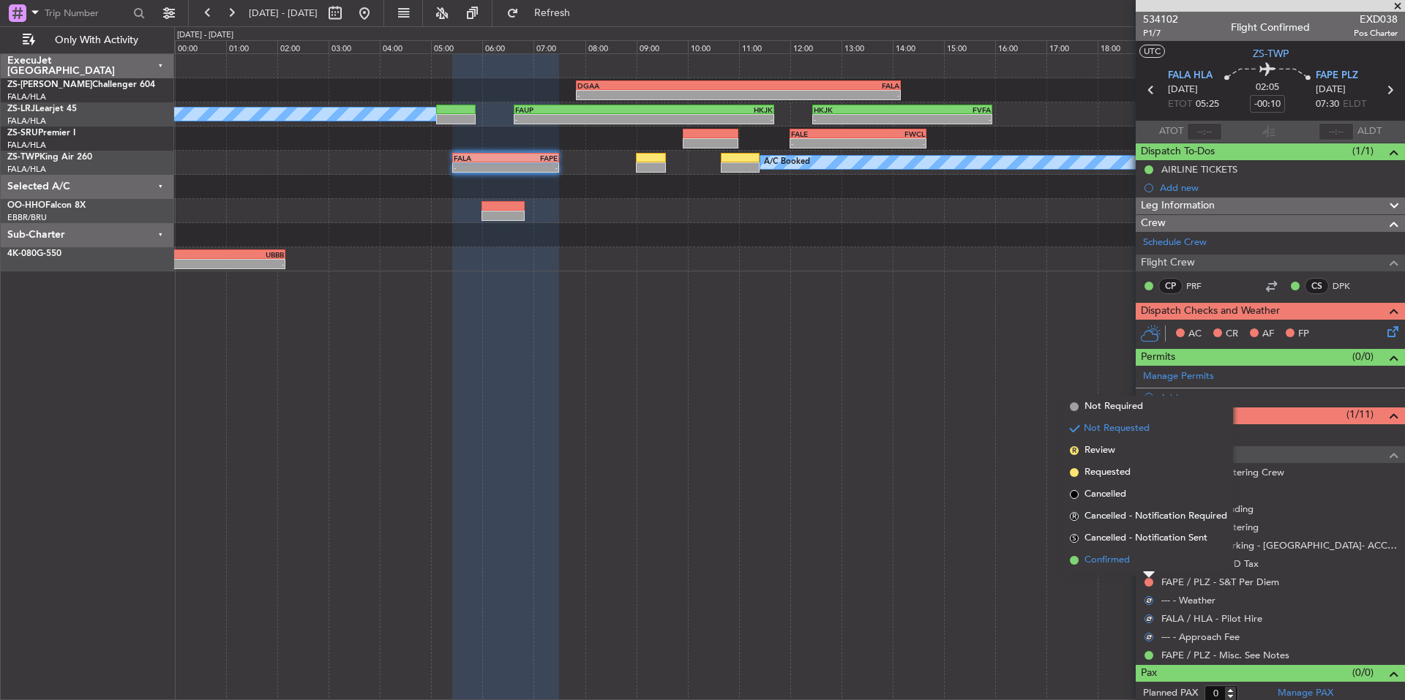
click at [1130, 568] on li "Confirmed" at bounding box center [1148, 561] width 169 height 22
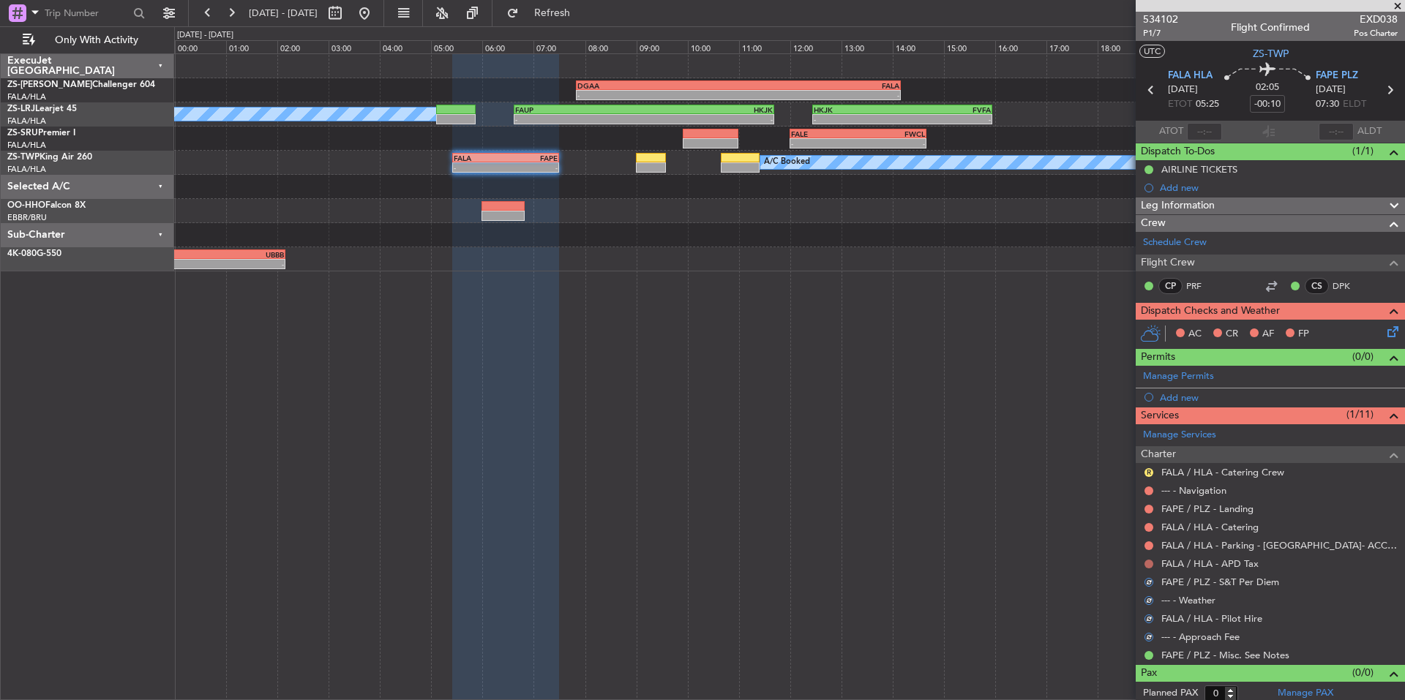
click at [1146, 566] on button at bounding box center [1148, 564] width 9 height 9
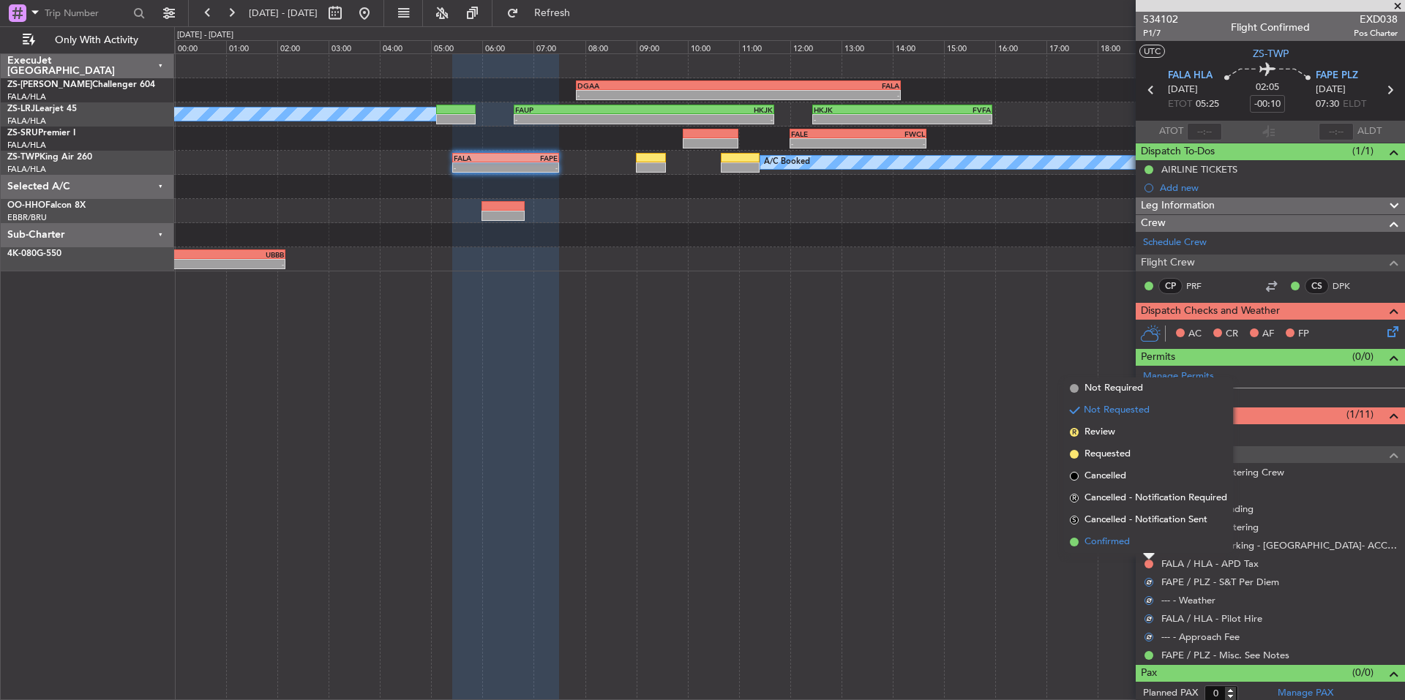
click at [1133, 546] on li "Confirmed" at bounding box center [1148, 542] width 169 height 22
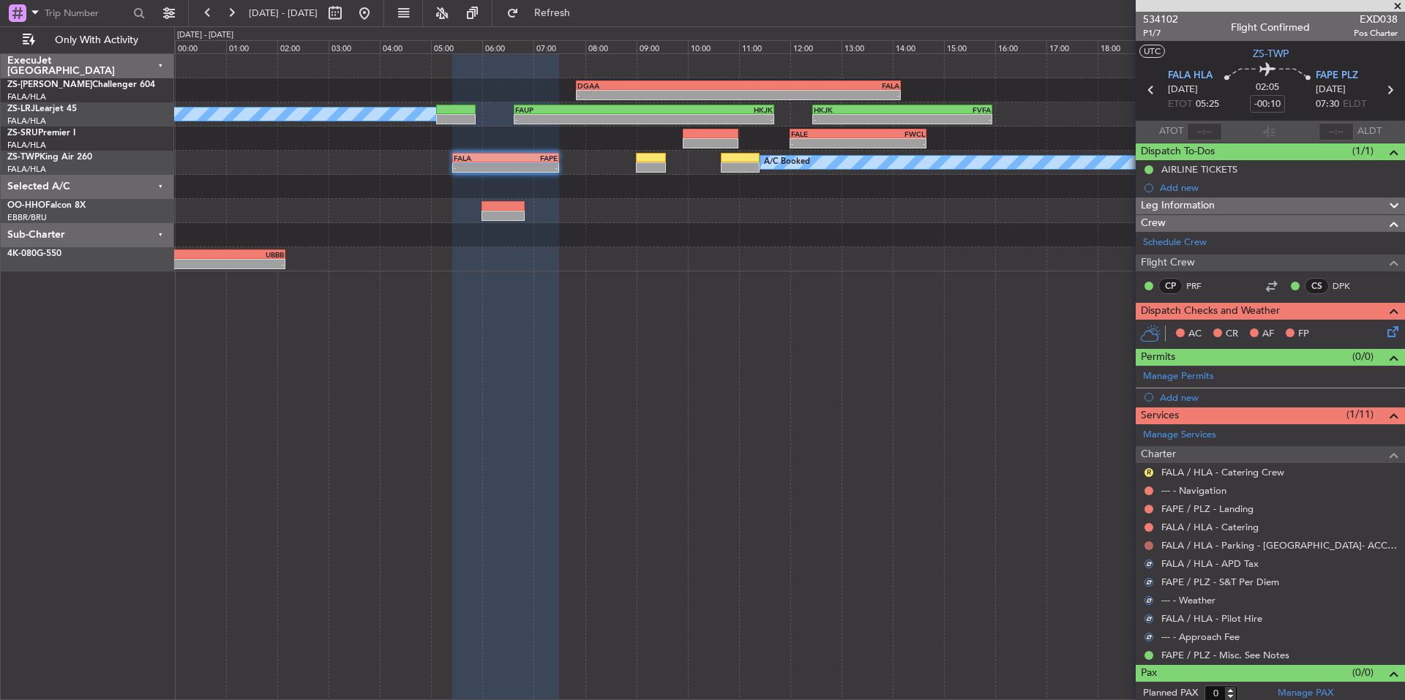
click at [1150, 544] on button at bounding box center [1148, 545] width 9 height 9
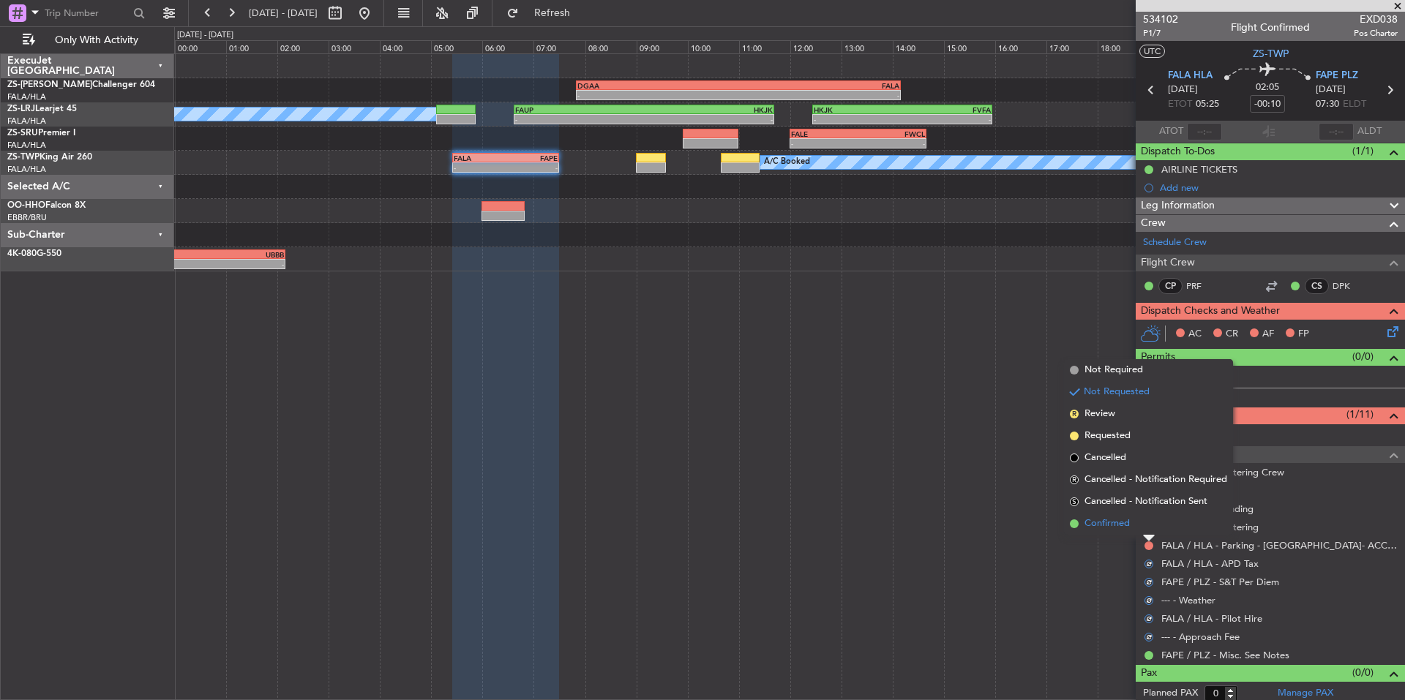
click at [1125, 523] on span "Confirmed" at bounding box center [1106, 524] width 45 height 15
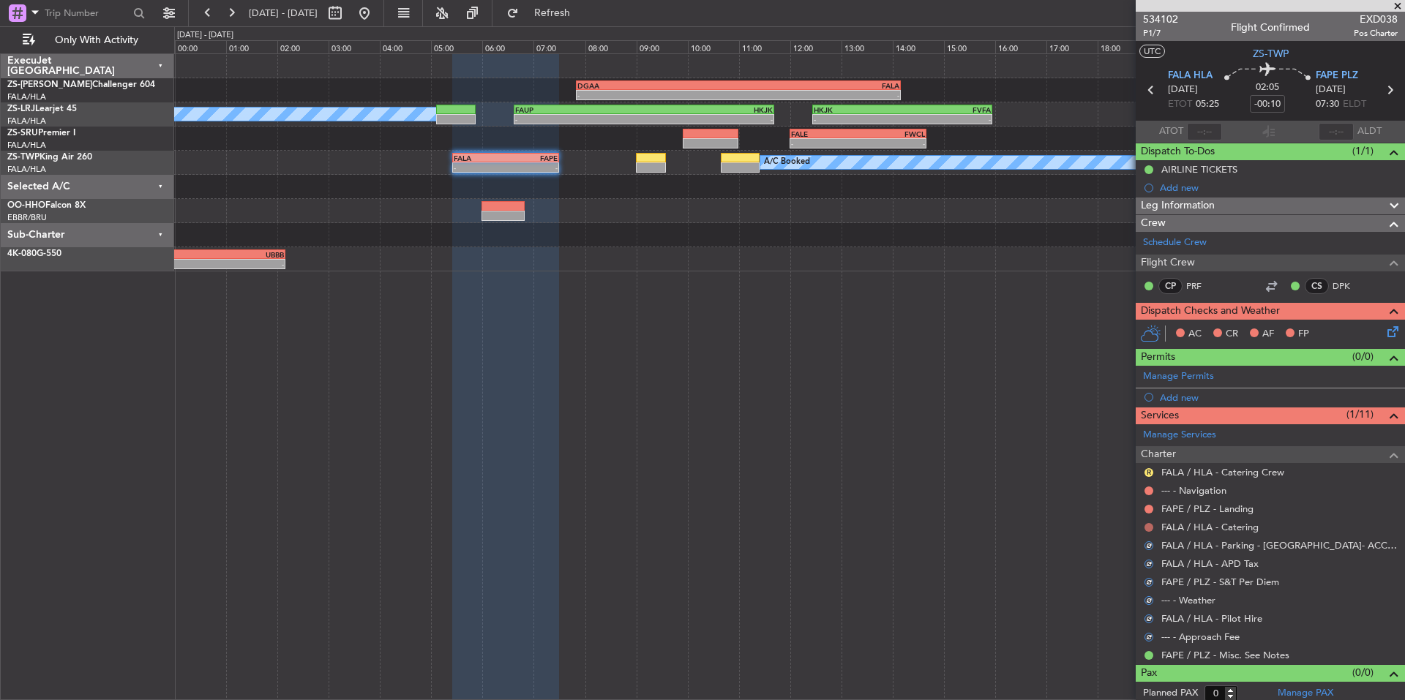
click at [1146, 523] on button at bounding box center [1148, 527] width 9 height 9
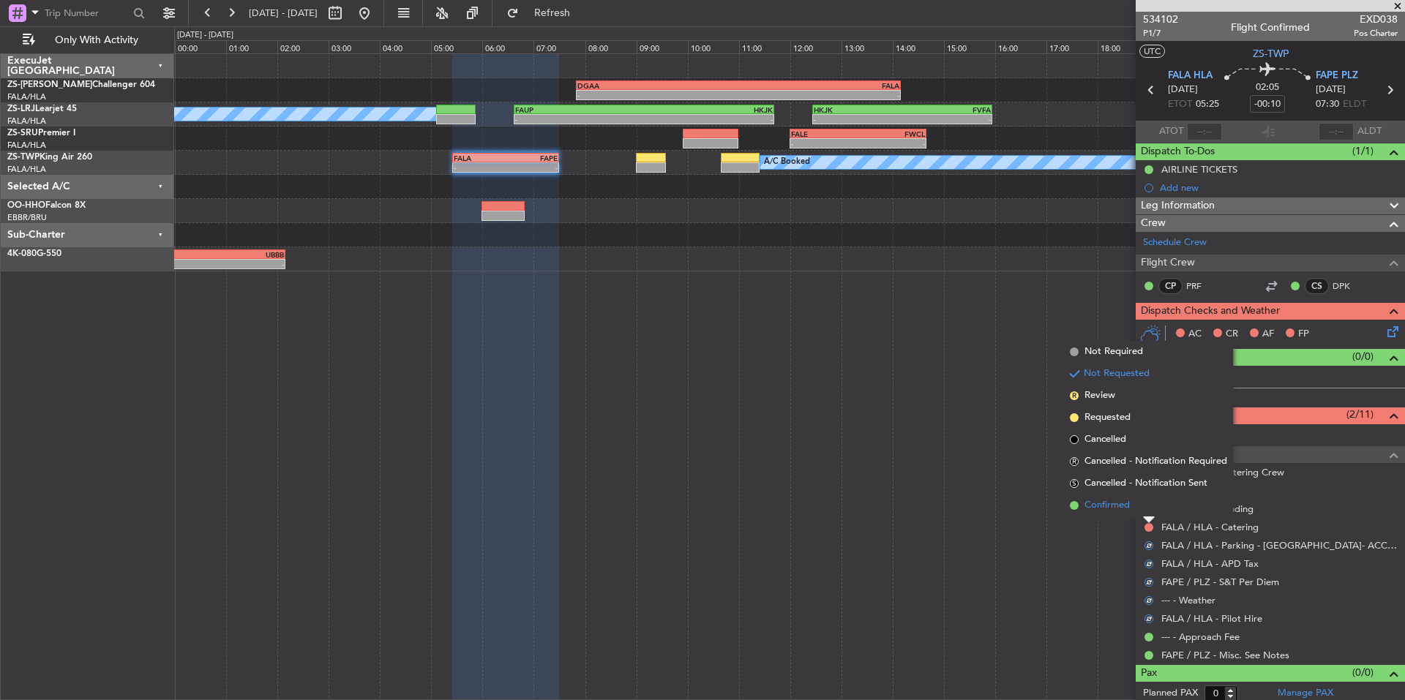
click at [1128, 510] on span "Confirmed" at bounding box center [1106, 505] width 45 height 15
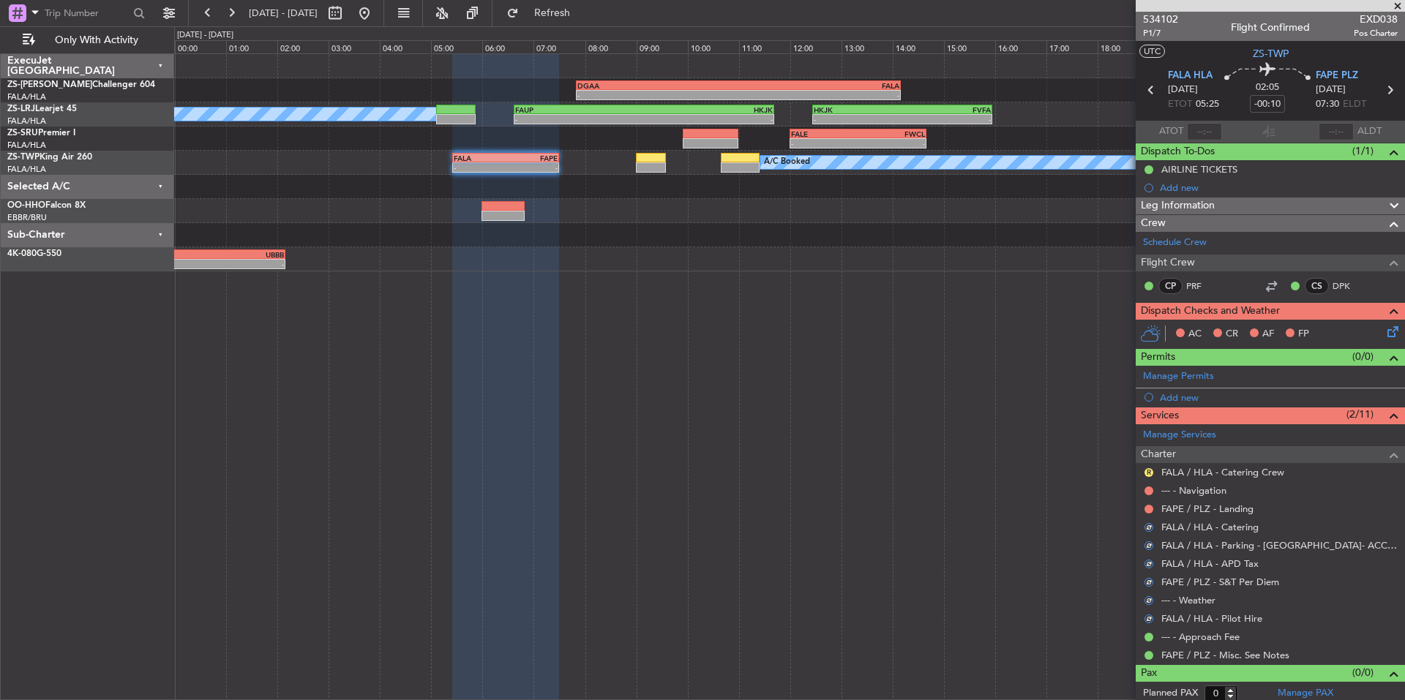
click at [1153, 510] on div at bounding box center [1149, 509] width 12 height 12
click at [1149, 508] on button at bounding box center [1148, 509] width 9 height 9
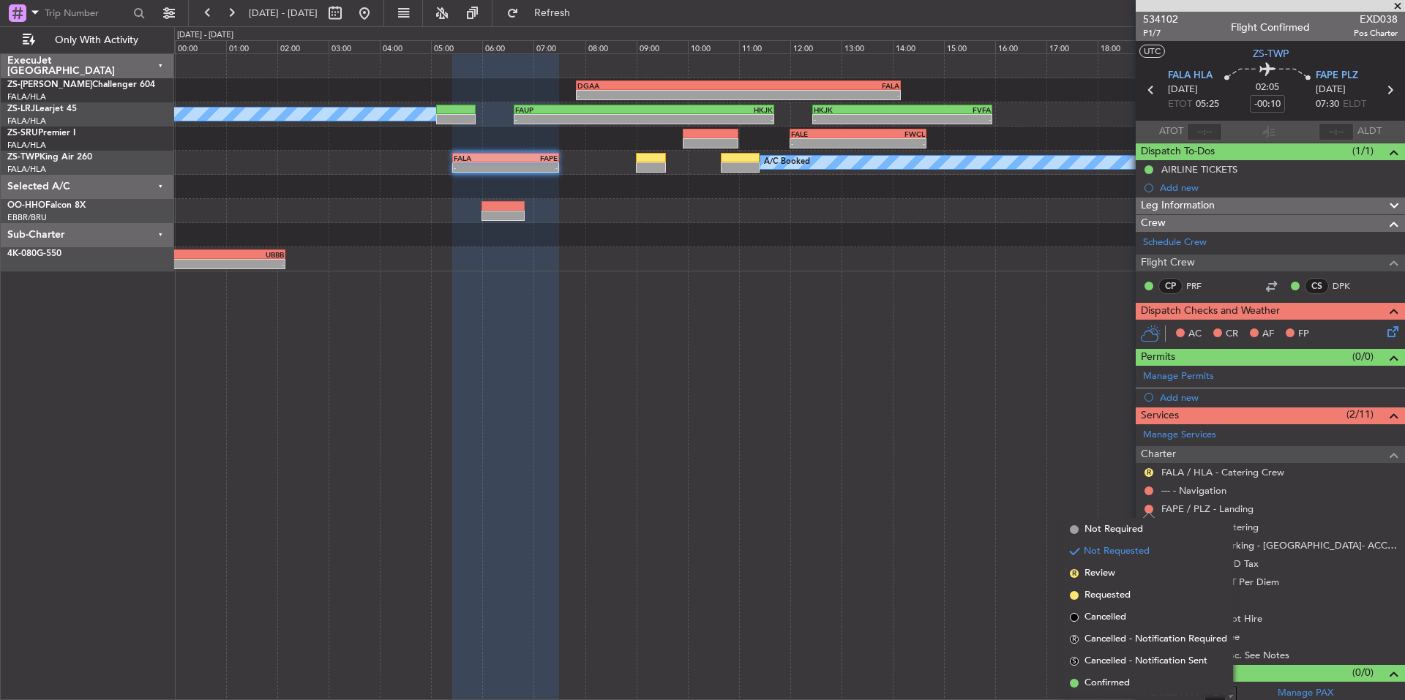
click at [1129, 492] on div "- - DGAA 07:50 Z FALA 14:10 Z GLRB 19:50 Z DGAA 21:50 Z - - A/C Booked A/C Book…" at bounding box center [789, 376] width 1231 height 647
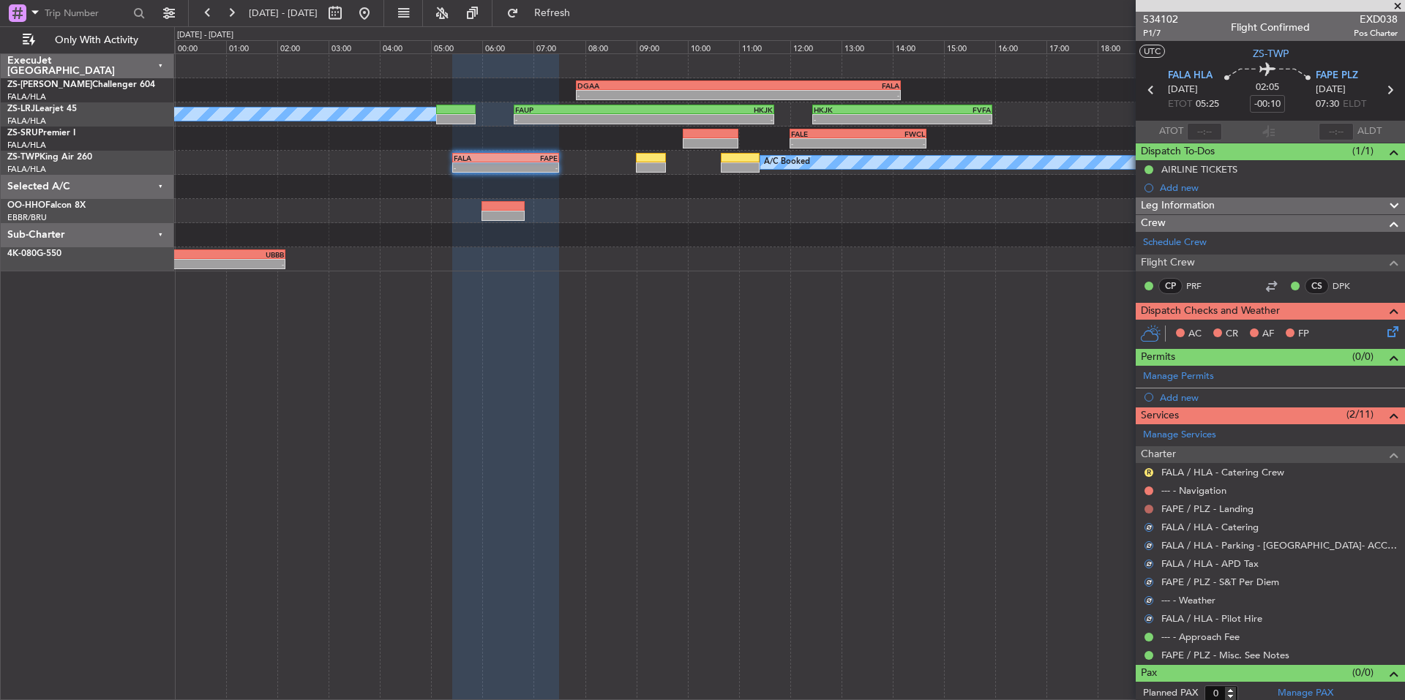
click at [1150, 505] on button at bounding box center [1148, 509] width 9 height 9
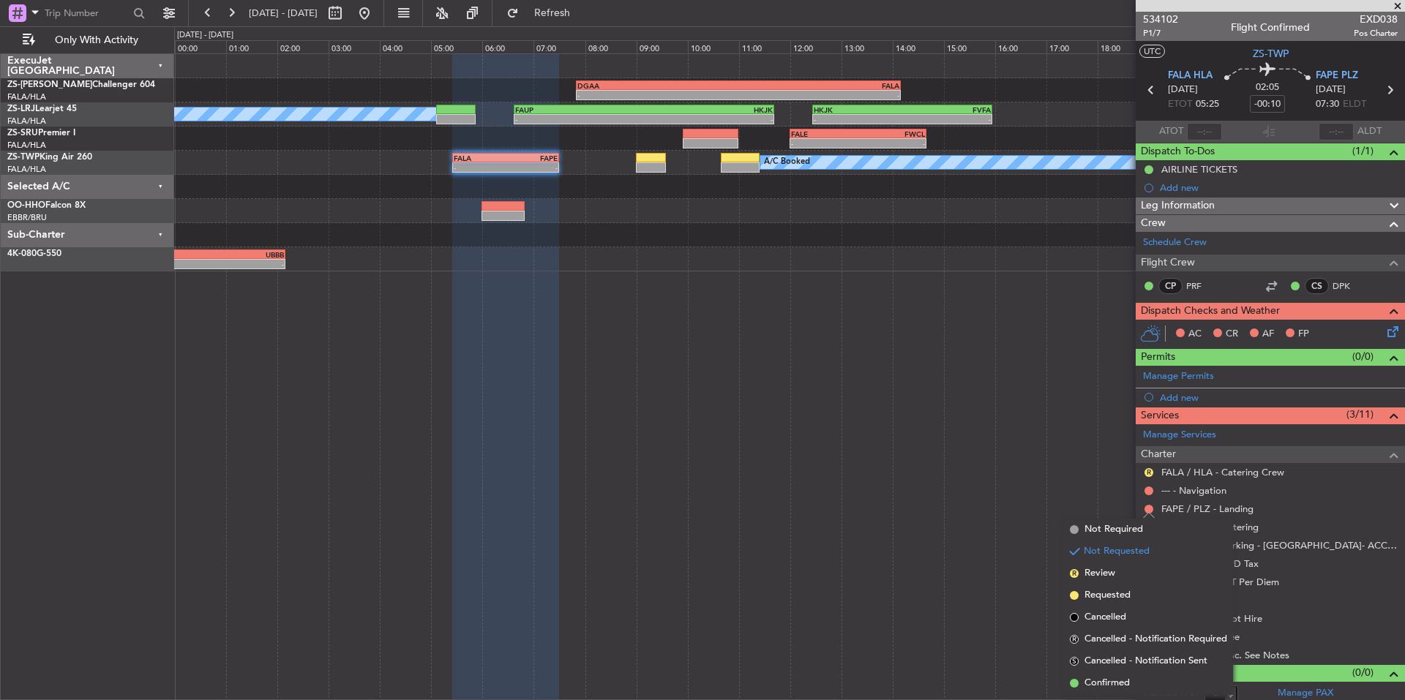
drag, startPoint x: 1109, startPoint y: 682, endPoint x: 1144, endPoint y: 588, distance: 100.0
click at [1109, 680] on span "Confirmed" at bounding box center [1106, 683] width 45 height 15
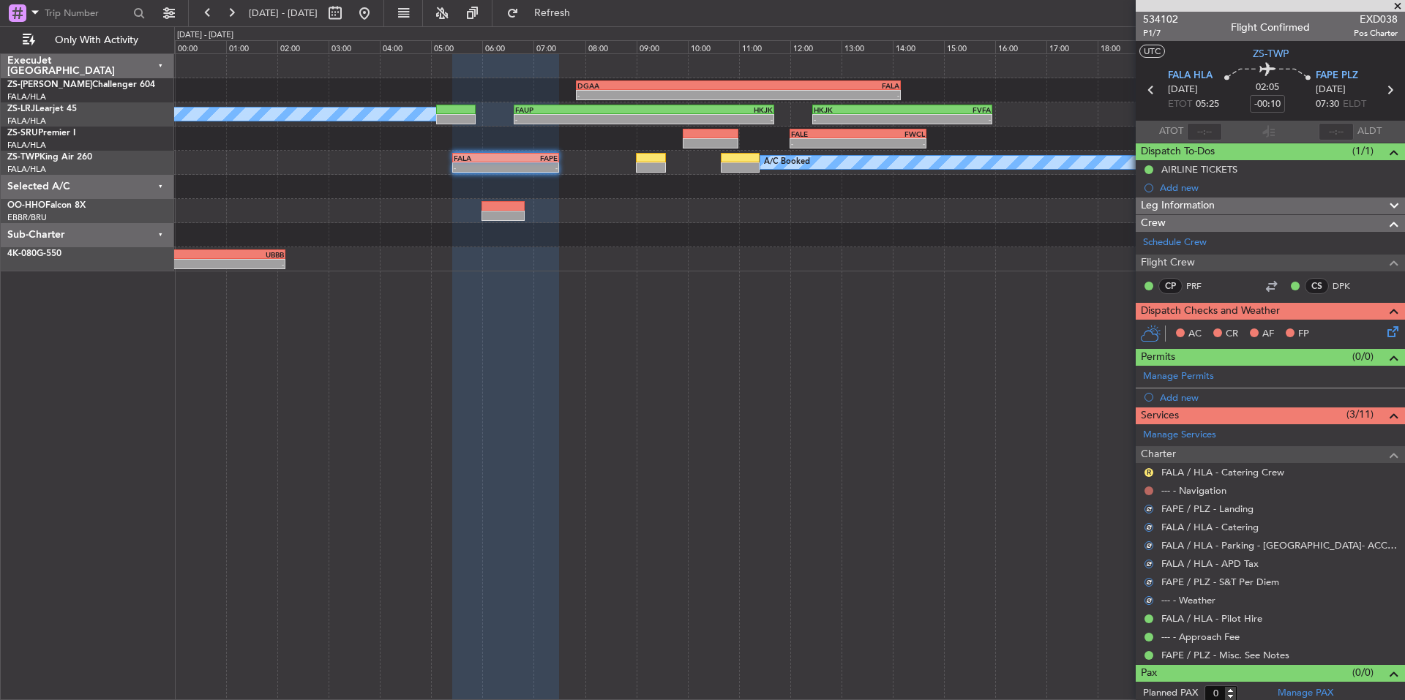
click at [1150, 490] on button at bounding box center [1148, 491] width 9 height 9
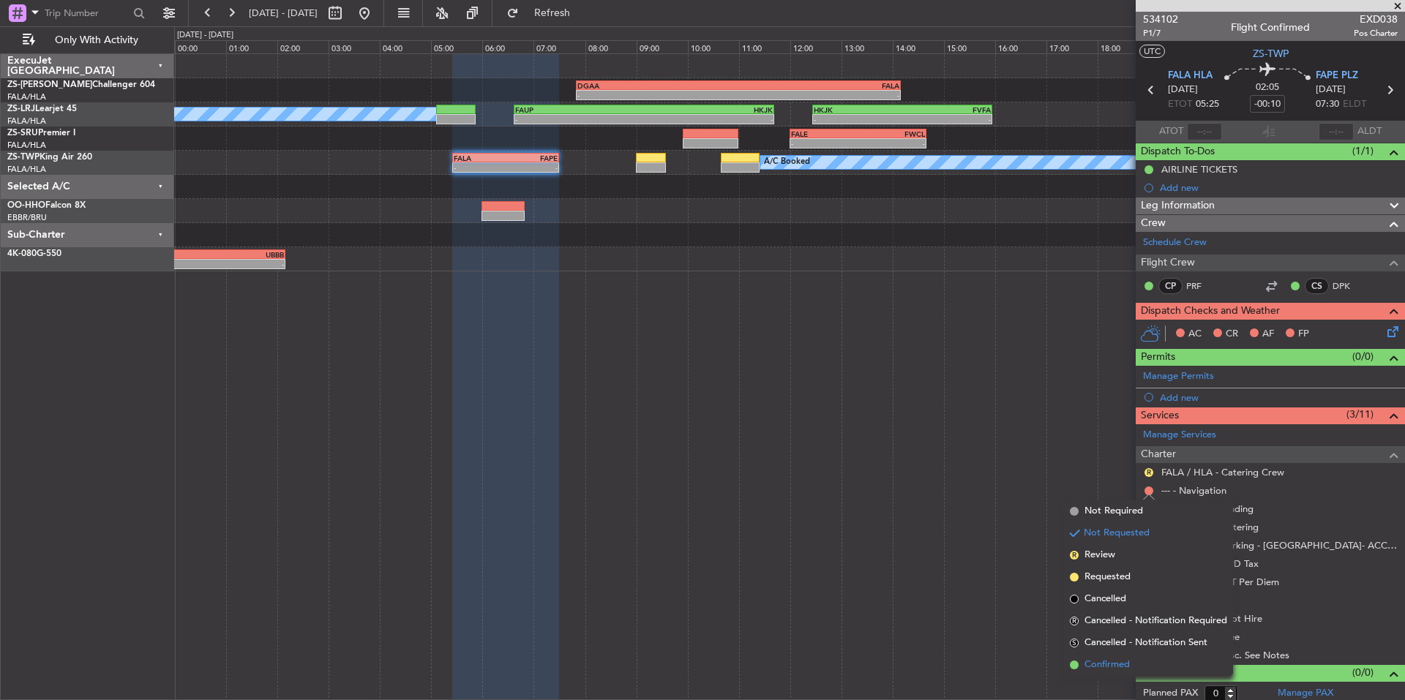
click at [1108, 656] on li "Confirmed" at bounding box center [1148, 665] width 169 height 22
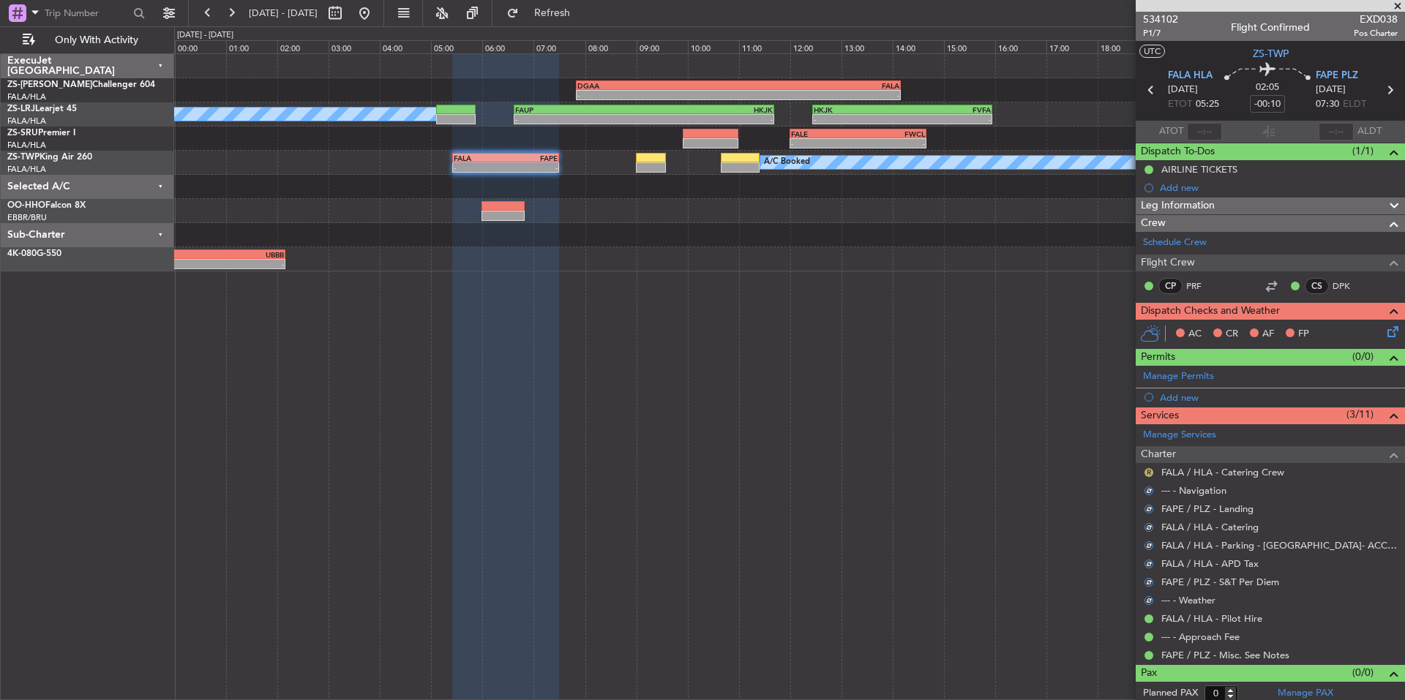
click at [1149, 471] on button "R" at bounding box center [1148, 472] width 9 height 9
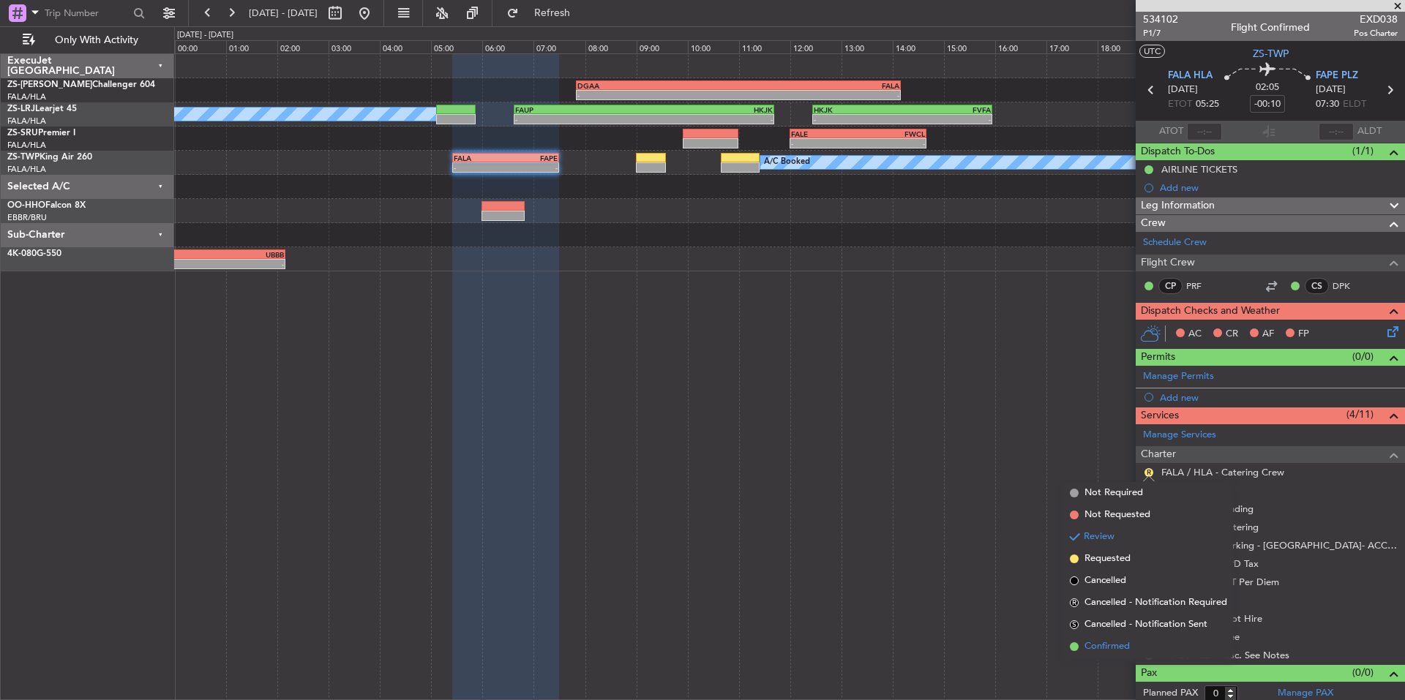
click at [1116, 644] on span "Confirmed" at bounding box center [1106, 647] width 45 height 15
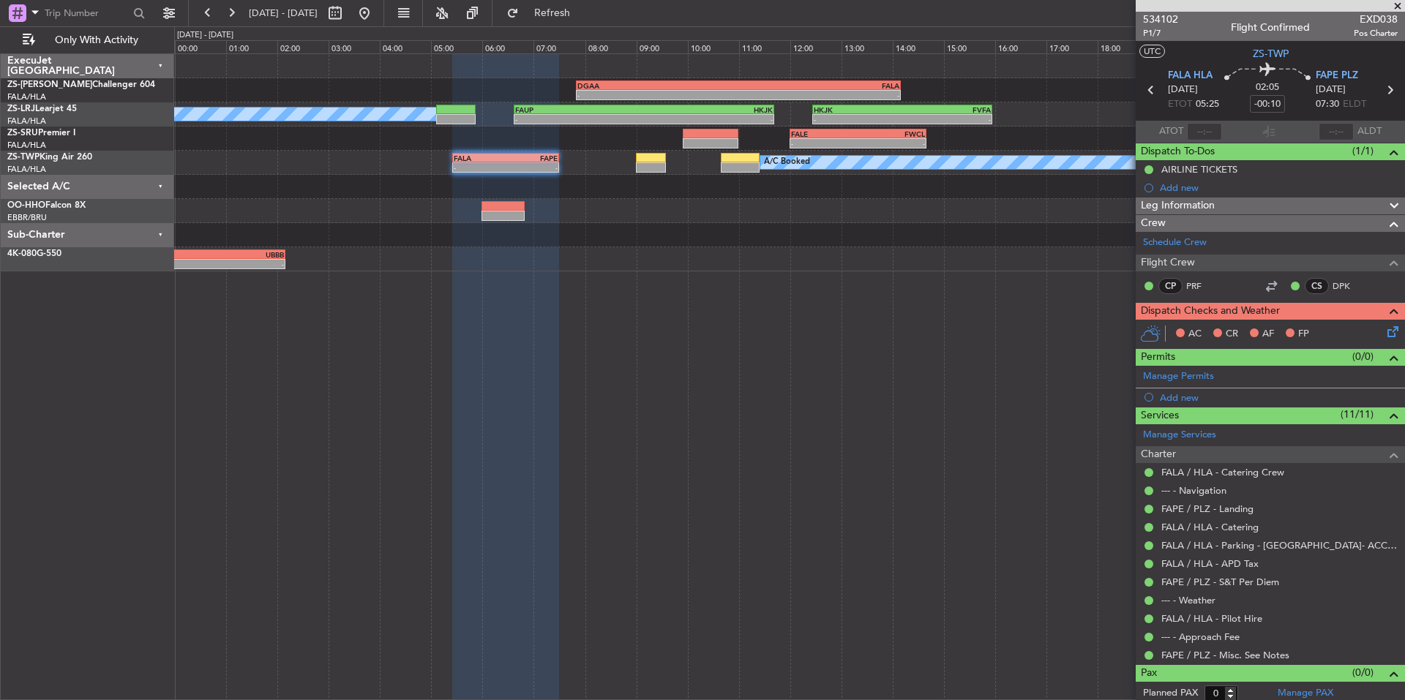
click at [234, 15] on button at bounding box center [231, 12] width 23 height 23
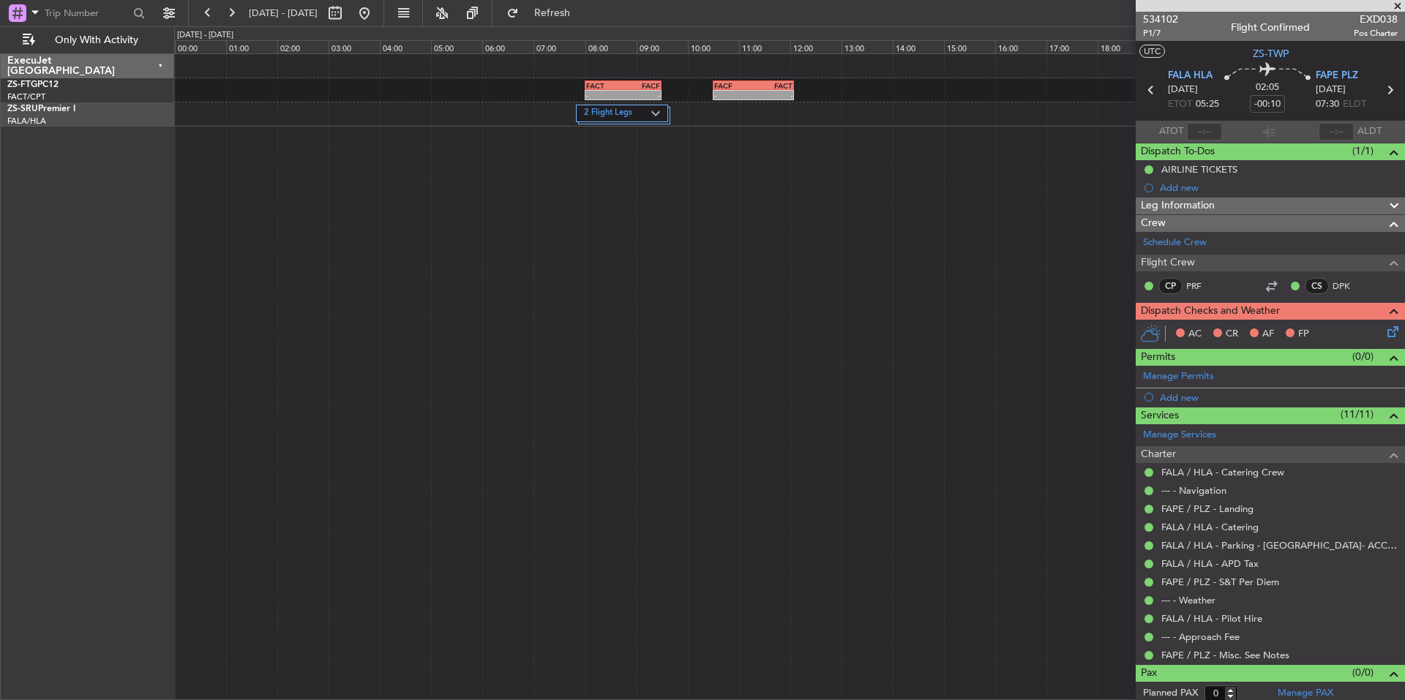
click at [1398, 7] on span at bounding box center [1397, 6] width 15 height 13
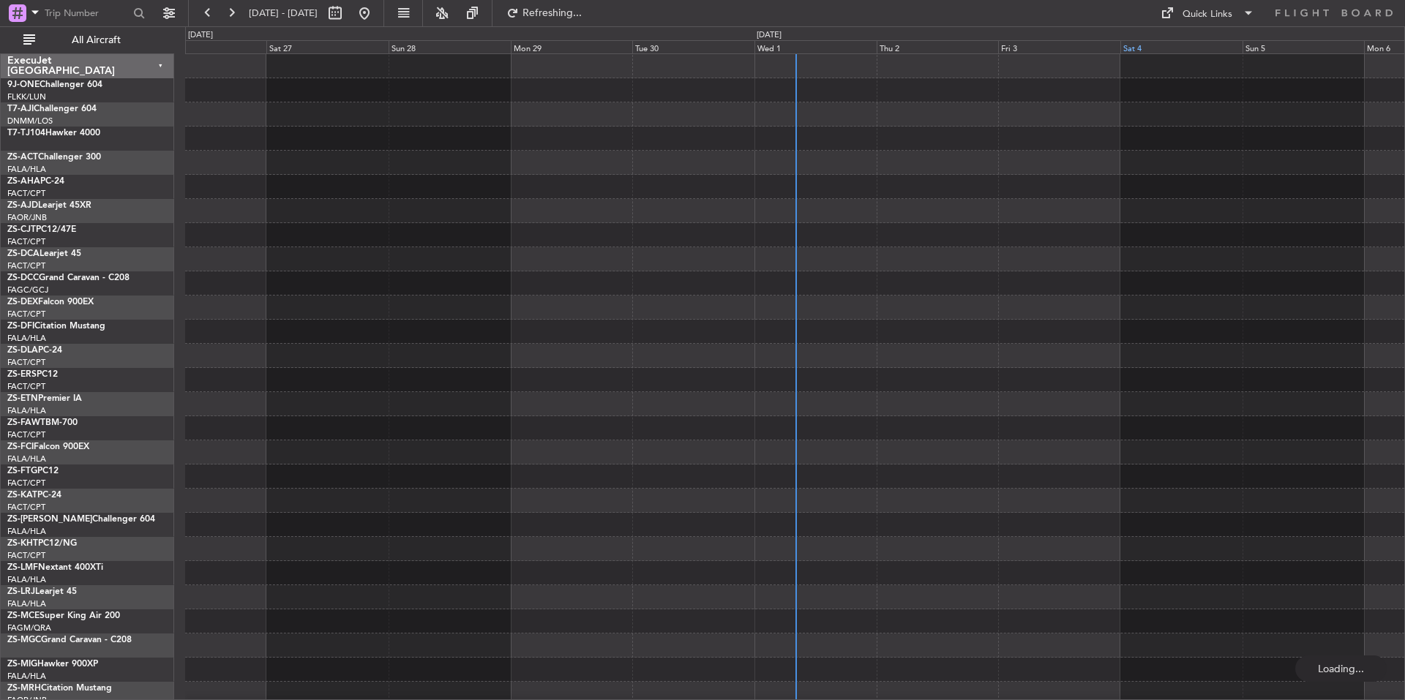
click at [1197, 46] on div "Sat 4" at bounding box center [1181, 46] width 122 height 13
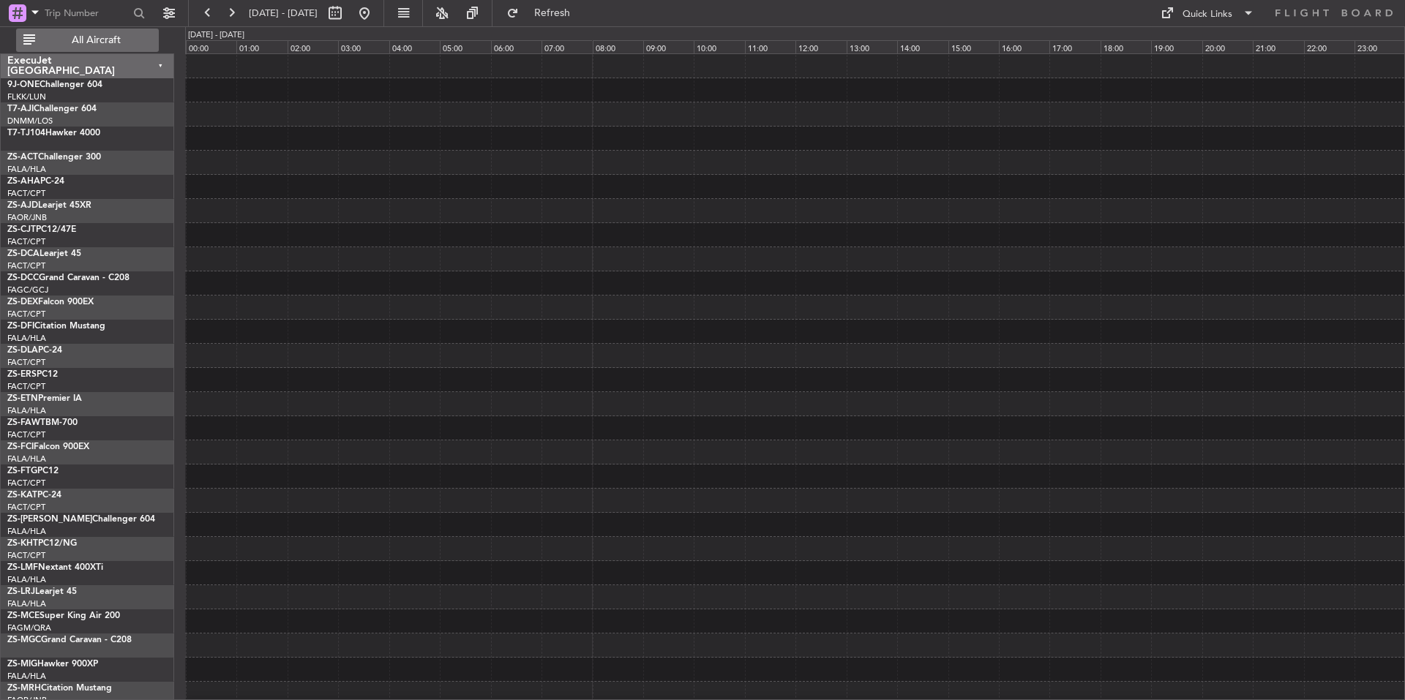
click at [89, 42] on span "All Aircraft" at bounding box center [96, 40] width 116 height 10
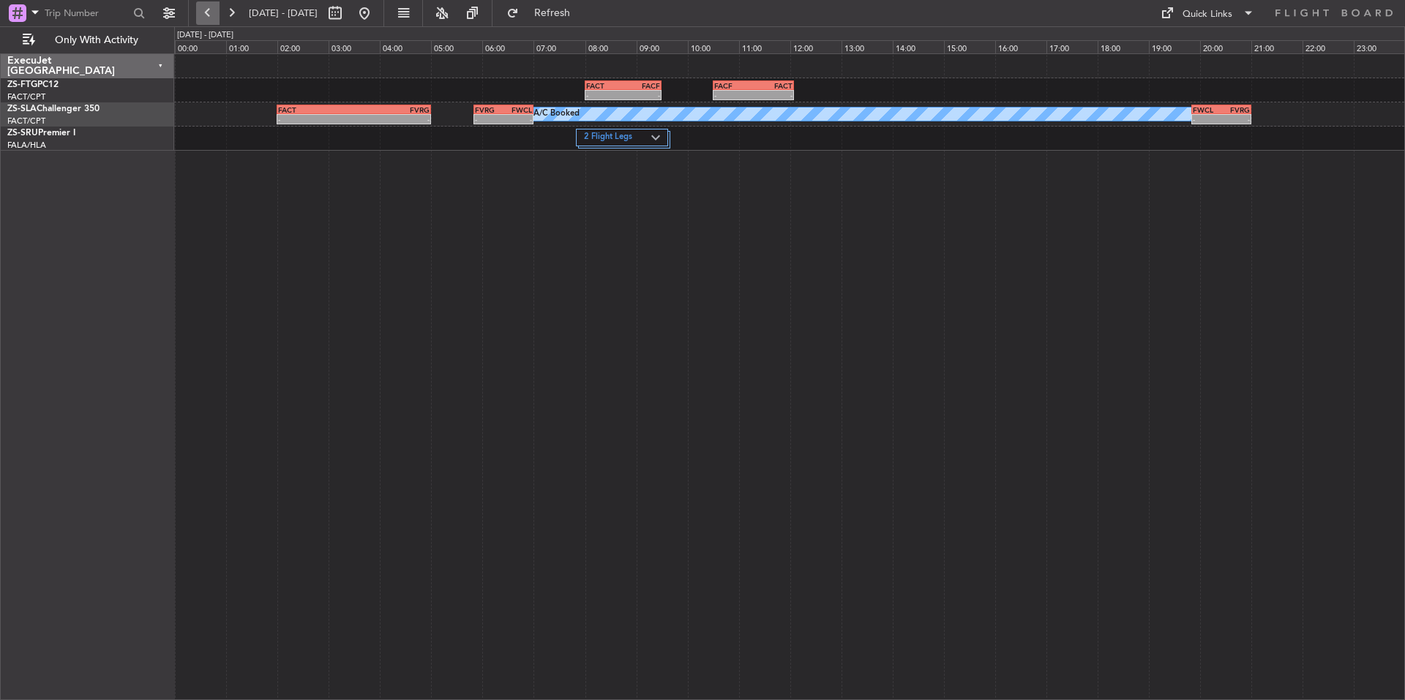
click at [197, 10] on button at bounding box center [207, 12] width 23 height 23
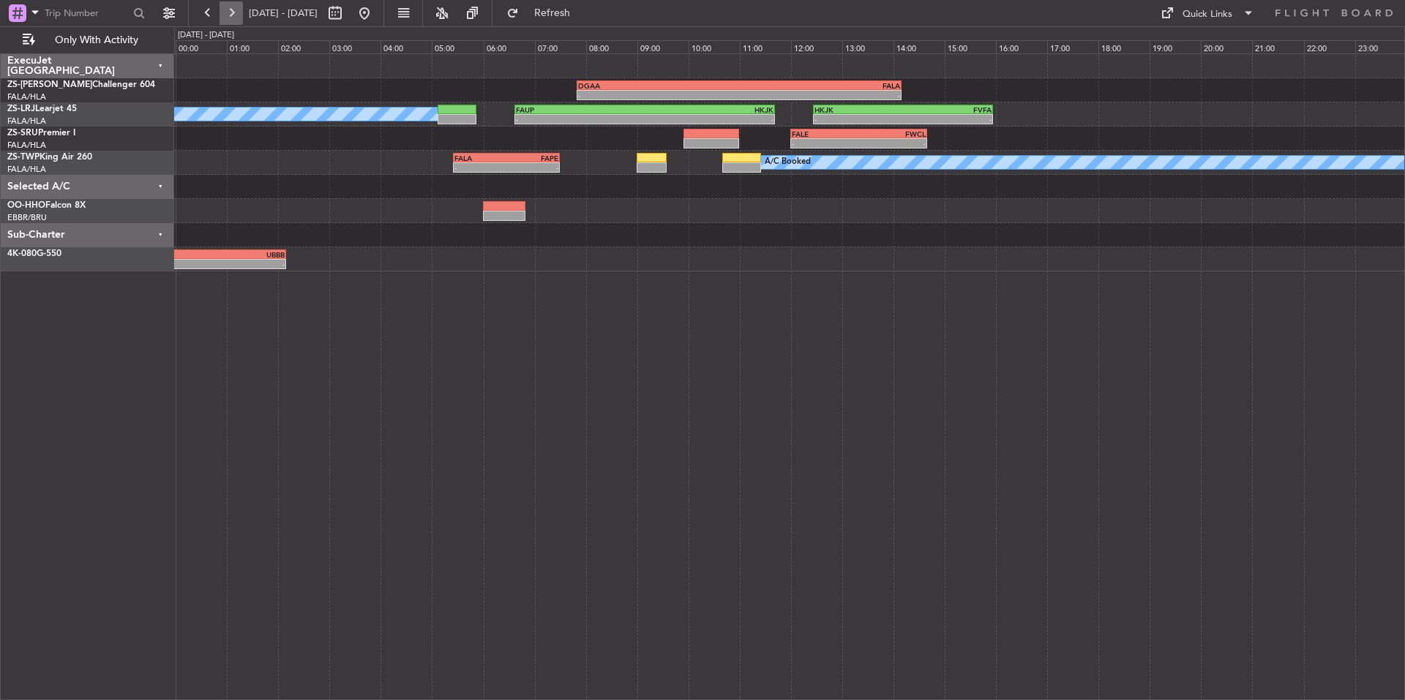
click at [231, 13] on button at bounding box center [231, 12] width 23 height 23
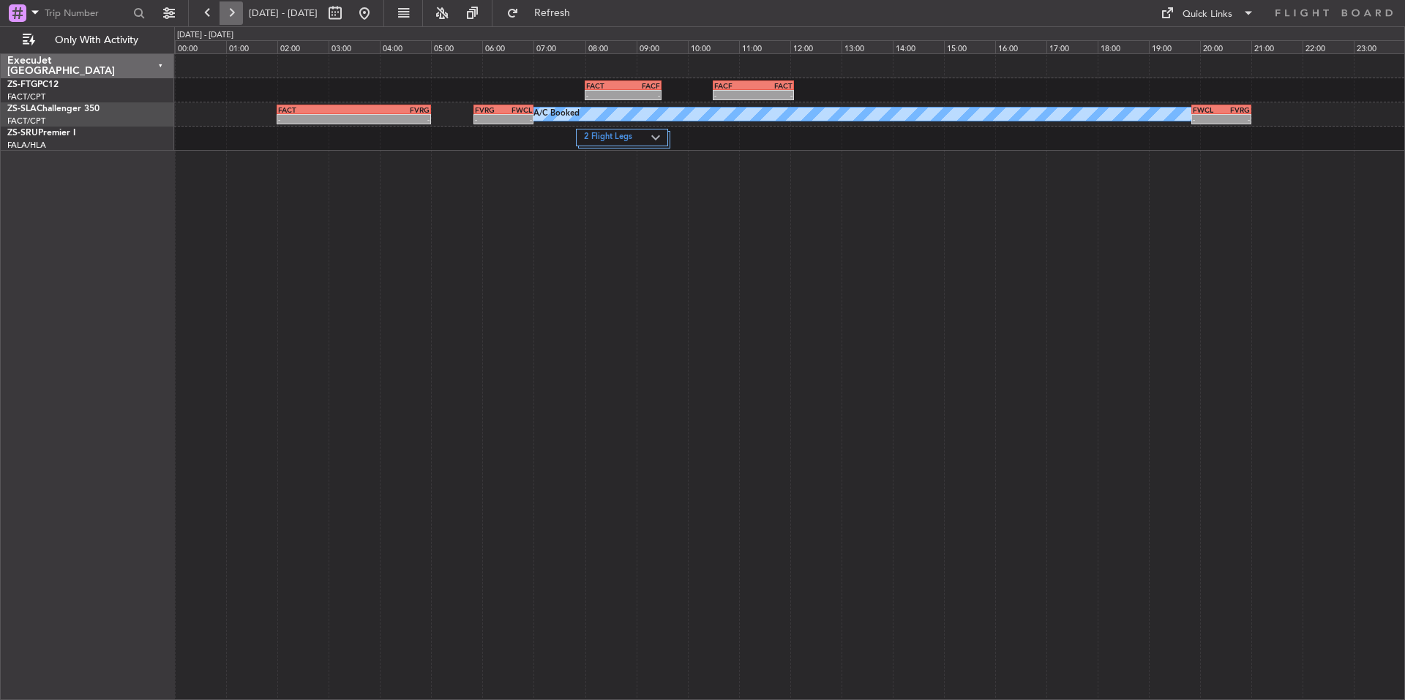
click at [236, 10] on button at bounding box center [231, 12] width 23 height 23
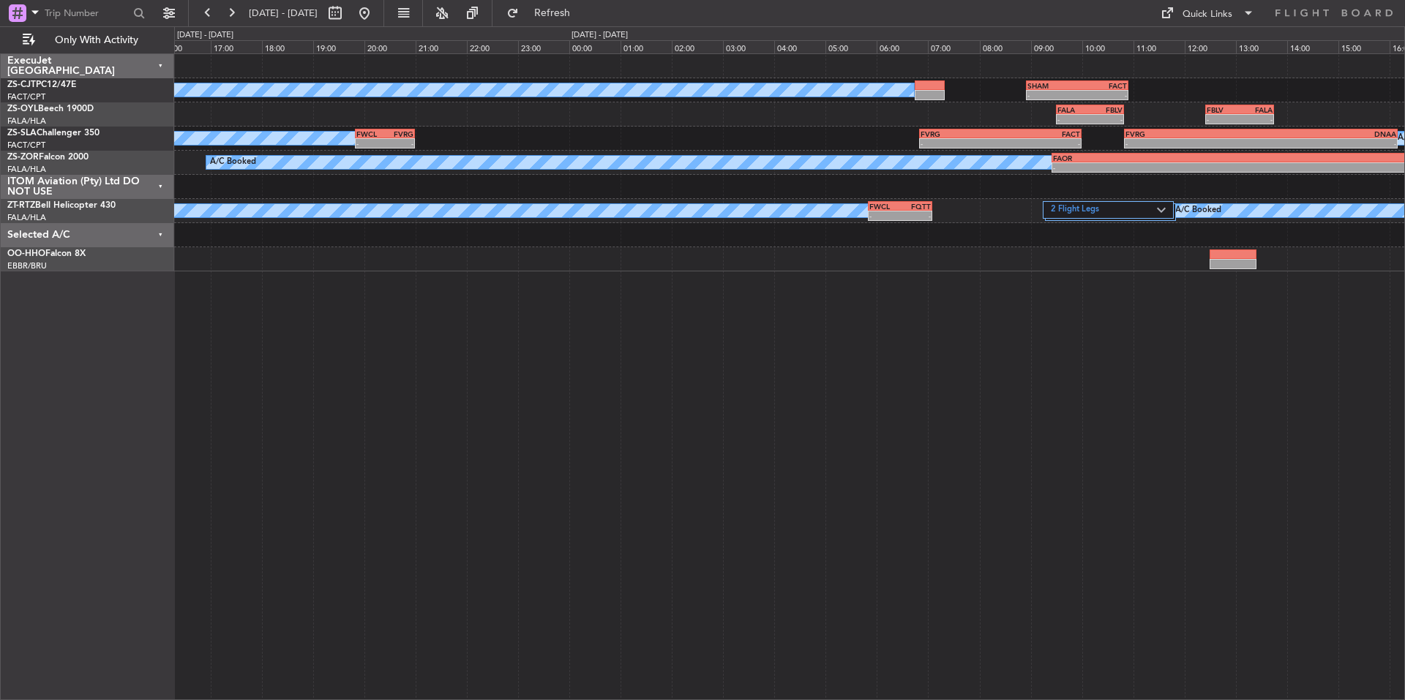
click at [679, 132] on div "A/C Booked - - SHAM 08:55 Z FACT 10:55 Z - - FALA 09:30 Z FBLV 10:50 Z FBLV 12:…" at bounding box center [789, 162] width 1230 height 217
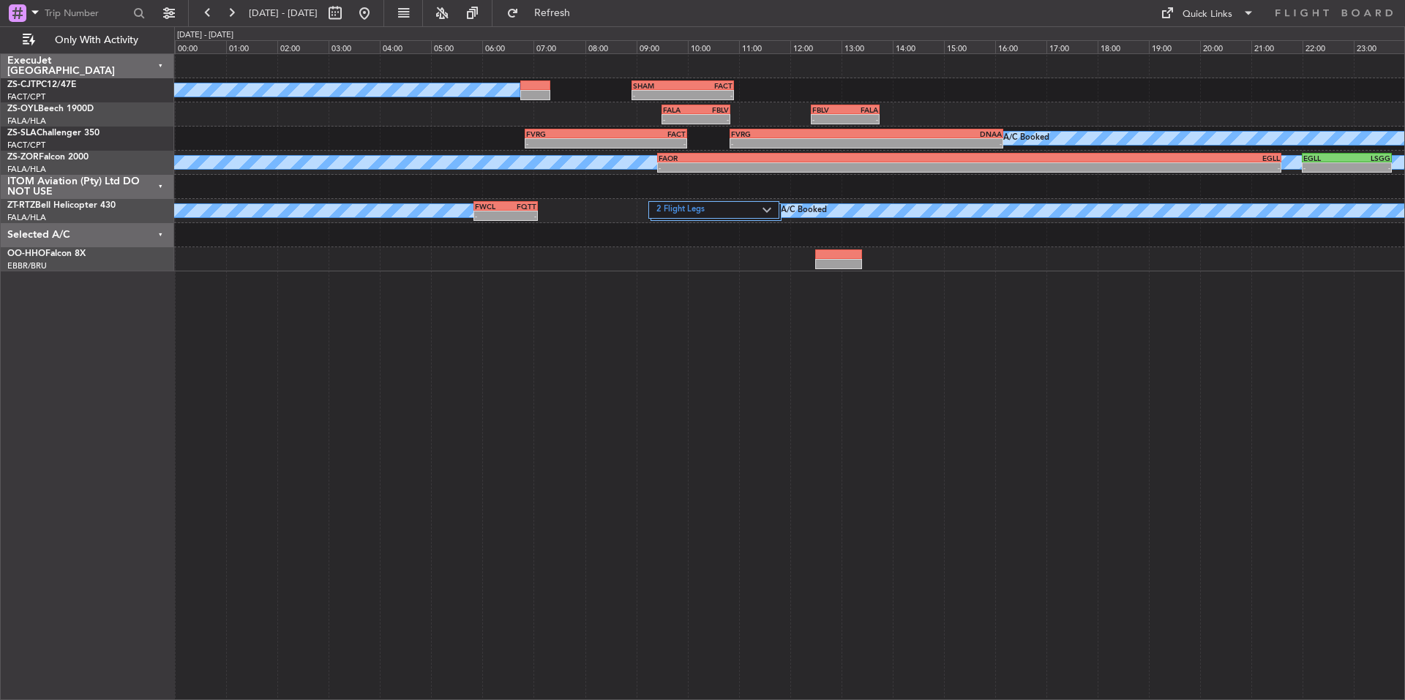
click at [282, 329] on div "A/C Booked - - SHAM 08:55 Z FACT 10:55 Z - - FALA 09:30 Z FBLV 10:50 Z FBLV 12:…" at bounding box center [789, 376] width 1231 height 647
click at [583, 8] on span "Refresh" at bounding box center [552, 13] width 61 height 10
click at [223, 1] on button at bounding box center [231, 12] width 23 height 23
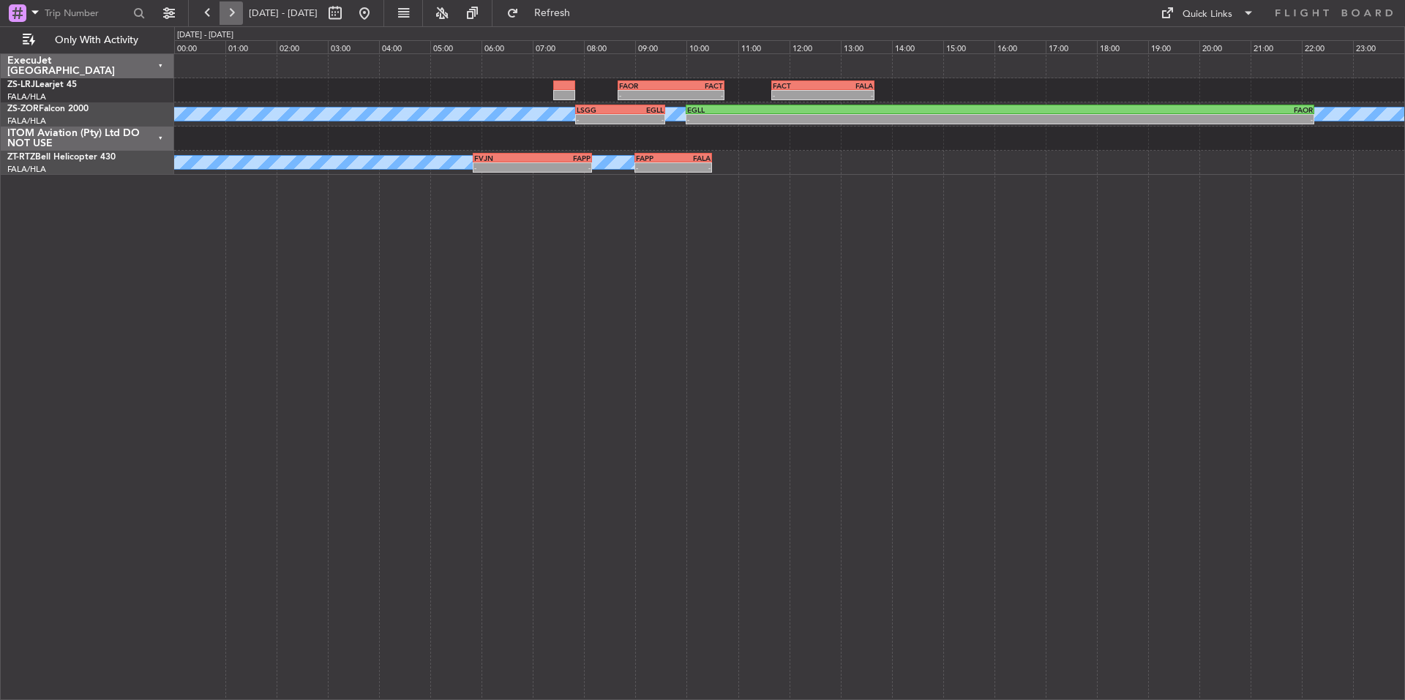
click at [230, 7] on button at bounding box center [231, 12] width 23 height 23
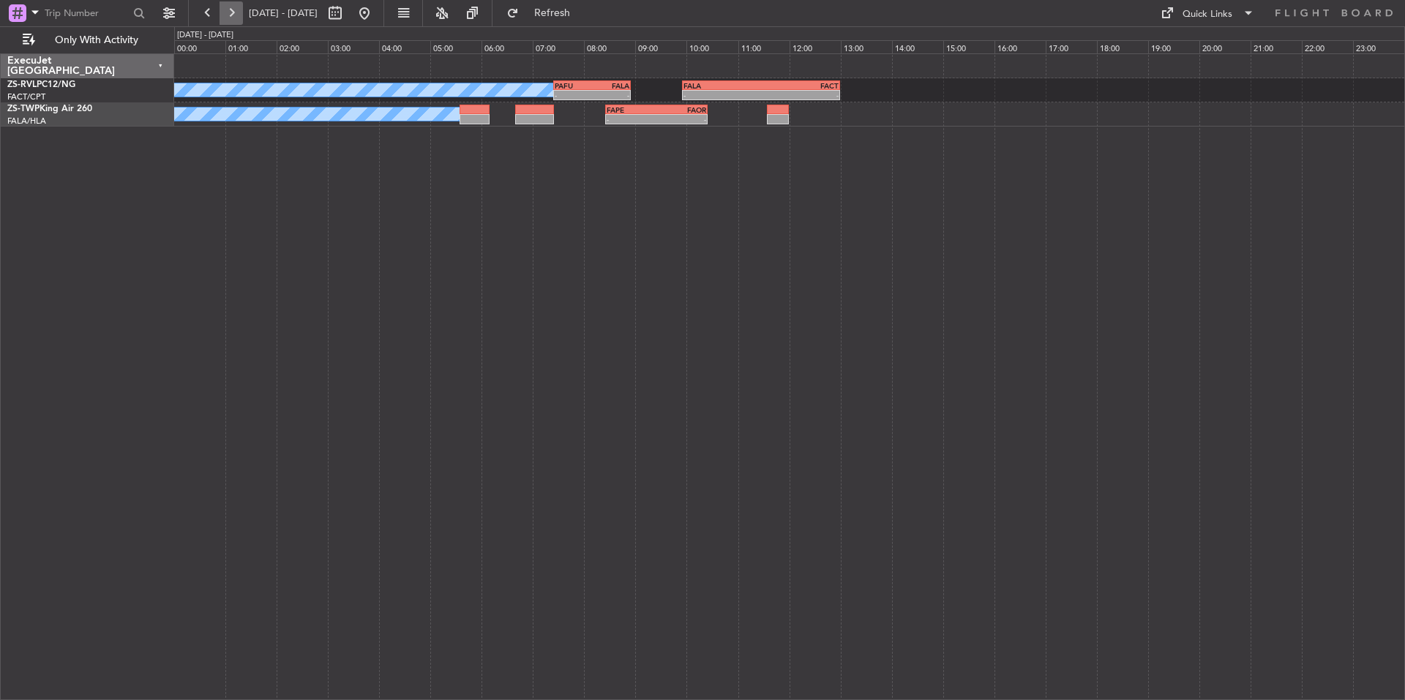
click at [230, 7] on button at bounding box center [231, 12] width 23 height 23
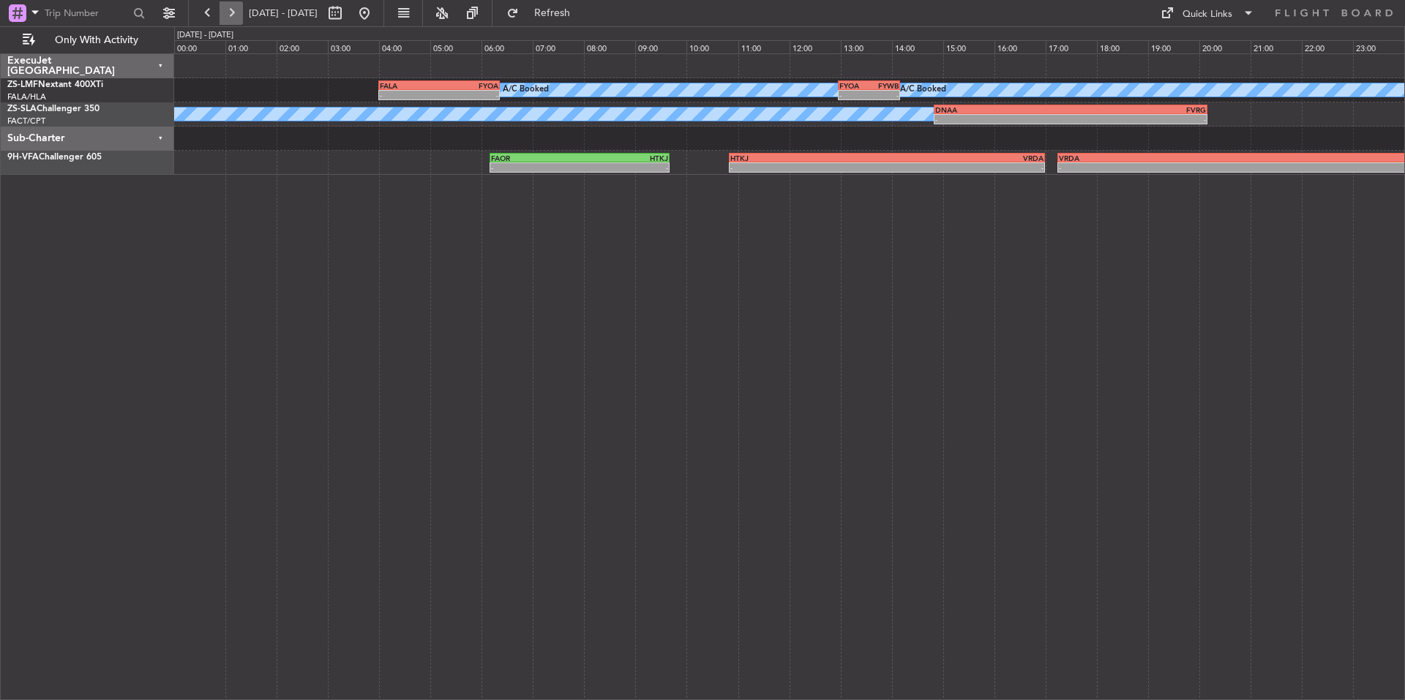
click at [233, 9] on button at bounding box center [231, 12] width 23 height 23
